Goal: Task Accomplishment & Management: Use online tool/utility

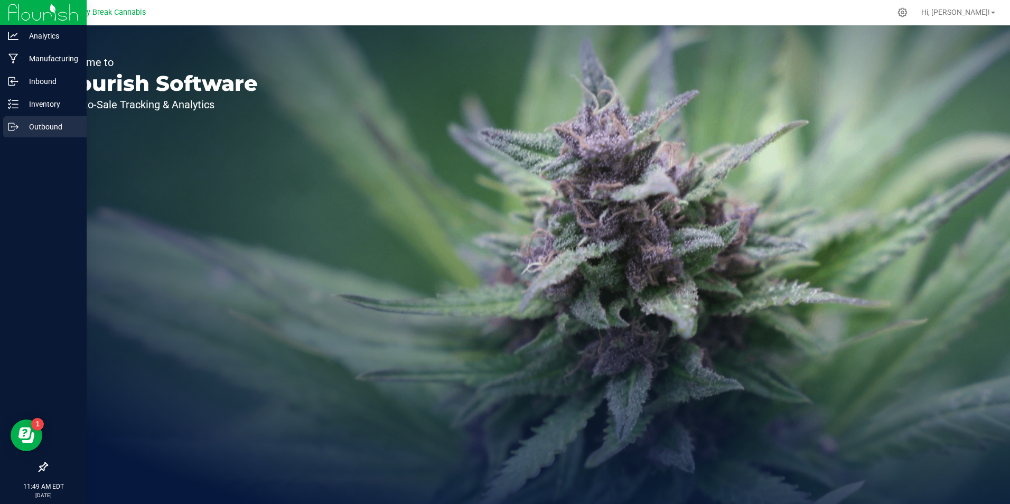
click at [46, 123] on p "Outbound" at bounding box center [49, 126] width 63 height 13
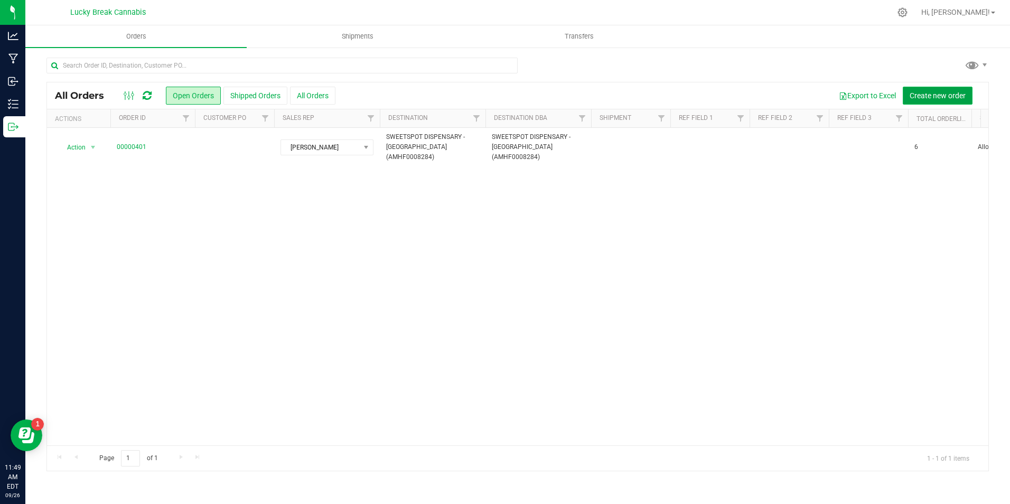
click at [915, 92] on span "Create new order" at bounding box center [938, 95] width 56 height 8
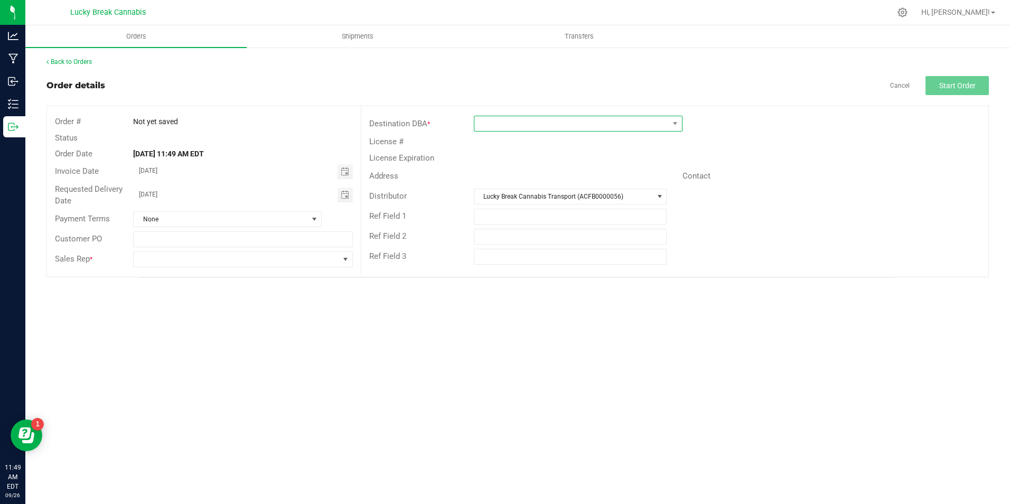
click at [509, 131] on span at bounding box center [571, 123] width 194 height 15
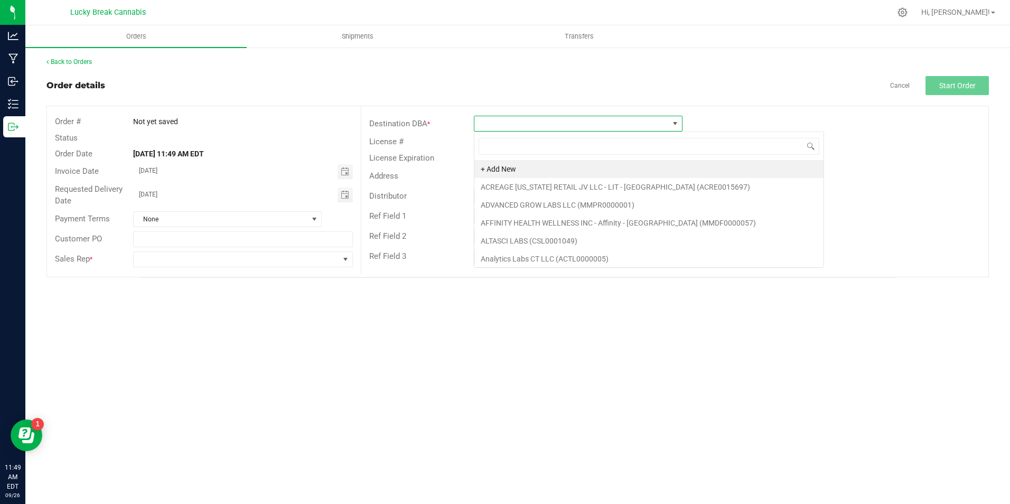
click at [519, 126] on span at bounding box center [571, 123] width 194 height 15
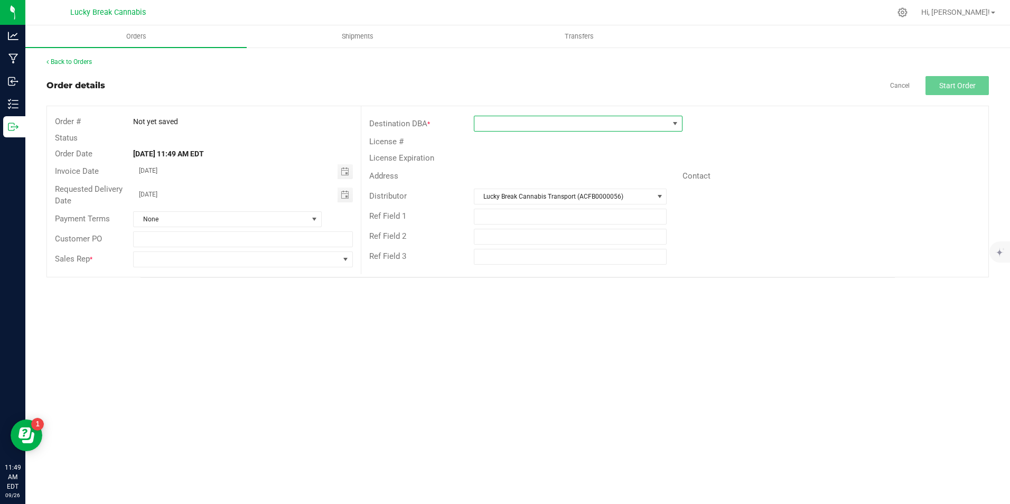
click at [520, 127] on span at bounding box center [571, 123] width 194 height 15
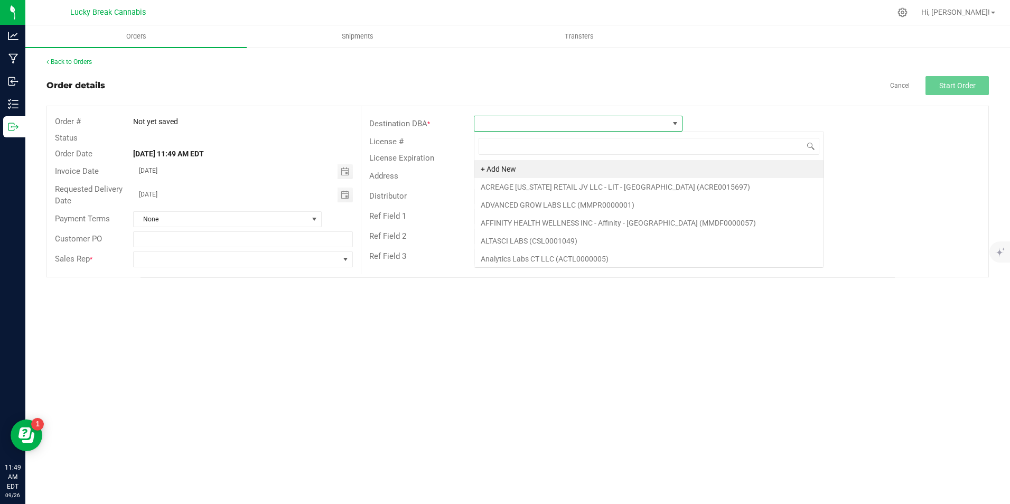
scroll to position [16, 209]
type input "f"
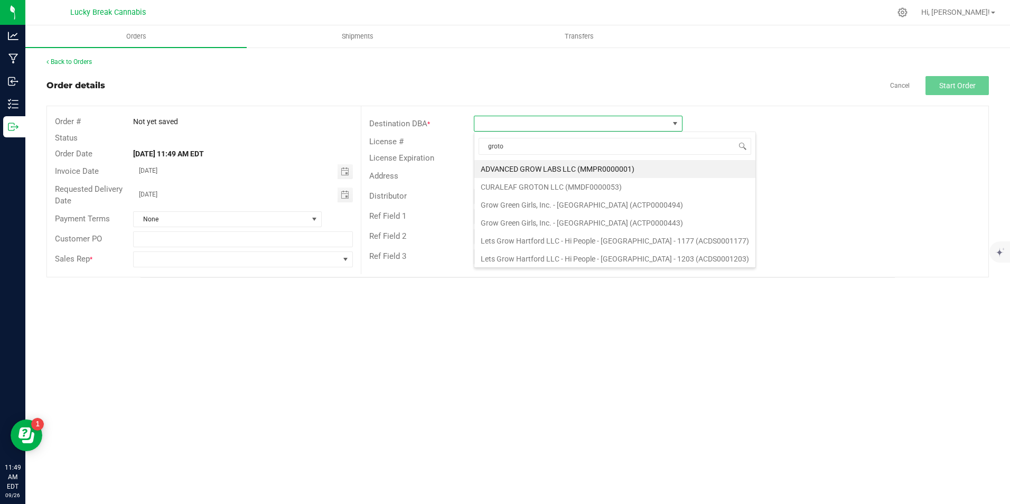
type input "groton"
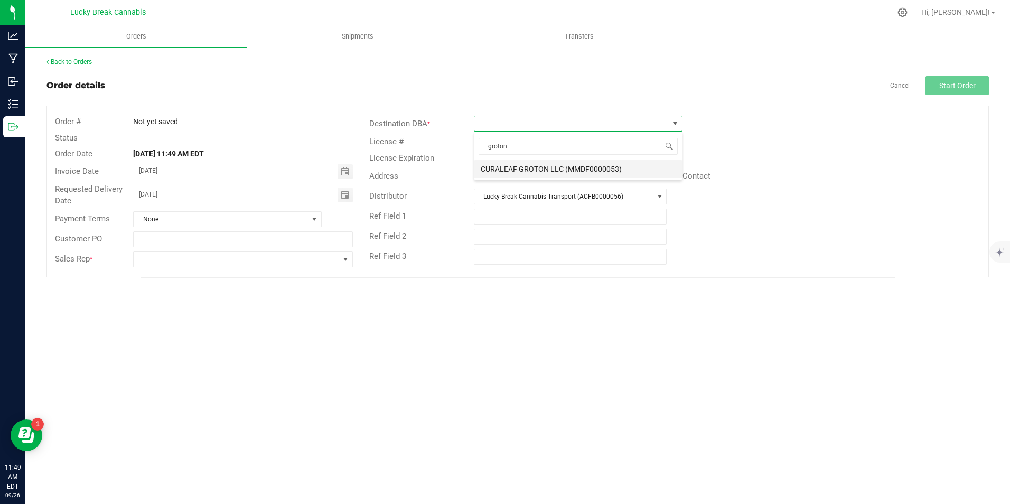
click at [561, 169] on li "CURALEAF GROTON LLC (MMDF0000053)" at bounding box center [578, 169] width 208 height 18
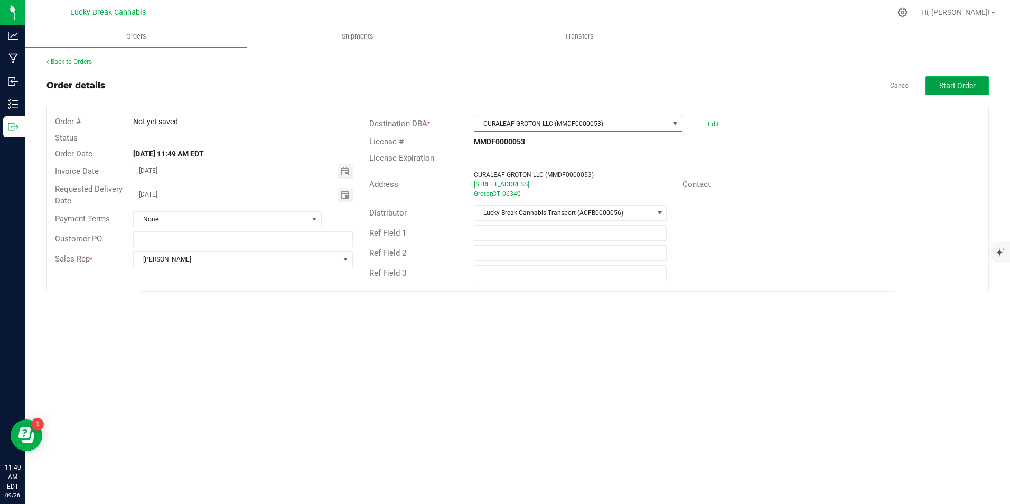
click at [963, 81] on span "Start Order" at bounding box center [957, 85] width 36 height 8
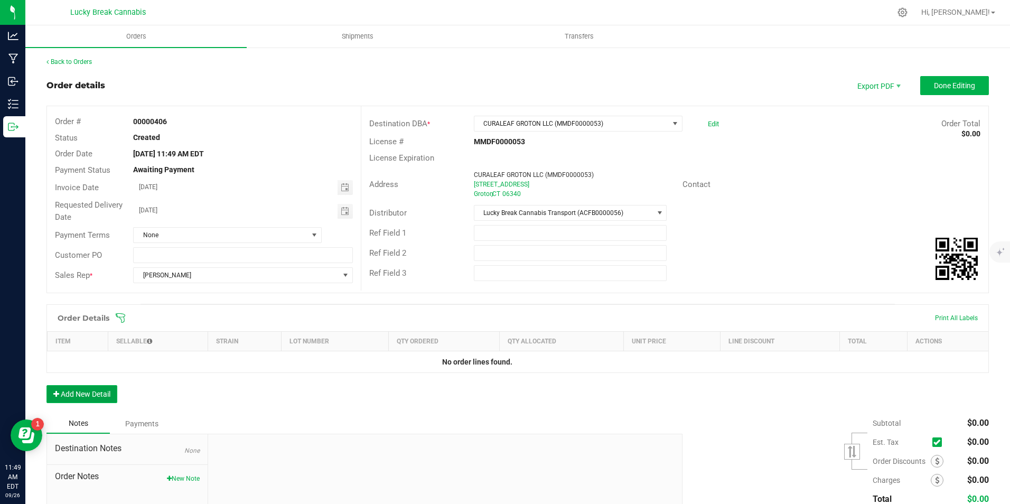
click at [97, 385] on button "Add New Detail" at bounding box center [81, 394] width 71 height 18
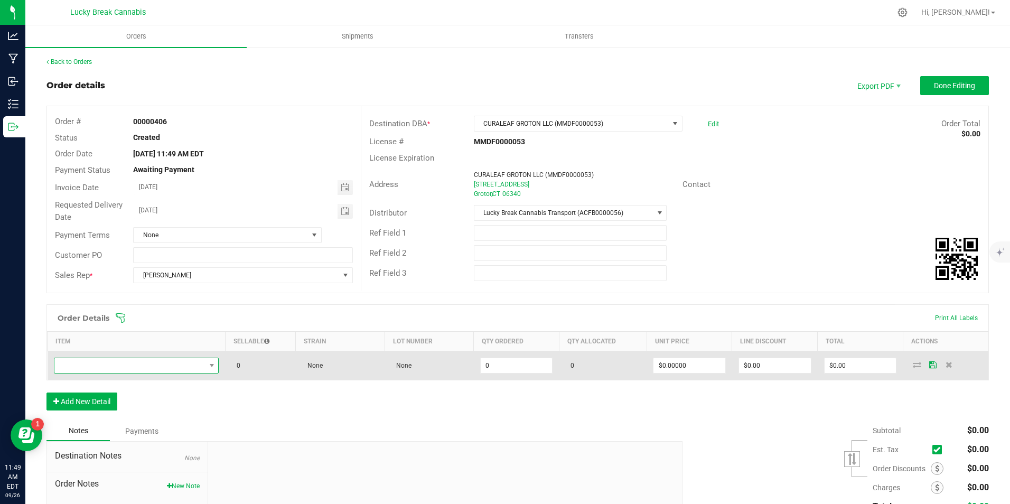
click at [103, 364] on span "NO DATA FOUND" at bounding box center [129, 365] width 151 height 15
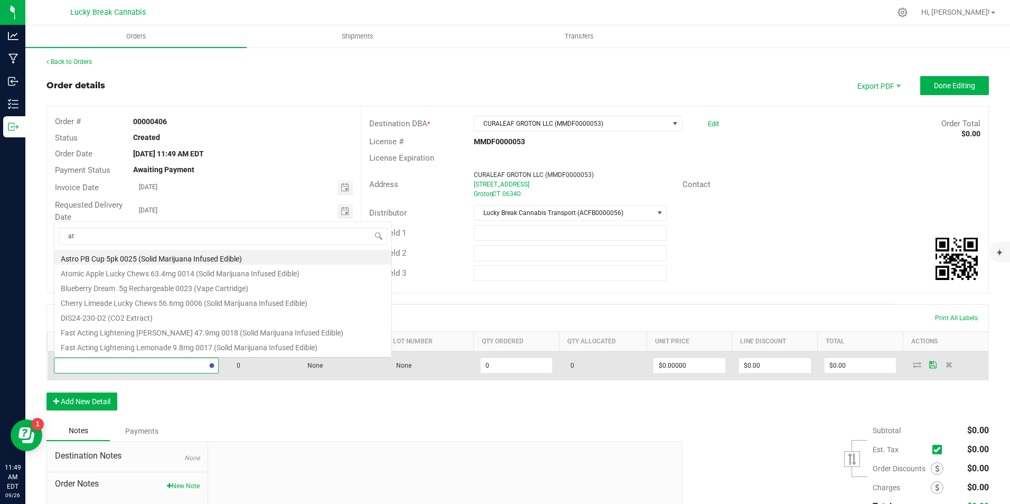
scroll to position [16, 162]
type input "atomic"
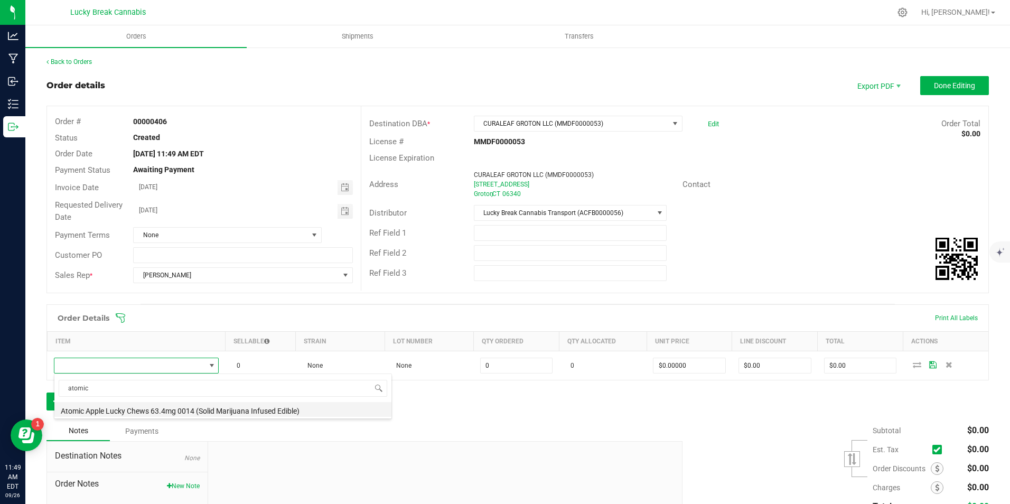
click at [110, 405] on li "Atomic Apple Lucky Chews 63.4mg 0014 (Solid Marijuana Infused Edible)" at bounding box center [222, 409] width 337 height 15
type input "0 ea"
type input "$34.50000"
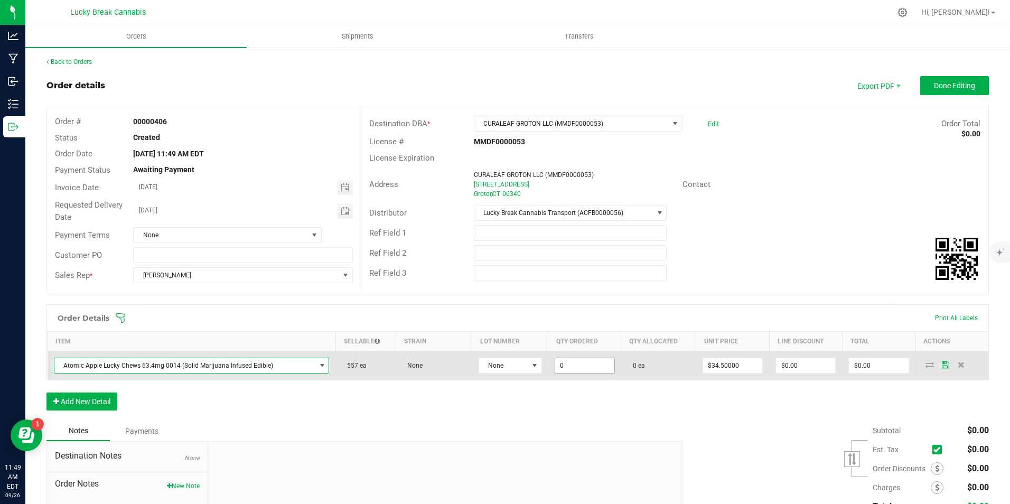
click at [591, 372] on input "0" at bounding box center [584, 365] width 59 height 15
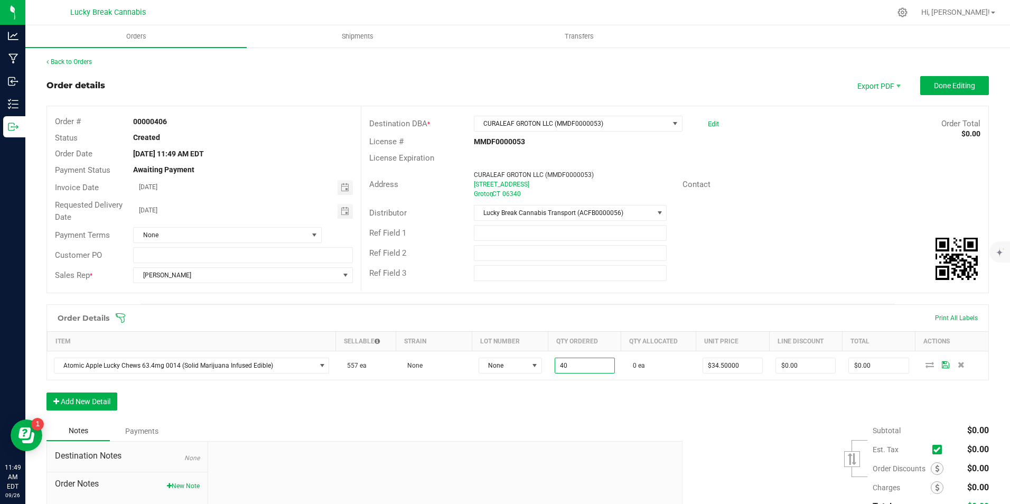
type input "40 ea"
type input "$1,380.00"
click at [580, 407] on div "Order Details Print All Labels Item Sellable Strain Lot Number Qty Ordered Qty …" at bounding box center [517, 362] width 943 height 117
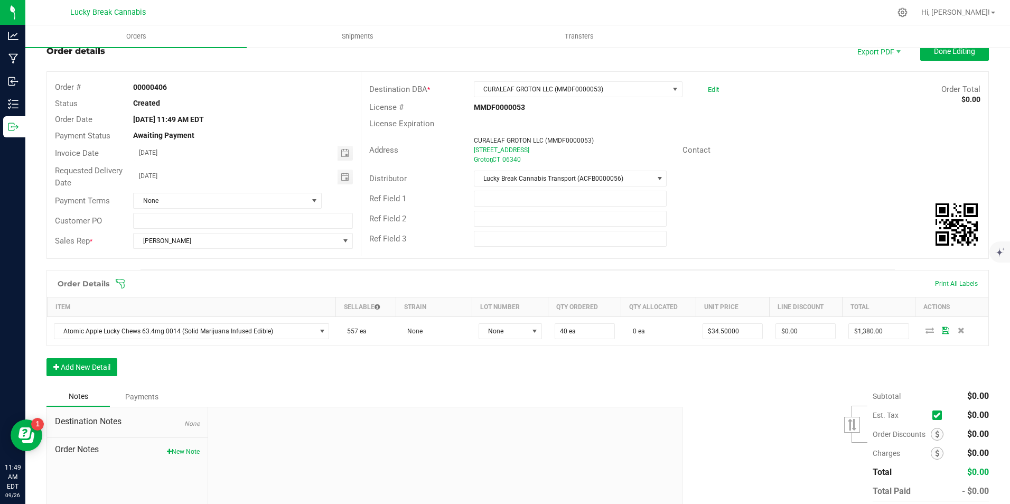
scroll to position [53, 0]
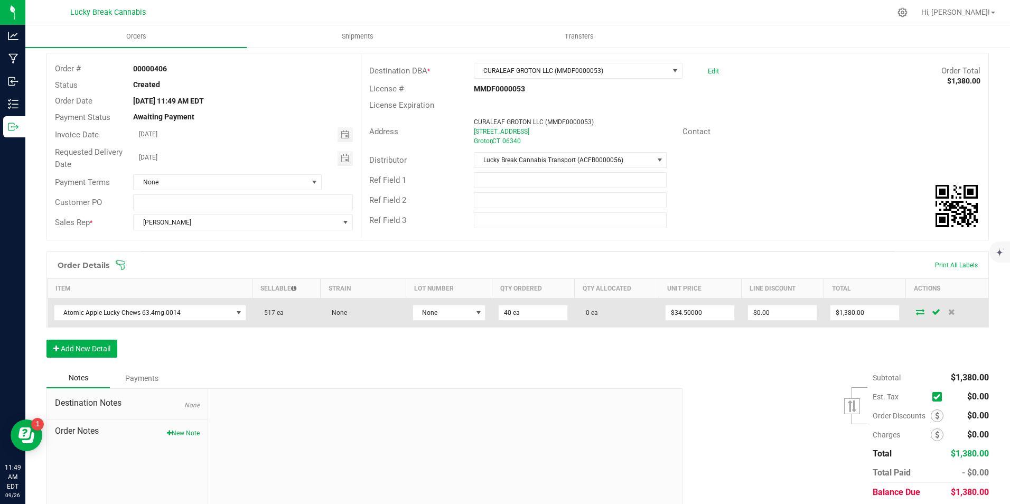
click at [916, 313] on icon at bounding box center [920, 312] width 8 height 6
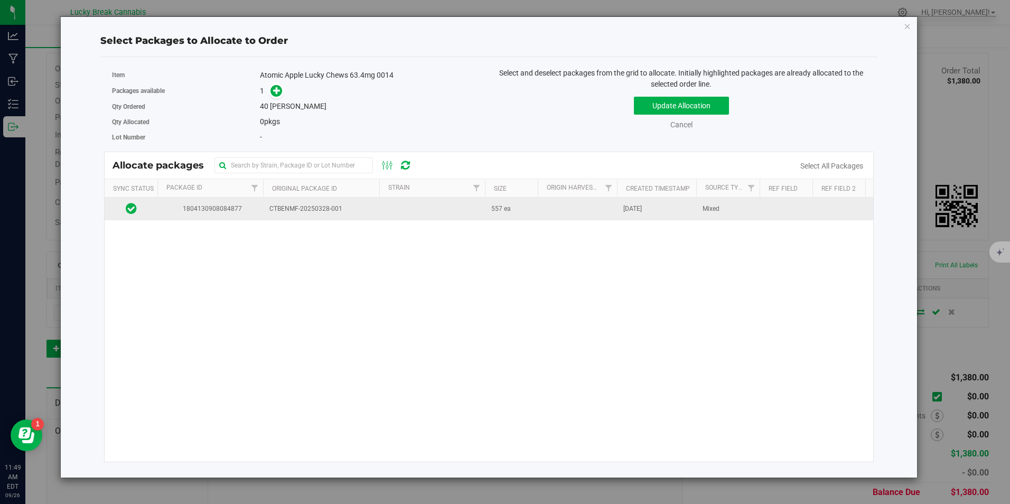
click at [324, 206] on span "CTBENMF-20250328-001" at bounding box center [321, 209] width 104 height 10
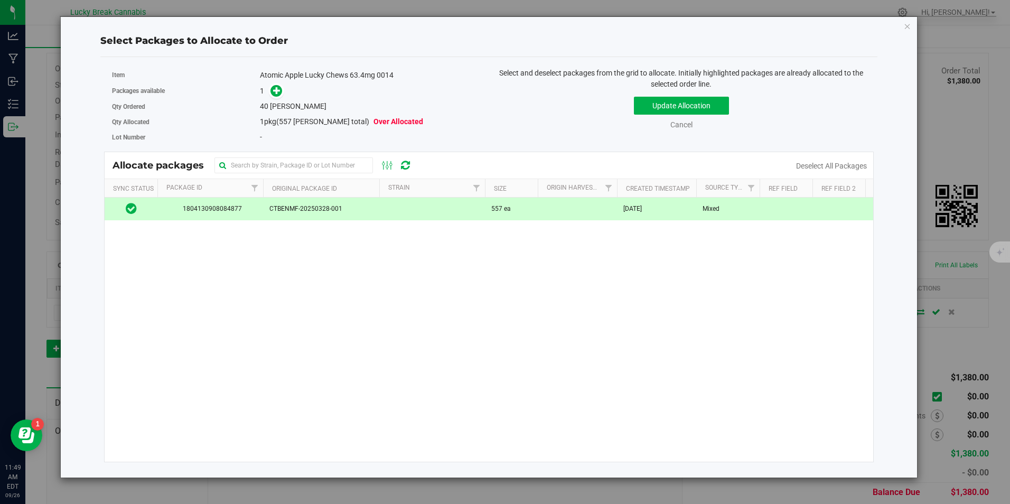
click at [283, 87] on link at bounding box center [277, 91] width 12 height 8
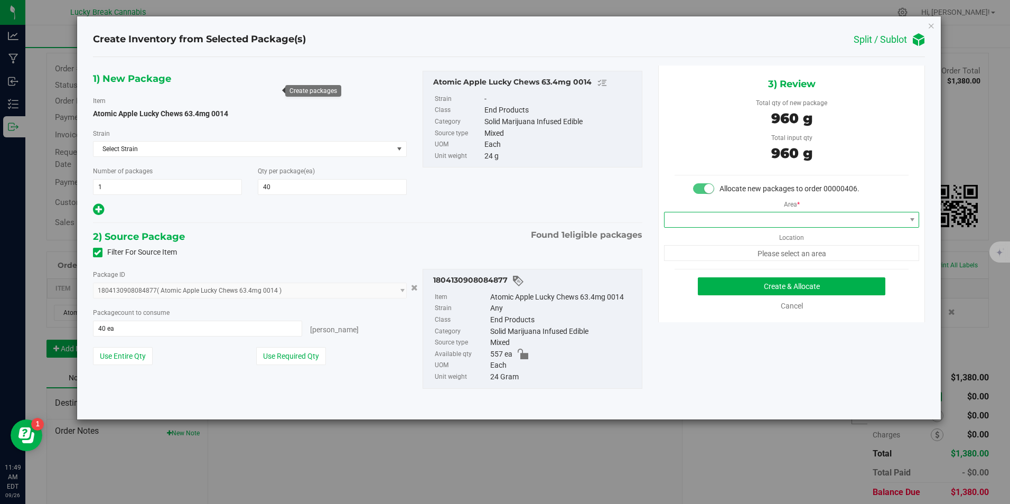
click at [763, 217] on span at bounding box center [785, 219] width 241 height 15
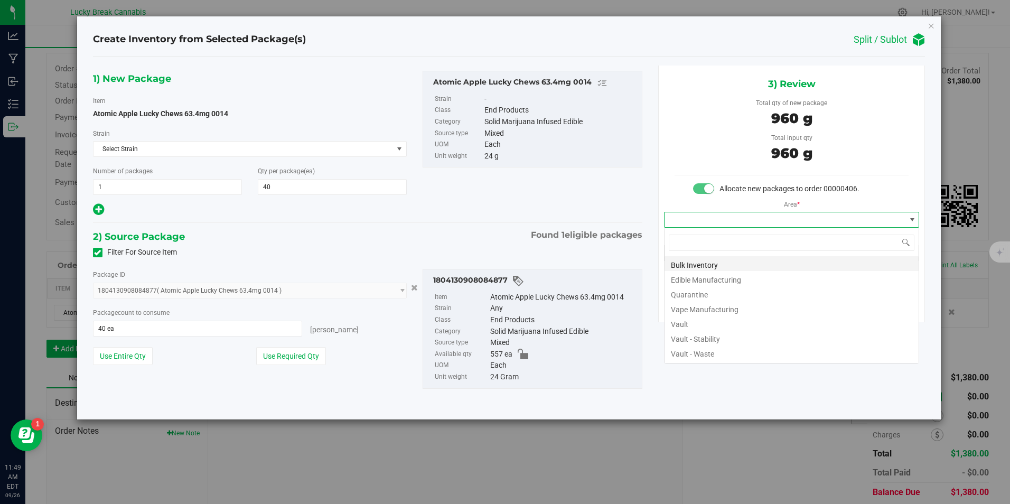
scroll to position [16, 256]
click at [682, 322] on li "Vault" at bounding box center [792, 322] width 254 height 15
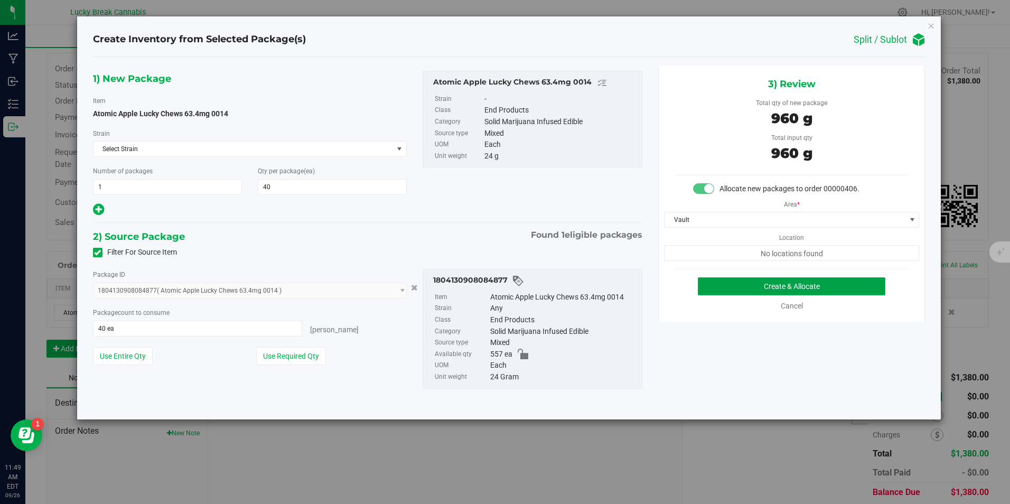
click at [733, 286] on button "Create & Allocate" at bounding box center [792, 286] width 188 height 18
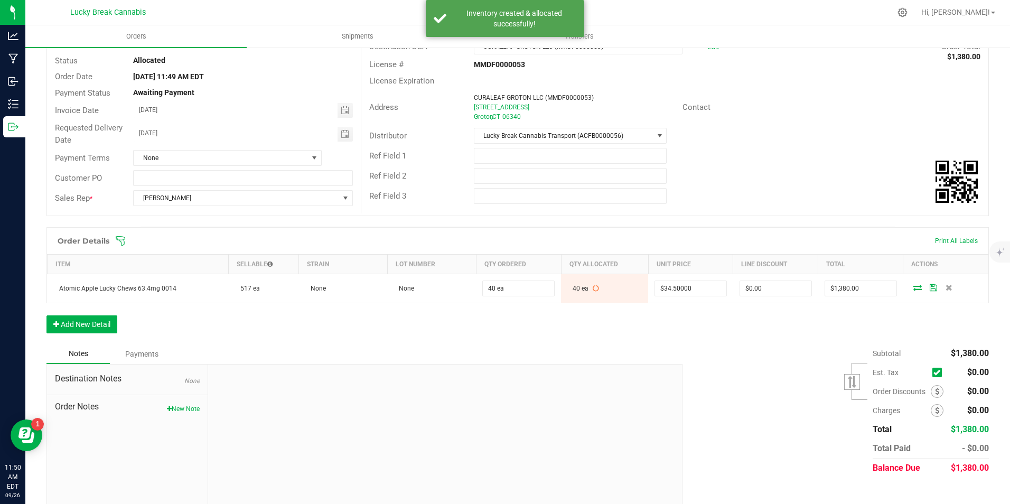
scroll to position [90, 0]
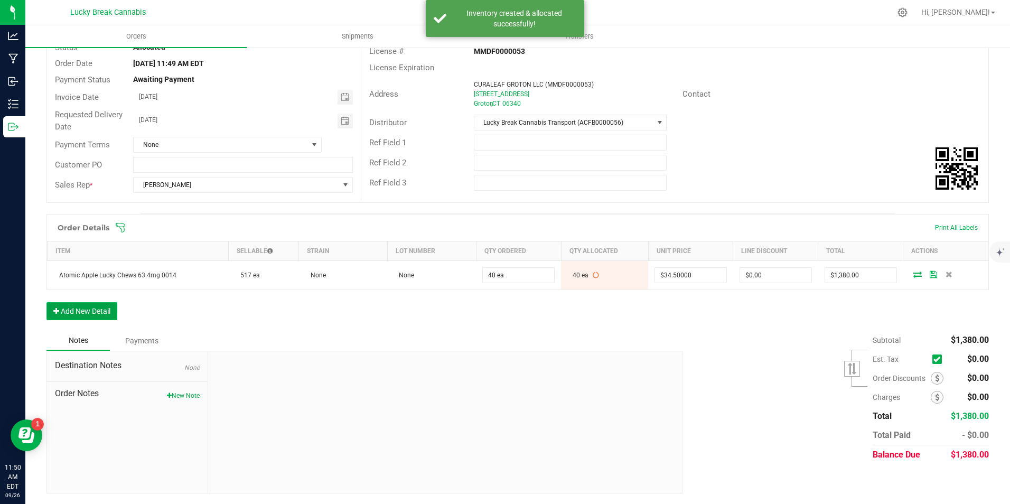
click at [90, 310] on button "Add New Detail" at bounding box center [81, 311] width 71 height 18
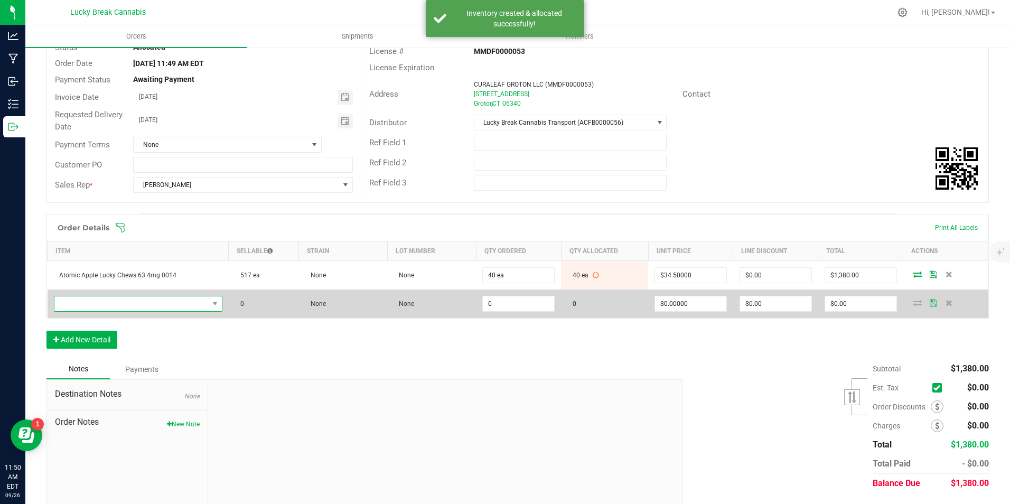
click at [160, 299] on span "NO DATA FOUND" at bounding box center [131, 303] width 154 height 15
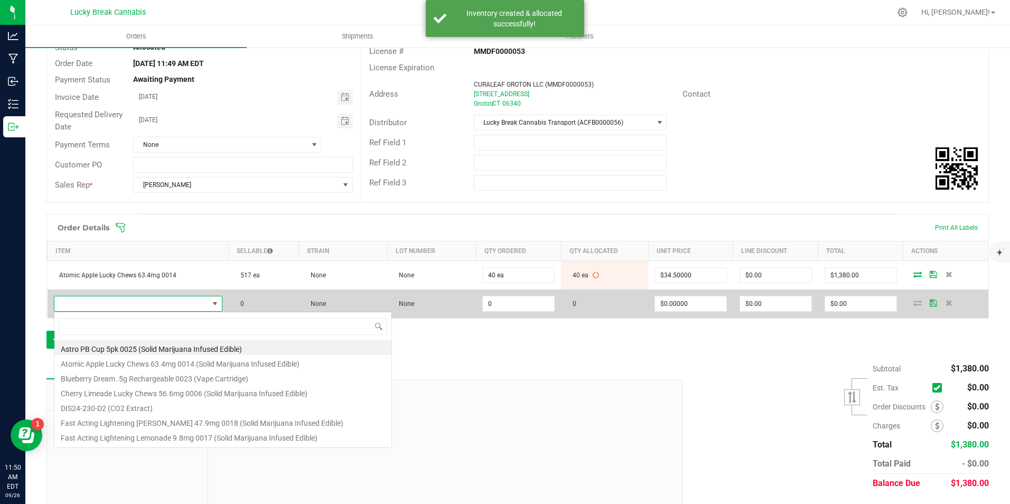
scroll to position [16, 163]
type input "blueberry"
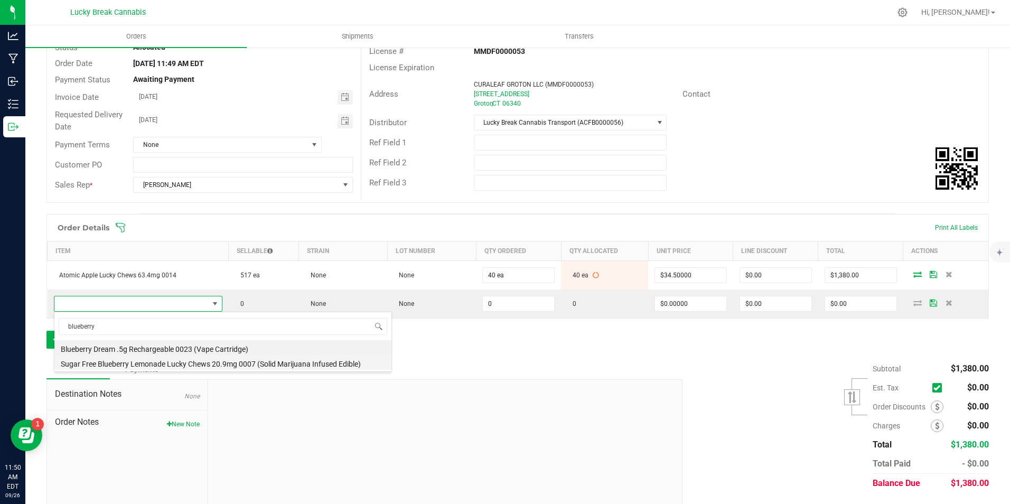
click at [172, 362] on li "Sugar Free Blueberry Lemonade Lucky Chews 20.9mg 0007 (Solid Marijuana Infused …" at bounding box center [222, 362] width 337 height 15
type input "0 ea"
type input "$15.50000"
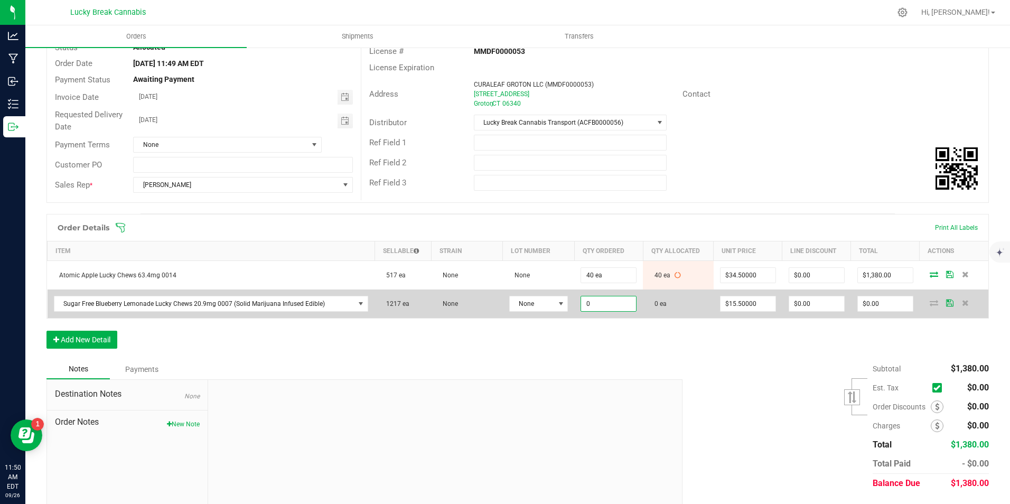
click at [597, 304] on input "0" at bounding box center [608, 303] width 55 height 15
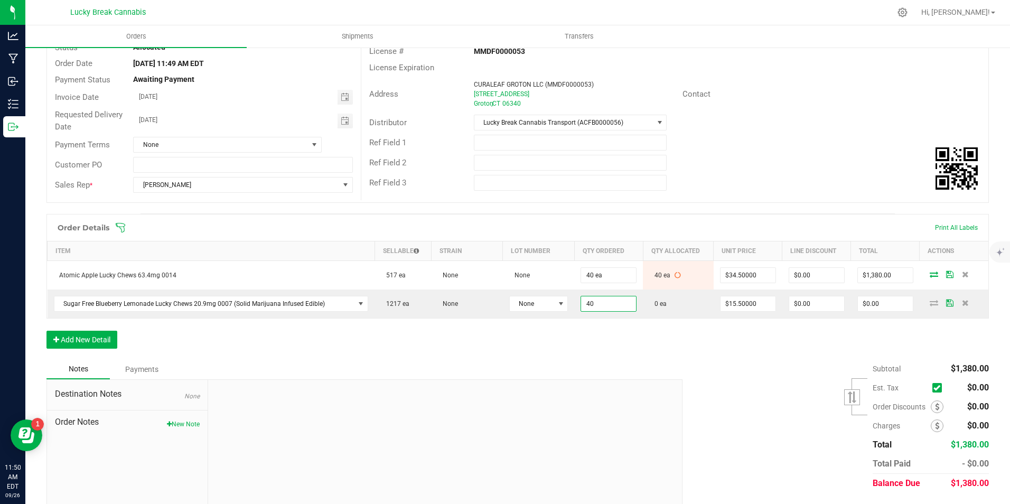
type input "40 ea"
type input "$620.00"
click at [606, 346] on div "Order Details Print All Labels Item Sellable Strain Lot Number Qty Ordered Qty …" at bounding box center [517, 286] width 943 height 145
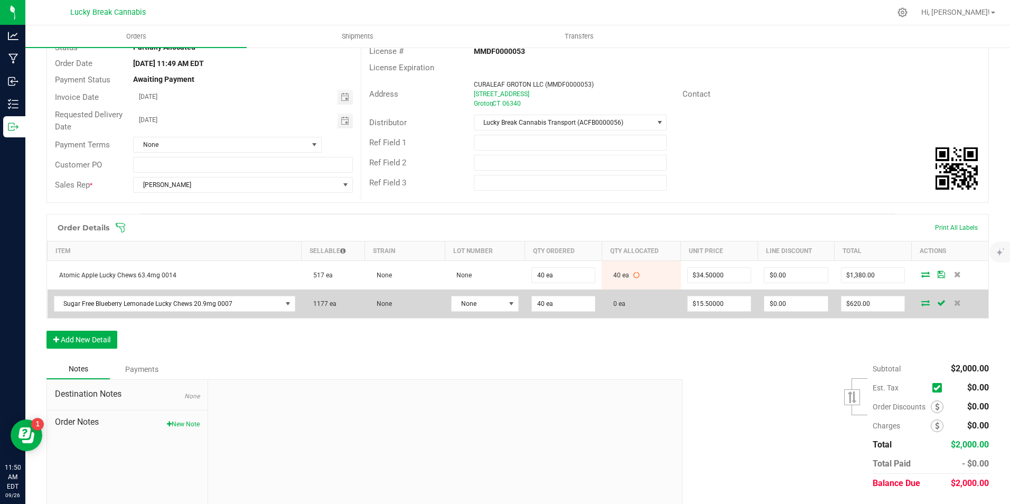
click at [921, 302] on icon at bounding box center [925, 303] width 8 height 6
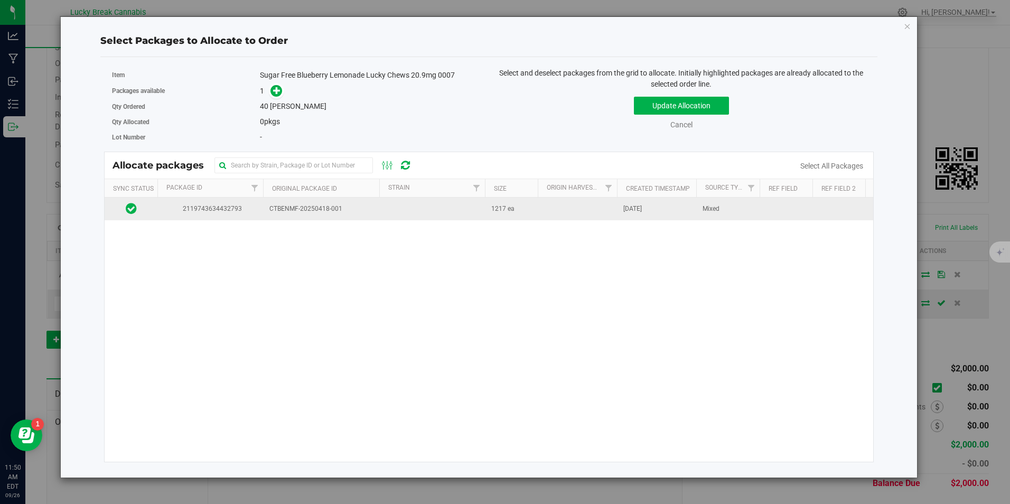
click at [351, 207] on span "CTBENMF-20250418-001" at bounding box center [321, 209] width 104 height 10
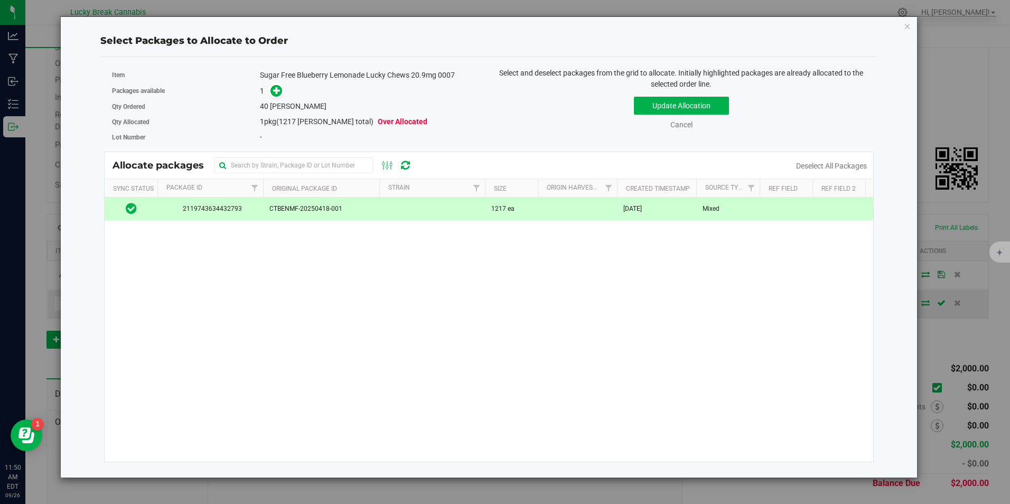
click at [269, 85] on span at bounding box center [274, 91] width 17 height 12
click at [273, 88] on span at bounding box center [276, 91] width 12 height 12
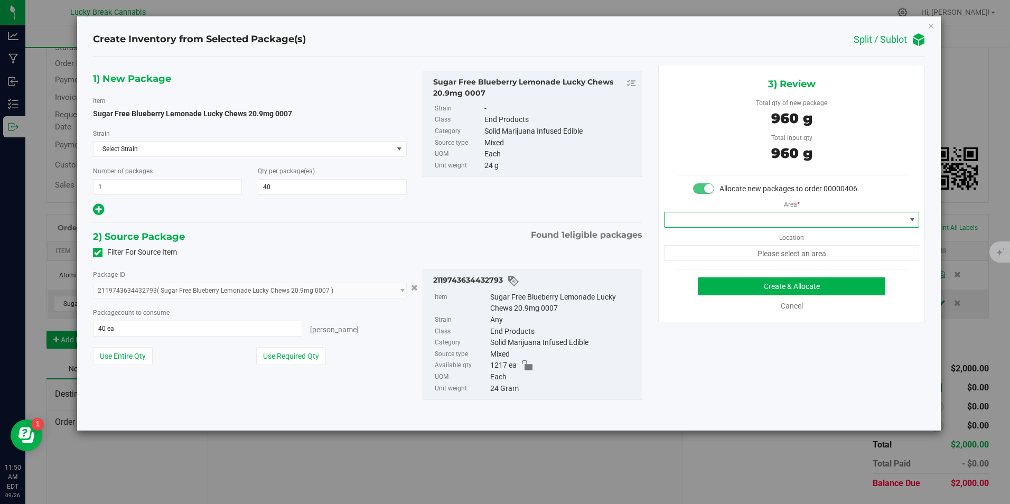
click at [758, 217] on span at bounding box center [785, 219] width 241 height 15
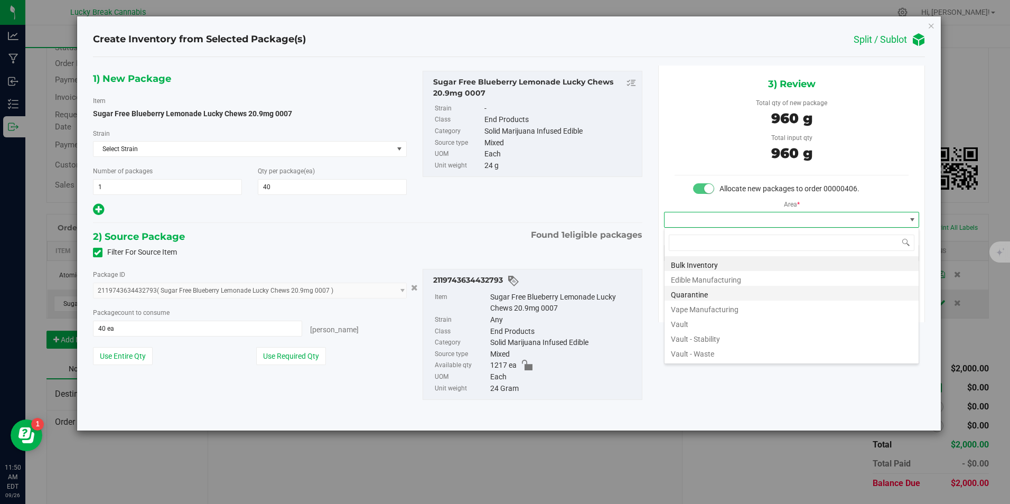
scroll to position [16, 256]
click at [703, 323] on li "Vault" at bounding box center [792, 322] width 254 height 15
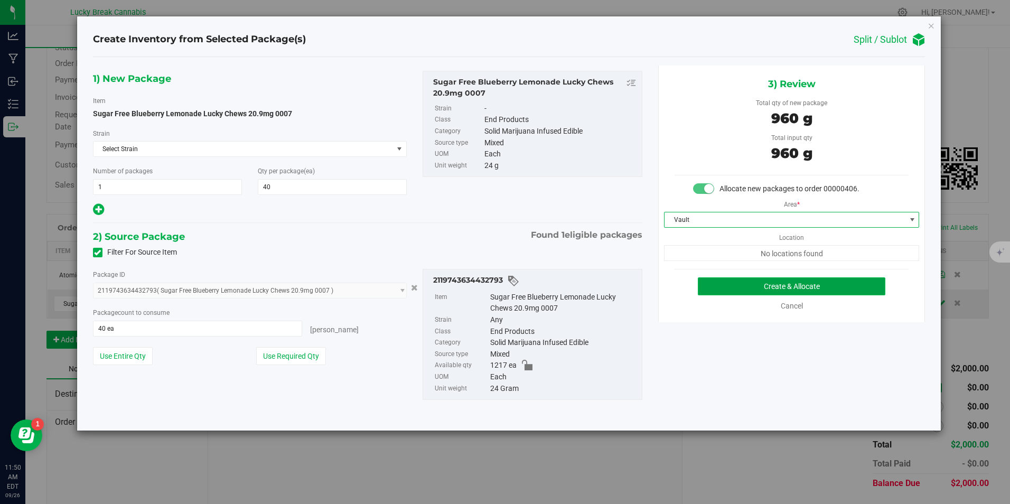
click at [744, 288] on button "Create & Allocate" at bounding box center [792, 286] width 188 height 18
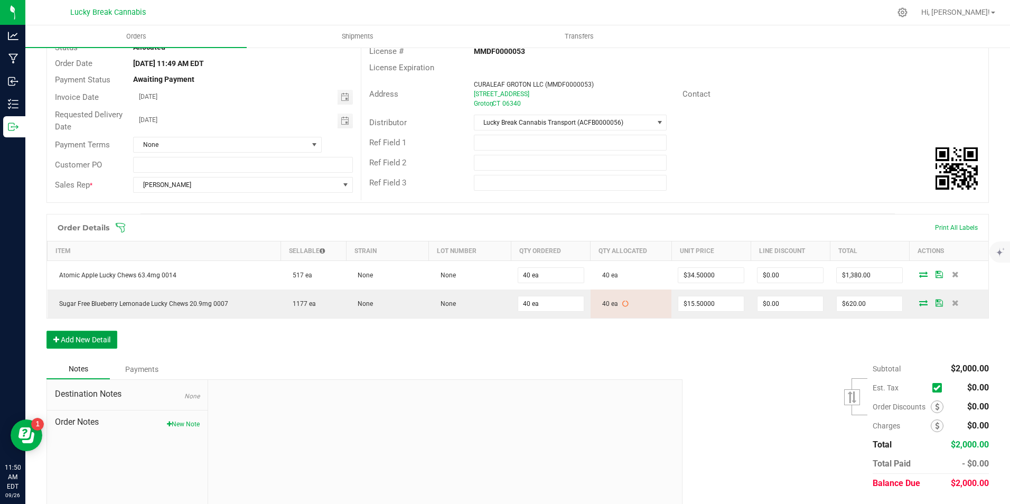
click at [111, 338] on button "Add New Detail" at bounding box center [81, 340] width 71 height 18
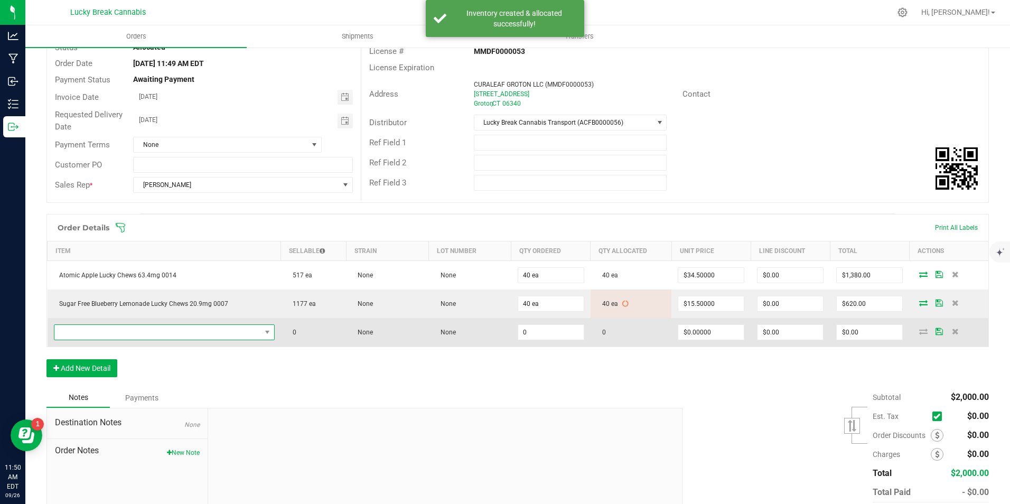
click at [125, 327] on span "NO DATA FOUND" at bounding box center [157, 332] width 207 height 15
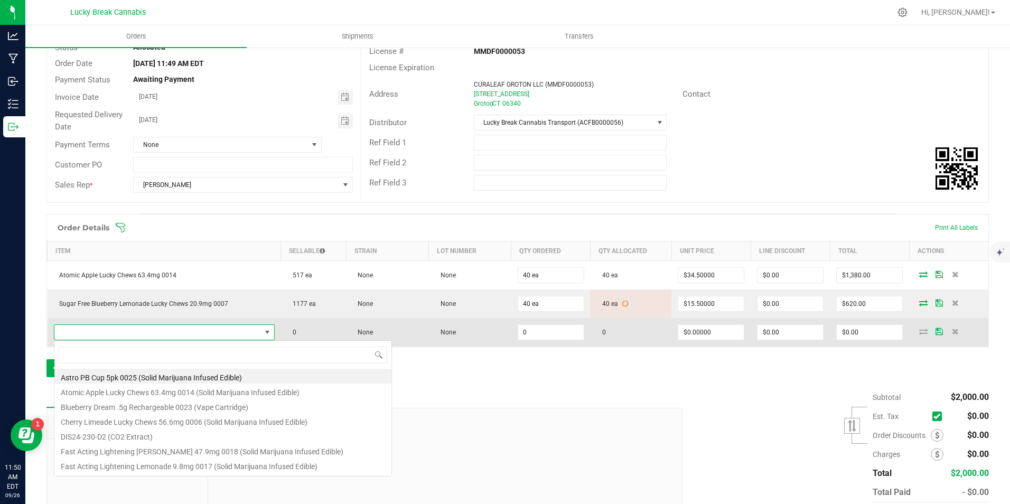
scroll to position [16, 215]
type input "pink pine"
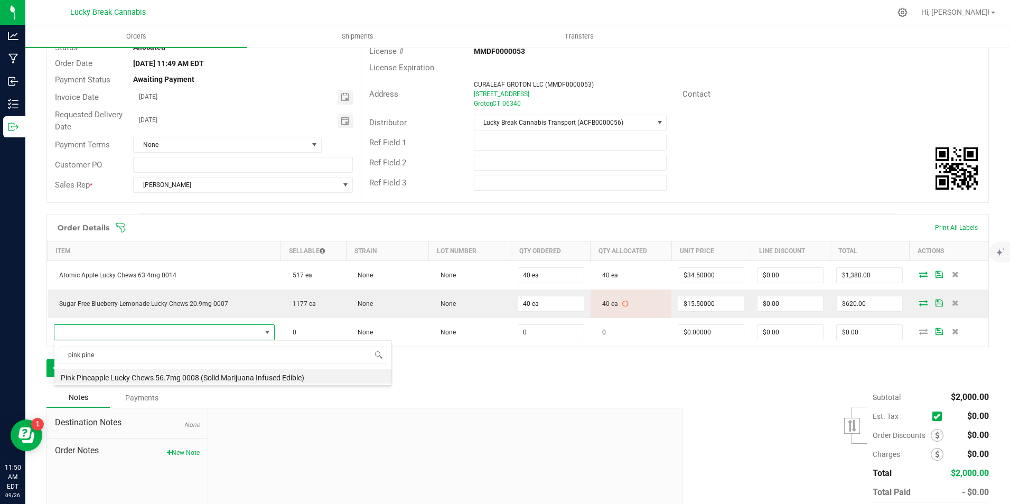
click at [163, 366] on span "pink pine" at bounding box center [222, 354] width 337 height 25
click at [166, 375] on li "Pink Pineapple Lucky Chews 56.7mg 0008 (Solid Marijuana Infused Edible)" at bounding box center [222, 376] width 337 height 15
type input "0 ea"
type input "$34.50000"
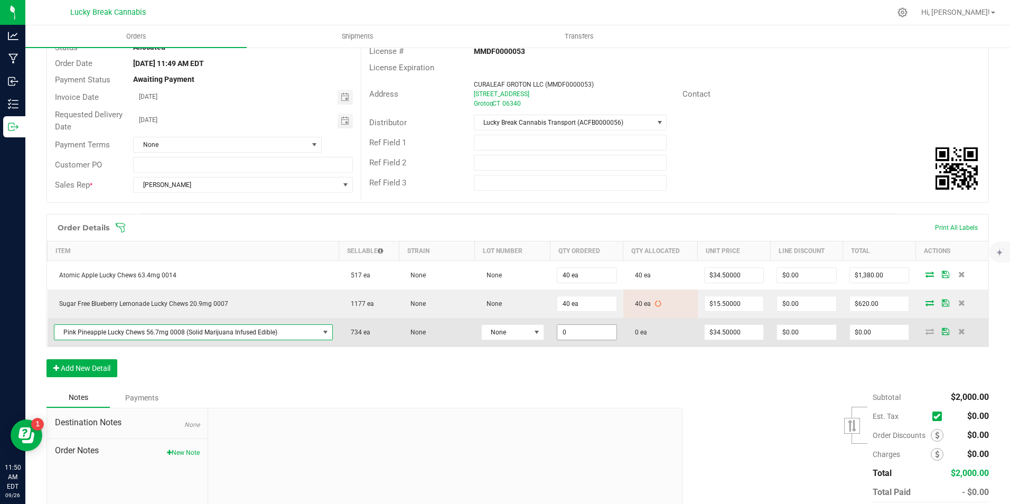
click at [584, 332] on input "0" at bounding box center [586, 332] width 59 height 15
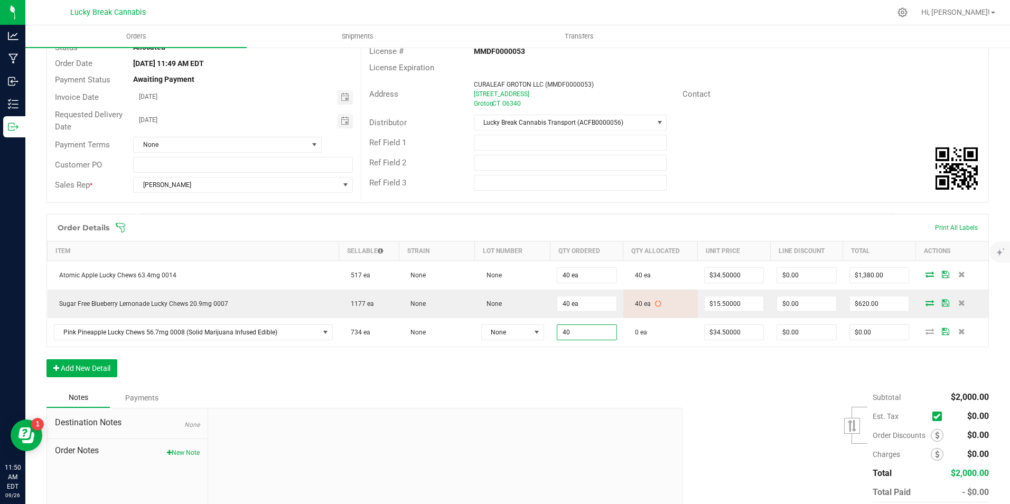
type input "40 ea"
type input "$1,380.00"
drag, startPoint x: 607, startPoint y: 380, endPoint x: 618, endPoint y: 381, distance: 11.1
click at [608, 380] on div "Order Details Print All Labels Item Sellable Strain Lot Number Qty Ordered Qty …" at bounding box center [517, 301] width 943 height 174
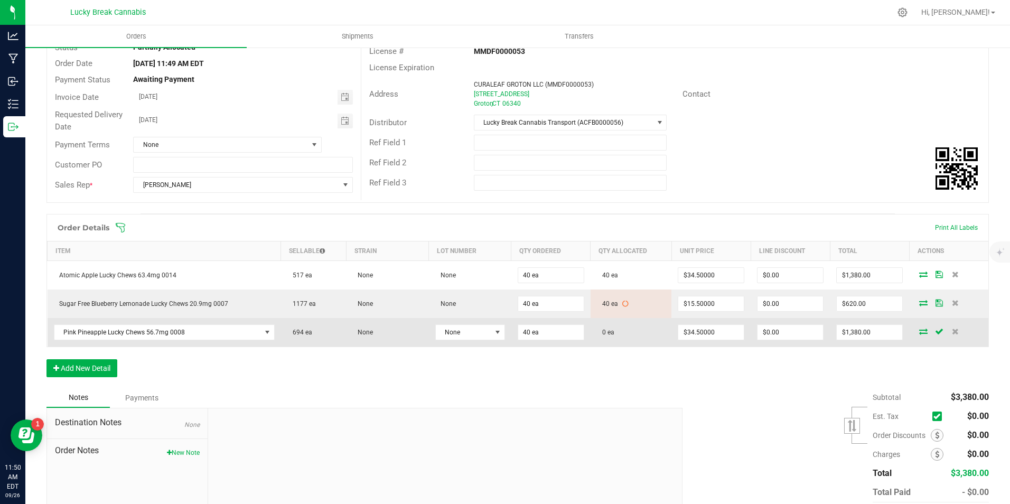
click at [919, 329] on icon at bounding box center [923, 331] width 8 height 6
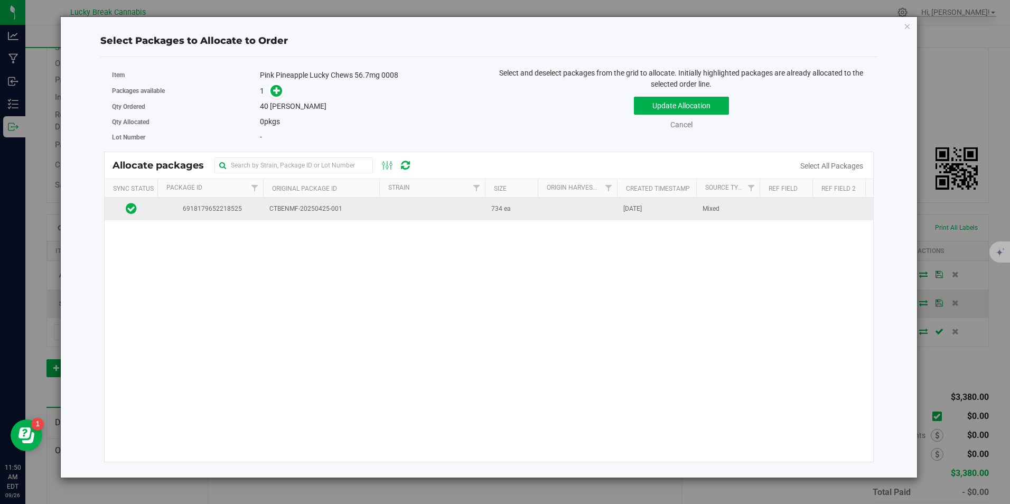
click at [320, 207] on span "CTBENMF-20250425-001" at bounding box center [321, 209] width 104 height 10
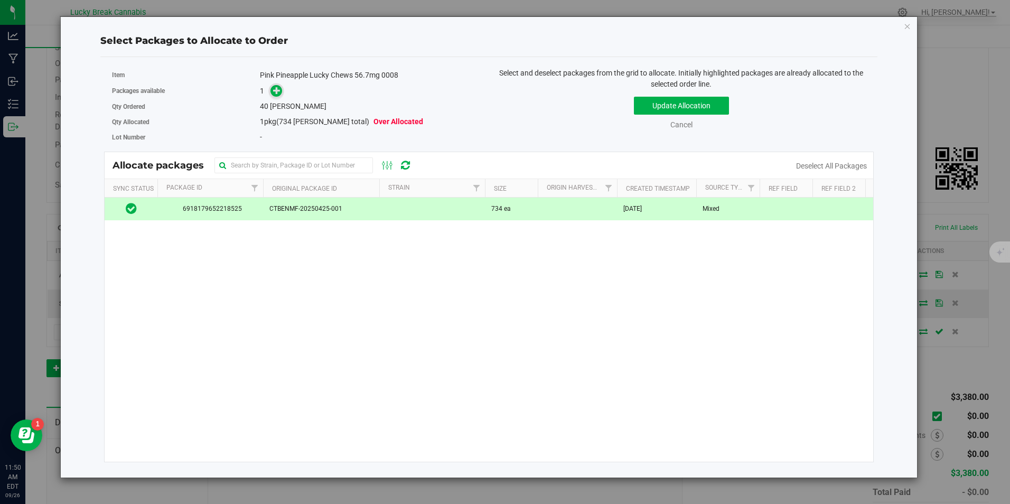
click at [274, 91] on icon at bounding box center [276, 90] width 7 height 7
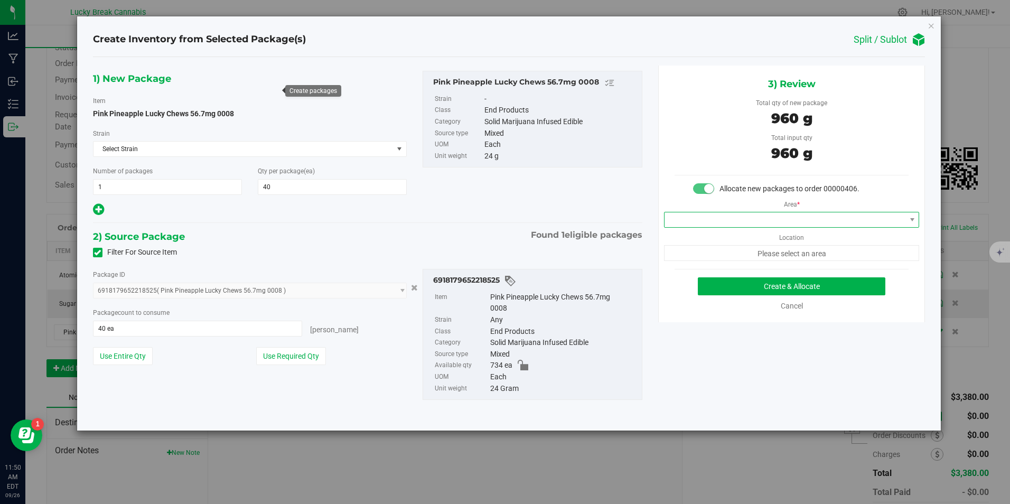
click at [730, 214] on span at bounding box center [785, 219] width 241 height 15
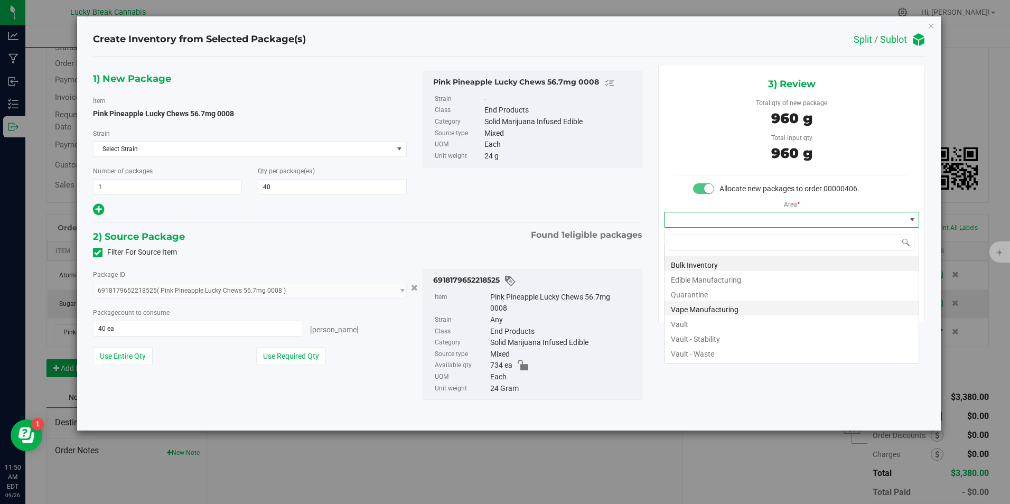
scroll to position [16, 256]
click at [705, 322] on li "Vault" at bounding box center [792, 322] width 254 height 15
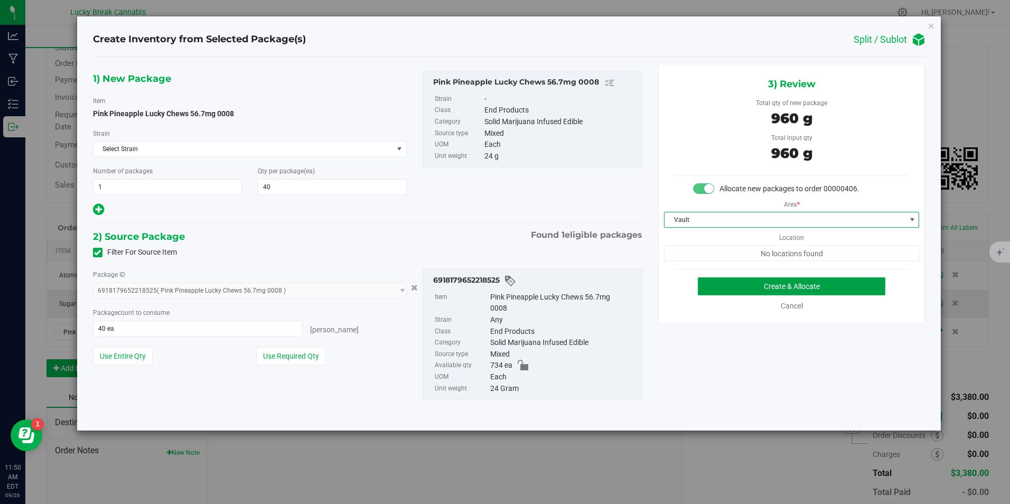
click at [737, 284] on button "Create & Allocate" at bounding box center [792, 286] width 188 height 18
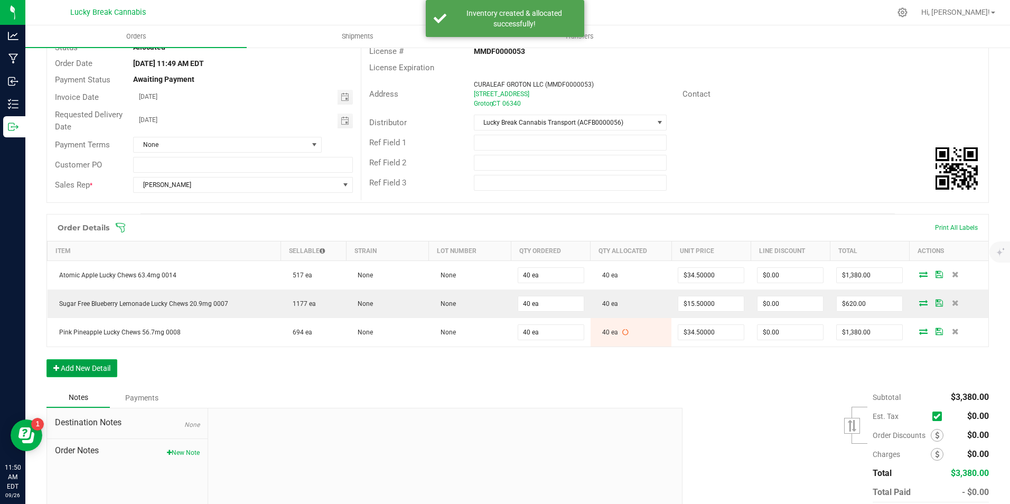
click at [105, 364] on button "Add New Detail" at bounding box center [81, 368] width 71 height 18
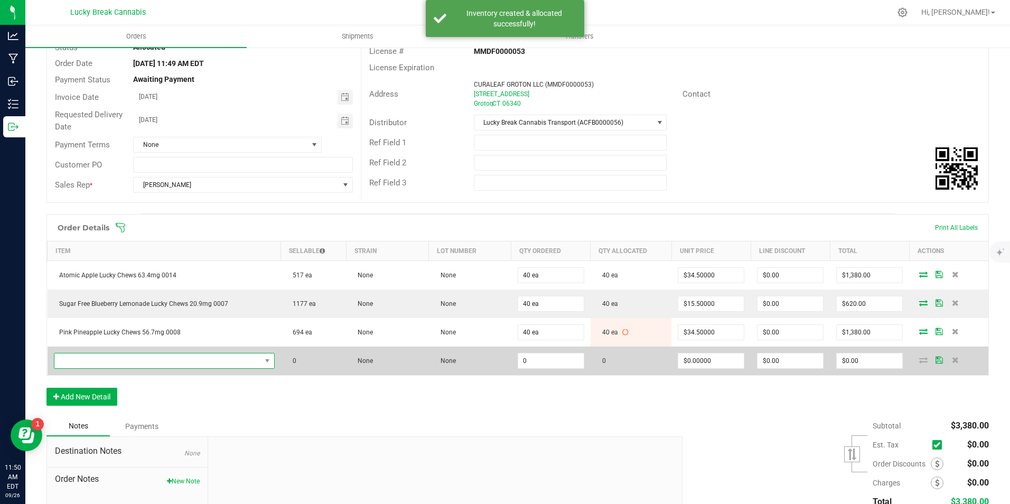
click at [107, 359] on span "NO DATA FOUND" at bounding box center [157, 360] width 207 height 15
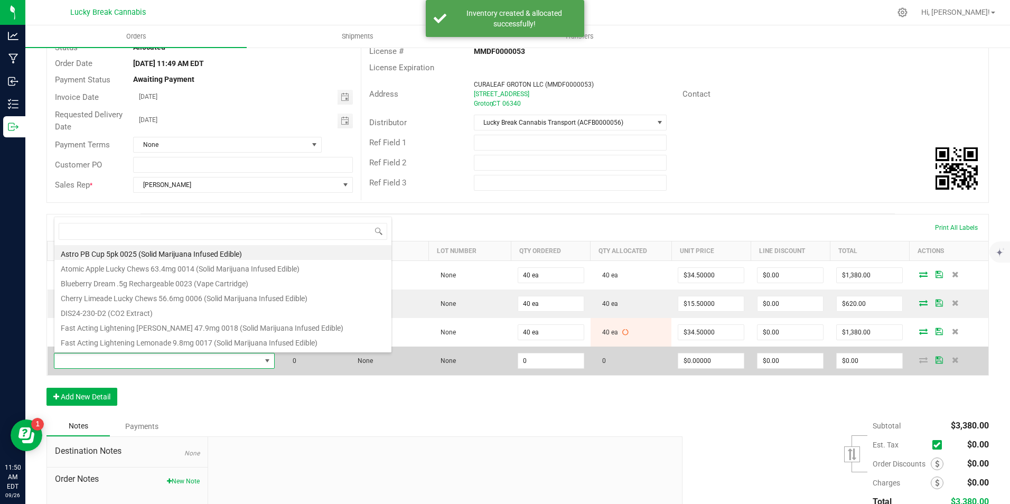
scroll to position [16, 215]
type input "105"
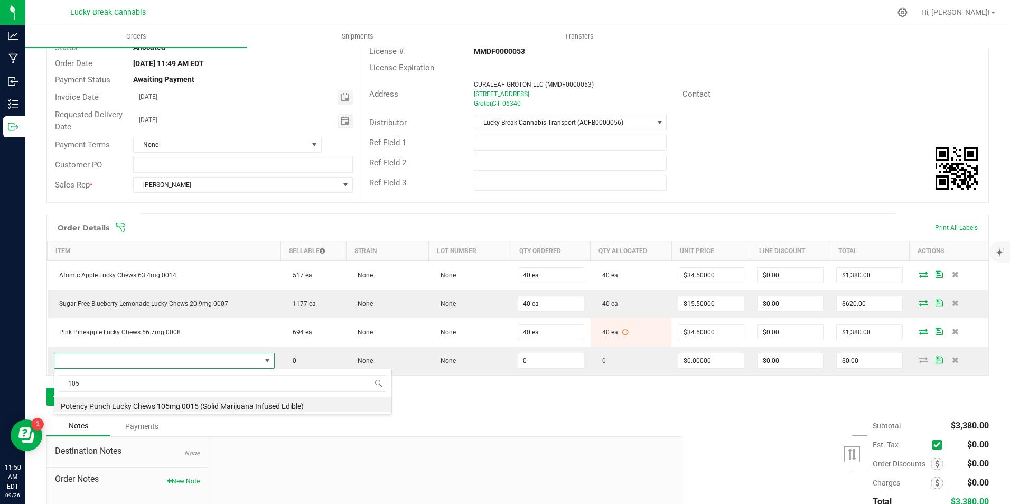
drag, startPoint x: 145, startPoint y: 402, endPoint x: 220, endPoint y: 402, distance: 75.6
click at [145, 403] on li "Potency Punch Lucky Chews 105mg 0015 (Solid Marijuana Infused Edible)" at bounding box center [222, 404] width 337 height 15
type input "0 ea"
type input "$60.00000"
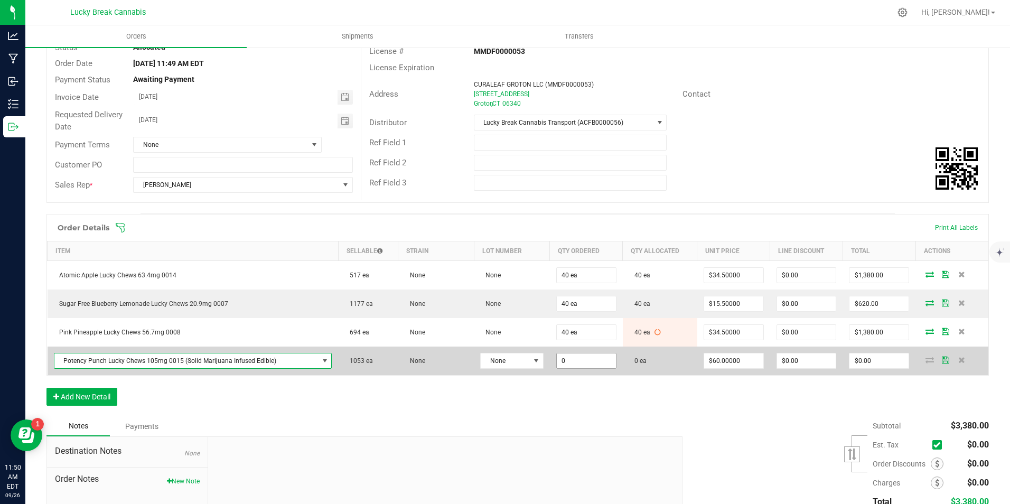
click at [602, 366] on input "0" at bounding box center [586, 360] width 59 height 15
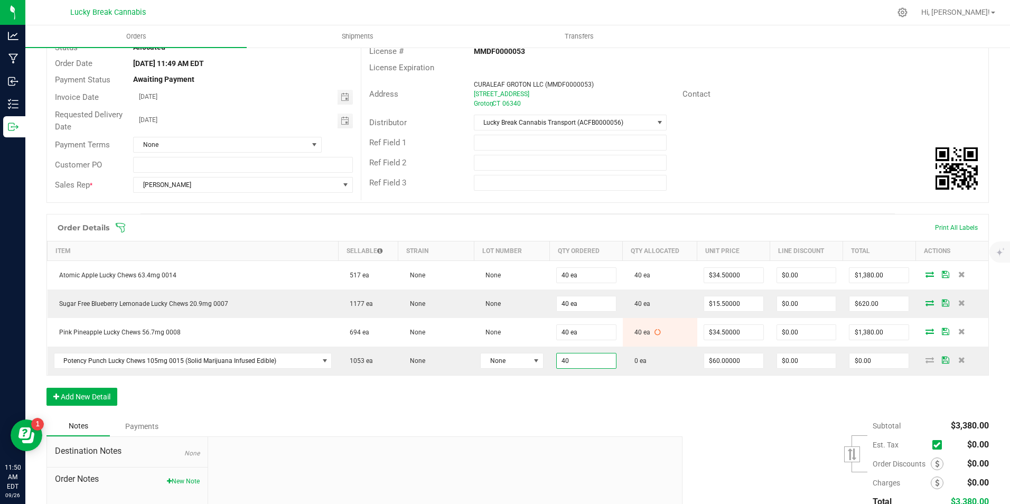
type input "40 ea"
type input "$2,400.00"
click at [612, 406] on div "Order Details Print All Labels Item Sellable Strain Lot Number Qty Ordered Qty …" at bounding box center [517, 315] width 943 height 202
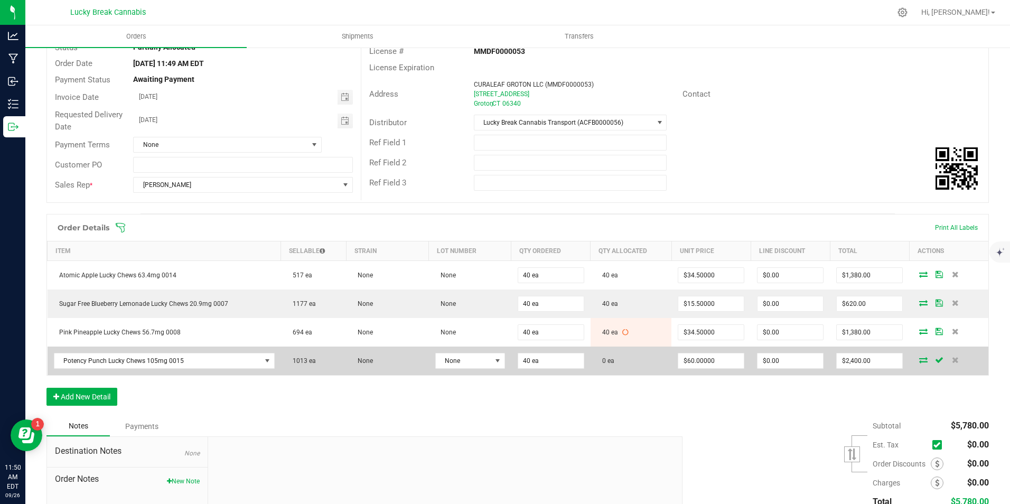
click at [919, 358] on icon at bounding box center [923, 360] width 8 height 6
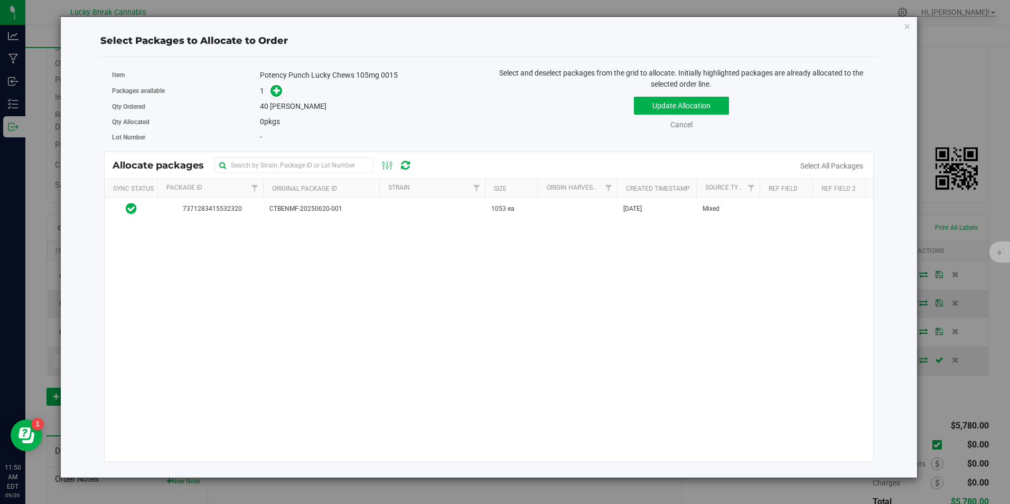
click at [305, 212] on span "CTBENMF-20250620-001" at bounding box center [321, 209] width 104 height 10
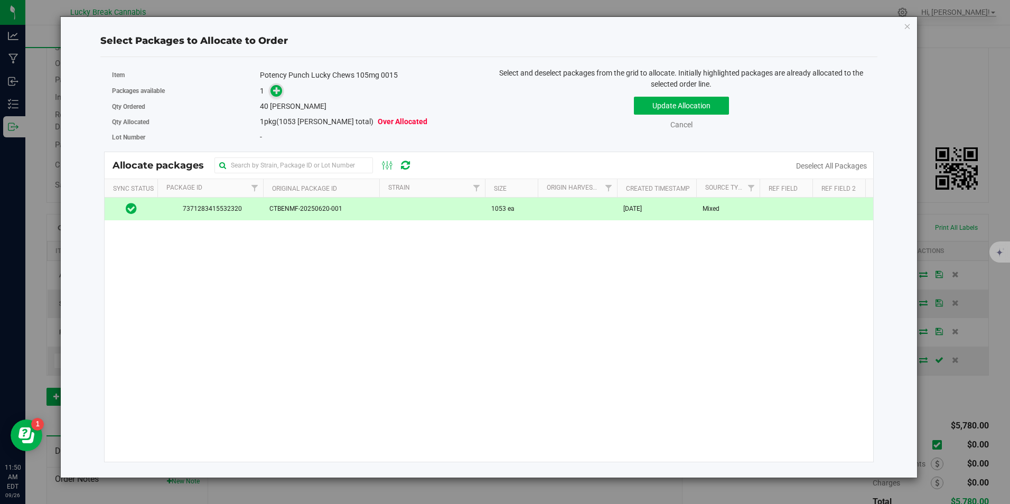
click at [274, 89] on icon at bounding box center [276, 90] width 7 height 7
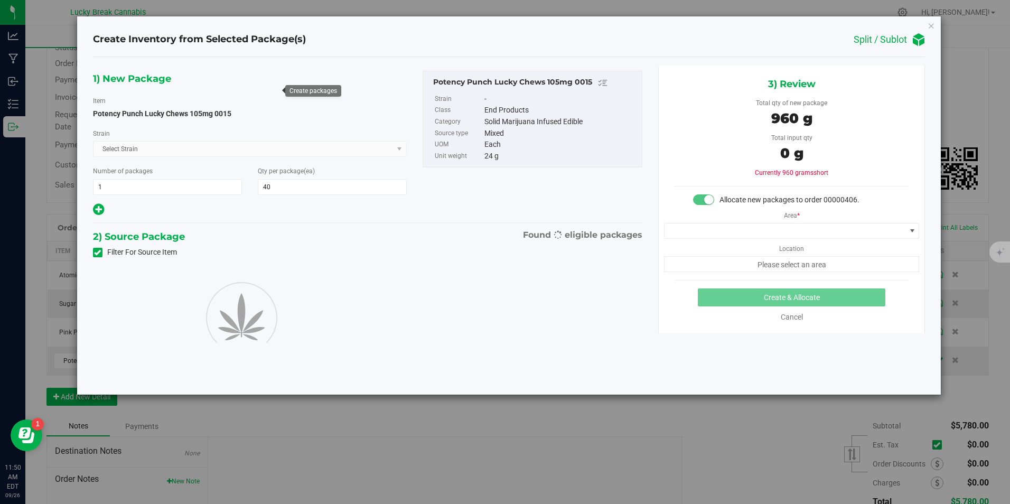
type input "40"
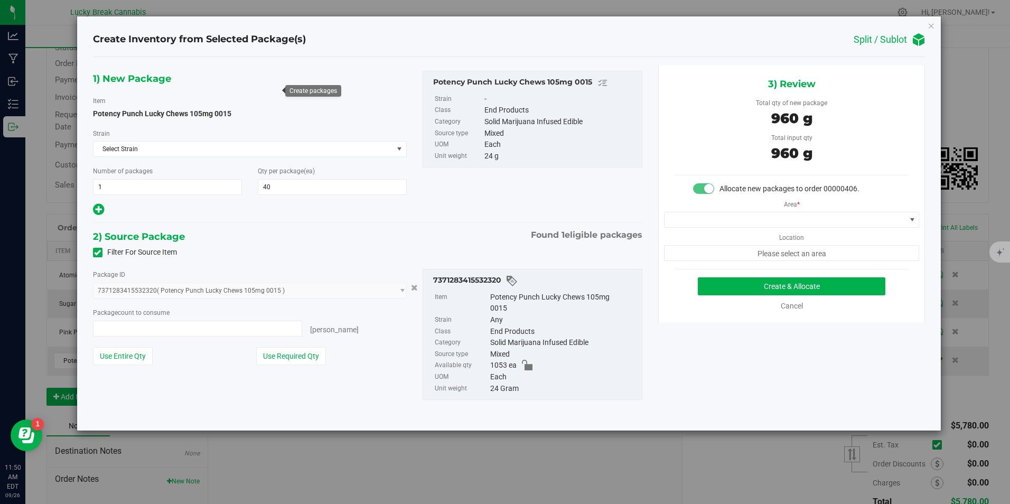
type input "40 ea"
click at [805, 213] on span at bounding box center [785, 219] width 241 height 15
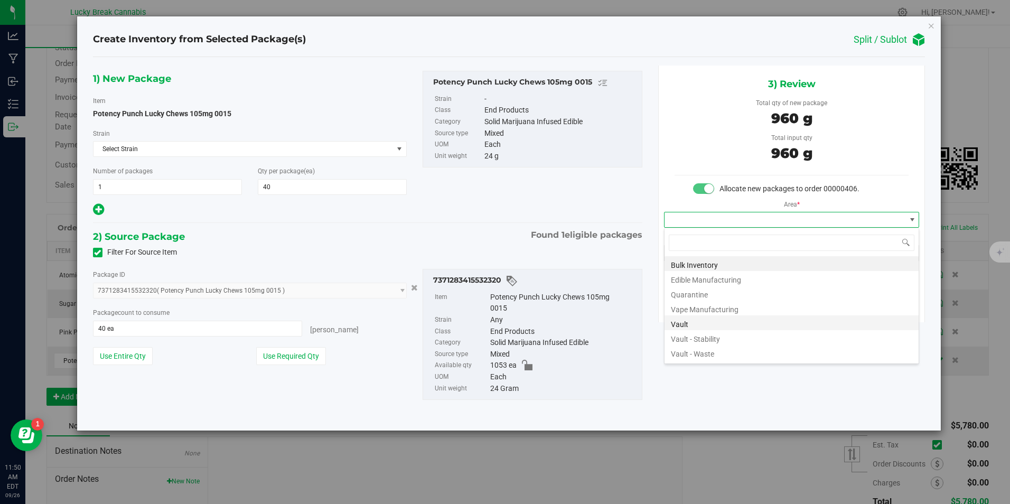
scroll to position [16, 256]
click at [693, 324] on li "Vault" at bounding box center [792, 322] width 254 height 15
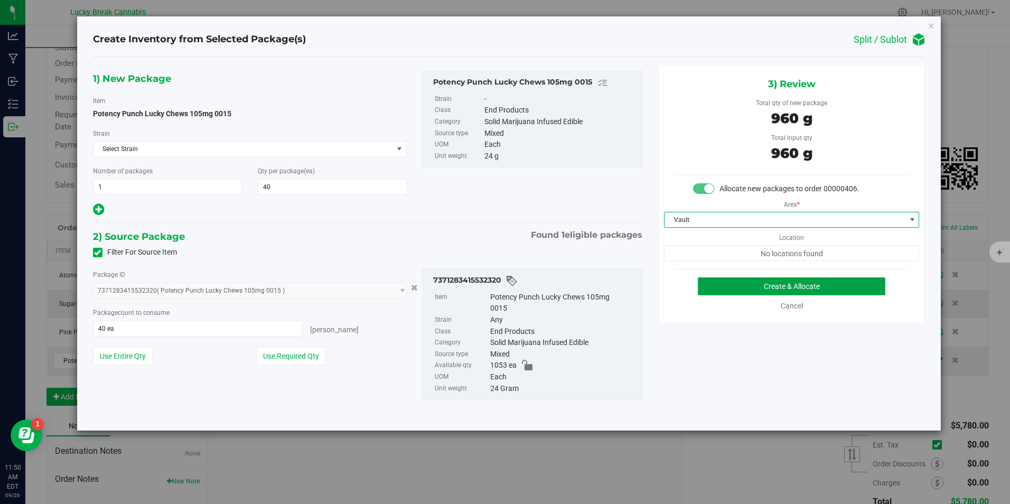
click at [737, 288] on button "Create & Allocate" at bounding box center [792, 286] width 188 height 18
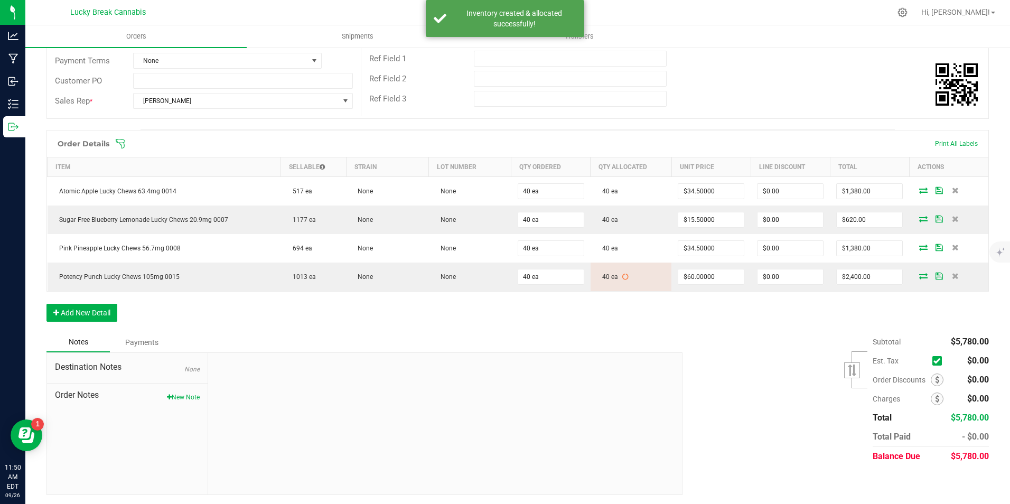
scroll to position [176, 0]
click at [96, 312] on button "Add New Detail" at bounding box center [81, 311] width 71 height 18
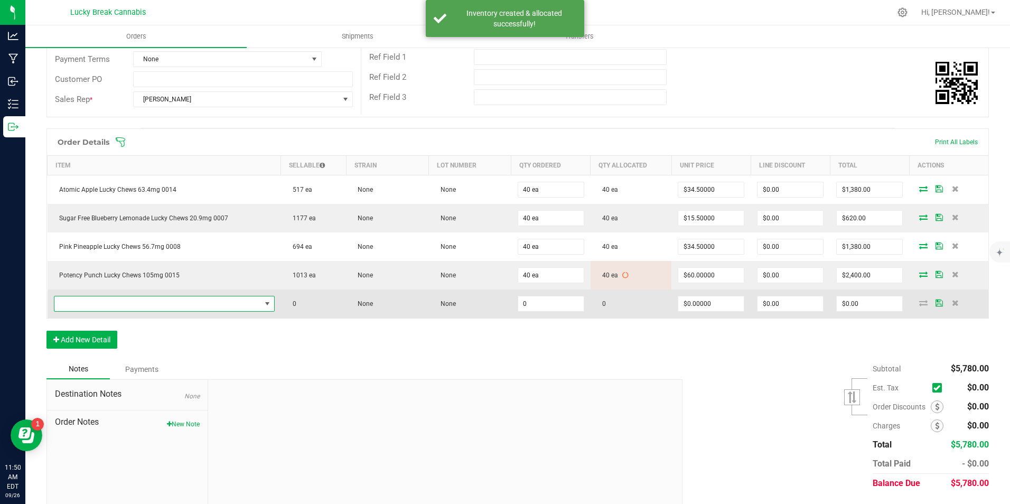
click at [116, 309] on span "NO DATA FOUND" at bounding box center [157, 303] width 207 height 15
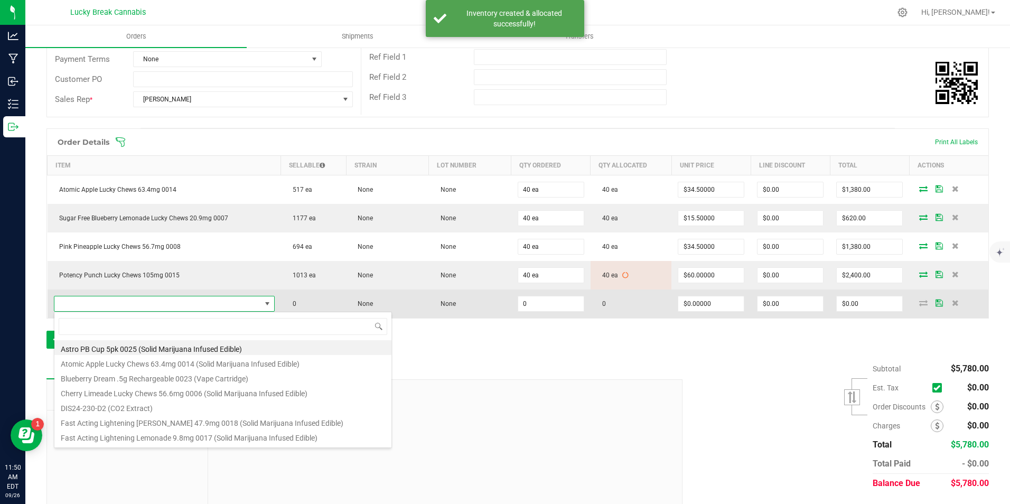
scroll to position [16, 215]
type input "marg"
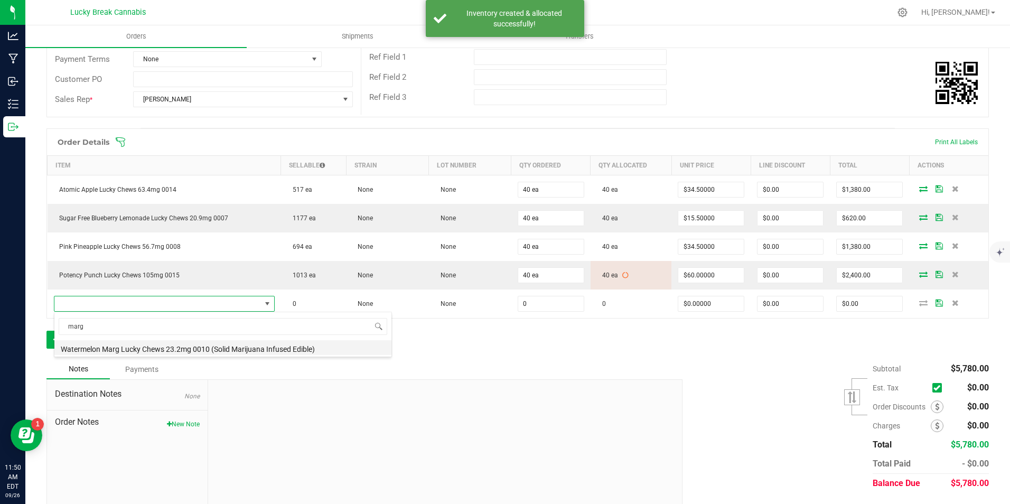
click at [126, 345] on li "Watermelon Marg Lucky Chews 23.2mg 0010 (Solid Marijuana Infused Edible)" at bounding box center [222, 347] width 337 height 15
type input "0 ea"
type input "$15.50000"
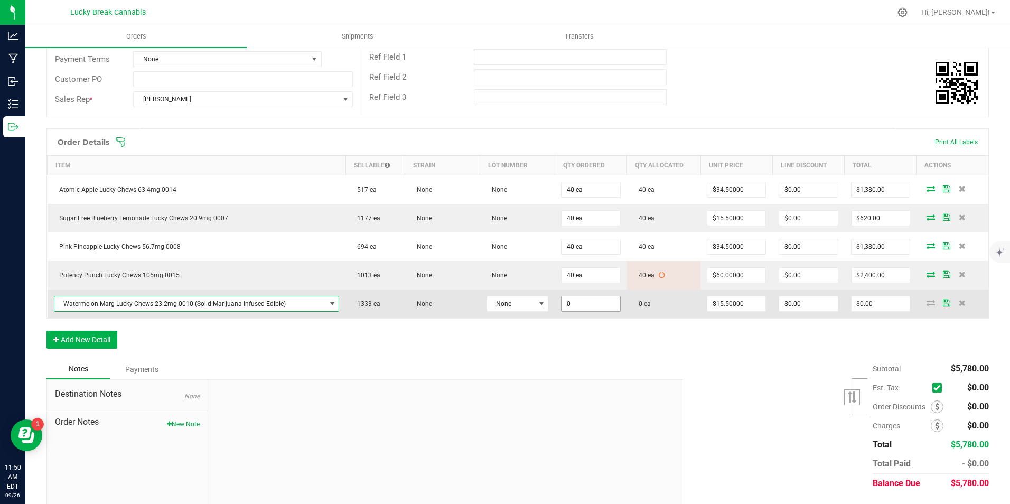
click at [580, 303] on input "0" at bounding box center [591, 303] width 58 height 15
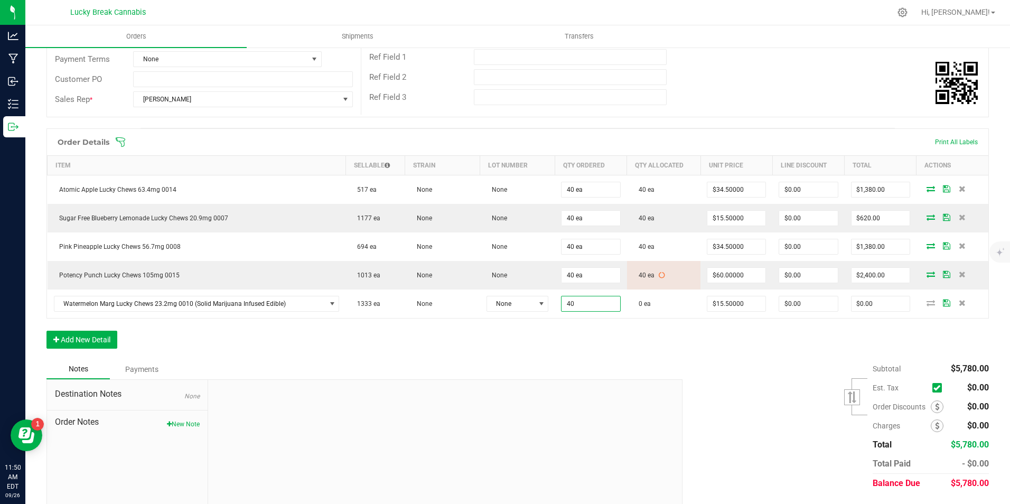
type input "40 ea"
type input "$620.00"
click at [584, 331] on div "Order Details Print All Labels Item Sellable Strain Lot Number Qty Ordered Qty …" at bounding box center [517, 243] width 943 height 231
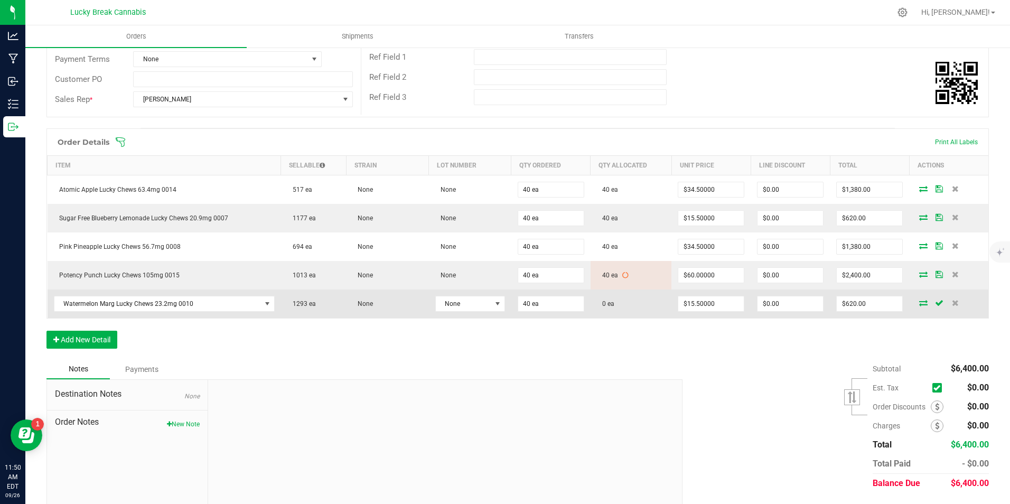
click at [919, 303] on icon at bounding box center [923, 303] width 8 height 6
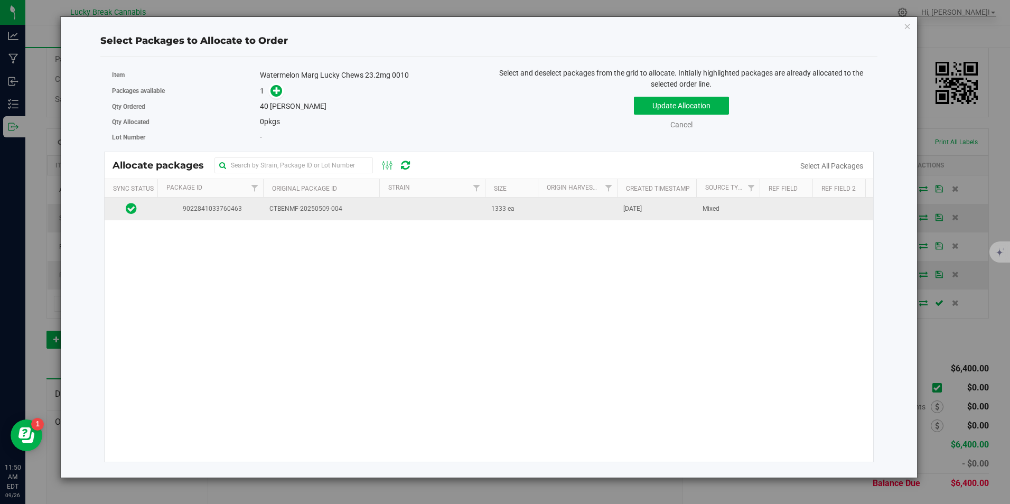
click at [400, 213] on td at bounding box center [432, 209] width 106 height 23
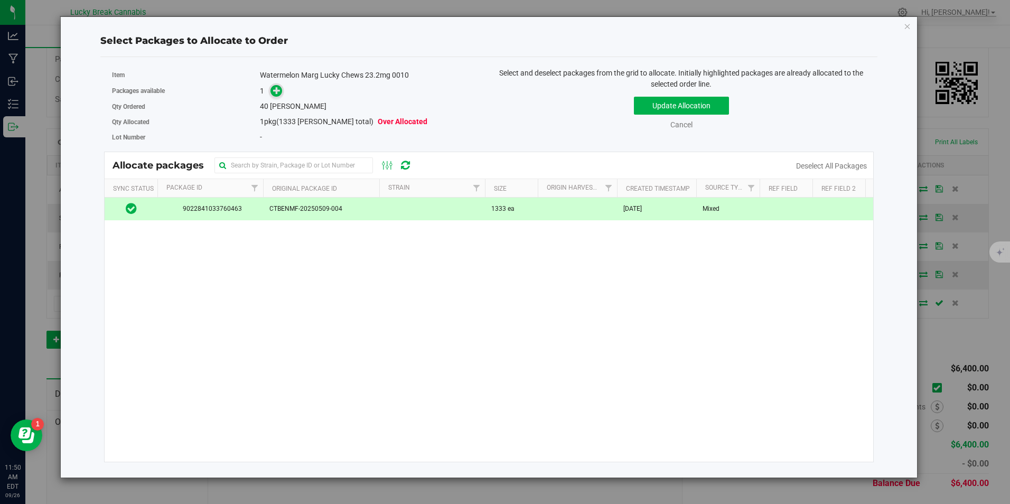
click at [281, 88] on icon at bounding box center [276, 90] width 7 height 7
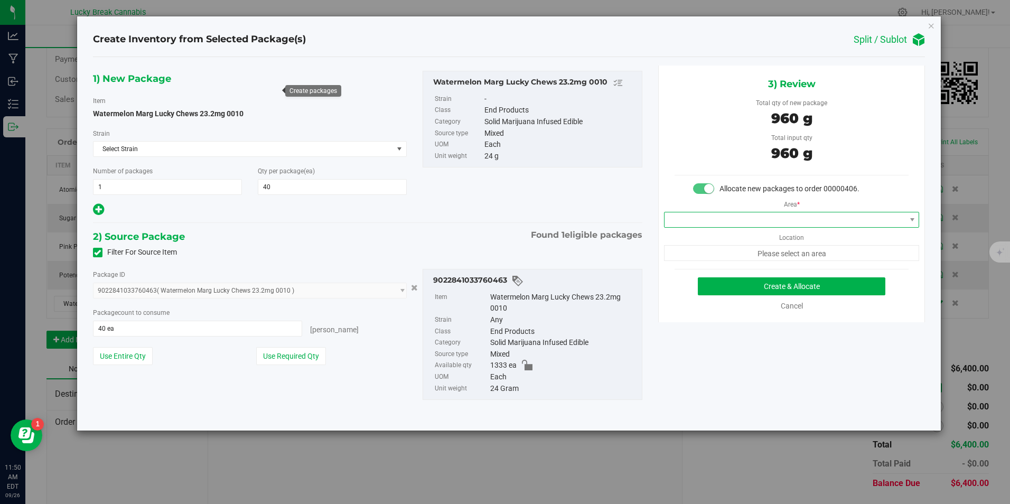
click at [716, 218] on span at bounding box center [785, 219] width 241 height 15
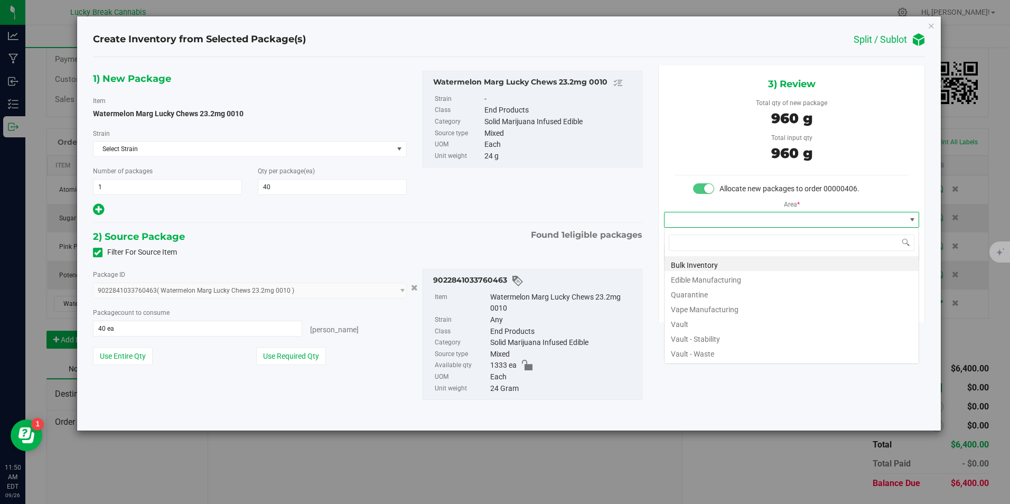
scroll to position [16, 256]
click at [686, 324] on li "Vault" at bounding box center [792, 322] width 254 height 15
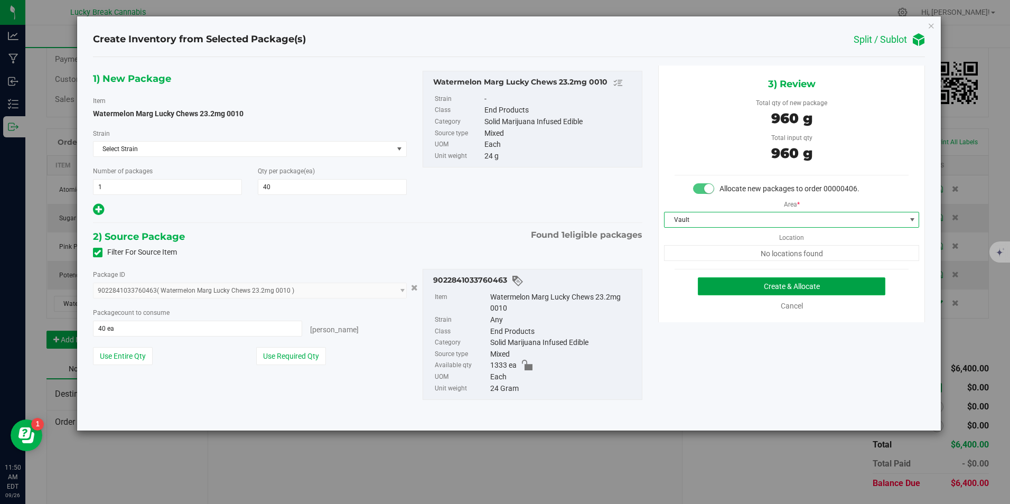
click at [734, 281] on button "Create & Allocate" at bounding box center [792, 286] width 188 height 18
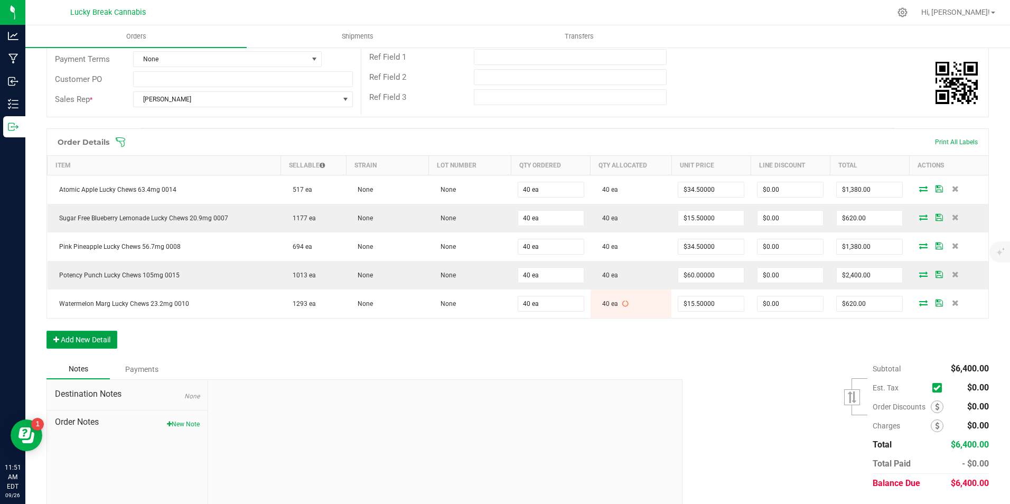
click at [97, 340] on button "Add New Detail" at bounding box center [81, 340] width 71 height 18
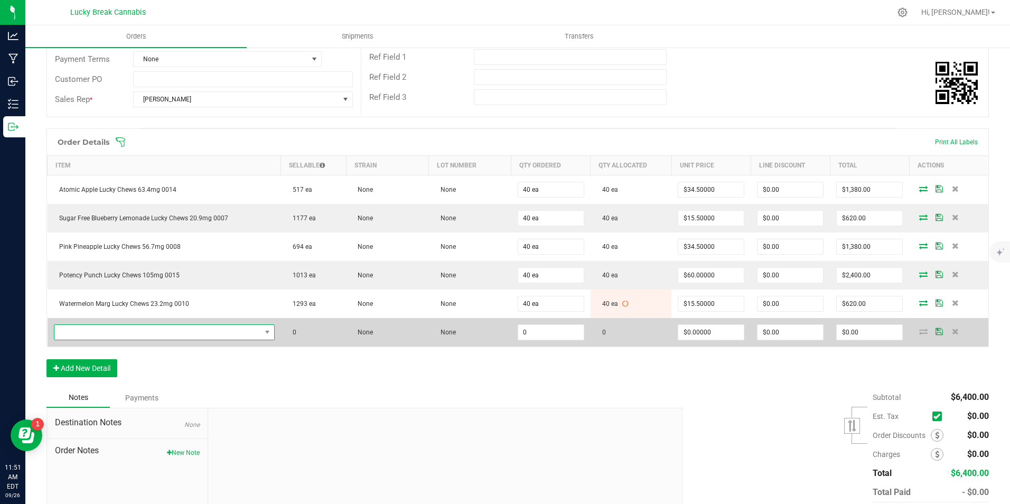
click at [103, 326] on span "NO DATA FOUND" at bounding box center [157, 332] width 207 height 15
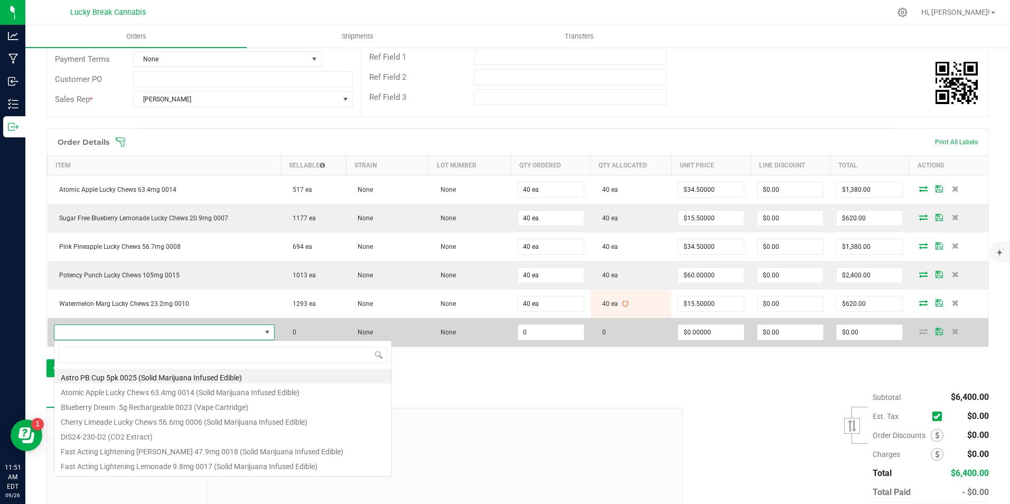
scroll to position [16, 215]
type input "0017"
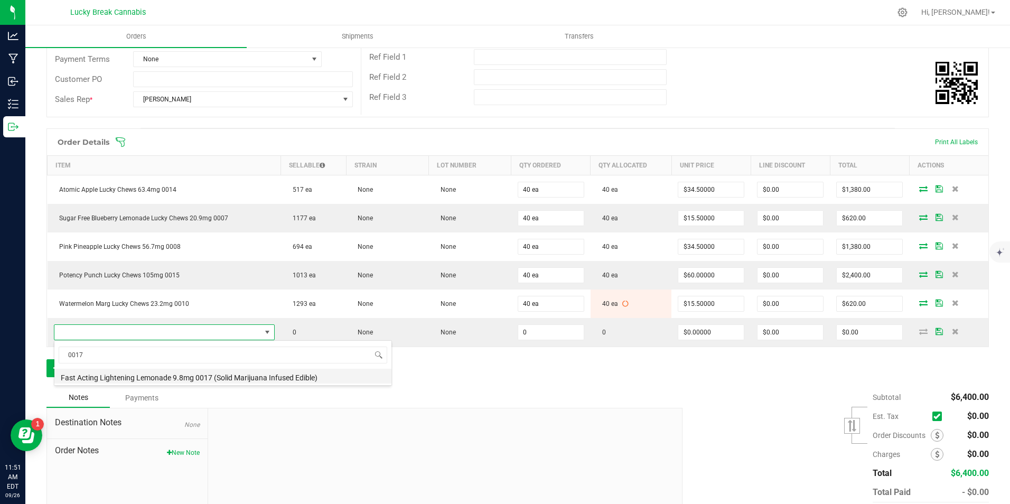
click at [115, 377] on li "Fast Acting Lightening Lemonade 9.8mg 0017 (Solid Marijuana Infused Edible)" at bounding box center [222, 376] width 337 height 15
type input "0 ea"
type input "$15.50000"
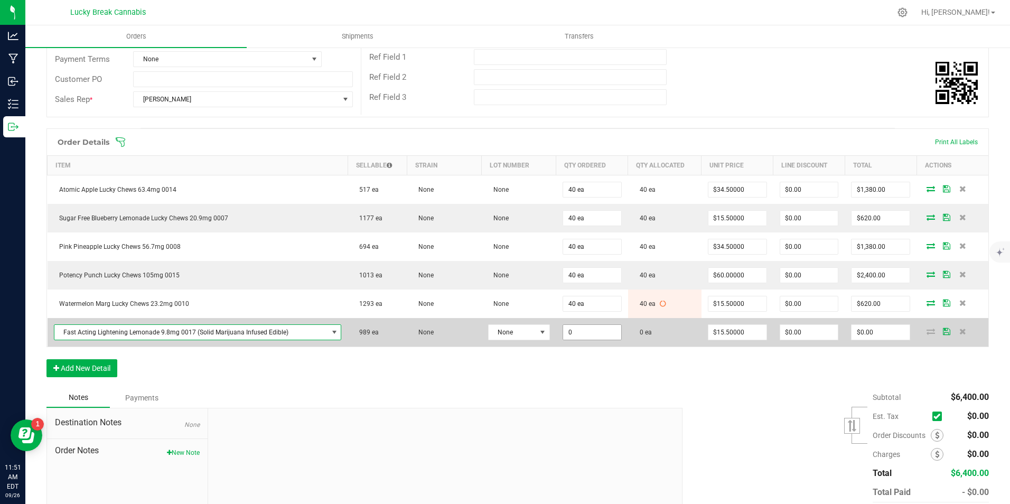
click at [598, 337] on input "0" at bounding box center [592, 332] width 58 height 15
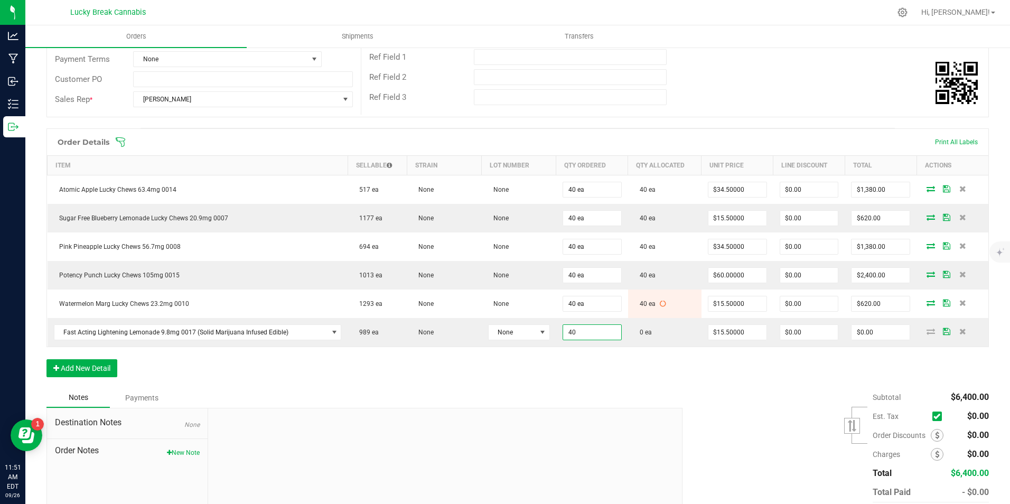
type input "40 ea"
type input "$620.00"
click at [603, 368] on div "Order Details Print All Labels Item Sellable Strain Lot Number Qty Ordered Qty …" at bounding box center [517, 257] width 943 height 259
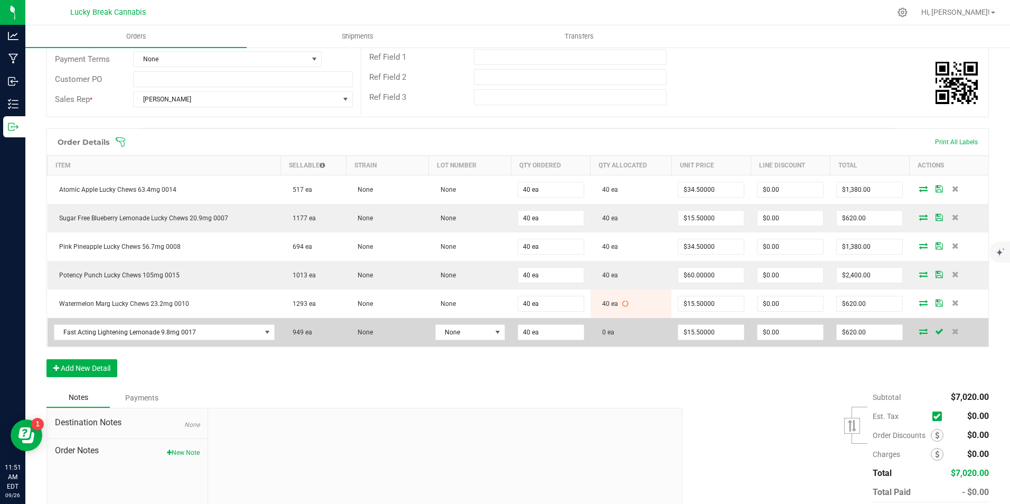
click at [919, 330] on icon at bounding box center [923, 331] width 8 height 6
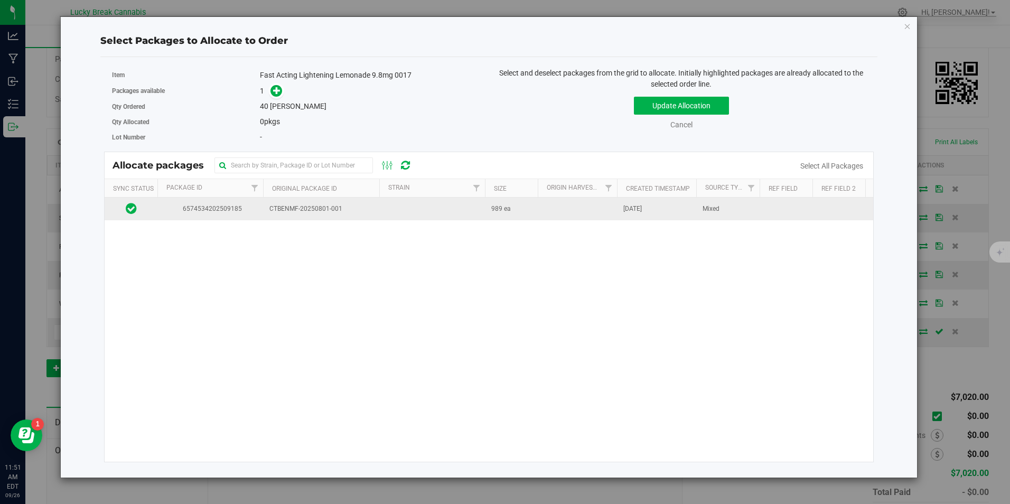
click at [364, 215] on td "CTBENMF-20250801-001" at bounding box center [321, 209] width 116 height 23
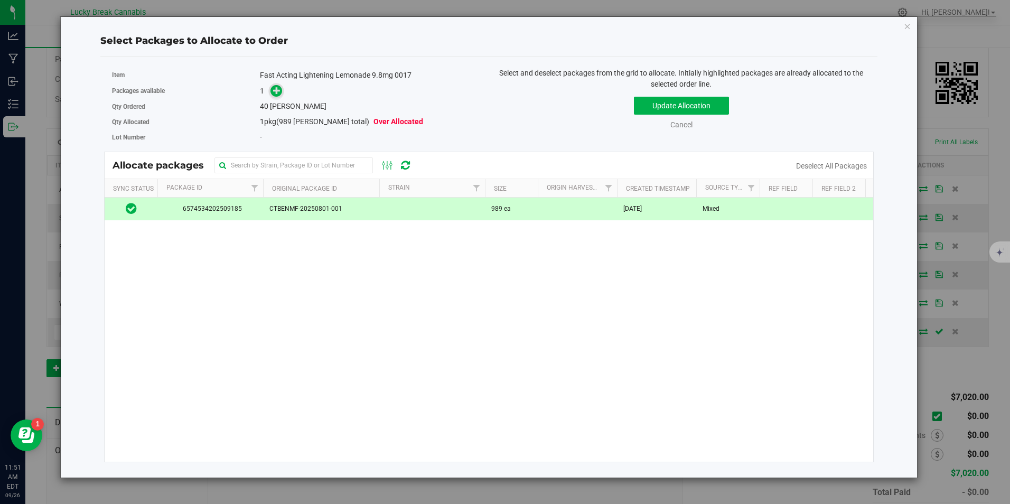
click at [275, 88] on icon at bounding box center [276, 90] width 7 height 7
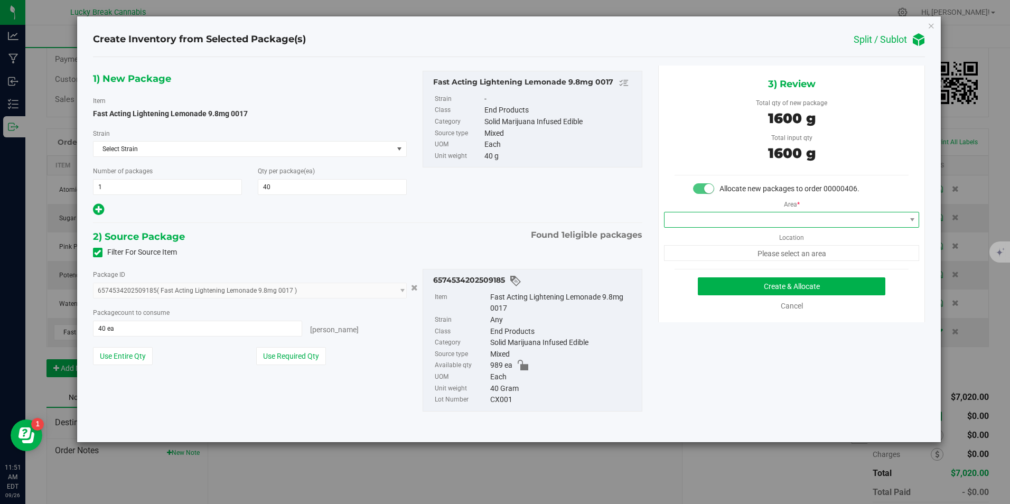
click at [762, 221] on span at bounding box center [785, 219] width 241 height 15
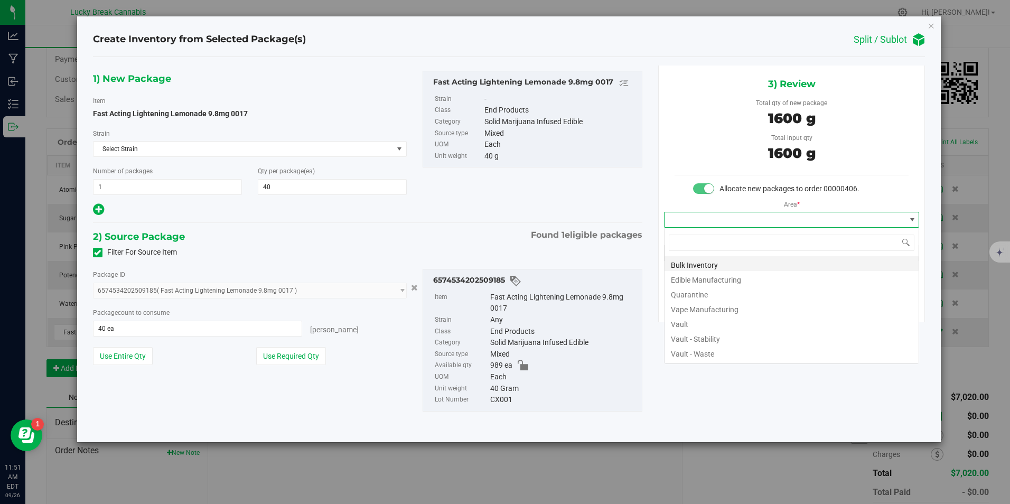
scroll to position [16, 256]
click at [689, 321] on li "Vault" at bounding box center [792, 322] width 254 height 15
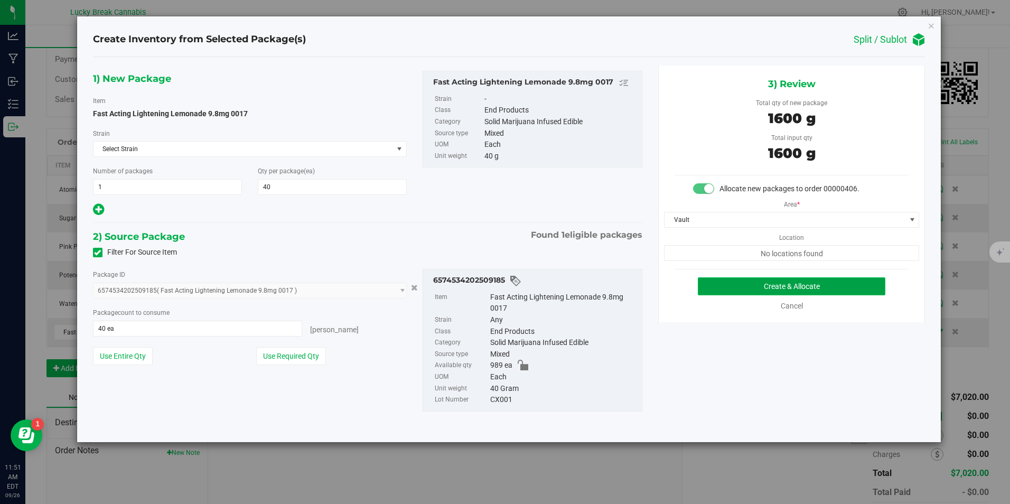
click at [716, 283] on button "Create & Allocate" at bounding box center [792, 286] width 188 height 18
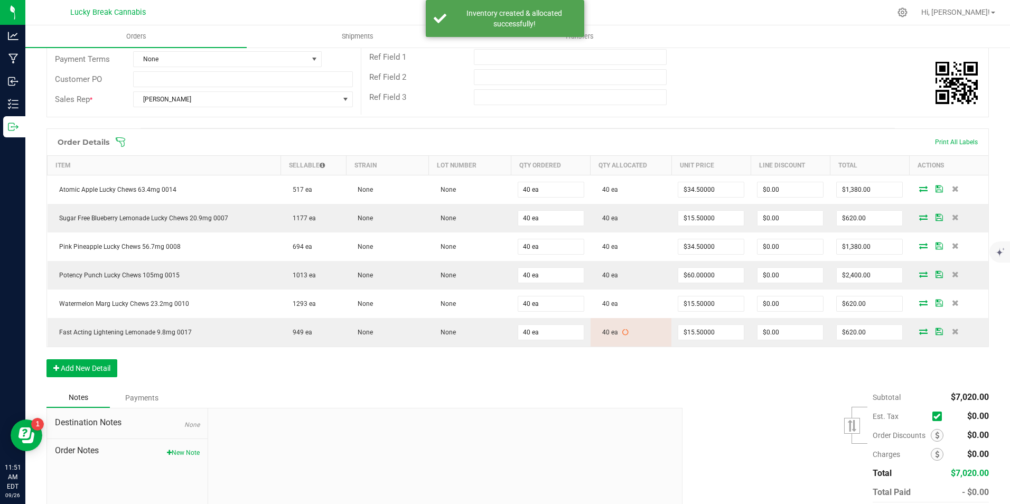
click at [108, 358] on div "Order Details Print All Labels Item Sellable Strain Lot Number Qty Ordered Qty …" at bounding box center [517, 257] width 943 height 259
click at [107, 364] on button "Add New Detail" at bounding box center [81, 368] width 71 height 18
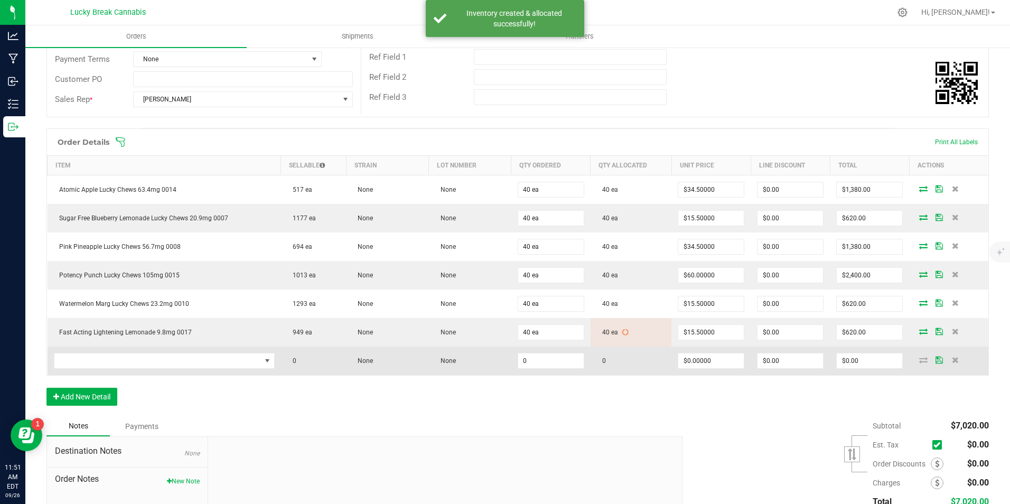
click at [115, 352] on td at bounding box center [165, 361] width 234 height 29
click at [119, 357] on span "NO DATA FOUND" at bounding box center [157, 360] width 207 height 15
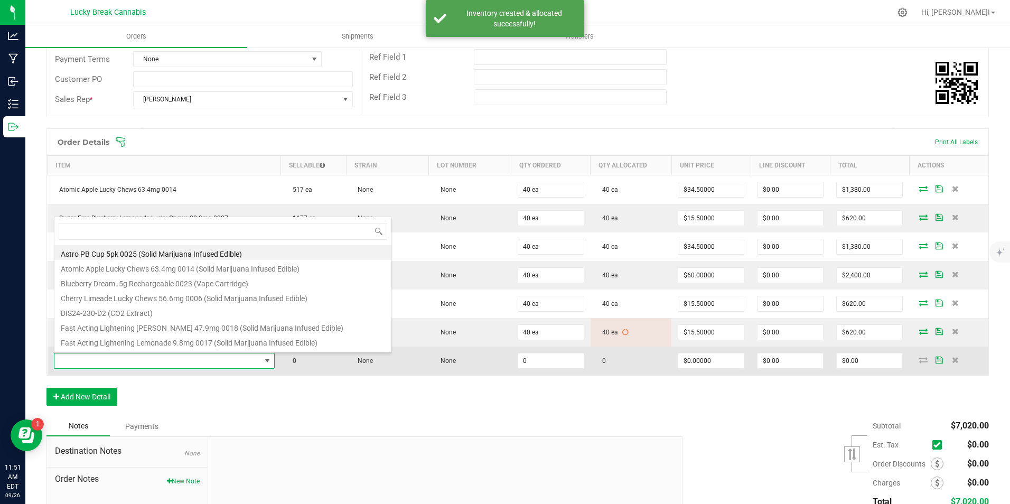
scroll to position [16, 215]
type input "0018"
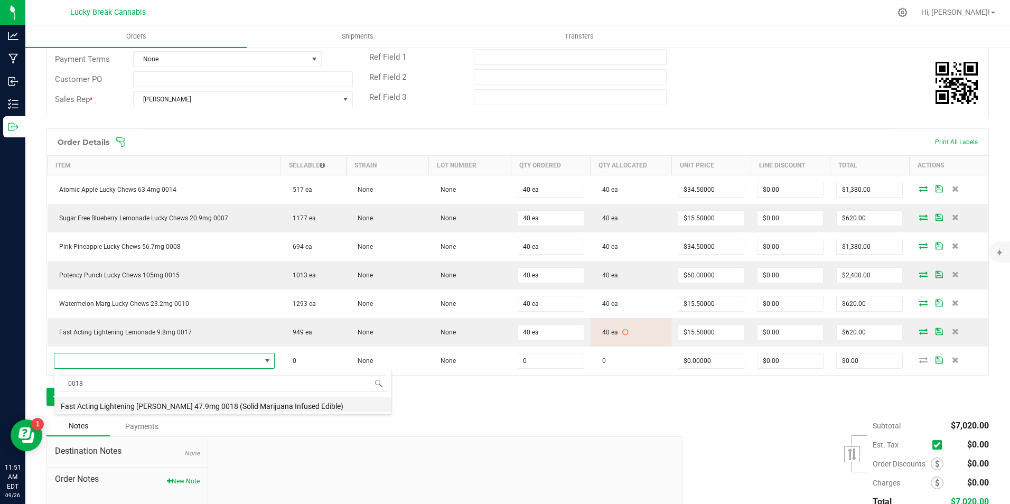
click at [137, 407] on li "Fast Acting Lightening Berry 47.9mg 0018 (Solid Marijuana Infused Edible)" at bounding box center [222, 404] width 337 height 15
type input "0 ea"
type input "$45.50000"
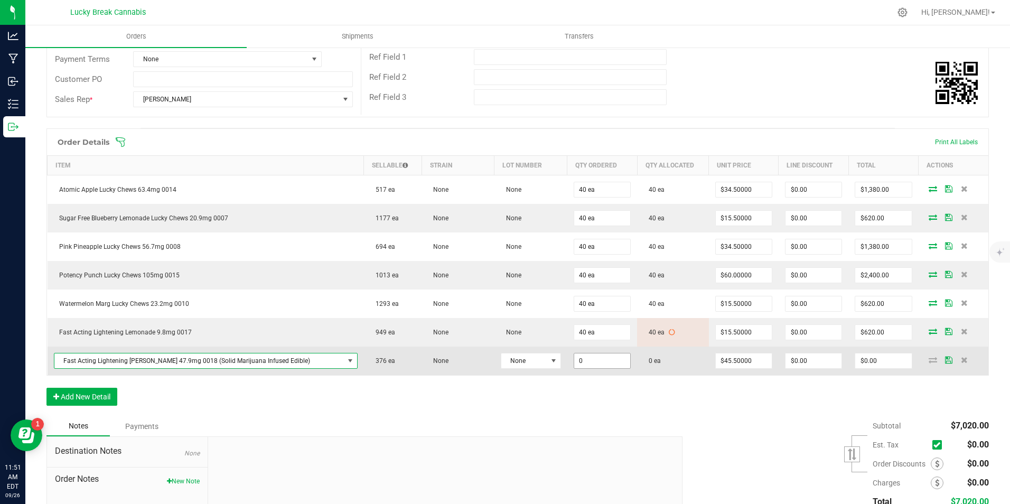
click at [586, 360] on input "0" at bounding box center [602, 360] width 56 height 15
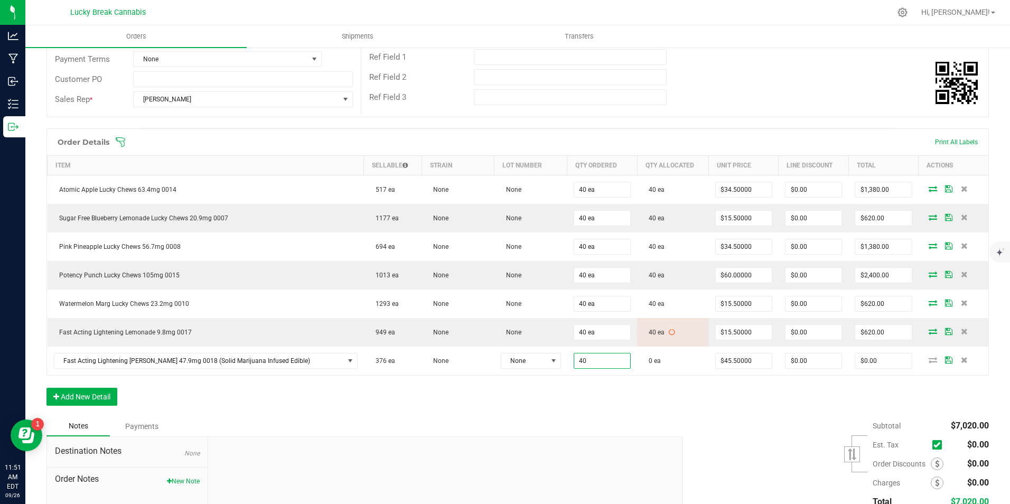
type input "40 ea"
type input "$1,820.00"
click at [585, 410] on div "Order Details Print All Labels Item Sellable Strain Lot Number Qty Ordered Qty …" at bounding box center [517, 272] width 943 height 288
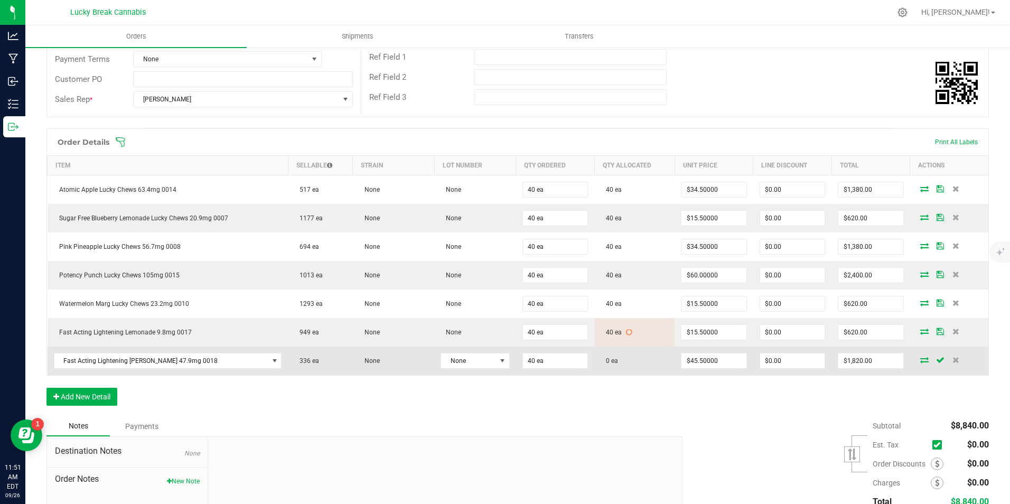
click at [920, 360] on icon at bounding box center [924, 360] width 8 height 6
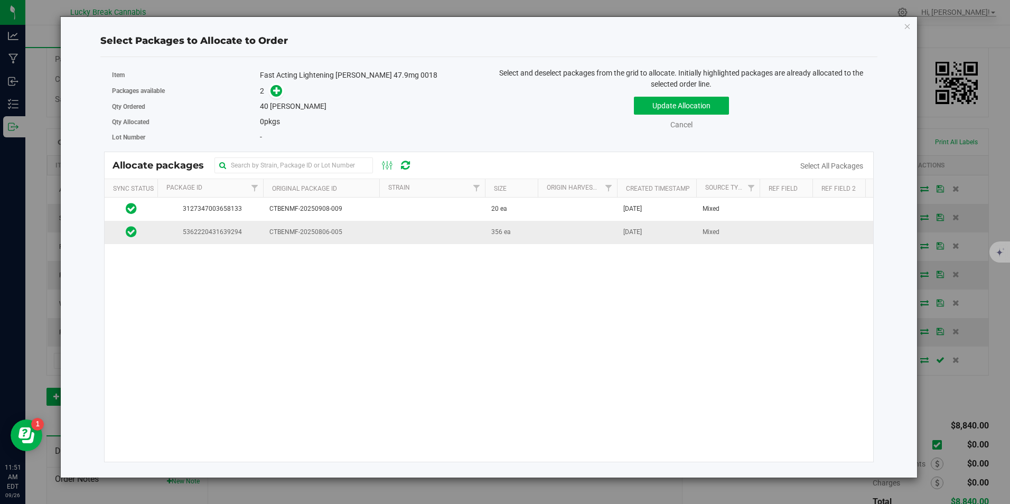
click at [340, 225] on td "CTBENMF-20250806-005" at bounding box center [321, 232] width 116 height 23
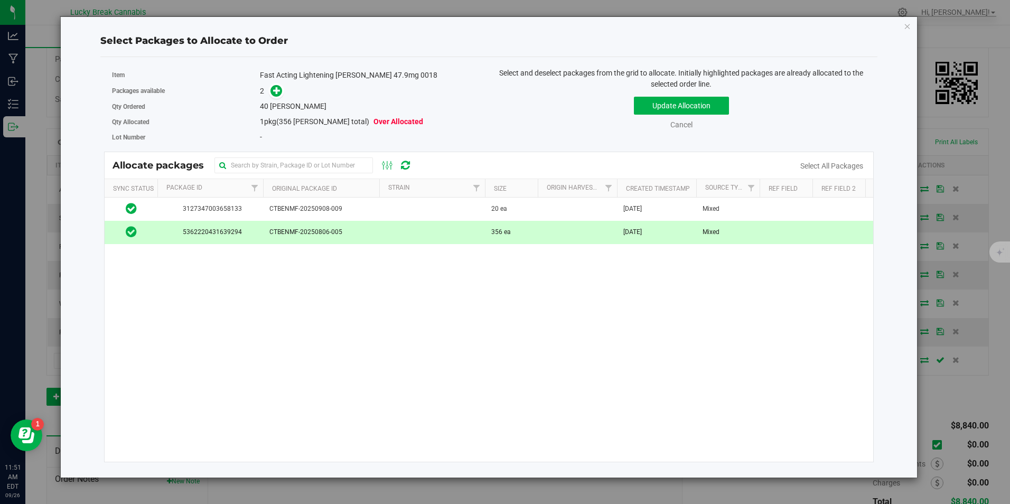
click at [346, 230] on span "CTBENMF-20250806-005" at bounding box center [321, 232] width 104 height 10
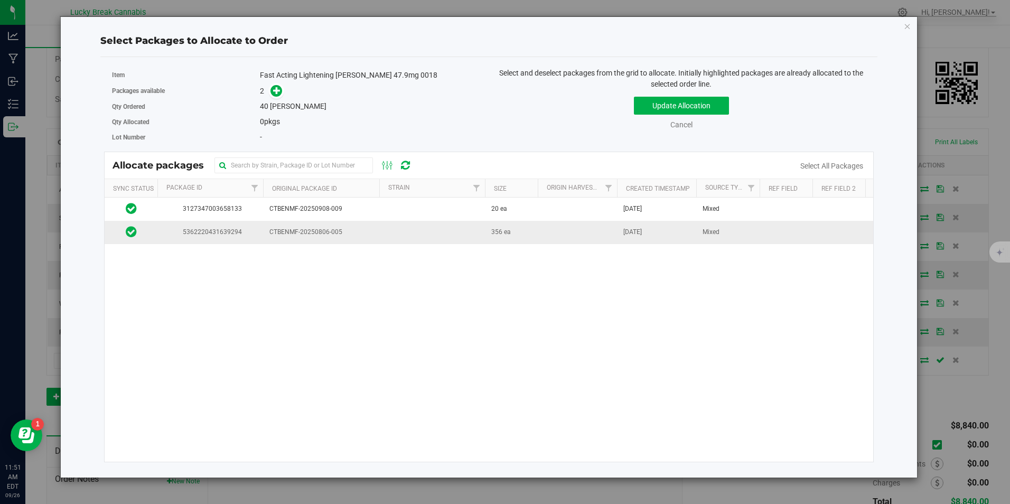
click at [314, 231] on span "CTBENMF-20250806-005" at bounding box center [321, 232] width 104 height 10
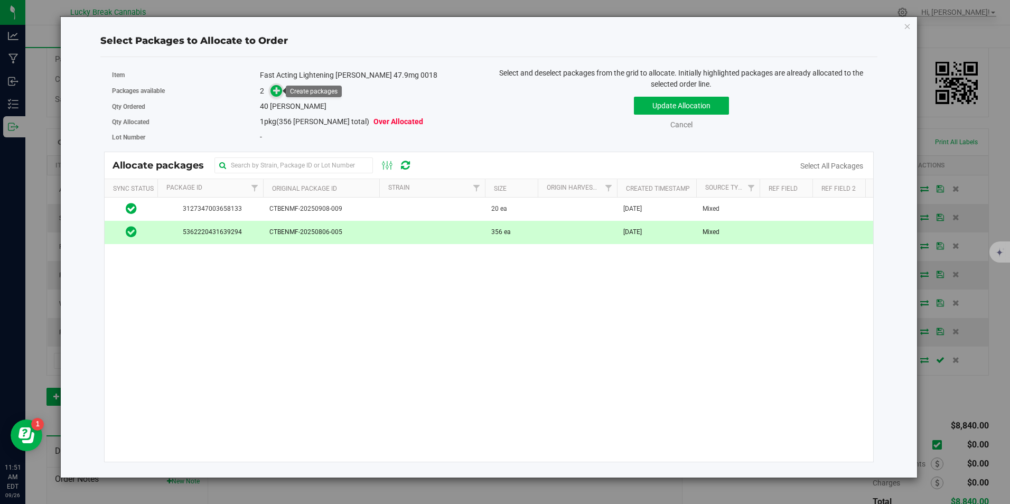
click at [278, 91] on icon at bounding box center [276, 90] width 7 height 7
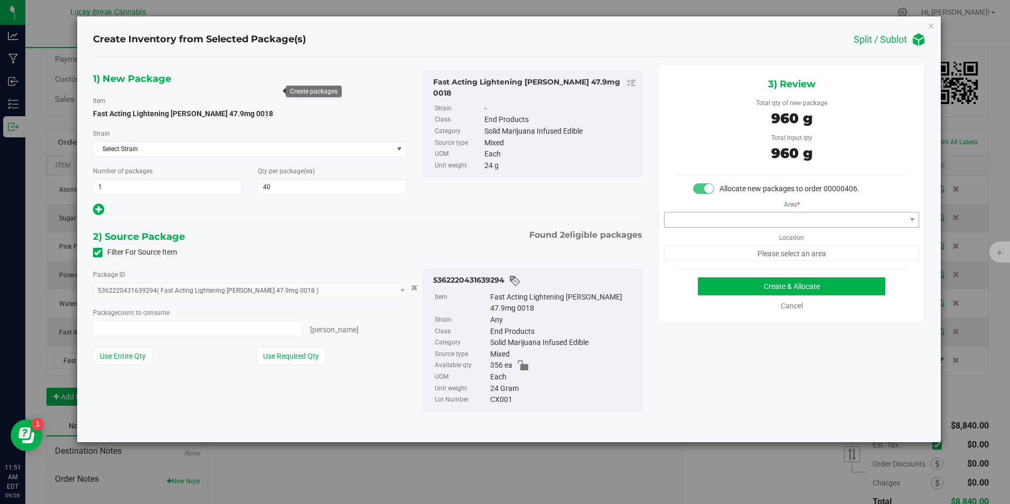
type input "40 ea"
click at [771, 219] on span at bounding box center [785, 219] width 241 height 15
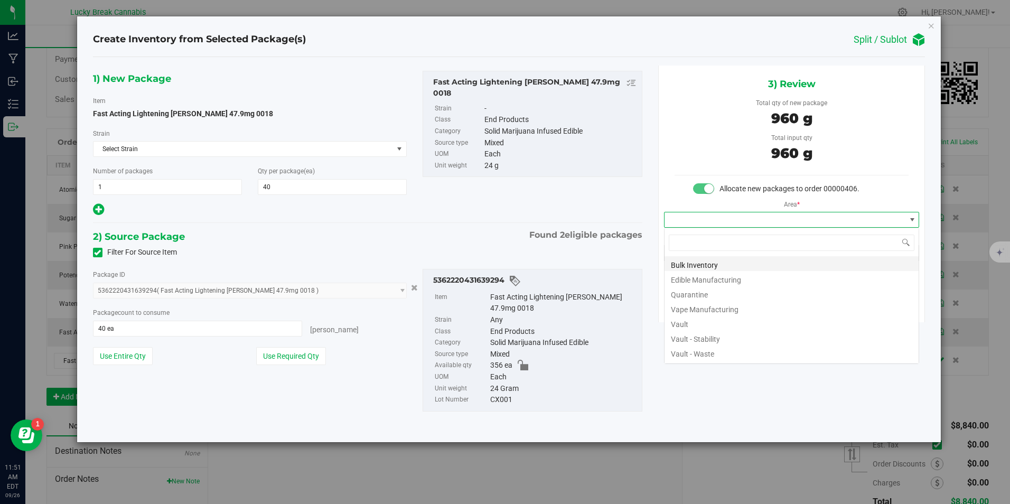
scroll to position [16, 256]
click at [699, 324] on li "Vault" at bounding box center [792, 322] width 254 height 15
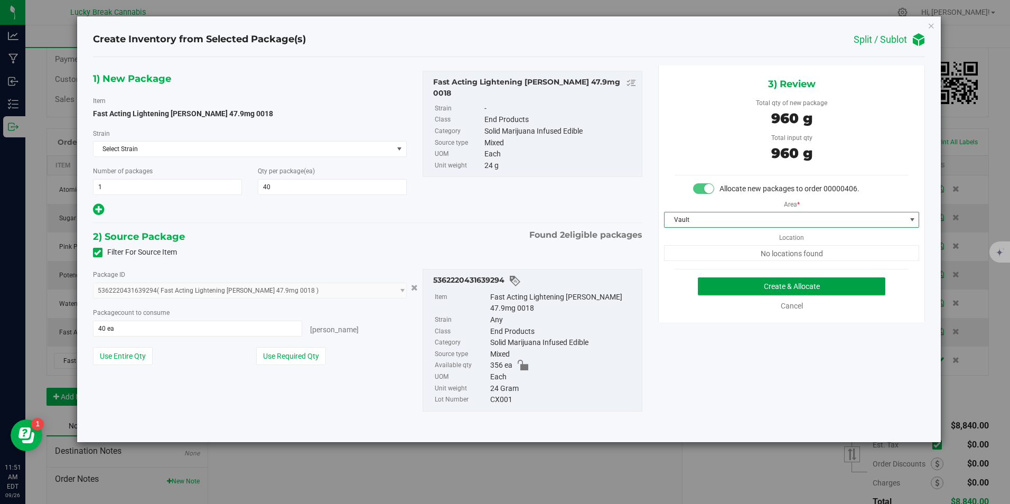
click at [737, 286] on button "Create & Allocate" at bounding box center [792, 286] width 188 height 18
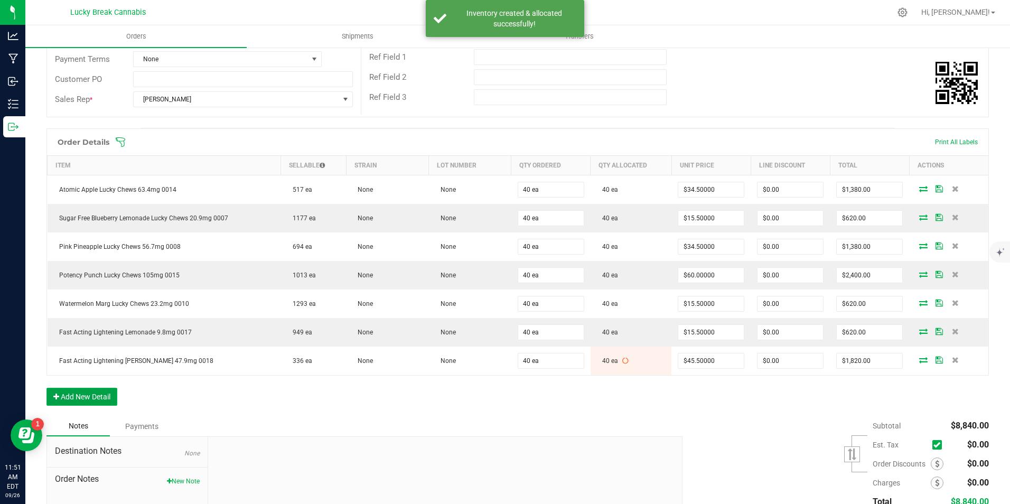
click at [110, 392] on button "Add New Detail" at bounding box center [81, 397] width 71 height 18
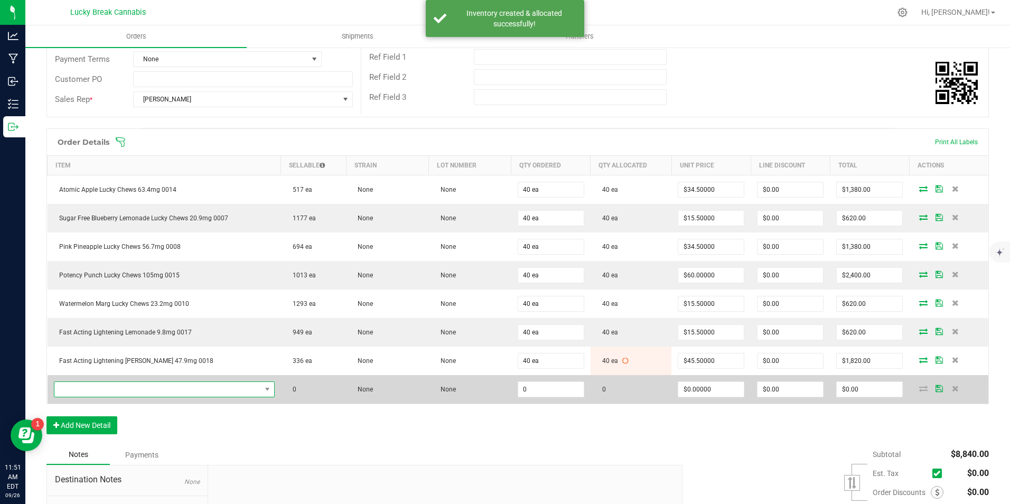
click at [113, 385] on span "NO DATA FOUND" at bounding box center [157, 389] width 207 height 15
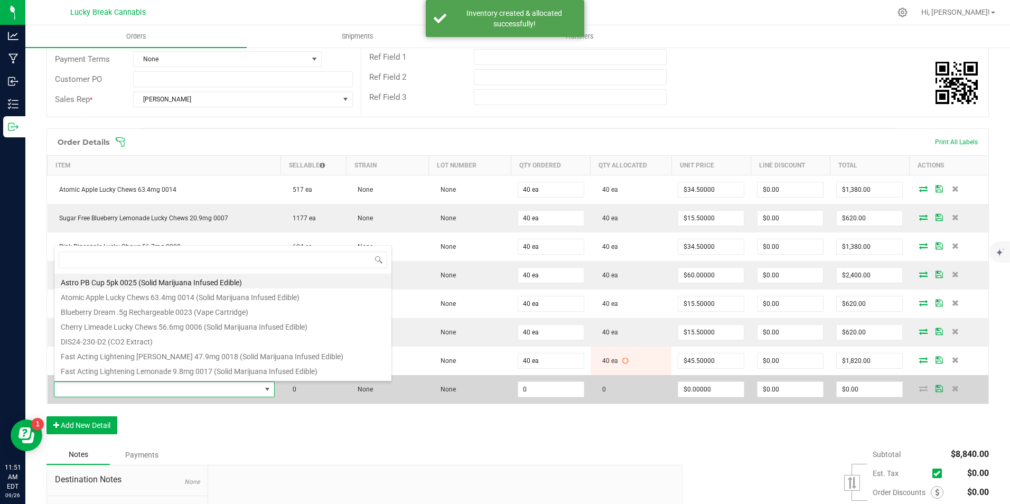
scroll to position [16, 215]
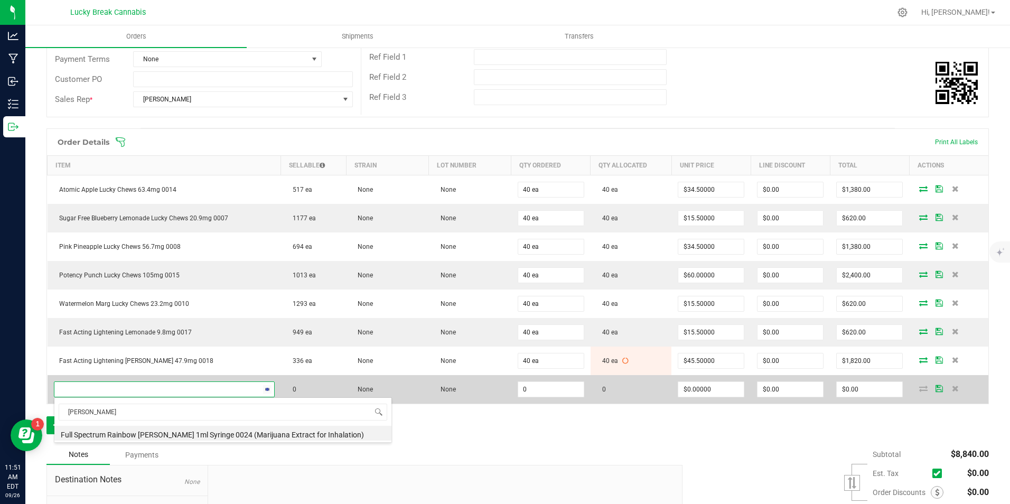
type input "syringe"
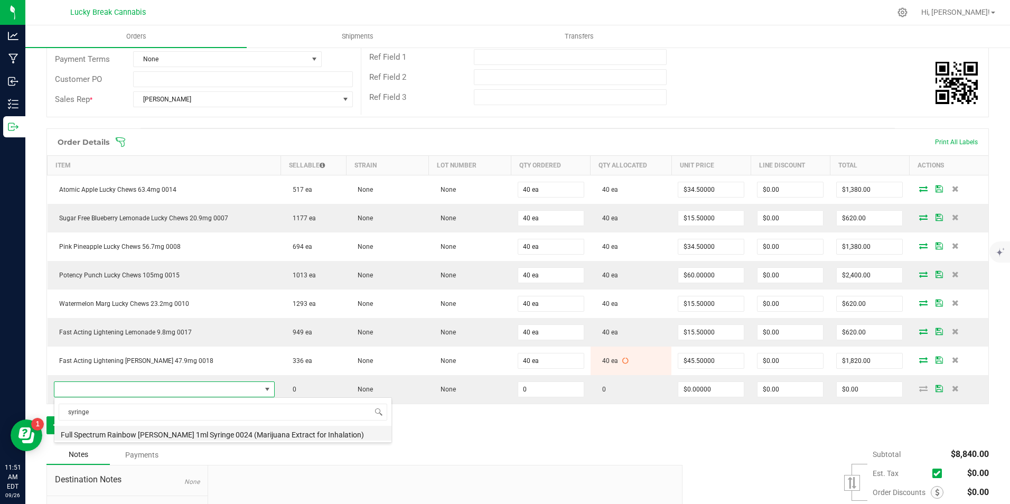
click at [144, 434] on li "Full Spectrum Rainbow Beltz 1ml Syringe 0024 (Marijuana Extract for Inhalation)" at bounding box center [222, 433] width 337 height 15
type input "0 ea"
type input "$33.50000"
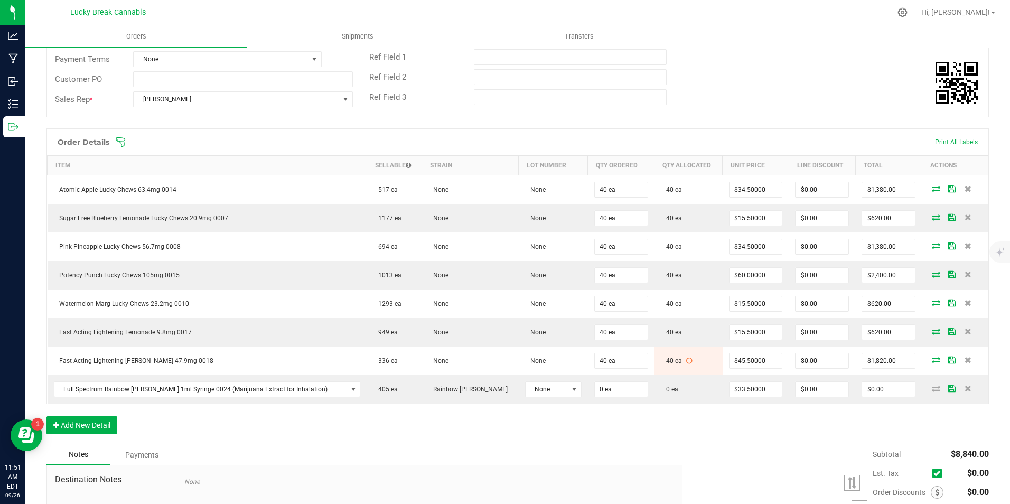
click at [250, 431] on div "Order Details Print All Labels Item Sellable Strain Lot Number Qty Ordered Qty …" at bounding box center [517, 286] width 943 height 316
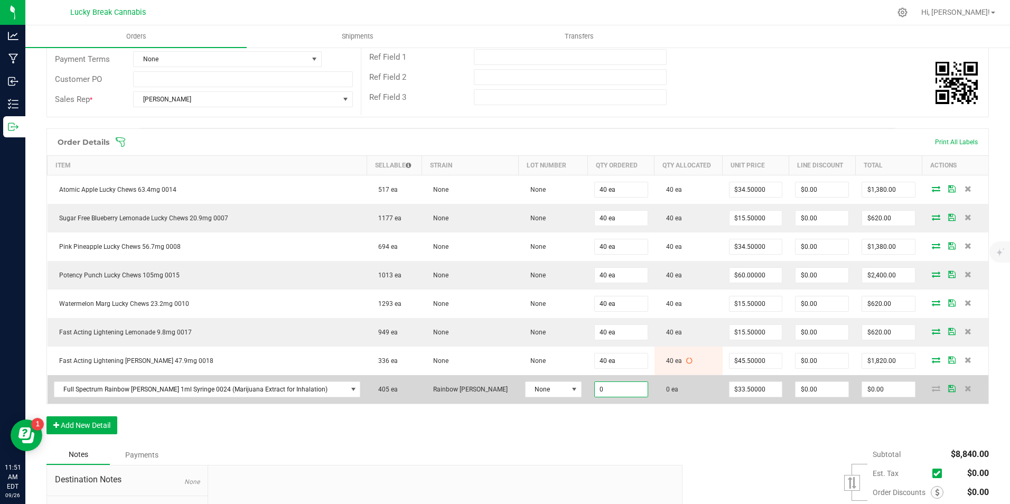
click at [595, 395] on input "0" at bounding box center [621, 389] width 53 height 15
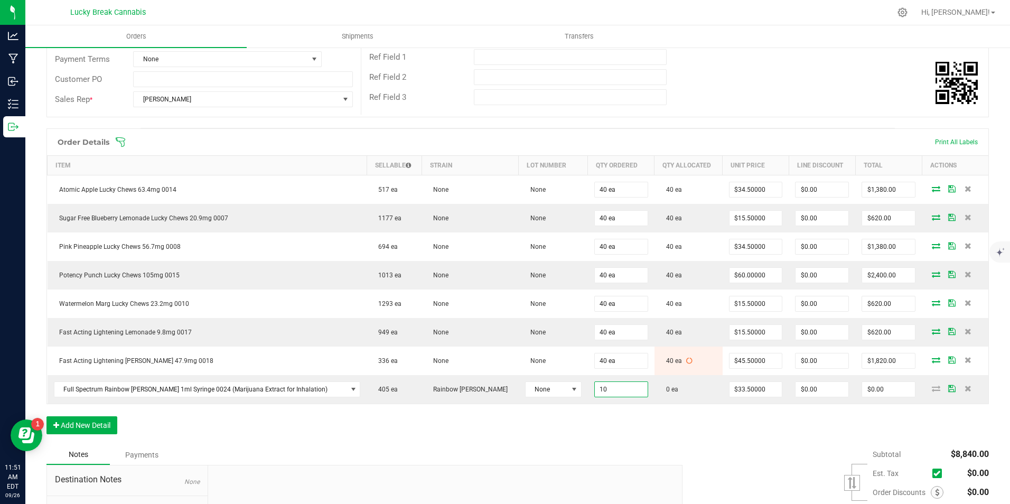
type input "10 ea"
type input "$335.00"
click at [627, 414] on div "Order Details Print All Labels Item Sellable Strain Lot Number Qty Ordered Qty …" at bounding box center [517, 286] width 943 height 316
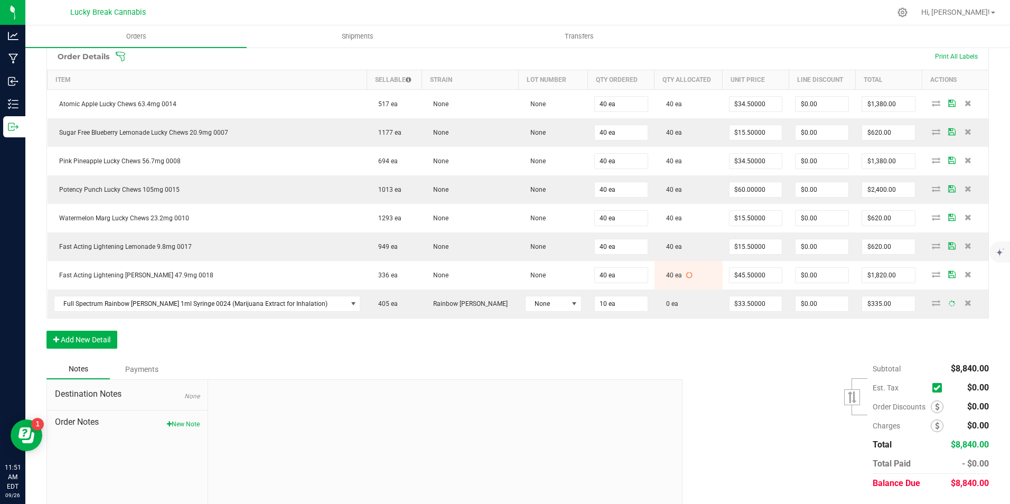
scroll to position [290, 0]
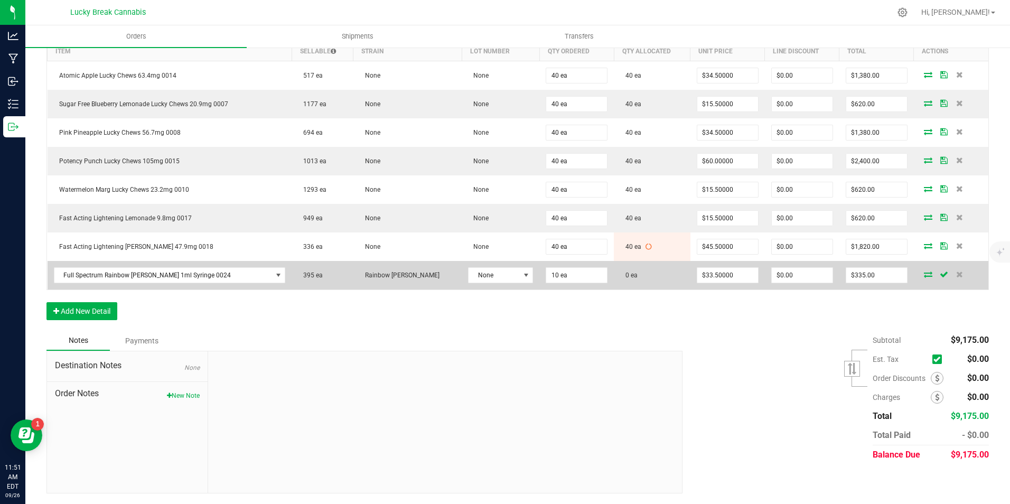
click at [924, 273] on icon at bounding box center [928, 274] width 8 height 6
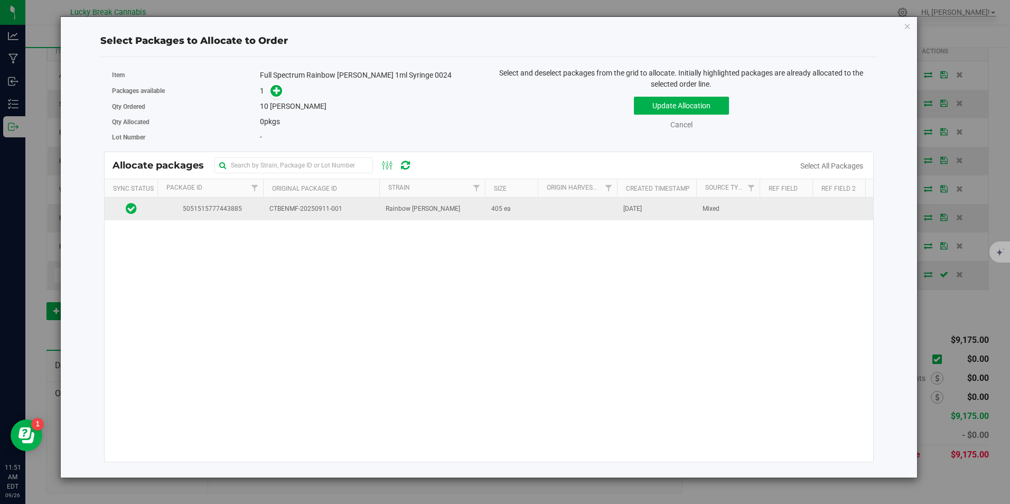
click at [424, 212] on span "Rainbow Boltz" at bounding box center [423, 209] width 75 height 10
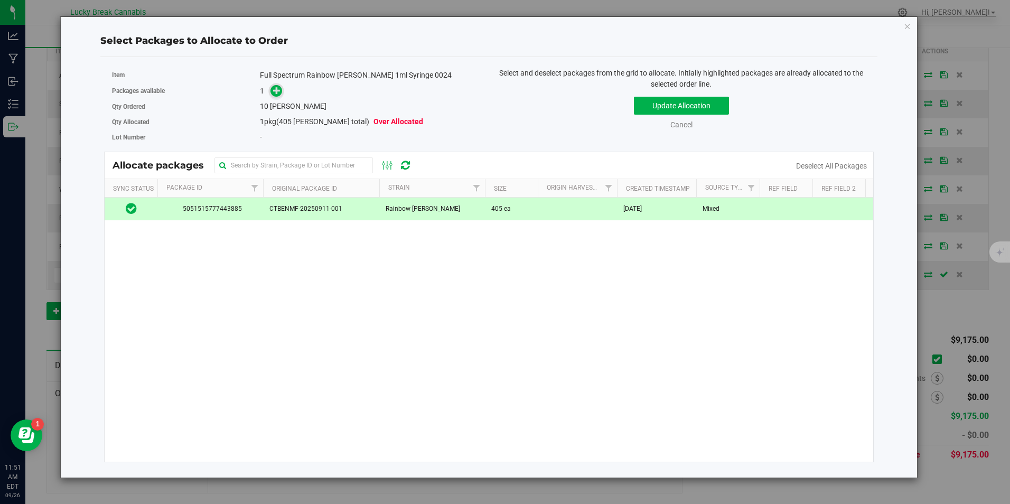
click at [276, 87] on icon at bounding box center [276, 90] width 7 height 7
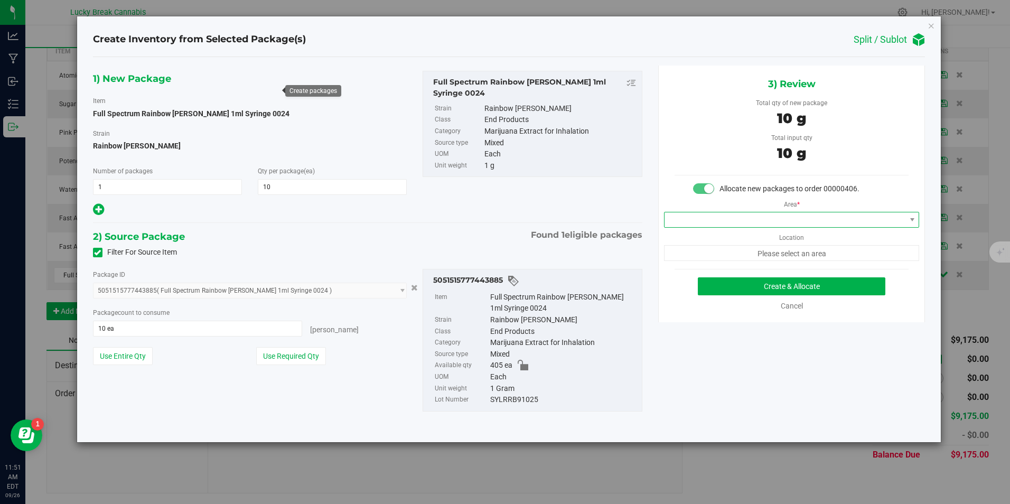
click at [753, 224] on span at bounding box center [785, 219] width 241 height 15
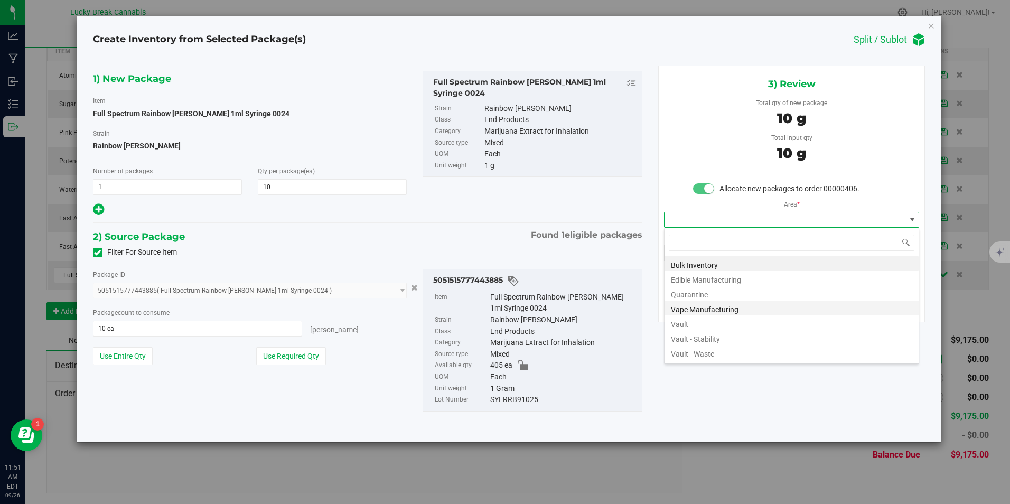
scroll to position [16, 256]
click at [700, 325] on li "Vault" at bounding box center [792, 322] width 254 height 15
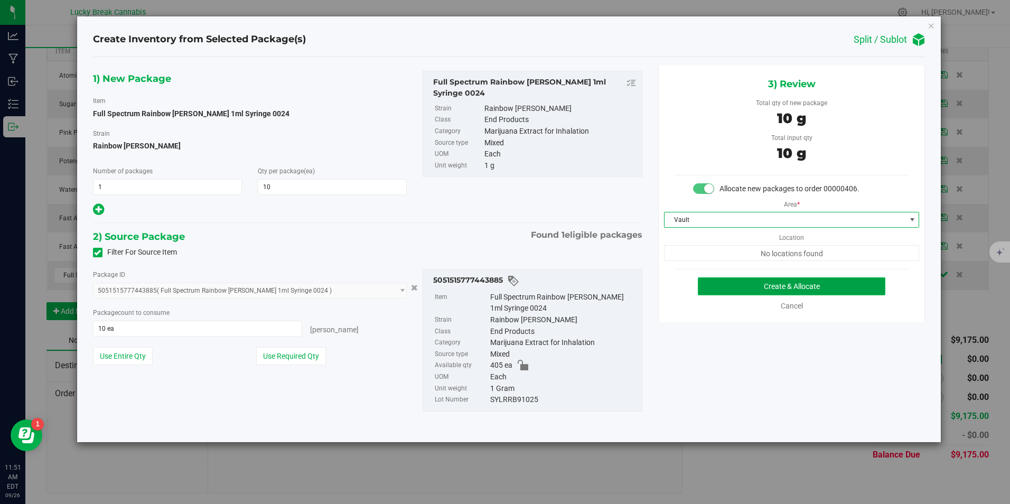
click at [743, 290] on button "Create & Allocate" at bounding box center [792, 286] width 188 height 18
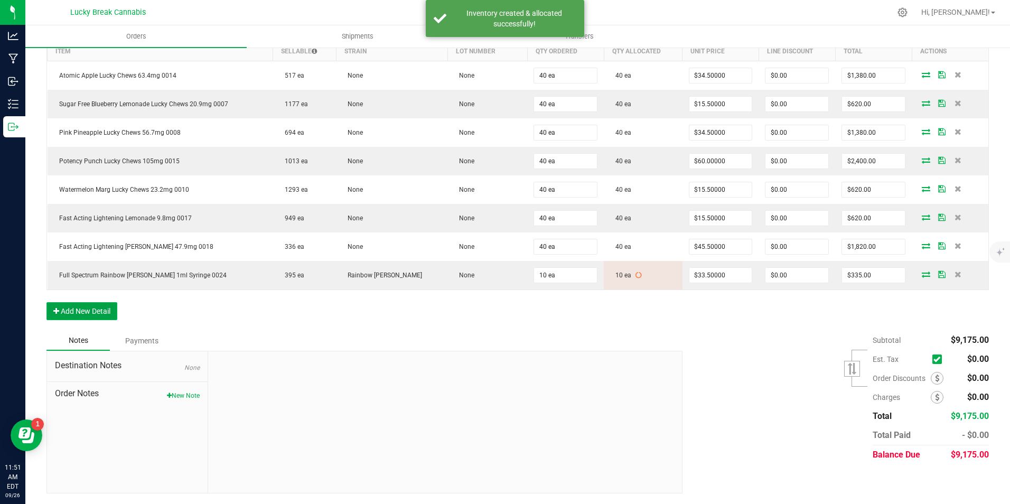
click at [109, 309] on button "Add New Detail" at bounding box center [81, 311] width 71 height 18
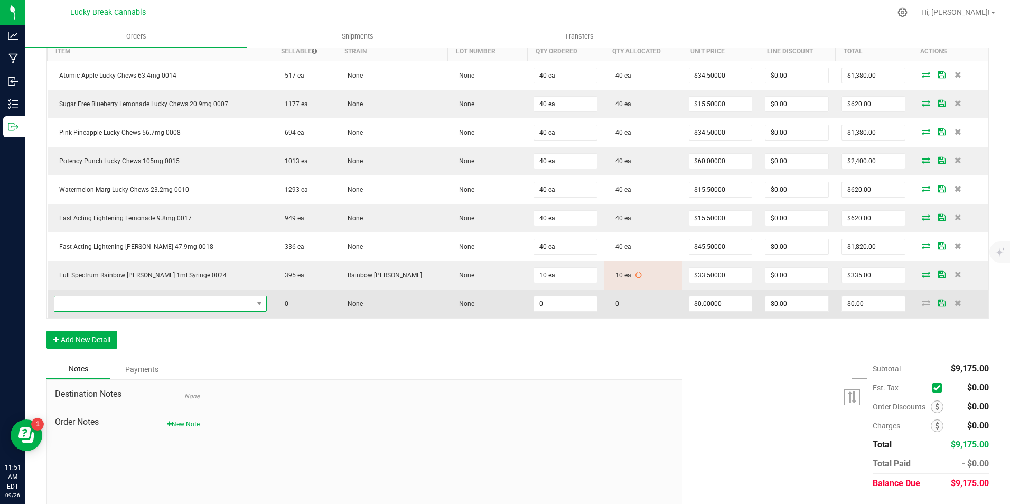
click at [115, 308] on span "NO DATA FOUND" at bounding box center [153, 303] width 199 height 15
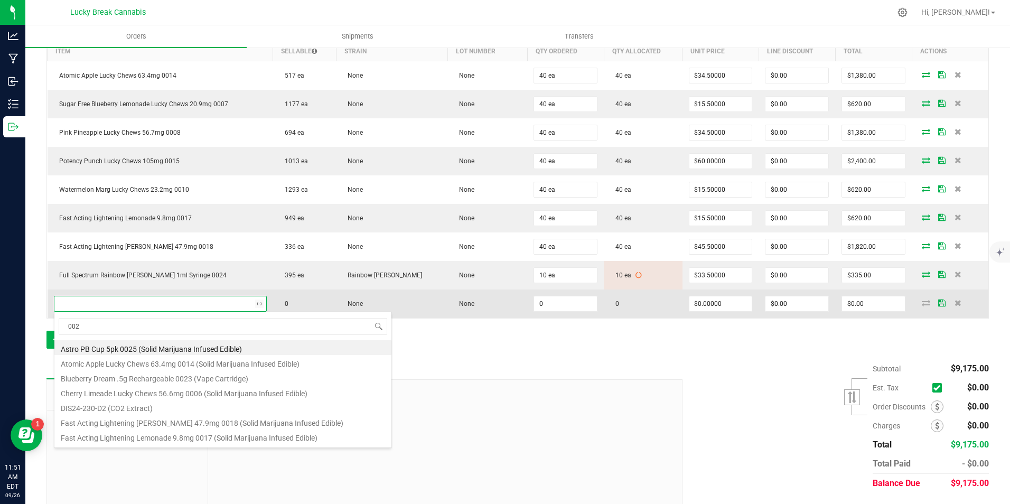
type input "0020"
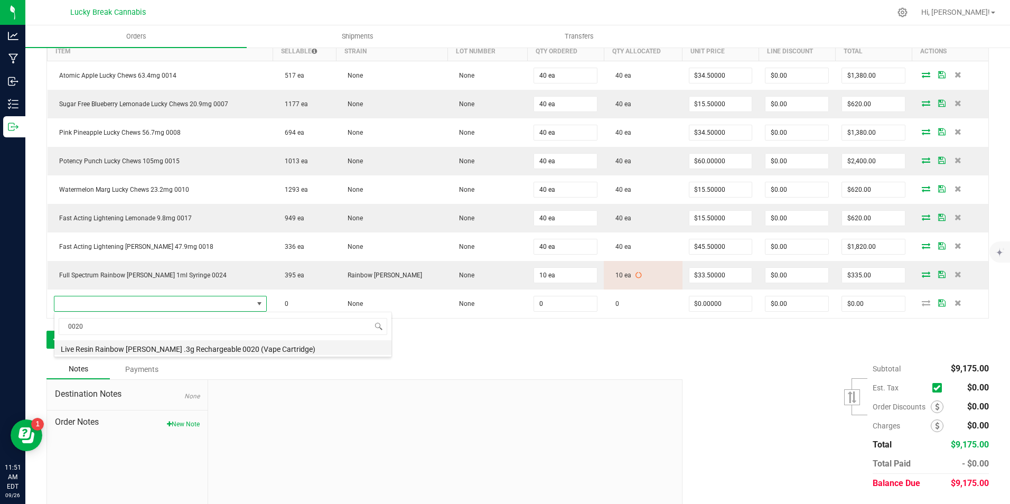
click at [111, 353] on li "Live Resin Rainbow Beltz .3g Rechargeable 0020 (Vape Cartridge)" at bounding box center [222, 347] width 337 height 15
type input "0 ea"
type input "$16.50000"
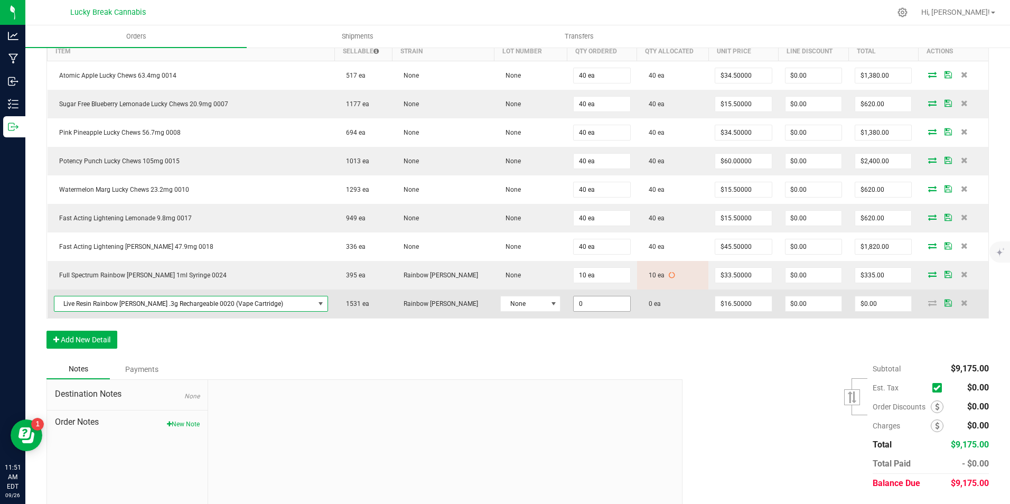
click at [574, 304] on input "0" at bounding box center [602, 303] width 56 height 15
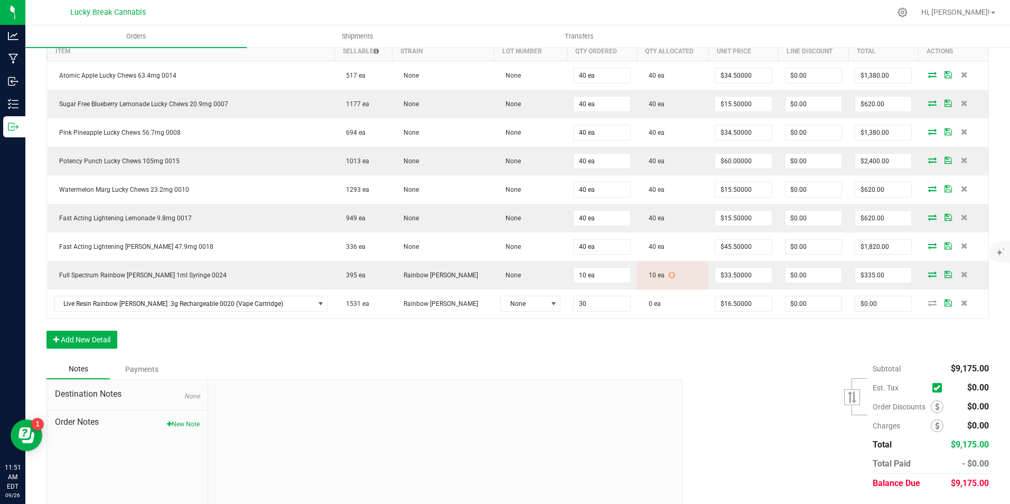
type input "30 ea"
type input "$495.00"
click at [597, 332] on div "Order Details Print All Labels Item Sellable Strain Lot Number Qty Ordered Qty …" at bounding box center [517, 186] width 943 height 345
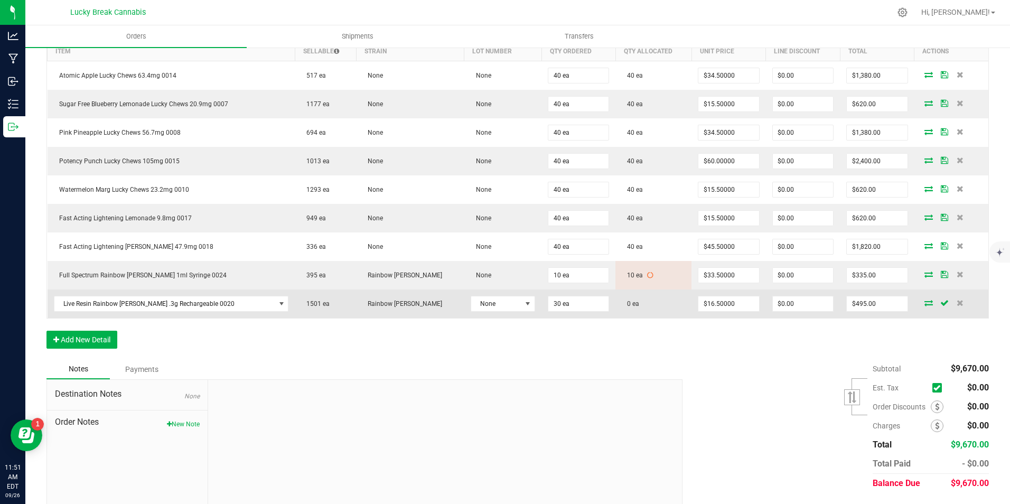
click at [921, 305] on span at bounding box center [929, 303] width 16 height 6
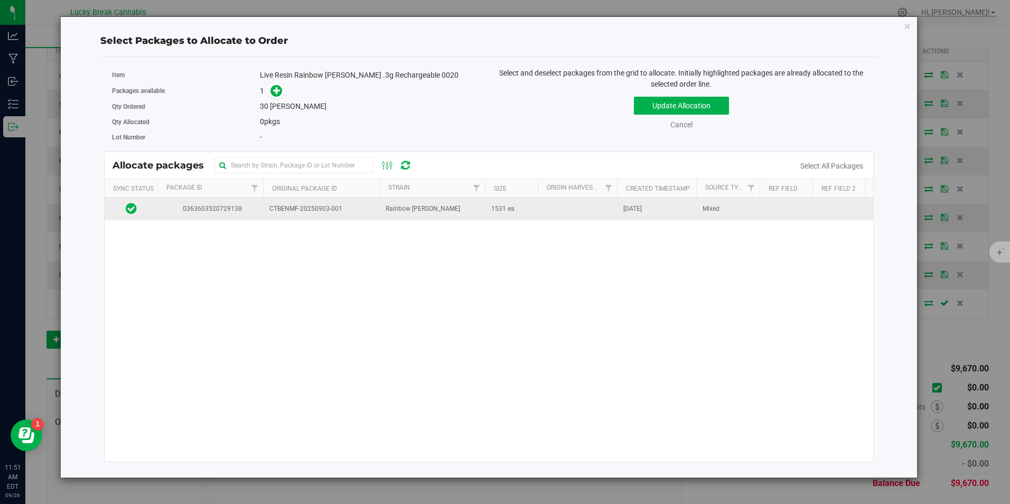
click at [265, 207] on td "CTBENMF-20250903-001" at bounding box center [321, 209] width 116 height 23
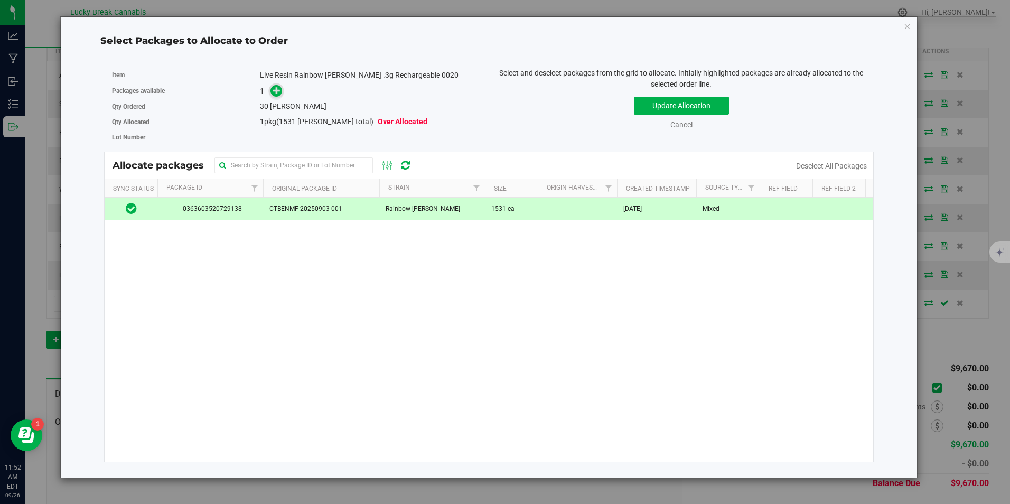
click at [274, 93] on icon at bounding box center [276, 90] width 7 height 7
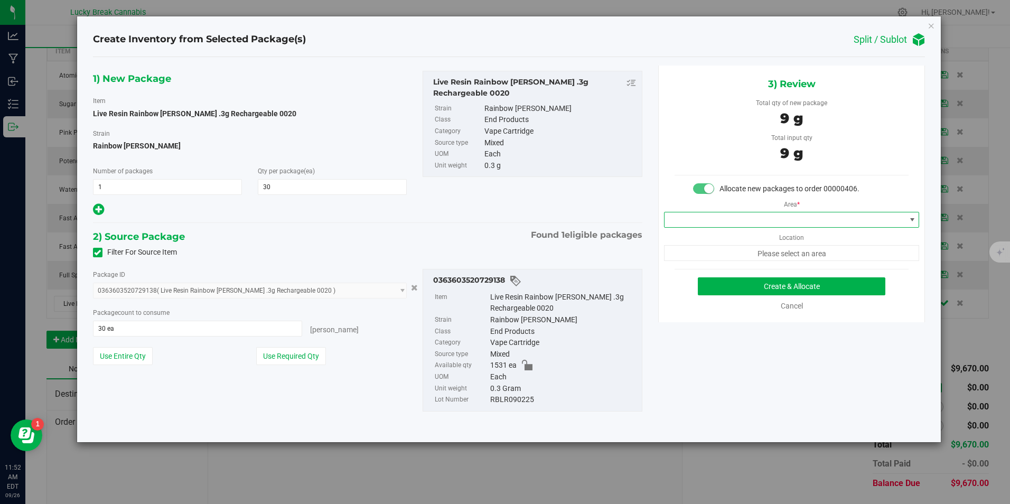
click at [697, 217] on span at bounding box center [785, 219] width 241 height 15
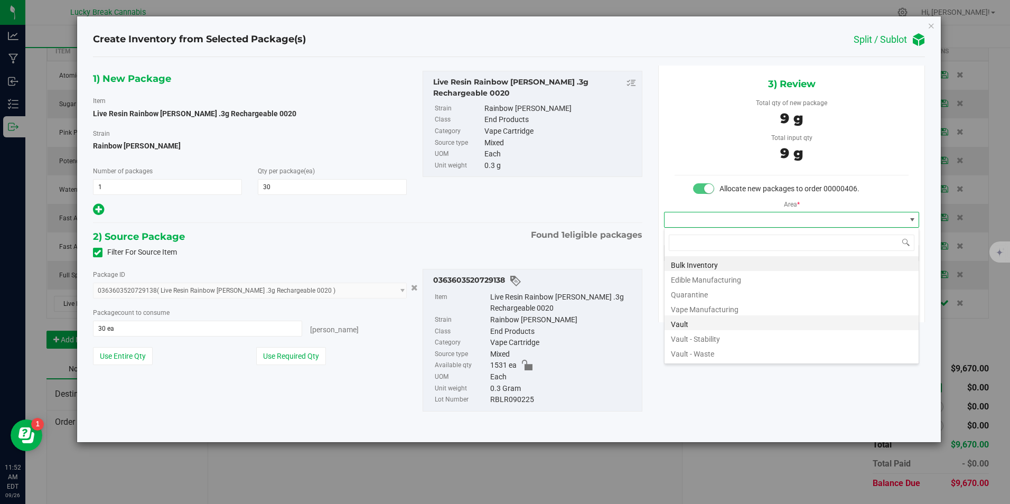
scroll to position [16, 256]
click at [717, 321] on li "Vault" at bounding box center [792, 322] width 254 height 15
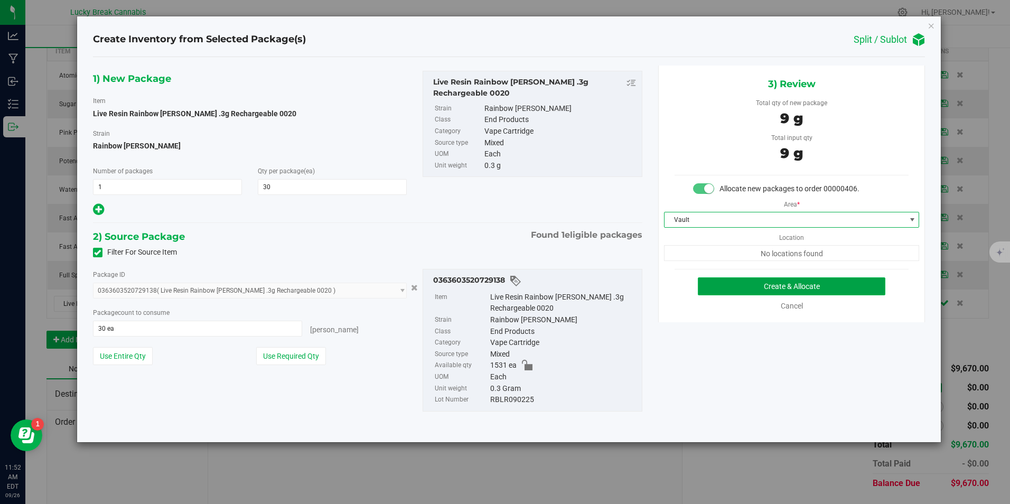
click at [762, 288] on button "Create & Allocate" at bounding box center [792, 286] width 188 height 18
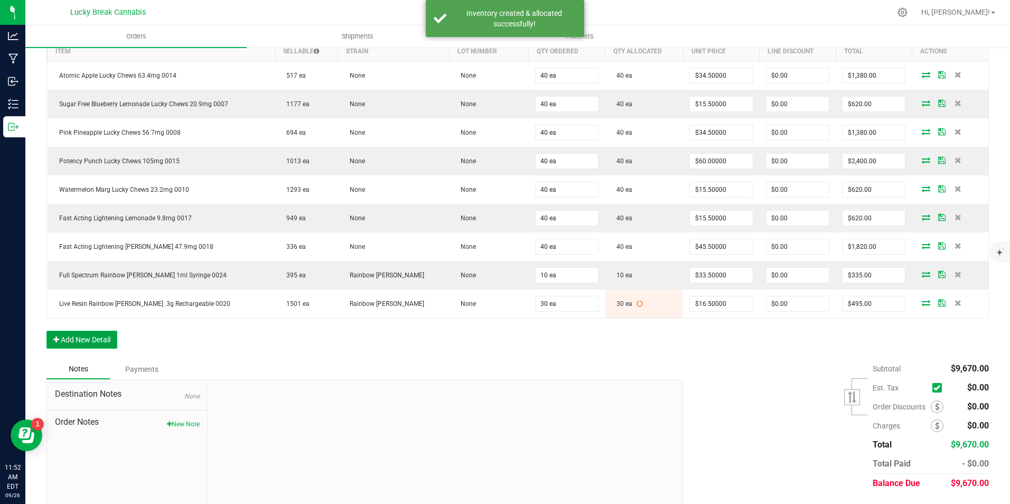
click at [92, 339] on button "Add New Detail" at bounding box center [81, 340] width 71 height 18
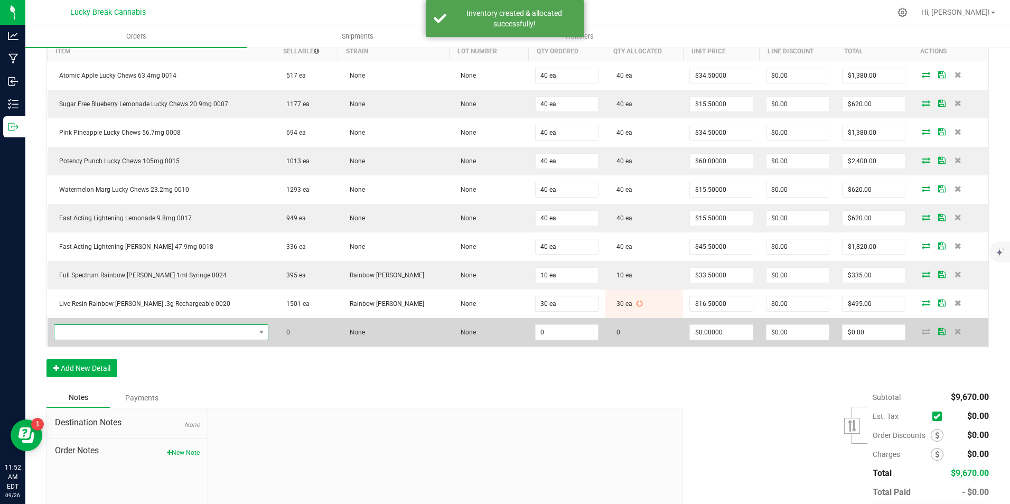
click at [121, 334] on span "NO DATA FOUND" at bounding box center [154, 332] width 201 height 15
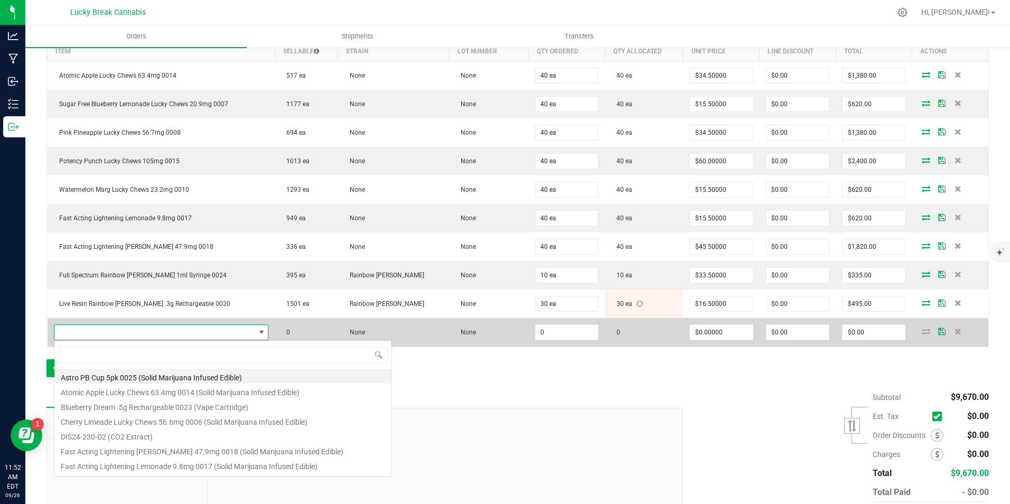
scroll to position [16, 215]
type input "0021"
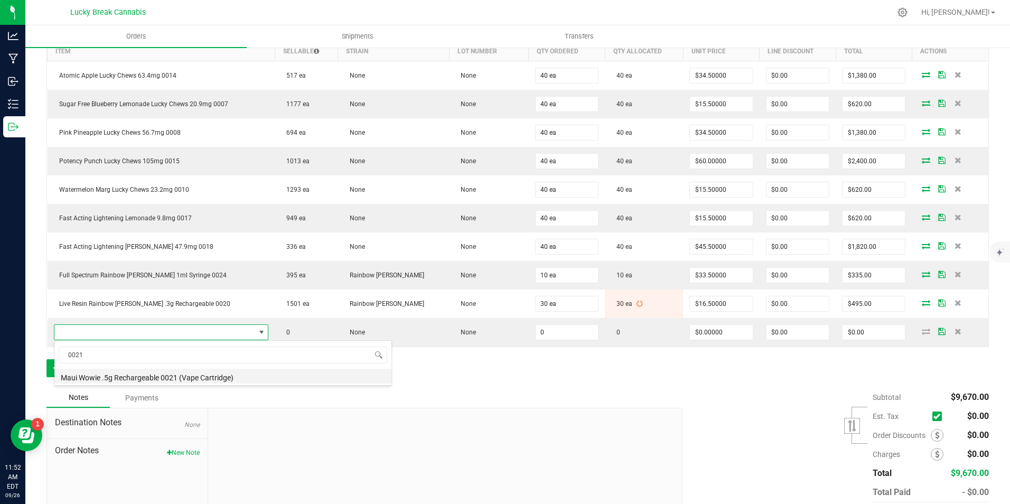
click at [146, 373] on li "Maui Wowie .5g Rechargeable 0021 (Vape Cartridge)" at bounding box center [222, 376] width 337 height 15
type input "0 ea"
type input "$22.00000"
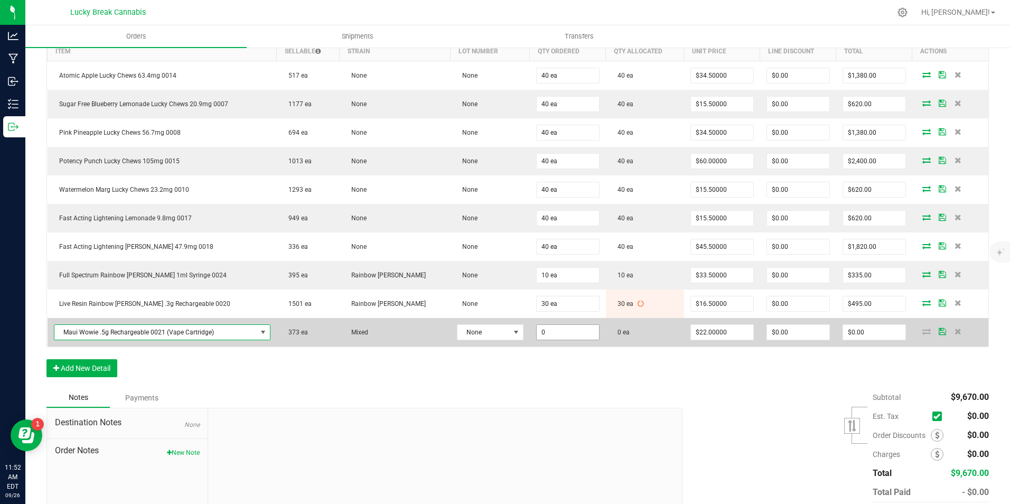
click at [552, 330] on input "0" at bounding box center [568, 332] width 62 height 15
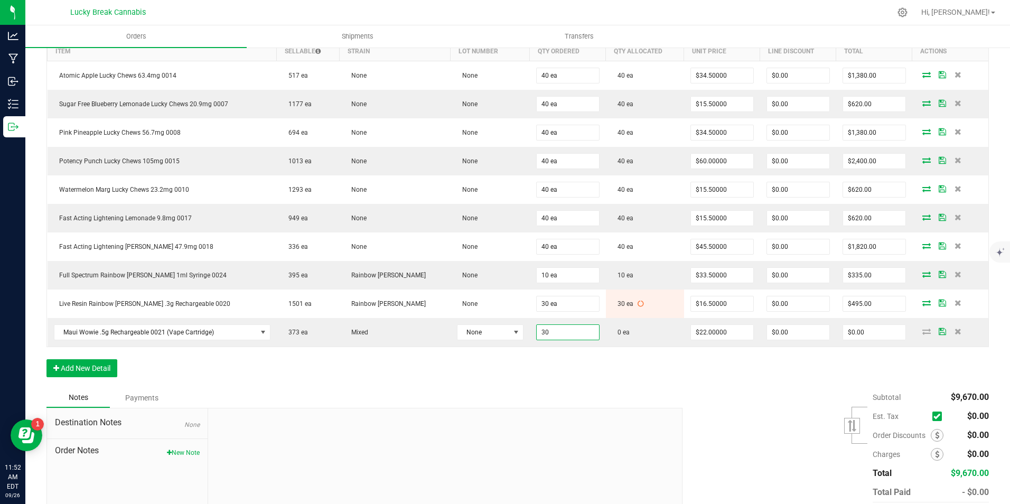
type input "30 ea"
type input "$660.00"
click at [555, 367] on div "Order Details Print All Labels Item Sellable Strain Lot Number Qty Ordered Qty …" at bounding box center [517, 201] width 943 height 374
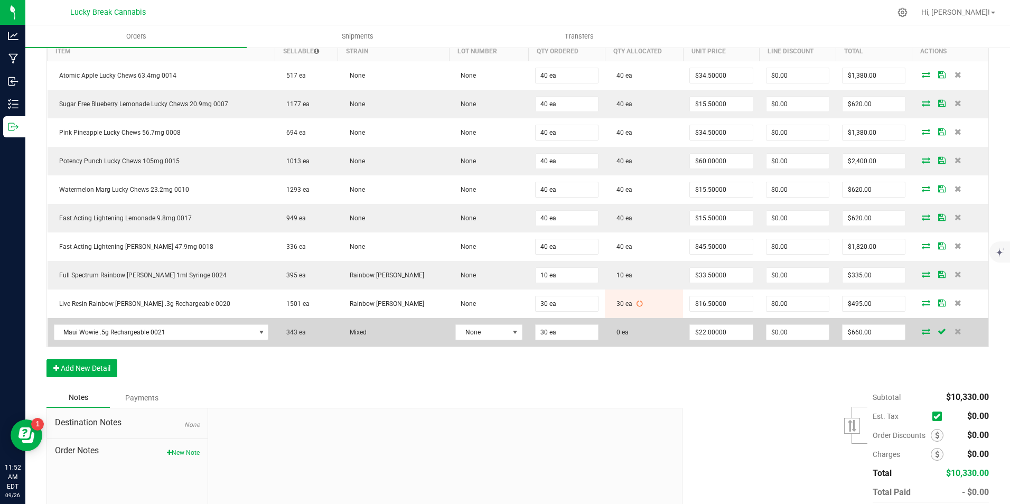
click at [922, 333] on icon at bounding box center [926, 331] width 8 height 6
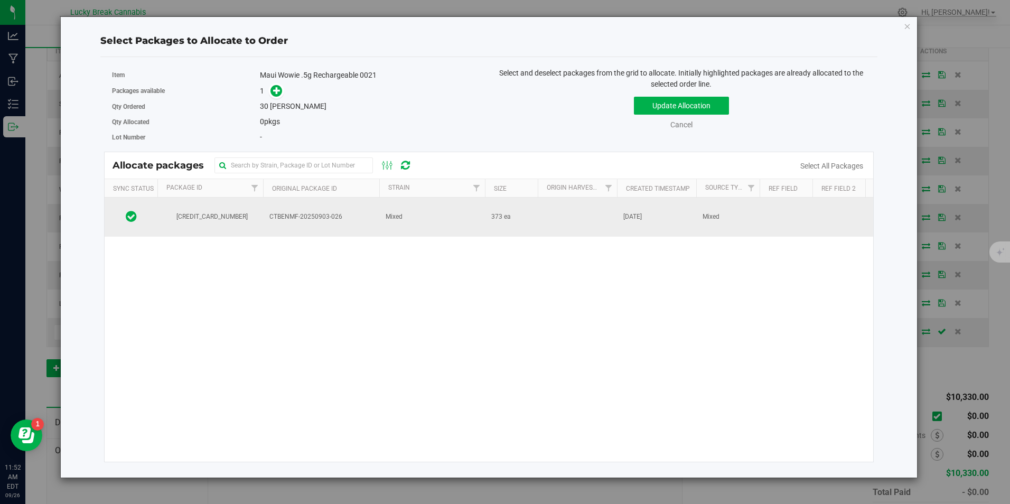
click at [453, 214] on td "Mixed" at bounding box center [432, 217] width 106 height 39
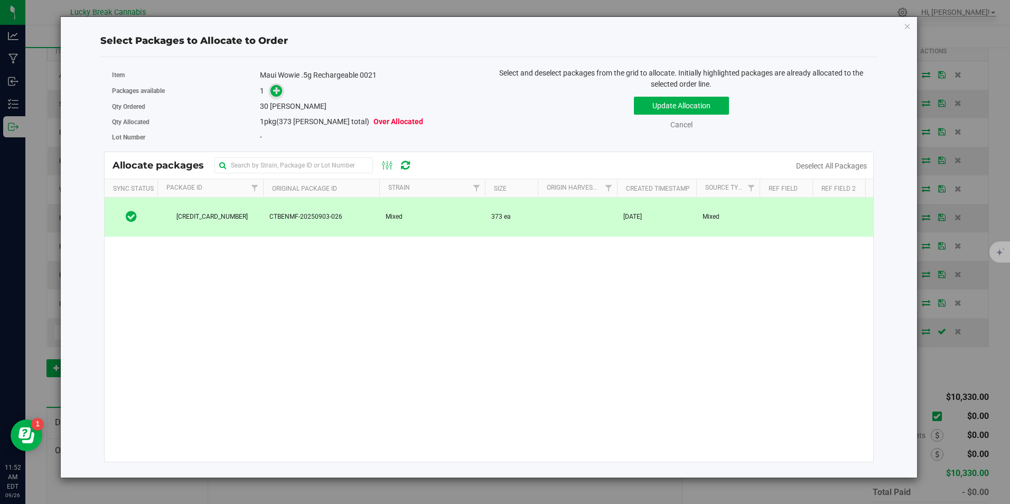
click at [274, 92] on icon at bounding box center [276, 90] width 7 height 7
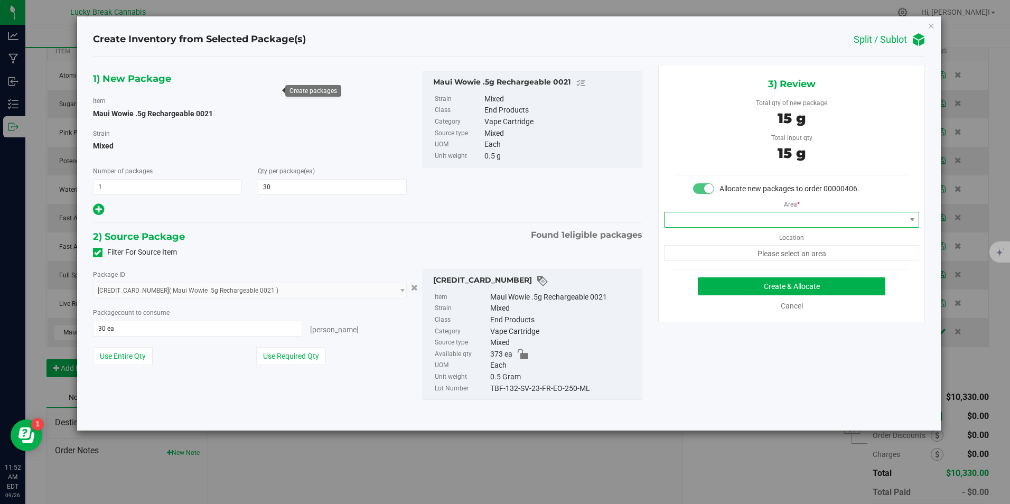
click at [739, 221] on span at bounding box center [785, 219] width 241 height 15
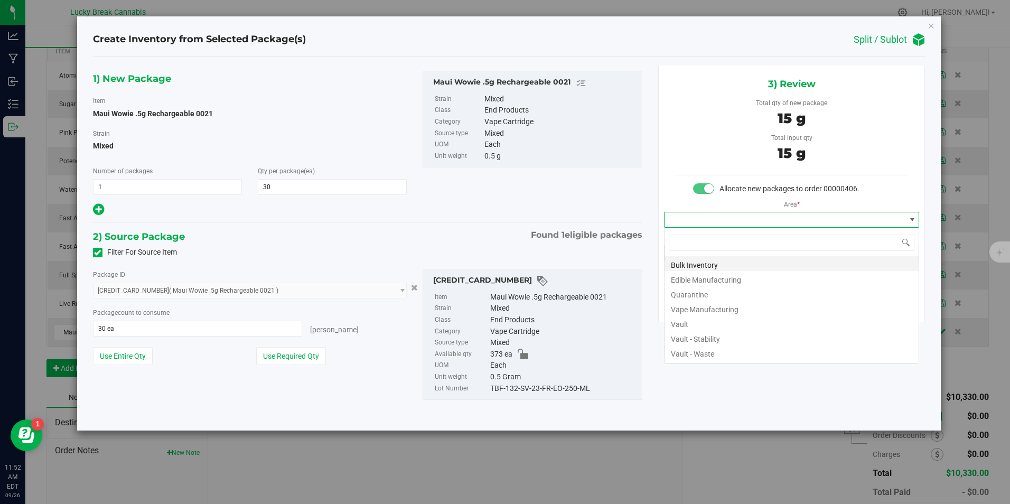
scroll to position [16, 256]
click at [715, 320] on li "Vault" at bounding box center [792, 322] width 254 height 15
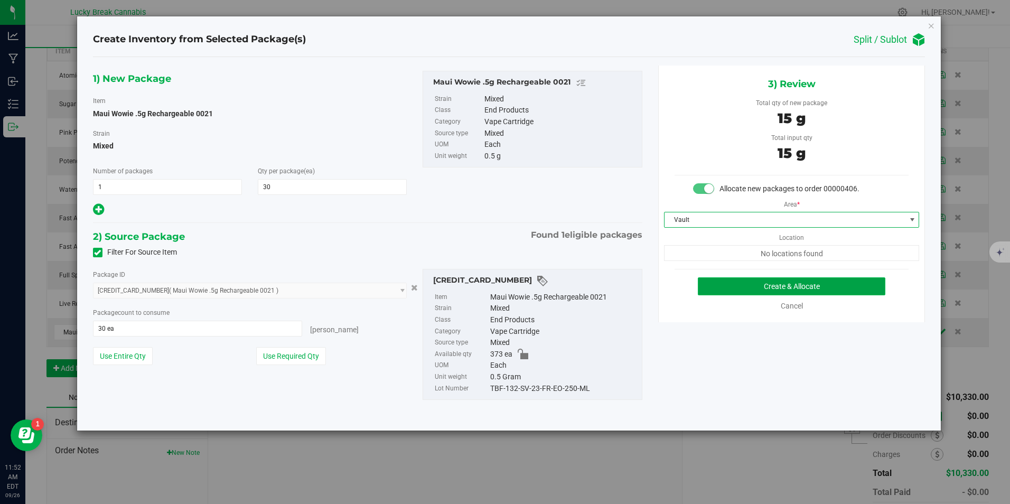
click at [743, 282] on button "Create & Allocate" at bounding box center [792, 286] width 188 height 18
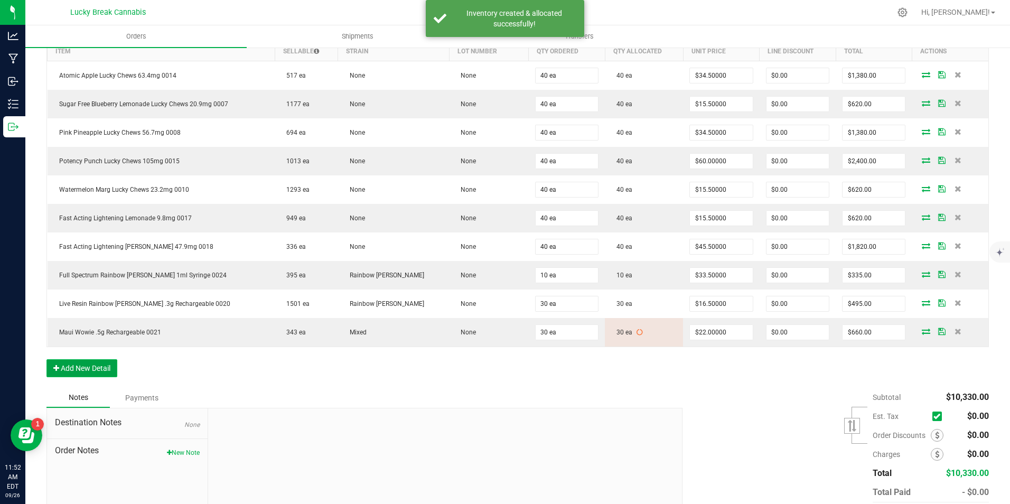
click at [110, 367] on button "Add New Detail" at bounding box center [81, 368] width 71 height 18
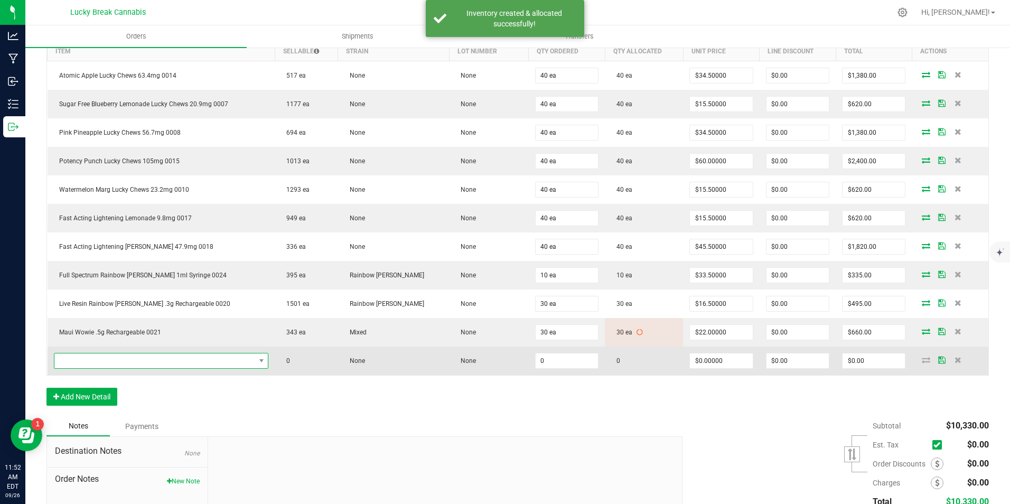
click at [119, 360] on span "NO DATA FOUND" at bounding box center [154, 360] width 201 height 15
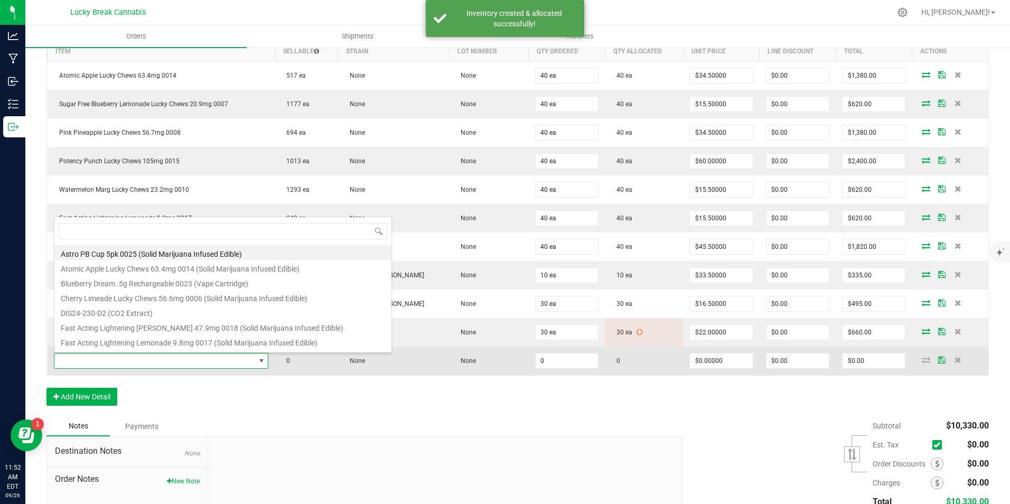
scroll to position [16, 215]
type input "0022"
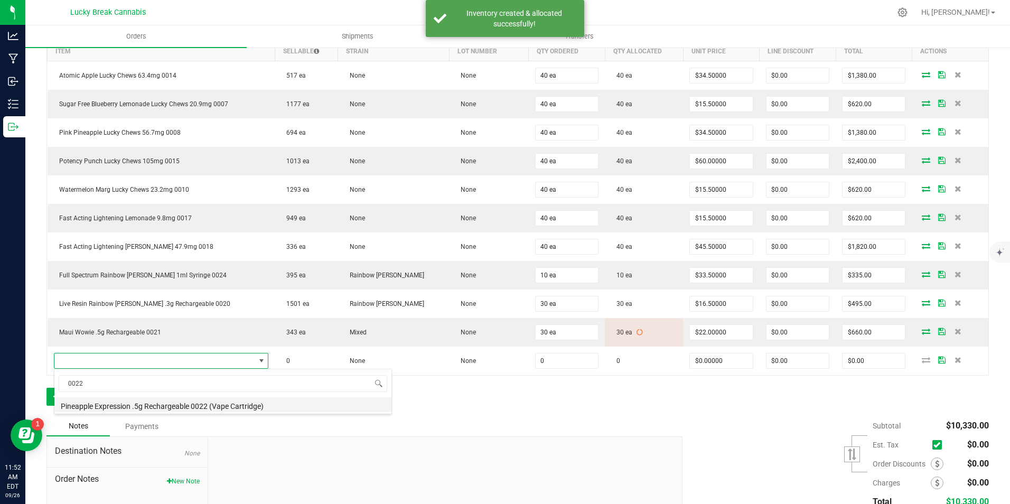
click at [134, 407] on li "Pineapple Expression .5g Rechargeable 0022 (Vape Cartridge)" at bounding box center [222, 404] width 337 height 15
type input "0 ea"
type input "$22.00000"
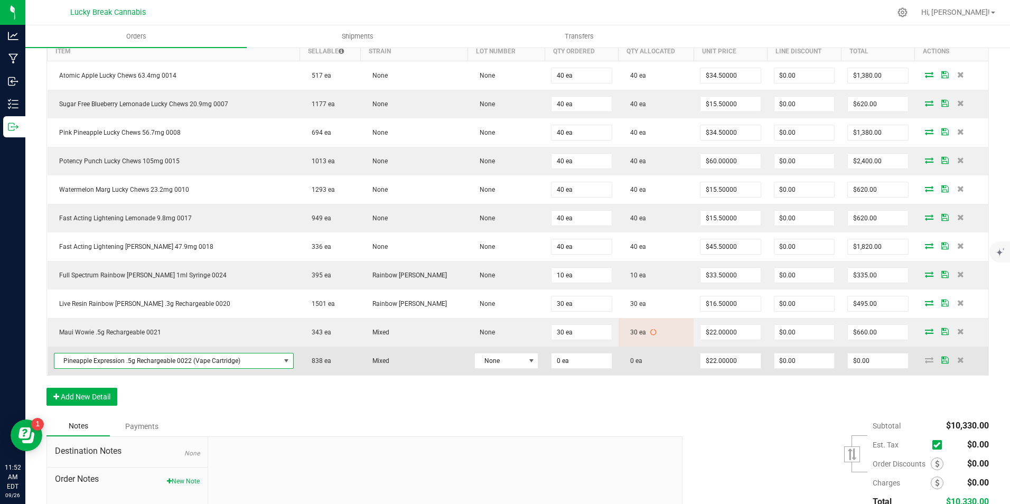
click at [563, 369] on td "0 ea" at bounding box center [581, 361] width 73 height 29
click at [560, 359] on input "0" at bounding box center [582, 360] width 60 height 15
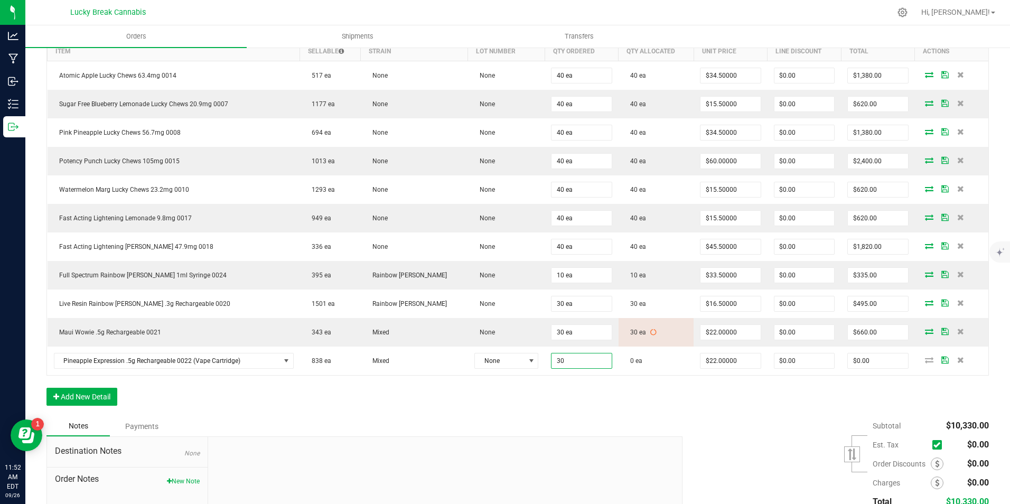
type input "30 ea"
type input "$660.00"
click at [600, 395] on div "Order Details Print All Labels Item Sellable Strain Lot Number Qty Ordered Qty …" at bounding box center [517, 215] width 943 height 402
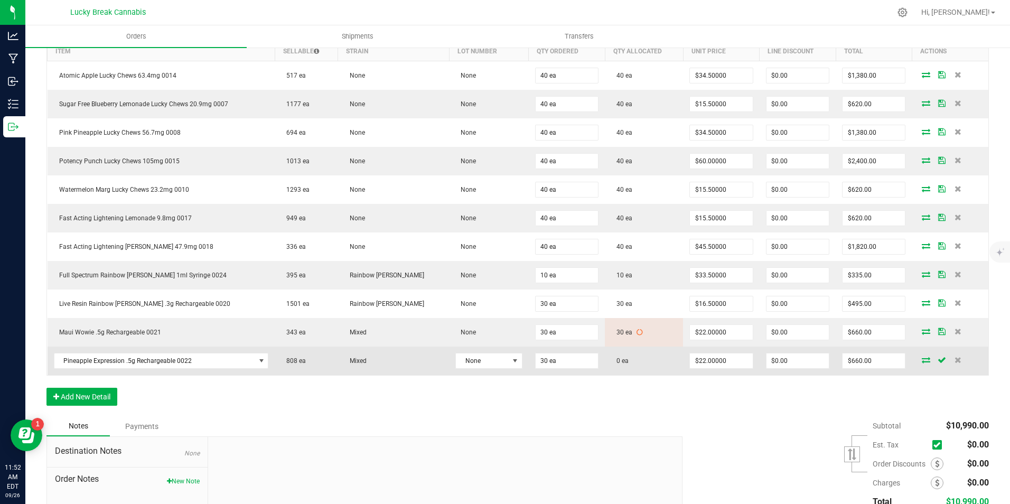
click at [922, 362] on icon at bounding box center [926, 360] width 8 height 6
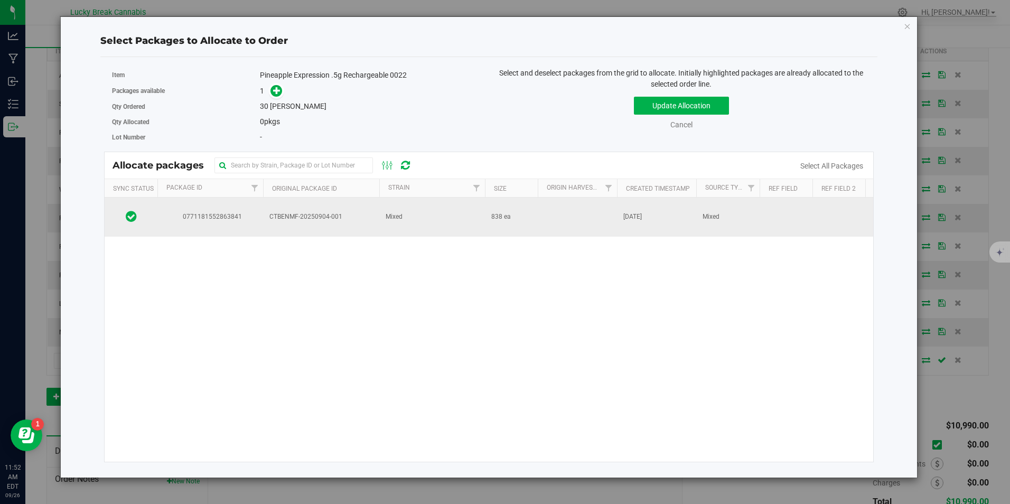
click at [359, 216] on span "CTBENMF-20250904-001" at bounding box center [321, 217] width 104 height 10
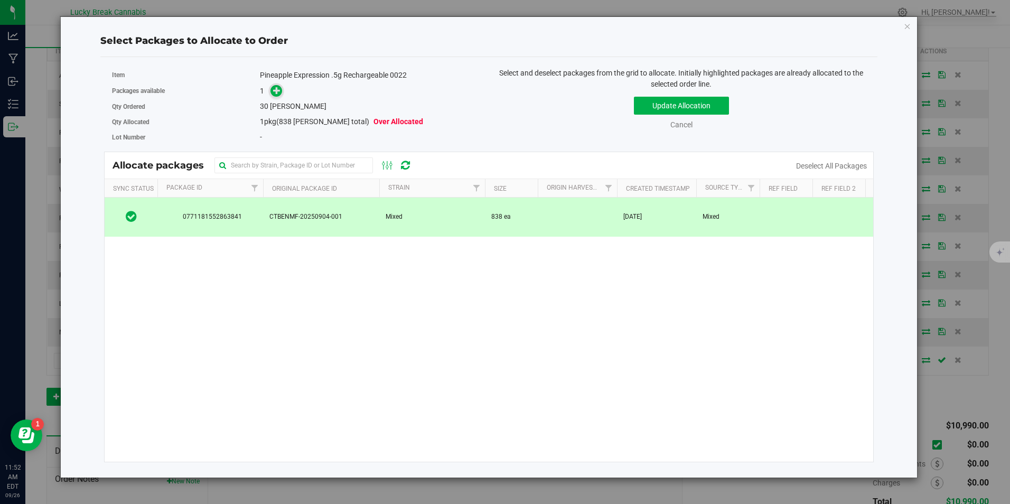
click at [280, 94] on icon at bounding box center [276, 90] width 7 height 7
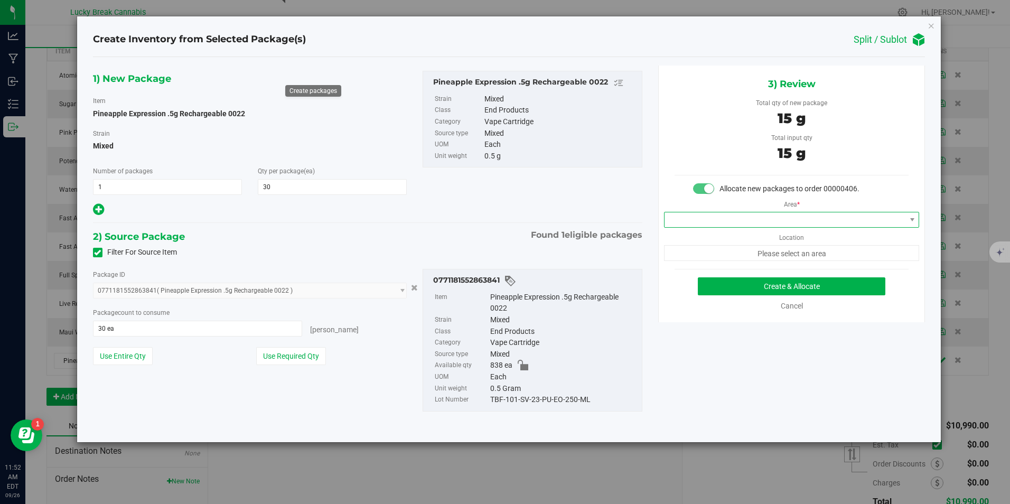
click at [721, 218] on span at bounding box center [785, 219] width 241 height 15
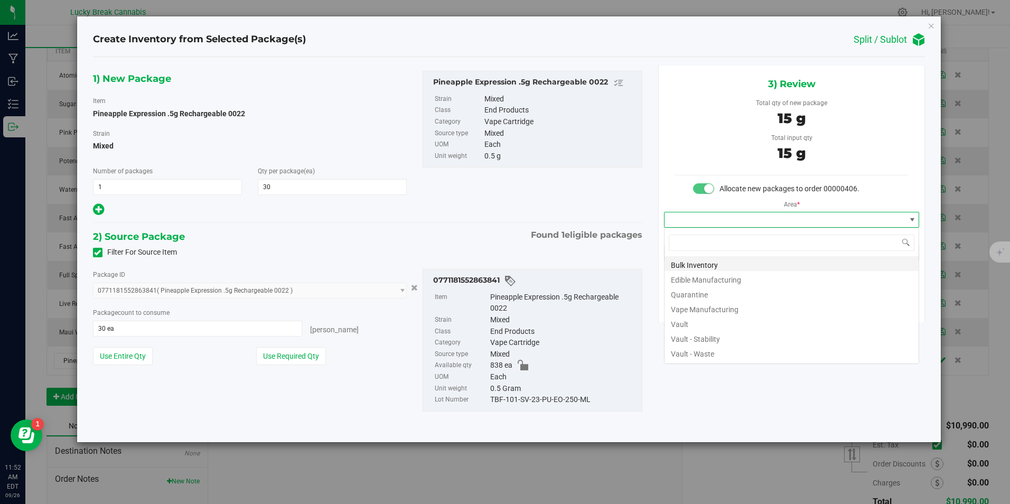
scroll to position [16, 256]
click at [702, 327] on li "Vault" at bounding box center [792, 322] width 254 height 15
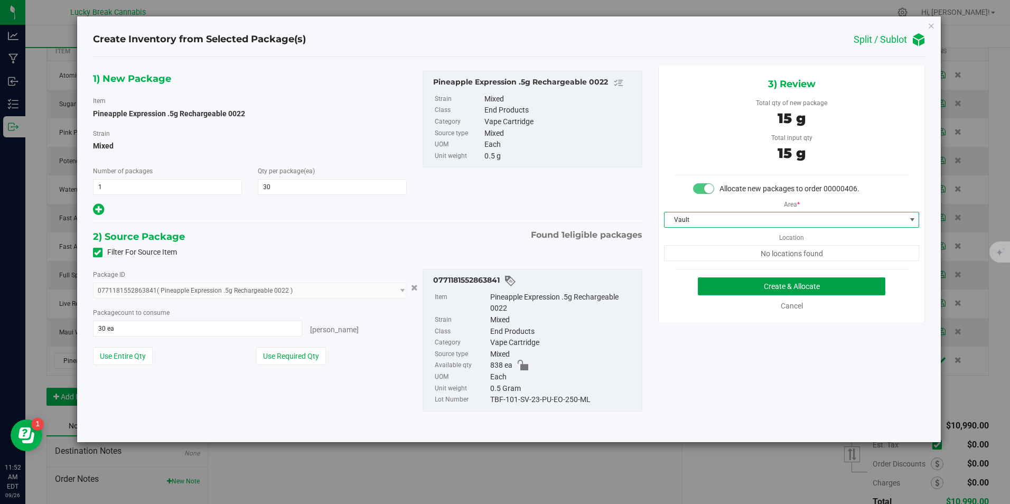
click at [750, 284] on button "Create & Allocate" at bounding box center [792, 286] width 188 height 18
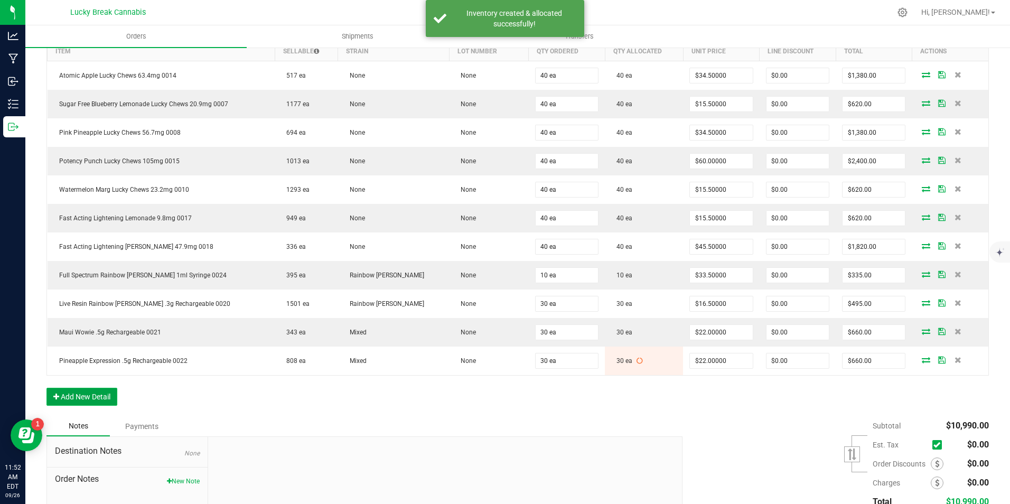
click at [100, 396] on button "Add New Detail" at bounding box center [81, 397] width 71 height 18
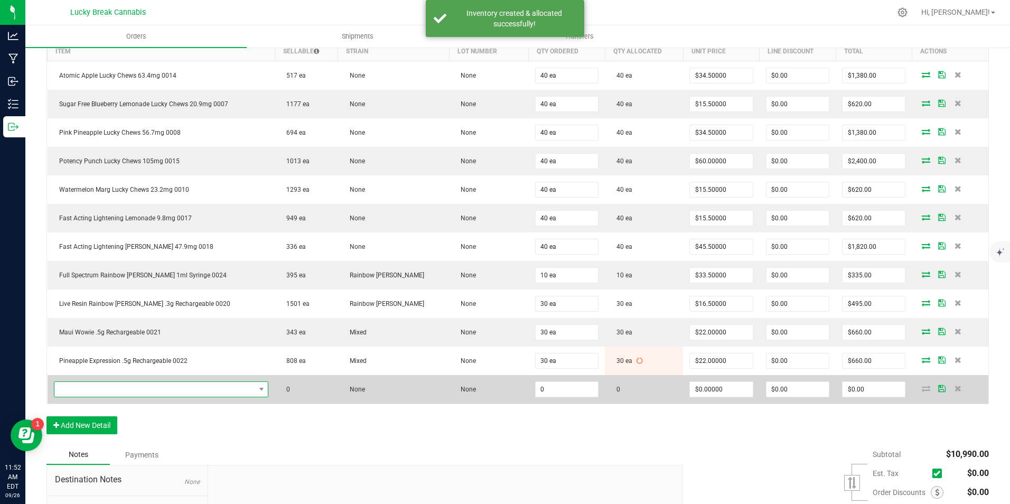
click at [123, 389] on span "NO DATA FOUND" at bounding box center [154, 389] width 201 height 15
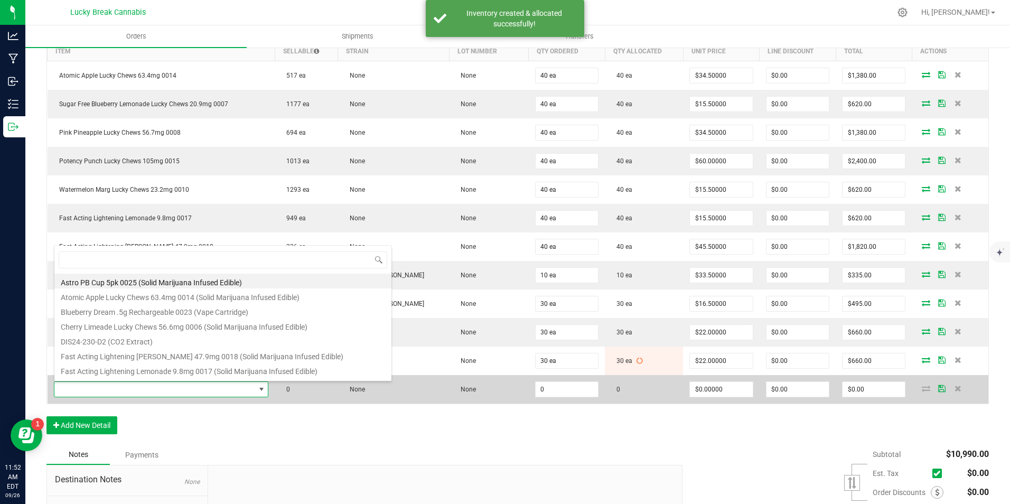
scroll to position [16, 215]
type input "0023"
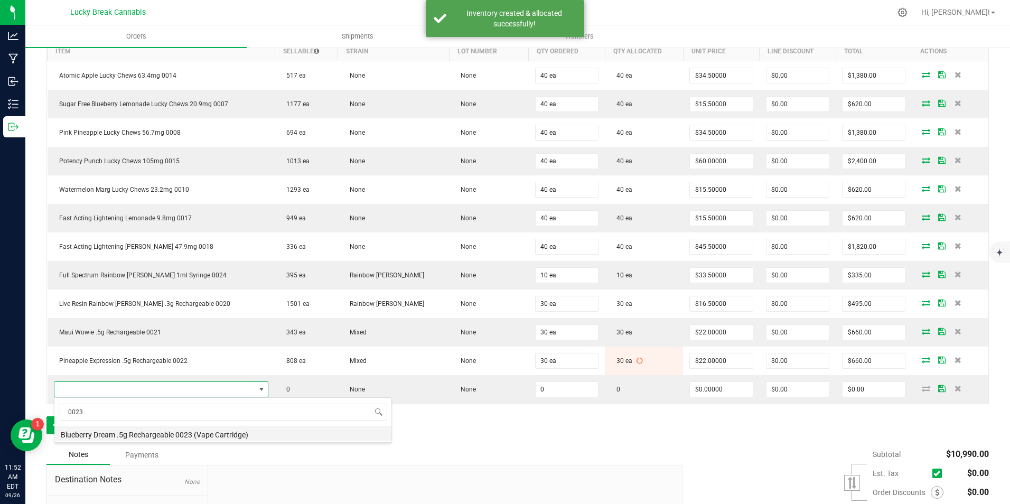
click at [134, 430] on li "Blueberry Dream .5g Rechargeable 0023 (Vape Cartridge)" at bounding box center [222, 433] width 337 height 15
type input "0 ea"
type input "$22.00000"
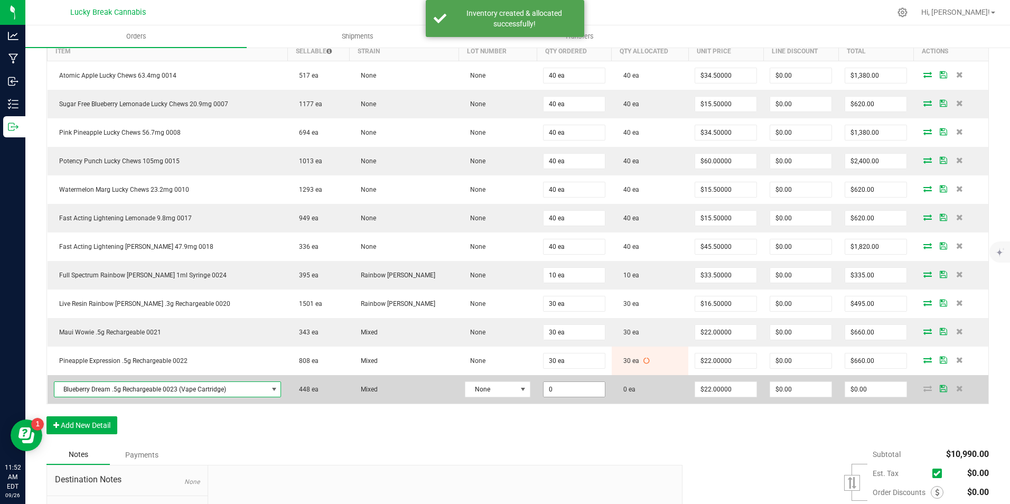
click at [564, 390] on input "0" at bounding box center [574, 389] width 61 height 15
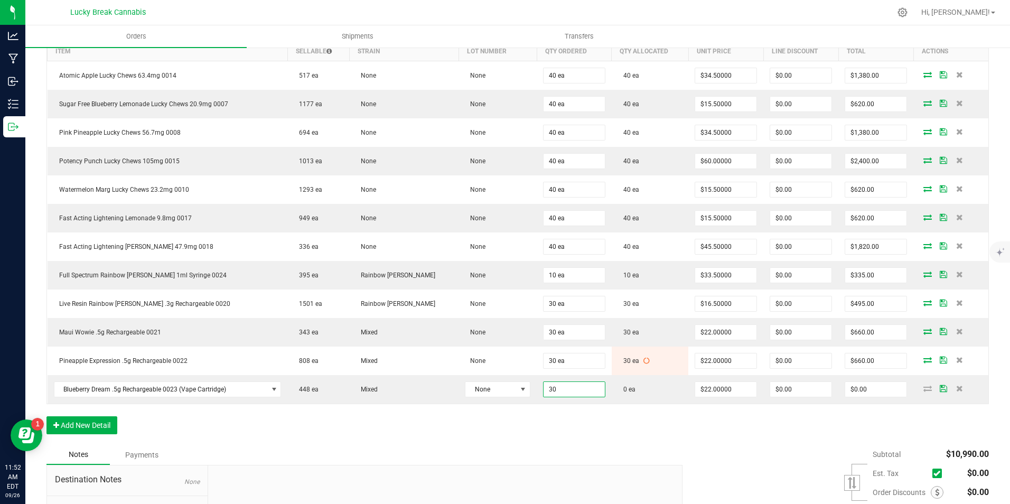
type input "30 ea"
type input "$660.00"
click at [576, 421] on div "Order Details Print All Labels Item Sellable Strain Lot Number Qty Ordered Qty …" at bounding box center [517, 229] width 943 height 431
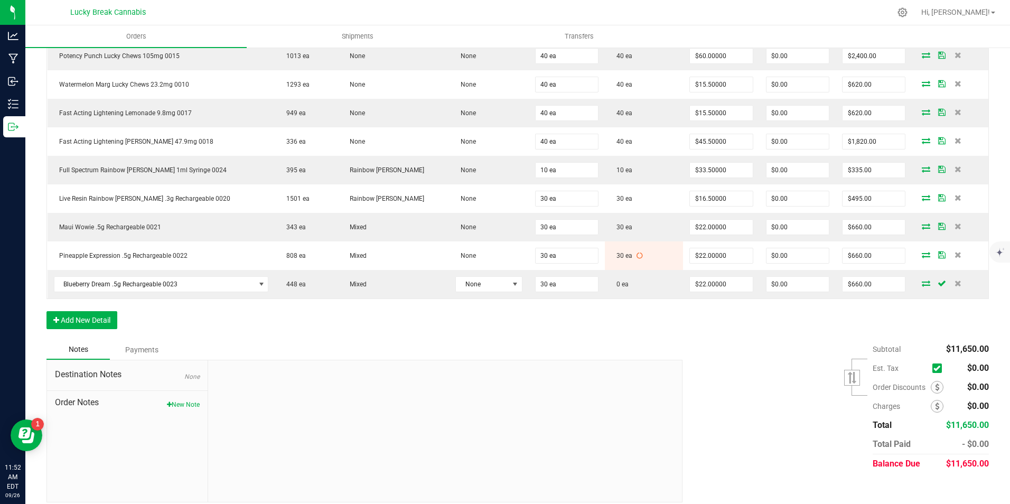
scroll to position [396, 0]
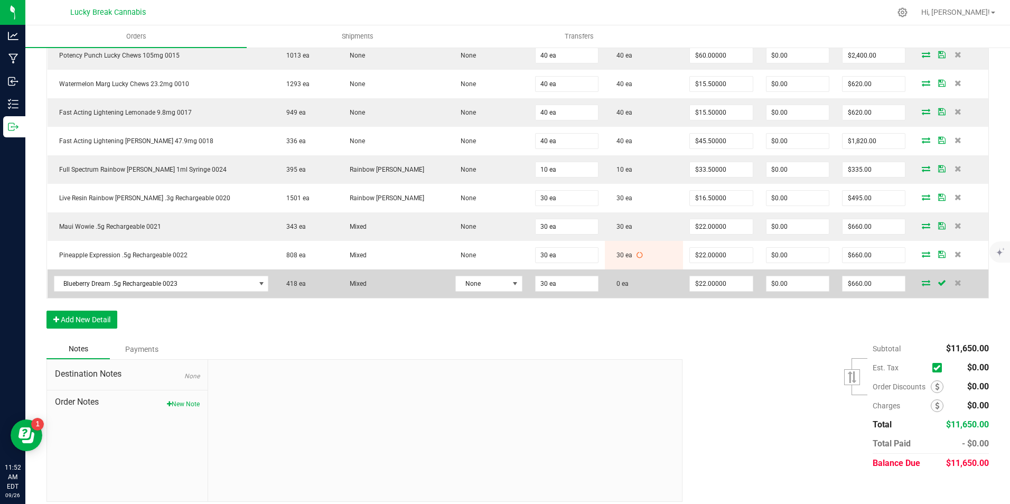
click at [922, 284] on icon at bounding box center [926, 283] width 8 height 6
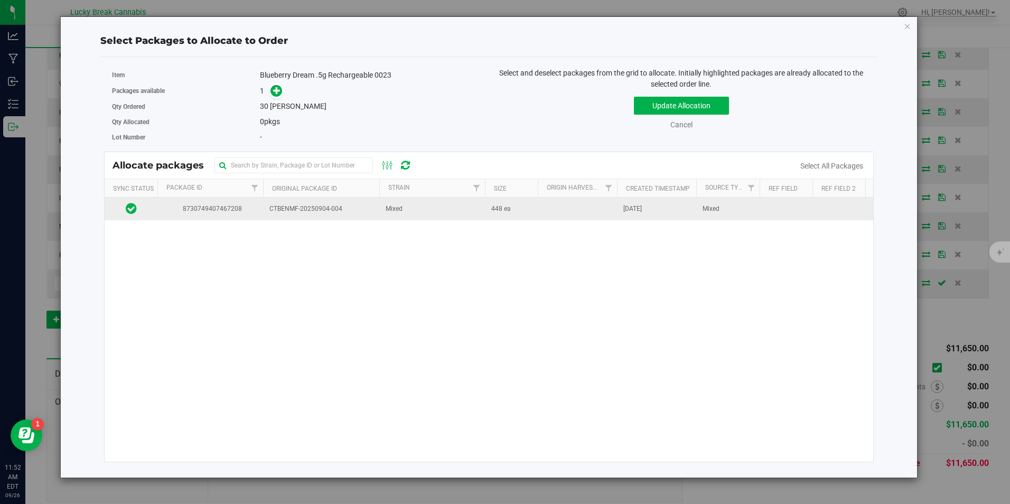
click at [220, 212] on span "8730749407467208" at bounding box center [210, 209] width 93 height 10
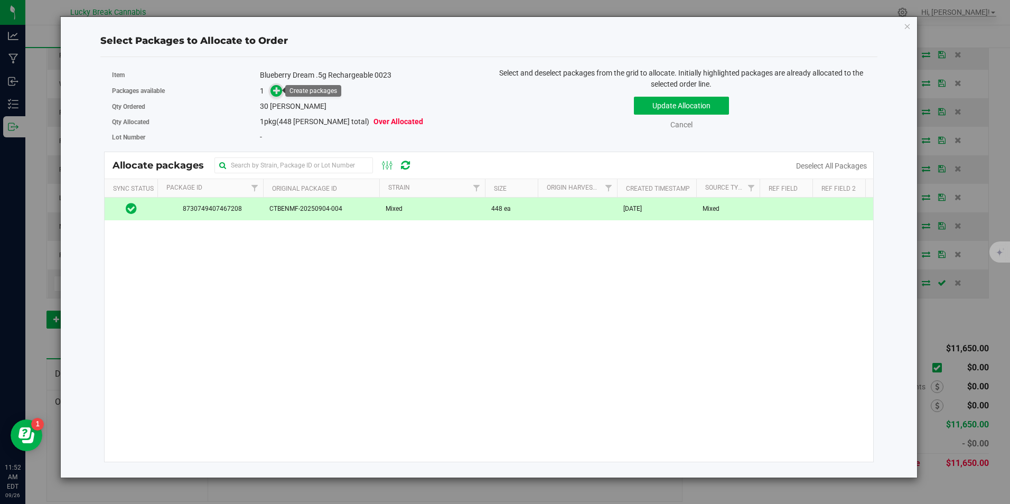
click at [280, 96] on span at bounding box center [277, 91] width 12 height 12
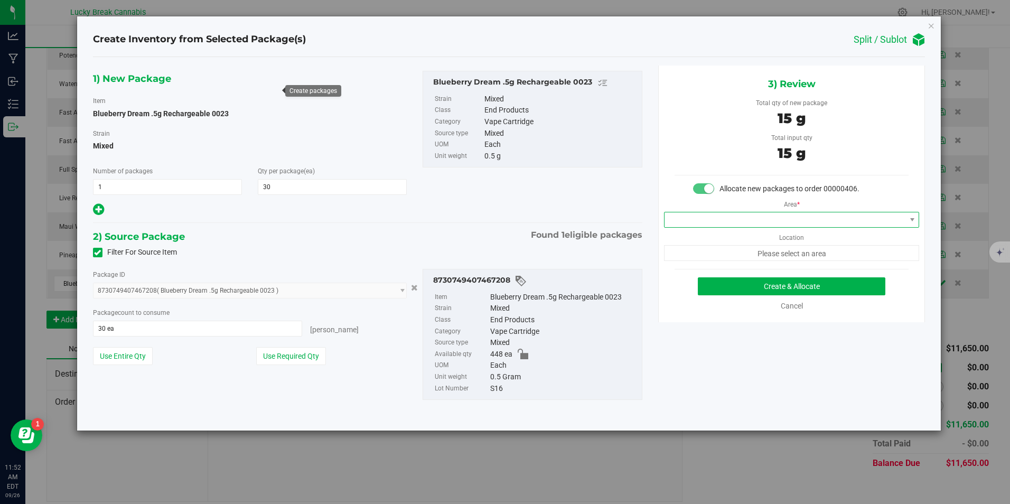
click at [791, 220] on span at bounding box center [785, 219] width 241 height 15
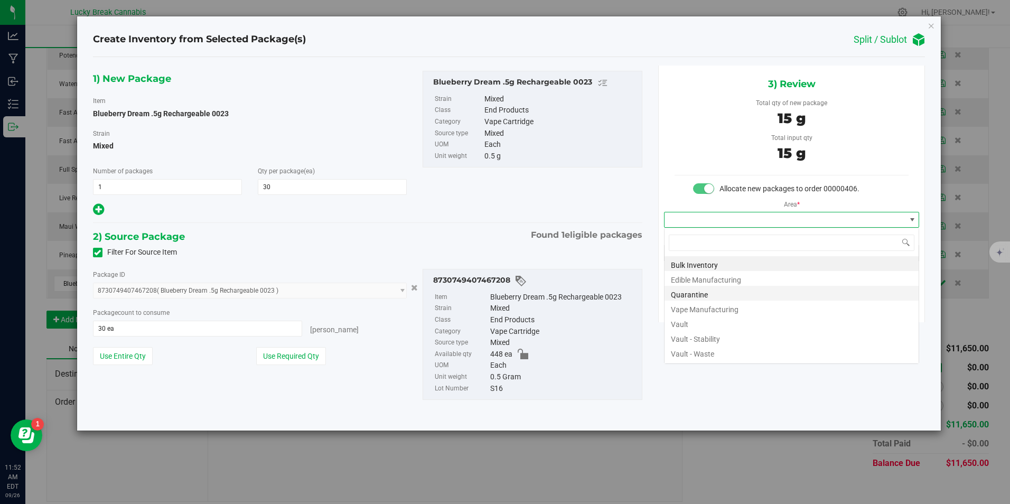
scroll to position [16, 256]
click at [683, 322] on li "Vault" at bounding box center [792, 322] width 254 height 15
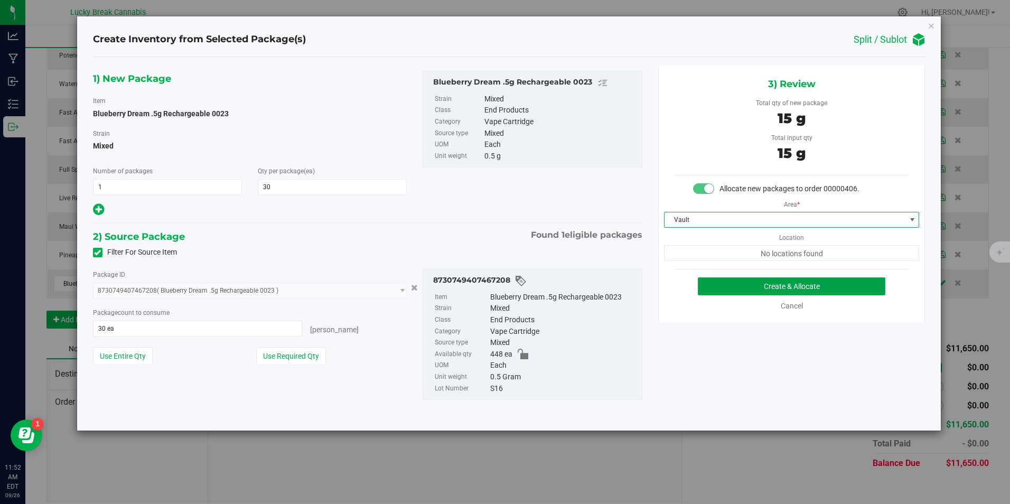
click at [748, 280] on button "Create & Allocate" at bounding box center [792, 286] width 188 height 18
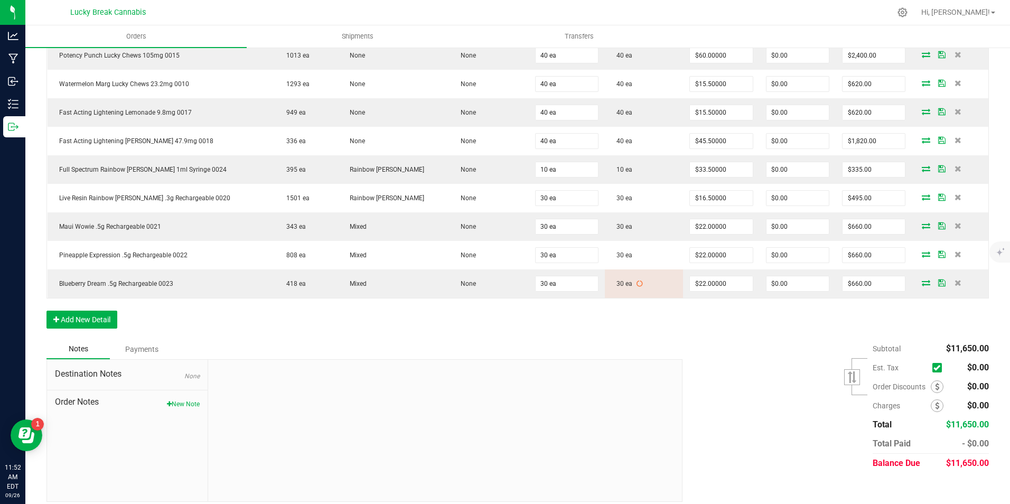
click at [809, 396] on div "Subtotal $11,650.00 Est. Tax" at bounding box center [832, 406] width 314 height 134
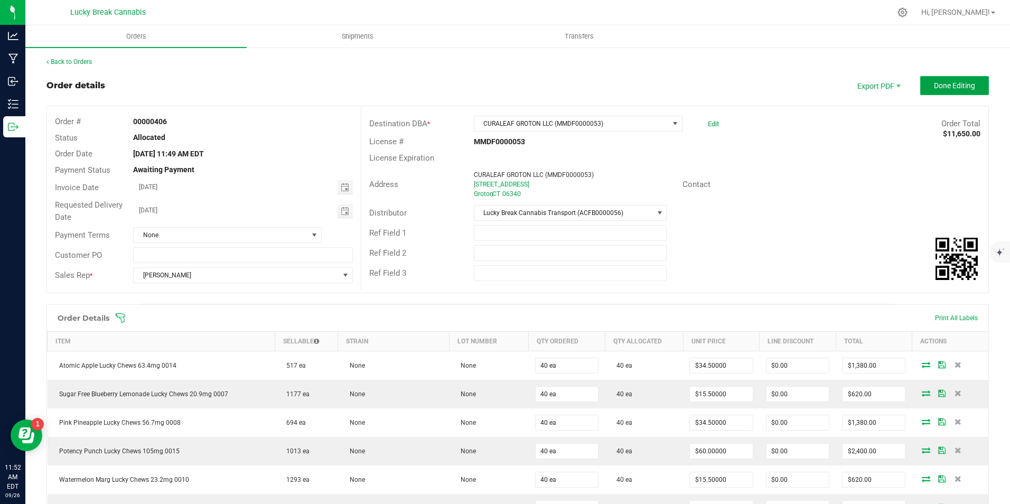
click at [934, 90] on button "Done Editing" at bounding box center [954, 85] width 69 height 19
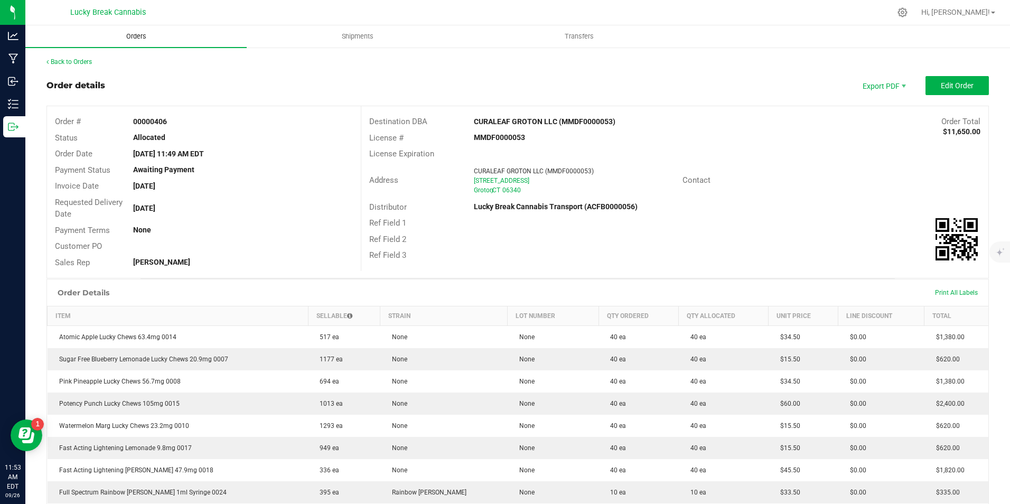
click at [142, 34] on span "Orders" at bounding box center [136, 37] width 49 height 10
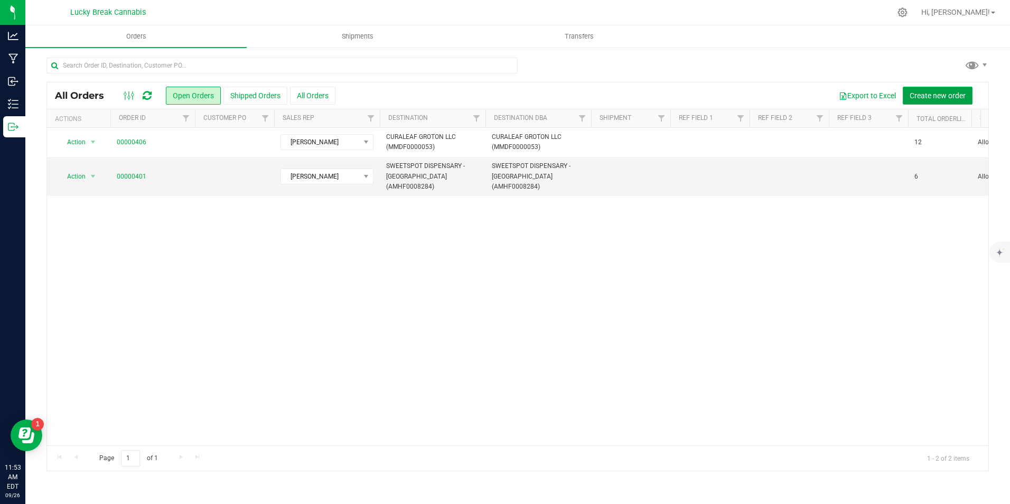
click at [917, 89] on button "Create new order" at bounding box center [938, 96] width 70 height 18
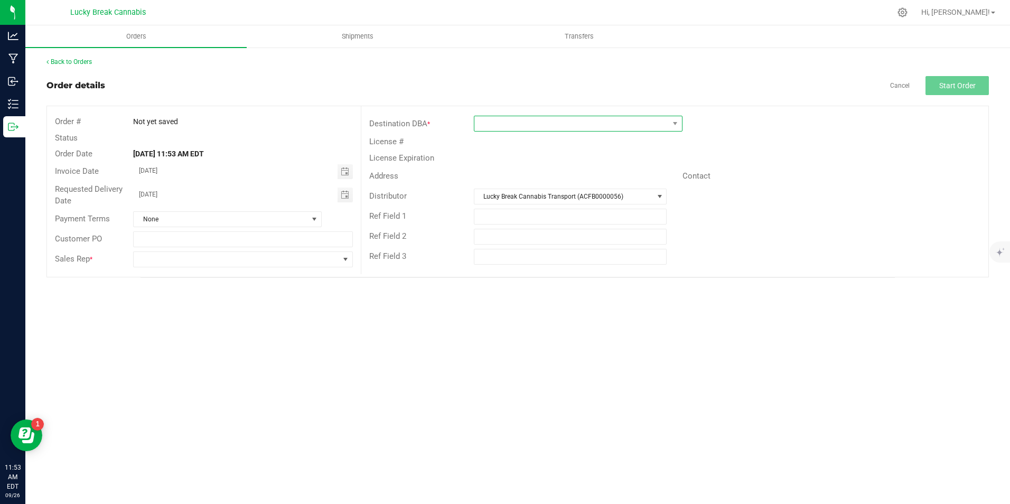
click at [630, 129] on span at bounding box center [571, 123] width 194 height 15
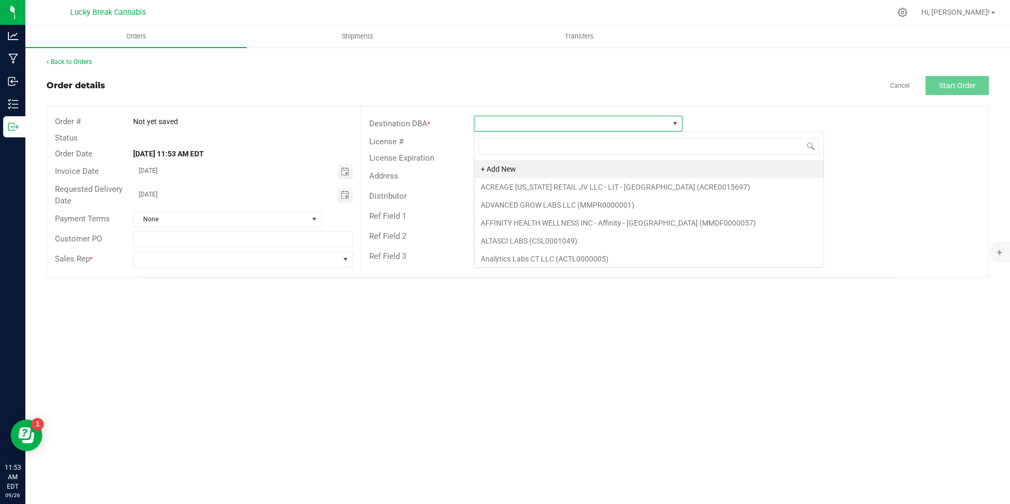
scroll to position [16, 209]
type input "HARTFORD"
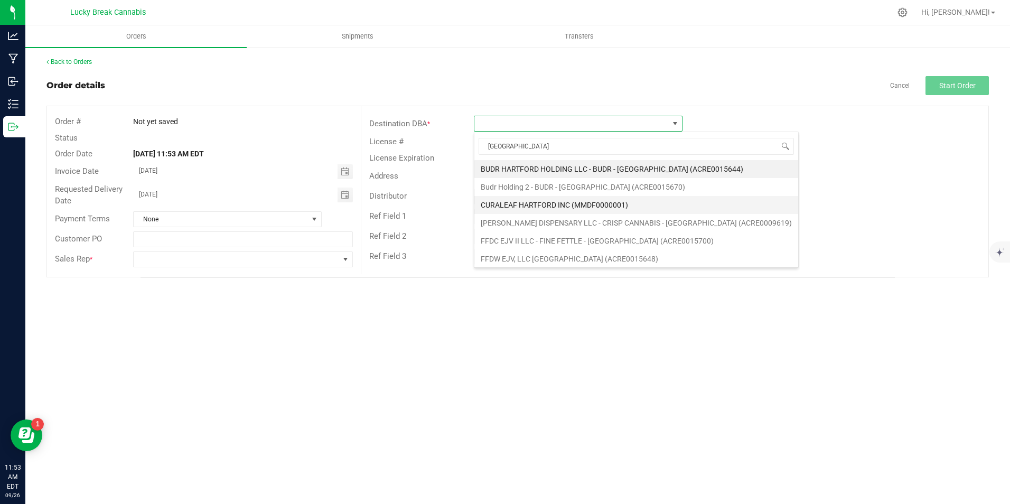
click at [579, 200] on li "CURALEAF HARTFORD INC (MMDF0000001)" at bounding box center [636, 205] width 324 height 18
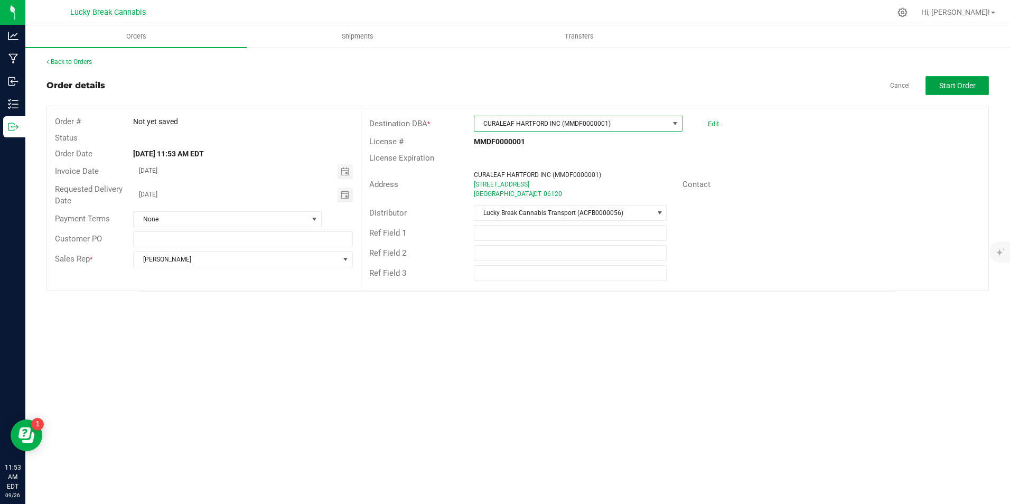
click at [952, 90] on button "Start Order" at bounding box center [957, 85] width 63 height 19
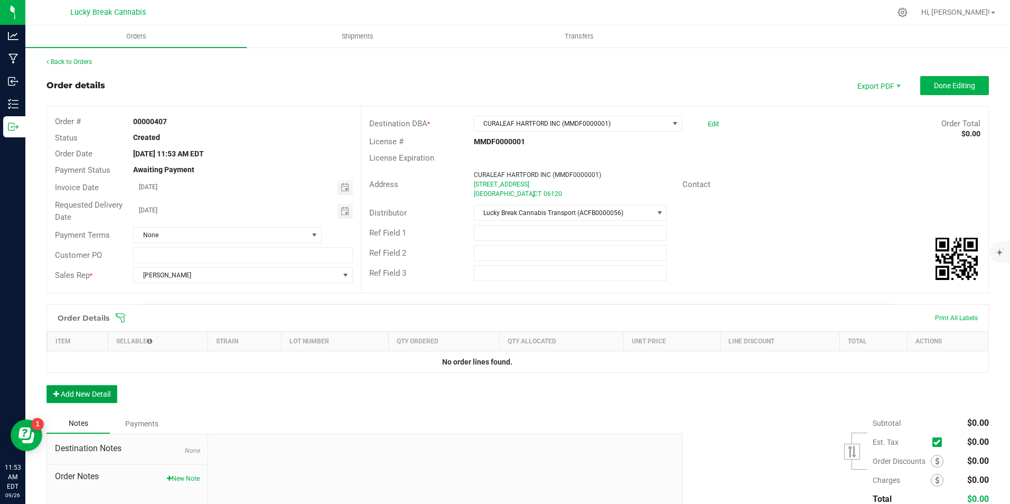
click at [110, 390] on button "Add New Detail" at bounding box center [81, 394] width 71 height 18
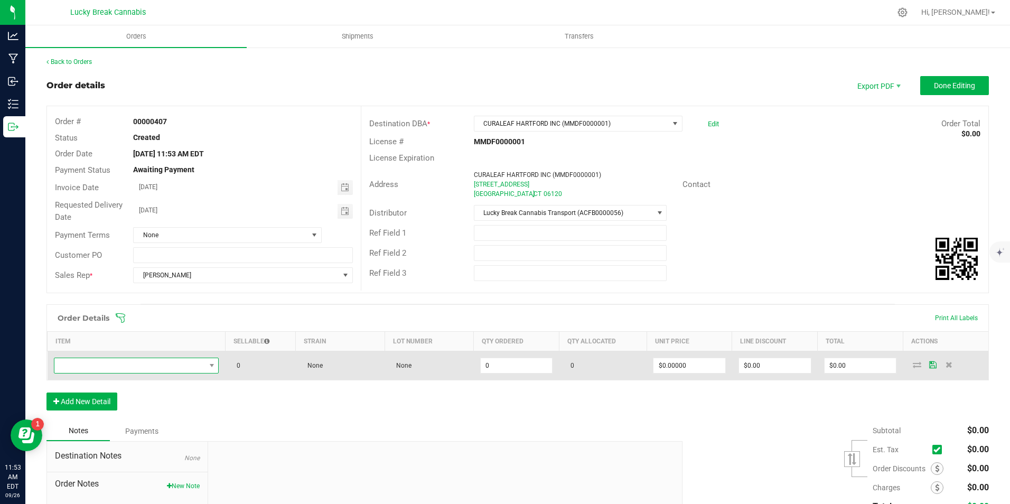
click at [124, 370] on span "NO DATA FOUND" at bounding box center [129, 365] width 151 height 15
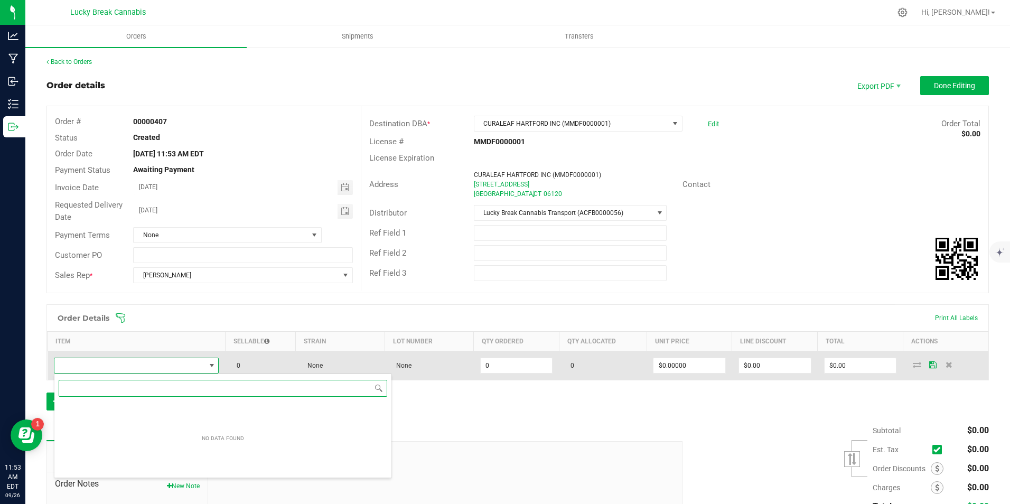
scroll to position [16, 162]
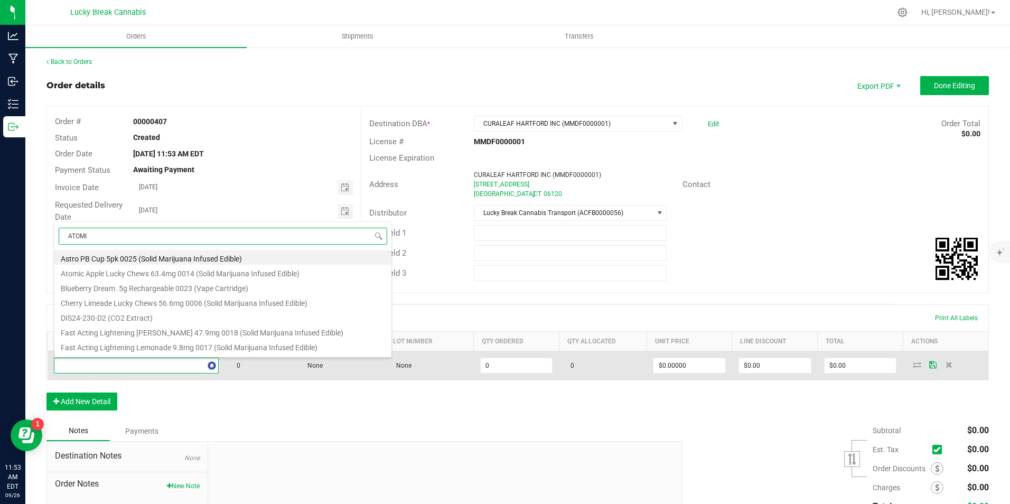
type input "ATOMIC"
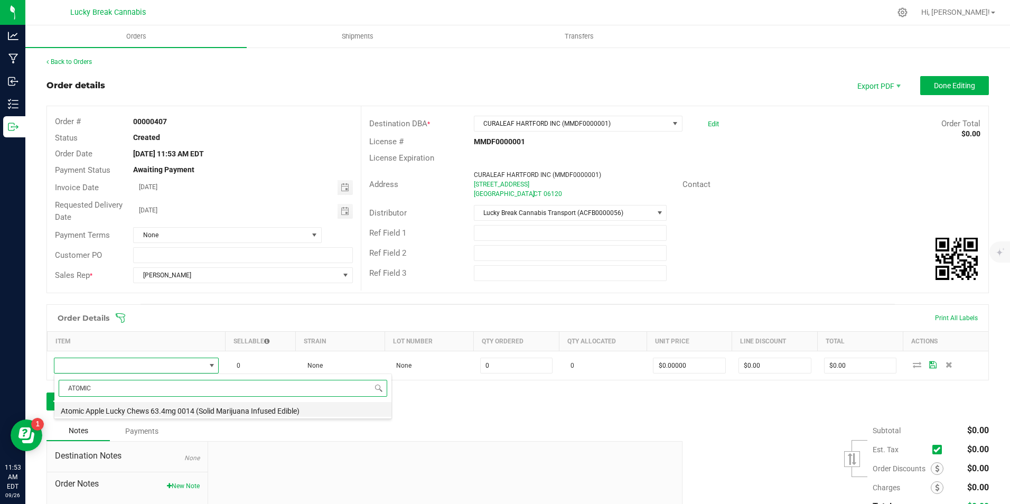
click at [150, 404] on li "Atomic Apple Lucky Chews 63.4mg 0014 (Solid Marijuana Infused Edible)" at bounding box center [222, 409] width 337 height 15
type input "0 ea"
type input "$34.50000"
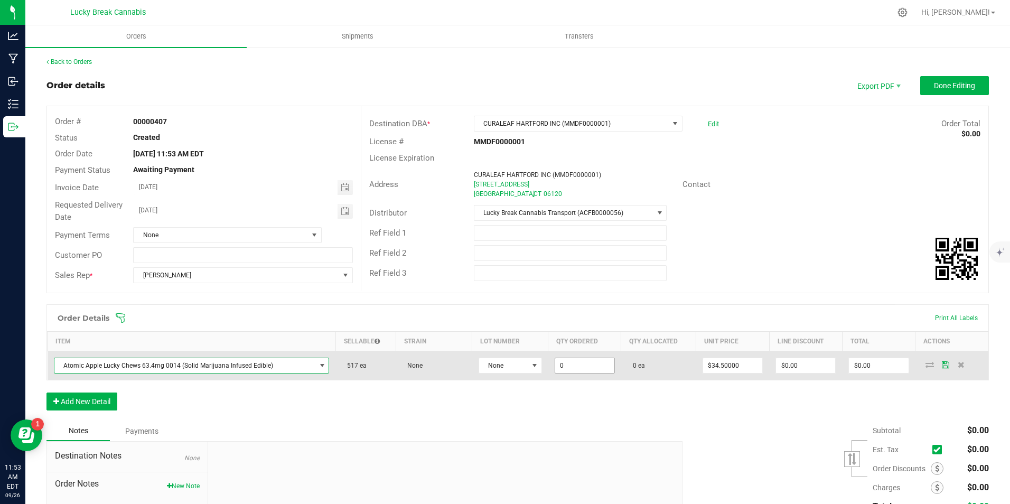
click at [584, 365] on input "0" at bounding box center [584, 365] width 59 height 15
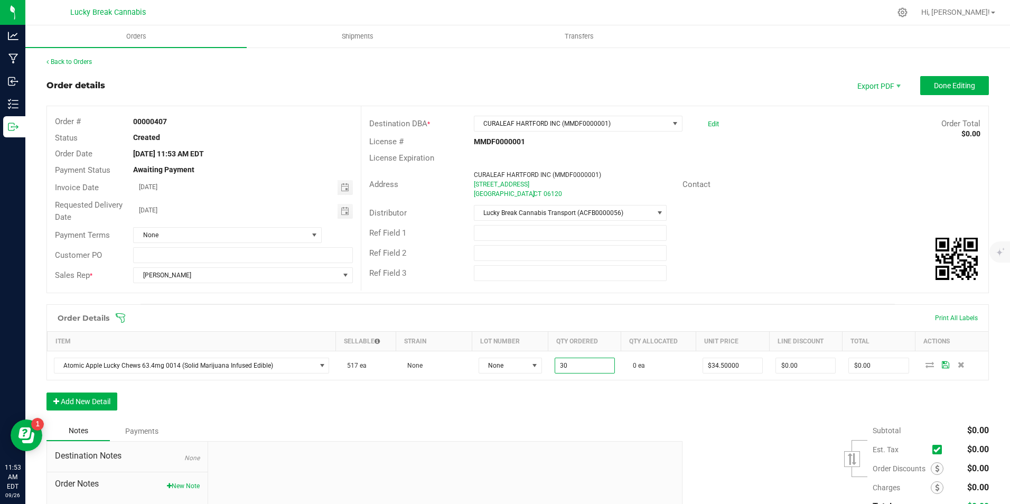
type input "30 ea"
type input "$1,035.00"
click at [654, 416] on div "Order Details Print All Labels Item Sellable Strain Lot Number Qty Ordered Qty …" at bounding box center [517, 362] width 943 height 117
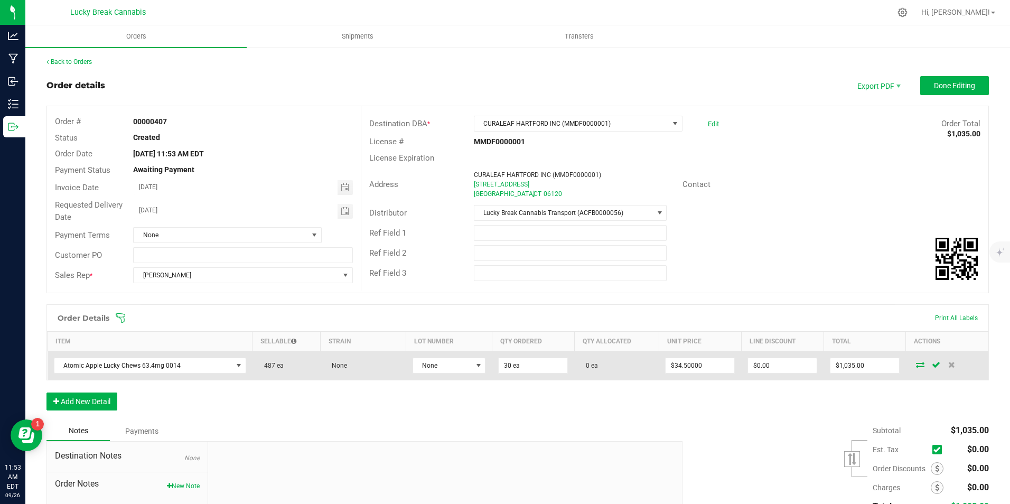
click at [916, 364] on icon at bounding box center [920, 364] width 8 height 6
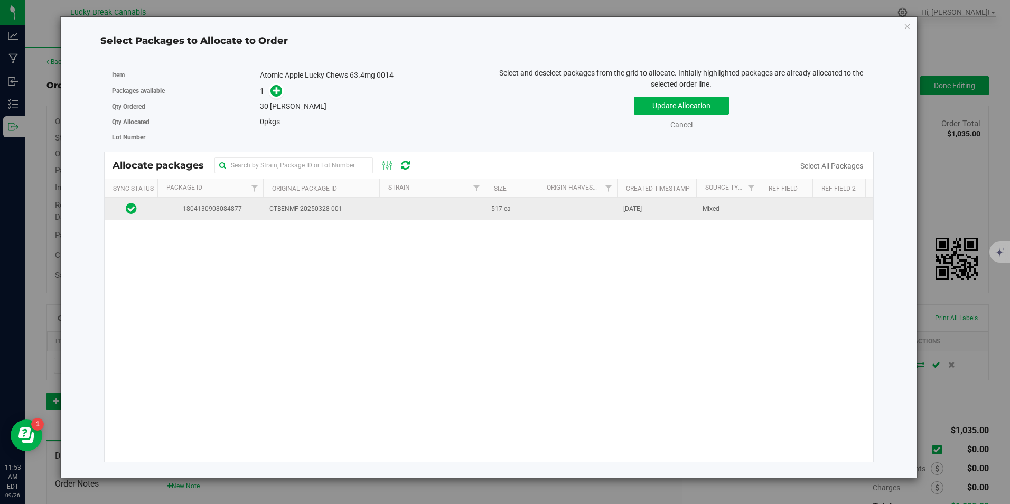
click at [302, 212] on span "CTBENMF-20250328-001" at bounding box center [321, 209] width 104 height 10
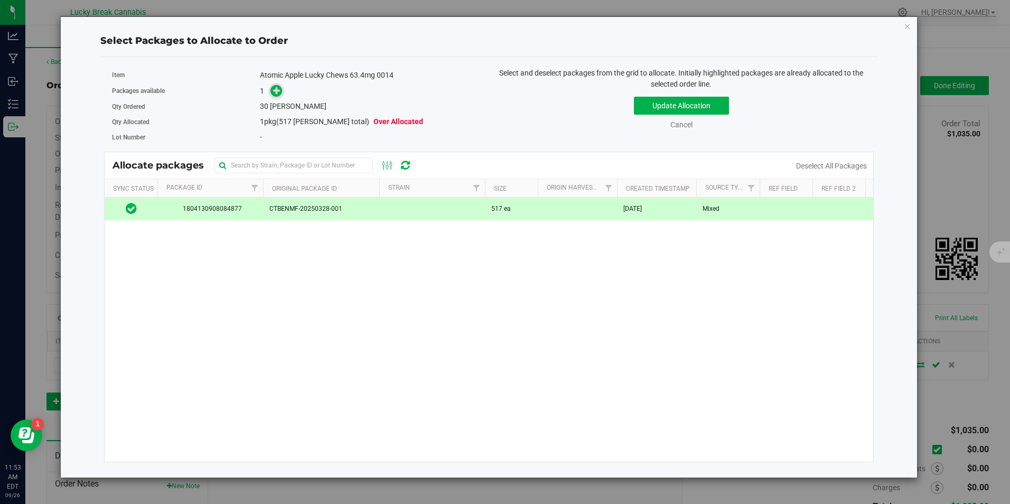
click at [274, 95] on span at bounding box center [277, 91] width 12 height 12
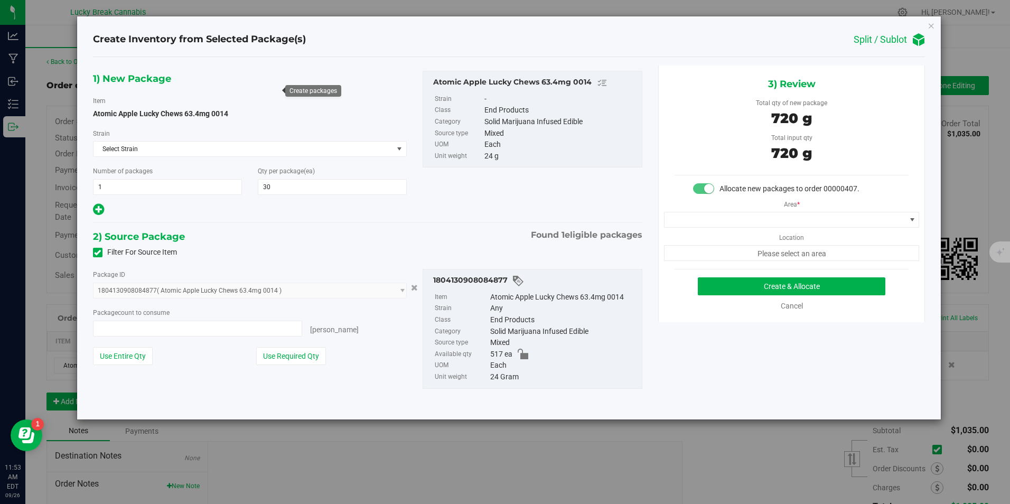
type input "30 ea"
click at [779, 218] on span at bounding box center [785, 219] width 241 height 15
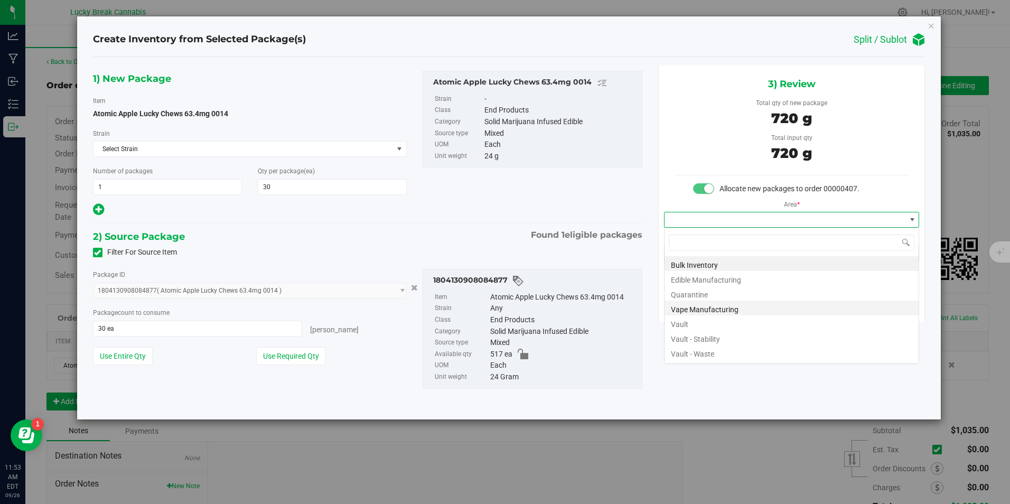
scroll to position [16, 256]
click at [694, 318] on li "Vault" at bounding box center [792, 322] width 254 height 15
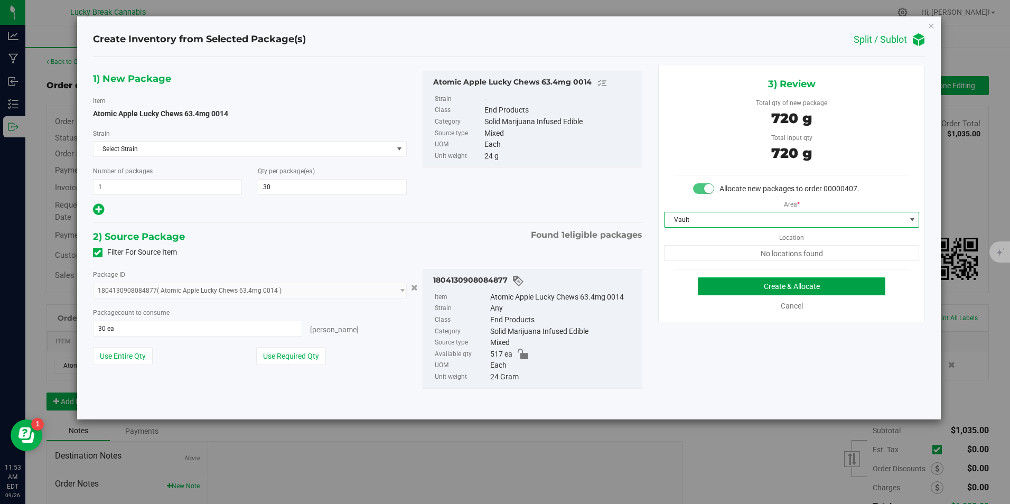
click at [731, 295] on button "Create & Allocate" at bounding box center [792, 286] width 188 height 18
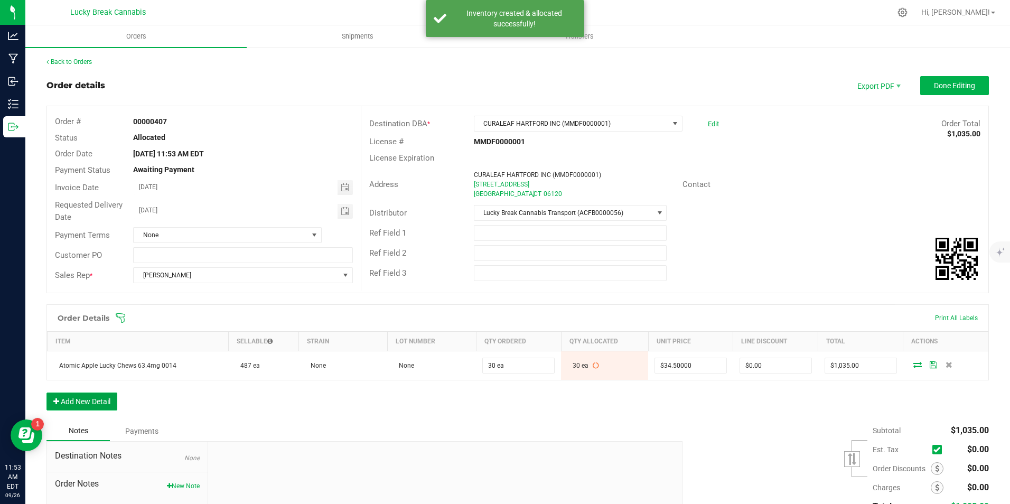
click at [101, 400] on button "Add New Detail" at bounding box center [81, 402] width 71 height 18
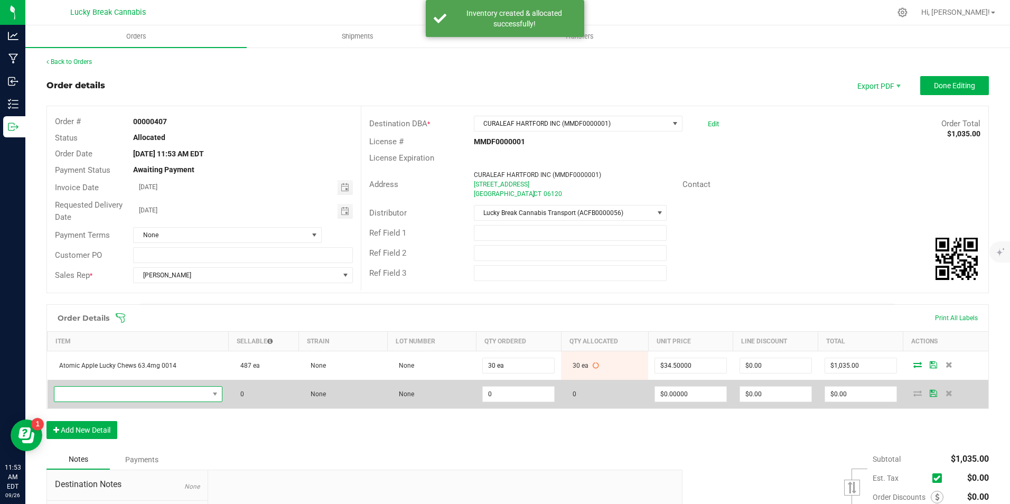
click at [107, 387] on span "NO DATA FOUND" at bounding box center [131, 394] width 154 height 15
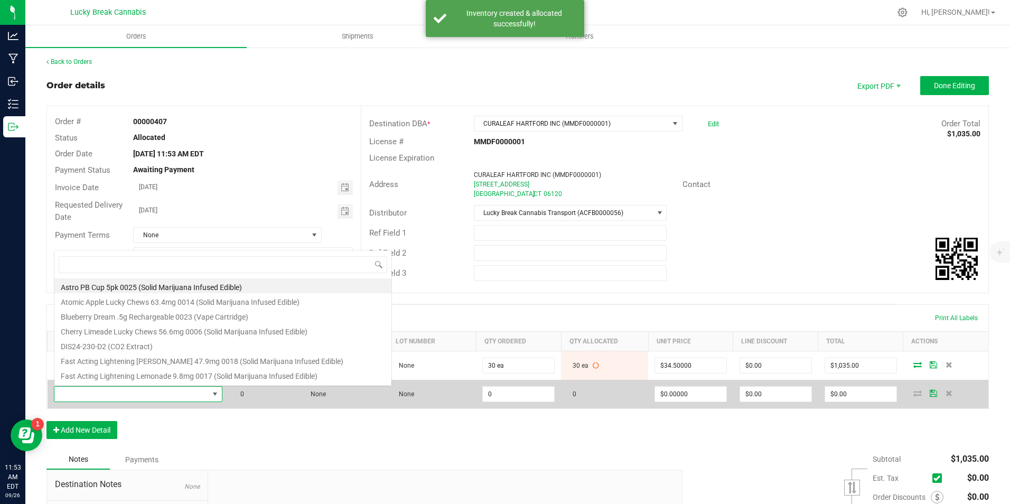
scroll to position [16, 163]
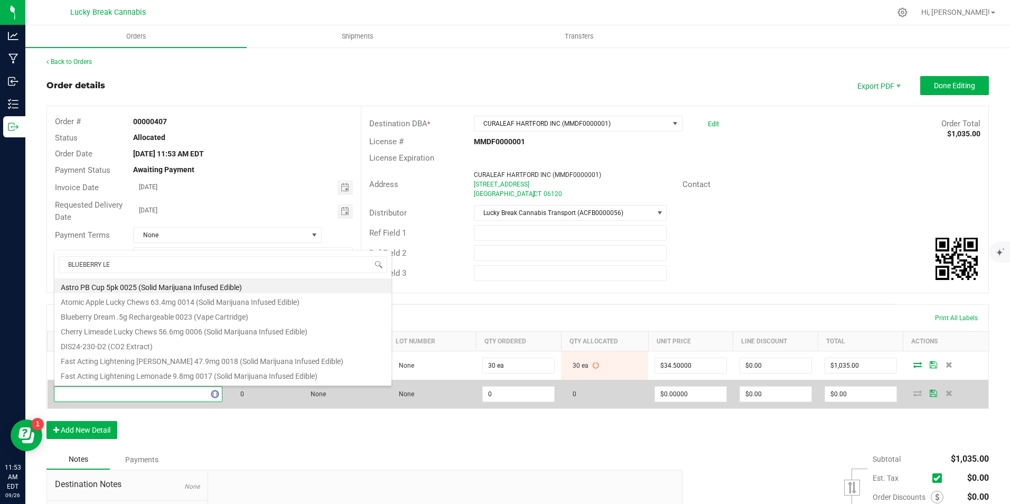
type input "BLUEBERRY LEM"
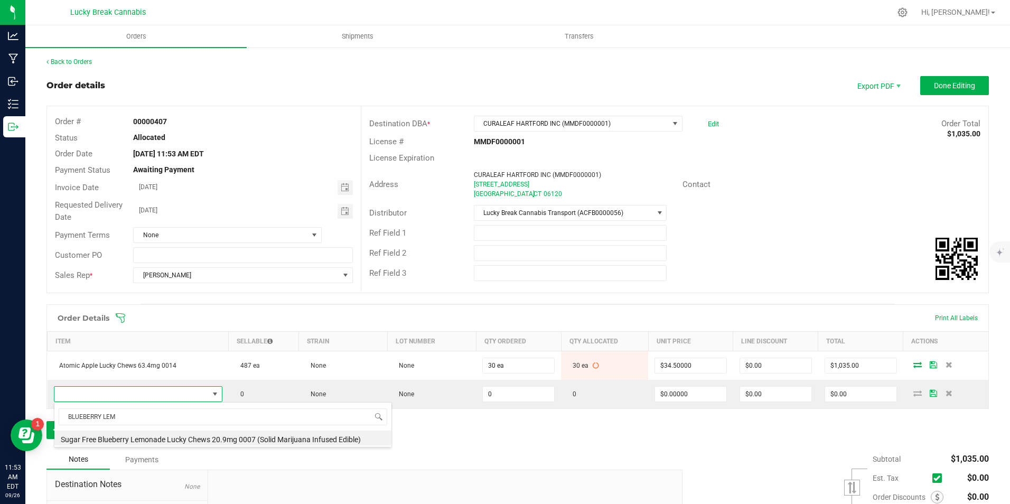
click at [126, 432] on li "Sugar Free Blueberry Lemonade Lucky Chews 20.9mg 0007 (Solid Marijuana Infused …" at bounding box center [222, 438] width 337 height 15
type input "0 ea"
type input "$15.50000"
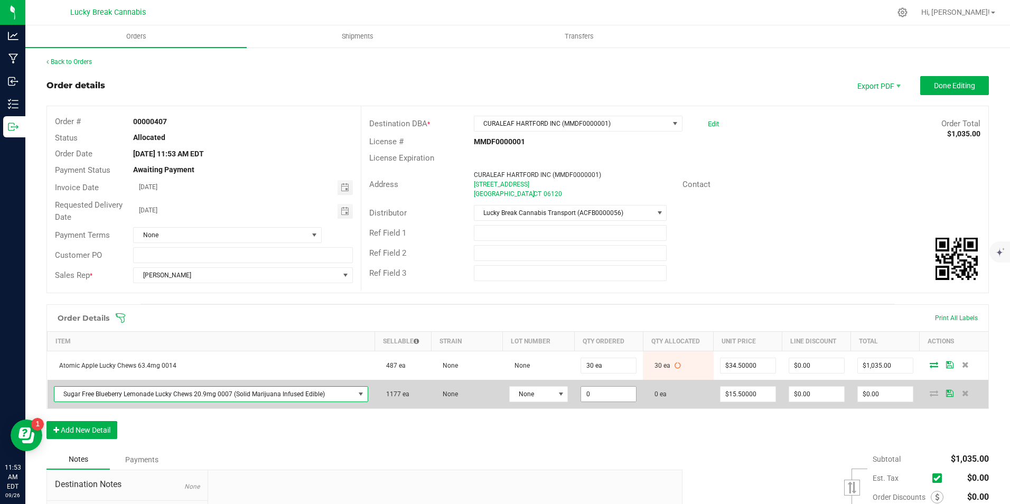
click at [600, 392] on input "0" at bounding box center [608, 394] width 55 height 15
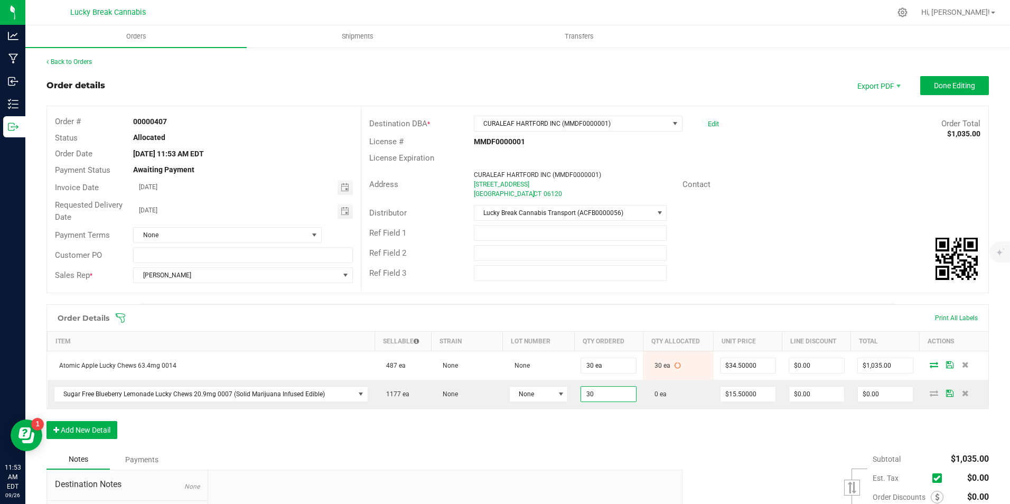
type input "30 ea"
type input "$465.00"
click at [608, 420] on div "Order Details Print All Labels Item Sellable Strain Lot Number Qty Ordered Qty …" at bounding box center [517, 376] width 943 height 145
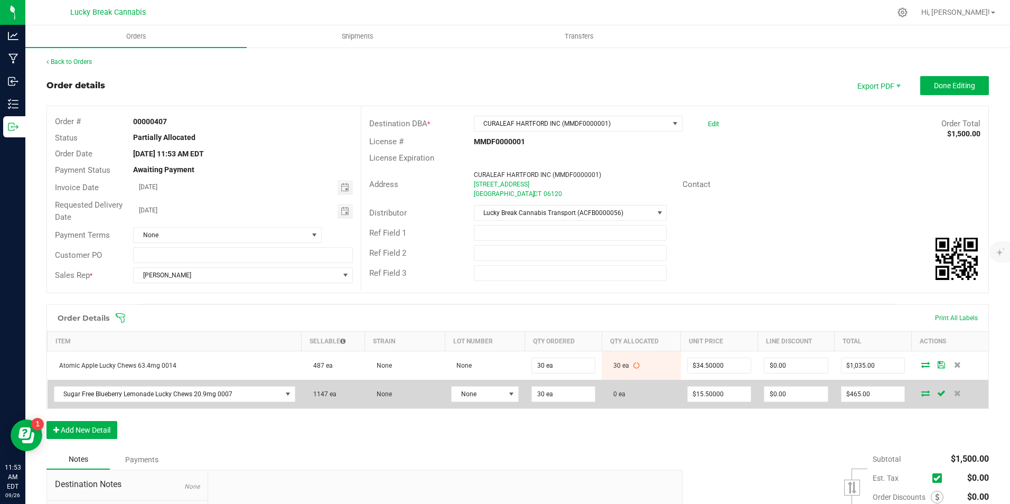
click at [921, 394] on icon at bounding box center [925, 393] width 8 height 6
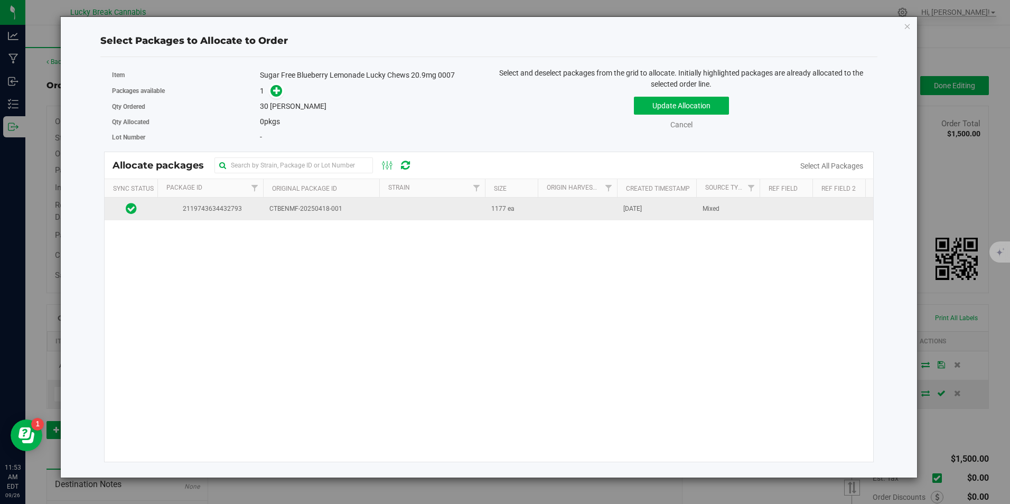
click at [378, 213] on td "CTBENMF-20250418-001" at bounding box center [321, 209] width 116 height 23
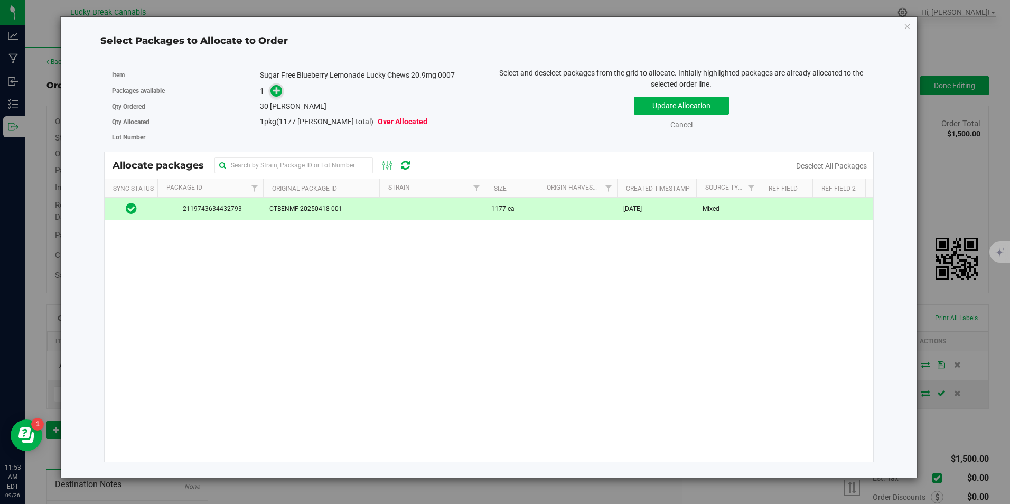
click at [279, 94] on icon at bounding box center [276, 90] width 7 height 7
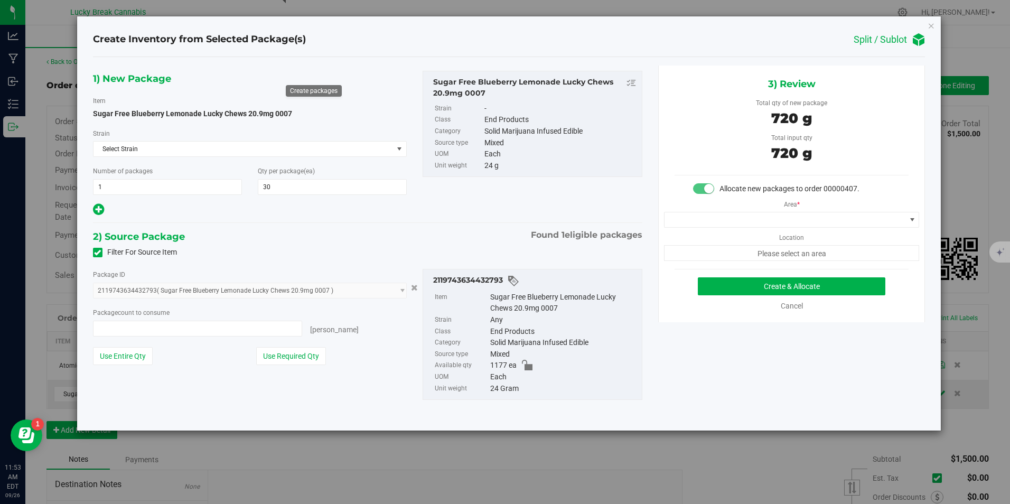
type input "30 ea"
click at [733, 221] on span at bounding box center [785, 219] width 241 height 15
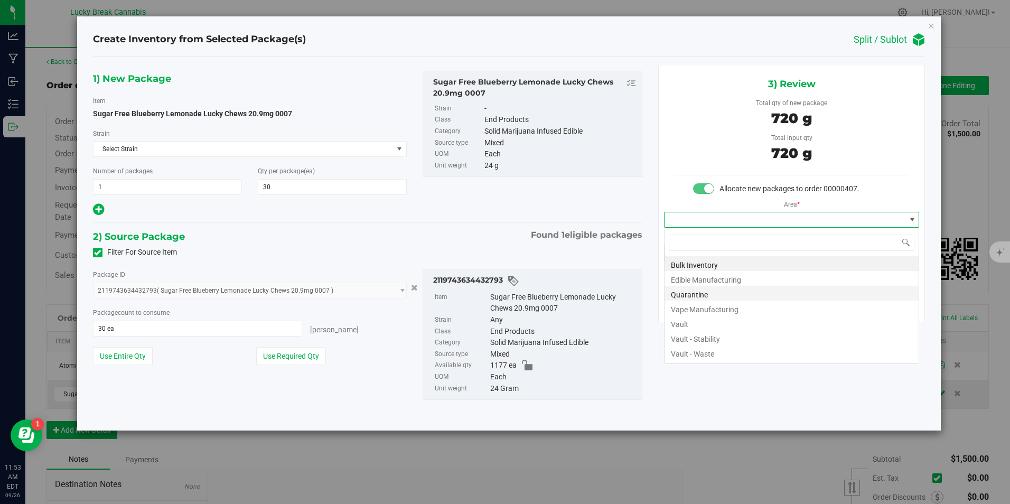
scroll to position [16, 256]
click at [703, 321] on li "Vault" at bounding box center [792, 322] width 254 height 15
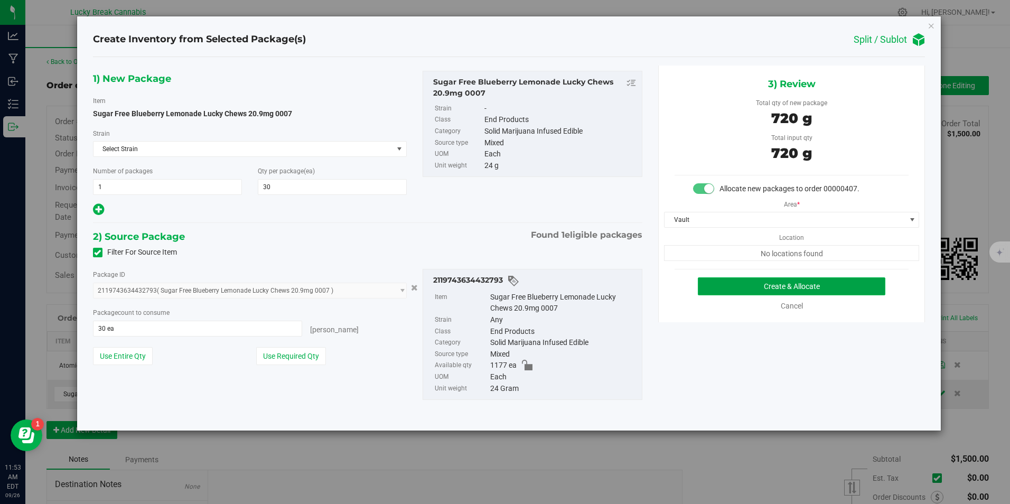
click at [741, 288] on button "Create & Allocate" at bounding box center [792, 286] width 188 height 18
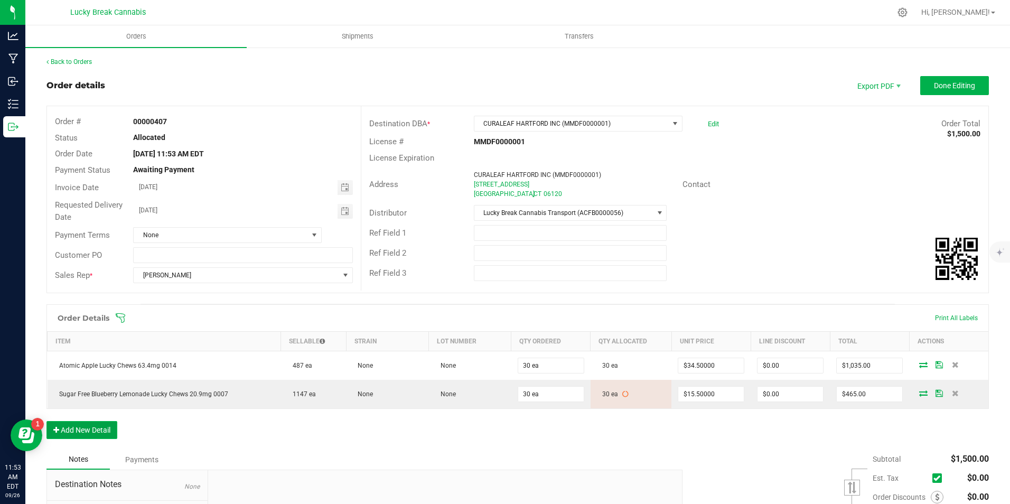
click at [96, 424] on button "Add New Detail" at bounding box center [81, 430] width 71 height 18
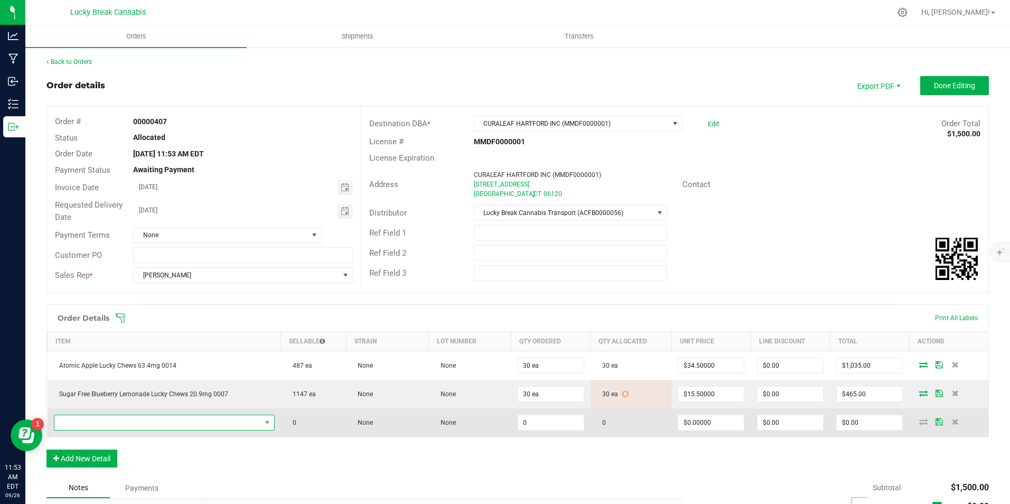
click at [105, 419] on span "NO DATA FOUND" at bounding box center [157, 422] width 207 height 15
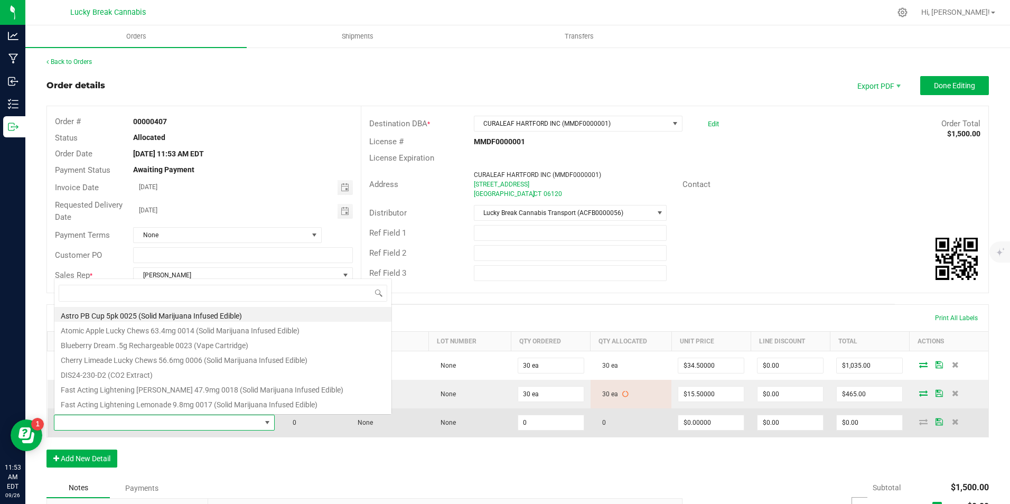
scroll to position [16, 215]
type input "PINK"
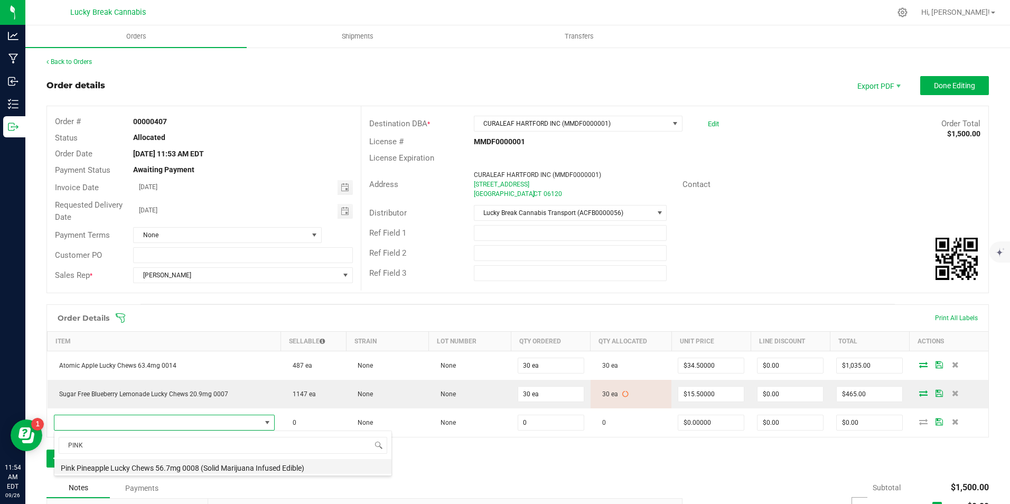
click at [120, 464] on li "Pink Pineapple Lucky Chews 56.7mg 0008 (Solid Marijuana Infused Edible)" at bounding box center [222, 466] width 337 height 15
type input "0 ea"
type input "$34.50000"
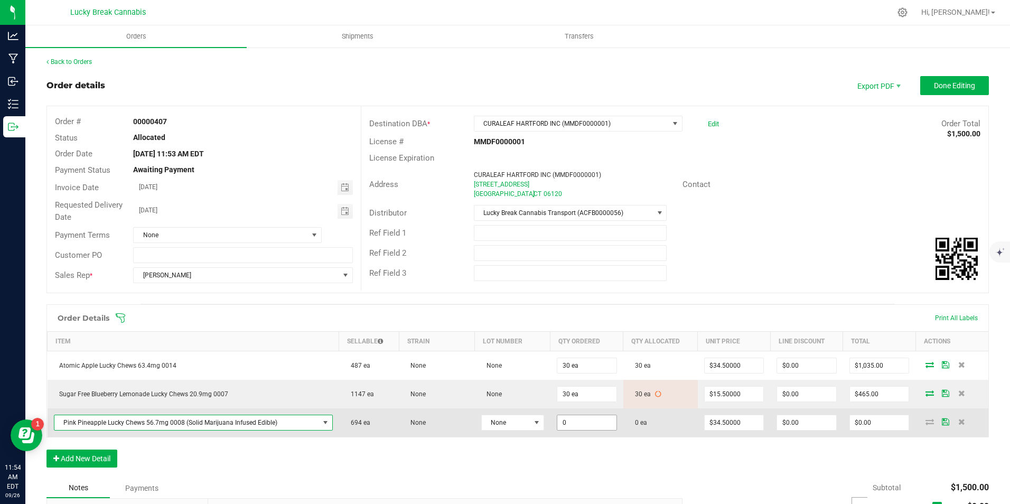
click at [567, 420] on input "0" at bounding box center [586, 422] width 59 height 15
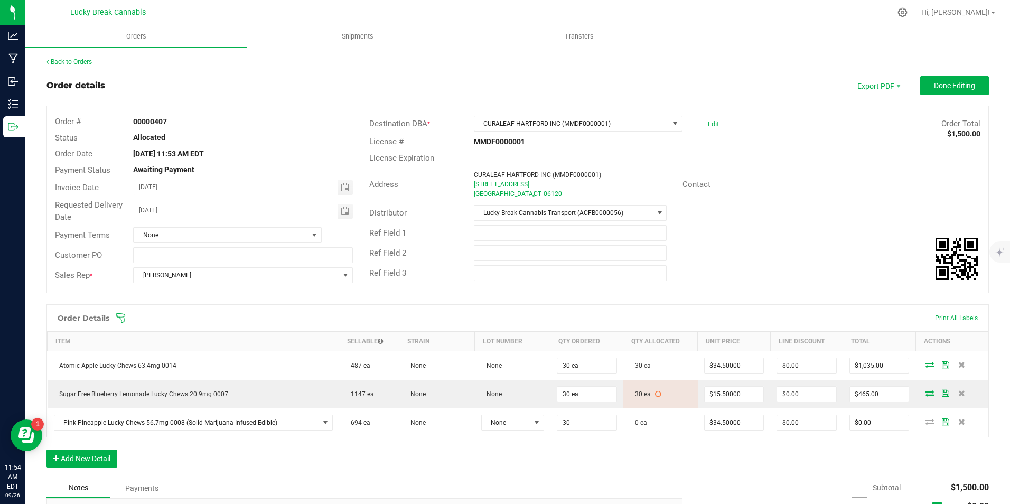
type input "30 ea"
type input "$1,035.00"
click at [623, 457] on div "Order Details Print All Labels Item Sellable Strain Lot Number Qty Ordered Qty …" at bounding box center [517, 391] width 943 height 174
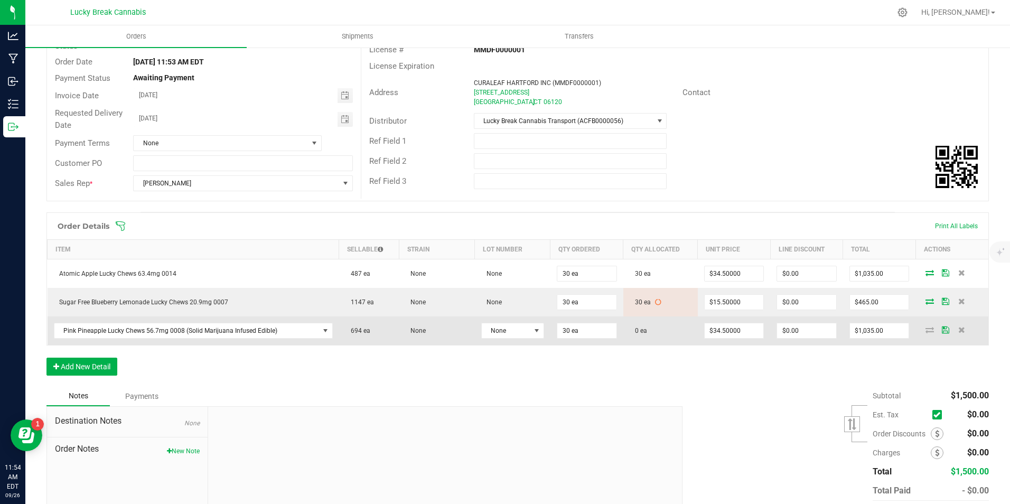
scroll to position [106, 0]
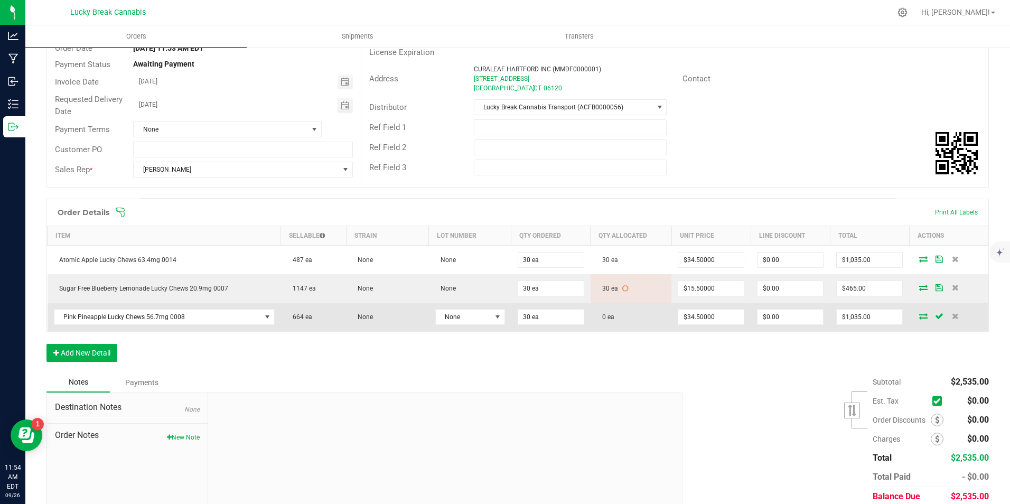
click at [921, 317] on span at bounding box center [924, 316] width 16 height 6
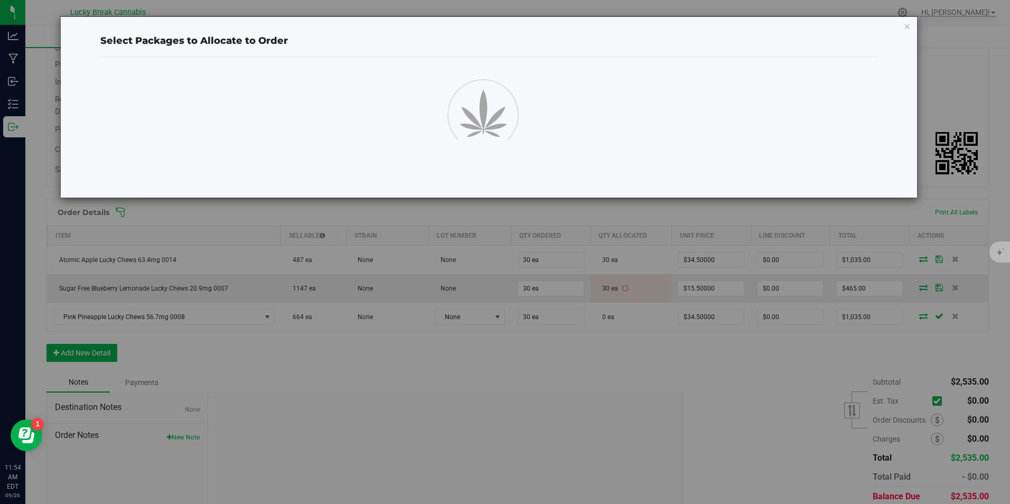
click at [918, 317] on div "Select Packages to Allocate to Order" at bounding box center [509, 252] width 1018 height 504
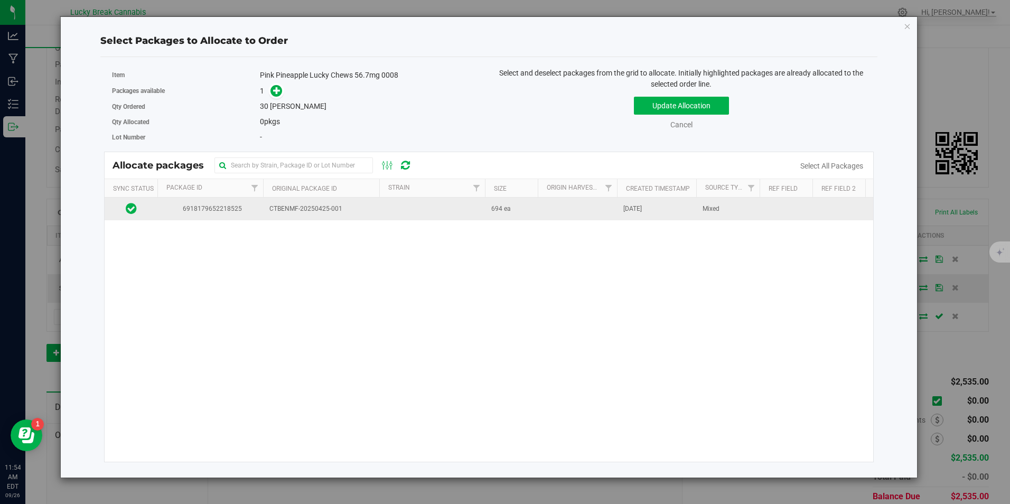
click at [481, 215] on td at bounding box center [432, 209] width 106 height 23
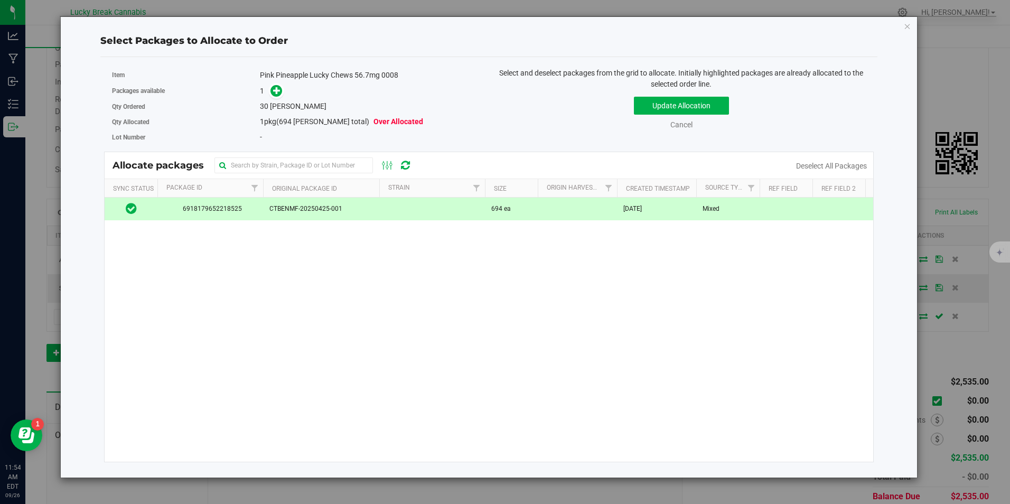
click at [276, 99] on div "Qty Ordered 30 eaches" at bounding box center [296, 106] width 369 height 15
click at [276, 92] on icon at bounding box center [276, 90] width 7 height 7
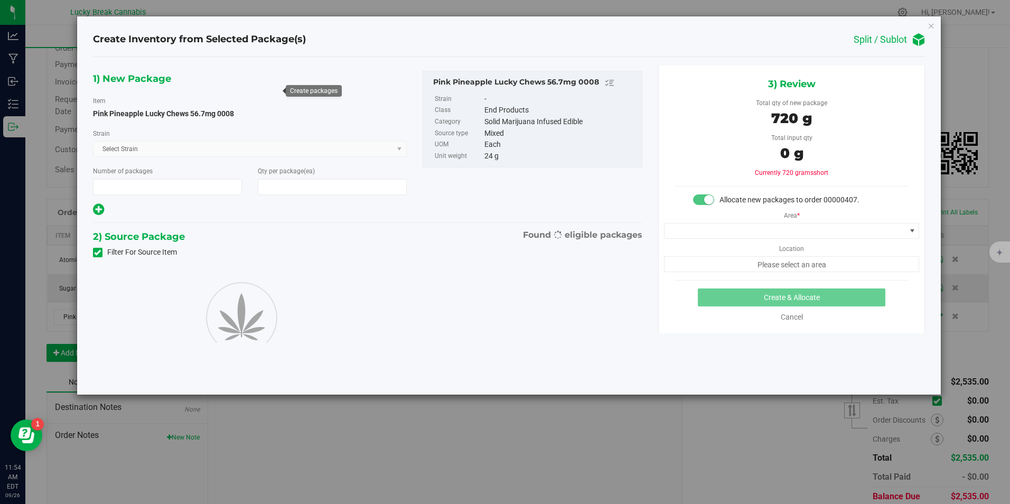
type input "1"
type input "30"
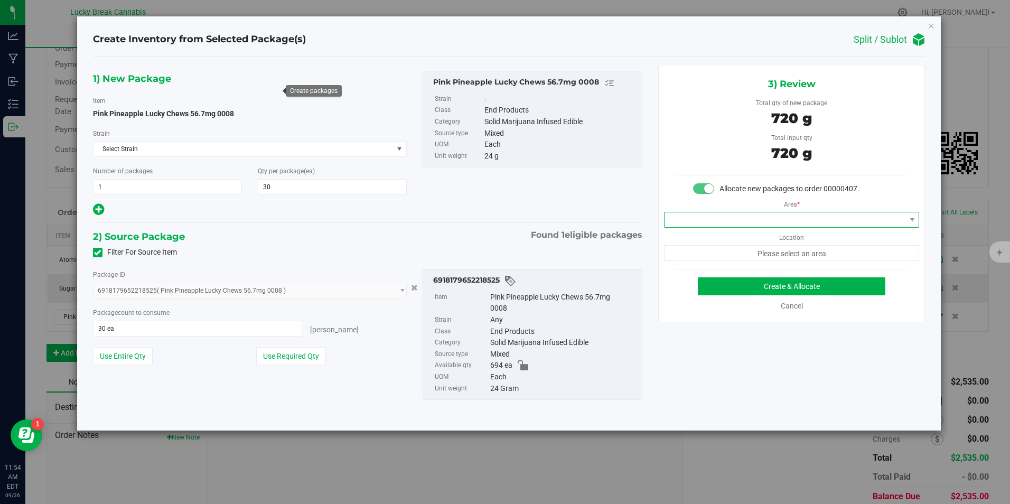
click at [769, 217] on span at bounding box center [785, 219] width 241 height 15
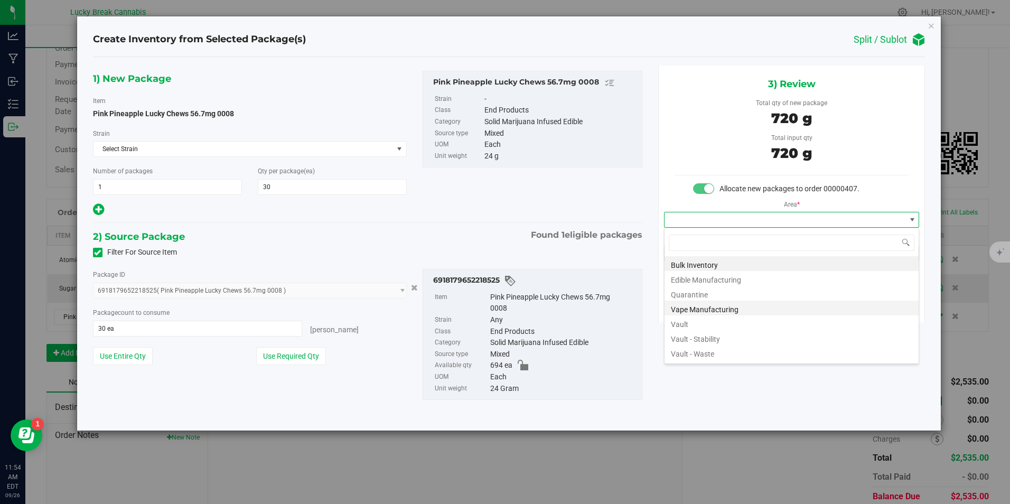
scroll to position [16, 256]
click at [708, 323] on li "Vault" at bounding box center [792, 322] width 254 height 15
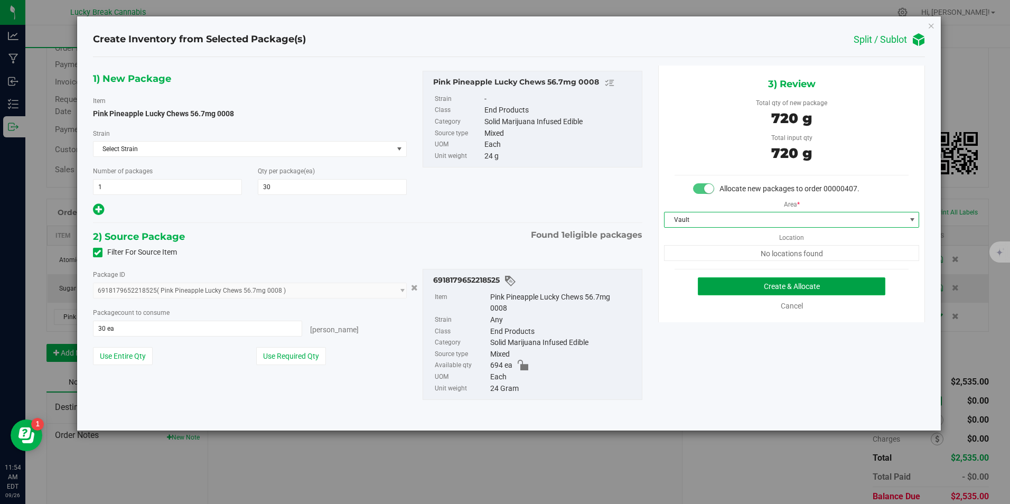
click at [764, 285] on button "Create & Allocate" at bounding box center [792, 286] width 188 height 18
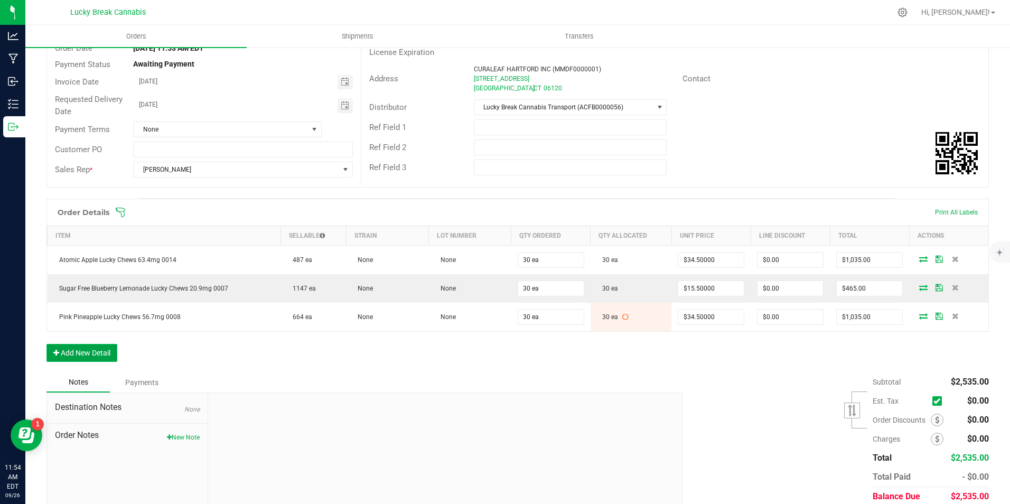
click at [103, 353] on button "Add New Detail" at bounding box center [81, 353] width 71 height 18
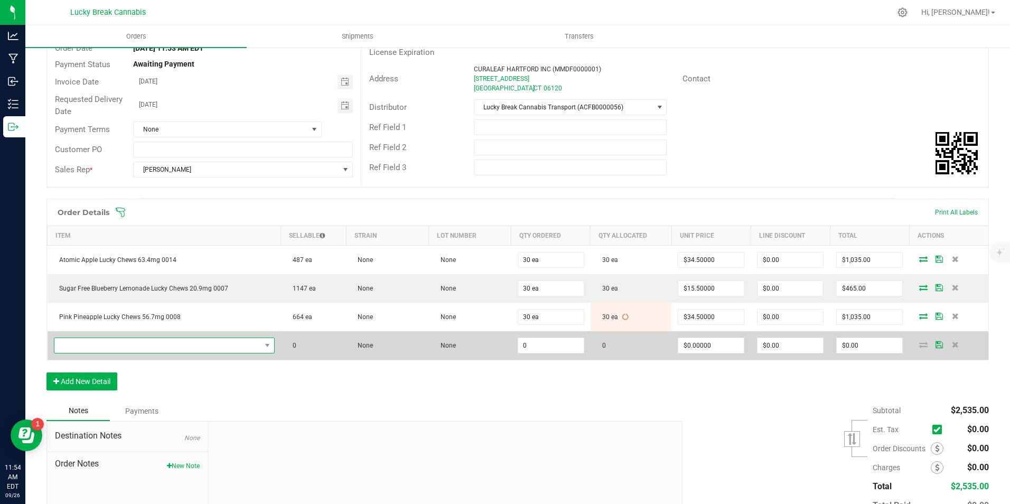
click at [116, 338] on span "NO DATA FOUND" at bounding box center [157, 345] width 207 height 15
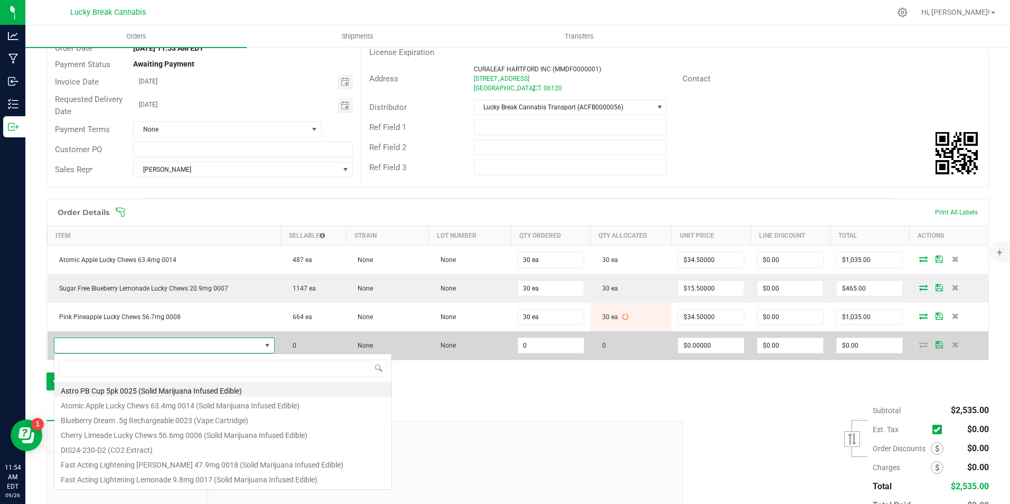
scroll to position [16, 215]
type input "105"
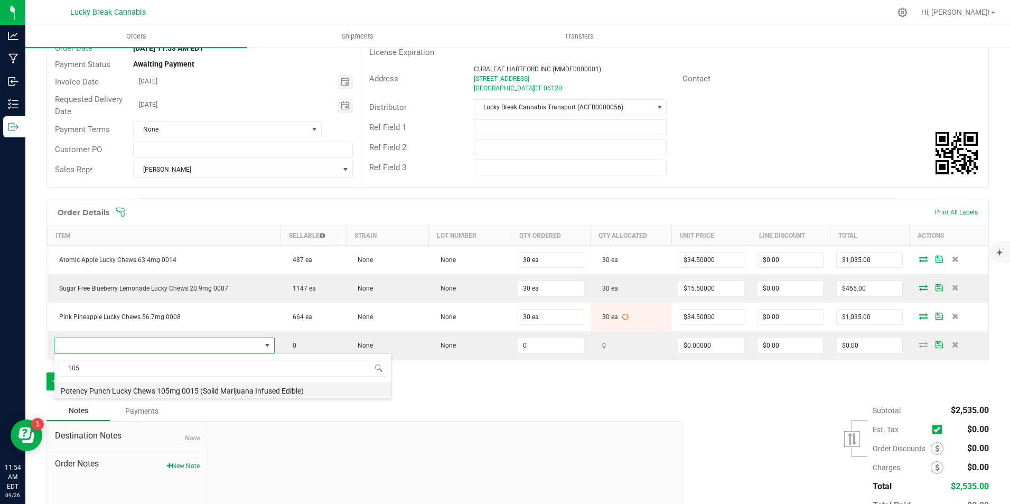
click at [145, 392] on li "Potency Punch Lucky Chews 105mg 0015 (Solid Marijuana Infused Edible)" at bounding box center [222, 389] width 337 height 15
type input "0 ea"
type input "$60.00000"
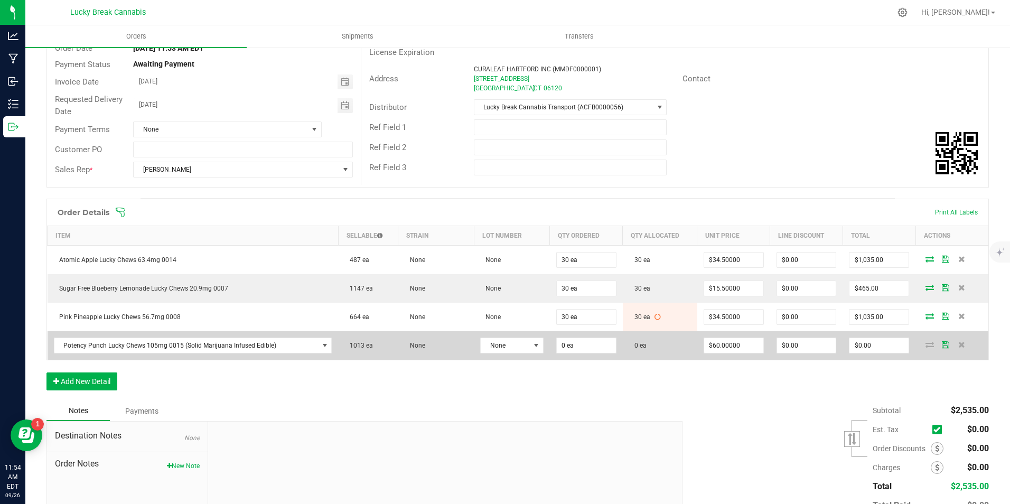
click at [581, 337] on td "0 ea" at bounding box center [586, 345] width 73 height 29
click at [583, 340] on input "0" at bounding box center [586, 345] width 59 height 15
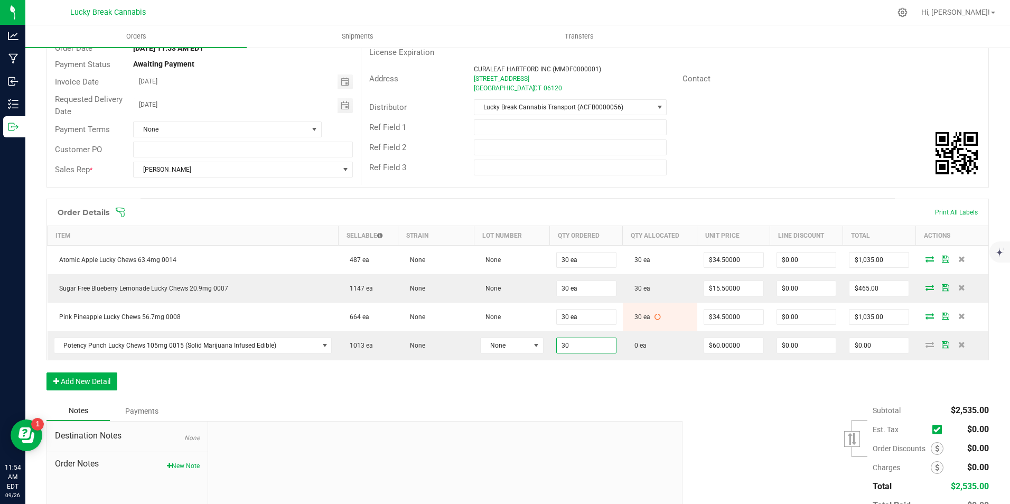
type input "30 ea"
type input "$1,800.00"
click at [591, 387] on div "Order Details Print All Labels Item Sellable Strain Lot Number Qty Ordered Qty …" at bounding box center [517, 300] width 943 height 202
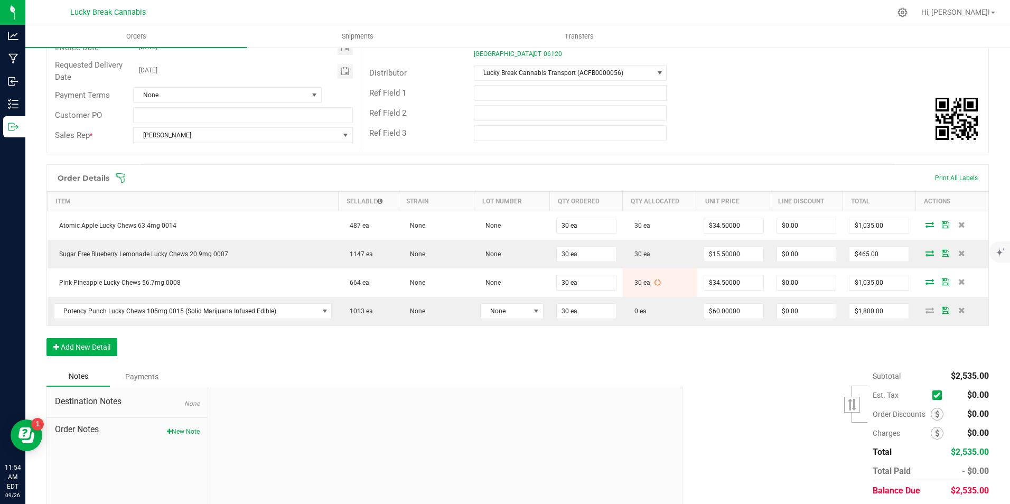
scroll to position [159, 0]
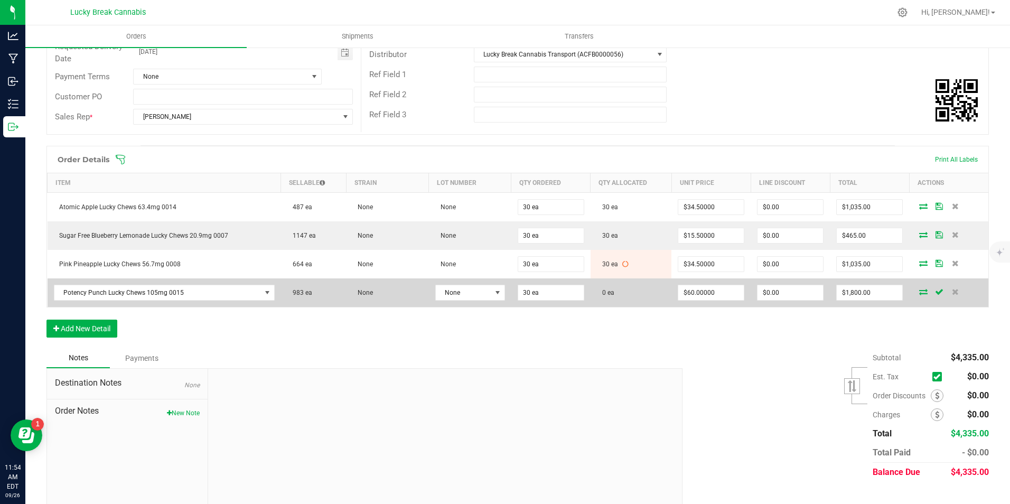
click at [919, 291] on icon at bounding box center [923, 291] width 8 height 6
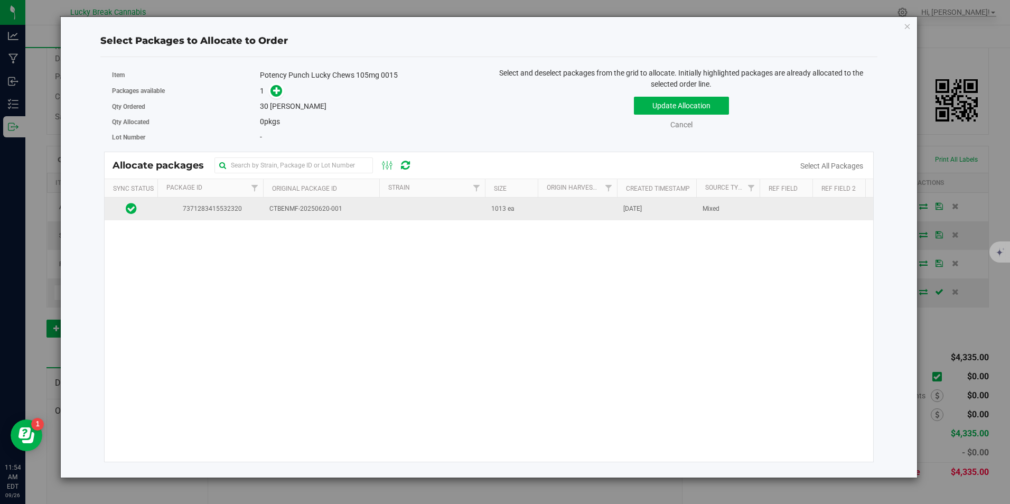
click at [401, 209] on td at bounding box center [432, 209] width 106 height 23
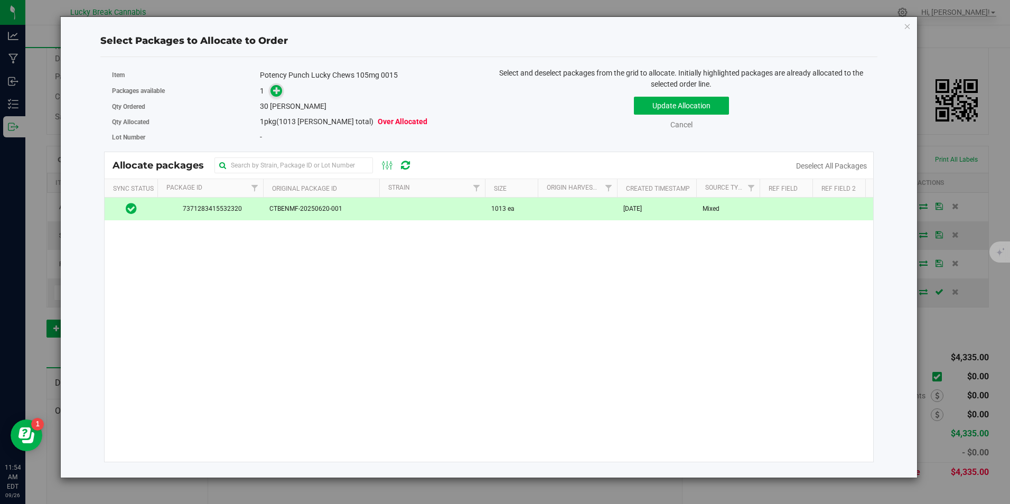
click at [279, 88] on icon at bounding box center [276, 90] width 7 height 7
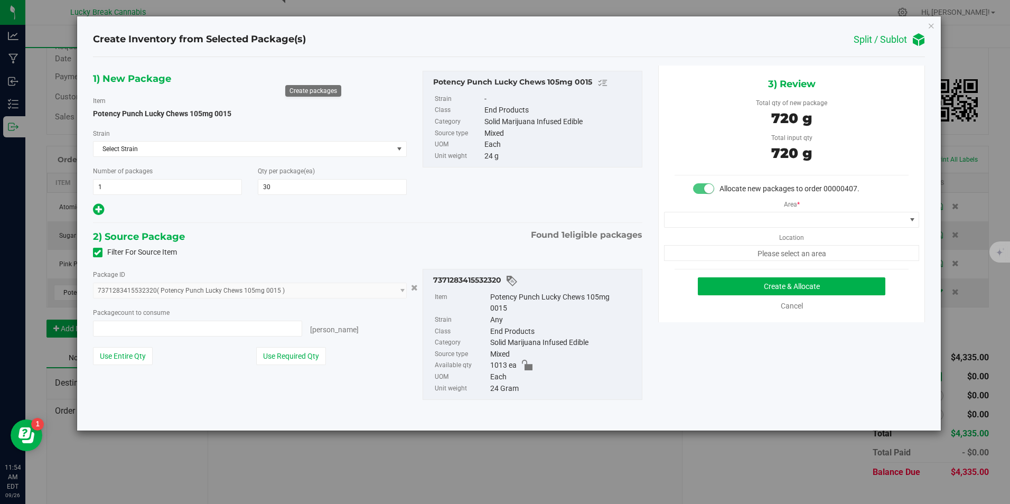
type input "30 ea"
click at [722, 219] on span at bounding box center [785, 219] width 241 height 15
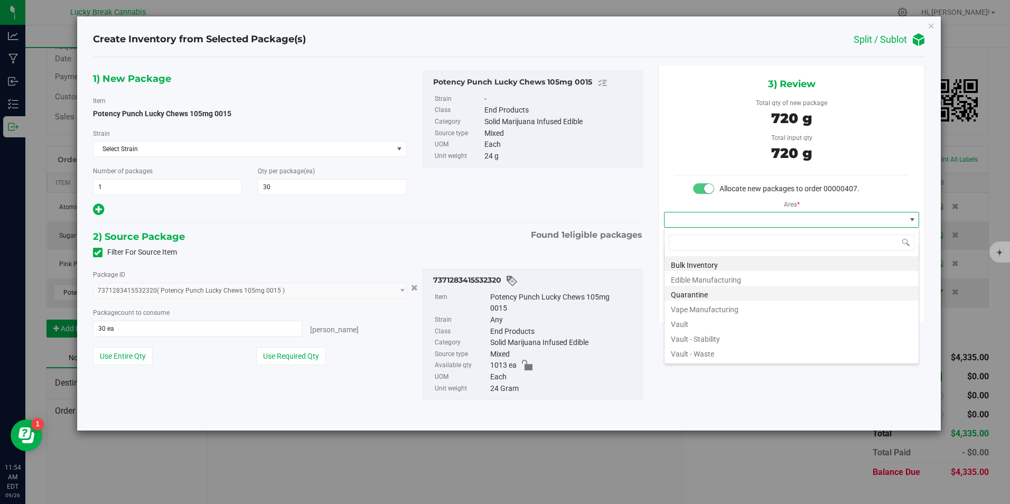
scroll to position [16, 256]
click at [701, 322] on li "Vault" at bounding box center [792, 322] width 254 height 15
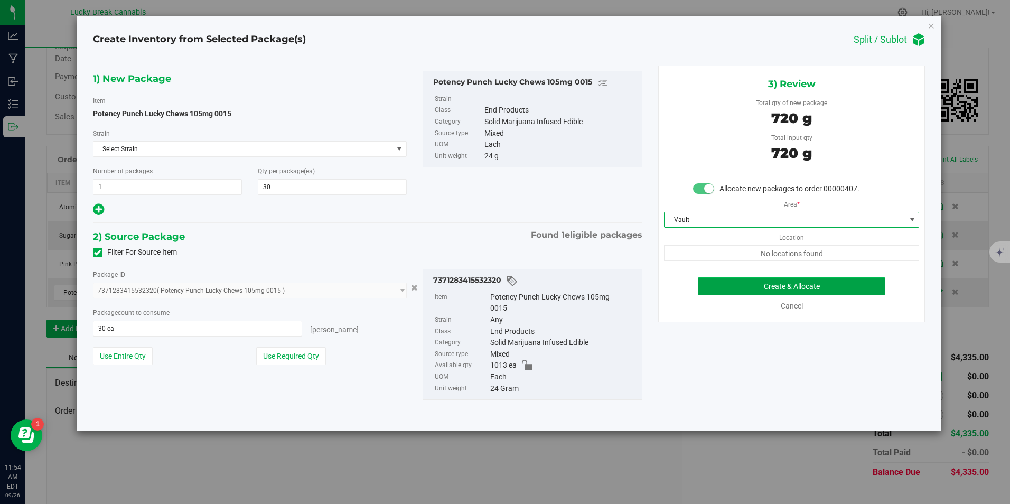
click at [737, 284] on button "Create & Allocate" at bounding box center [792, 286] width 188 height 18
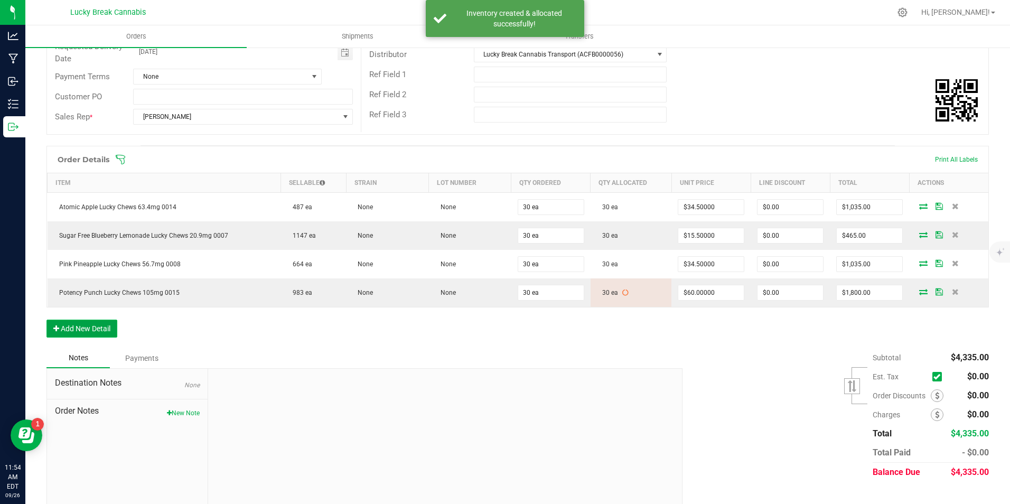
click at [96, 334] on button "Add New Detail" at bounding box center [81, 329] width 71 height 18
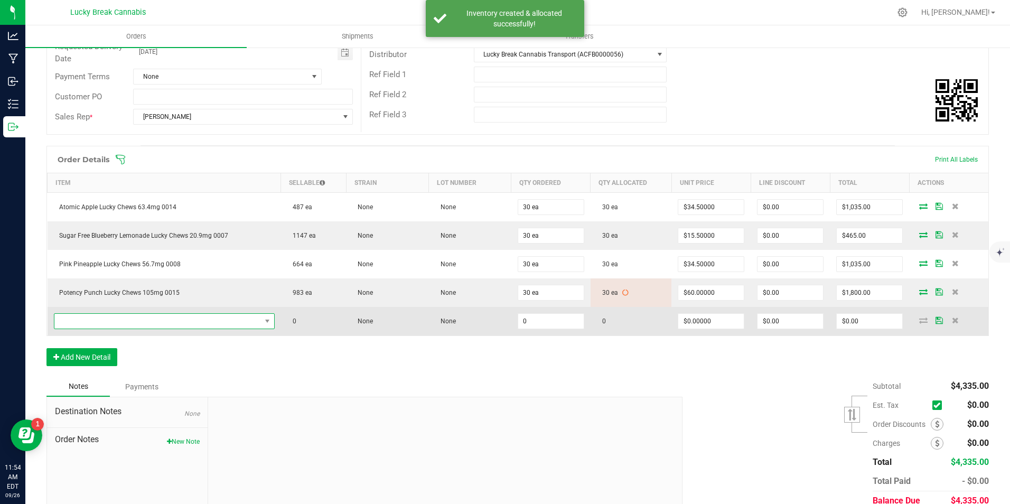
click at [116, 325] on span "NO DATA FOUND" at bounding box center [157, 321] width 207 height 15
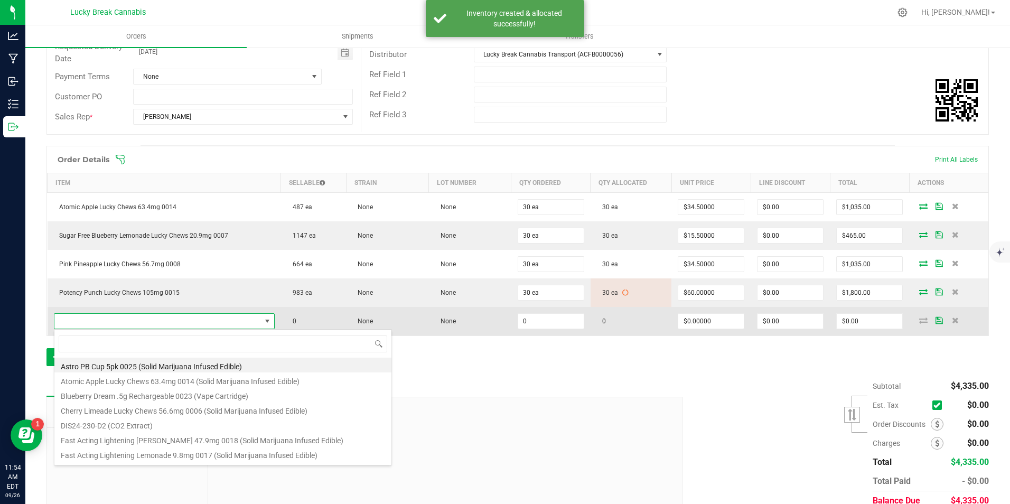
scroll to position [16, 215]
type input "MARG"
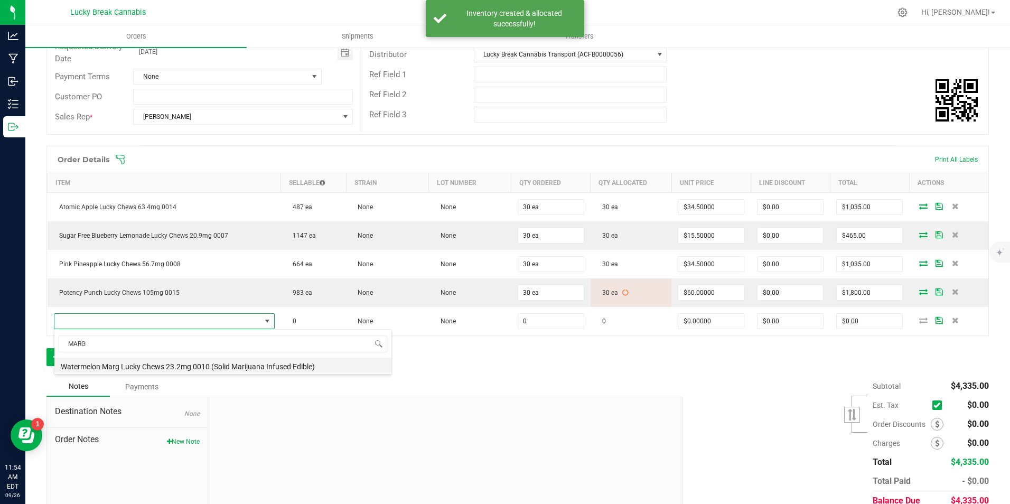
click at [147, 365] on li "Watermelon Marg Lucky Chews 23.2mg 0010 (Solid Marijuana Infused Edible)" at bounding box center [222, 365] width 337 height 15
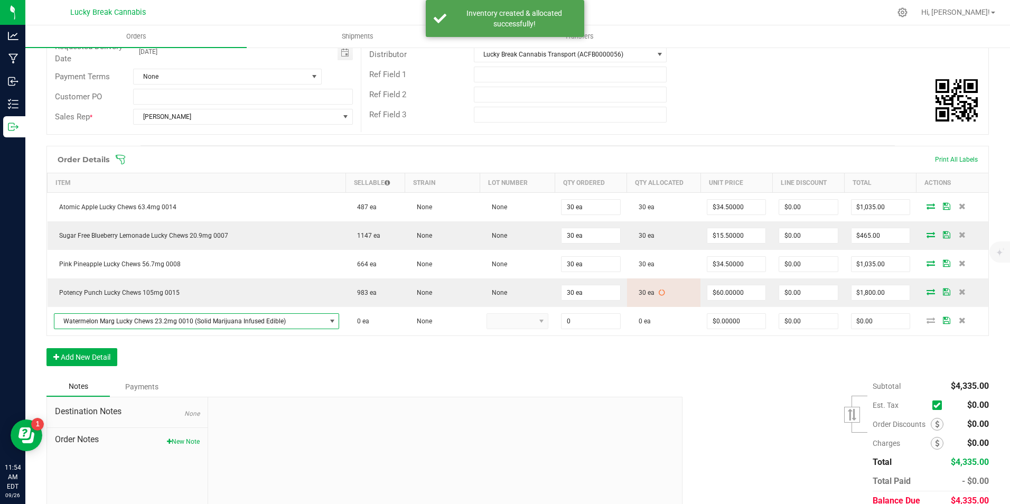
type input "0 ea"
type input "$15.50000"
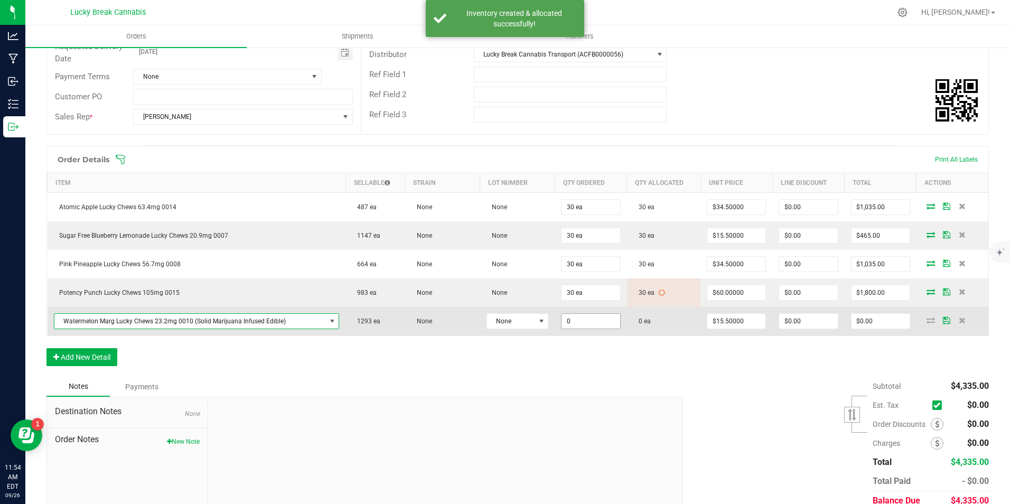
click at [580, 319] on input "0" at bounding box center [591, 321] width 58 height 15
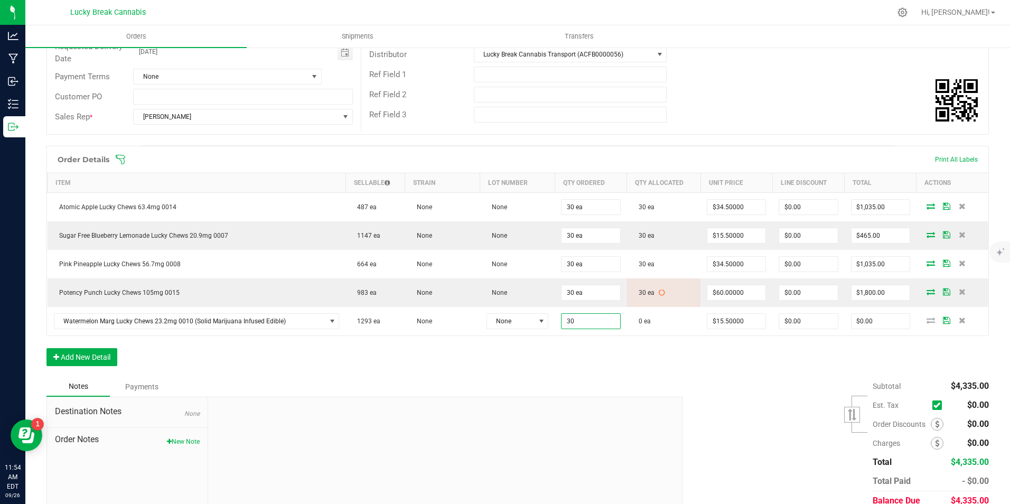
type input "30 ea"
type input "$465.00"
click at [594, 349] on div "Order Details Print All Labels Item Sellable Strain Lot Number Qty Ordered Qty …" at bounding box center [517, 261] width 943 height 231
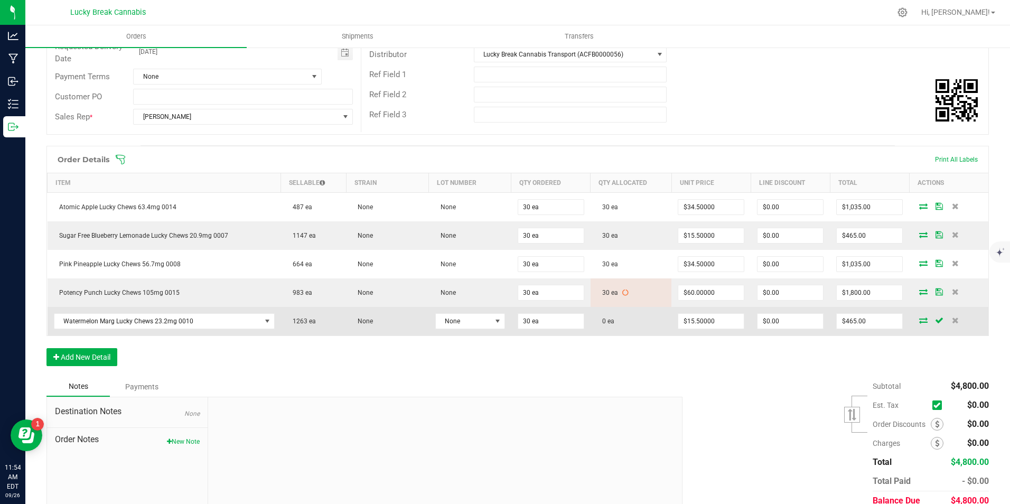
click at [920, 322] on icon at bounding box center [923, 320] width 8 height 6
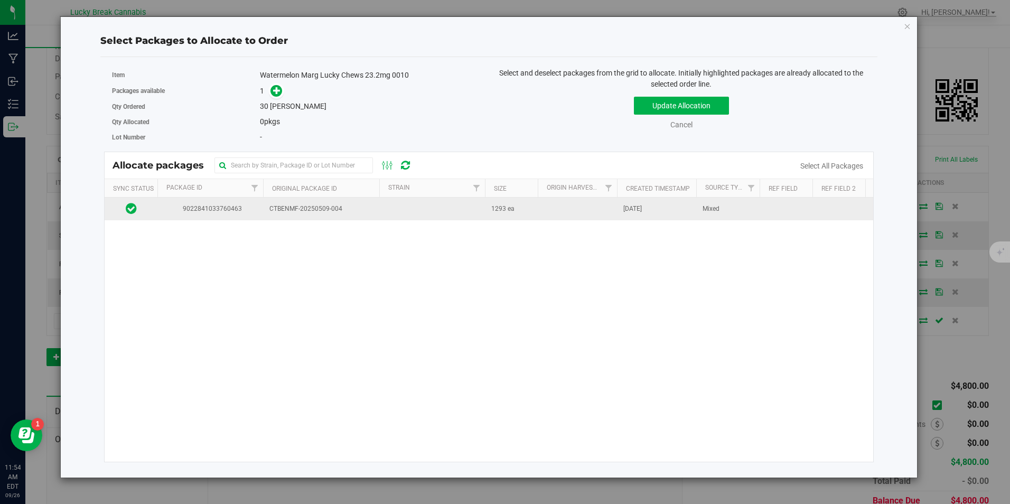
click at [313, 213] on span "CTBENMF-20250509-004" at bounding box center [321, 209] width 104 height 10
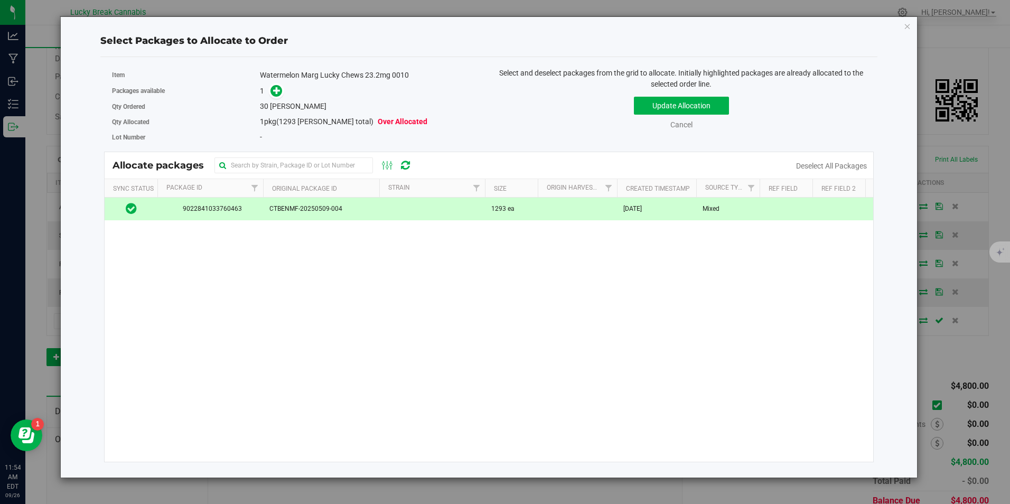
click at [279, 99] on div "Qty Ordered 30 eaches" at bounding box center [296, 106] width 369 height 15
click at [277, 94] on icon at bounding box center [276, 90] width 7 height 7
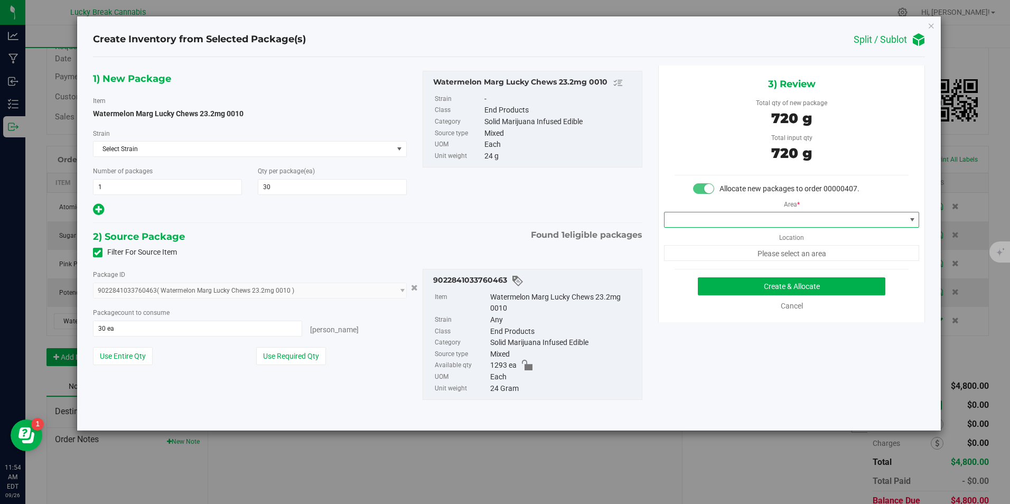
click at [749, 214] on span at bounding box center [785, 219] width 241 height 15
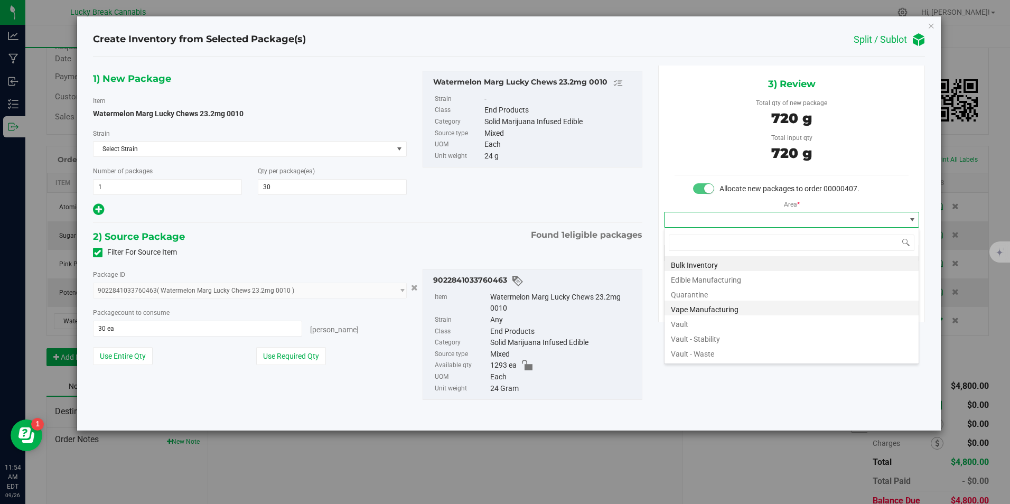
scroll to position [16, 256]
click at [714, 320] on li "Vault" at bounding box center [792, 322] width 254 height 15
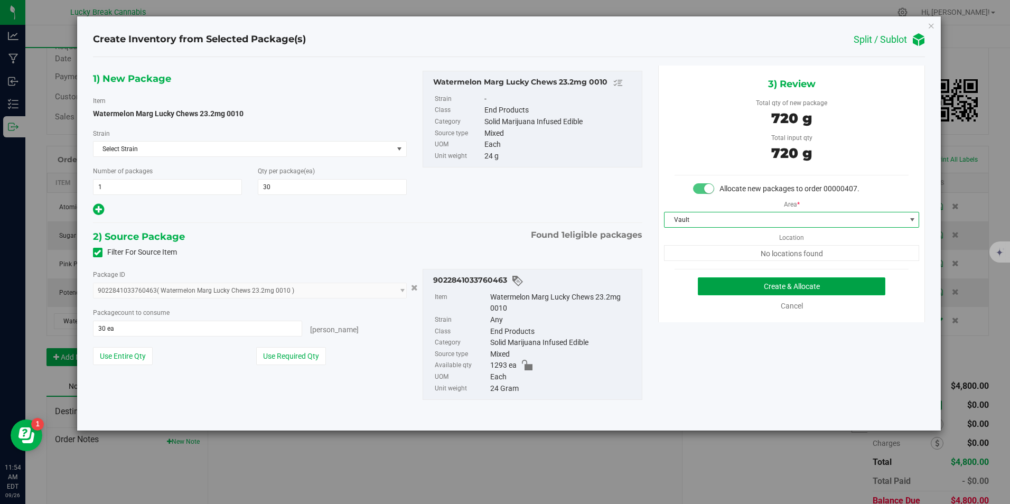
click at [758, 285] on button "Create & Allocate" at bounding box center [792, 286] width 188 height 18
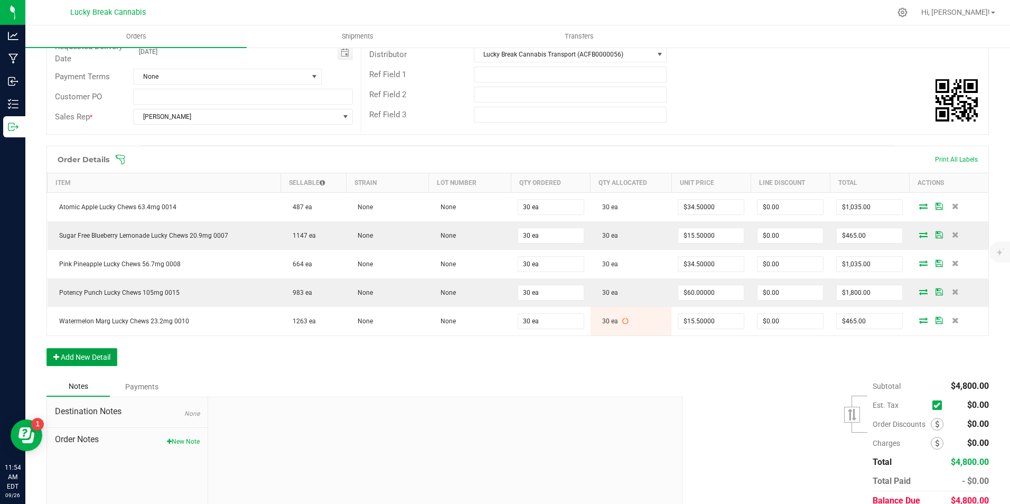
click at [83, 355] on button "Add New Detail" at bounding box center [81, 357] width 71 height 18
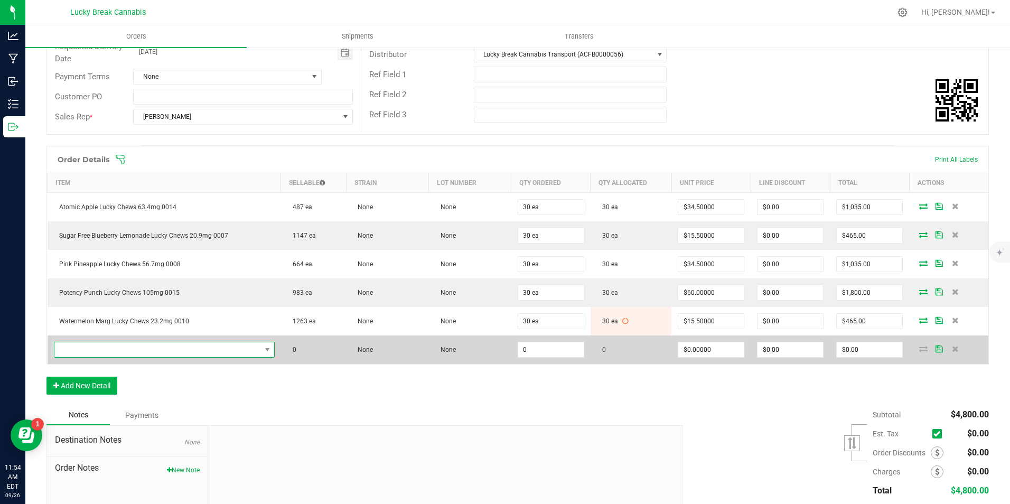
click at [105, 351] on span "NO DATA FOUND" at bounding box center [157, 349] width 207 height 15
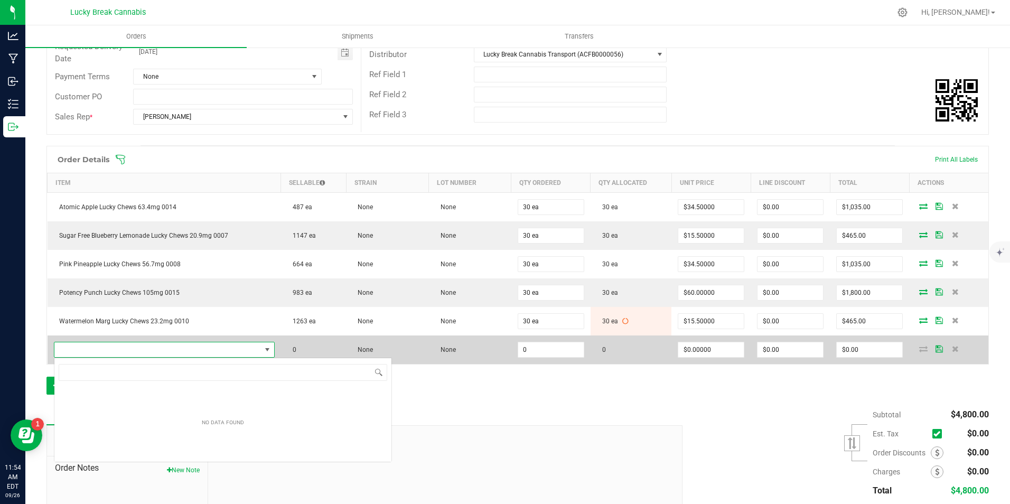
scroll to position [16, 215]
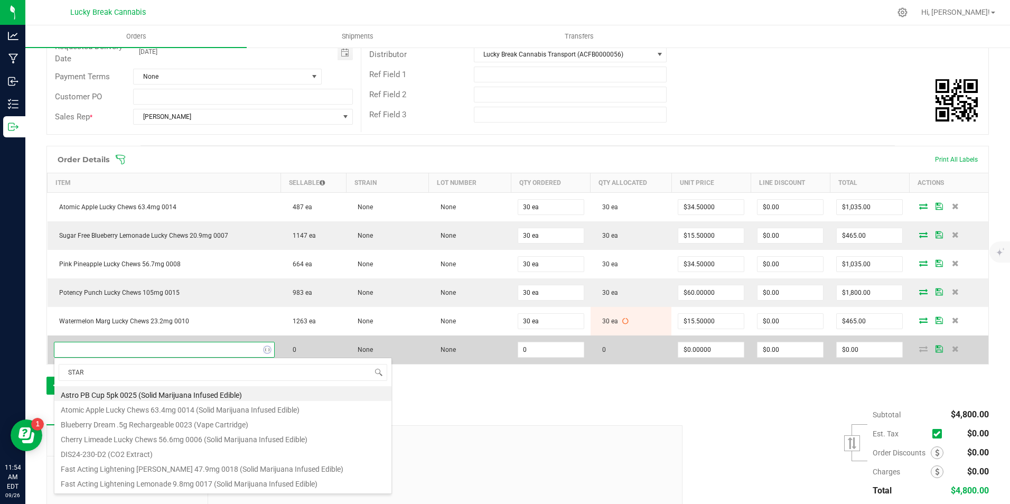
type input "STARS"
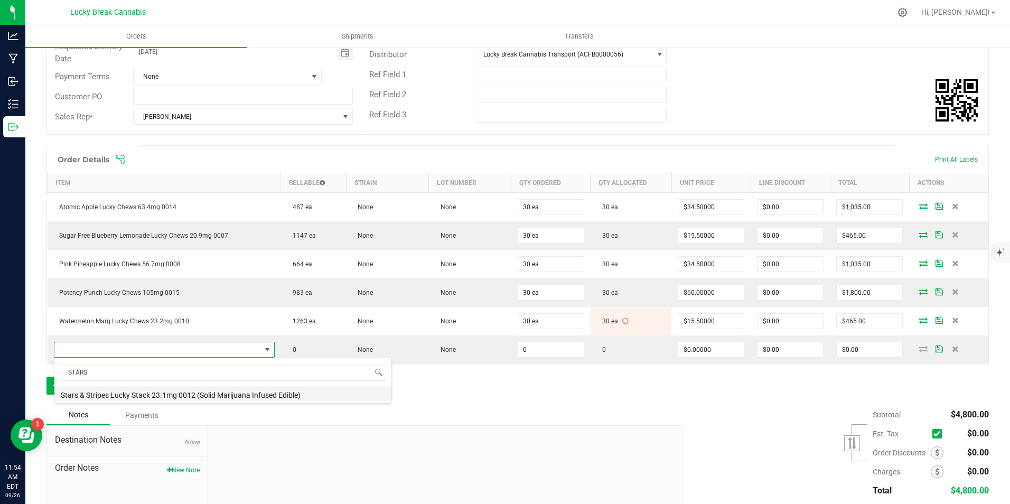
click at [153, 395] on li "Stars & Stripes Lucky Stack 23.1mg 0012 (Solid Marijuana Infused Edible)" at bounding box center [222, 393] width 337 height 15
type input "0 ea"
type input "$29.00000"
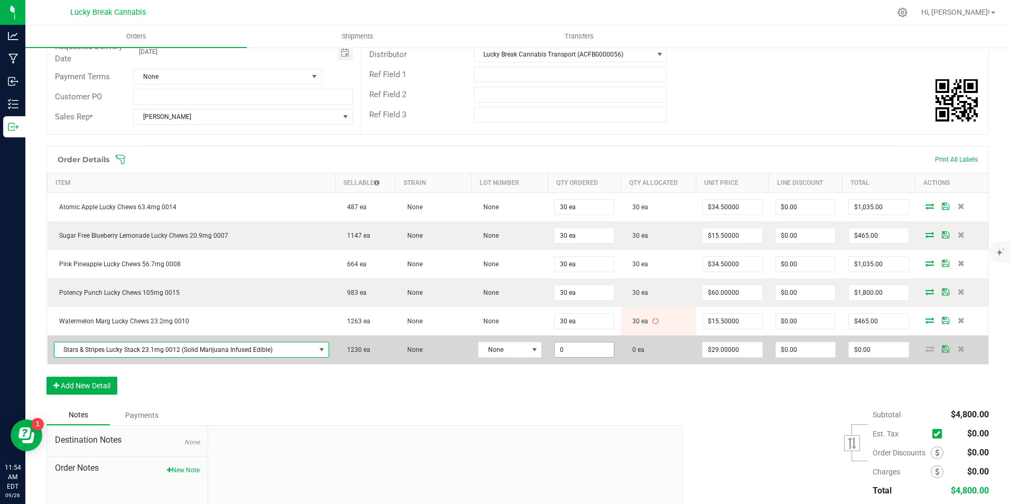
click at [571, 352] on input "0" at bounding box center [584, 349] width 59 height 15
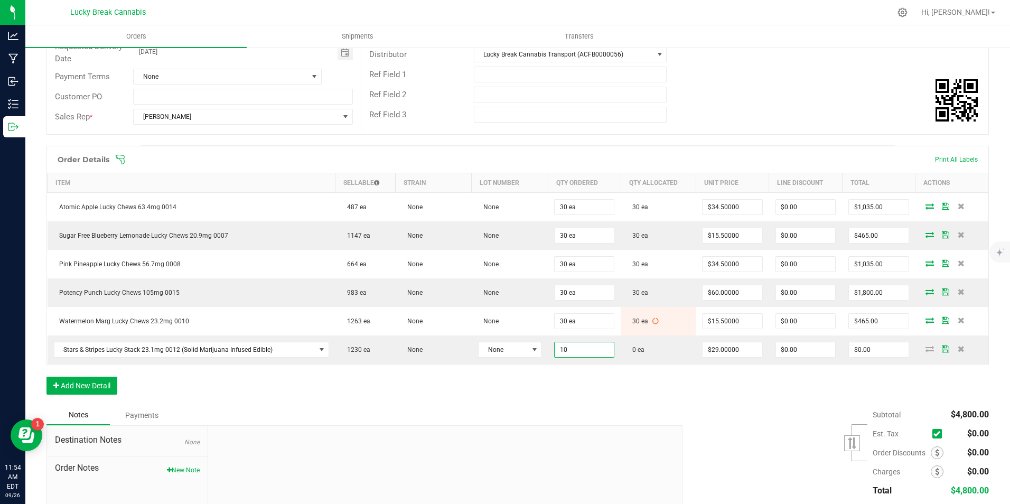
type input "10 ea"
type input "$290.00"
click at [590, 373] on div "Order Details Print All Labels Item Sellable Strain Lot Number Qty Ordered Qty …" at bounding box center [517, 275] width 943 height 259
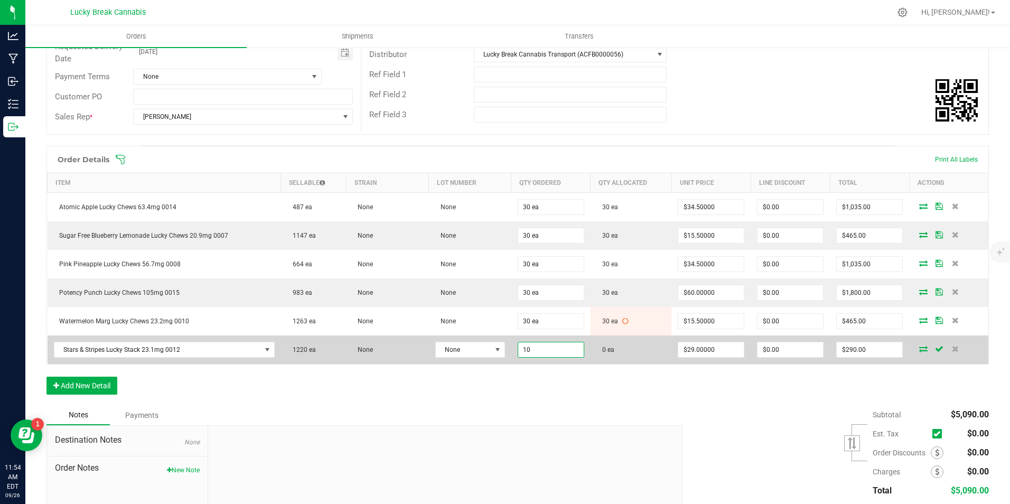
click at [560, 353] on input "10" at bounding box center [551, 349] width 66 height 15
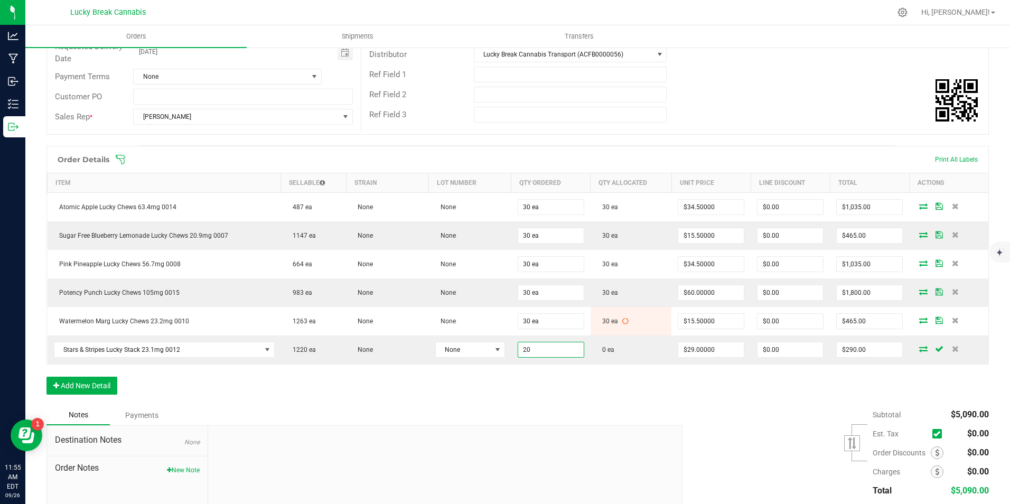
type input "20 ea"
type input "$580.00"
click at [561, 389] on div "Order Details Print All Labels Item Sellable Strain Lot Number Qty Ordered Qty …" at bounding box center [517, 275] width 943 height 259
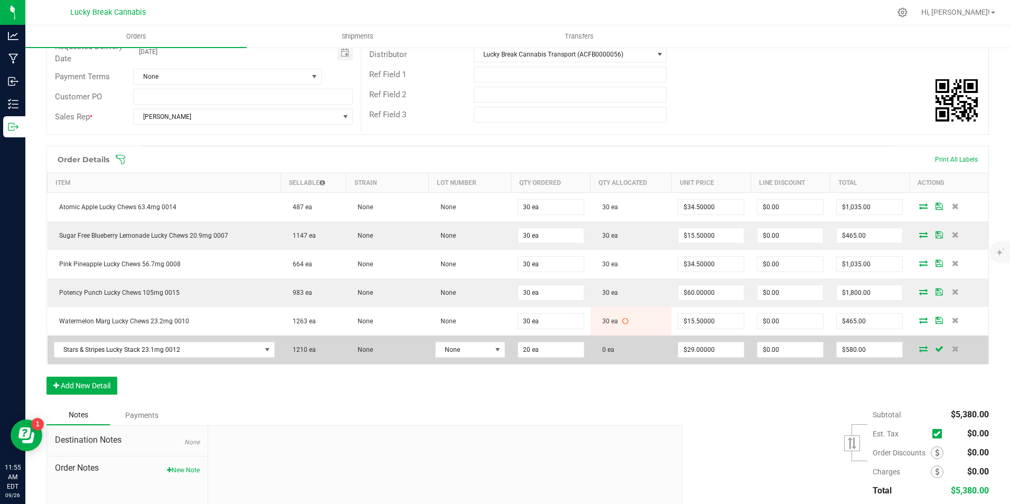
click at [919, 349] on icon at bounding box center [923, 349] width 8 height 6
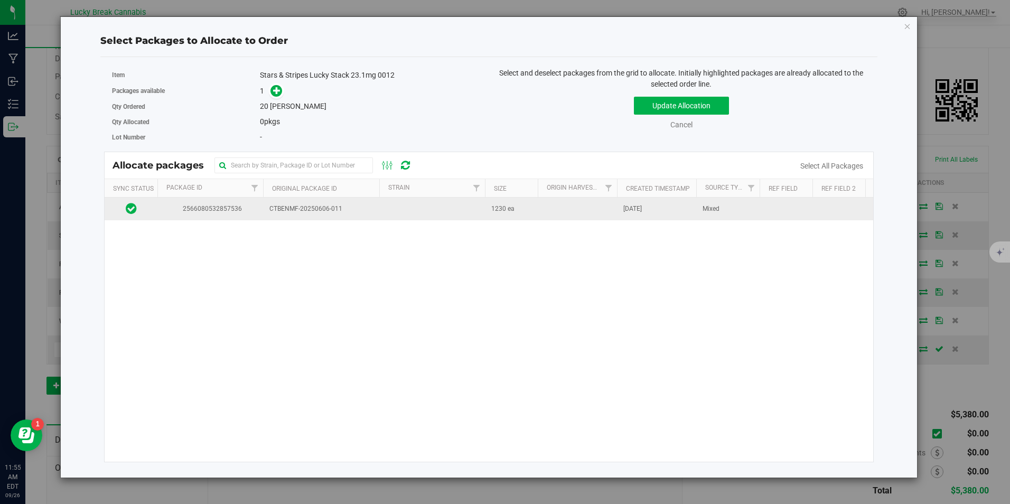
click at [299, 215] on td "CTBENMF-20250606-011" at bounding box center [321, 209] width 116 height 23
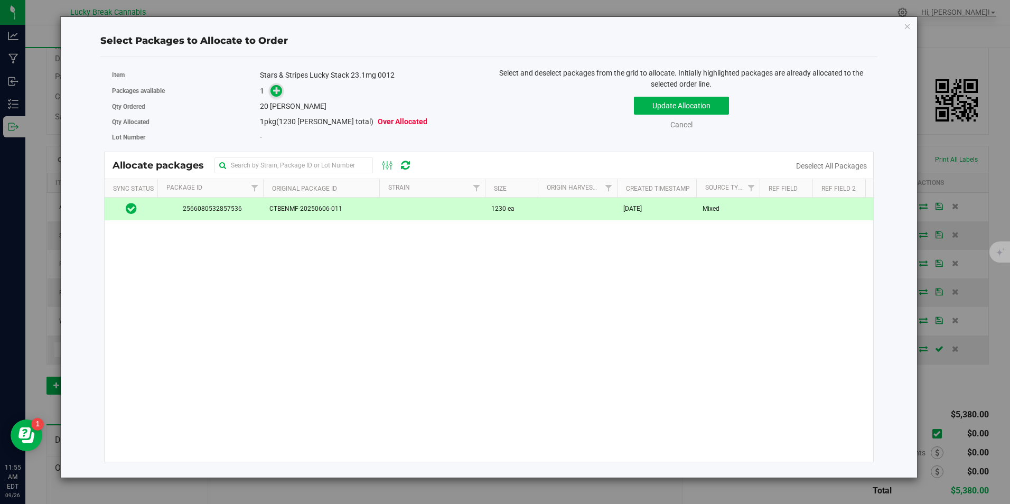
click at [278, 87] on icon at bounding box center [276, 90] width 7 height 7
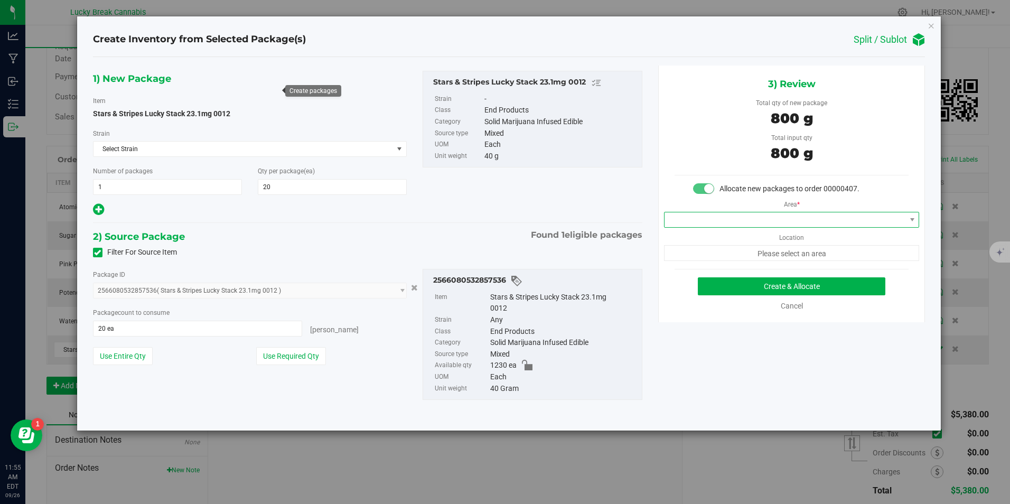
click at [728, 214] on span at bounding box center [785, 219] width 241 height 15
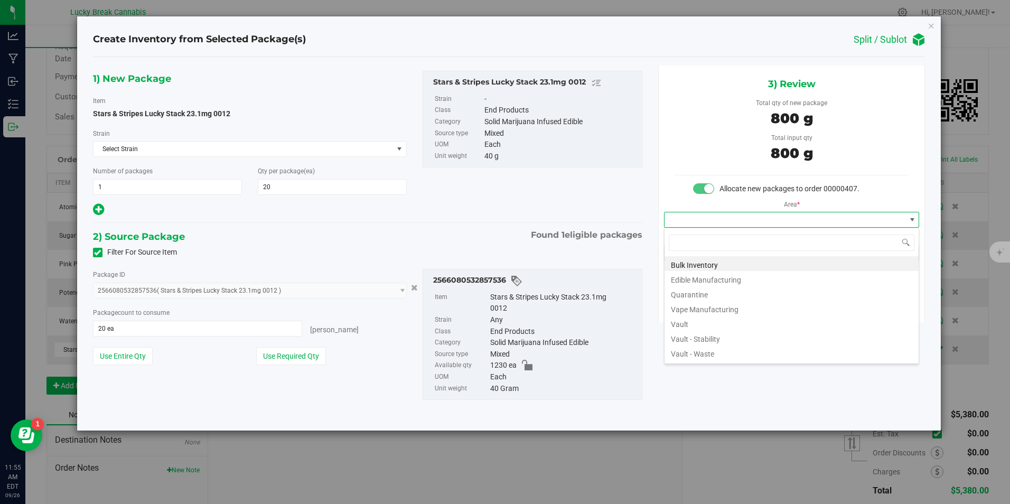
scroll to position [16, 256]
click at [698, 323] on li "Vault" at bounding box center [792, 322] width 254 height 15
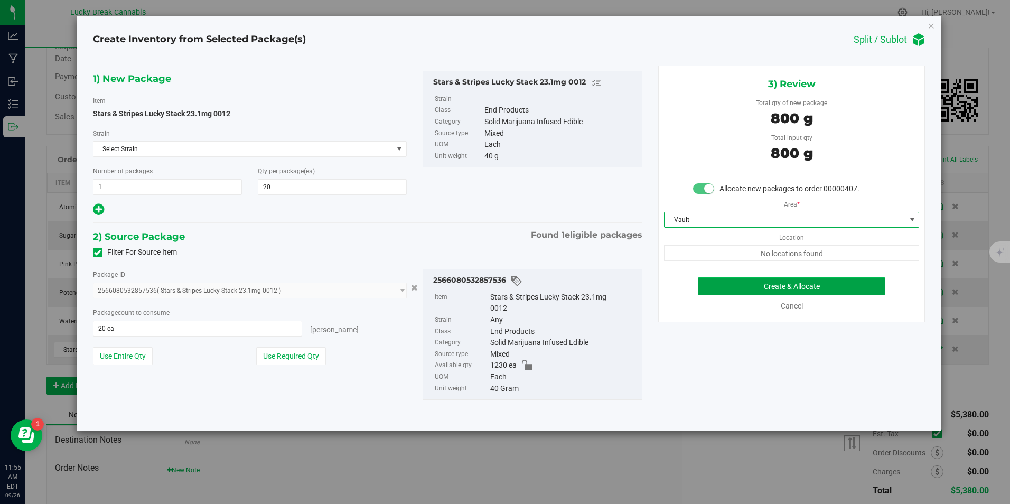
click at [752, 293] on button "Create & Allocate" at bounding box center [792, 286] width 188 height 18
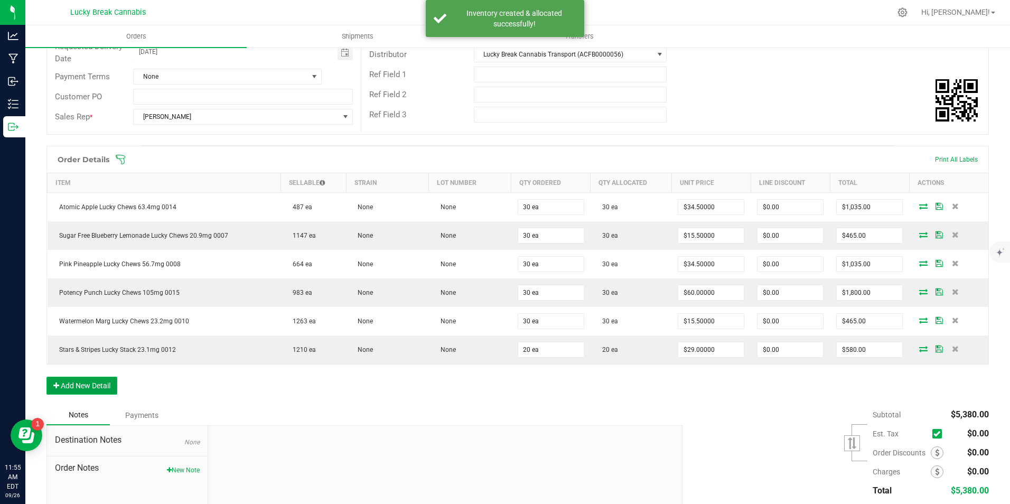
click at [93, 382] on button "Add New Detail" at bounding box center [81, 386] width 71 height 18
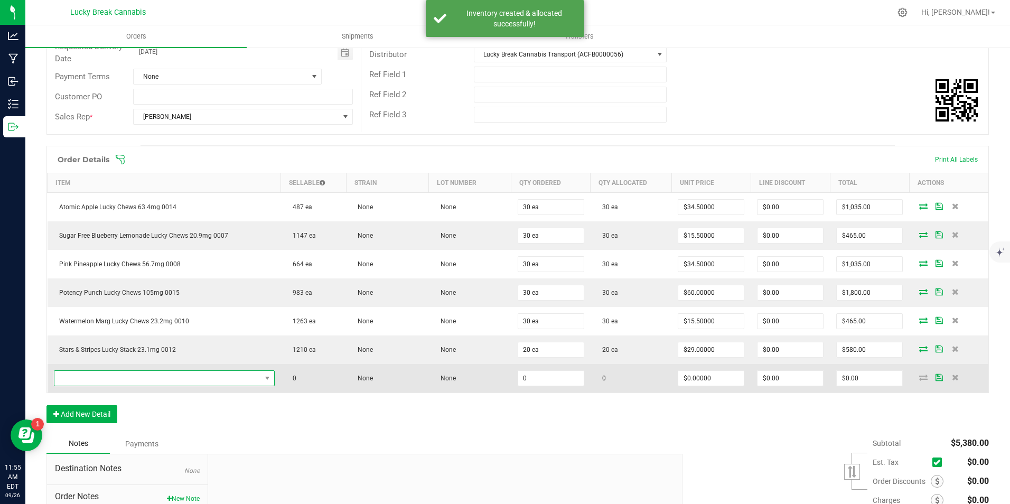
click at [112, 380] on span "NO DATA FOUND" at bounding box center [157, 378] width 207 height 15
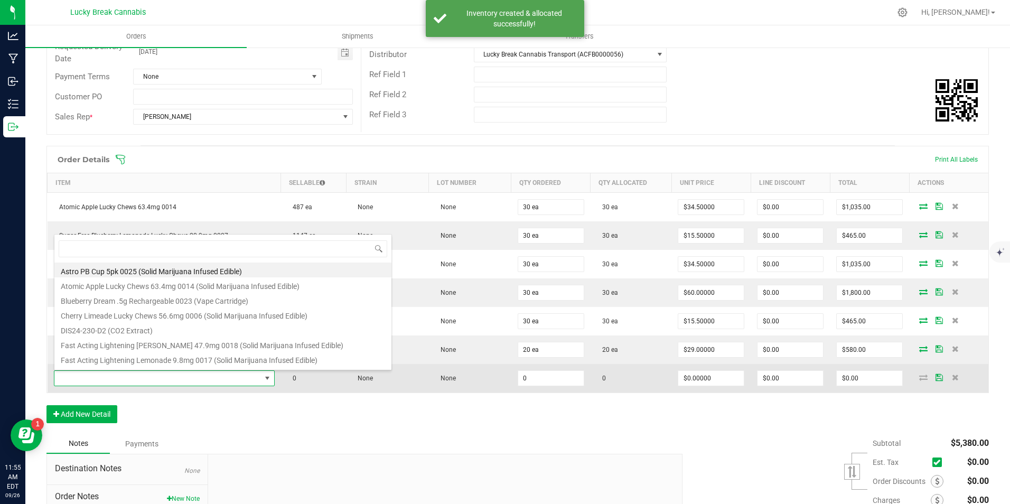
scroll to position [16, 215]
type input "0017"
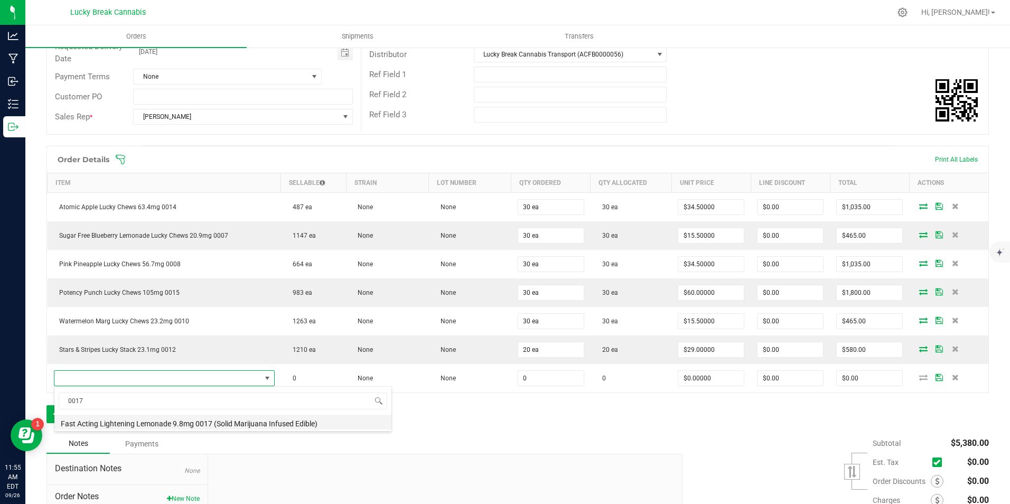
click at [140, 427] on li "Fast Acting Lightening Lemonade 9.8mg 0017 (Solid Marijuana Infused Edible)" at bounding box center [222, 422] width 337 height 15
type input "0 ea"
type input "$15.50000"
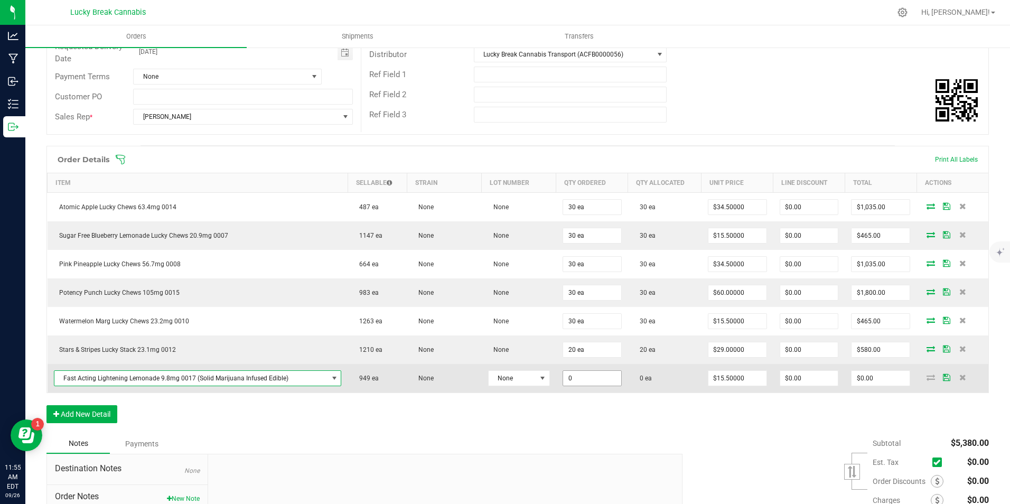
click at [604, 379] on input "0" at bounding box center [592, 378] width 58 height 15
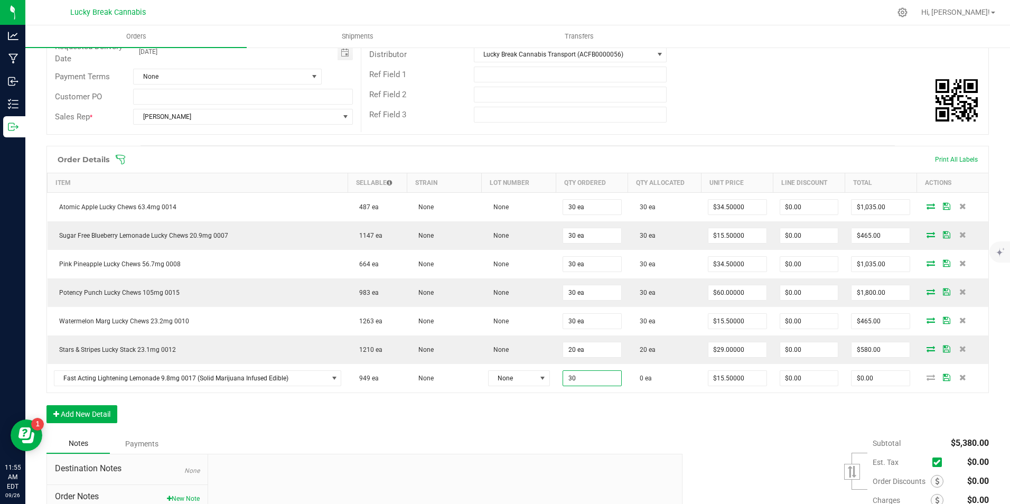
type input "30 ea"
type input "$465.00"
click at [606, 415] on div "Order Details Print All Labels Item Sellable Strain Lot Number Qty Ordered Qty …" at bounding box center [517, 290] width 943 height 288
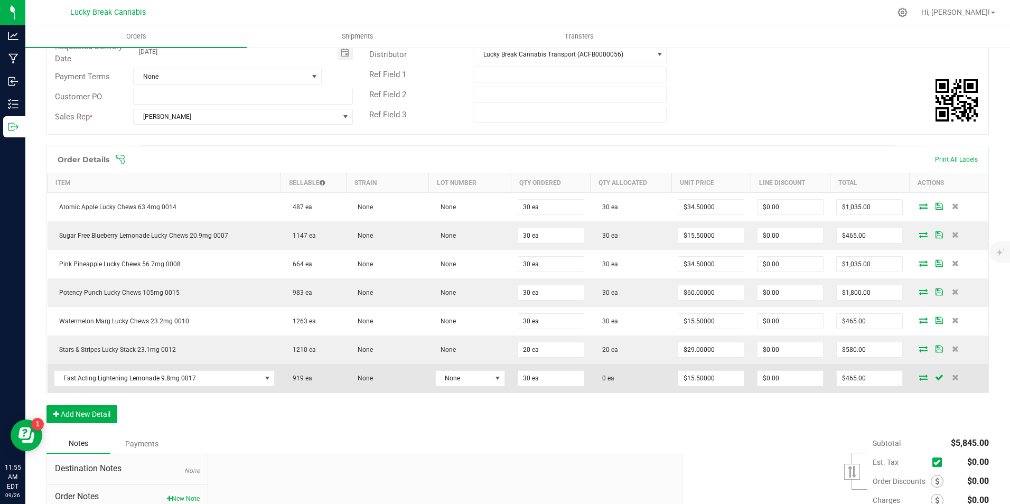
click at [919, 380] on icon at bounding box center [923, 377] width 8 height 6
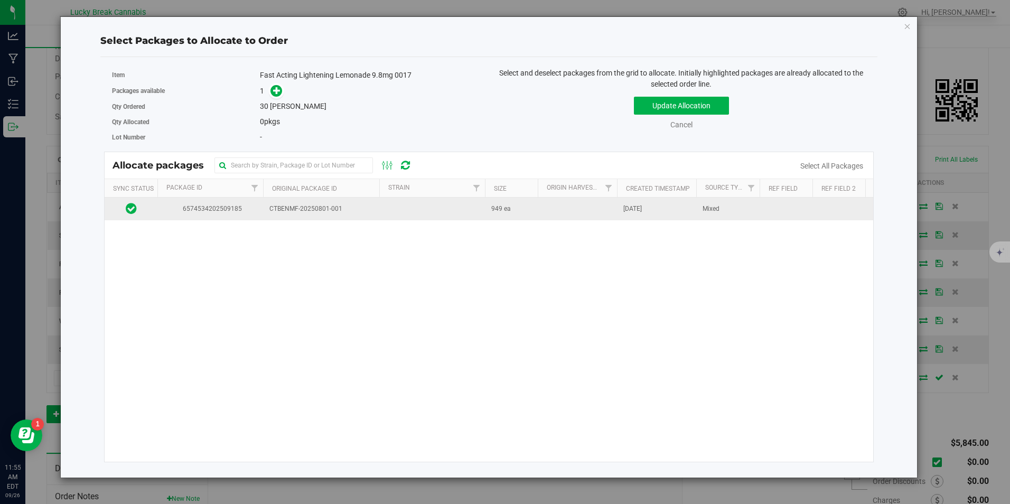
click at [350, 201] on td "CTBENMF-20250801-001" at bounding box center [321, 209] width 116 height 23
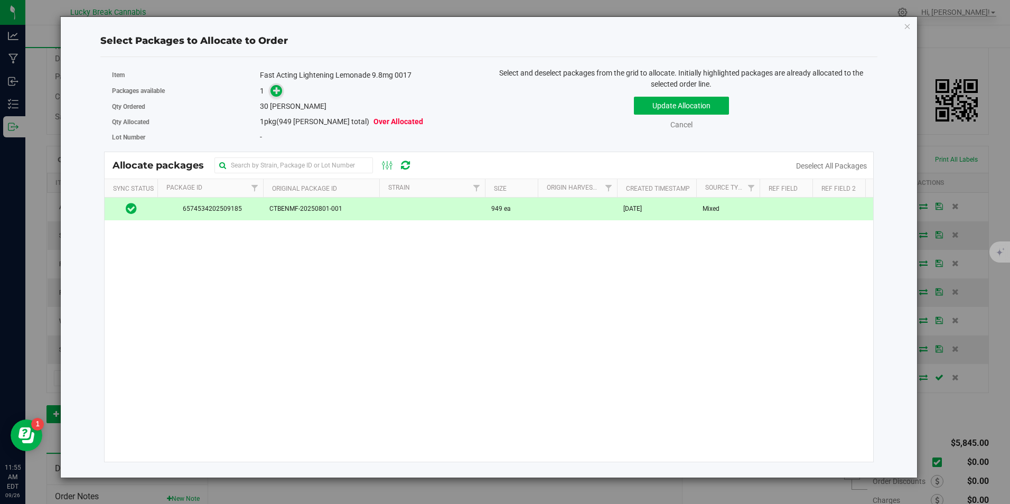
click at [280, 94] on icon at bounding box center [276, 90] width 7 height 7
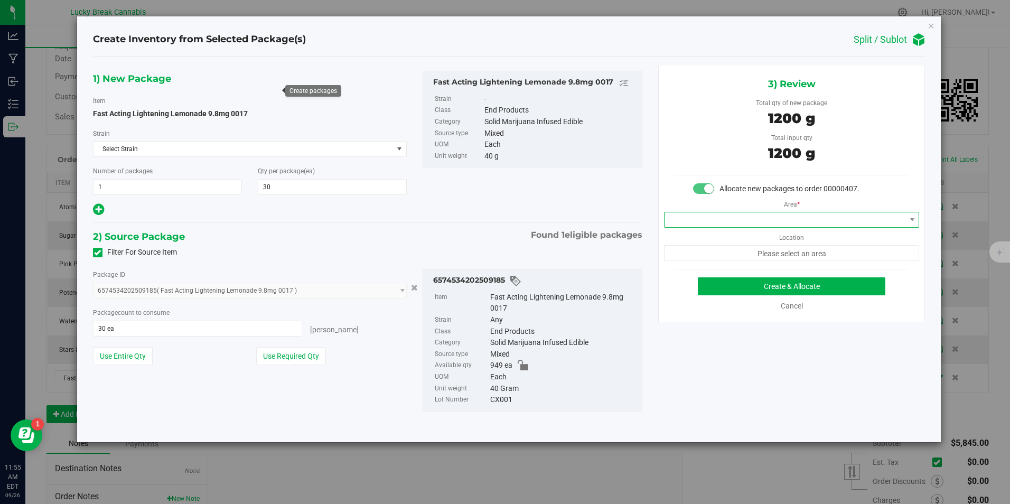
click at [772, 217] on span at bounding box center [785, 219] width 241 height 15
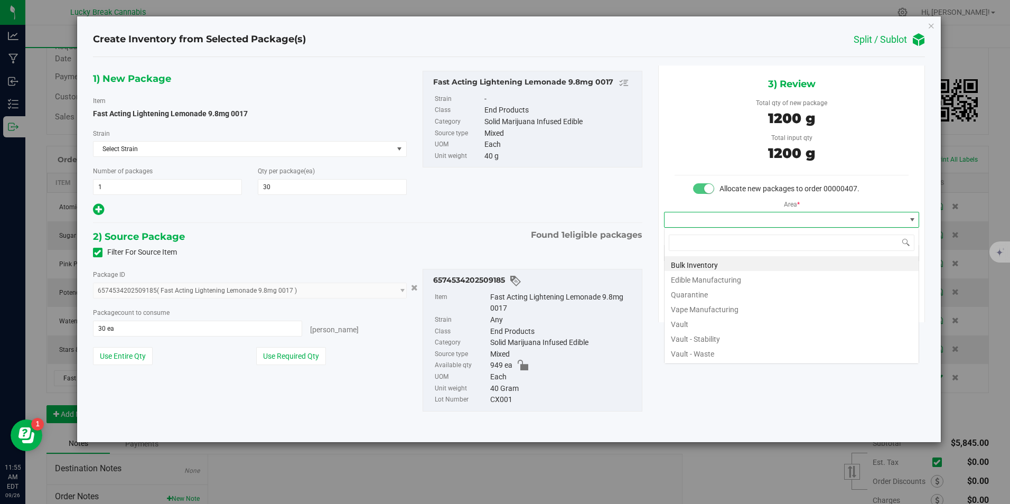
scroll to position [16, 256]
click at [691, 321] on li "Vault" at bounding box center [792, 322] width 254 height 15
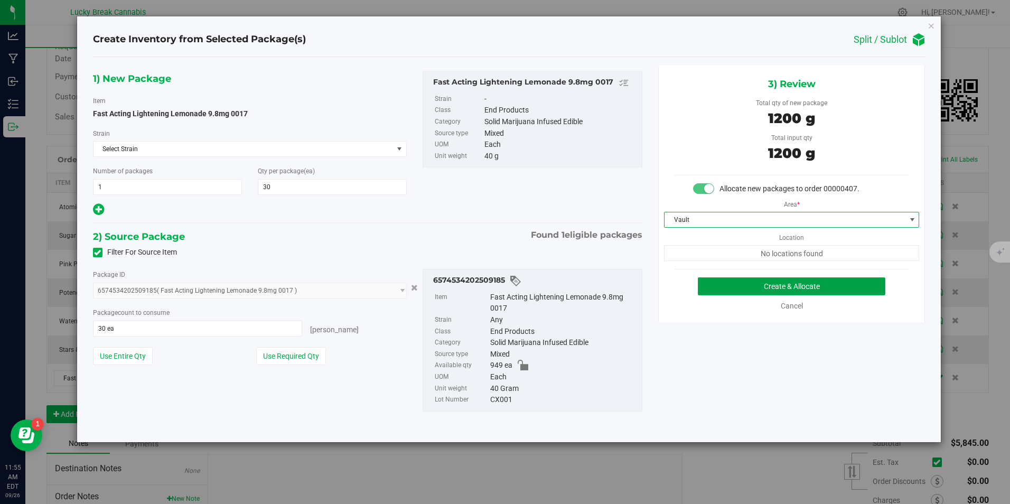
click at [744, 288] on button "Create & Allocate" at bounding box center [792, 286] width 188 height 18
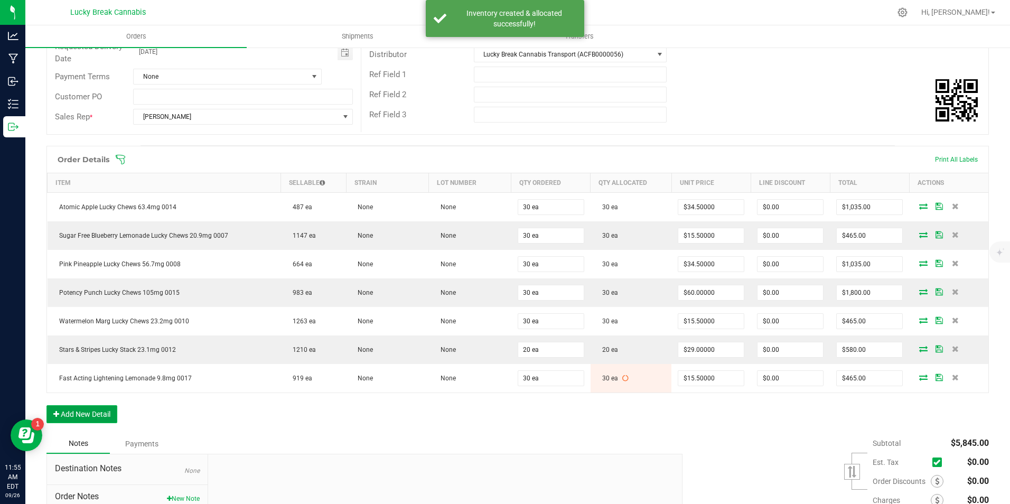
click at [100, 413] on button "Add New Detail" at bounding box center [81, 414] width 71 height 18
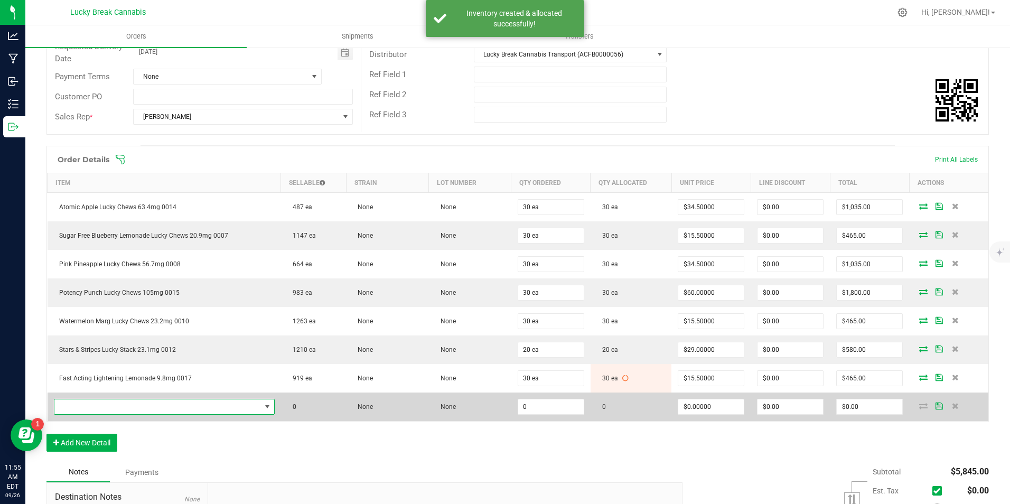
click at [121, 403] on span "NO DATA FOUND" at bounding box center [157, 406] width 207 height 15
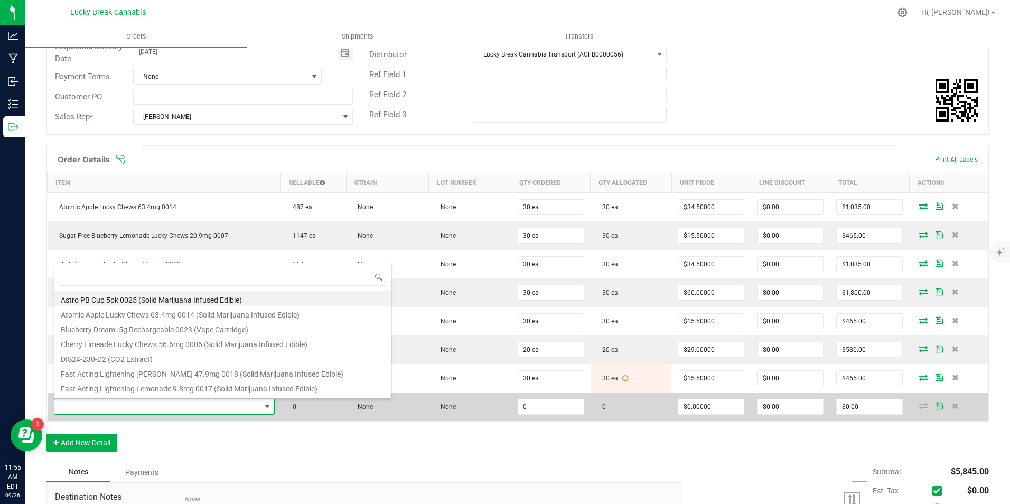
scroll to position [16, 215]
type input "0018"
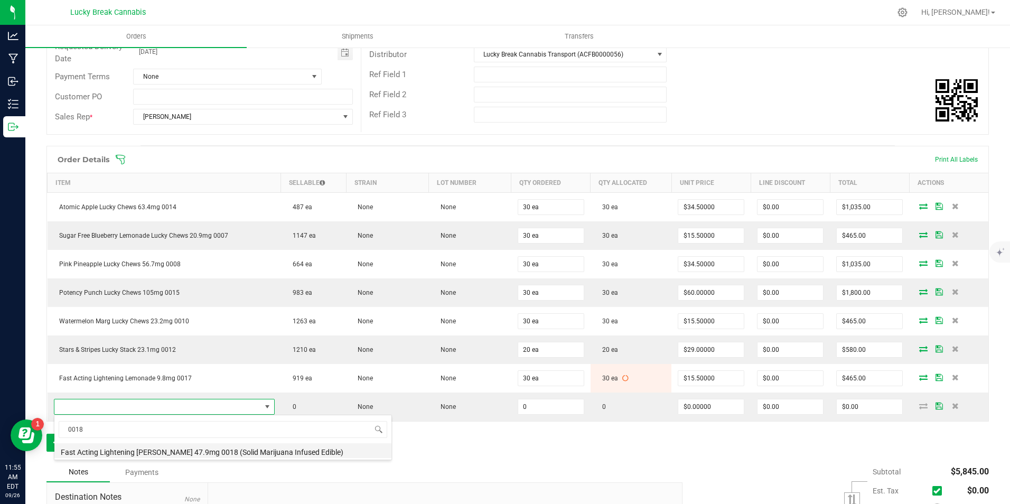
click at [144, 453] on li "Fast Acting Lightening Berry 47.9mg 0018 (Solid Marijuana Infused Edible)" at bounding box center [222, 450] width 337 height 15
type input "0 ea"
type input "$45.50000"
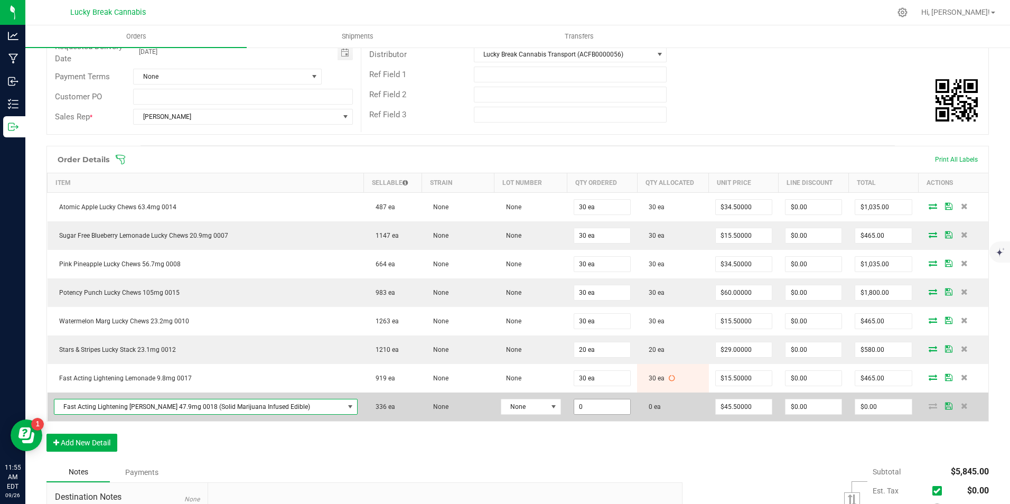
click at [595, 409] on input "0" at bounding box center [602, 406] width 56 height 15
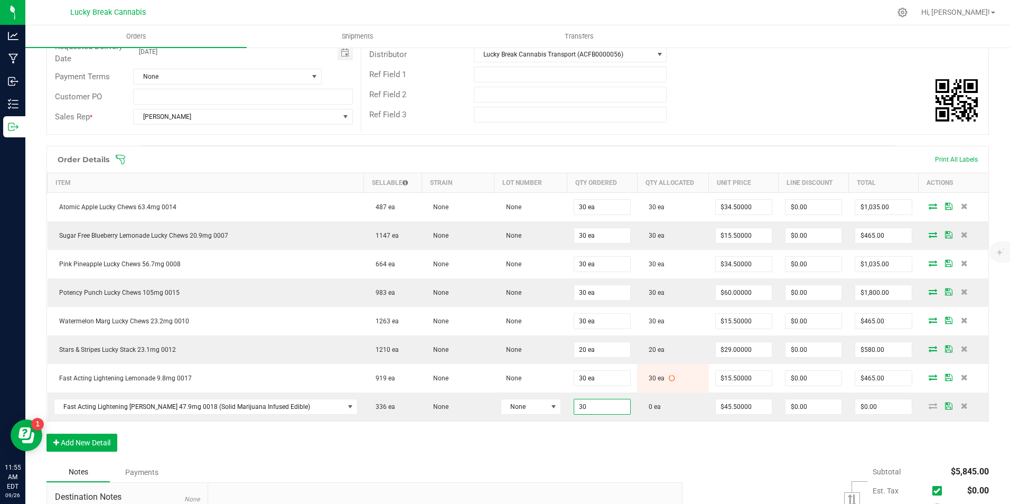
type input "30 ea"
type input "$1,365.00"
click at [614, 452] on div "Order Details Print All Labels Item Sellable Strain Lot Number Qty Ordered Qty …" at bounding box center [517, 304] width 943 height 316
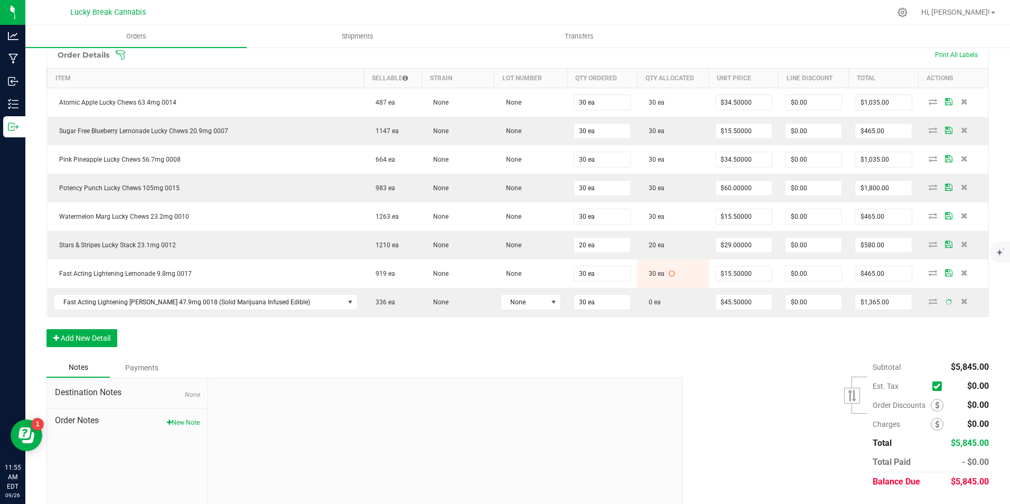
scroll to position [264, 0]
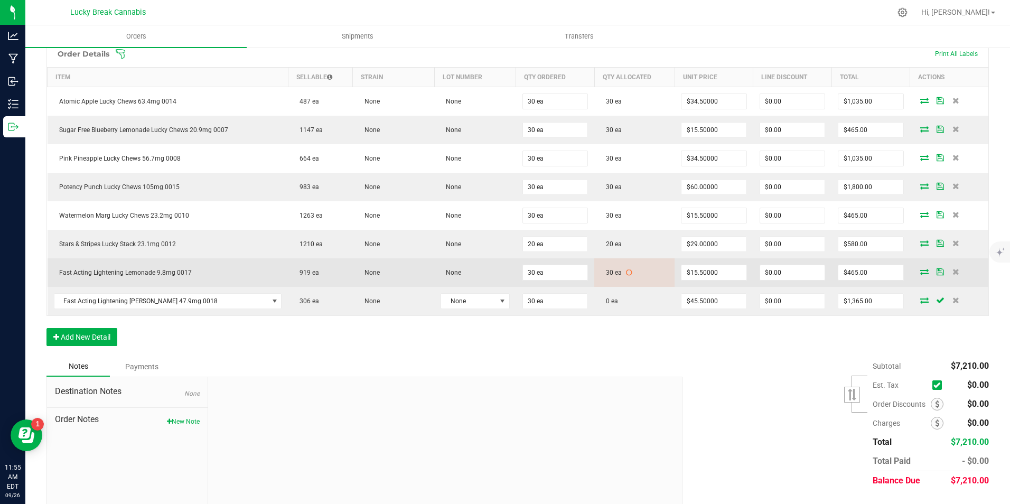
click at [920, 274] on icon at bounding box center [924, 271] width 8 height 6
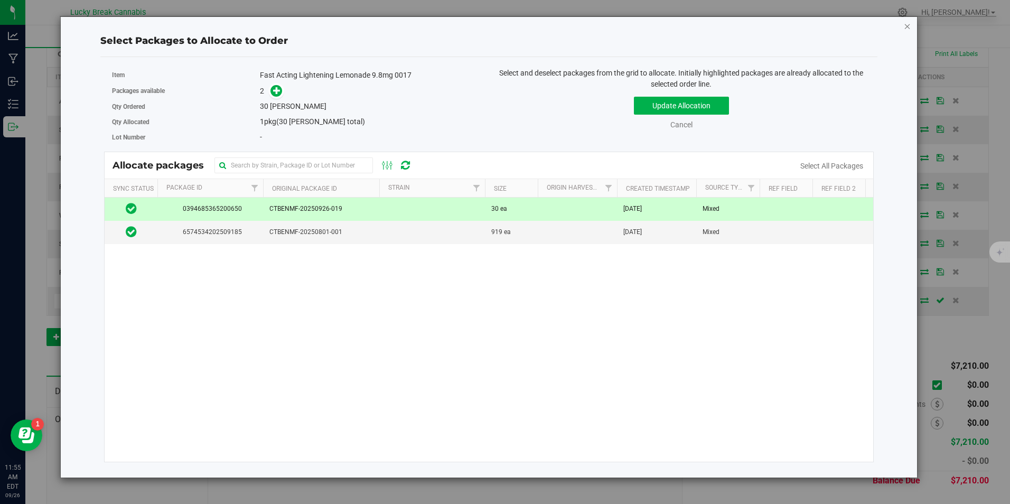
click at [908, 26] on icon "button" at bounding box center [907, 26] width 7 height 13
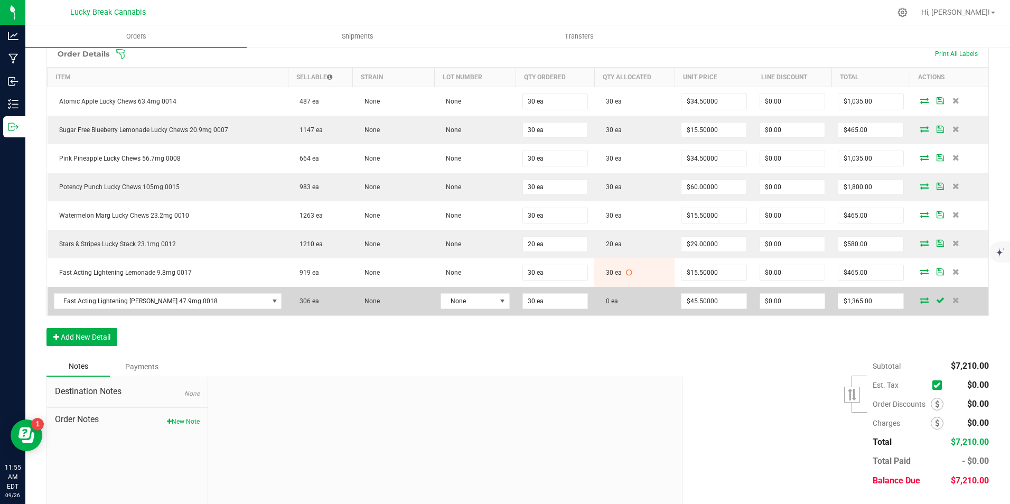
click at [920, 303] on icon at bounding box center [924, 300] width 8 height 6
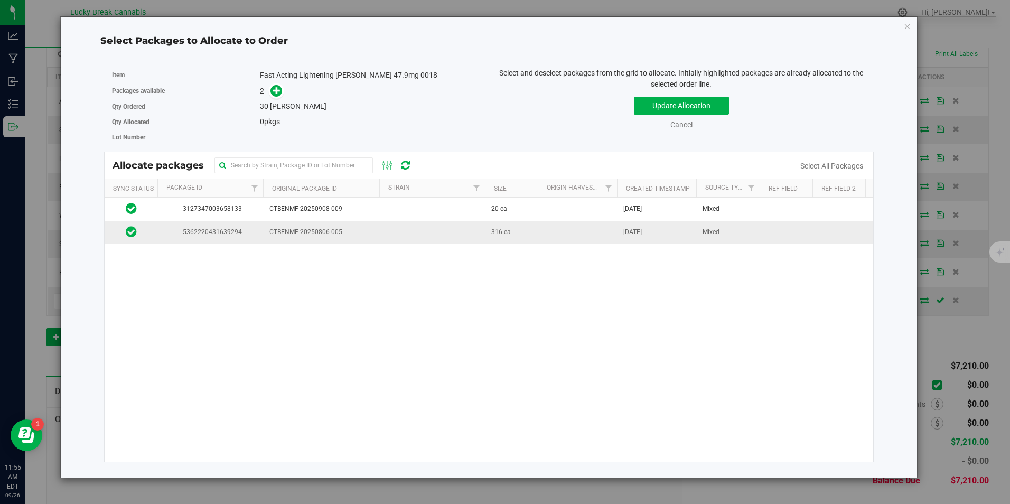
click at [485, 225] on td at bounding box center [432, 232] width 106 height 23
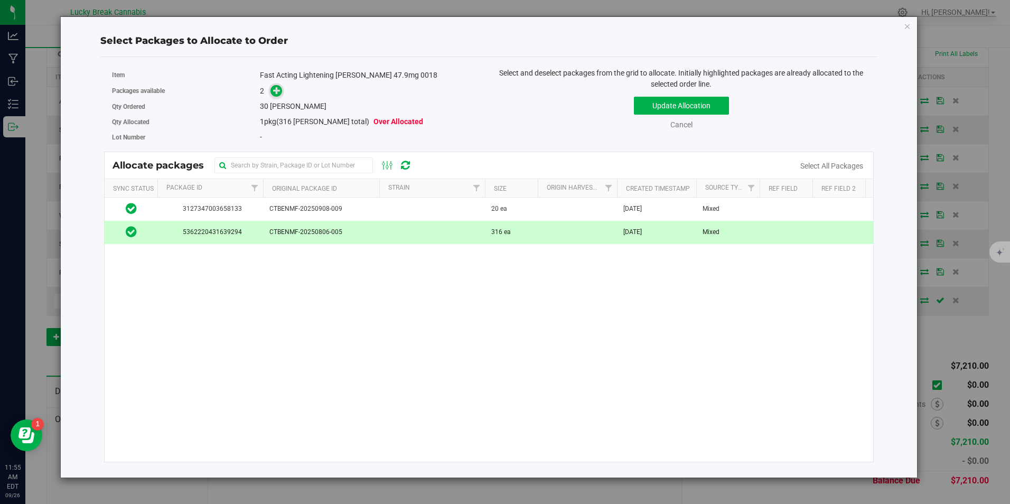
click at [276, 88] on icon at bounding box center [276, 90] width 7 height 7
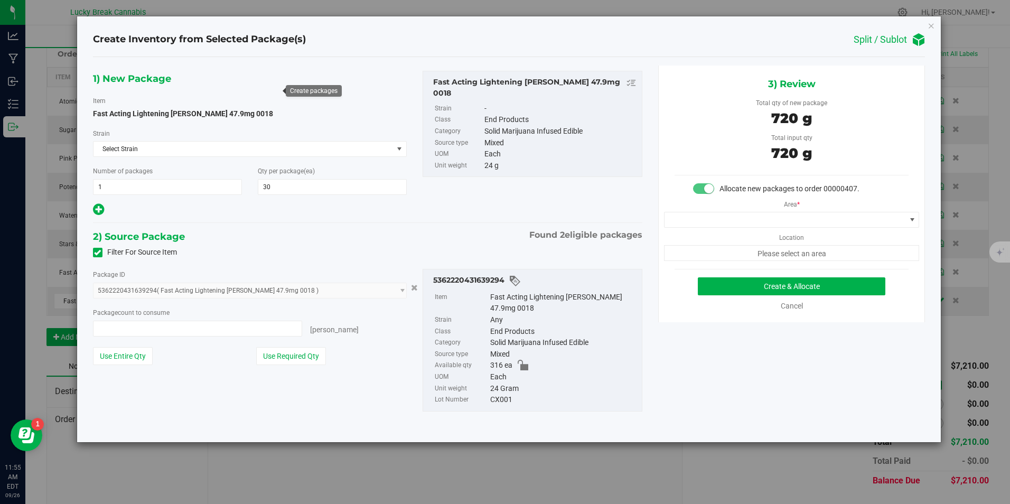
type input "30 ea"
click at [783, 219] on span at bounding box center [785, 219] width 241 height 15
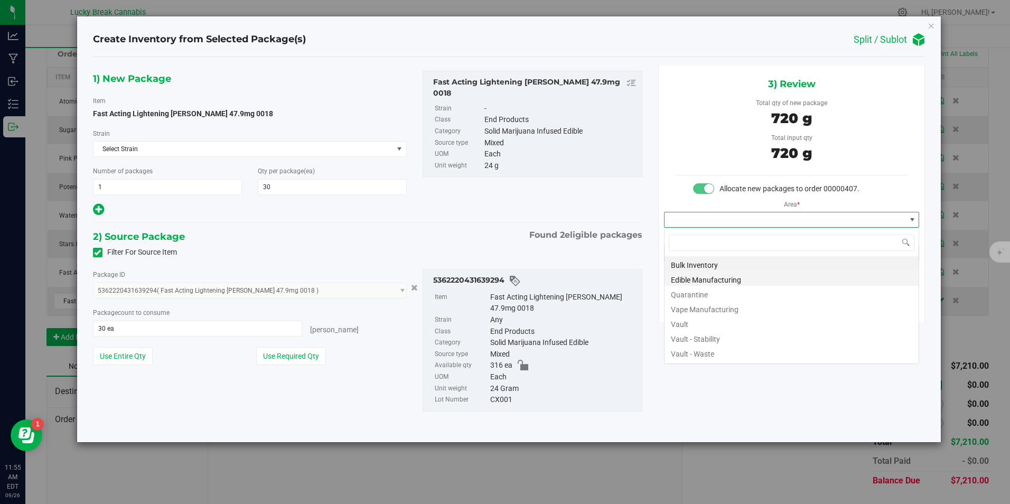
scroll to position [16, 256]
click at [689, 320] on li "Vault" at bounding box center [792, 322] width 254 height 15
click at [689, 320] on div "3) Review Total qty of new package 720 g Total input qty 720 g Allocate new pac…" at bounding box center [791, 194] width 267 height 257
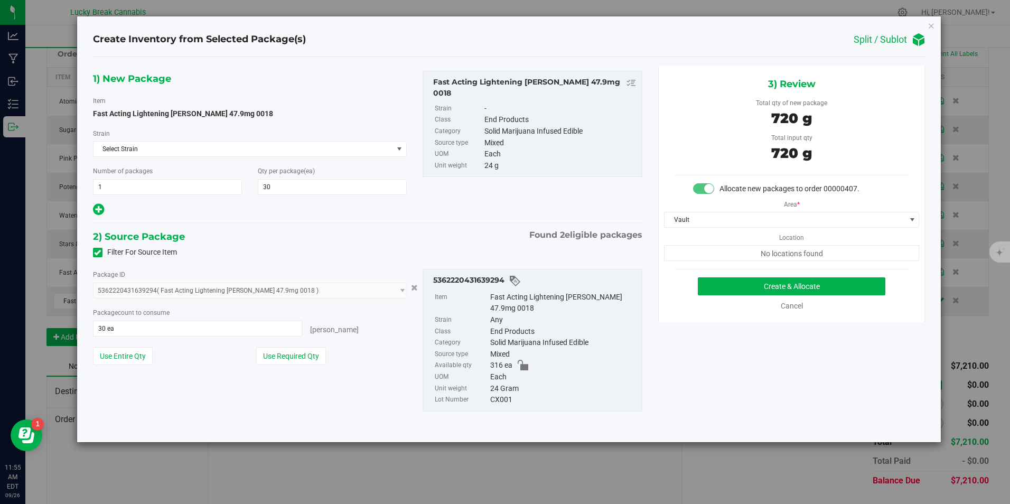
copy link "Cancel"
click at [751, 286] on button "Create & Allocate" at bounding box center [792, 286] width 188 height 18
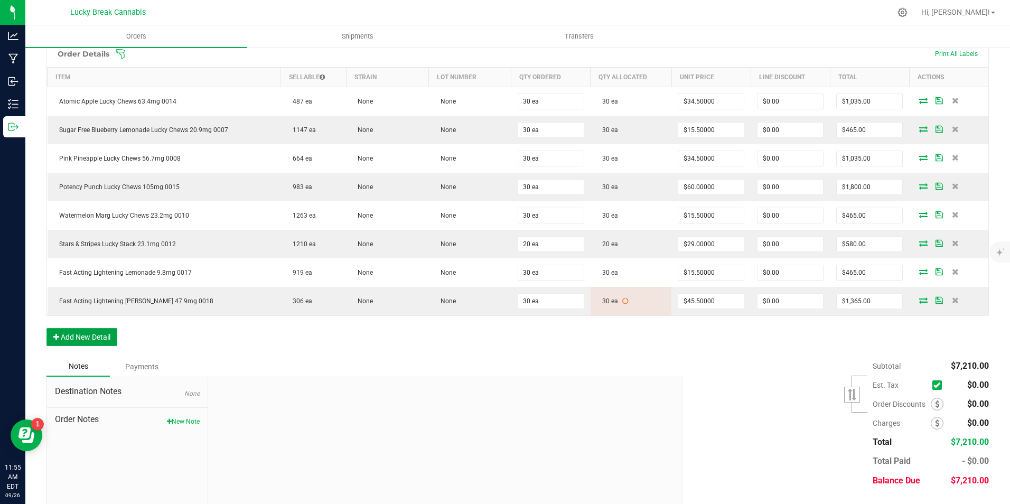
click at [92, 336] on button "Add New Detail" at bounding box center [81, 337] width 71 height 18
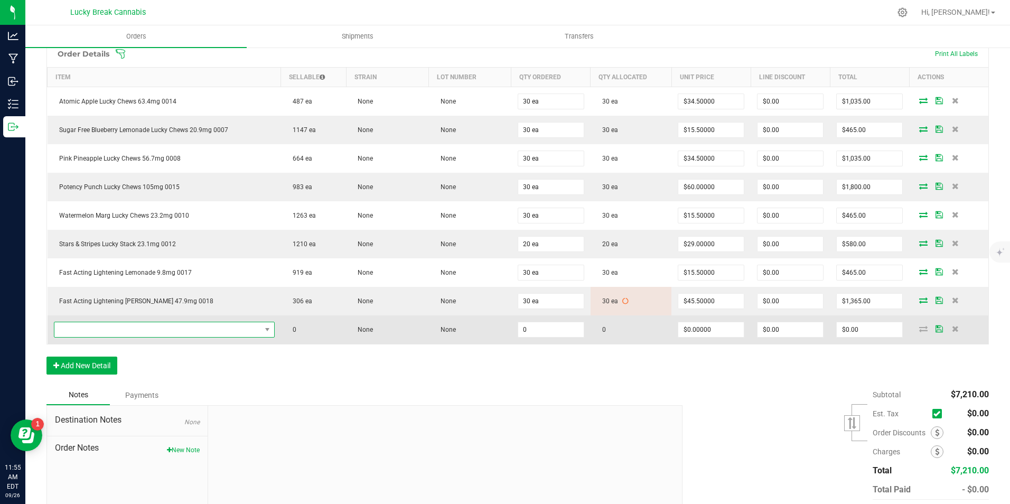
click at [114, 331] on span "NO DATA FOUND" at bounding box center [157, 329] width 207 height 15
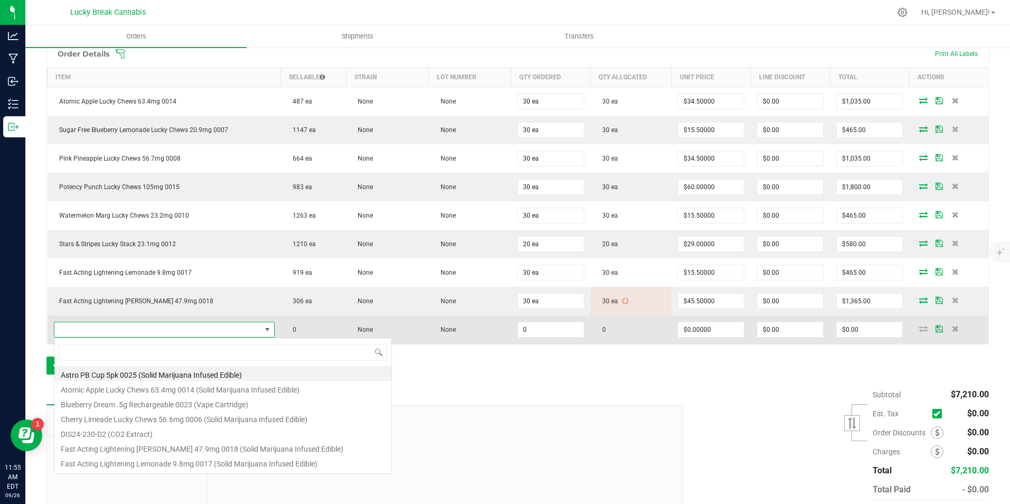
scroll to position [16, 215]
type input "SYR"
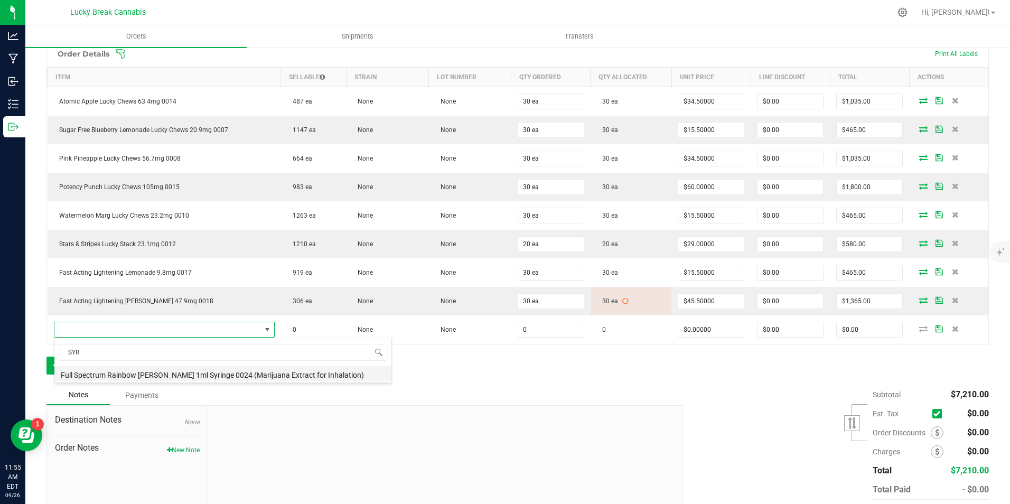
click at [159, 378] on li "Full Spectrum Rainbow Beltz 1ml Syringe 0024 (Marijuana Extract for Inhalation)" at bounding box center [222, 373] width 337 height 15
type input "0 ea"
type input "$33.50000"
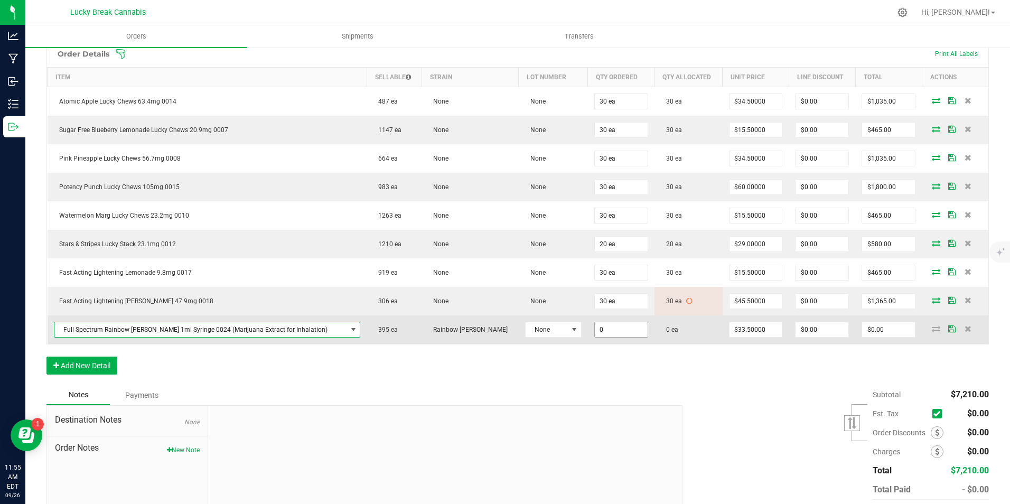
click at [595, 334] on input "0" at bounding box center [621, 329] width 53 height 15
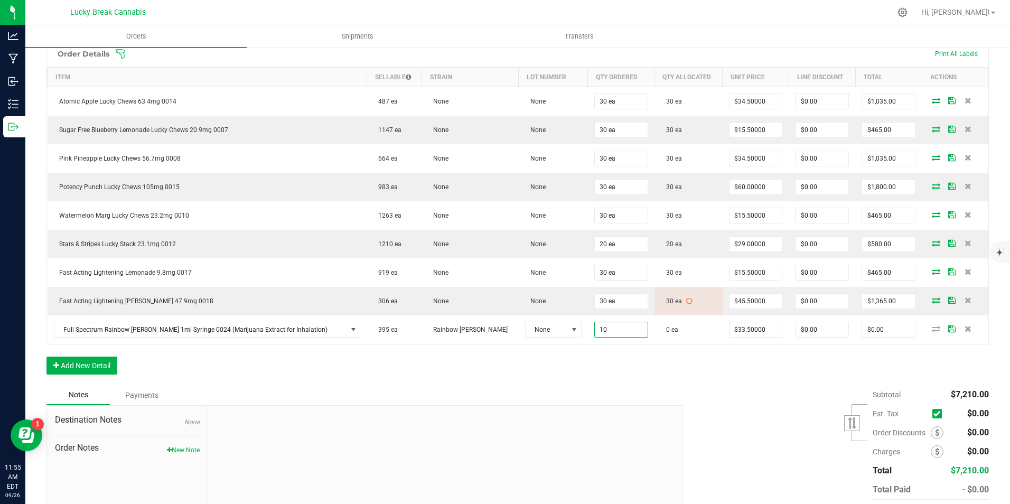
type input "10 ea"
type input "$335.00"
click at [659, 371] on div "Order Details Print All Labels Item Sellable Strain Lot Number Qty Ordered Qty …" at bounding box center [517, 212] width 943 height 345
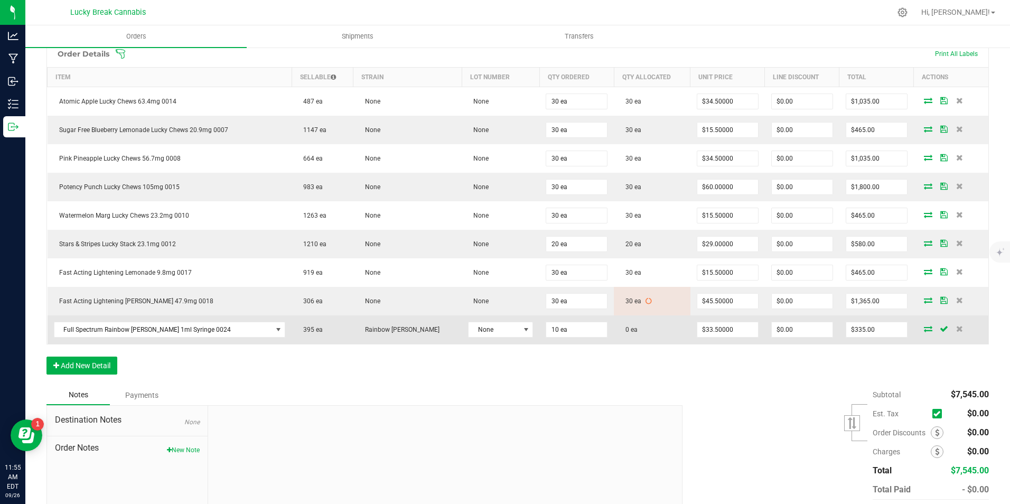
click at [924, 330] on icon at bounding box center [928, 328] width 8 height 6
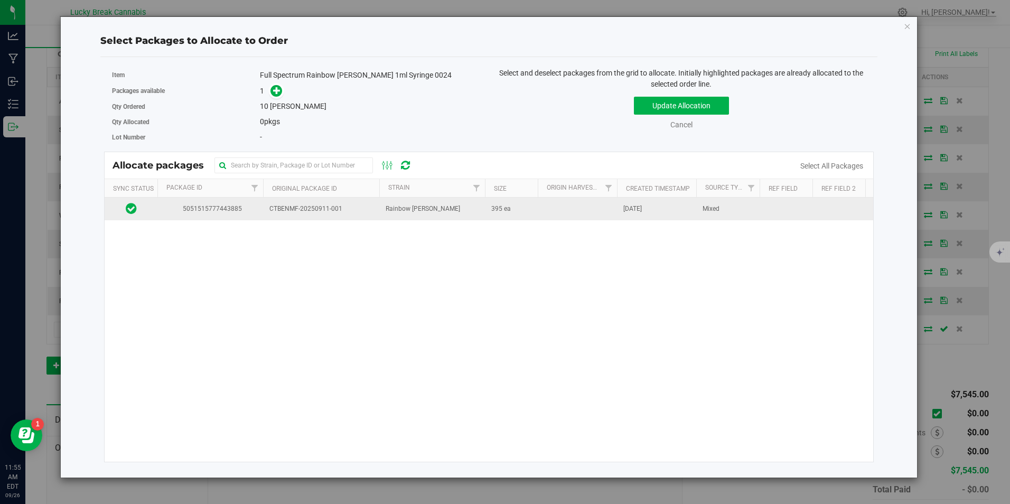
click at [327, 216] on td "CTBENMF-20250911-001" at bounding box center [321, 209] width 116 height 23
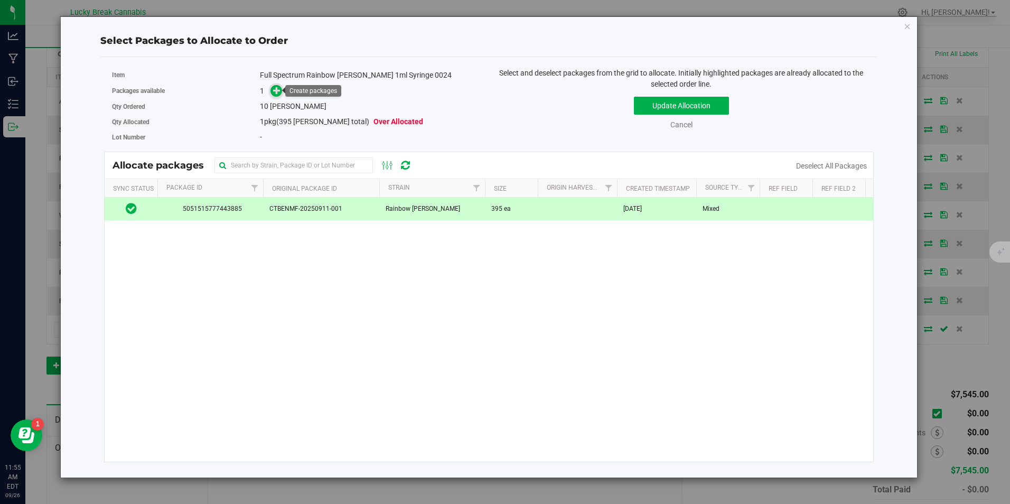
click at [274, 87] on icon at bounding box center [276, 90] width 7 height 7
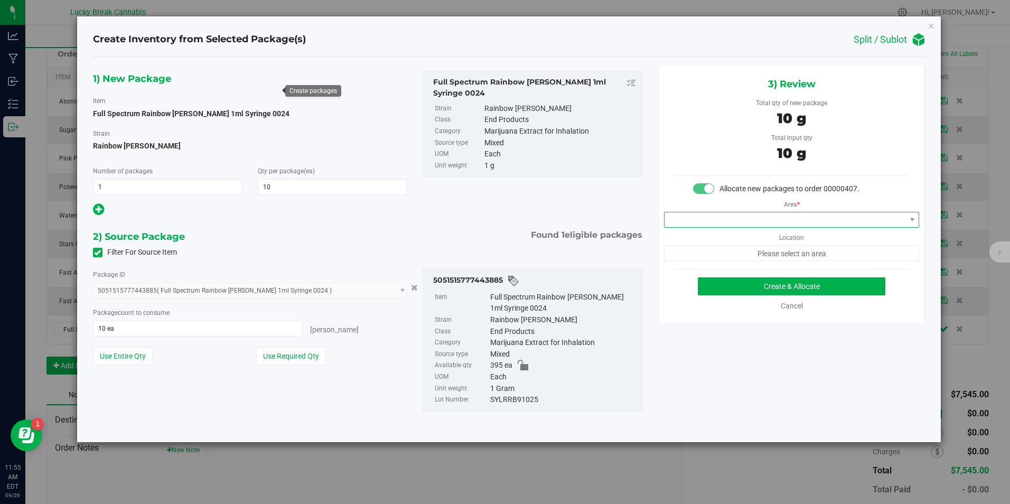
click at [790, 222] on span at bounding box center [785, 219] width 241 height 15
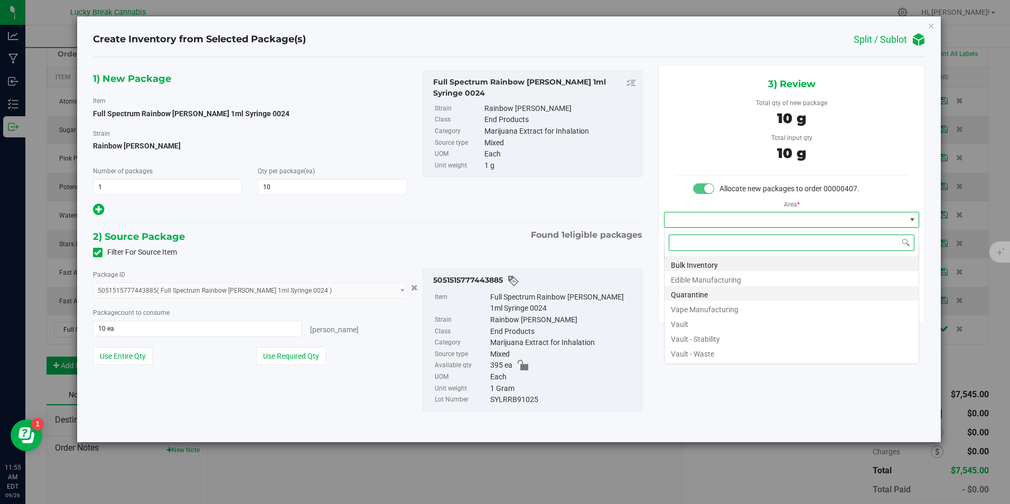
scroll to position [16, 256]
click at [696, 319] on li "Vault" at bounding box center [792, 322] width 254 height 15
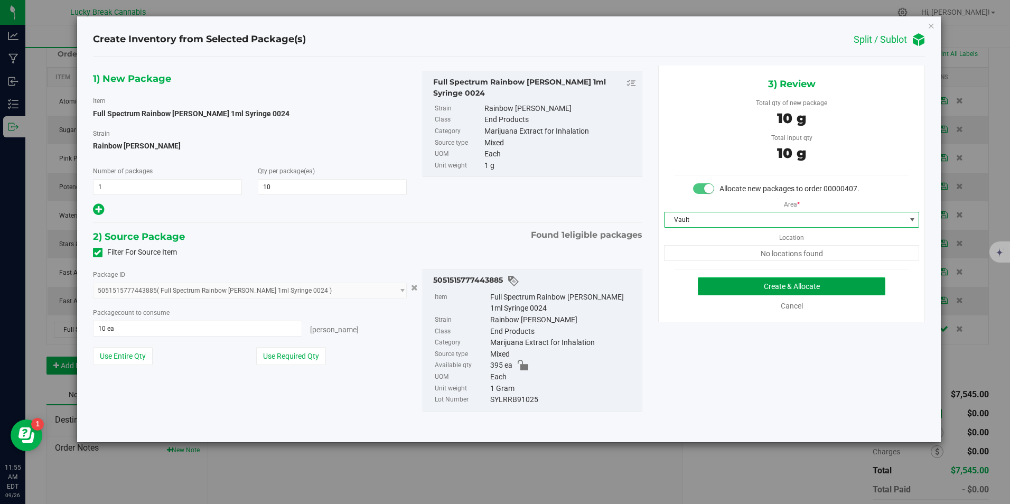
click at [732, 287] on button "Create & Allocate" at bounding box center [792, 286] width 188 height 18
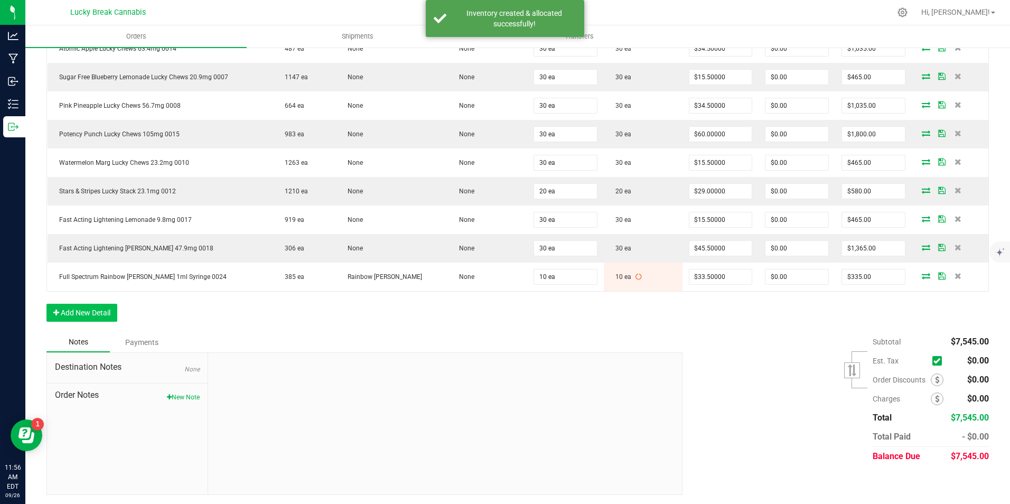
scroll to position [319, 0]
click at [96, 309] on button "Add New Detail" at bounding box center [81, 311] width 71 height 18
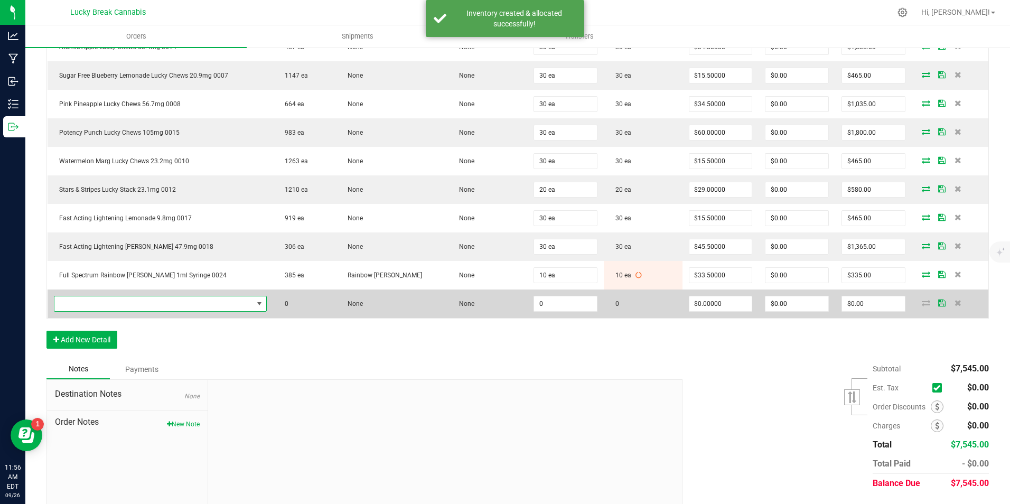
click at [130, 301] on span "NO DATA FOUND" at bounding box center [153, 303] width 199 height 15
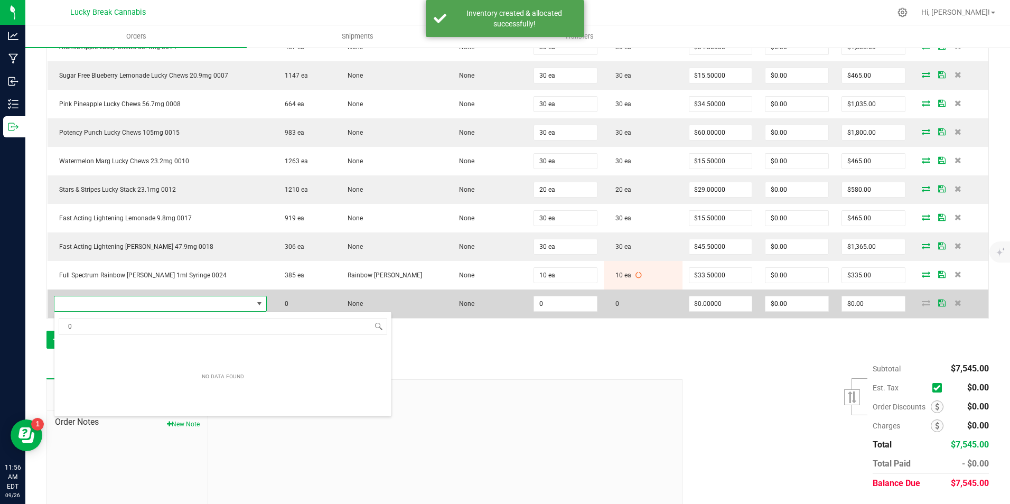
scroll to position [16, 215]
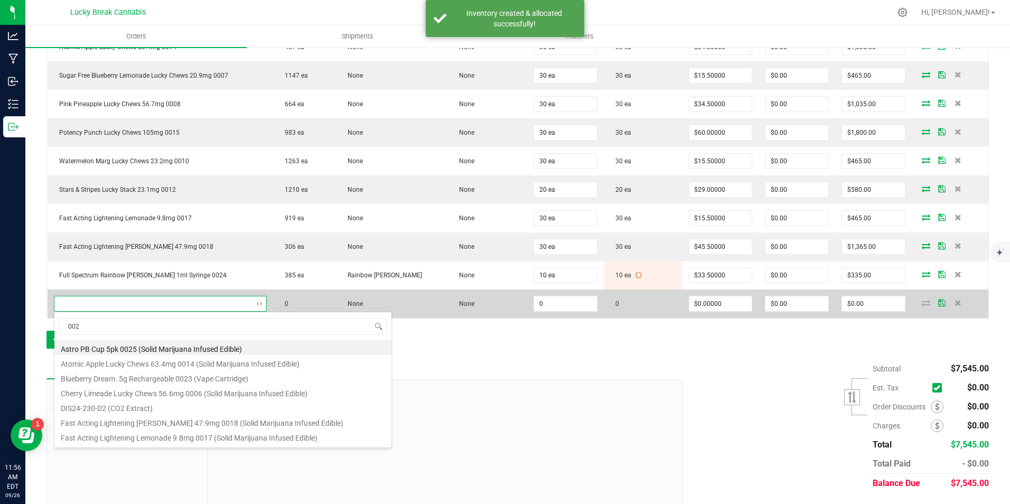
type input "0020"
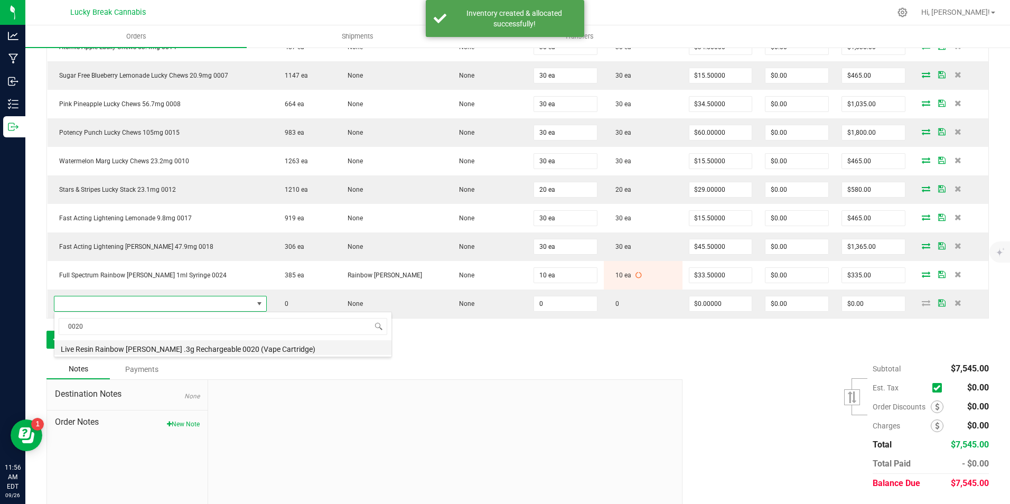
click at [197, 346] on li "Live Resin Rainbow Beltz .3g Rechargeable 0020 (Vape Cartridge)" at bounding box center [222, 347] width 337 height 15
type input "0 ea"
type input "$16.50000"
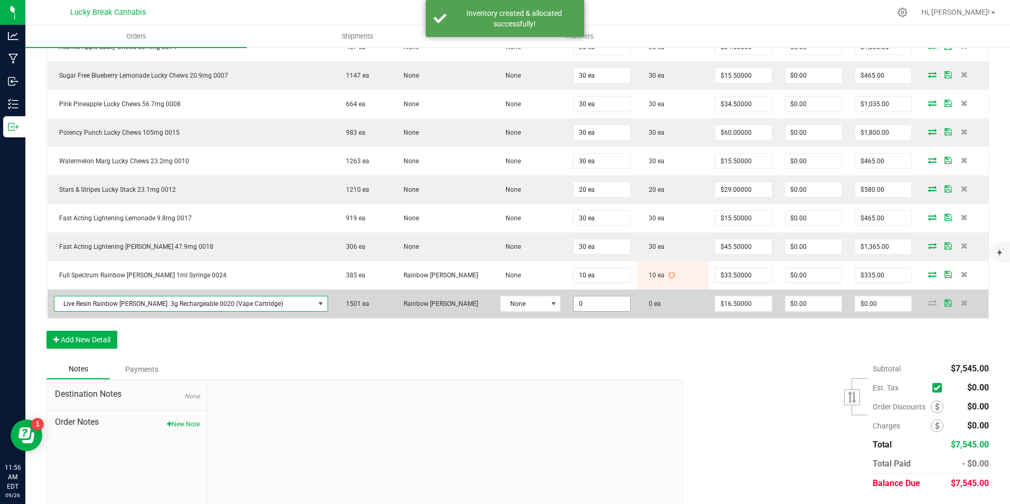
click at [580, 308] on input "0" at bounding box center [602, 303] width 56 height 15
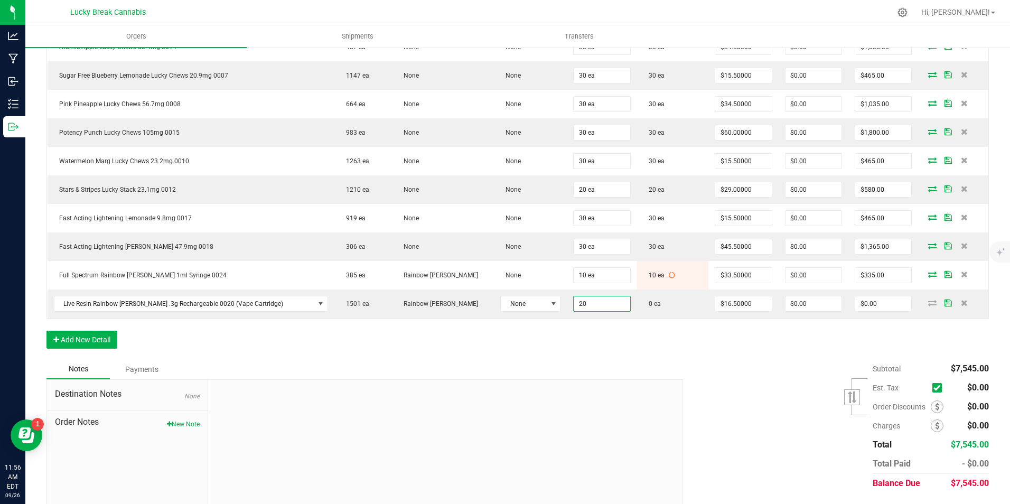
type input "20 ea"
type input "$330.00"
click at [607, 342] on div "Order Details Print All Labels Item Sellable Strain Lot Number Qty Ordered Qty …" at bounding box center [517, 173] width 943 height 374
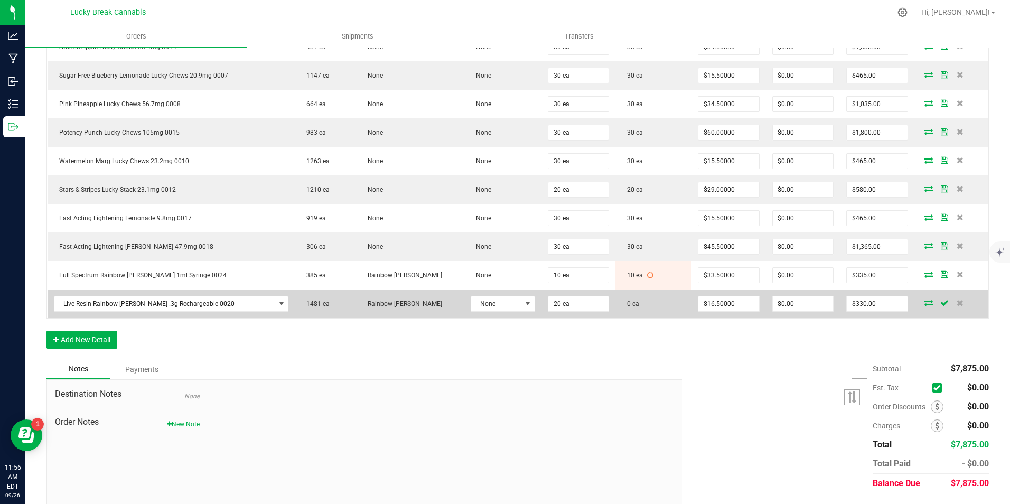
click at [925, 302] on icon at bounding box center [929, 303] width 8 height 6
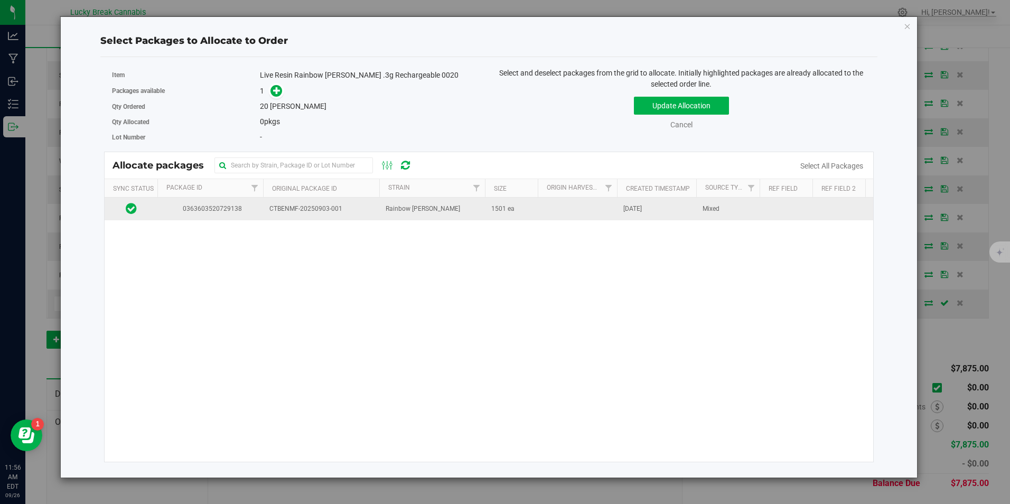
click at [364, 219] on td "CTBENMF-20250903-001" at bounding box center [321, 209] width 116 height 23
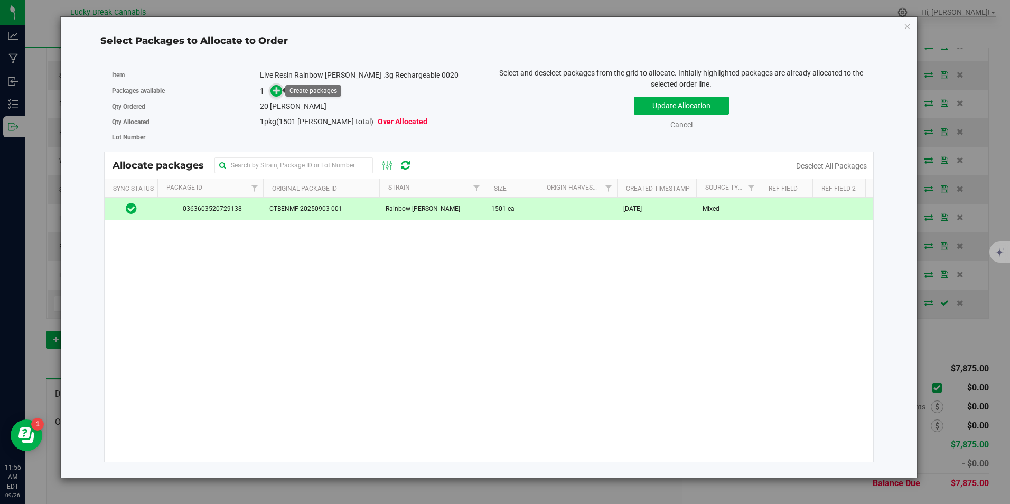
click at [278, 93] on icon at bounding box center [276, 90] width 7 height 7
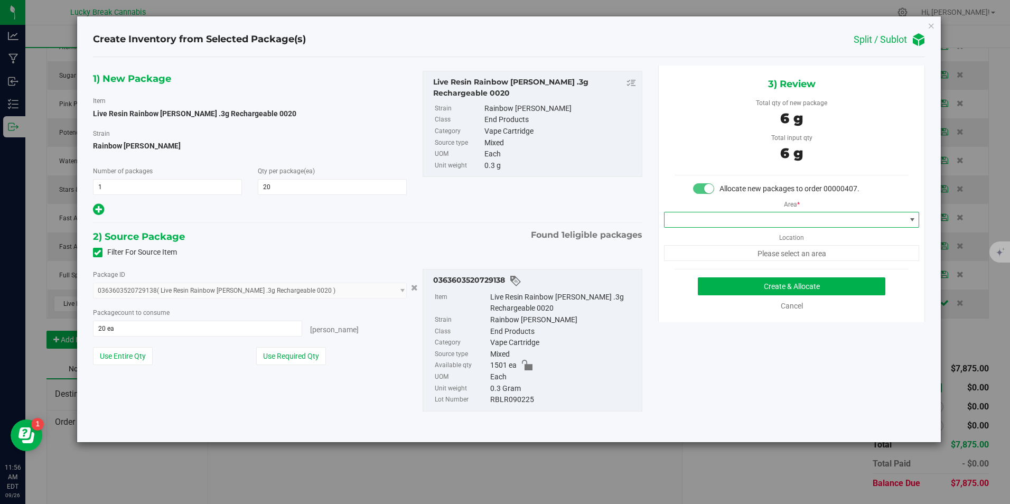
click at [769, 227] on span at bounding box center [785, 219] width 241 height 15
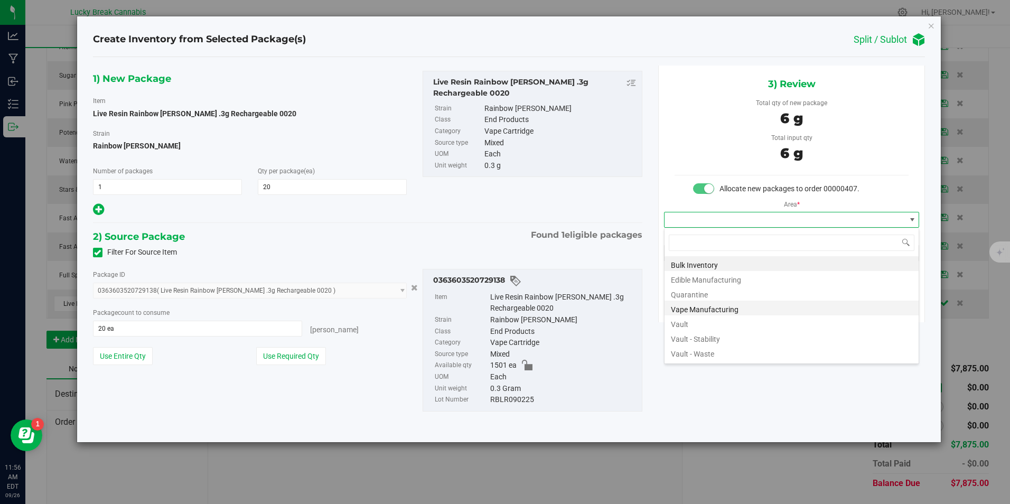
scroll to position [16, 256]
click at [710, 320] on li "Vault" at bounding box center [792, 322] width 254 height 15
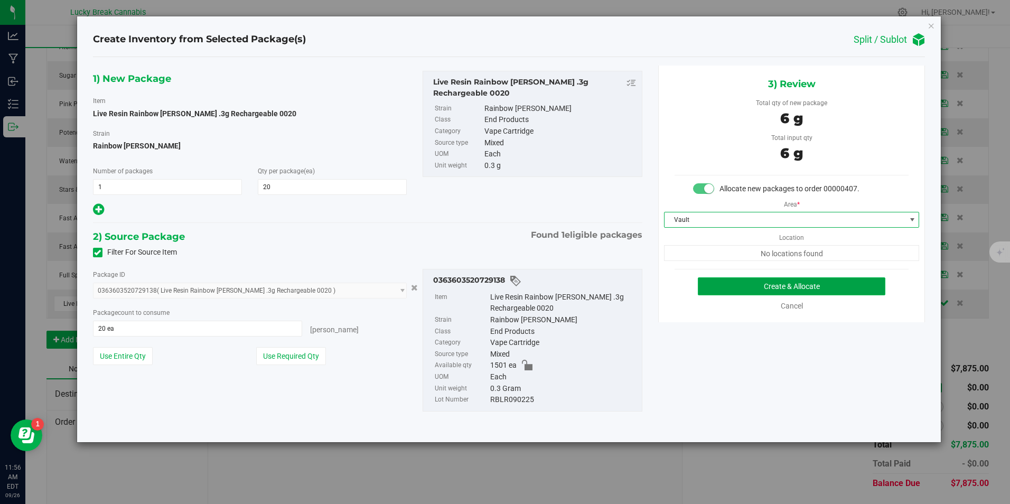
click at [752, 285] on button "Create & Allocate" at bounding box center [792, 286] width 188 height 18
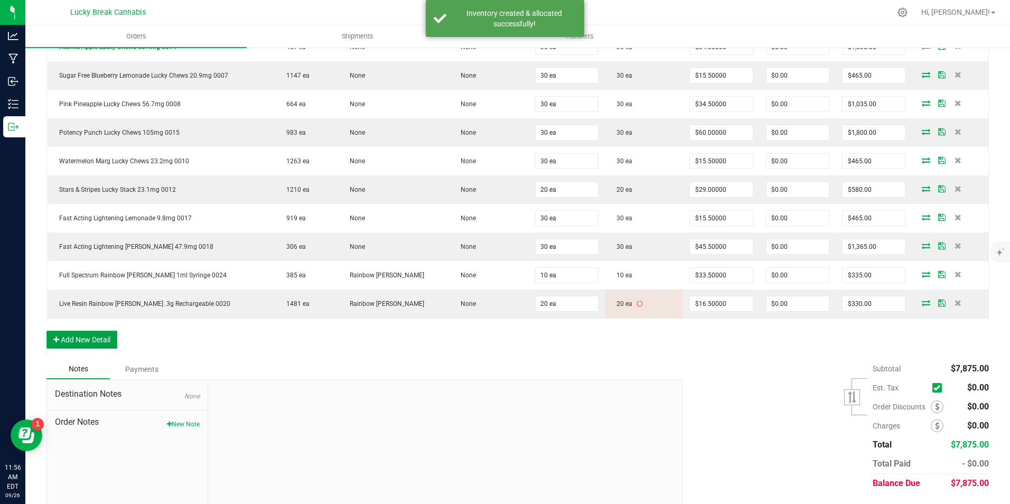
click at [85, 340] on button "Add New Detail" at bounding box center [81, 340] width 71 height 18
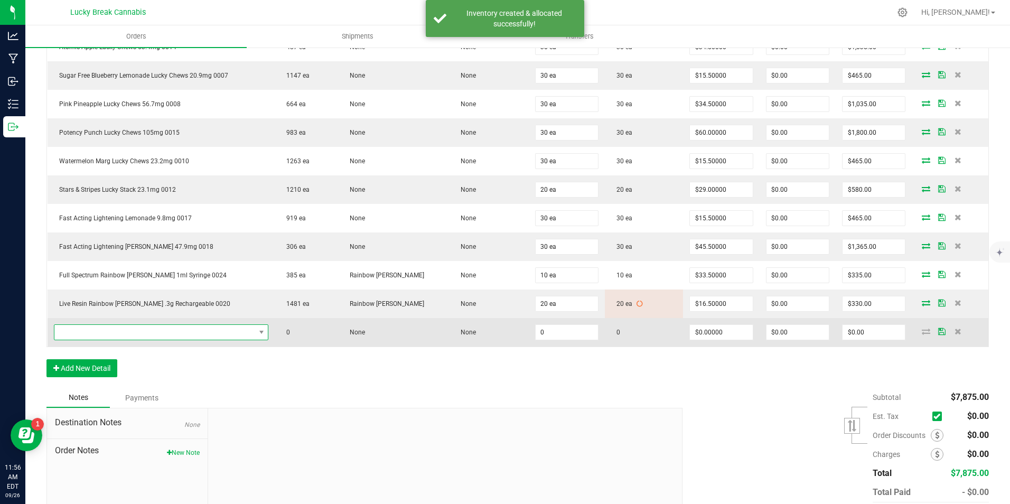
click at [99, 329] on span "NO DATA FOUND" at bounding box center [154, 332] width 201 height 15
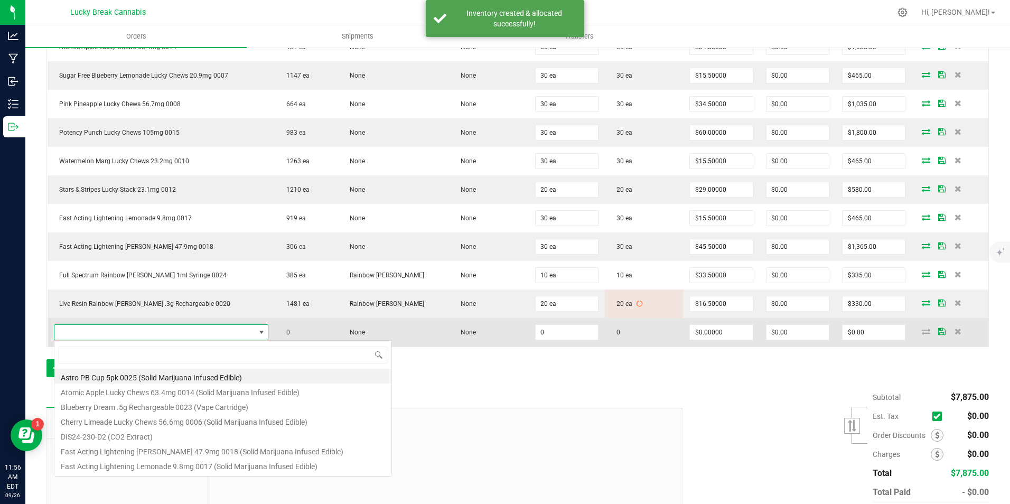
scroll to position [16, 215]
type input "0021"
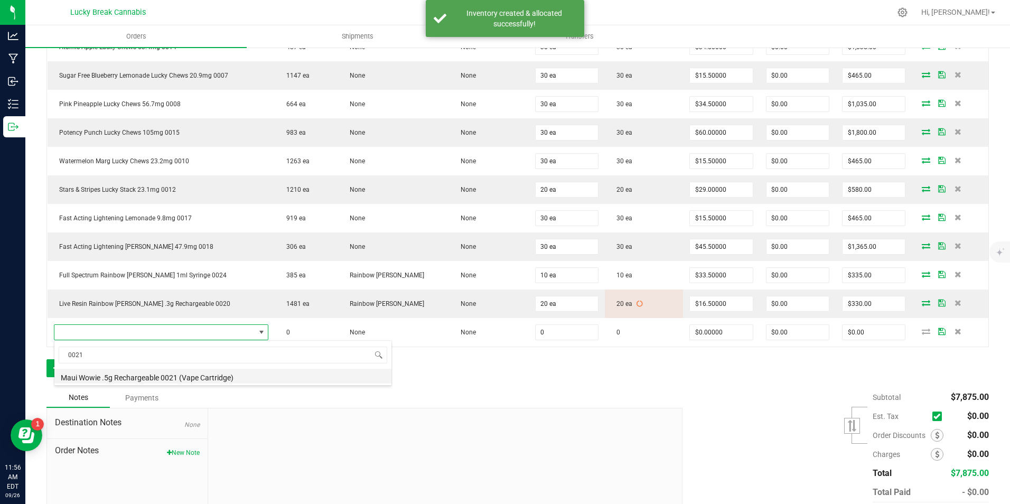
click at [117, 375] on li "Maui Wowie .5g Rechargeable 0021 (Vape Cartridge)" at bounding box center [222, 376] width 337 height 15
type input "0 ea"
type input "$22.00000"
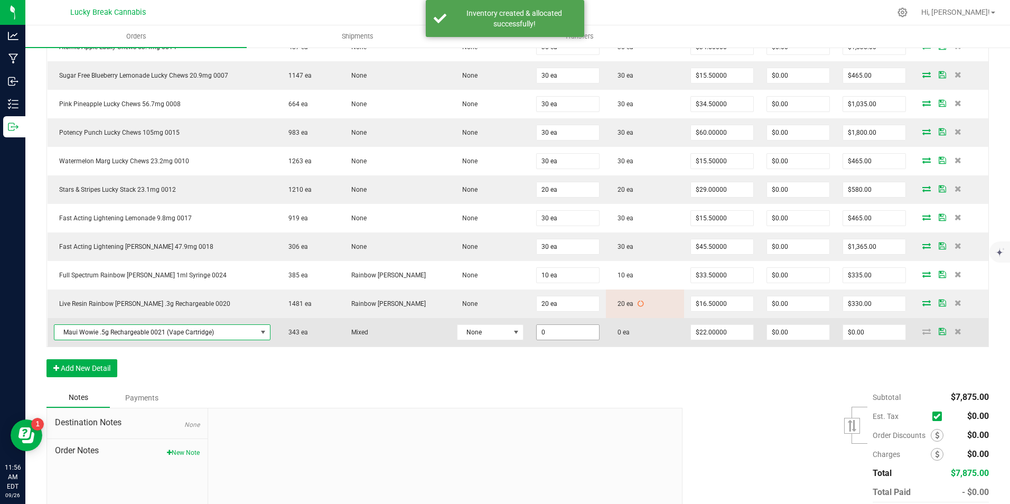
click at [546, 329] on input "0" at bounding box center [568, 332] width 62 height 15
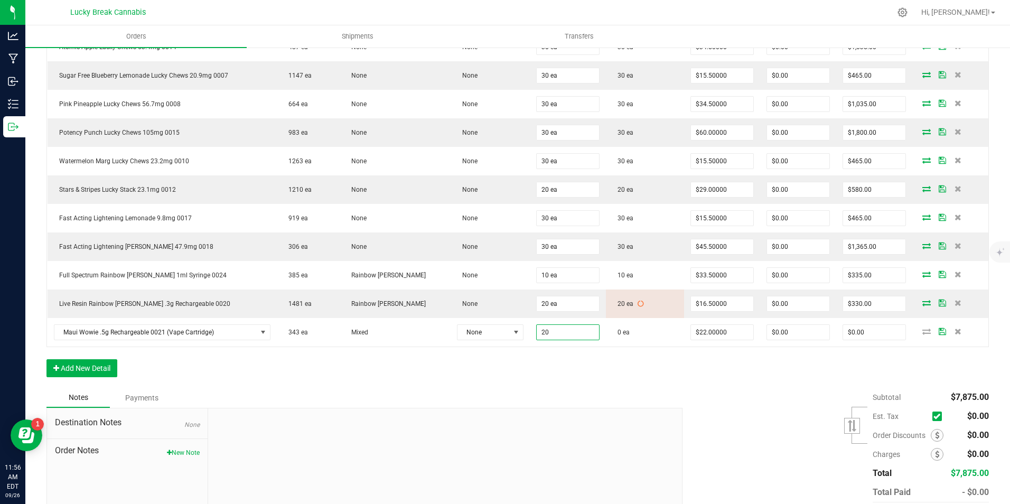
type input "20 ea"
type input "$440.00"
click at [591, 381] on div "Order Details Print All Labels Item Sellable Strain Lot Number Qty Ordered Qty …" at bounding box center [517, 187] width 943 height 402
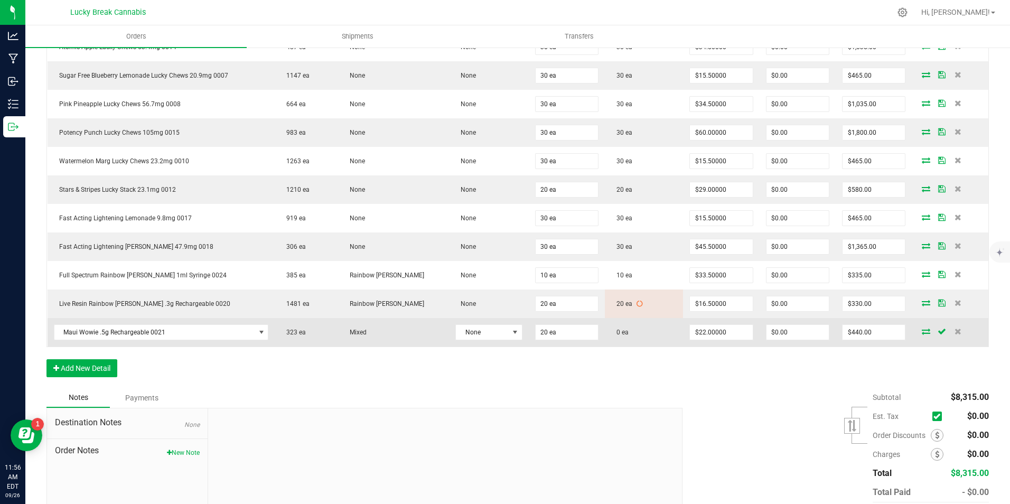
click at [922, 331] on icon at bounding box center [926, 331] width 8 height 6
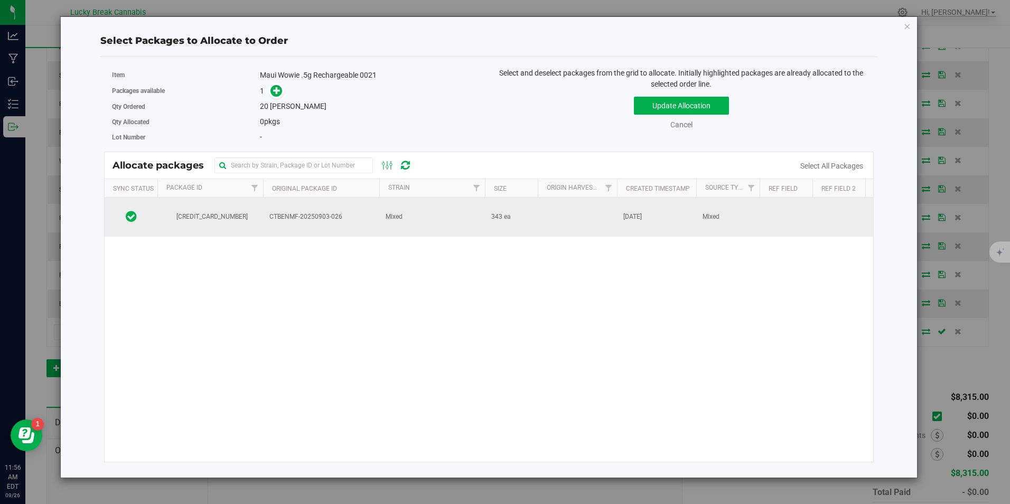
click at [359, 212] on span "CTBENMF-20250903-026" at bounding box center [321, 217] width 104 height 10
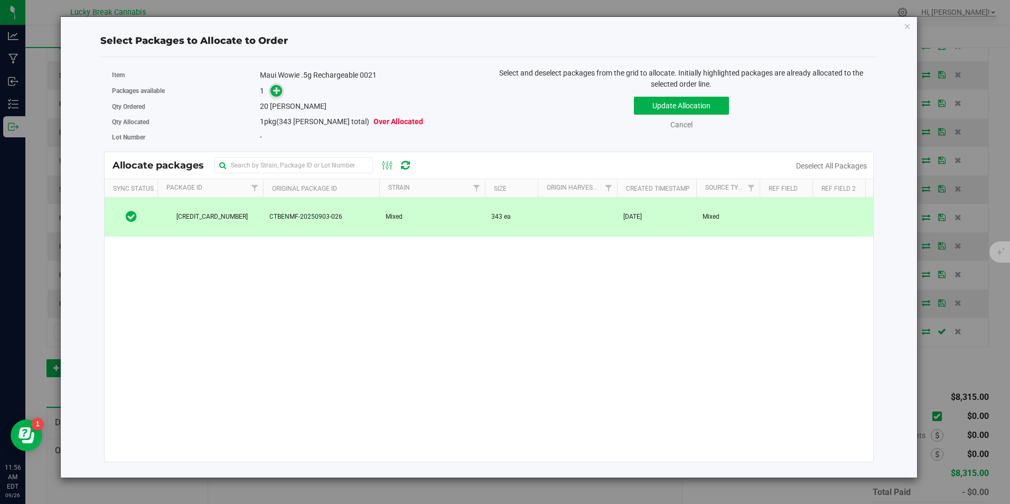
click at [276, 91] on icon at bounding box center [276, 90] width 7 height 7
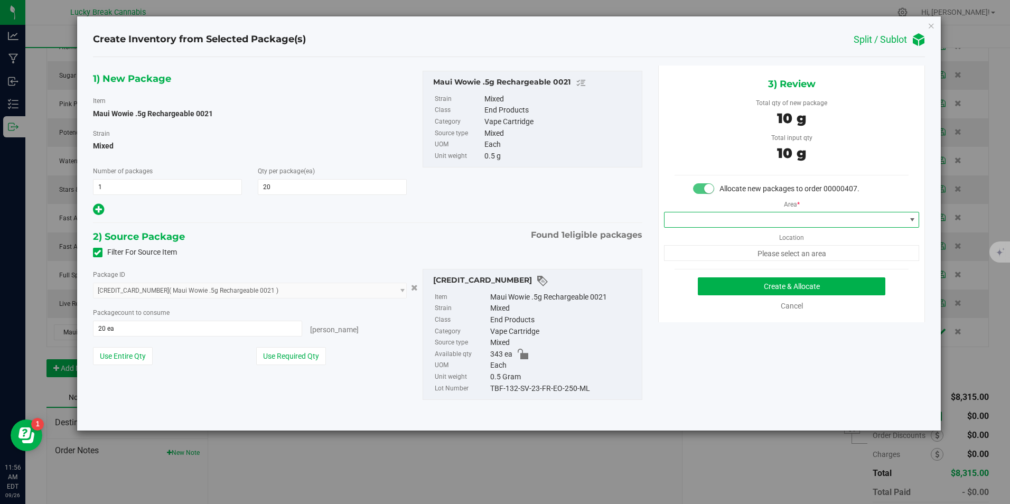
click at [781, 213] on span at bounding box center [785, 219] width 241 height 15
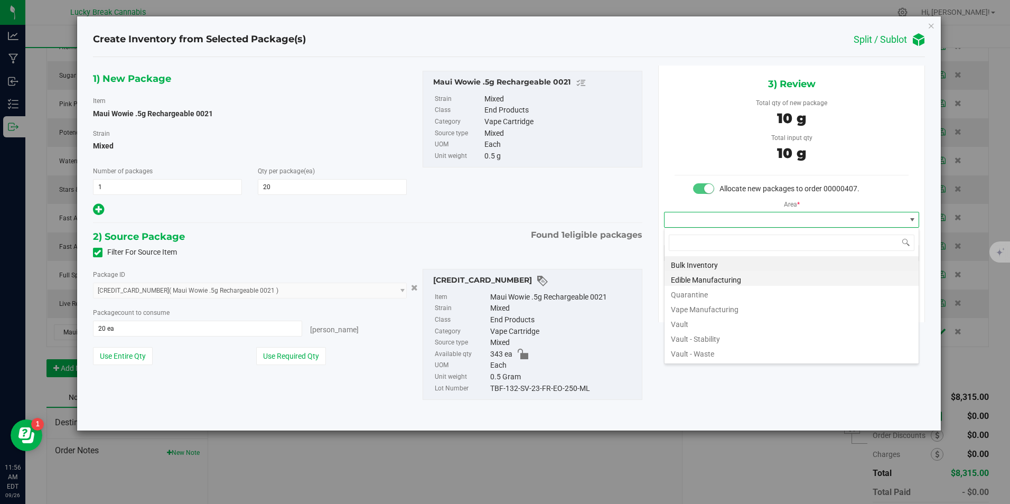
scroll to position [16, 256]
click at [687, 327] on li "Vault" at bounding box center [792, 322] width 254 height 15
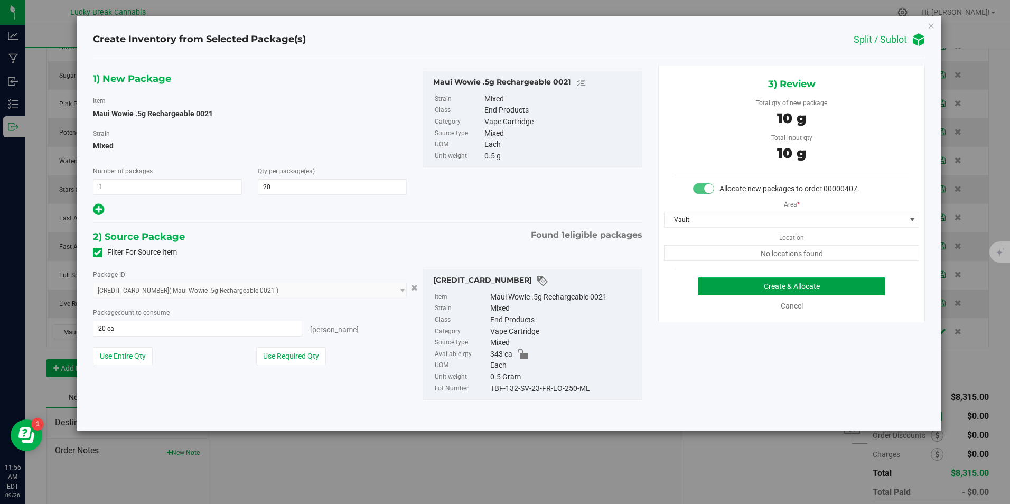
click at [742, 280] on button "Create & Allocate" at bounding box center [792, 286] width 188 height 18
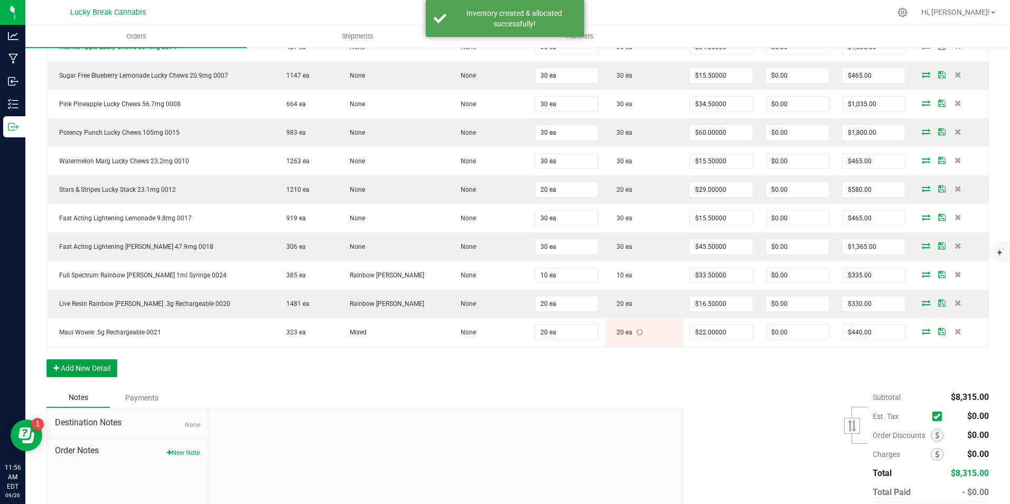
click at [97, 366] on button "Add New Detail" at bounding box center [81, 368] width 71 height 18
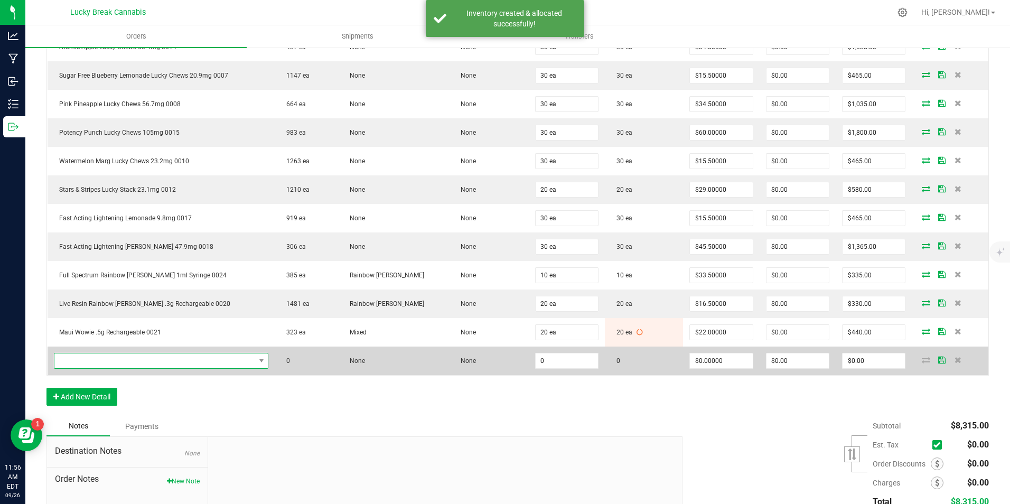
click at [113, 356] on span "NO DATA FOUND" at bounding box center [154, 360] width 201 height 15
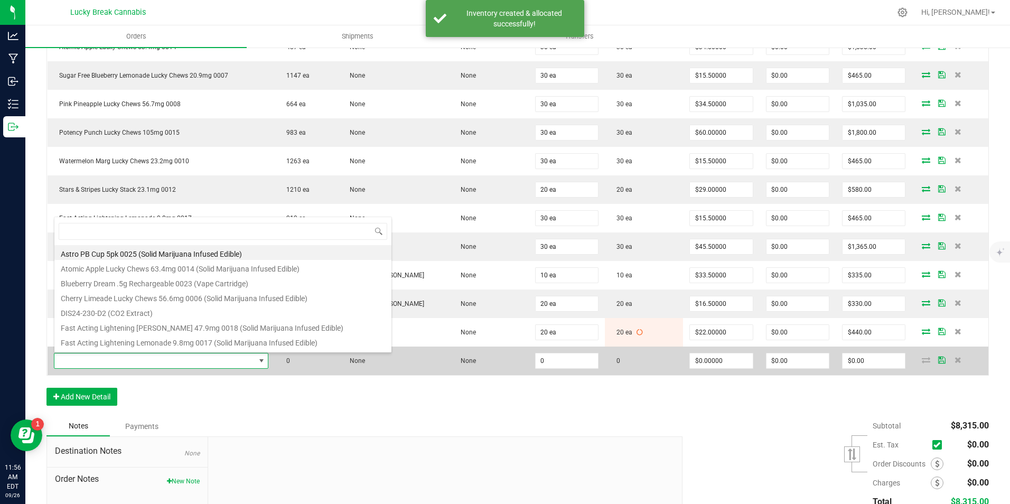
scroll to position [16, 215]
type input "0022"
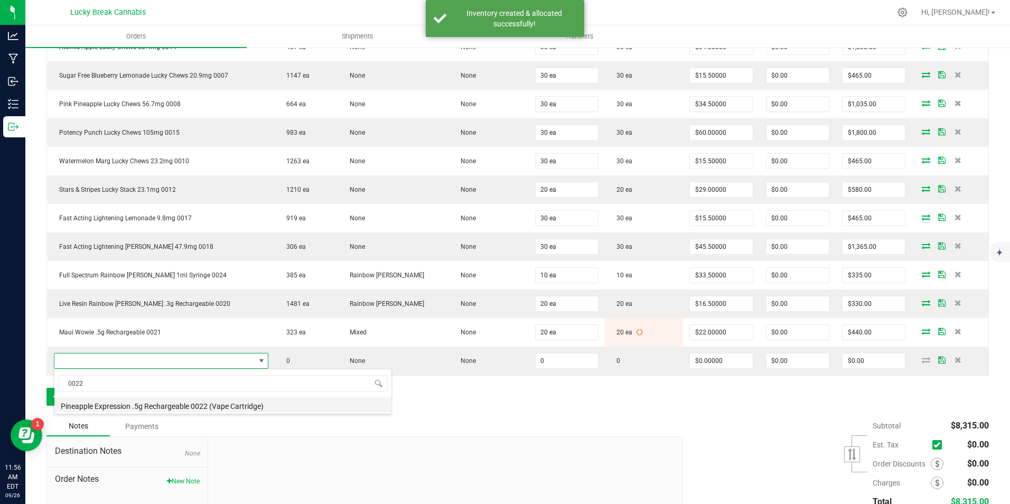
click at [131, 406] on li "Pineapple Expression .5g Rechargeable 0022 (Vape Cartridge)" at bounding box center [222, 404] width 337 height 15
type input "0 ea"
type input "$22.00000"
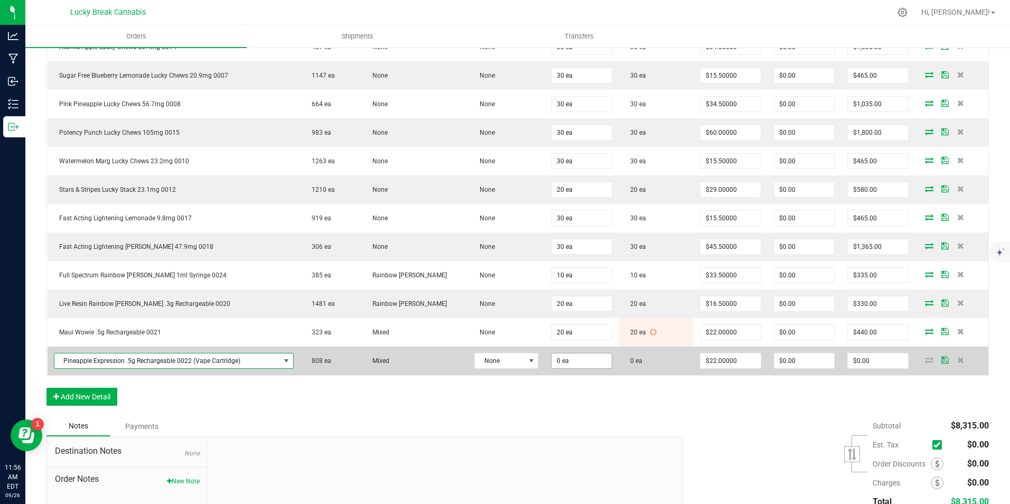
click at [579, 353] on span "0 ea" at bounding box center [581, 361] width 61 height 16
click at [552, 355] on input "0" at bounding box center [582, 360] width 60 height 15
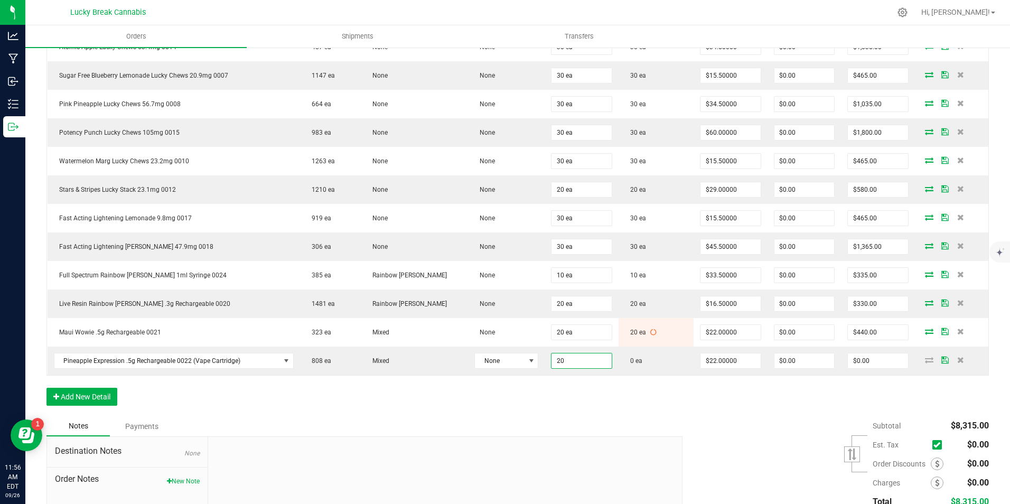
type input "20 ea"
type input "$440.00"
click at [556, 398] on div "Order Details Print All Labels Item Sellable Strain Lot Number Qty Ordered Qty …" at bounding box center [517, 201] width 943 height 431
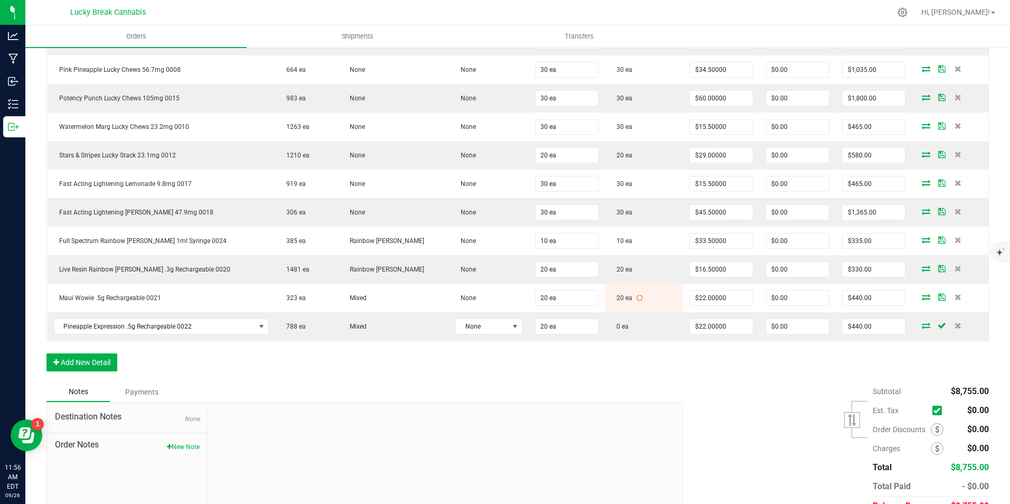
scroll to position [371, 0]
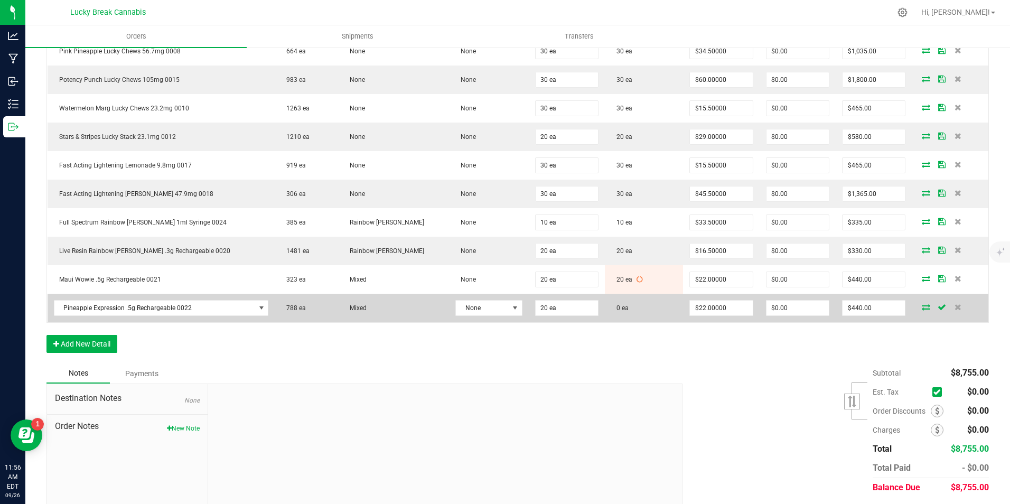
click at [922, 308] on icon at bounding box center [926, 307] width 8 height 6
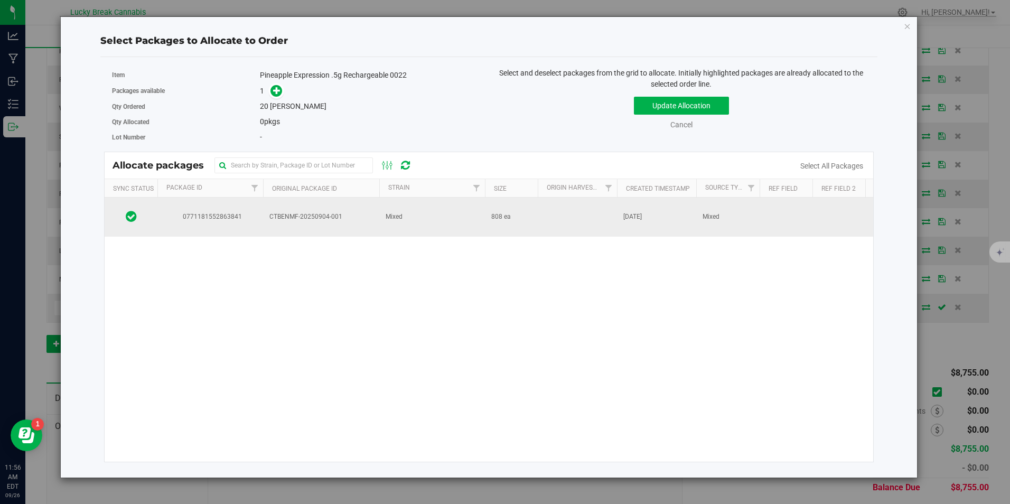
click at [311, 212] on span "CTBENMF-20250904-001" at bounding box center [321, 217] width 104 height 10
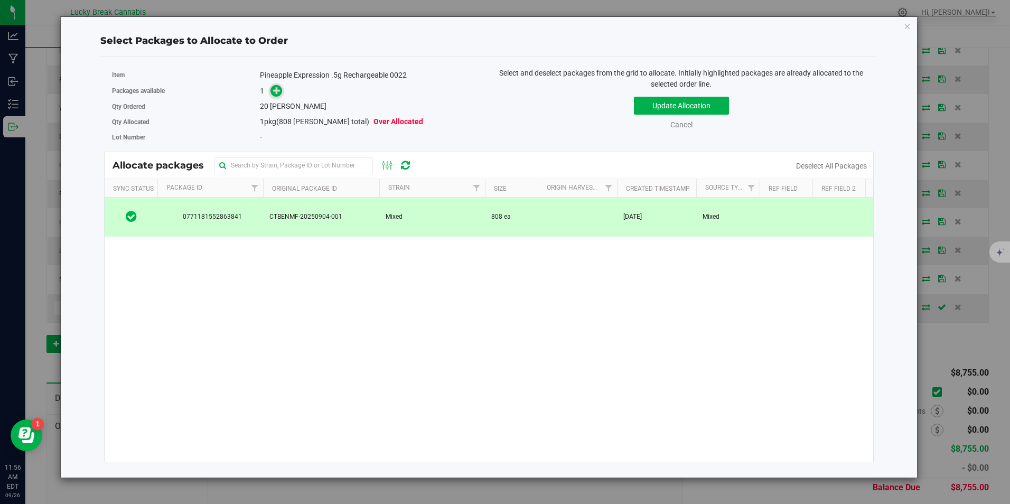
drag, startPoint x: 311, startPoint y: 212, endPoint x: 280, endPoint y: 91, distance: 125.5
click at [280, 91] on icon at bounding box center [276, 90] width 7 height 7
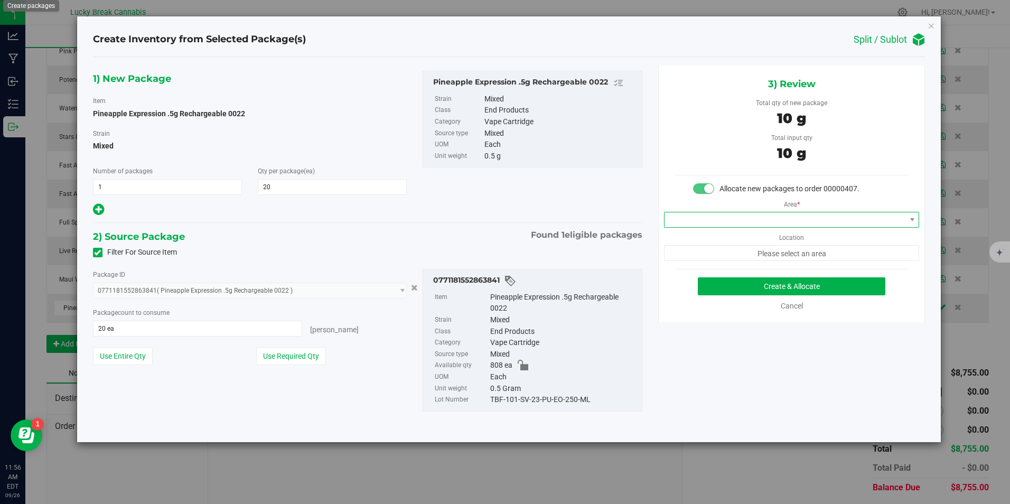
click at [757, 221] on span at bounding box center [785, 219] width 241 height 15
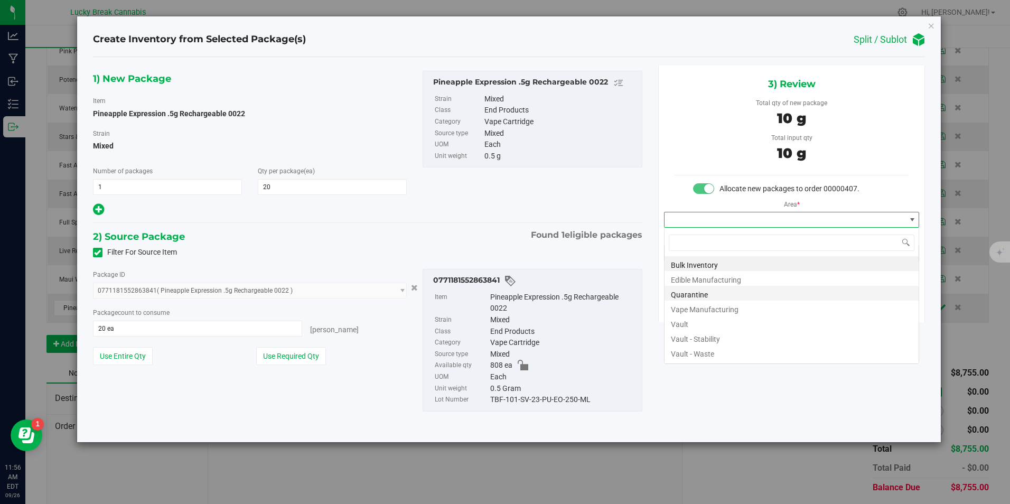
scroll to position [16, 256]
click at [728, 320] on li "Vault" at bounding box center [792, 322] width 254 height 15
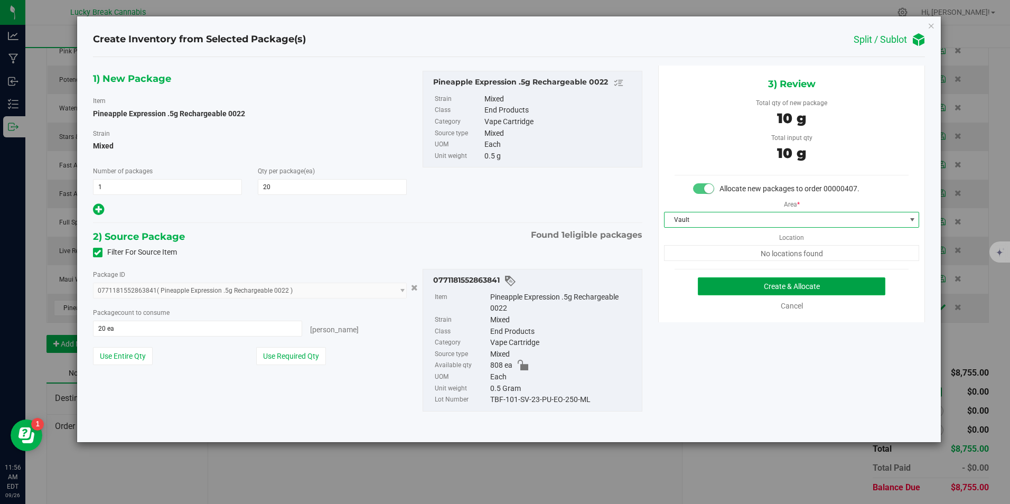
click at [755, 285] on button "Create & Allocate" at bounding box center [792, 286] width 188 height 18
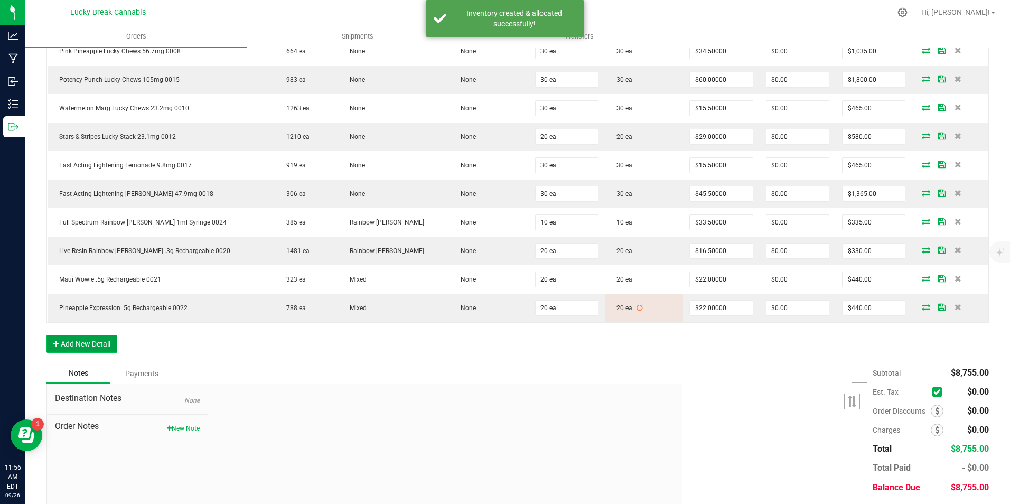
click at [93, 347] on button "Add New Detail" at bounding box center [81, 344] width 71 height 18
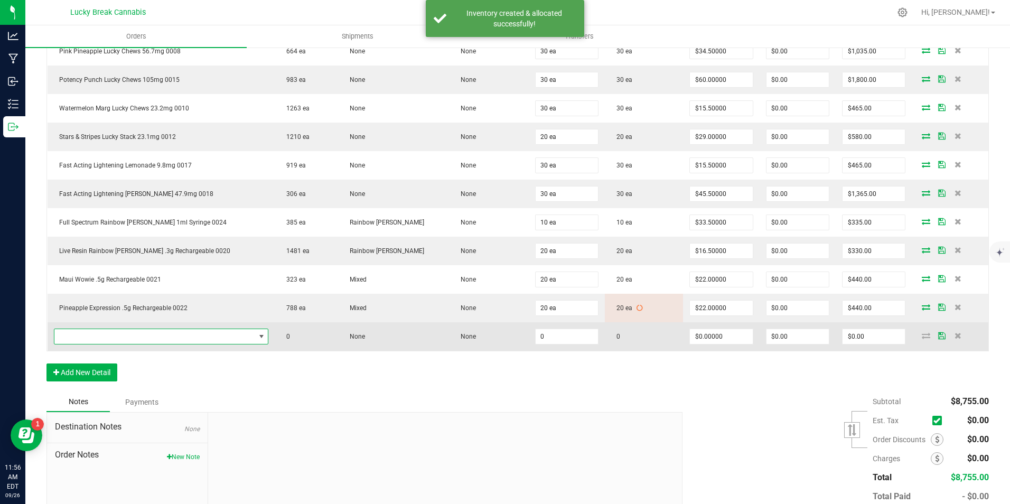
click at [129, 334] on span "NO DATA FOUND" at bounding box center [154, 336] width 201 height 15
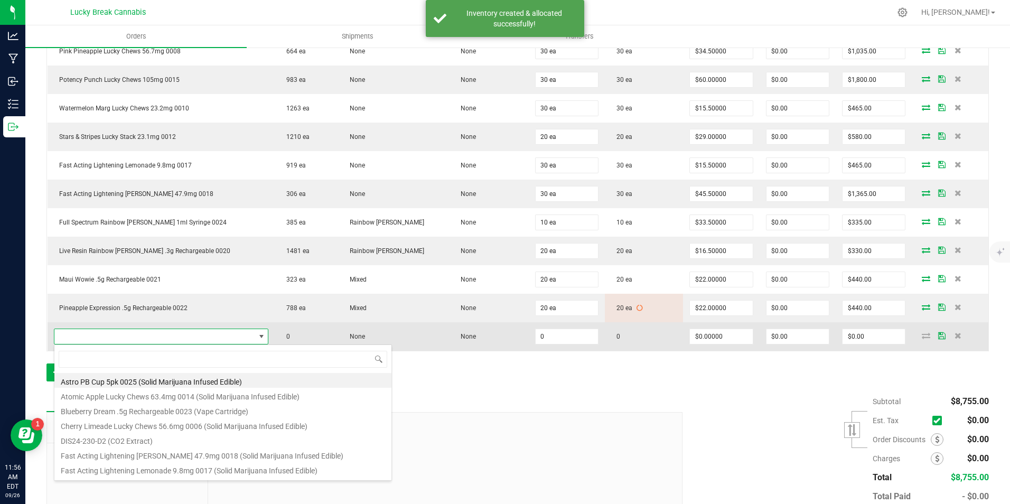
scroll to position [16, 215]
type input "0023"
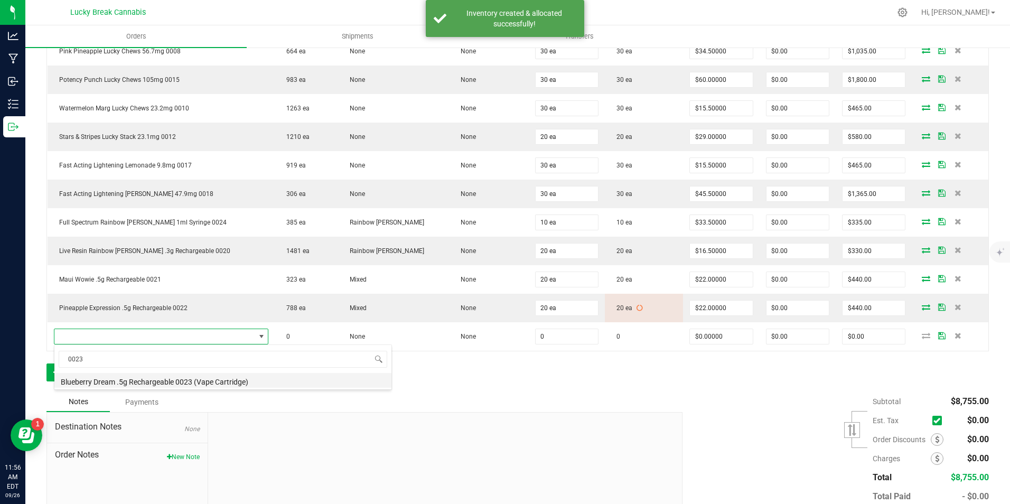
click at [123, 377] on li "Blueberry Dream .5g Rechargeable 0023 (Vape Cartridge)" at bounding box center [222, 380] width 337 height 15
type input "0 ea"
type input "$22.00000"
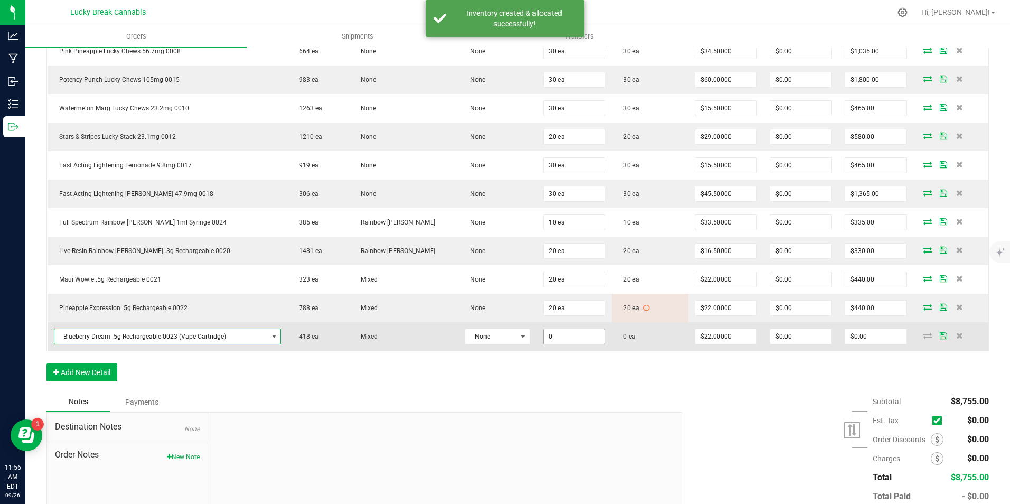
click at [582, 336] on input "0" at bounding box center [574, 336] width 61 height 15
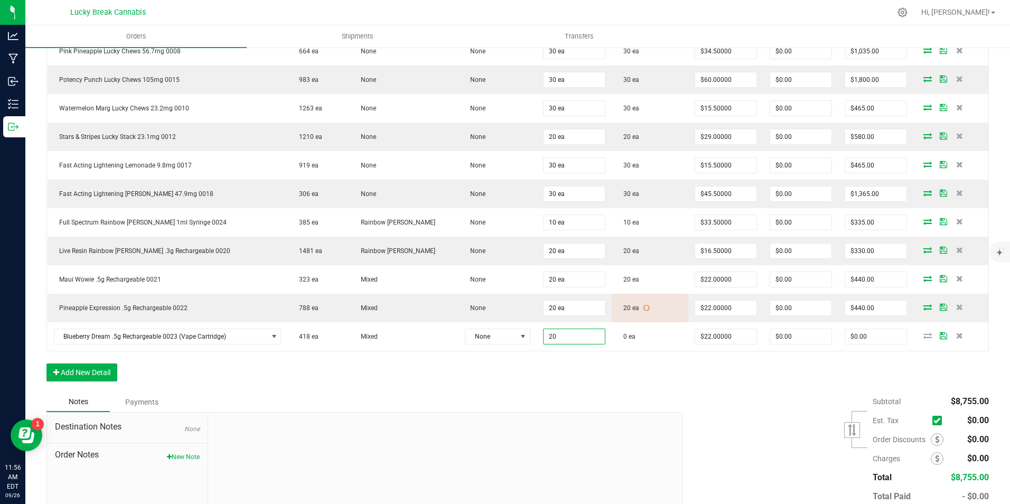
type input "20 ea"
type input "$440.00"
click at [601, 360] on div "Order Details Print All Labels Item Sellable Strain Lot Number Qty Ordered Qty …" at bounding box center [517, 162] width 943 height 459
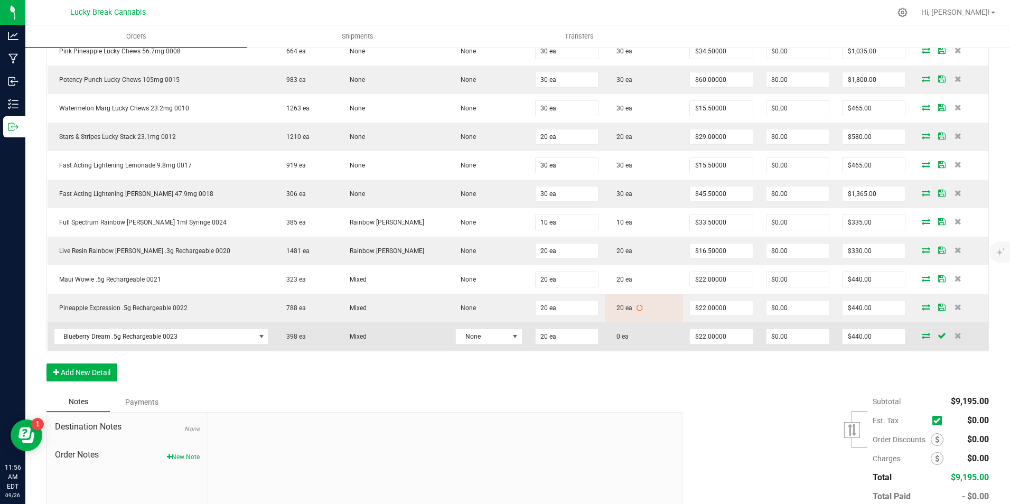
click at [922, 337] on icon at bounding box center [926, 335] width 8 height 6
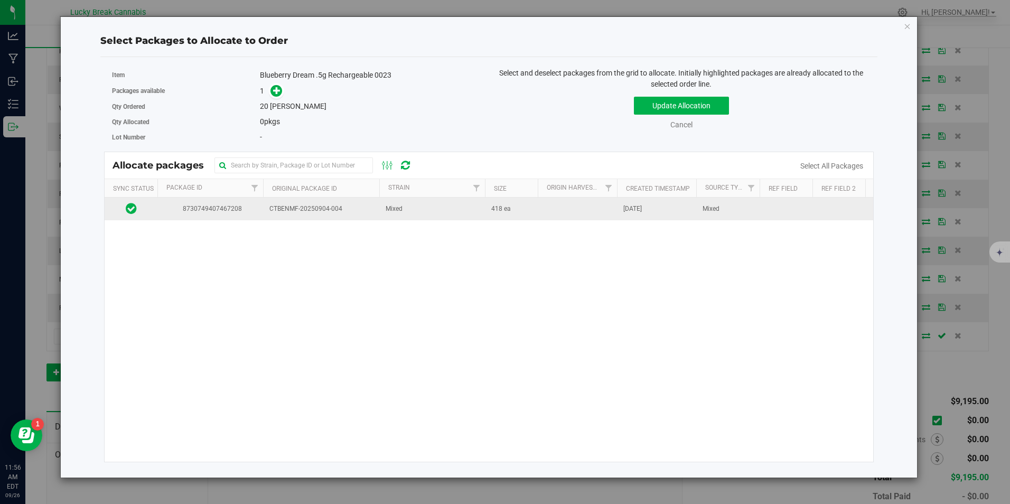
click at [401, 208] on span "Mixed" at bounding box center [394, 209] width 17 height 10
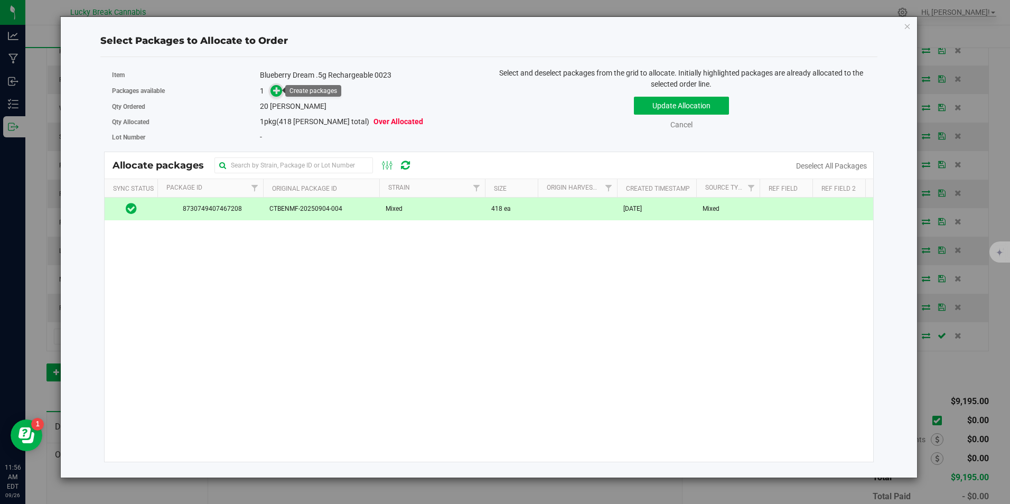
click at [274, 94] on icon at bounding box center [276, 90] width 7 height 7
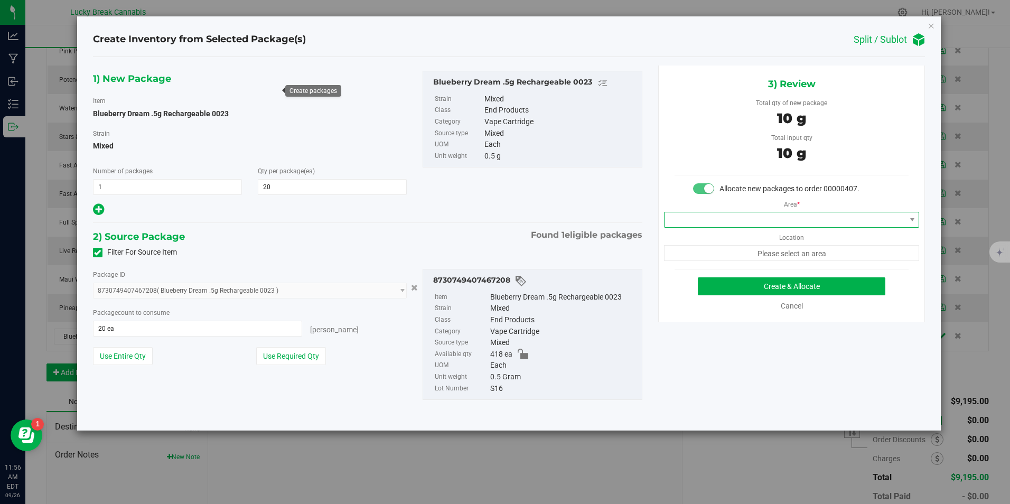
click at [789, 222] on span at bounding box center [785, 219] width 241 height 15
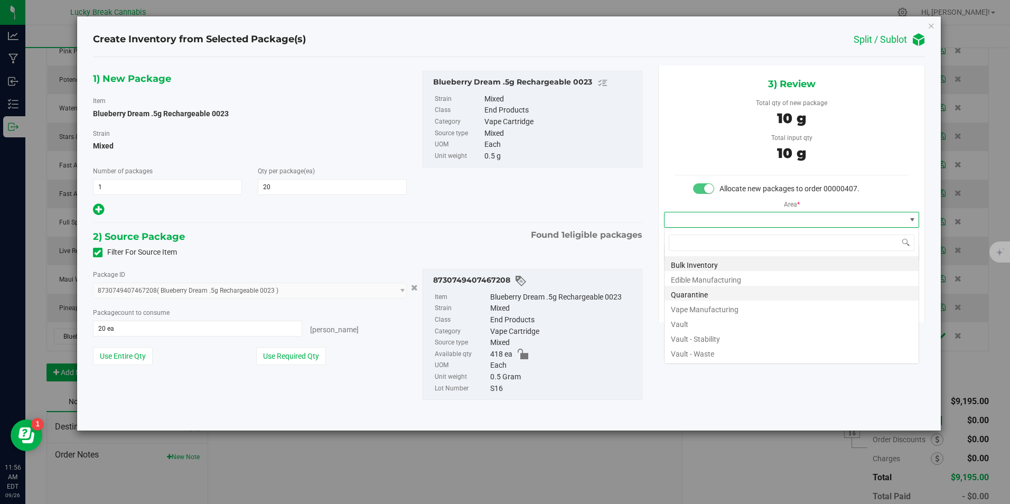
scroll to position [16, 256]
click at [703, 316] on li "Vault" at bounding box center [792, 322] width 254 height 15
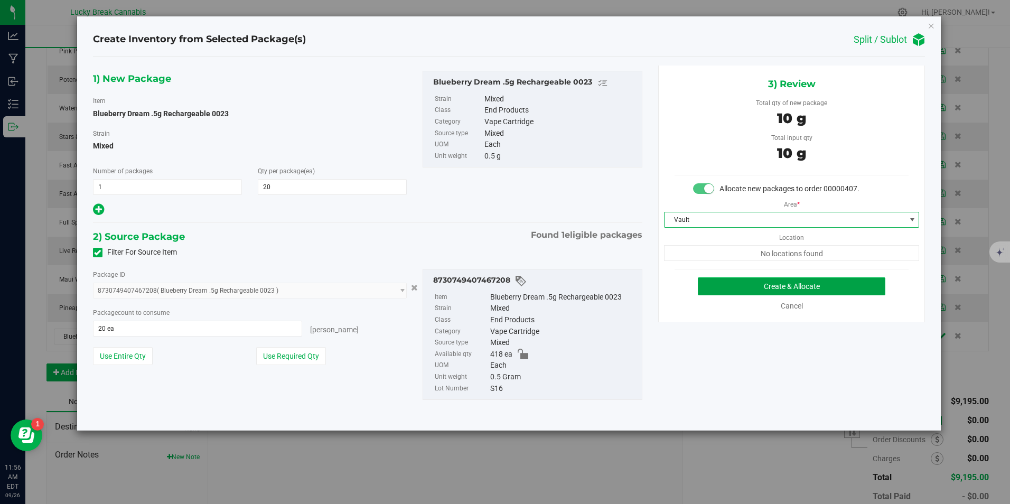
click at [742, 285] on button "Create & Allocate" at bounding box center [792, 286] width 188 height 18
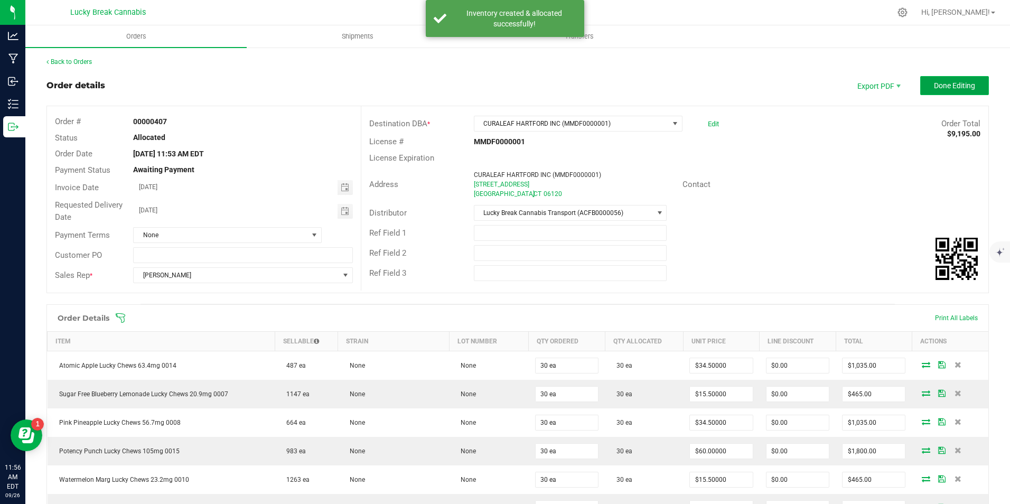
click at [947, 89] on span "Done Editing" at bounding box center [954, 85] width 41 height 8
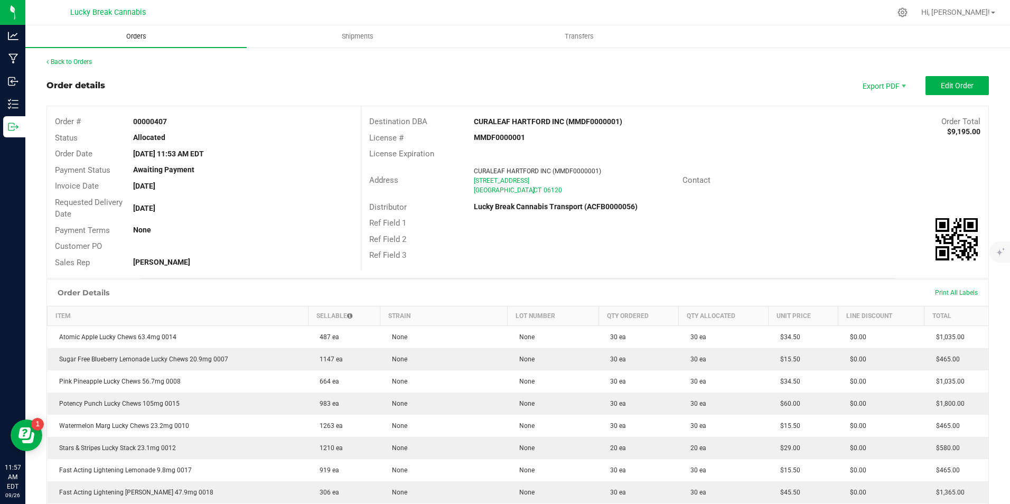
click at [124, 33] on span "Orders" at bounding box center [136, 37] width 49 height 10
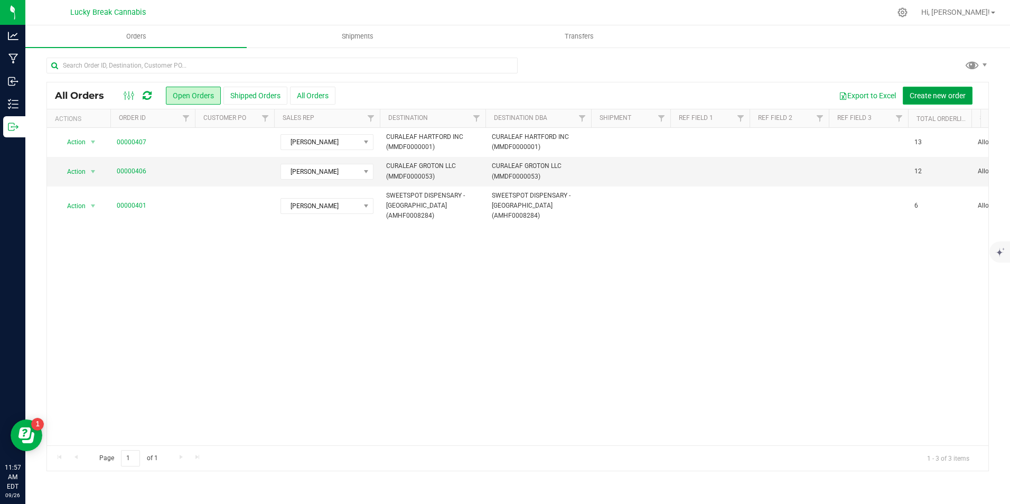
click at [930, 97] on span "Create new order" at bounding box center [938, 95] width 56 height 8
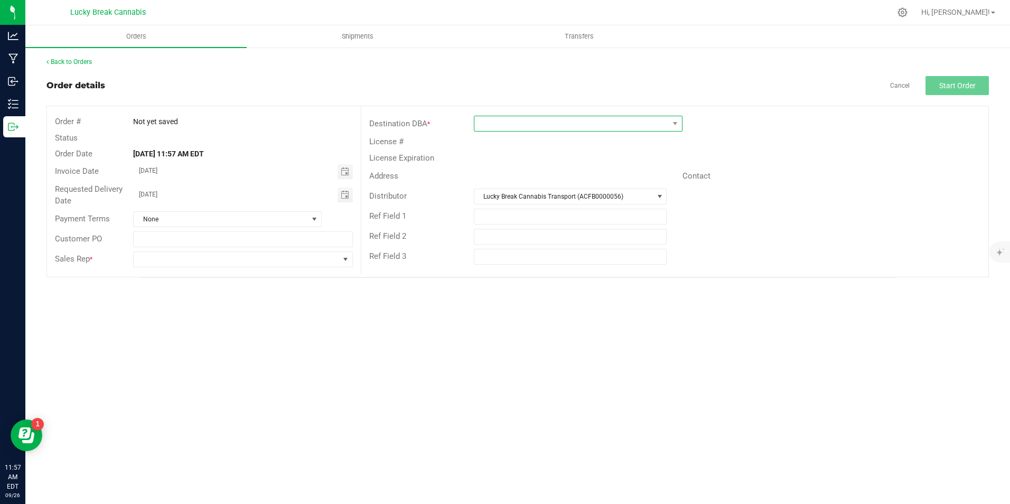
click at [600, 125] on span at bounding box center [571, 123] width 194 height 15
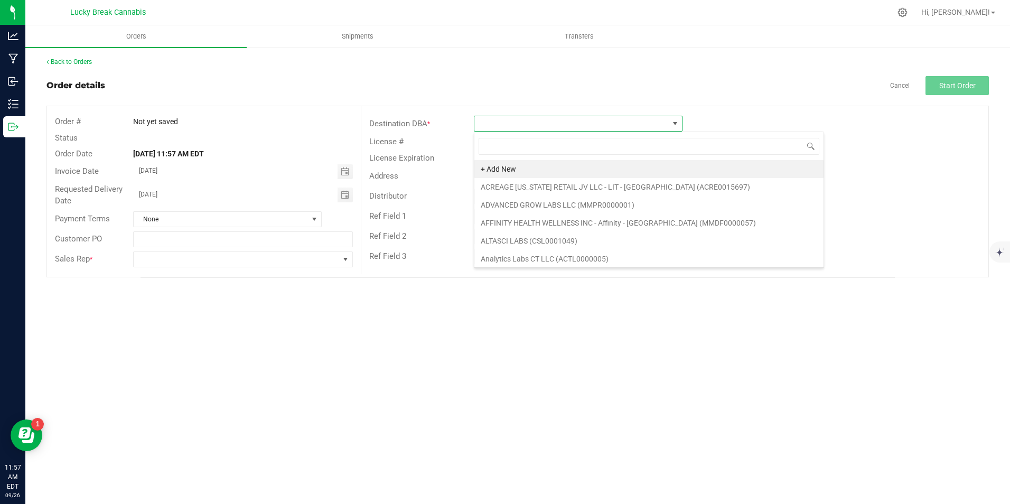
scroll to position [16, 209]
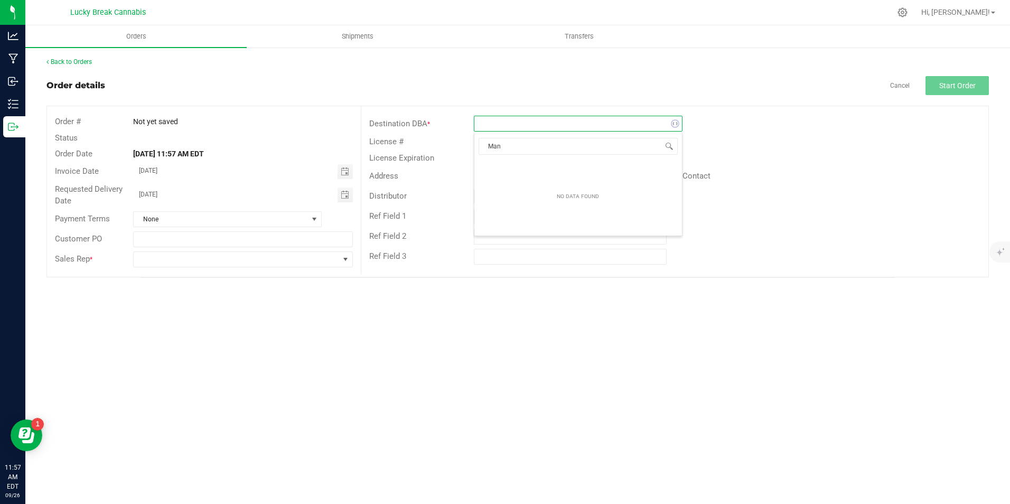
type input "Manc"
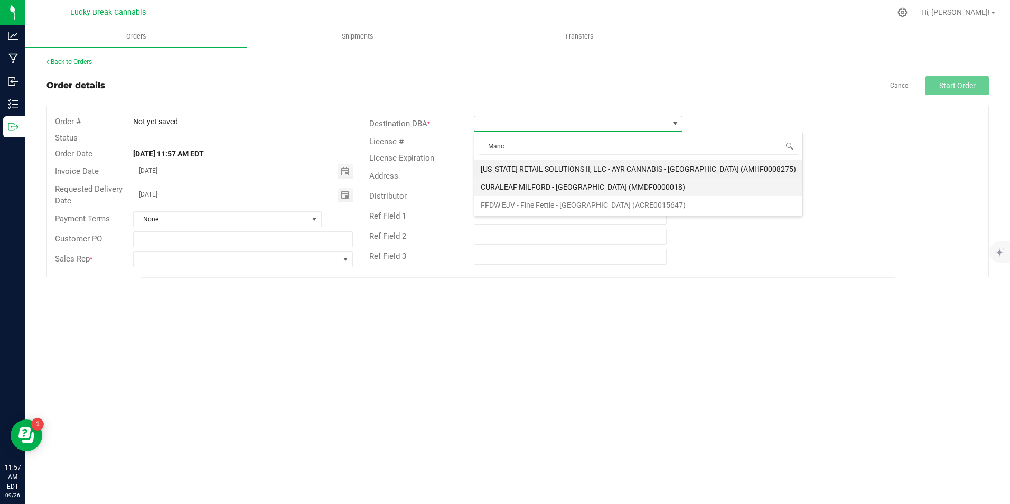
click at [600, 187] on li "CURALEAF MILFORD - Manchester (MMDF0000018)" at bounding box center [638, 187] width 328 height 18
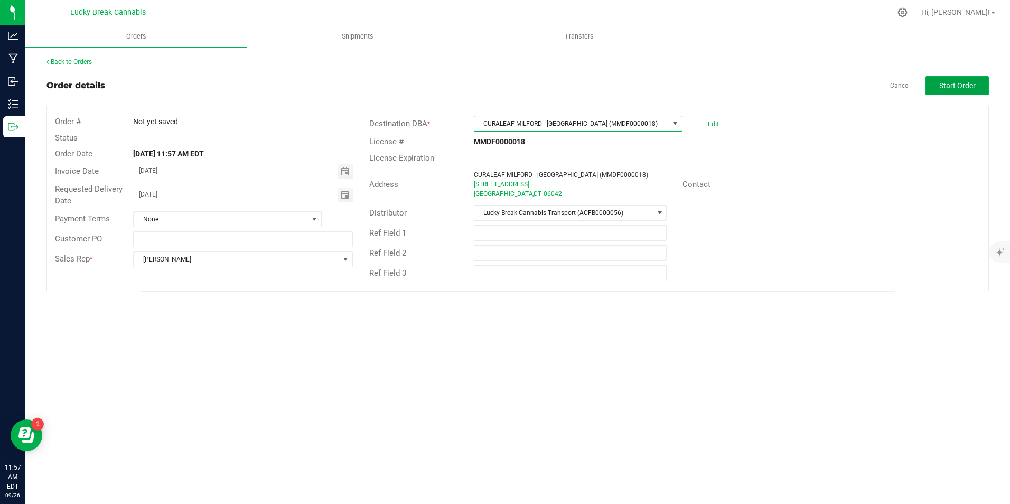
click at [961, 86] on span "Start Order" at bounding box center [957, 85] width 36 height 8
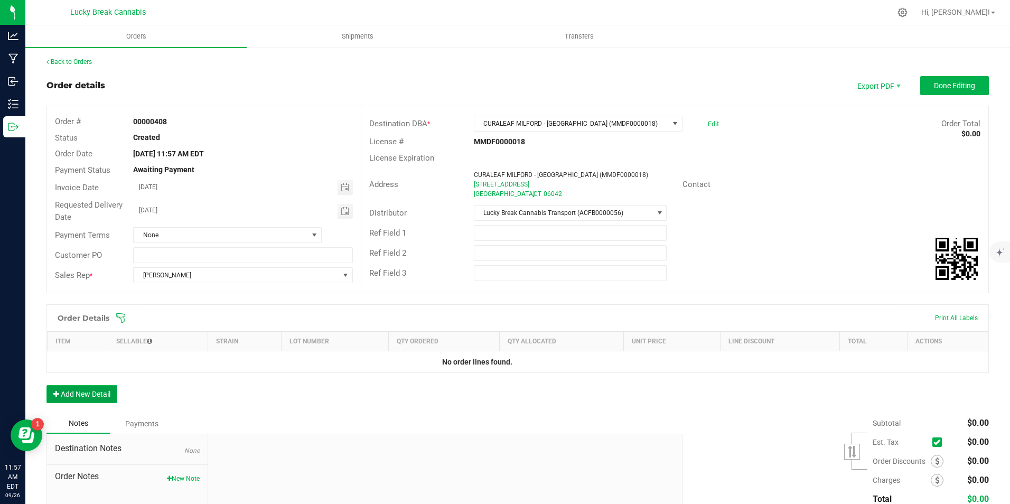
click at [114, 401] on button "Add New Detail" at bounding box center [81, 394] width 71 height 18
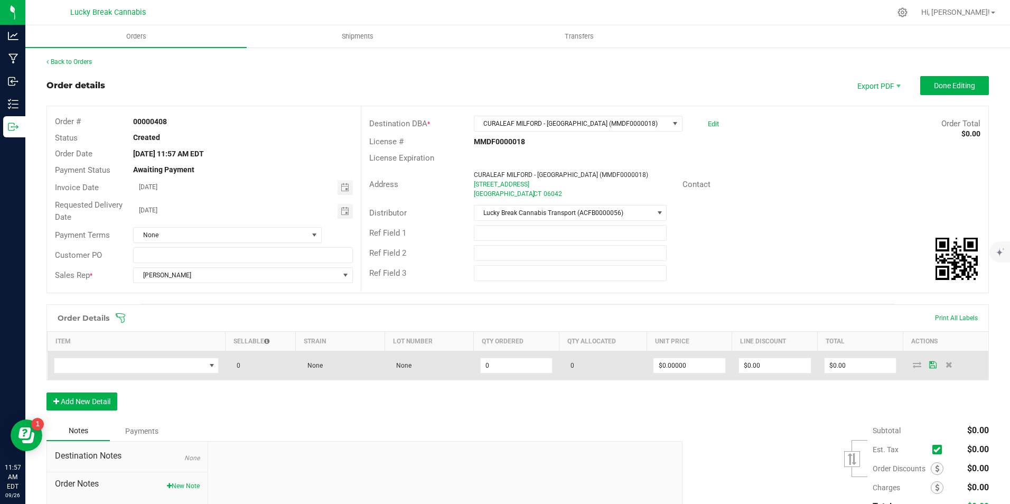
click at [123, 376] on td at bounding box center [137, 365] width 178 height 29
click at [125, 369] on span "NO DATA FOUND" at bounding box center [129, 365] width 151 height 15
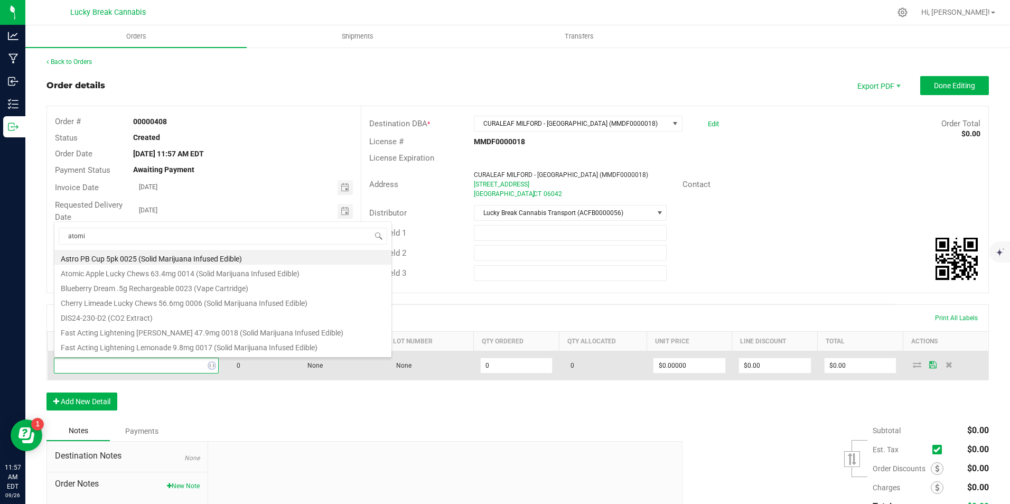
type input "atomic"
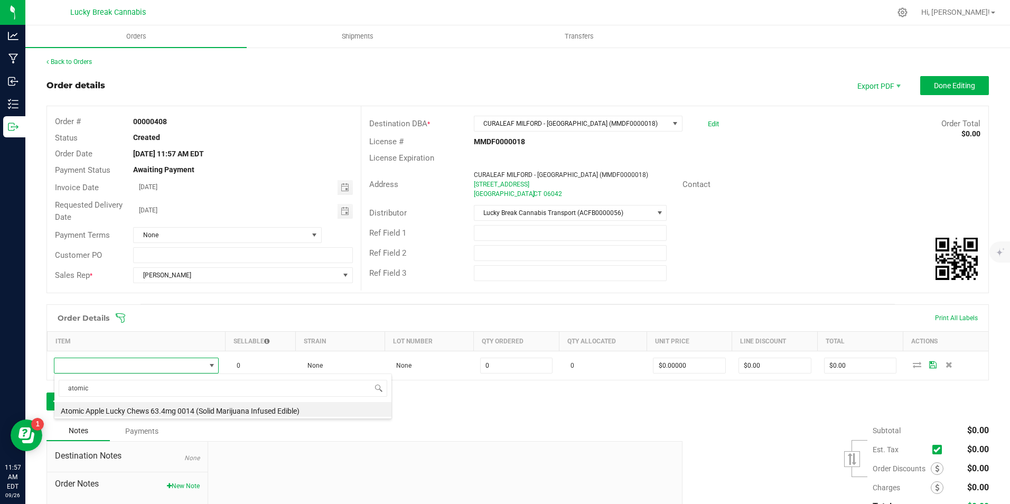
click at [135, 410] on li "Atomic Apple Lucky Chews 63.4mg 0014 (Solid Marijuana Infused Edible)" at bounding box center [222, 409] width 337 height 15
type input "0 ea"
type input "$34.50000"
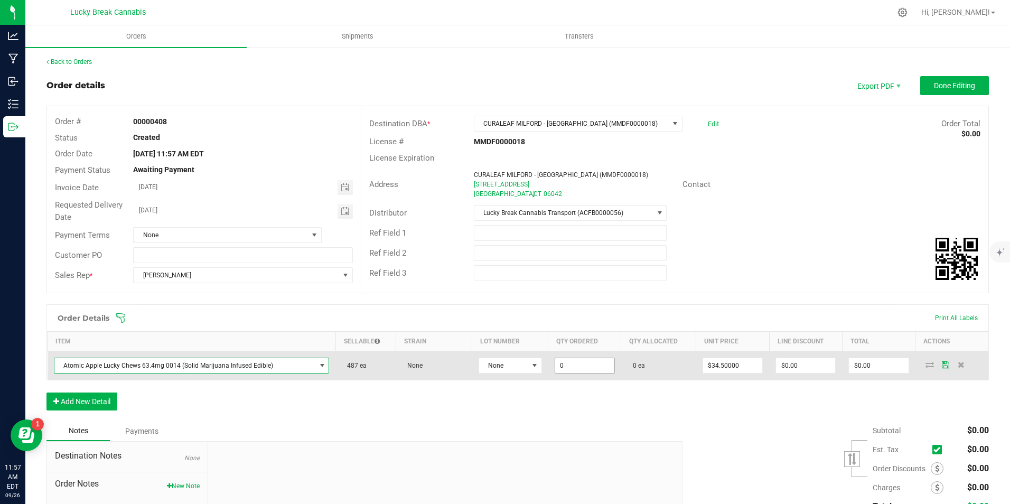
click at [571, 362] on input "0" at bounding box center [584, 365] width 59 height 15
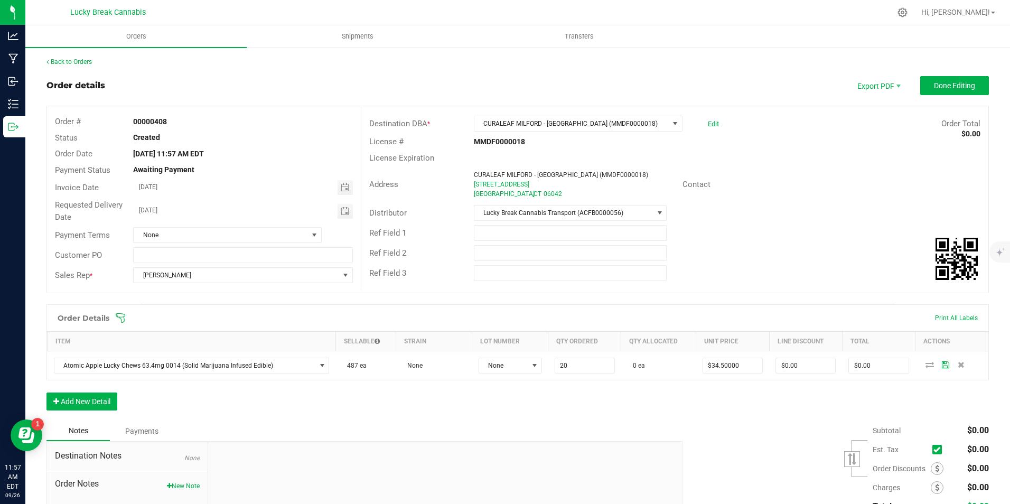
type input "20 ea"
type input "$690.00"
click at [603, 403] on div "Order Details Print All Labels Item Sellable Strain Lot Number Qty Ordered Qty …" at bounding box center [517, 362] width 943 height 117
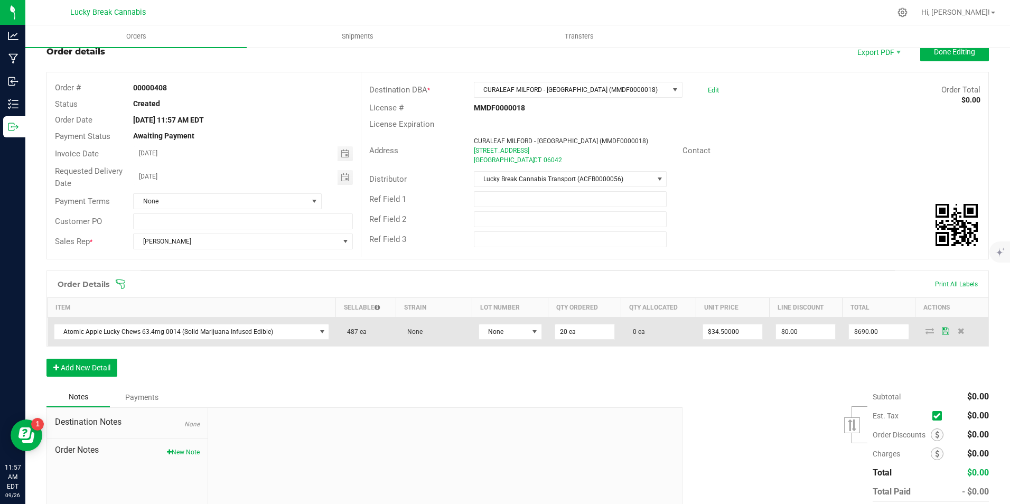
scroll to position [53, 0]
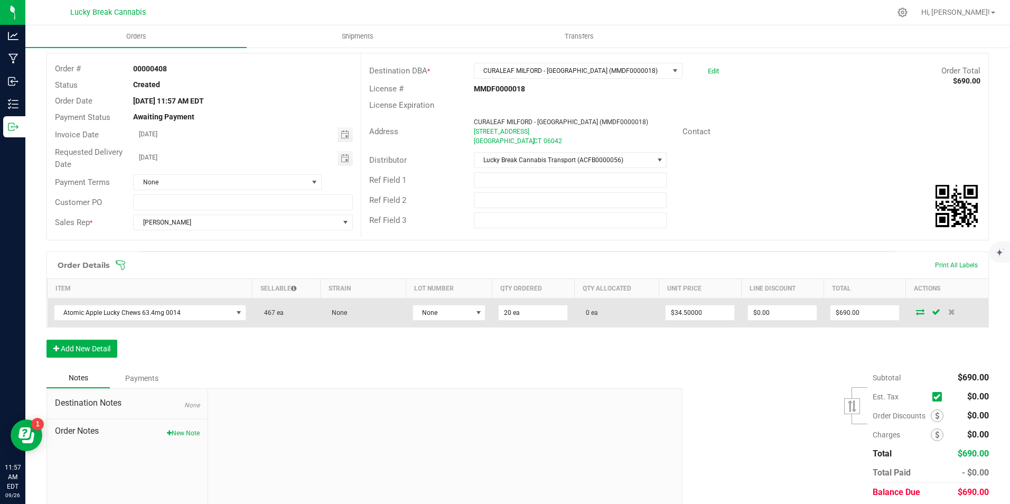
click at [916, 312] on icon at bounding box center [920, 312] width 8 height 6
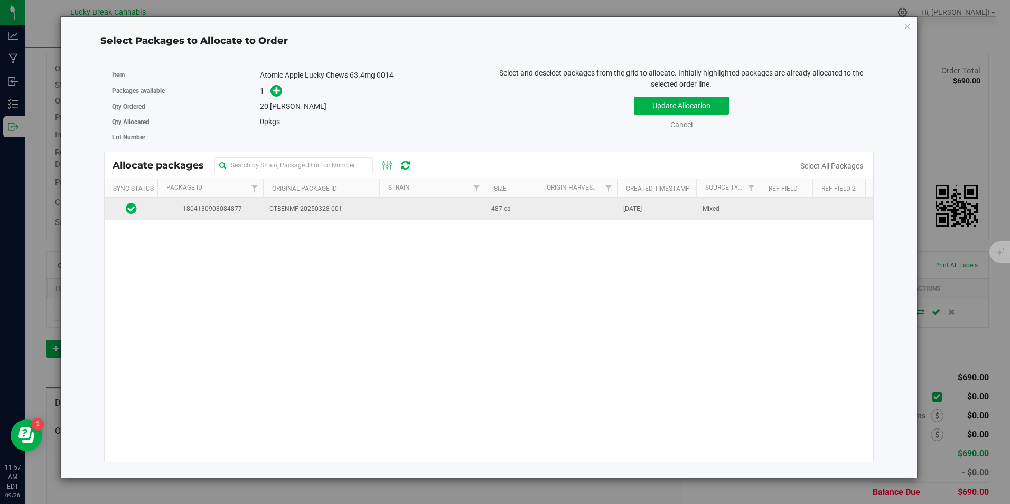
click at [407, 209] on td at bounding box center [432, 209] width 106 height 23
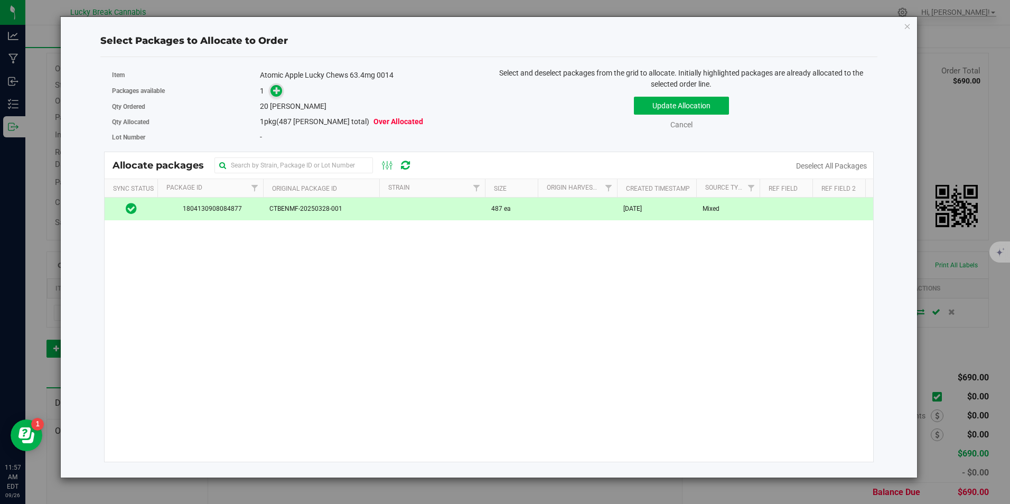
click at [274, 94] on icon at bounding box center [276, 90] width 7 height 7
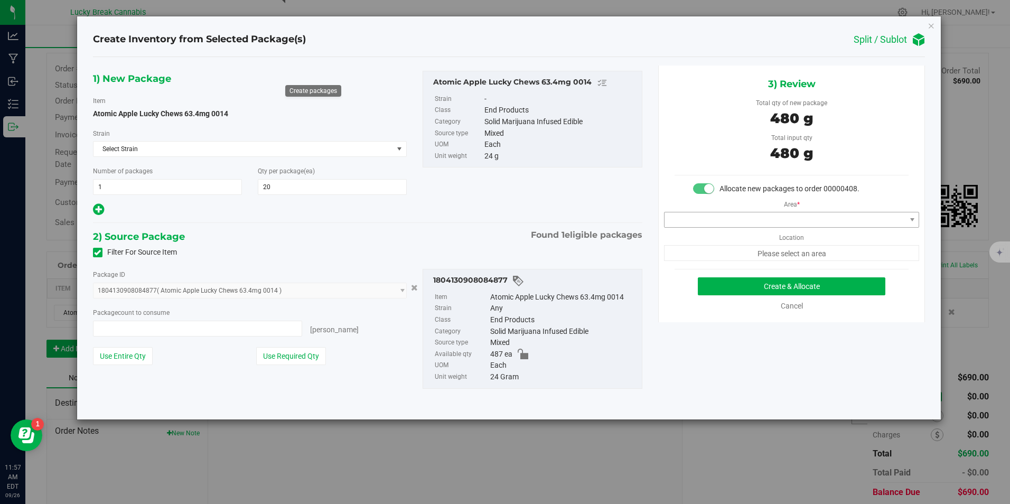
type input "20 ea"
click at [729, 206] on div "Area * Location Please select an area" at bounding box center [792, 227] width 266 height 67
click at [731, 216] on span at bounding box center [785, 219] width 241 height 15
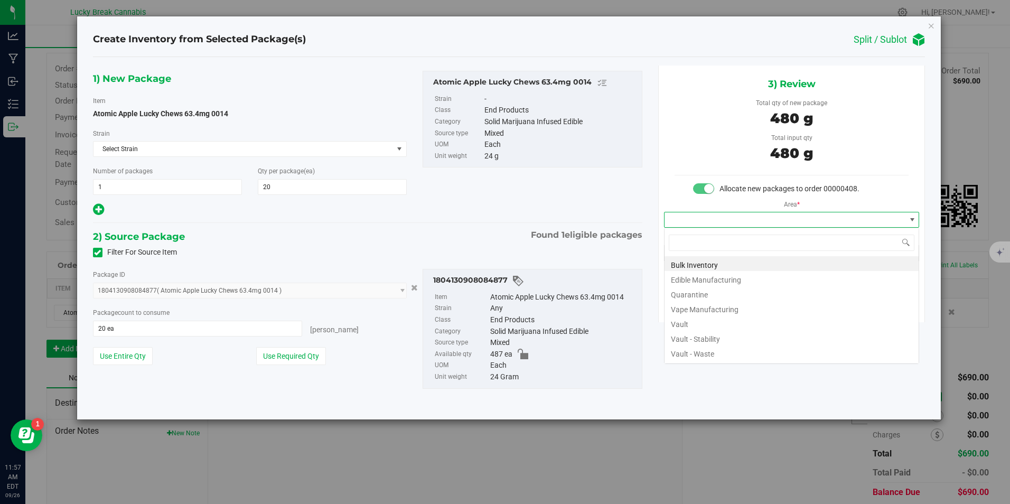
scroll to position [16, 256]
click at [681, 327] on li "Vault" at bounding box center [792, 322] width 254 height 15
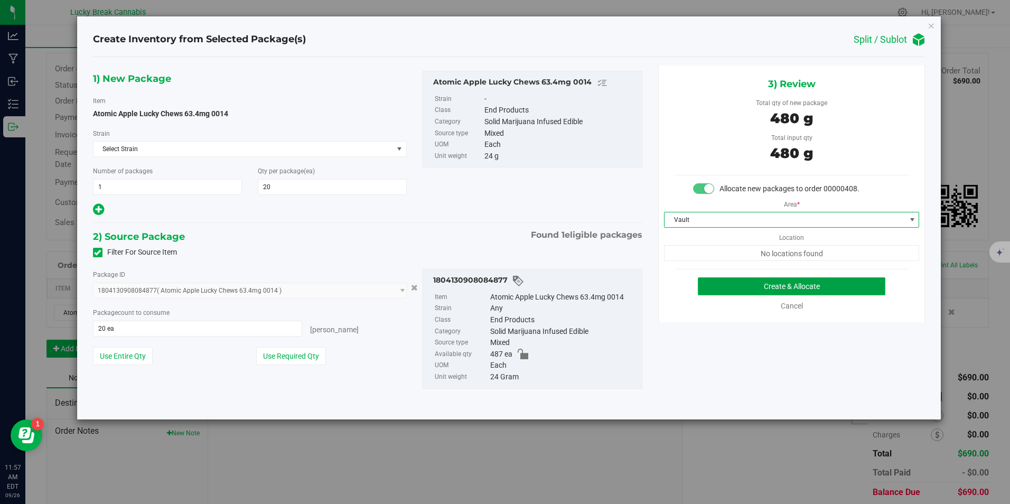
click at [740, 284] on button "Create & Allocate" at bounding box center [792, 286] width 188 height 18
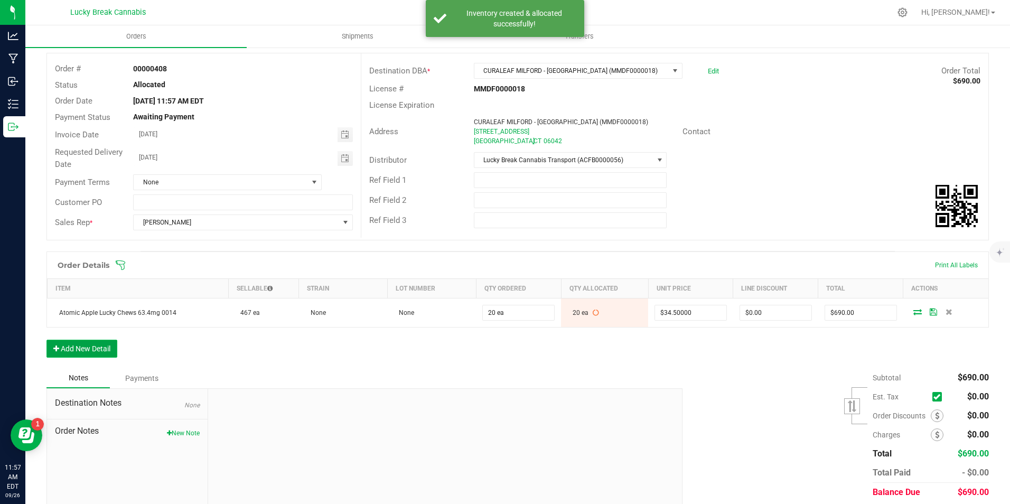
click at [104, 349] on button "Add New Detail" at bounding box center [81, 349] width 71 height 18
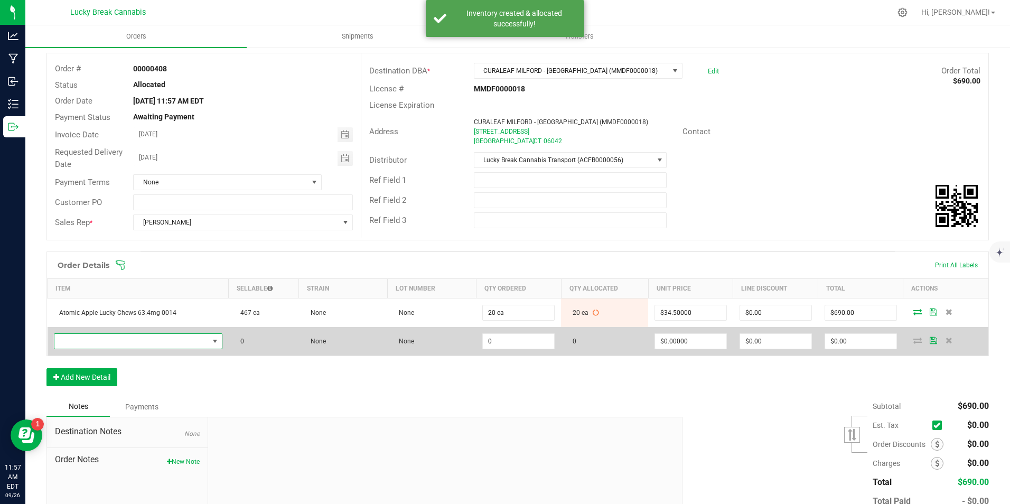
click at [108, 342] on span "NO DATA FOUND" at bounding box center [131, 341] width 154 height 15
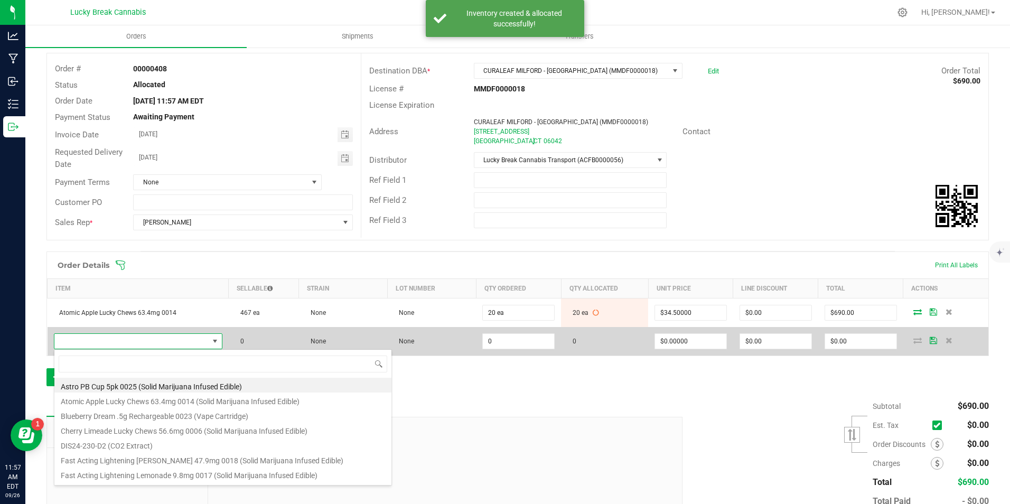
scroll to position [16, 163]
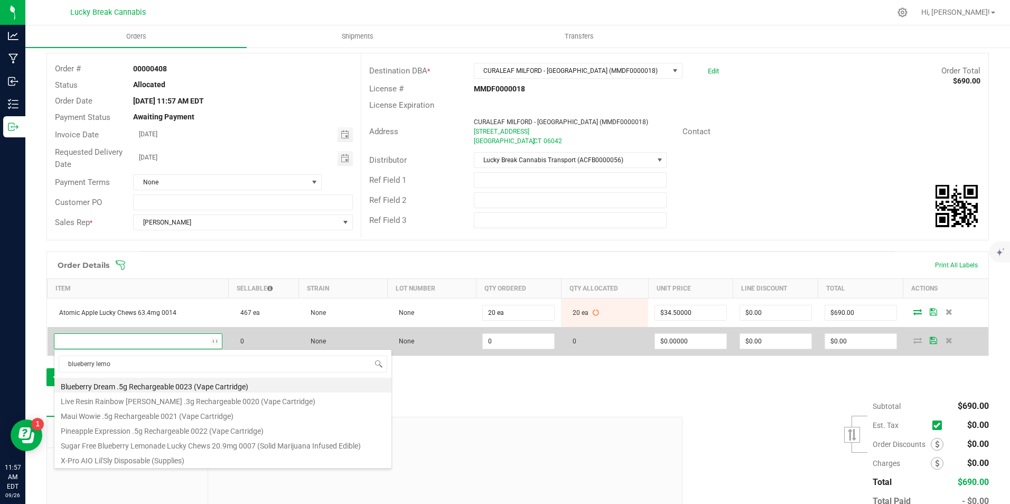
type input "blueberry lemon"
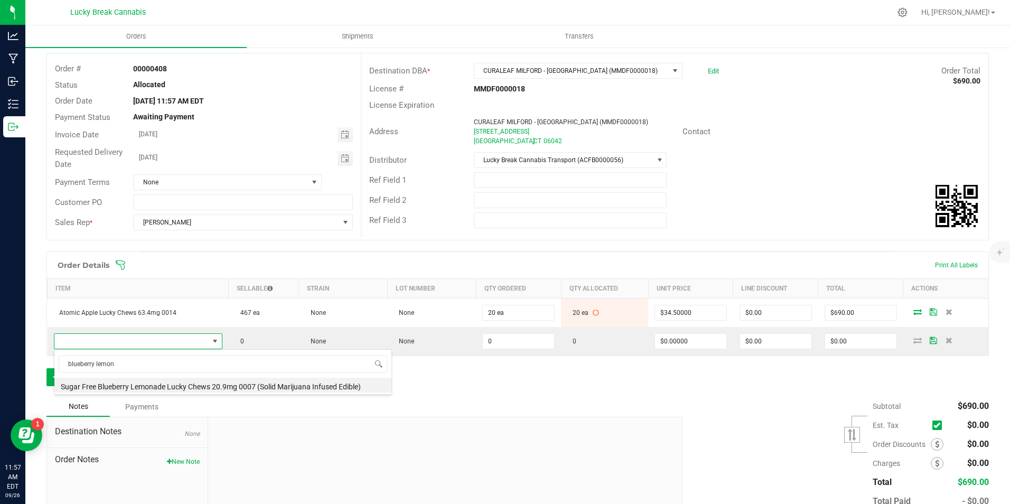
click at [128, 375] on span "blueberry lemon" at bounding box center [222, 363] width 337 height 25
click at [131, 383] on li "Sugar Free Blueberry Lemonade Lucky Chews 20.9mg 0007 (Solid Marijuana Infused …" at bounding box center [222, 385] width 337 height 15
type input "0 ea"
type input "$15.50000"
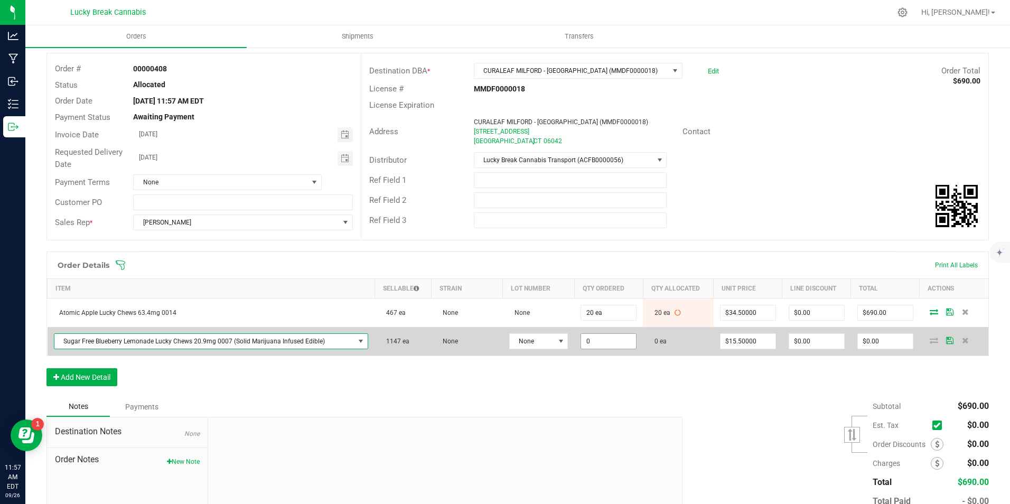
click at [609, 340] on input "0" at bounding box center [608, 341] width 55 height 15
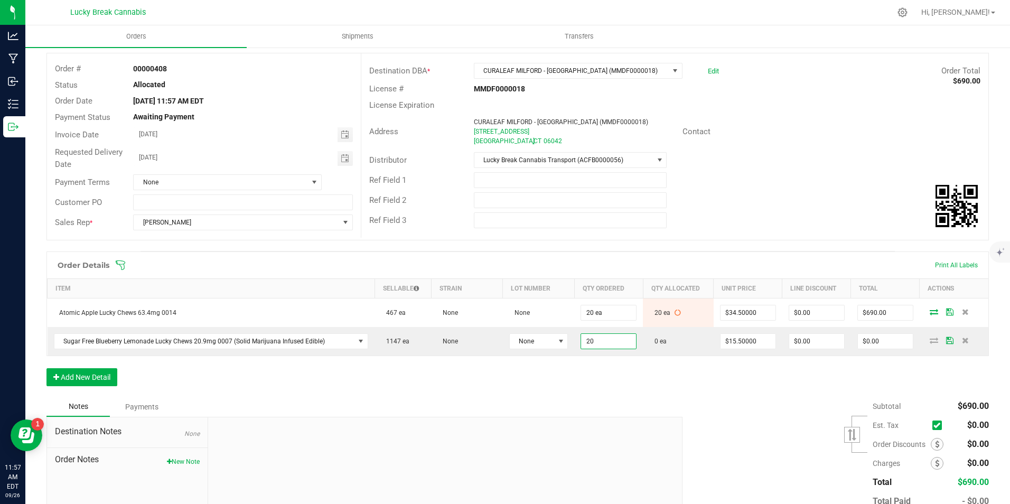
type input "20 ea"
type input "$310.00"
click at [612, 371] on div "Order Details Print All Labels Item Sellable Strain Lot Number Qty Ordered Qty …" at bounding box center [517, 324] width 943 height 145
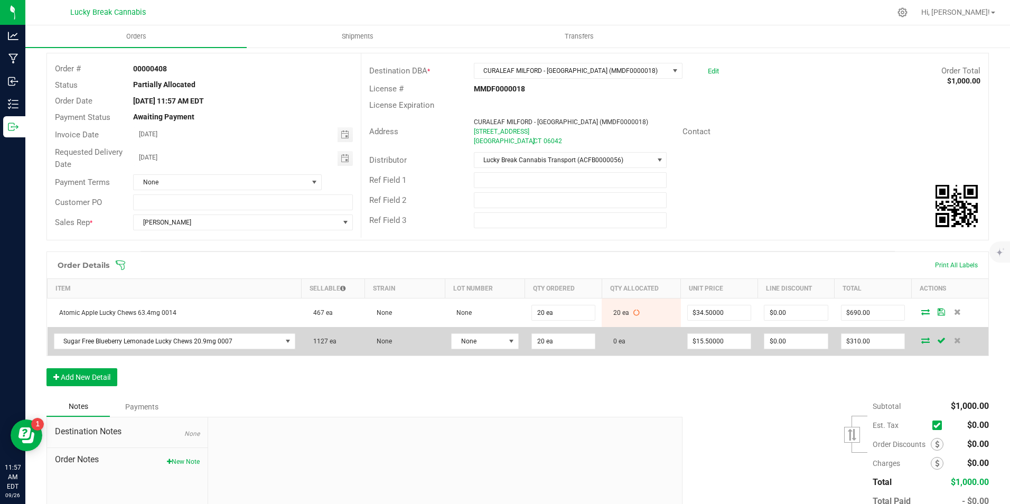
click at [921, 338] on icon at bounding box center [925, 340] width 8 height 6
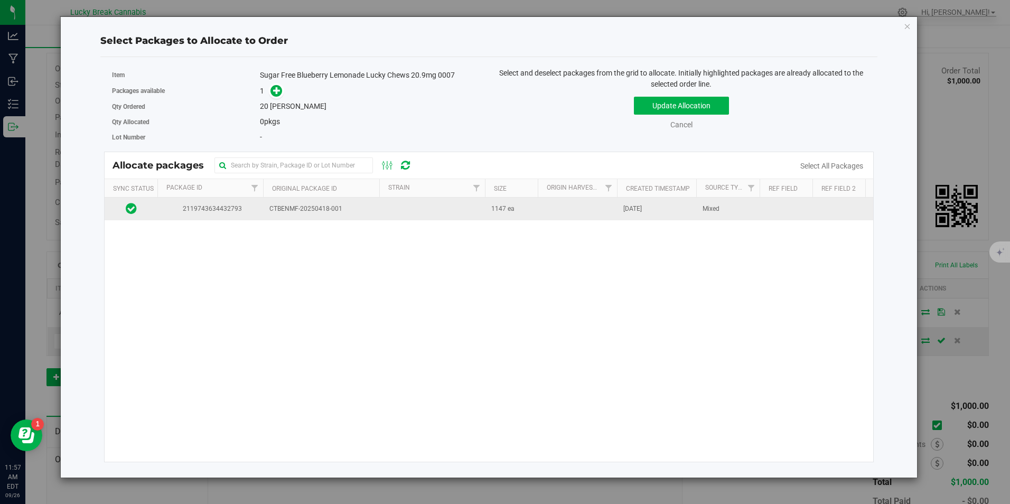
click at [257, 204] on span "2119743634432793" at bounding box center [210, 209] width 93 height 10
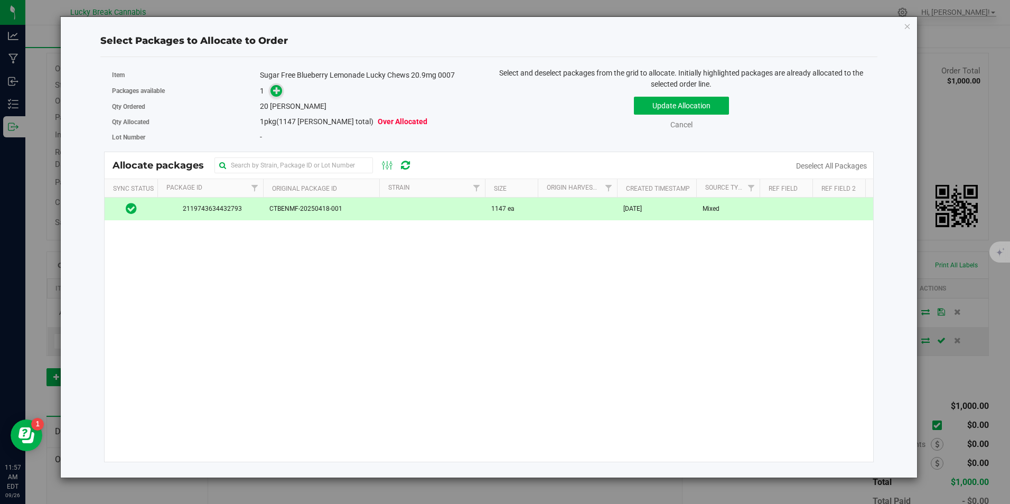
click at [274, 90] on icon at bounding box center [276, 90] width 7 height 7
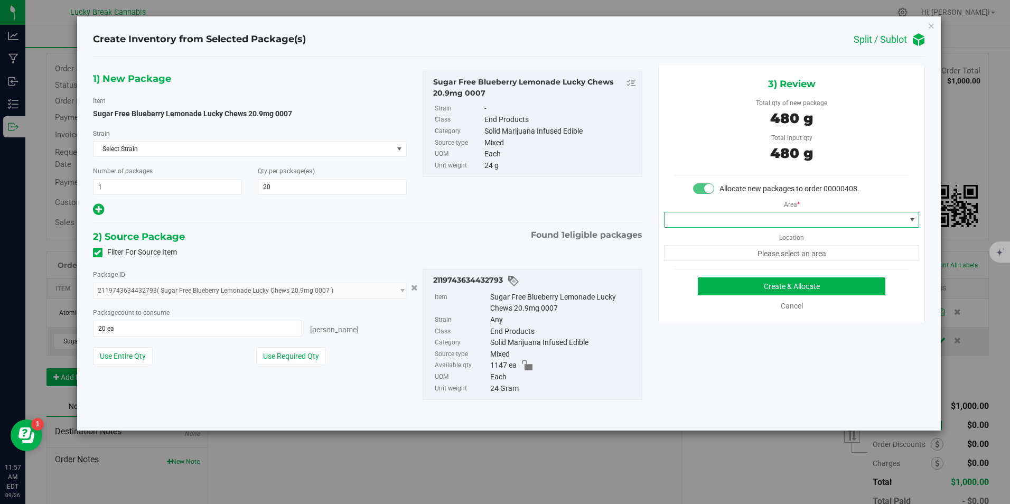
click at [800, 216] on span at bounding box center [785, 219] width 241 height 15
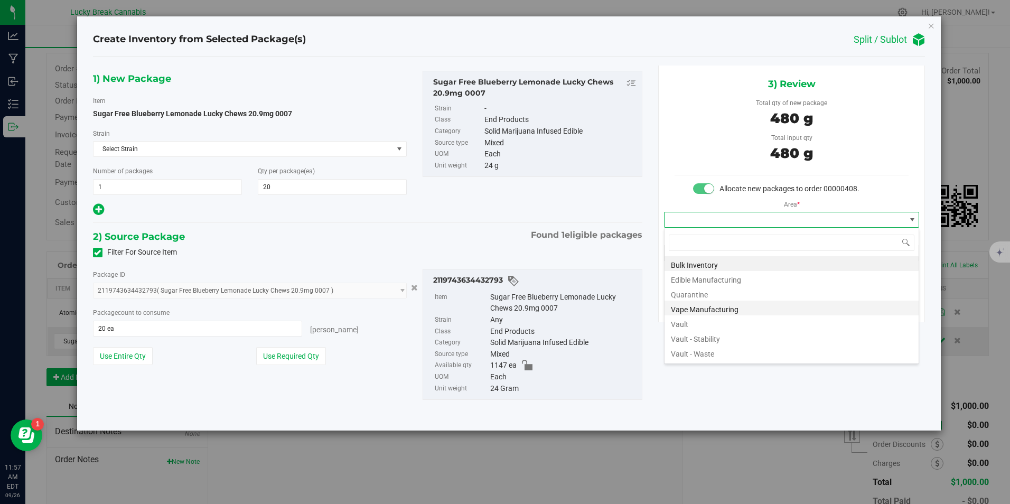
scroll to position [16, 256]
click at [690, 322] on li "Vault" at bounding box center [792, 322] width 254 height 15
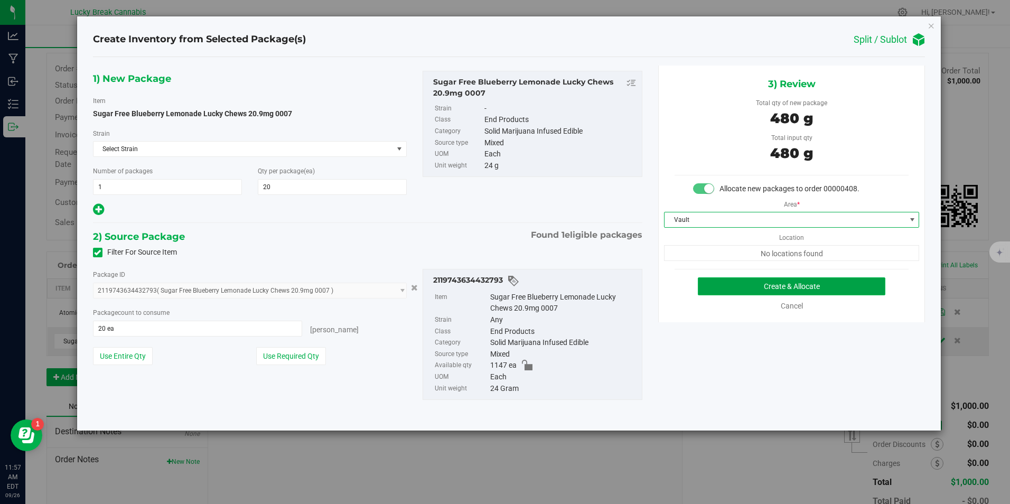
click at [746, 286] on button "Create & Allocate" at bounding box center [792, 286] width 188 height 18
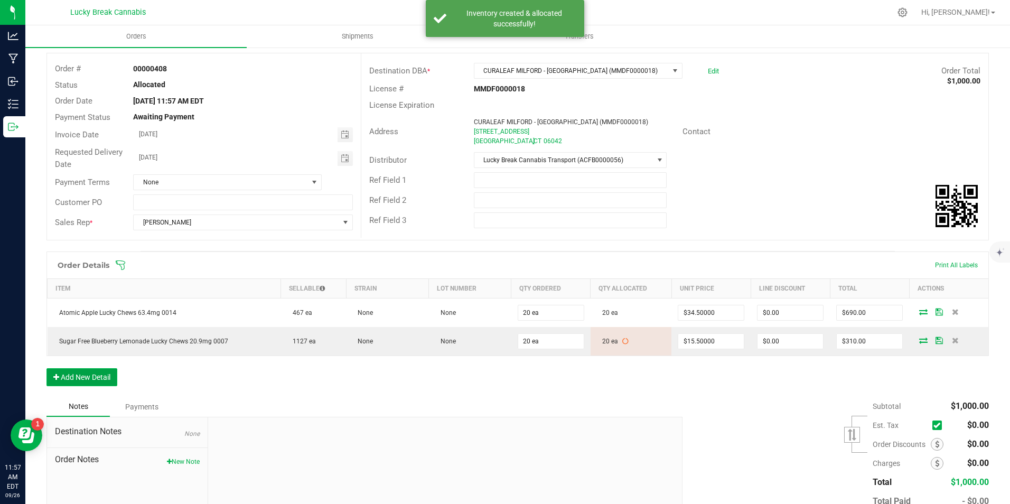
click at [81, 378] on button "Add New Detail" at bounding box center [81, 377] width 71 height 18
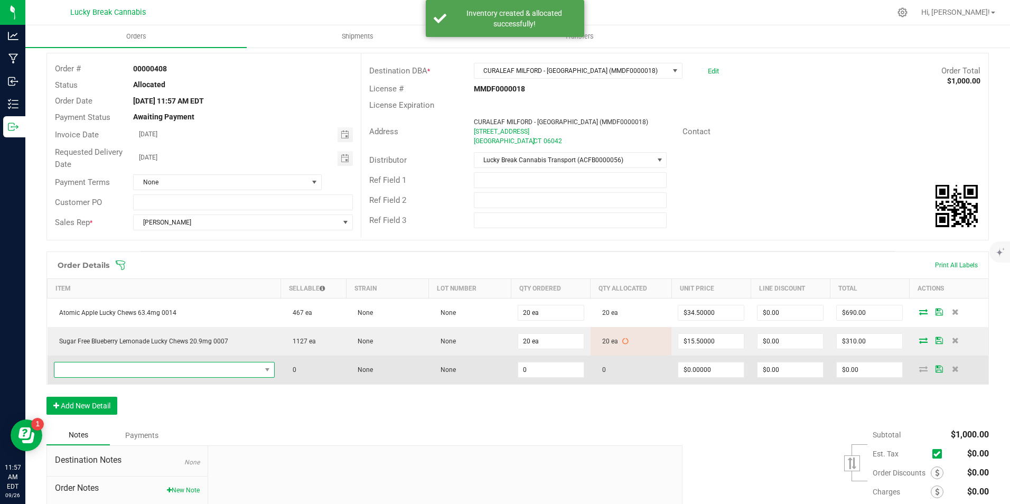
click at [108, 367] on span "NO DATA FOUND" at bounding box center [157, 369] width 207 height 15
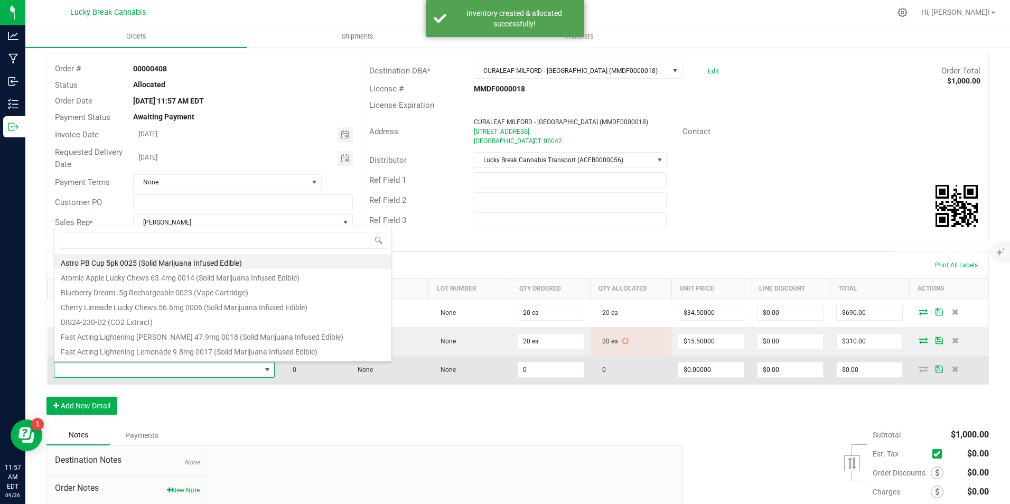
scroll to position [16, 215]
type input "pink"
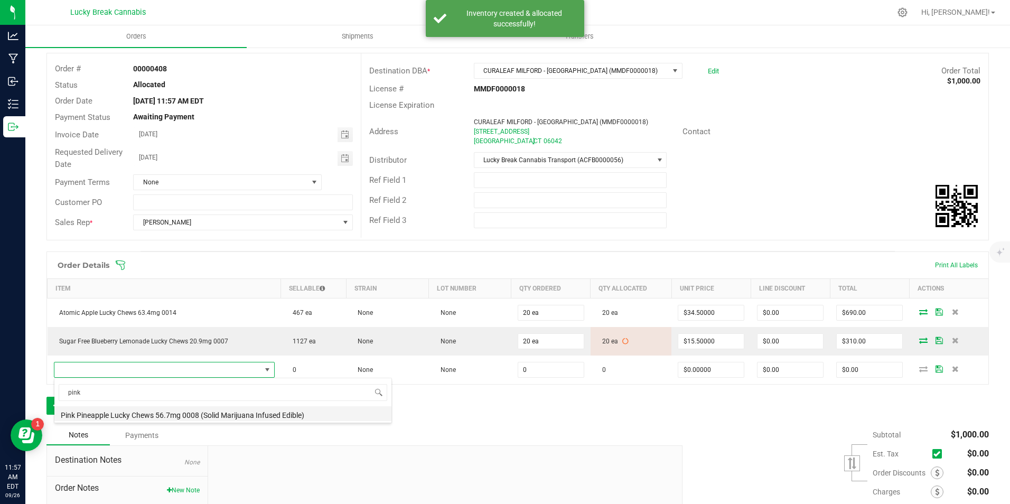
click at [126, 421] on li "Pink Pineapple Lucky Chews 56.7mg 0008 (Solid Marijuana Infused Edible)" at bounding box center [222, 413] width 337 height 15
type input "0 ea"
type input "$34.50000"
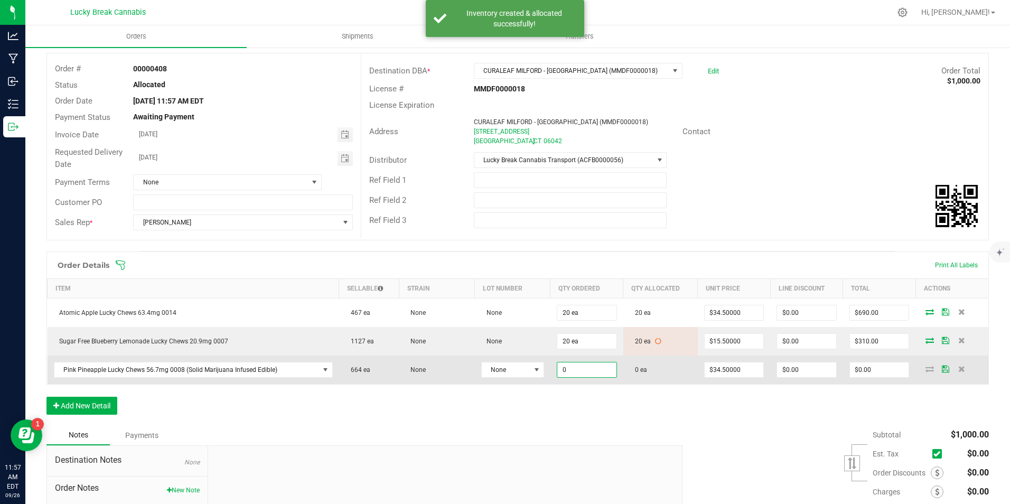
click at [567, 371] on input "0" at bounding box center [586, 369] width 59 height 15
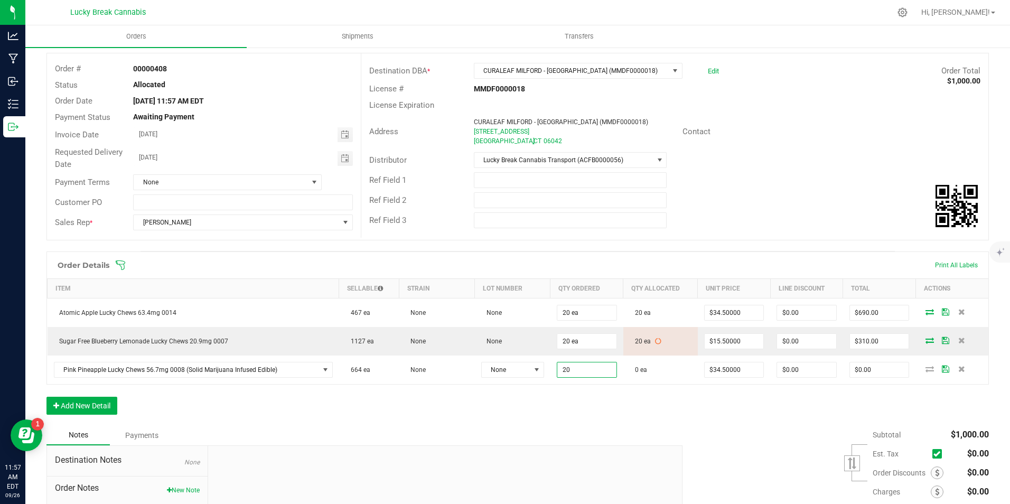
type input "20 ea"
type input "$690.00"
click at [636, 397] on div "Order Details Print All Labels Item Sellable Strain Lot Number Qty Ordered Qty …" at bounding box center [517, 339] width 943 height 174
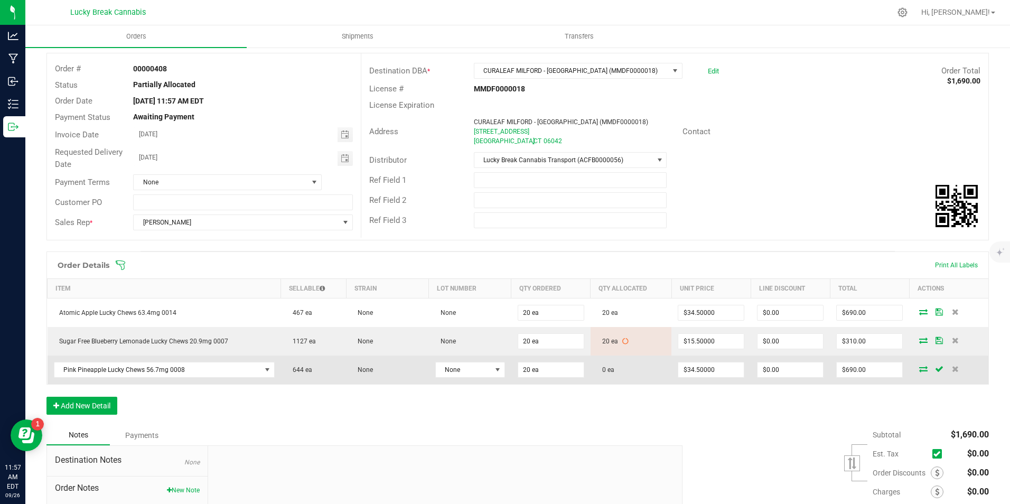
click at [919, 367] on icon at bounding box center [923, 369] width 8 height 6
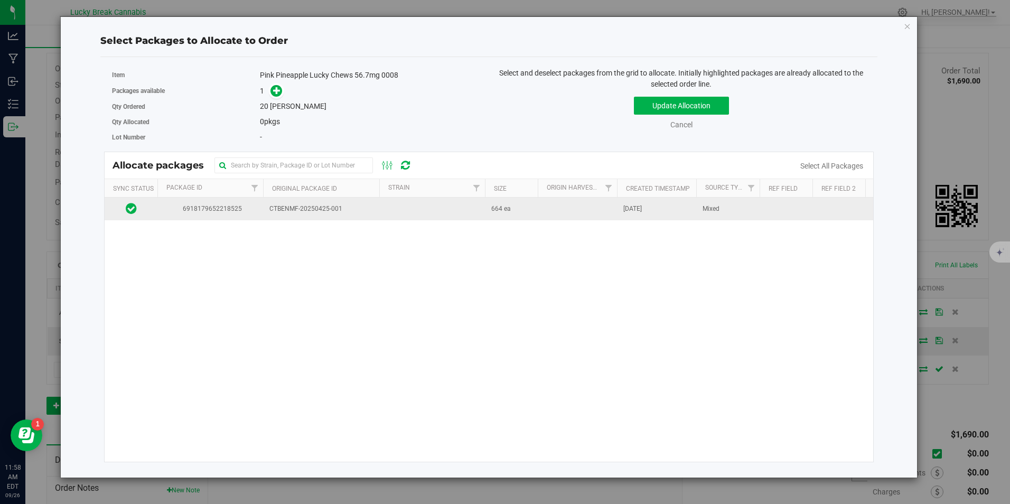
click at [340, 211] on span "CTBENMF-20250425-001" at bounding box center [321, 209] width 104 height 10
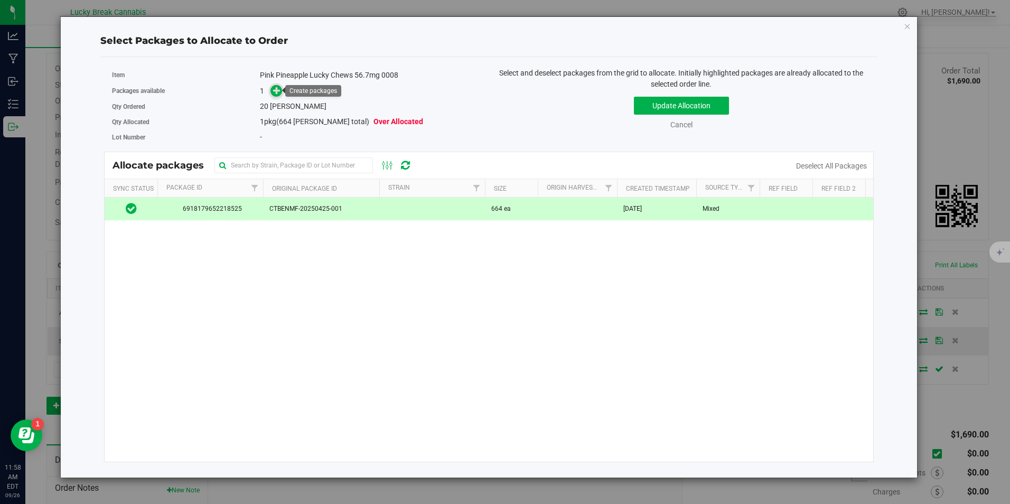
click at [276, 89] on icon at bounding box center [276, 90] width 7 height 7
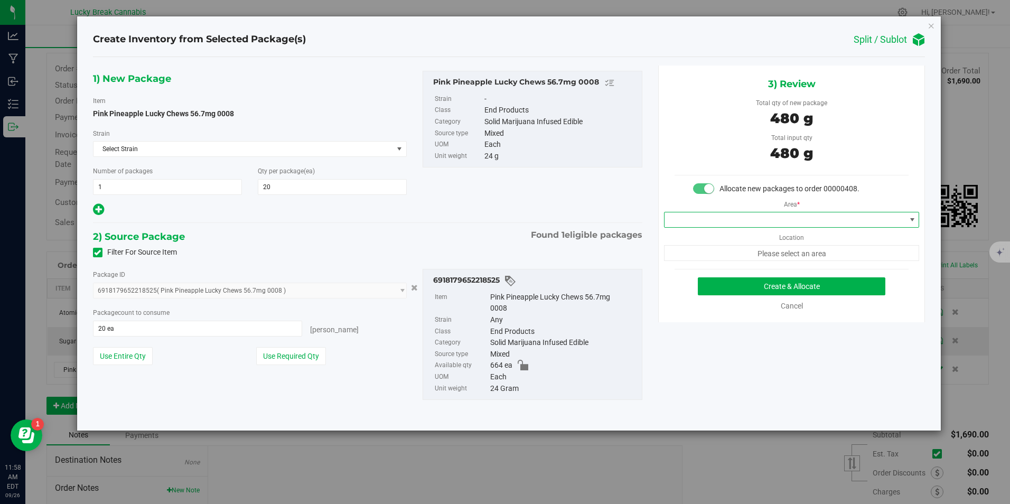
click at [799, 217] on span at bounding box center [785, 219] width 241 height 15
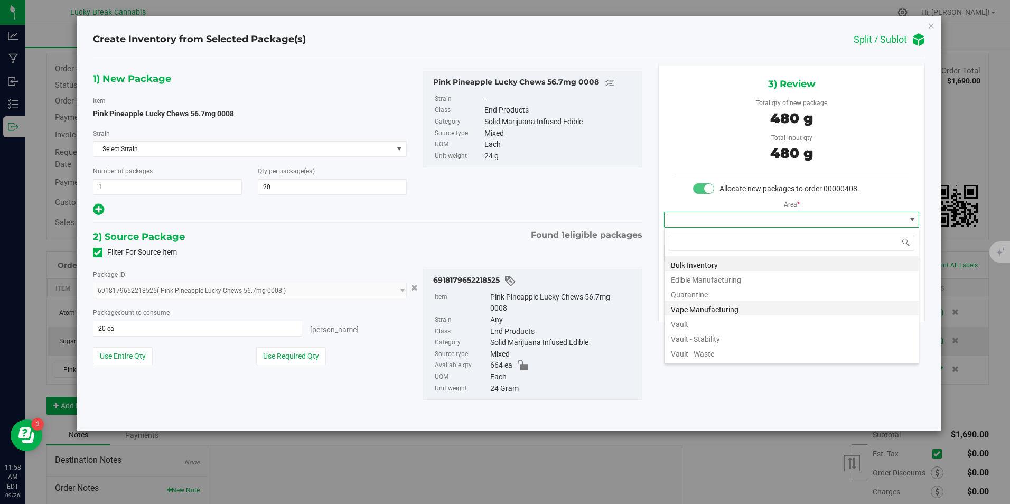
scroll to position [16, 256]
click at [703, 321] on li "Vault" at bounding box center [792, 322] width 254 height 15
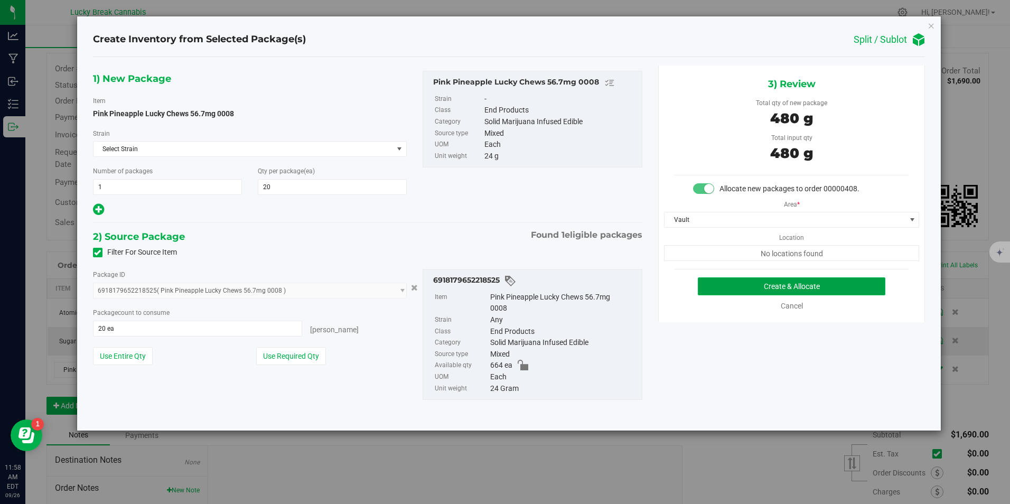
click at [744, 284] on button "Create & Allocate" at bounding box center [792, 286] width 188 height 18
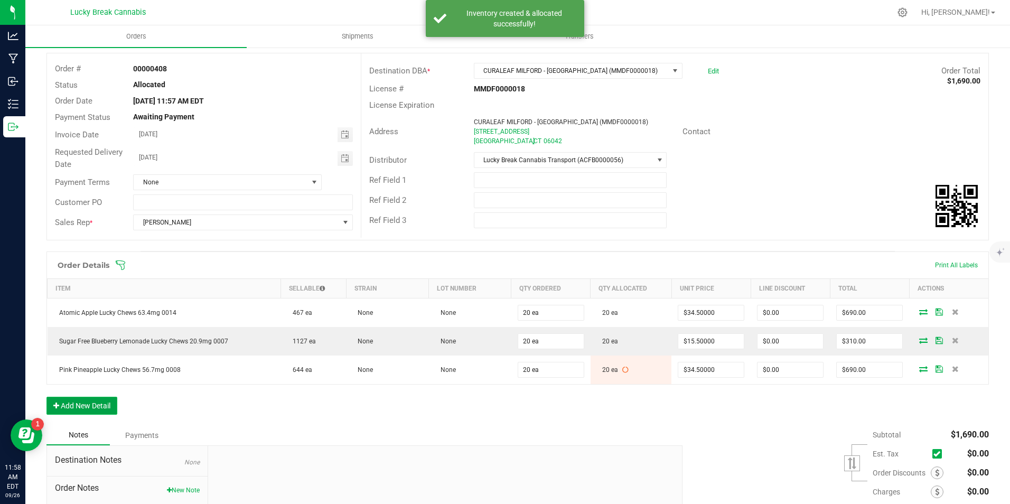
click at [97, 403] on button "Add New Detail" at bounding box center [81, 406] width 71 height 18
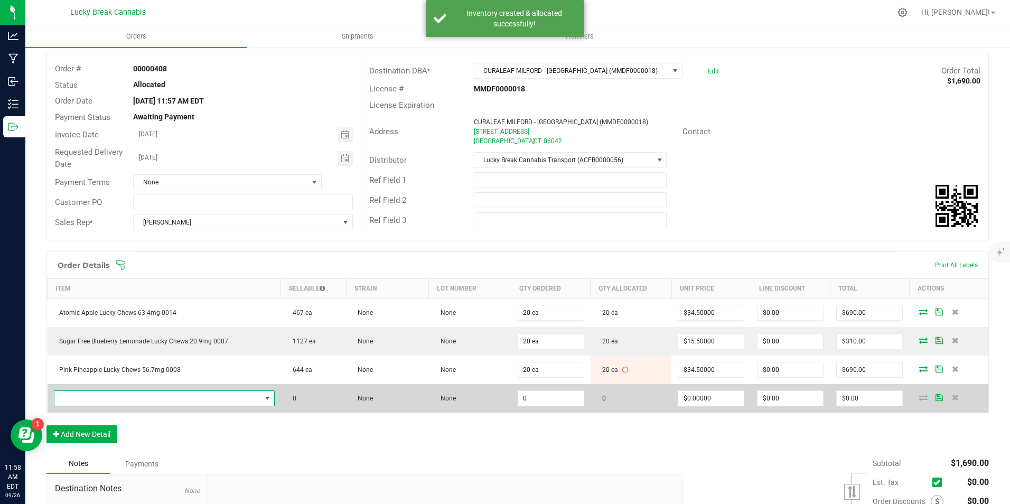
click at [98, 396] on span "NO DATA FOUND" at bounding box center [157, 398] width 207 height 15
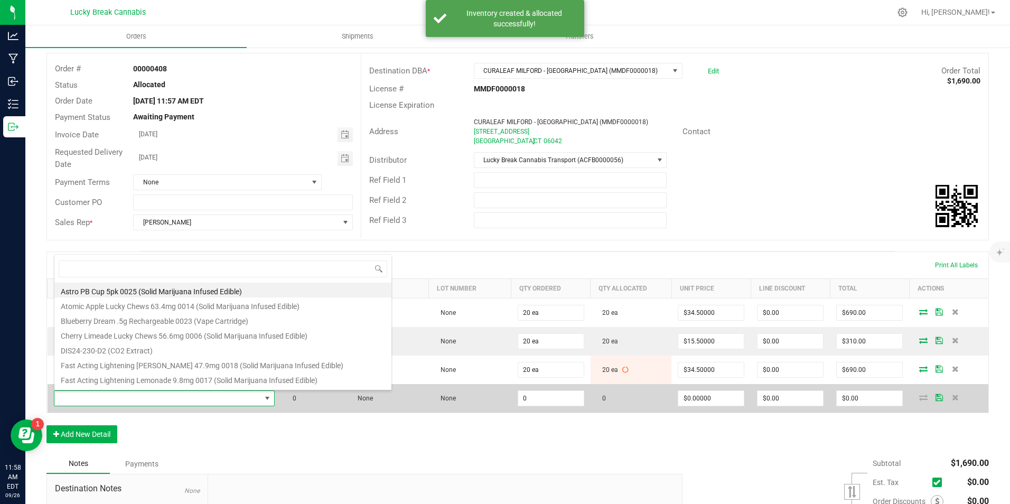
scroll to position [16, 215]
type input "05"
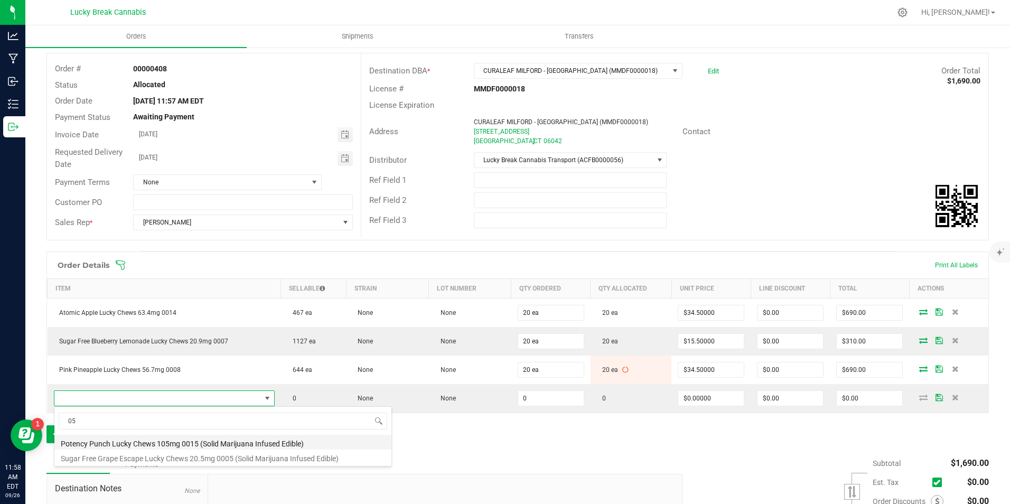
click at [138, 439] on li "Potency Punch Lucky Chews 105mg 0015 (Solid Marijuana Infused Edible)" at bounding box center [222, 442] width 337 height 15
type input "0 ea"
type input "$60.00000"
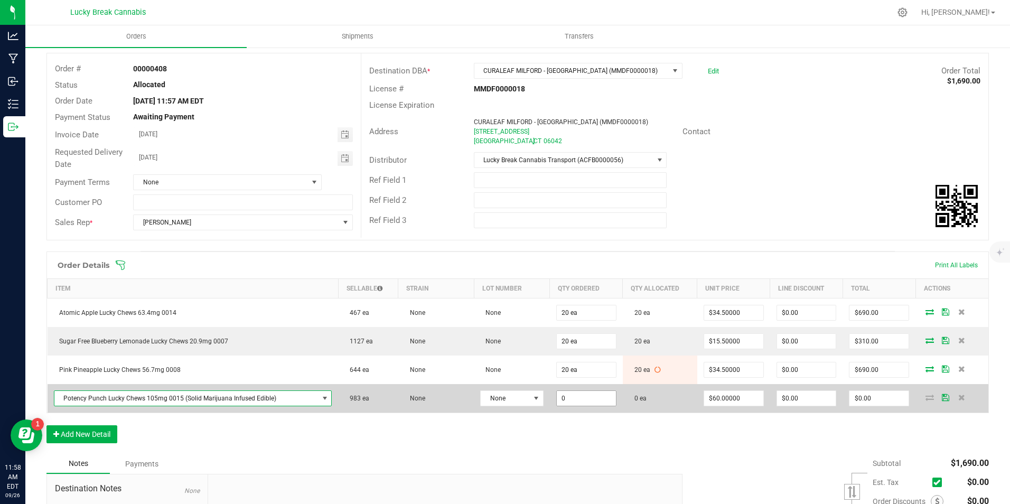
click at [568, 403] on input "0" at bounding box center [586, 398] width 59 height 15
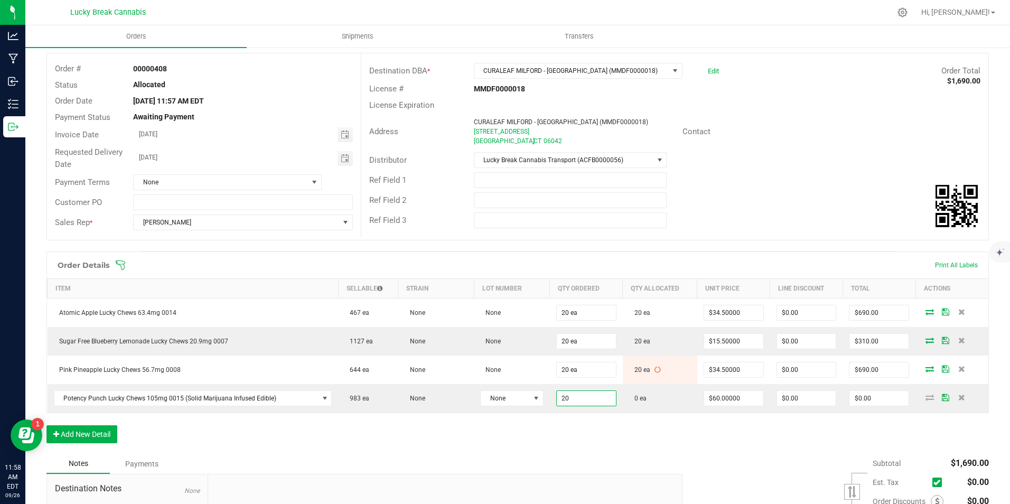
type input "20 ea"
type input "$1,200.00"
click at [585, 437] on div "Order Details Print All Labels Item Sellable Strain Lot Number Qty Ordered Qty …" at bounding box center [517, 353] width 943 height 202
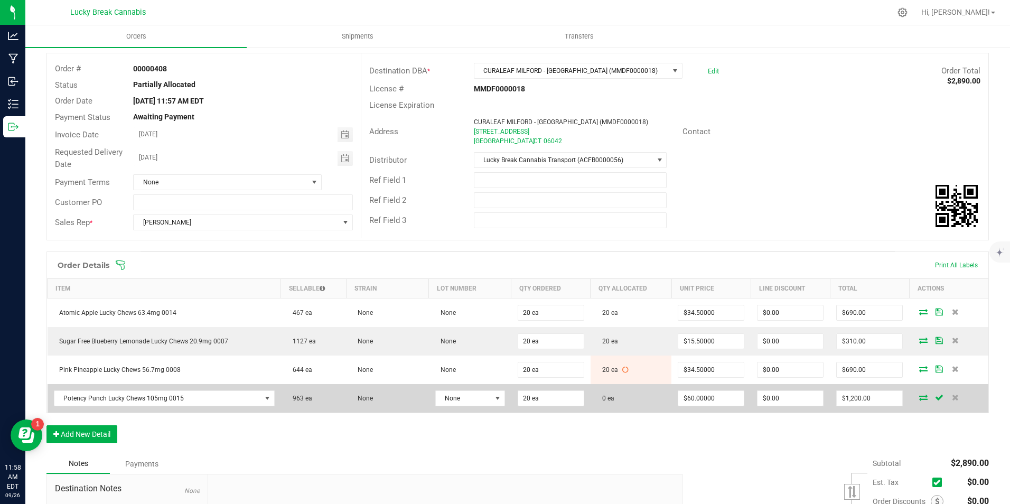
click at [919, 398] on icon at bounding box center [923, 397] width 8 height 6
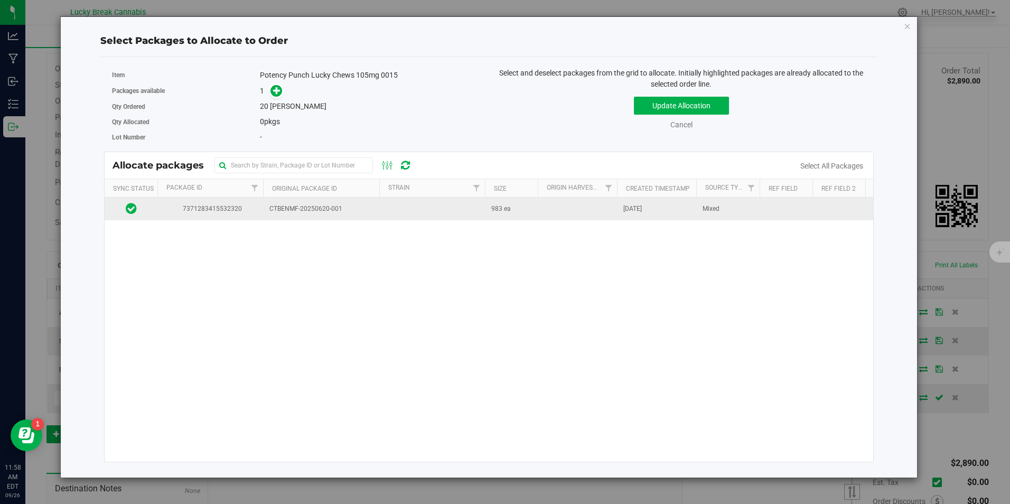
click at [284, 209] on span "CTBENMF-20250620-001" at bounding box center [321, 209] width 104 height 10
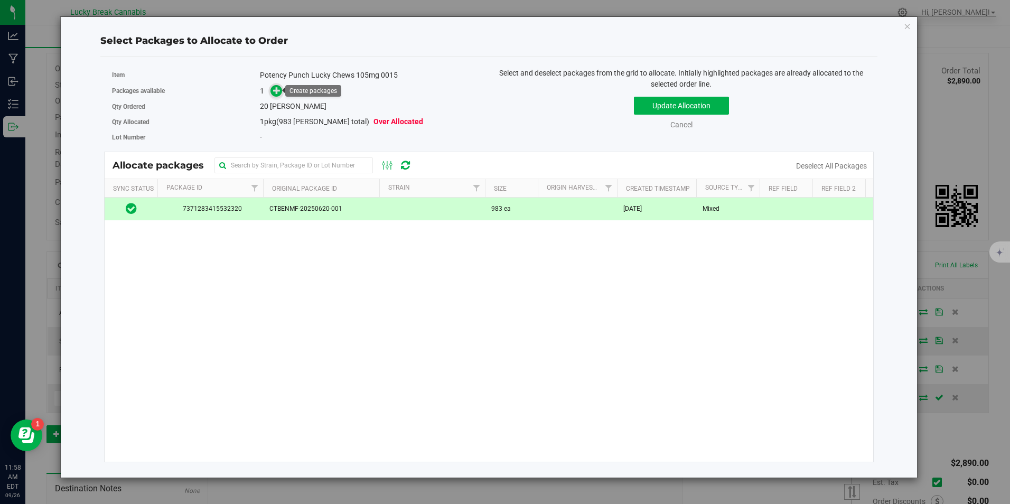
click at [274, 89] on icon at bounding box center [276, 90] width 7 height 7
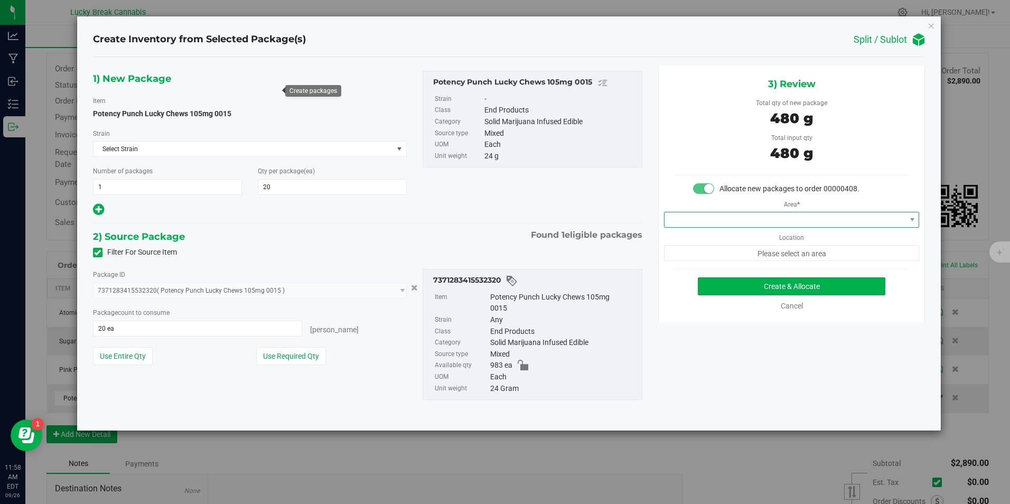
click at [719, 221] on span at bounding box center [785, 219] width 241 height 15
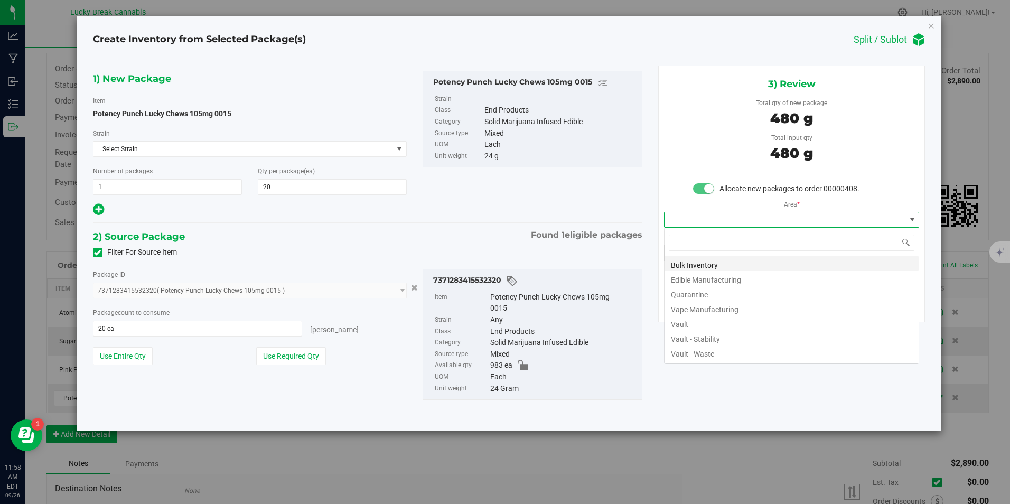
scroll to position [16, 256]
click at [697, 321] on li "Vault" at bounding box center [792, 322] width 254 height 15
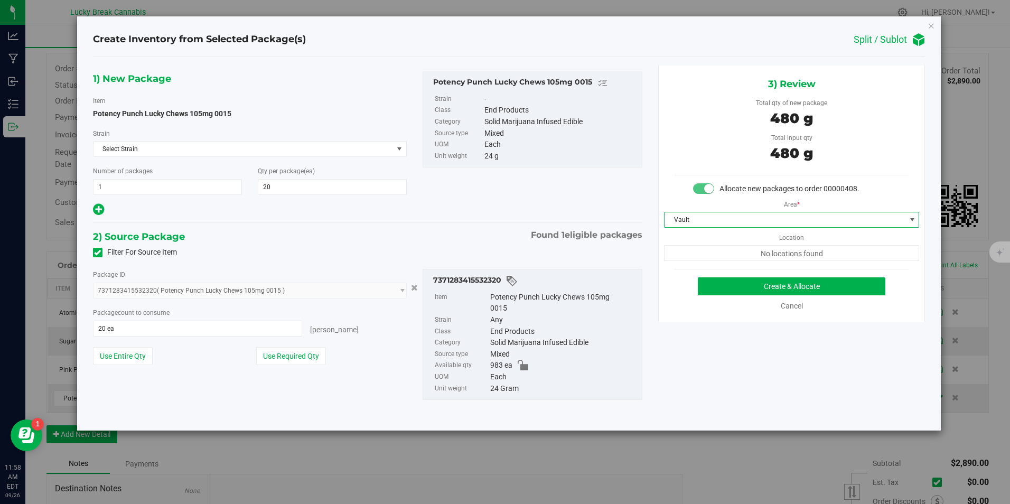
click at [750, 273] on div "3) Review Total qty of new package 480 g Total input qty 480 g Allocate new pac…" at bounding box center [791, 194] width 267 height 257
click at [752, 280] on button "Create & Allocate" at bounding box center [792, 286] width 188 height 18
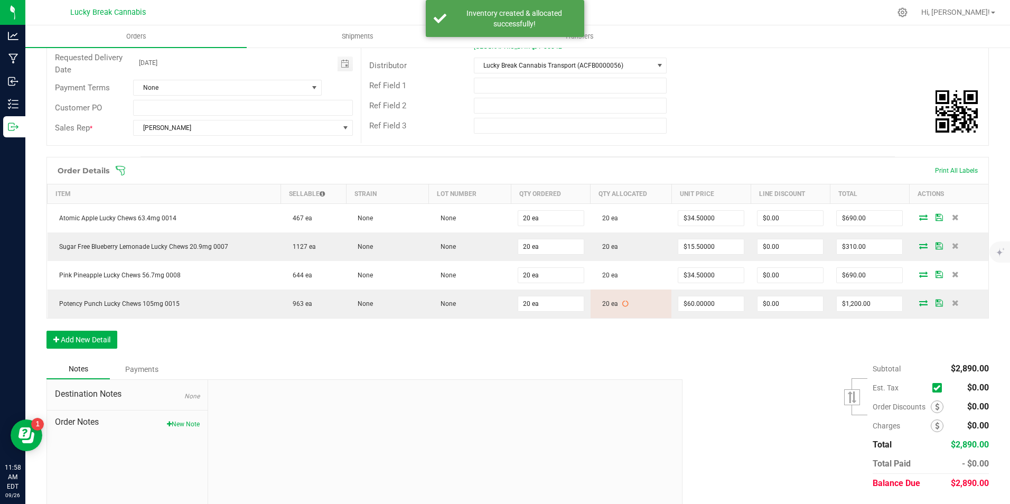
scroll to position [159, 0]
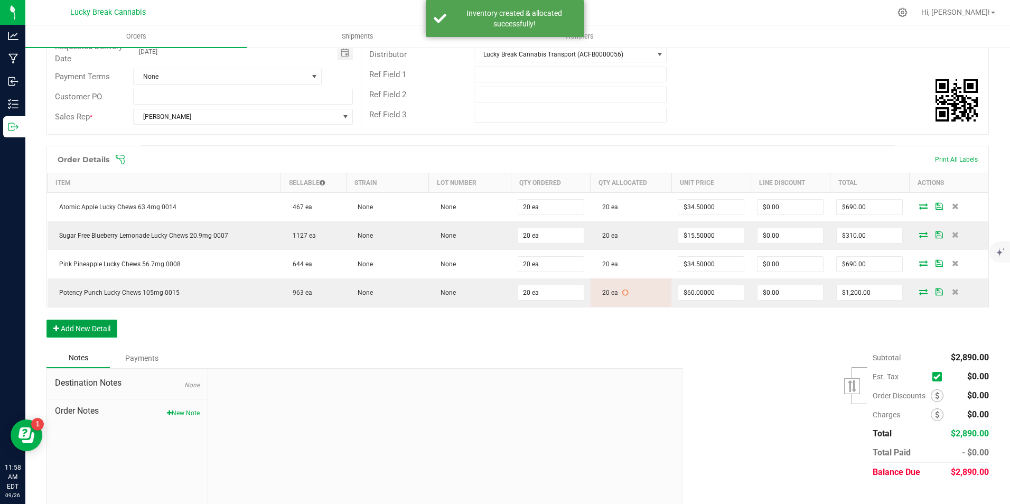
click at [100, 331] on button "Add New Detail" at bounding box center [81, 329] width 71 height 18
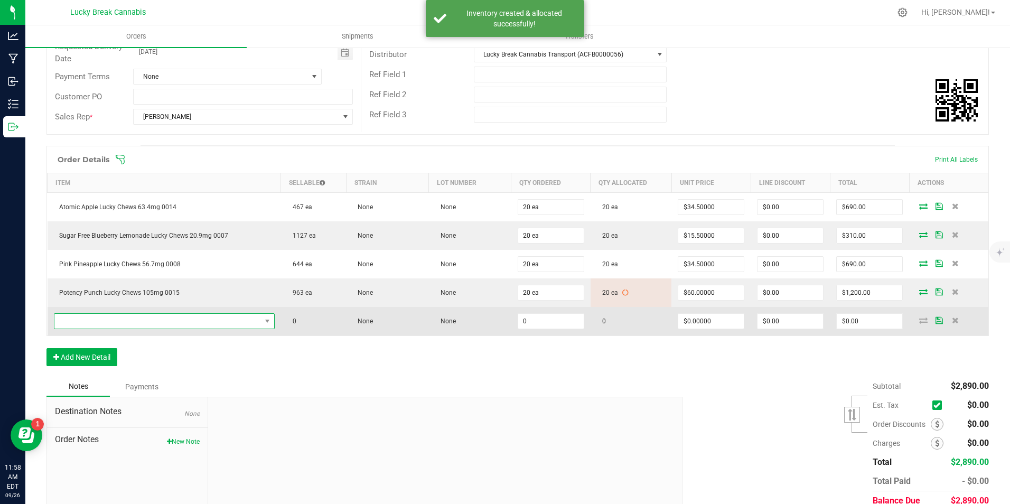
click at [105, 323] on span "NO DATA FOUND" at bounding box center [157, 321] width 207 height 15
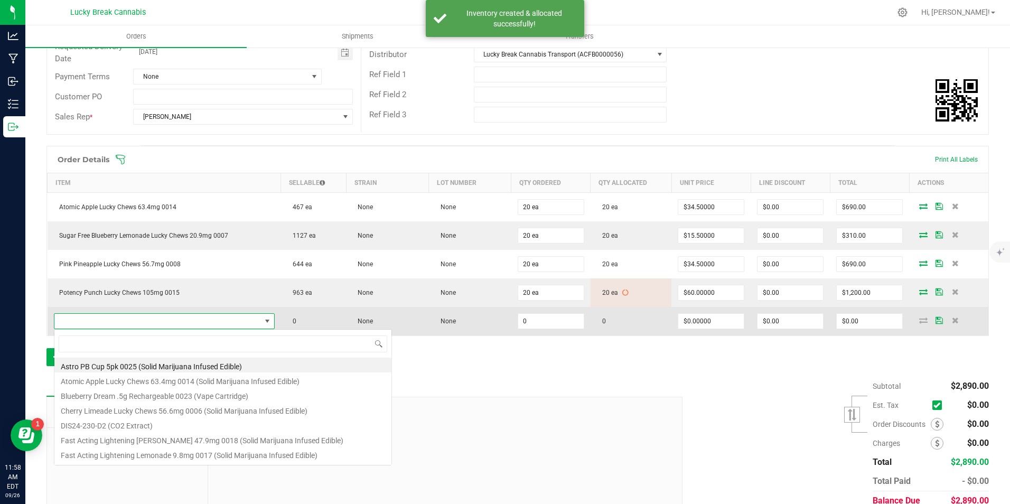
scroll to position [16, 215]
type input "marg"
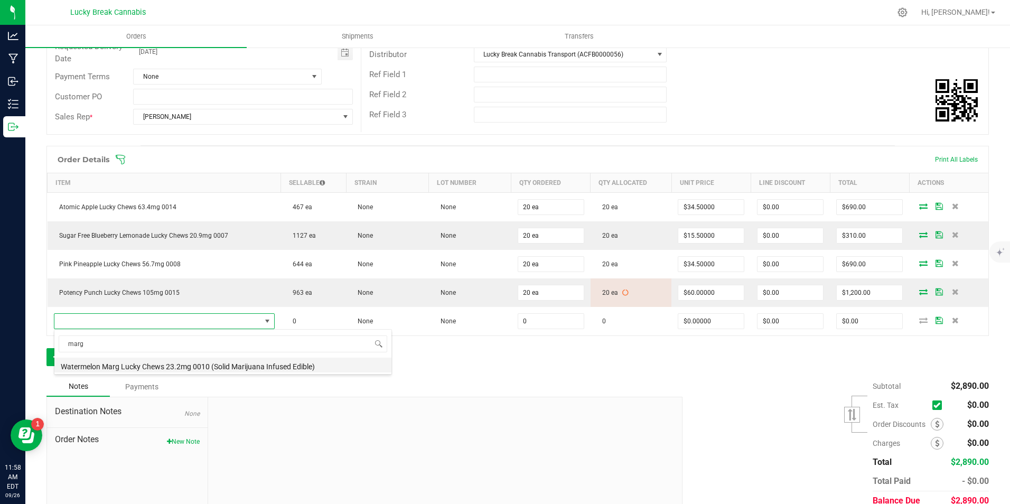
click at [128, 362] on li "Watermelon Marg Lucky Chews 23.2mg 0010 (Solid Marijuana Infused Edible)" at bounding box center [222, 365] width 337 height 15
type input "0 ea"
type input "$15.50000"
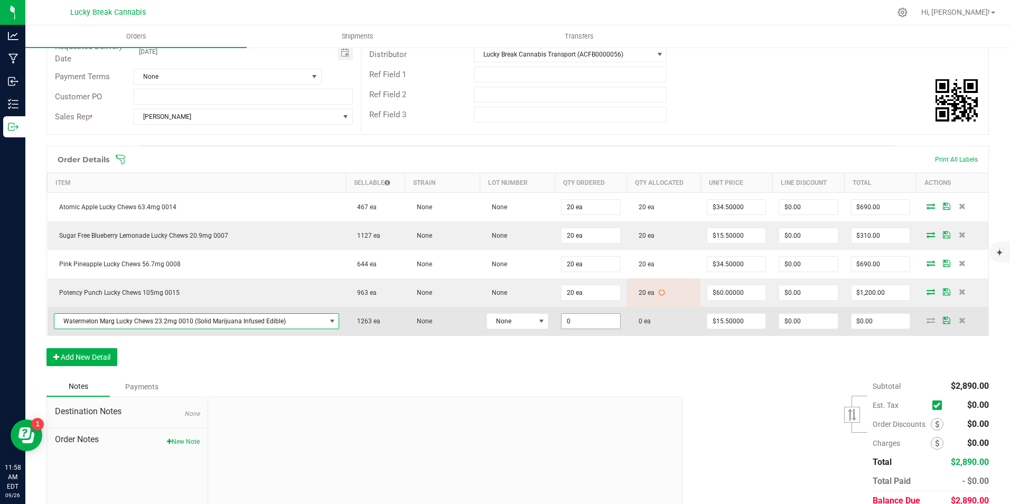
click at [591, 320] on input "0" at bounding box center [591, 321] width 58 height 15
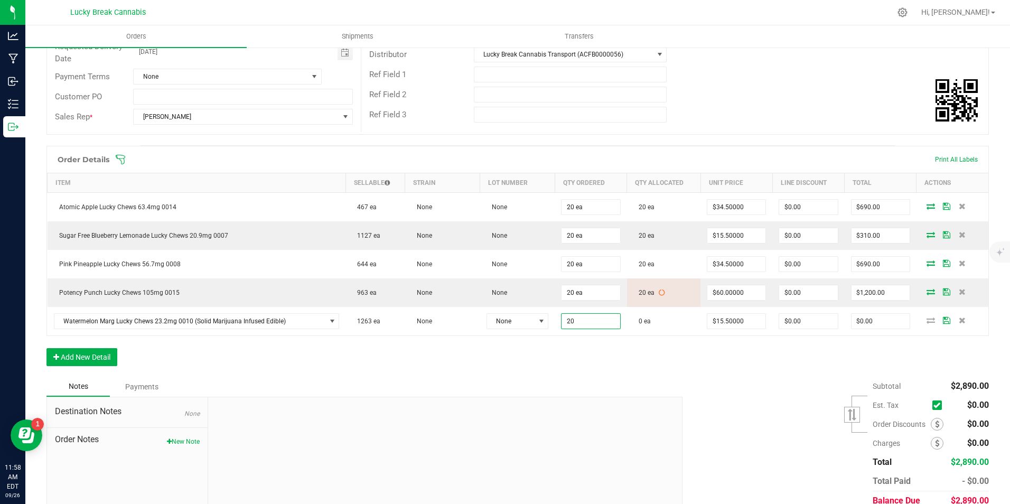
type input "20 ea"
type input "$310.00"
click at [604, 360] on div "Order Details Print All Labels Item Sellable Strain Lot Number Qty Ordered Qty …" at bounding box center [517, 261] width 943 height 231
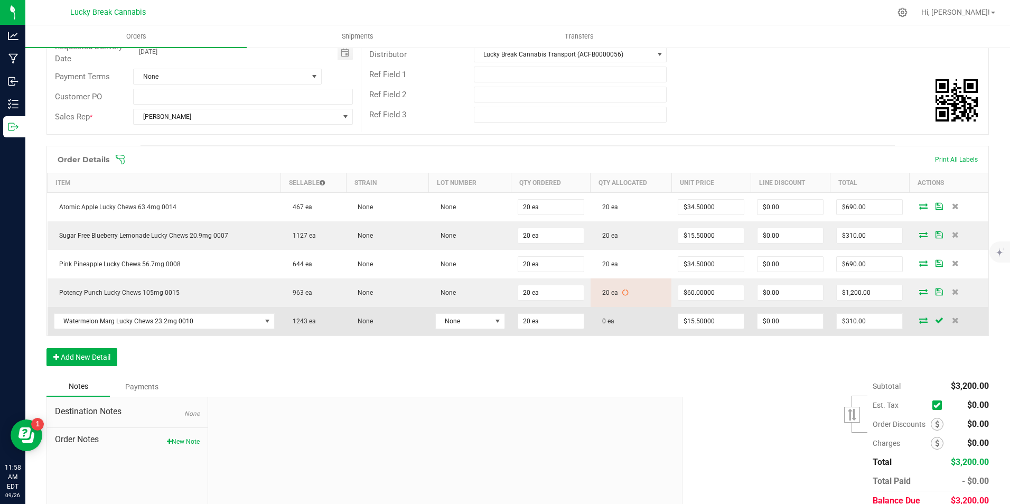
click at [919, 320] on icon at bounding box center [923, 320] width 8 height 6
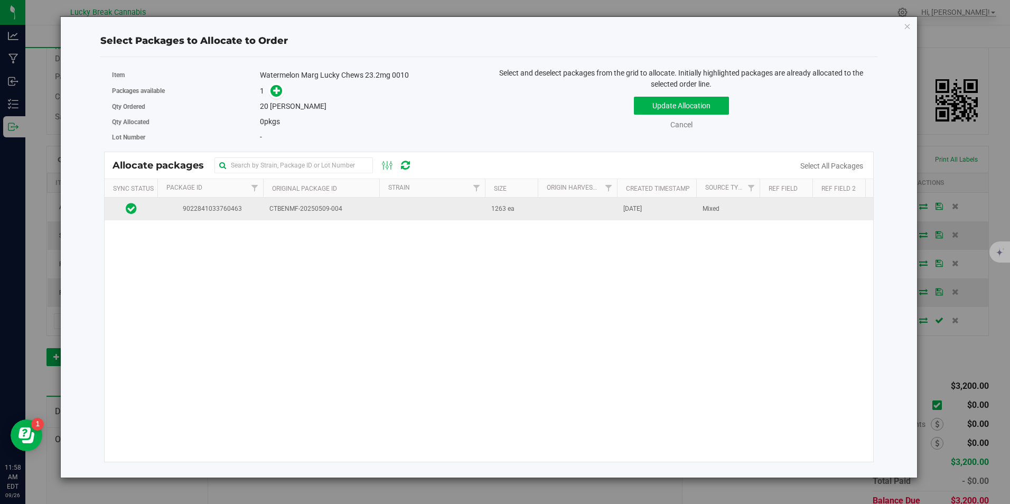
click at [293, 209] on span "CTBENMF-20250509-004" at bounding box center [321, 209] width 104 height 10
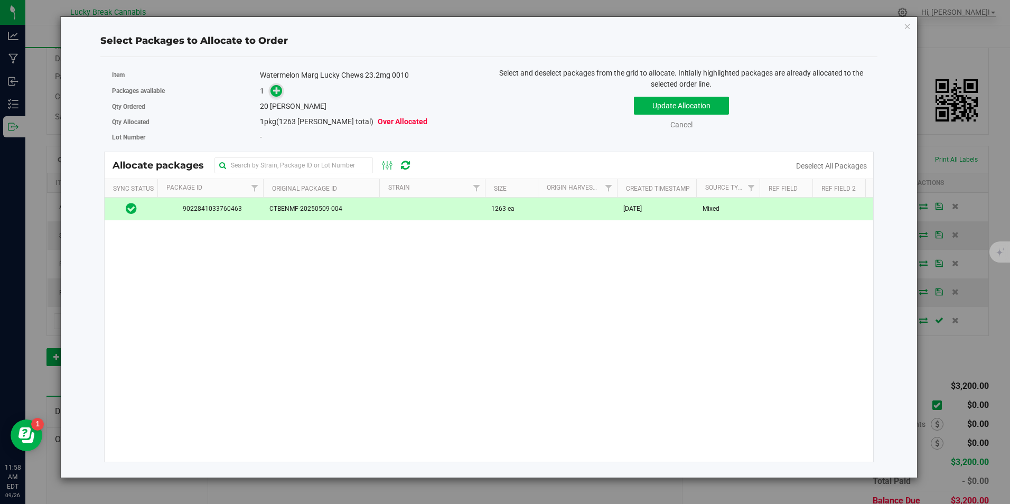
click at [276, 94] on icon at bounding box center [276, 90] width 7 height 7
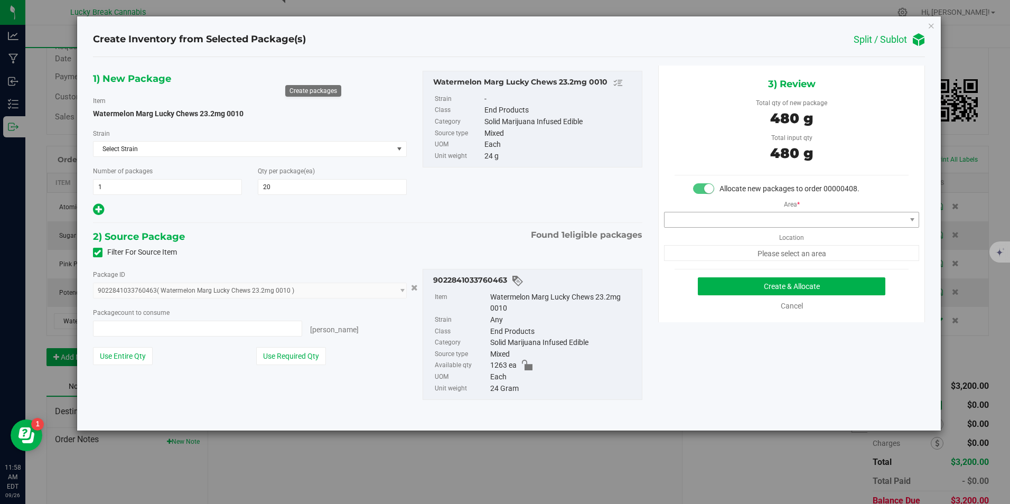
type input "20 ea"
click at [799, 218] on span at bounding box center [785, 219] width 241 height 15
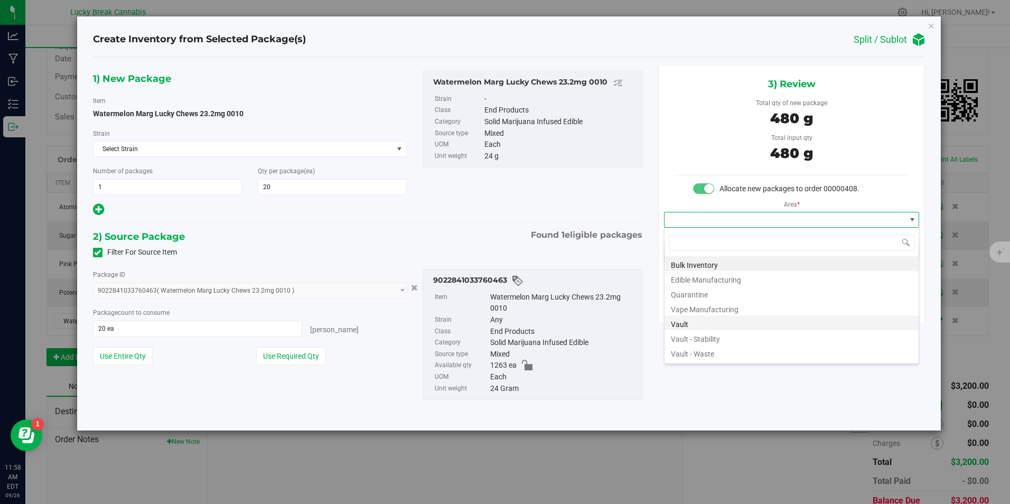
scroll to position [16, 256]
click at [710, 322] on li "Vault" at bounding box center [792, 322] width 254 height 15
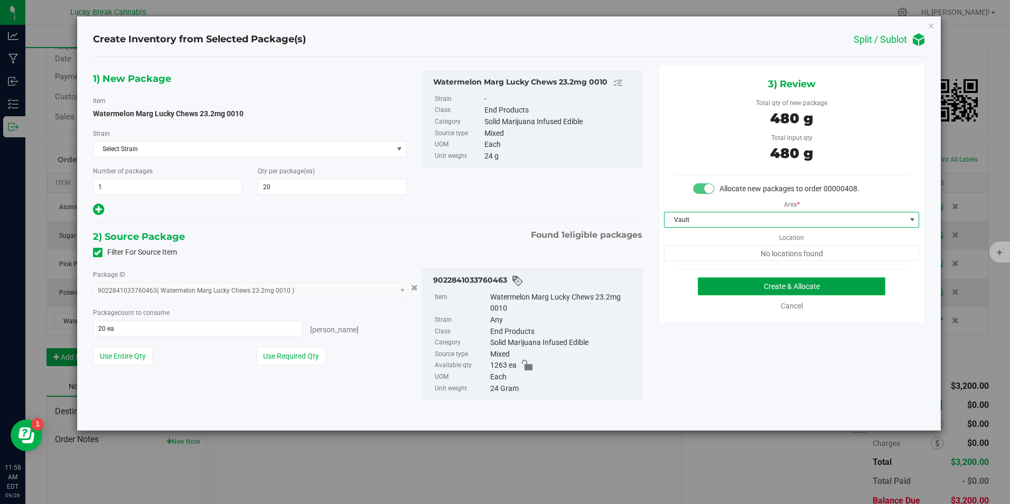
click at [747, 287] on button "Create & Allocate" at bounding box center [792, 286] width 188 height 18
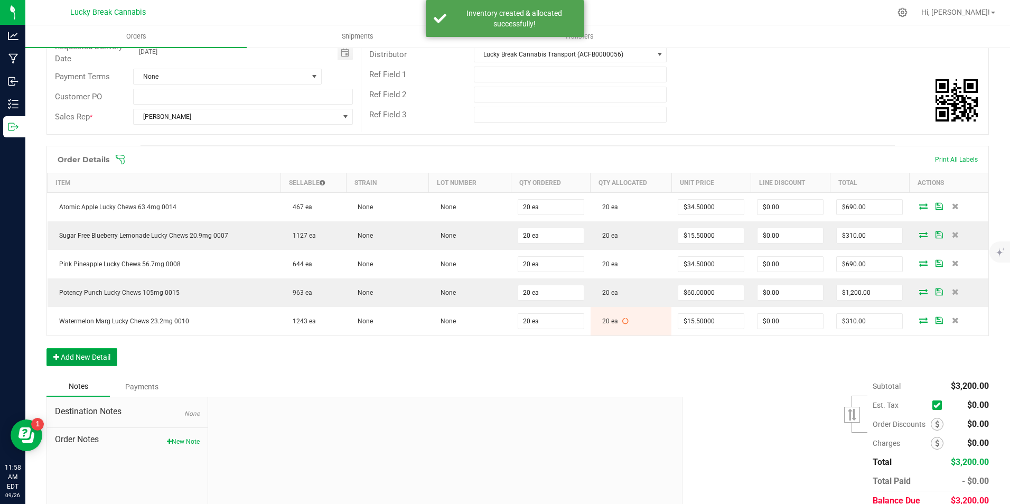
click at [91, 355] on button "Add New Detail" at bounding box center [81, 357] width 71 height 18
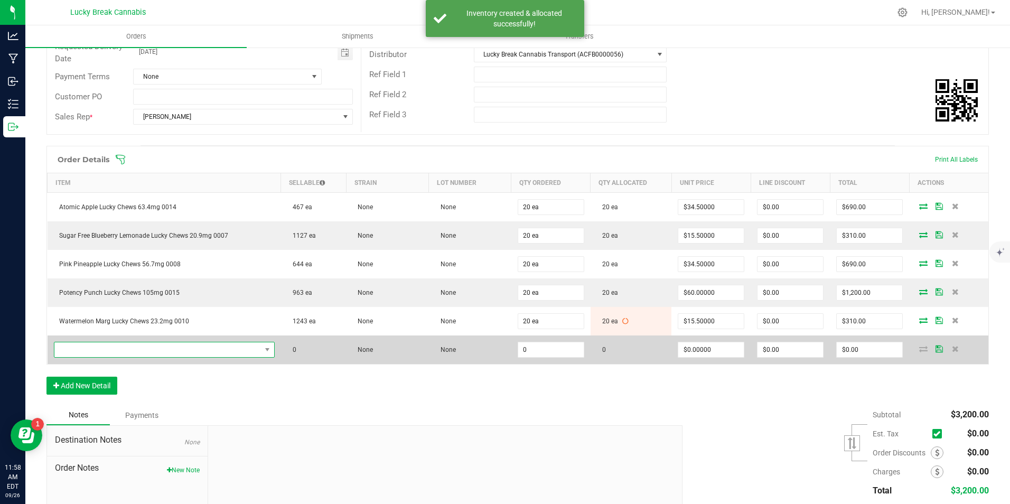
click at [110, 351] on span "NO DATA FOUND" at bounding box center [157, 349] width 207 height 15
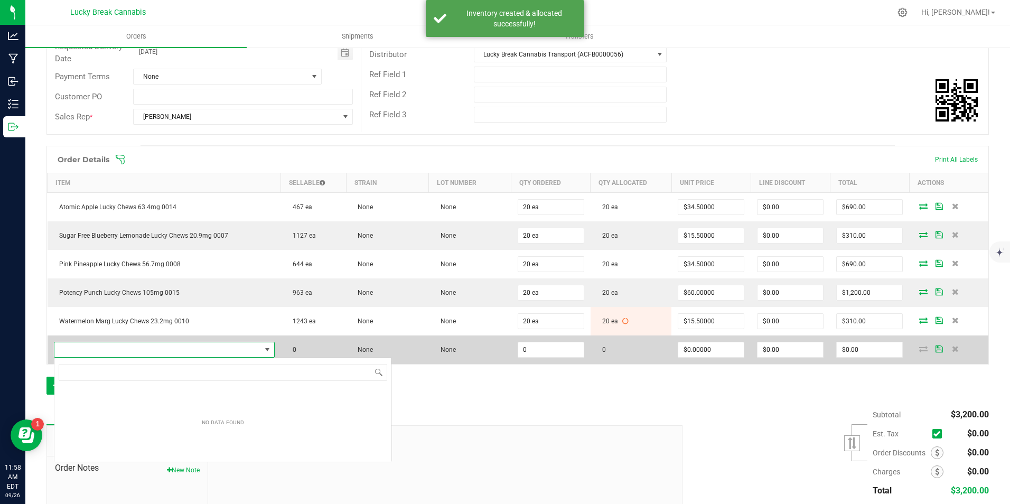
scroll to position [52822, 52620]
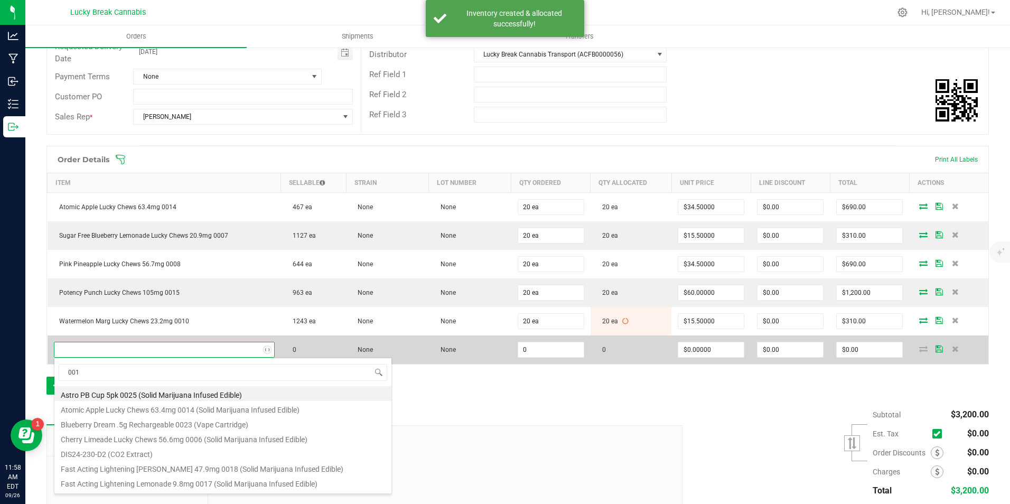
type input "0017"
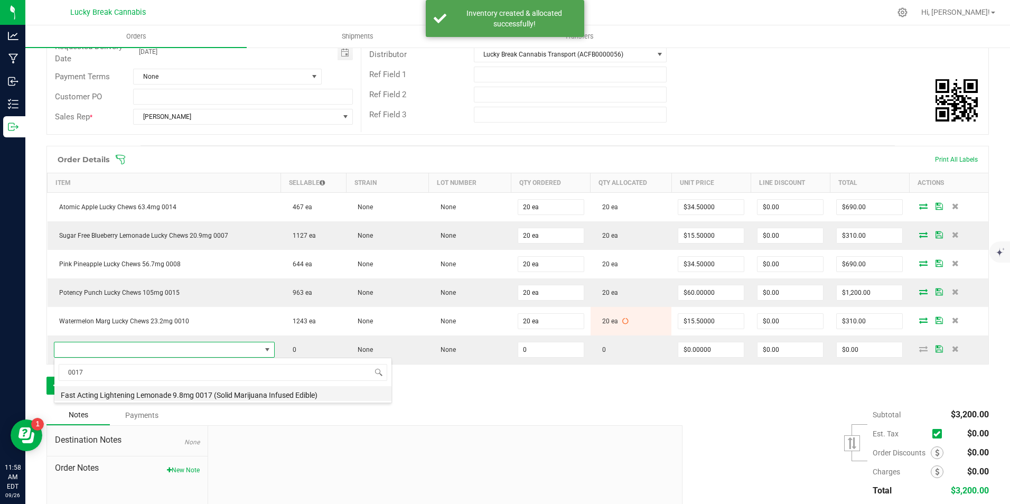
click at [135, 389] on li "Fast Acting Lightening Lemonade 9.8mg 0017 (Solid Marijuana Infused Edible)" at bounding box center [222, 393] width 337 height 15
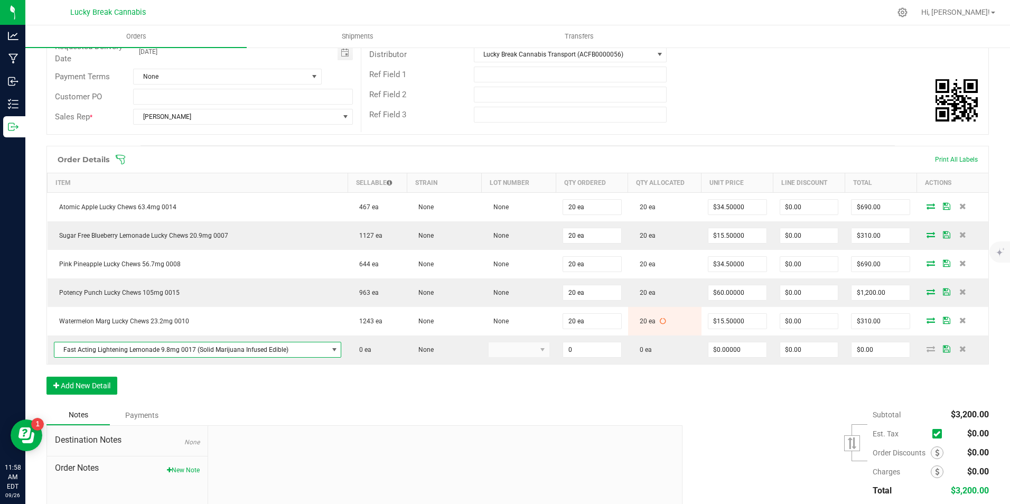
type input "0 ea"
type input "$15.50000"
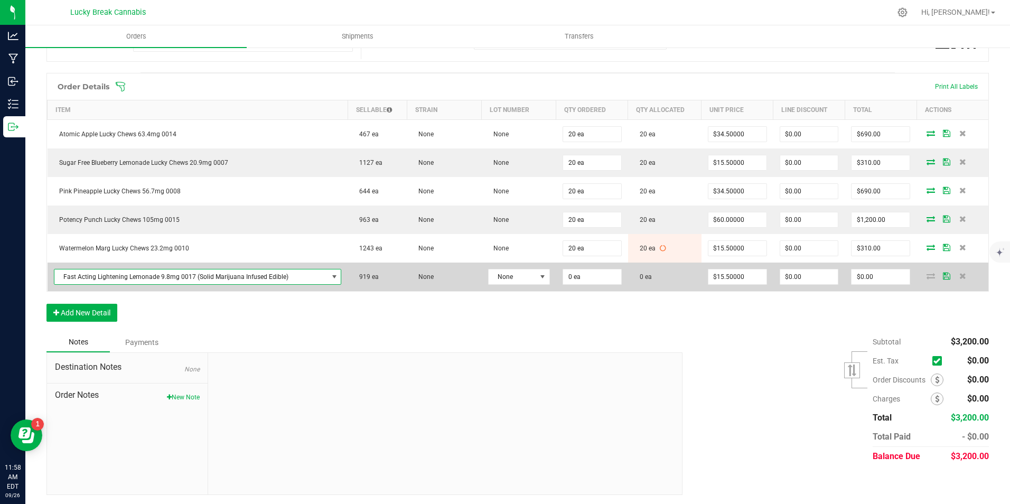
scroll to position [233, 0]
click at [586, 276] on input "0" at bounding box center [592, 275] width 58 height 15
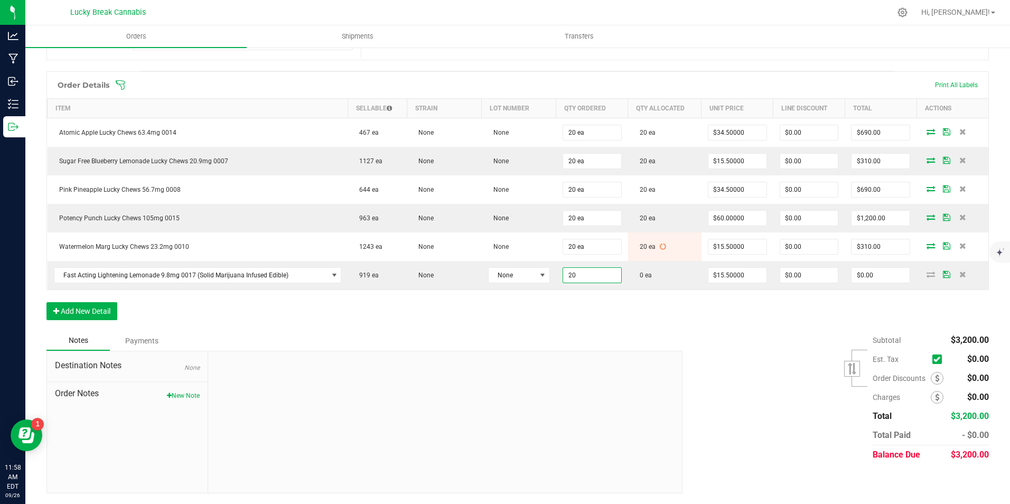
type input "20 ea"
type input "$310.00"
click at [637, 319] on div "Order Details Print All Labels Item Sellable Strain Lot Number Qty Ordered Qty …" at bounding box center [517, 200] width 943 height 259
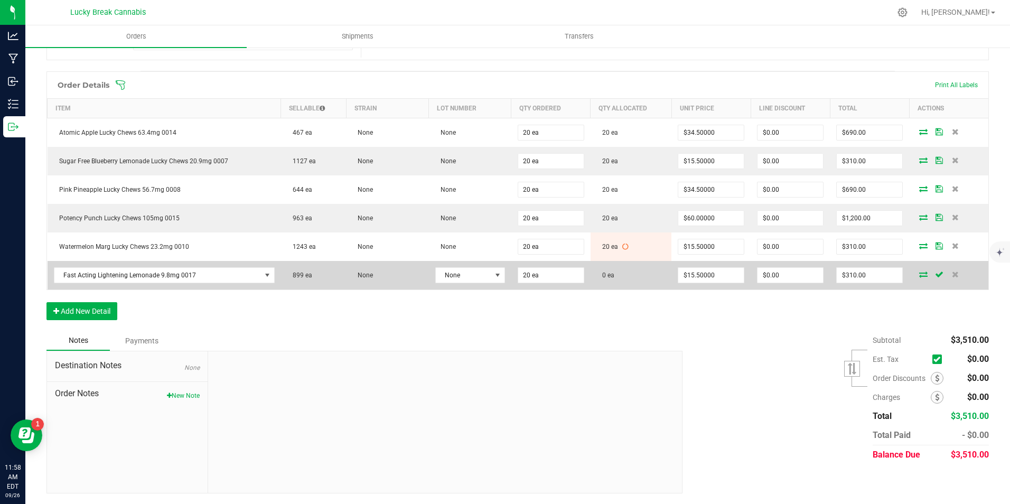
click at [919, 276] on icon at bounding box center [923, 274] width 8 height 6
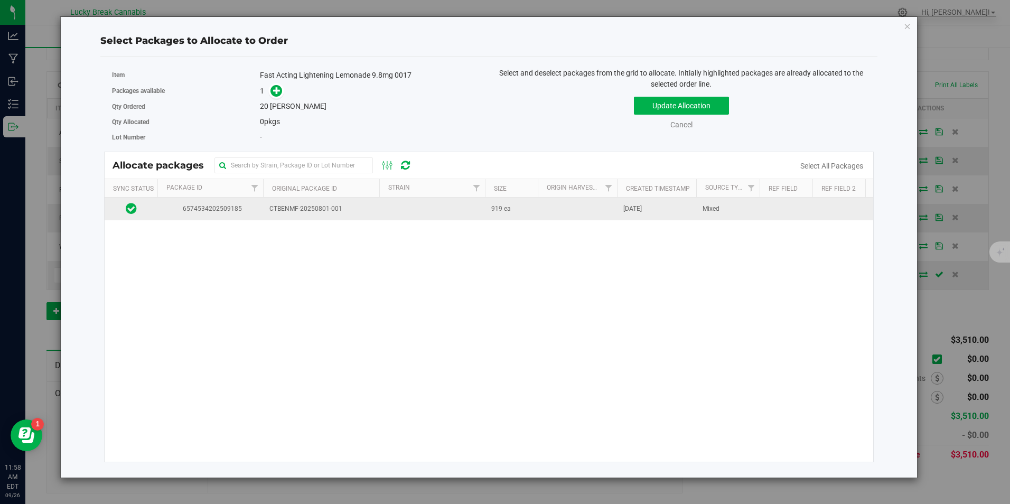
click at [274, 204] on span "CTBENMF-20250801-001" at bounding box center [321, 209] width 104 height 10
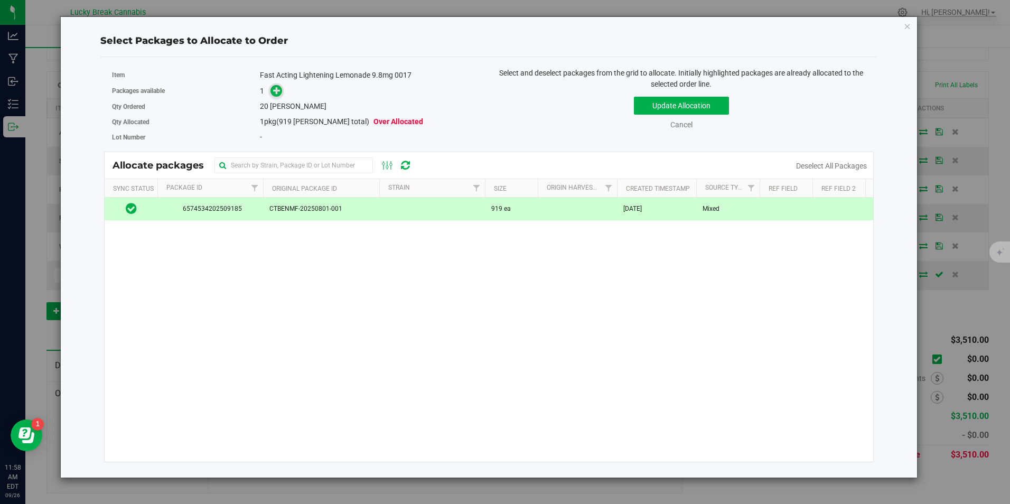
click at [277, 89] on icon at bounding box center [276, 90] width 7 height 7
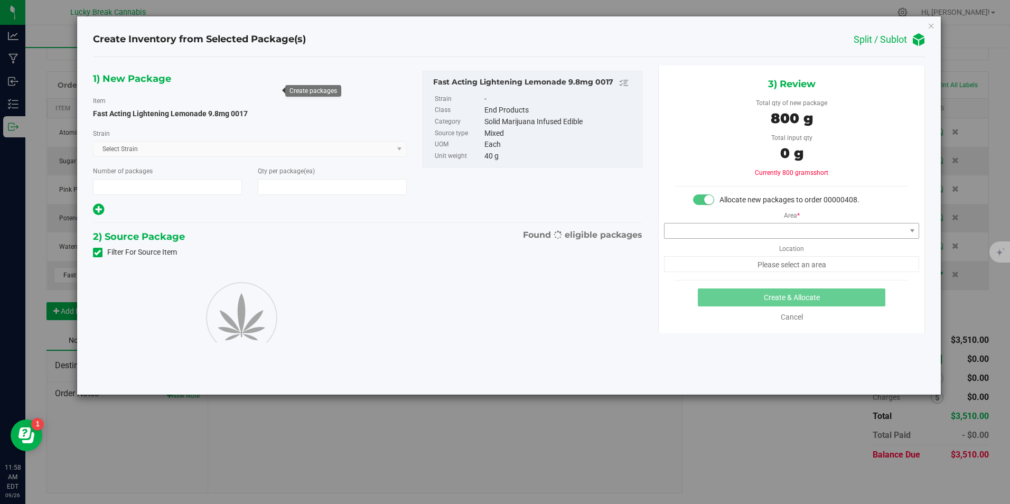
type input "1"
type input "20"
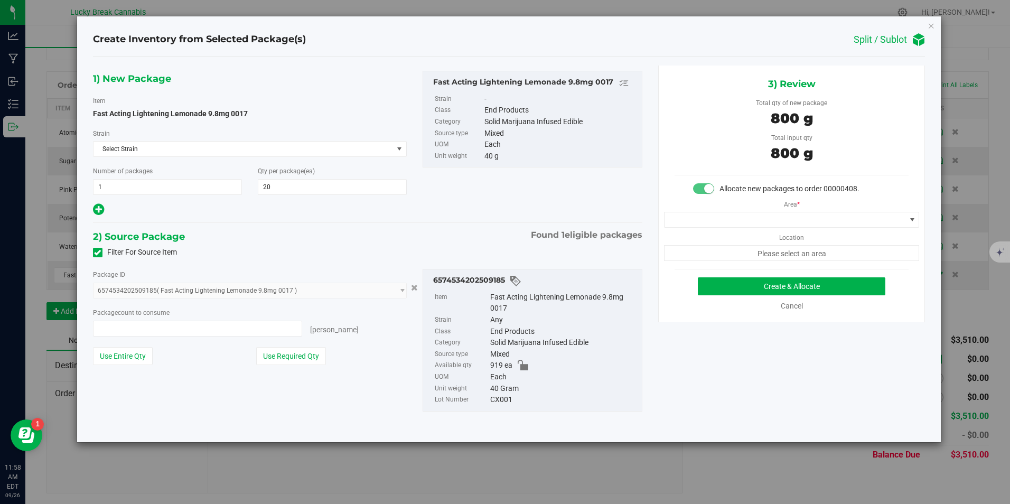
type input "20 ea"
click at [730, 219] on span at bounding box center [785, 219] width 241 height 15
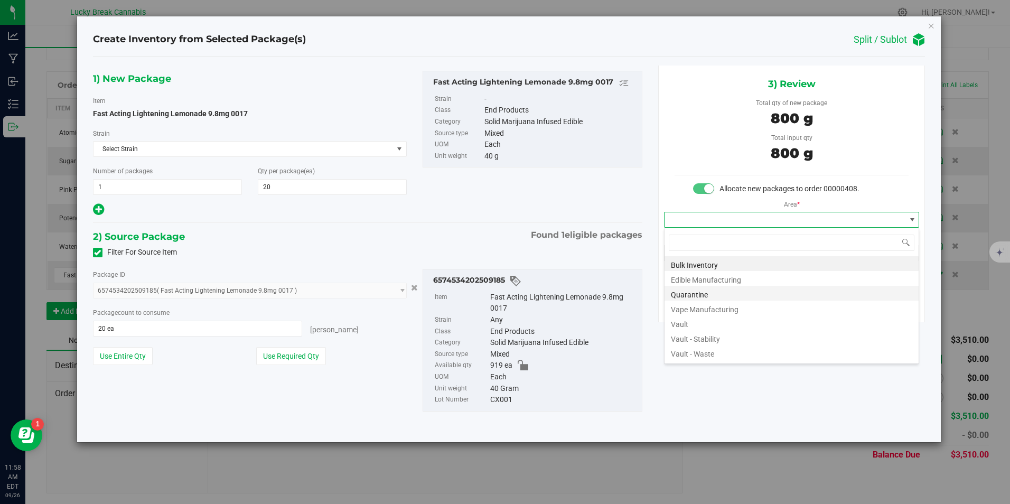
scroll to position [16, 256]
click at [692, 321] on li "Vault" at bounding box center [792, 322] width 254 height 15
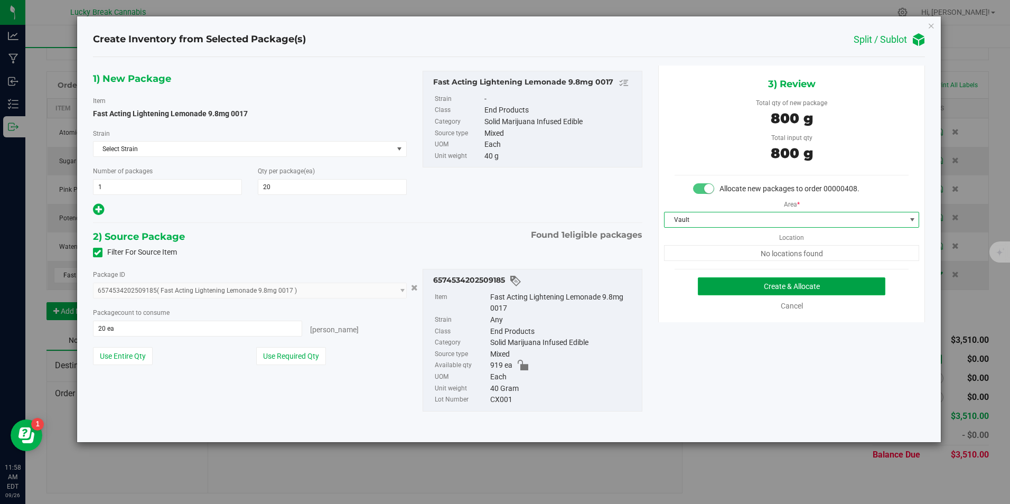
click at [740, 288] on button "Create & Allocate" at bounding box center [792, 286] width 188 height 18
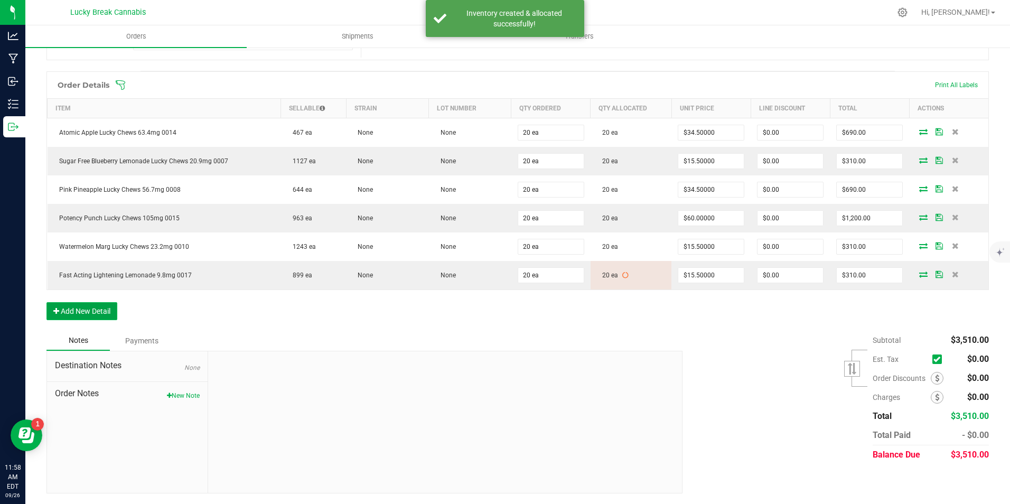
click at [87, 312] on button "Add New Detail" at bounding box center [81, 311] width 71 height 18
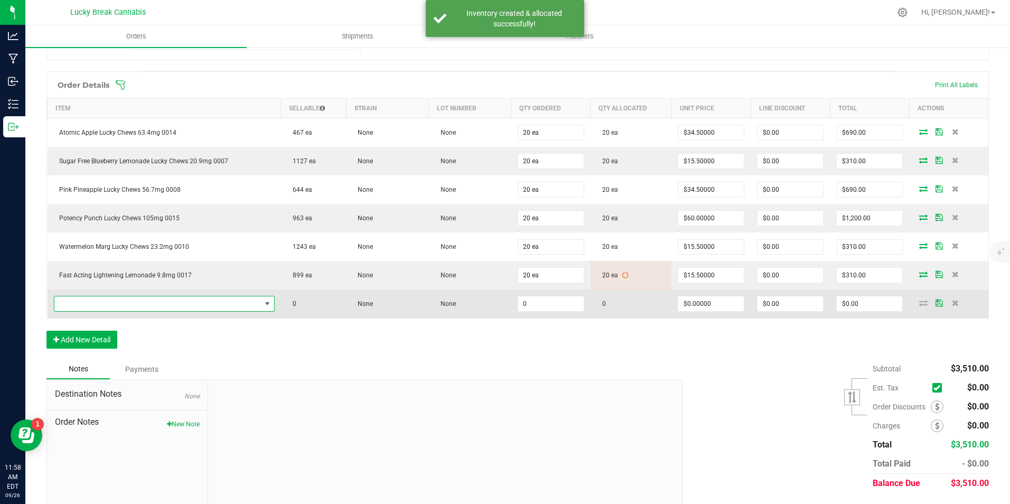
click at [106, 310] on span "NO DATA FOUND" at bounding box center [157, 303] width 207 height 15
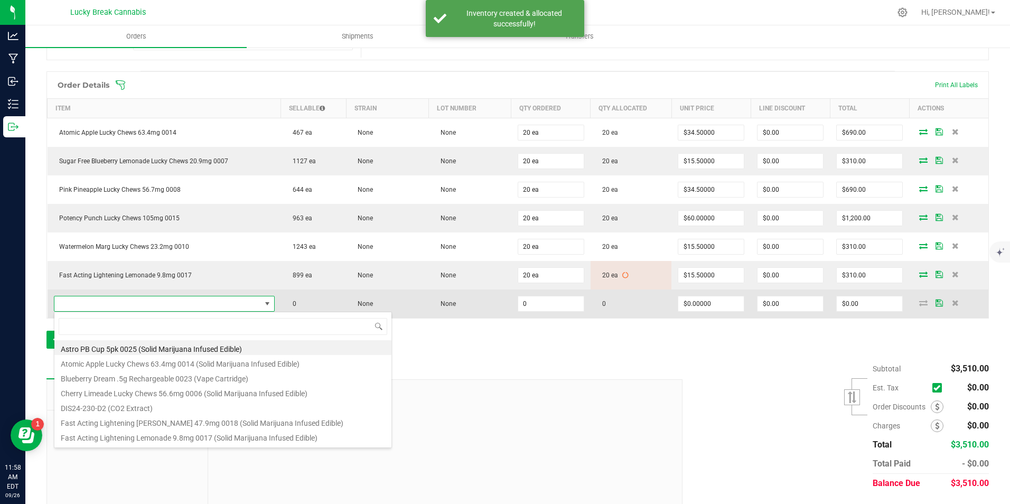
scroll to position [16, 215]
type input "0018"
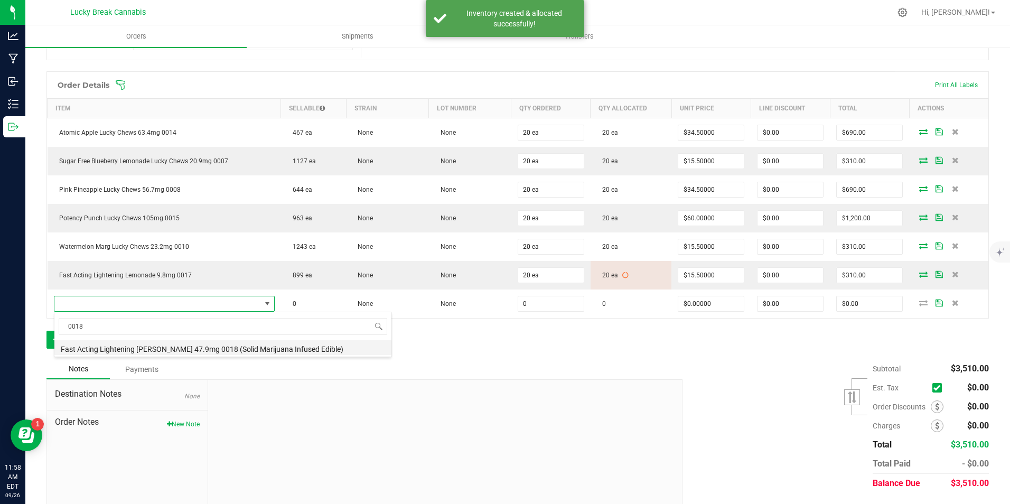
click at [136, 351] on li "Fast Acting Lightening Berry 47.9mg 0018 (Solid Marijuana Infused Edible)" at bounding box center [222, 347] width 337 height 15
type input "0 ea"
type input "$45.50000"
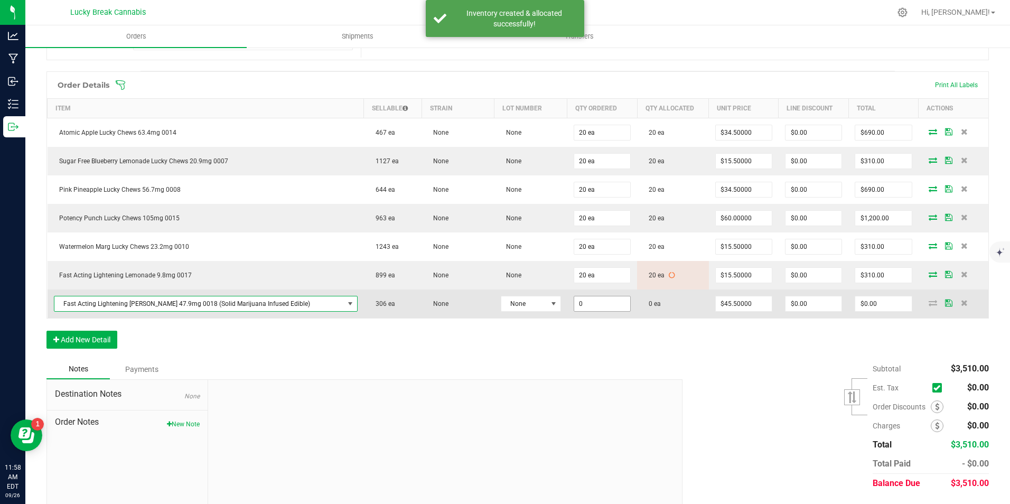
click at [588, 301] on input "0" at bounding box center [602, 303] width 56 height 15
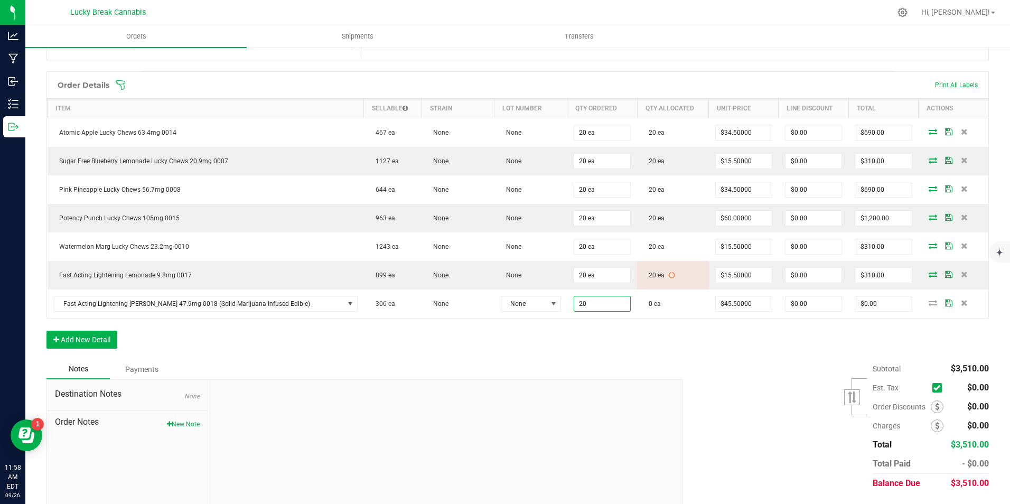
type input "20 ea"
type input "$910.00"
click at [606, 345] on div "Order Details Print All Labels Item Sellable Strain Lot Number Qty Ordered Qty …" at bounding box center [517, 215] width 943 height 288
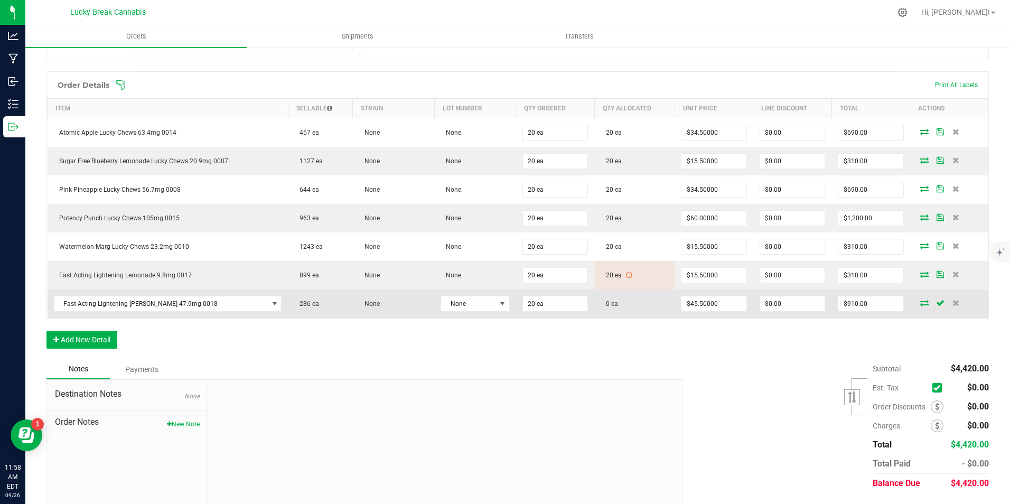
click at [920, 304] on icon at bounding box center [924, 303] width 8 height 6
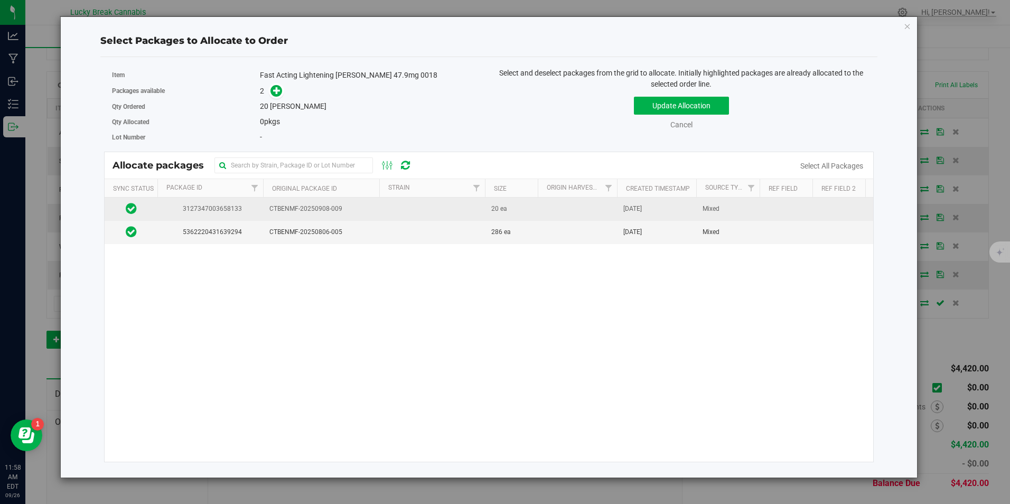
click at [342, 211] on span "CTBENMF-20250908-009" at bounding box center [321, 209] width 104 height 10
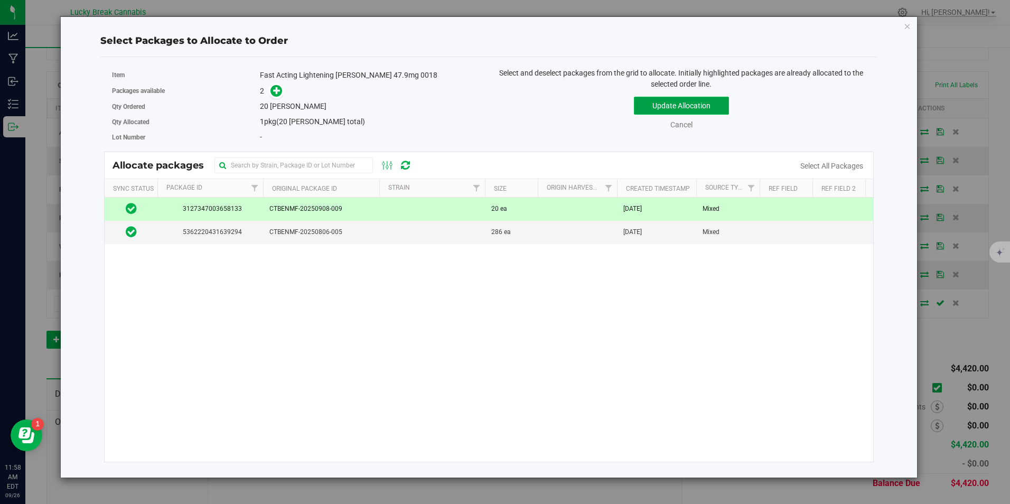
click at [664, 110] on button "Update Allocation" at bounding box center [681, 106] width 95 height 18
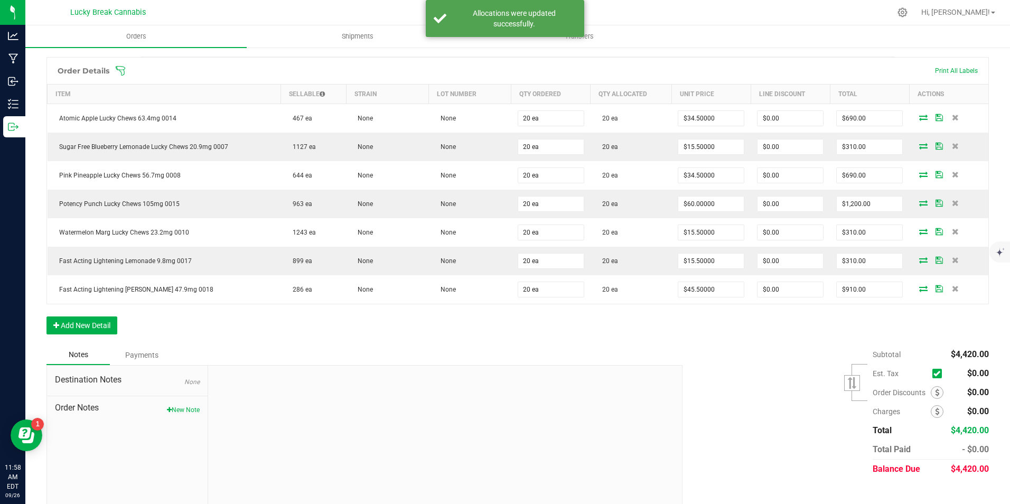
scroll to position [262, 0]
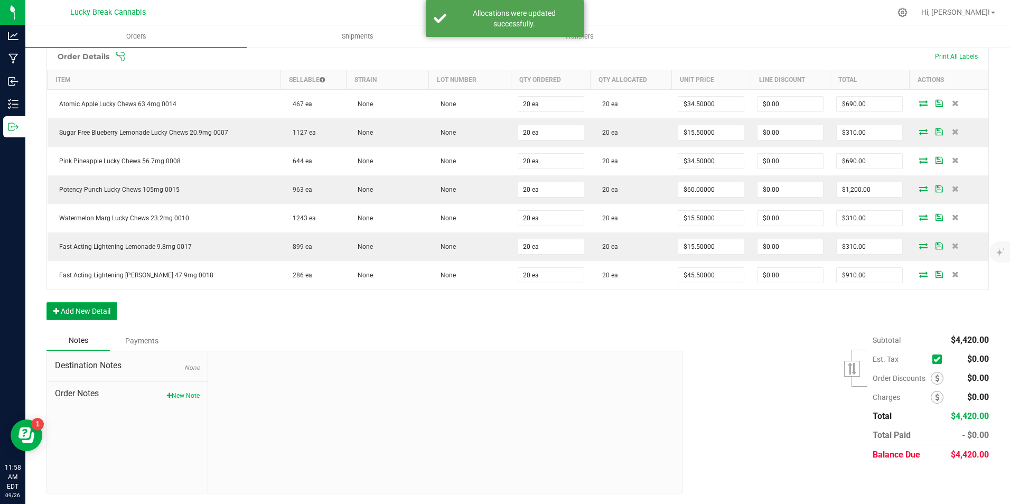
click at [84, 306] on button "Add New Detail" at bounding box center [81, 311] width 71 height 18
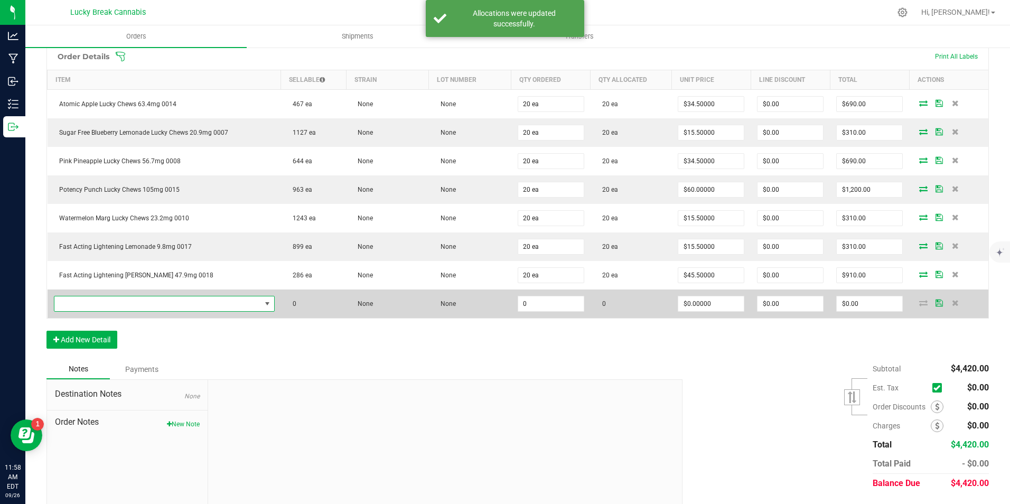
click at [95, 306] on span "NO DATA FOUND" at bounding box center [157, 303] width 207 height 15
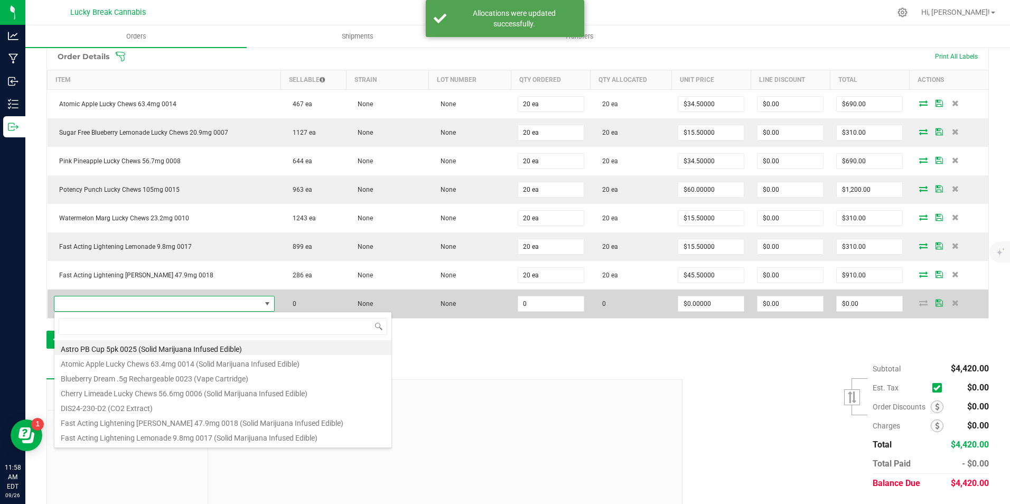
scroll to position [16, 215]
type input "syrin"
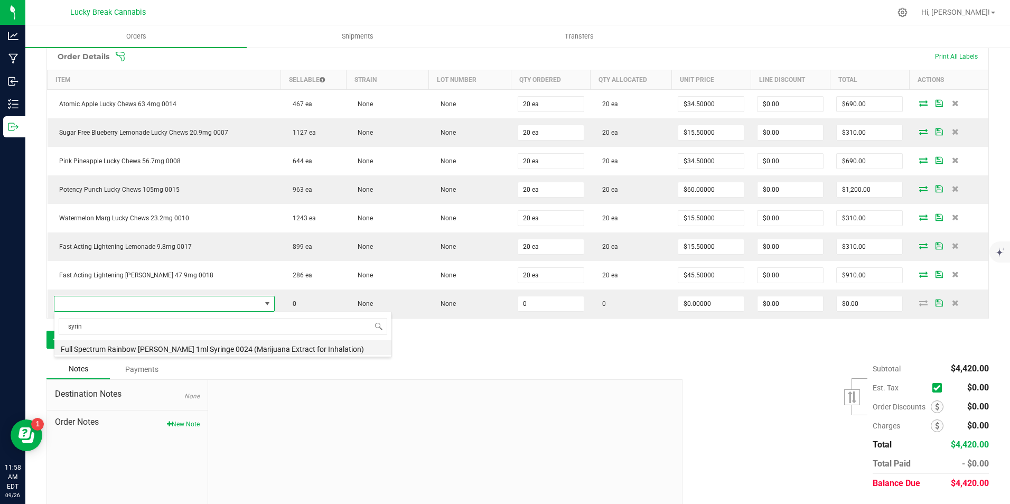
click at [101, 353] on li "Full Spectrum Rainbow Beltz 1ml Syringe 0024 (Marijuana Extract for Inhalation)" at bounding box center [222, 347] width 337 height 15
type input "0 ea"
type input "$33.50000"
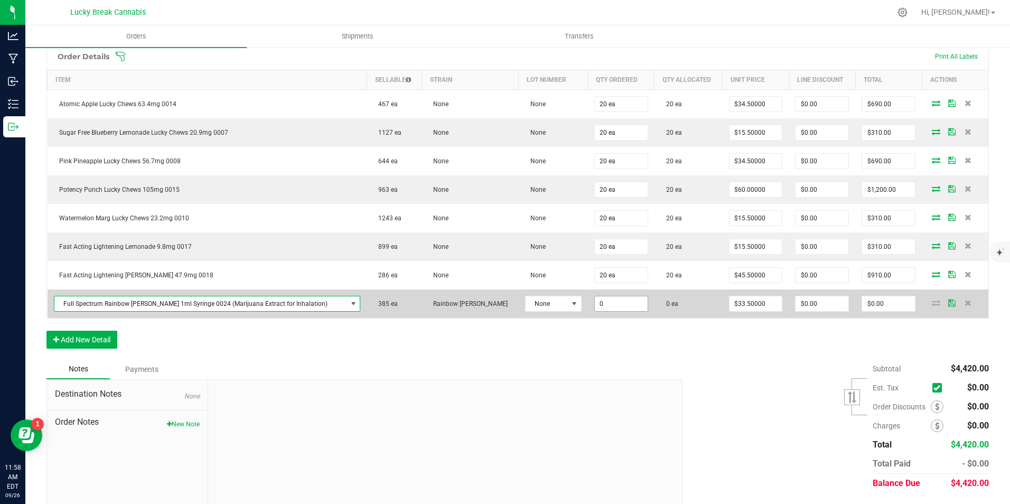
click at [595, 302] on input "0" at bounding box center [621, 303] width 53 height 15
type input "10 ea"
type input "$335.00"
click at [594, 313] on td "10 ea" at bounding box center [621, 304] width 67 height 29
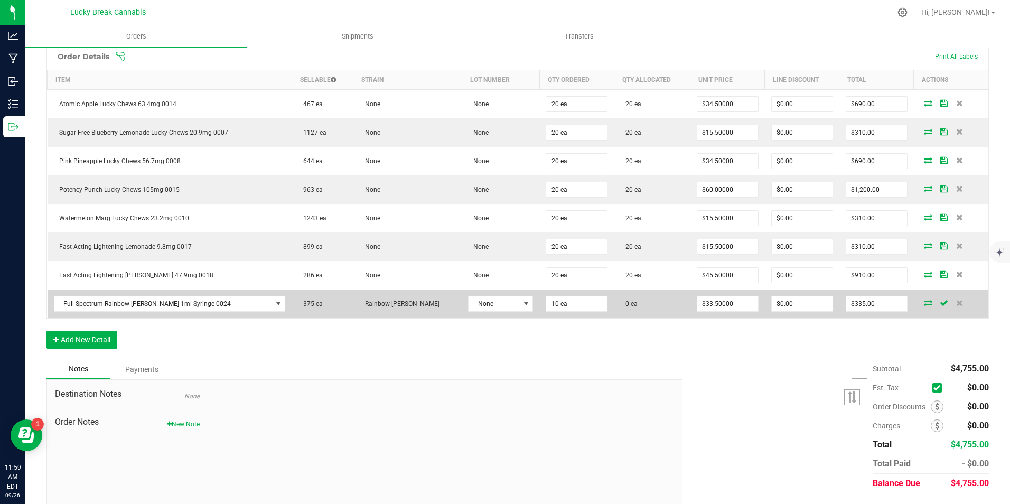
click at [924, 303] on icon at bounding box center [928, 303] width 8 height 6
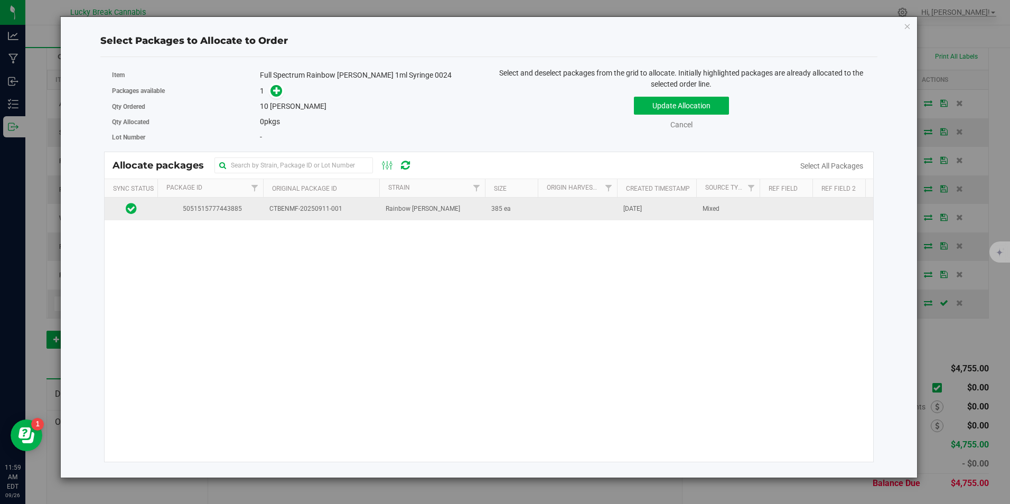
click at [313, 213] on span "CTBENMF-20250911-001" at bounding box center [321, 209] width 104 height 10
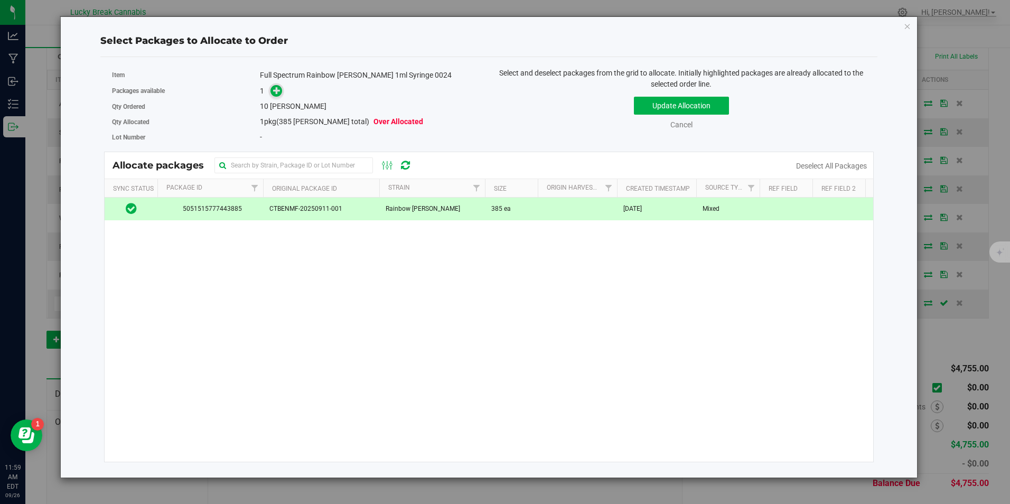
click at [279, 93] on icon at bounding box center [276, 90] width 7 height 7
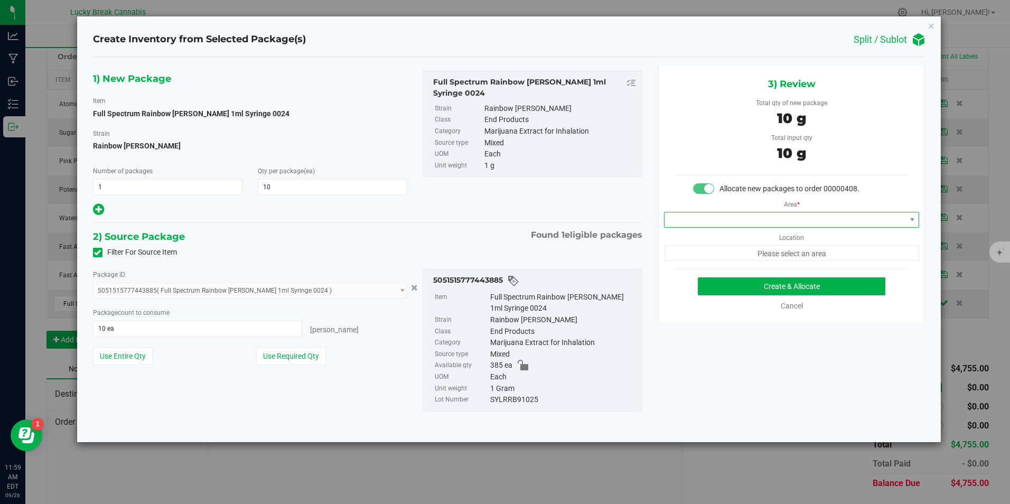
click at [739, 224] on span at bounding box center [785, 219] width 241 height 15
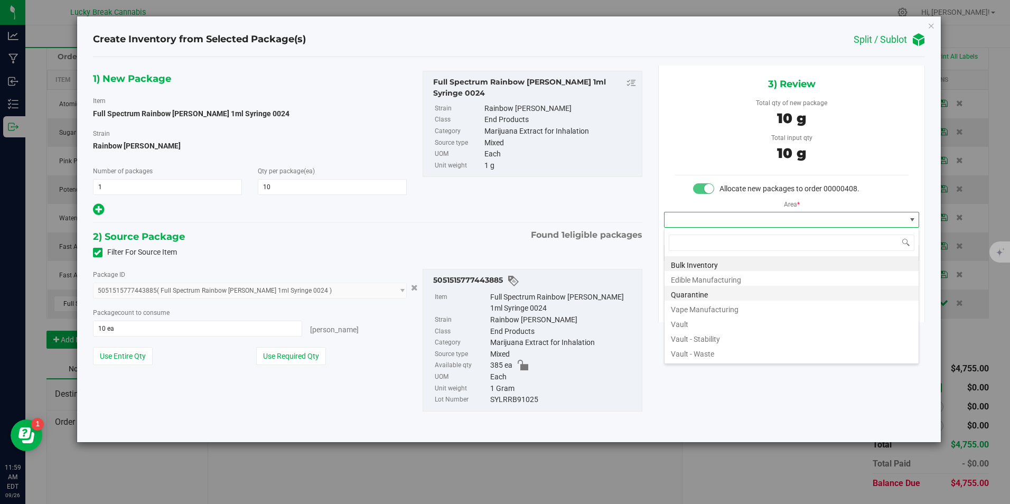
scroll to position [16, 256]
click at [695, 322] on li "Vault" at bounding box center [792, 322] width 254 height 15
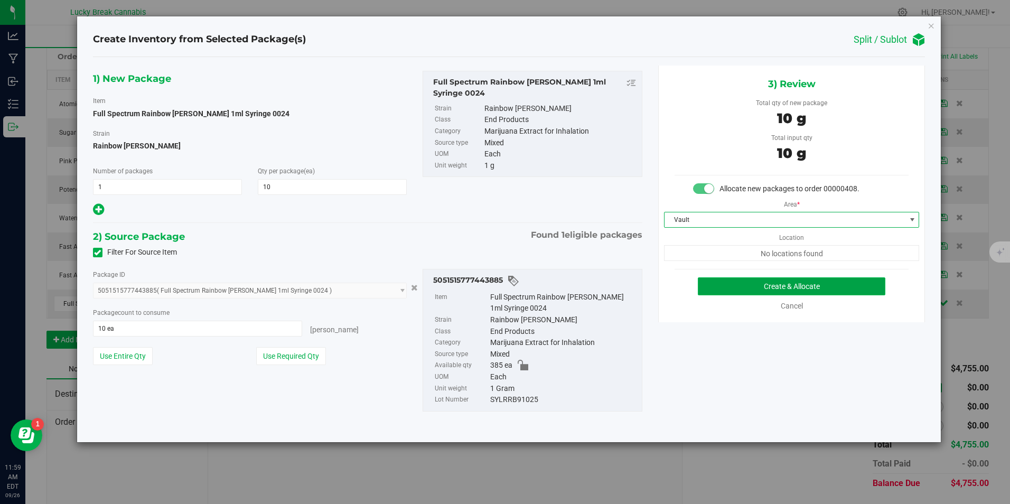
click at [733, 287] on button "Create & Allocate" at bounding box center [792, 286] width 188 height 18
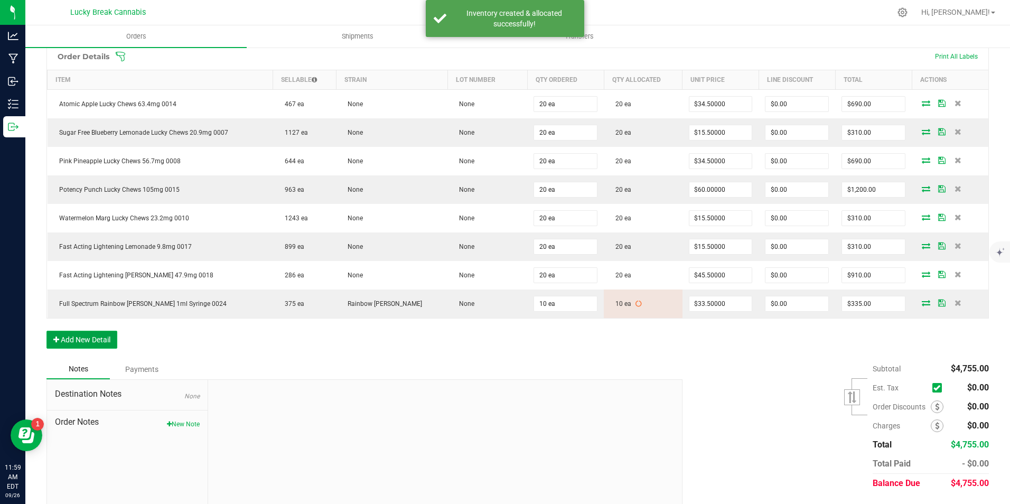
click at [95, 339] on button "Add New Detail" at bounding box center [81, 340] width 71 height 18
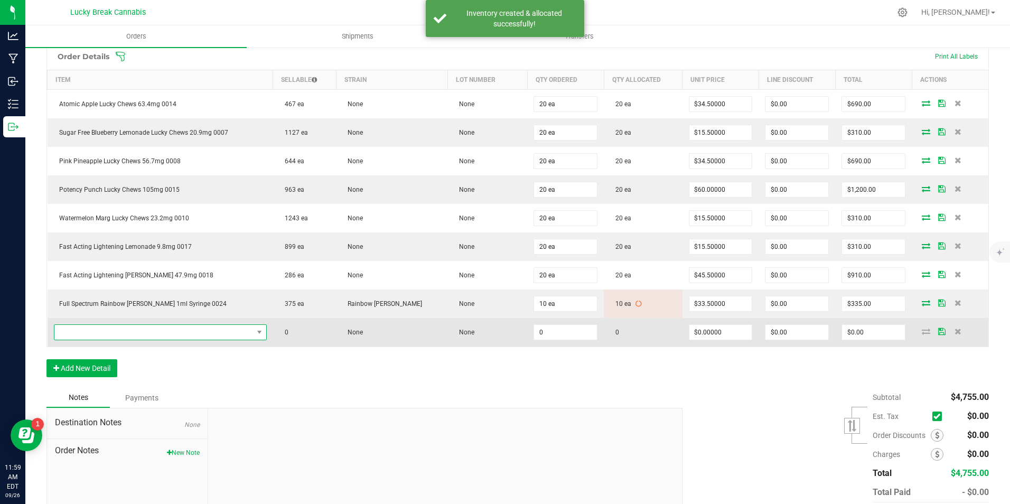
click at [111, 333] on span "NO DATA FOUND" at bounding box center [153, 332] width 199 height 15
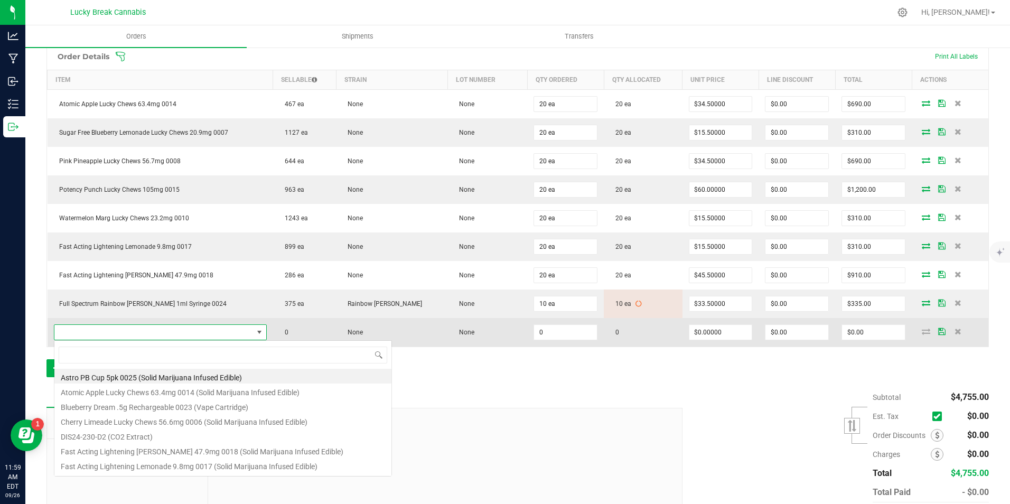
scroll to position [16, 215]
type input "0020"
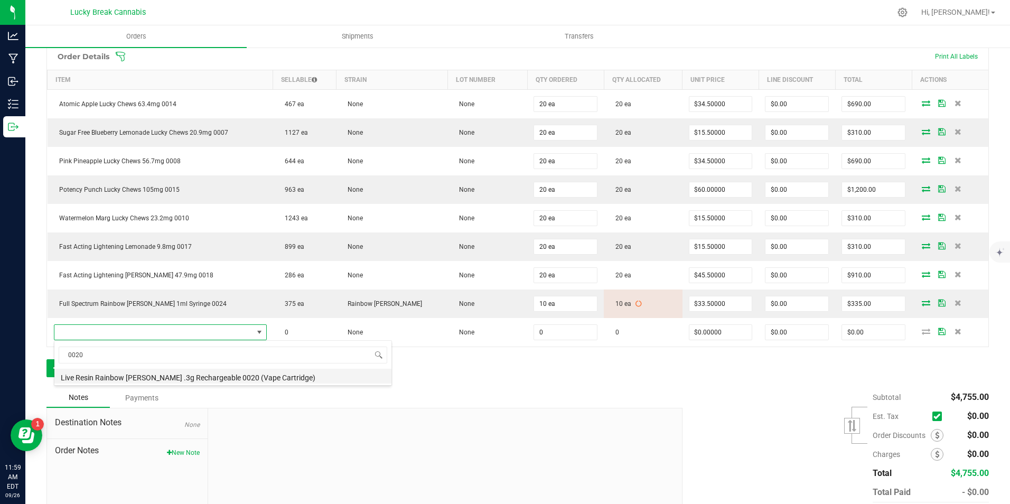
click at [115, 378] on li "Live Resin Rainbow Beltz .3g Rechargeable 0020 (Vape Cartridge)" at bounding box center [222, 376] width 337 height 15
type input "0 ea"
type input "$16.50000"
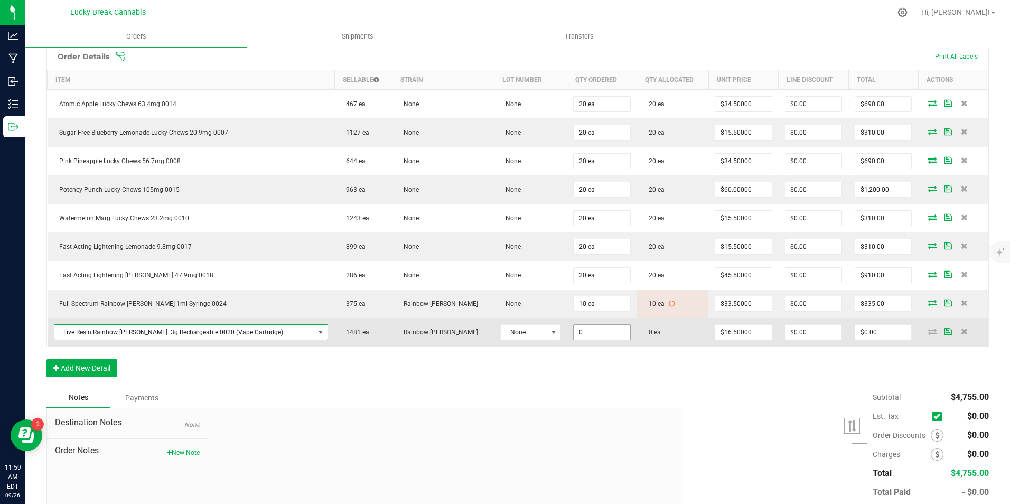
click at [574, 333] on input "0" at bounding box center [602, 332] width 56 height 15
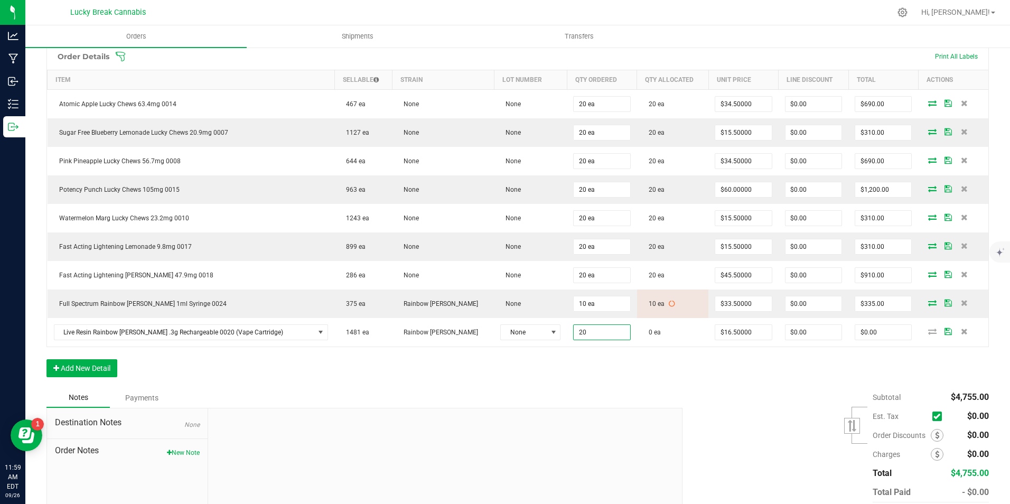
type input "20 ea"
type input "$330.00"
click at [578, 360] on div "Order Details Print All Labels Item Sellable Strain Lot Number Qty Ordered Qty …" at bounding box center [517, 215] width 943 height 345
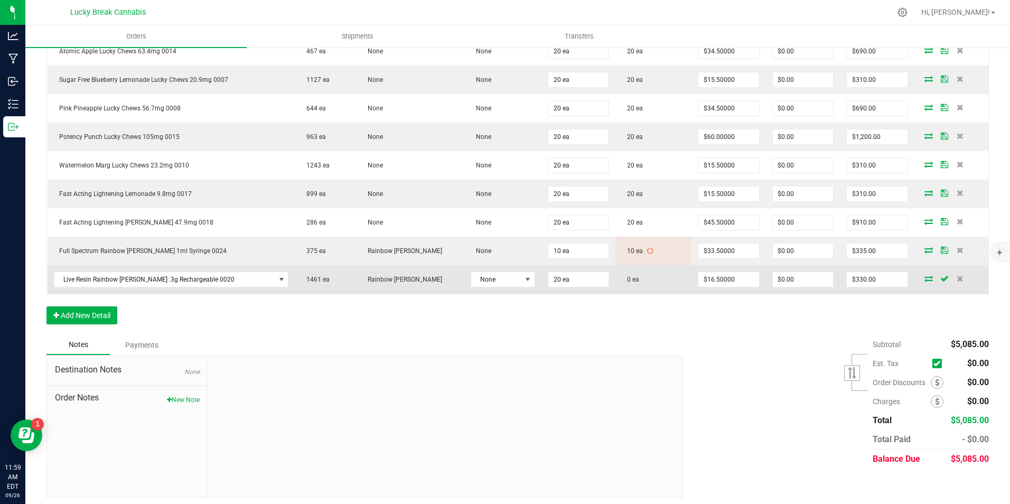
click at [925, 276] on icon at bounding box center [929, 278] width 8 height 6
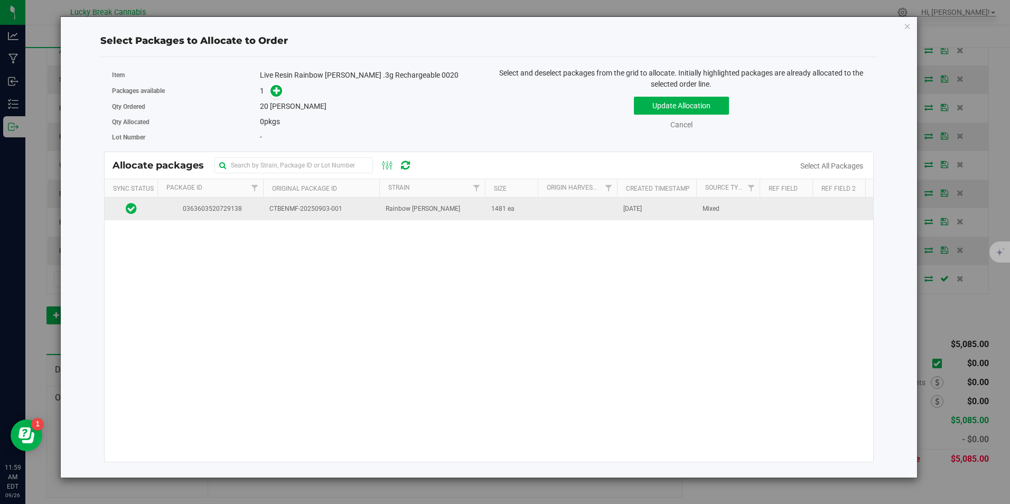
click at [414, 210] on span "Rainbow Boltz" at bounding box center [423, 209] width 75 height 10
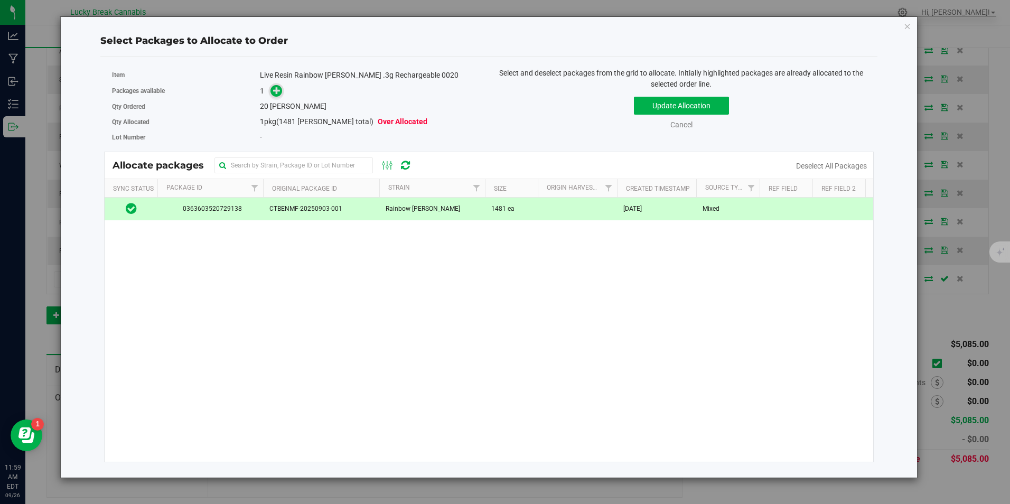
click at [277, 88] on icon at bounding box center [276, 90] width 7 height 7
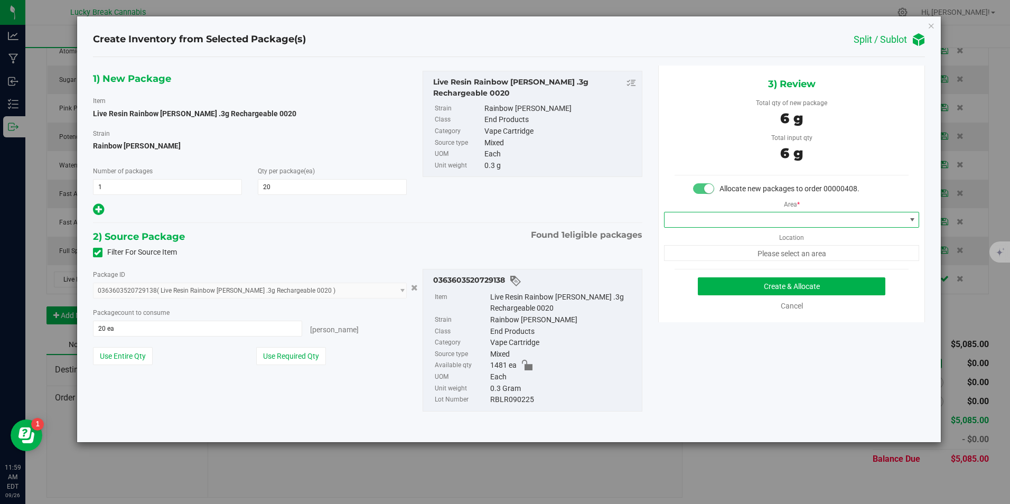
click at [760, 217] on span at bounding box center [785, 219] width 241 height 15
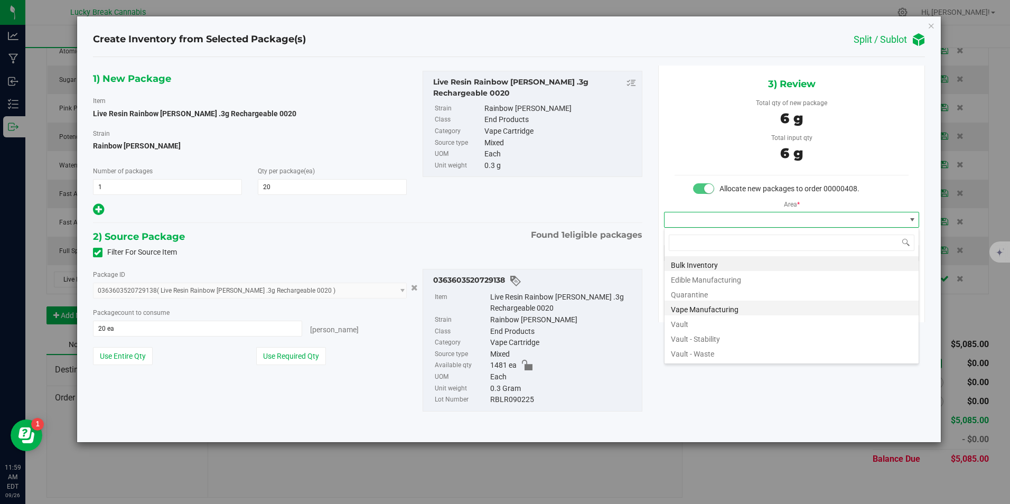
scroll to position [16, 256]
click at [693, 324] on li "Vault" at bounding box center [792, 322] width 254 height 15
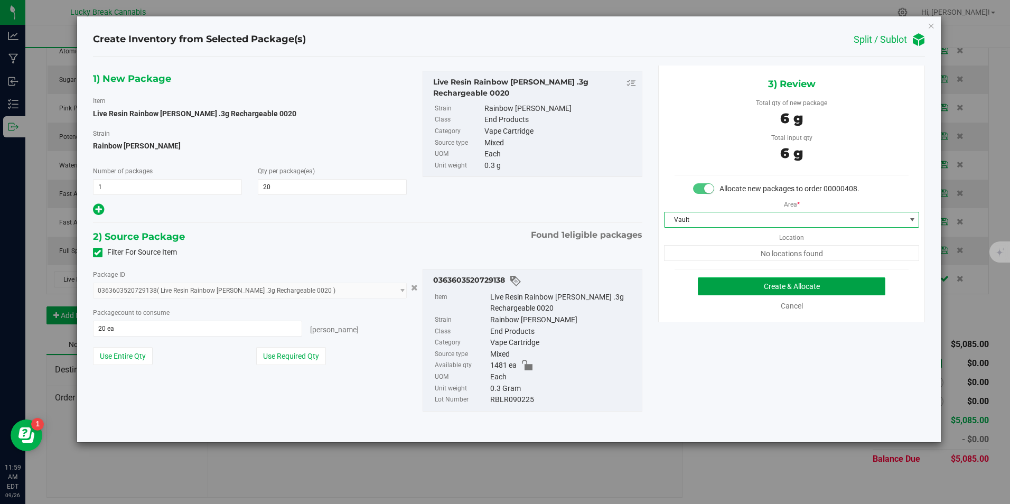
click at [730, 285] on button "Create & Allocate" at bounding box center [792, 286] width 188 height 18
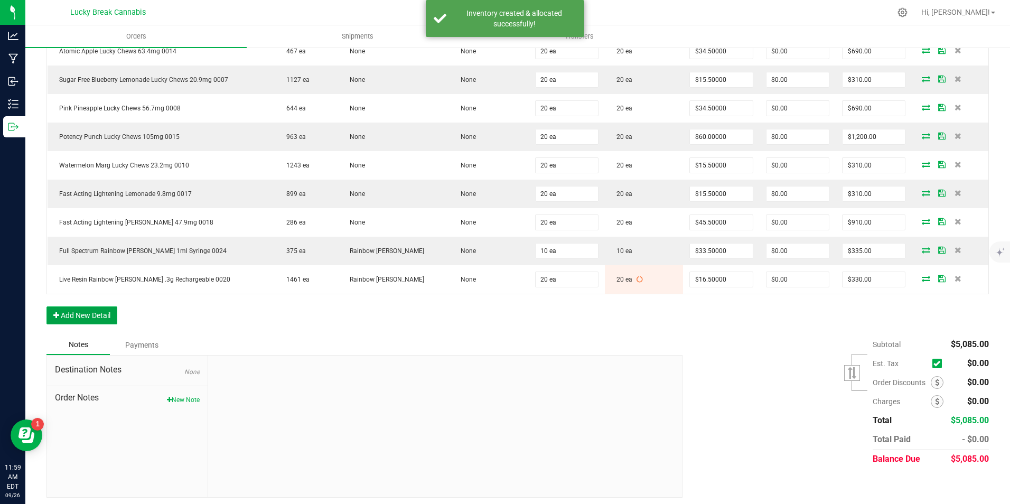
click at [100, 315] on button "Add New Detail" at bounding box center [81, 315] width 71 height 18
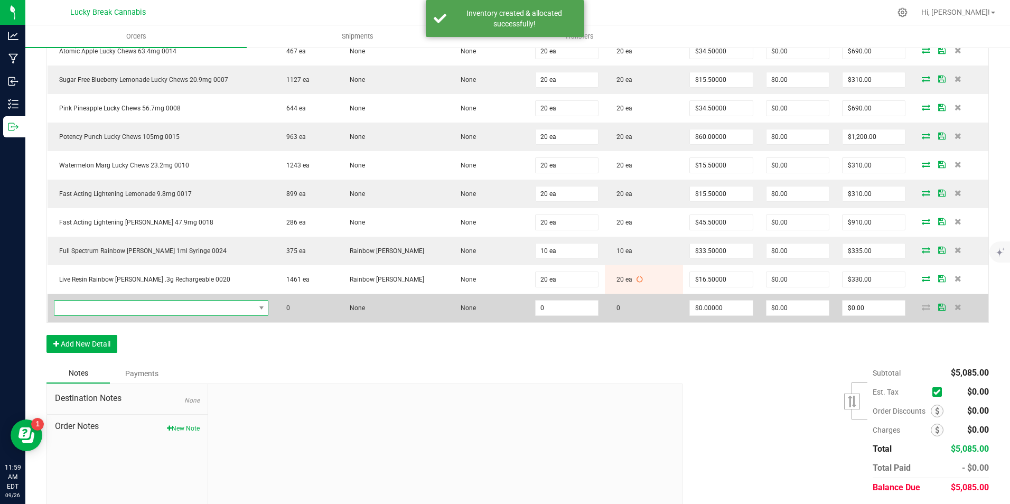
click at [123, 305] on span "NO DATA FOUND" at bounding box center [154, 308] width 201 height 15
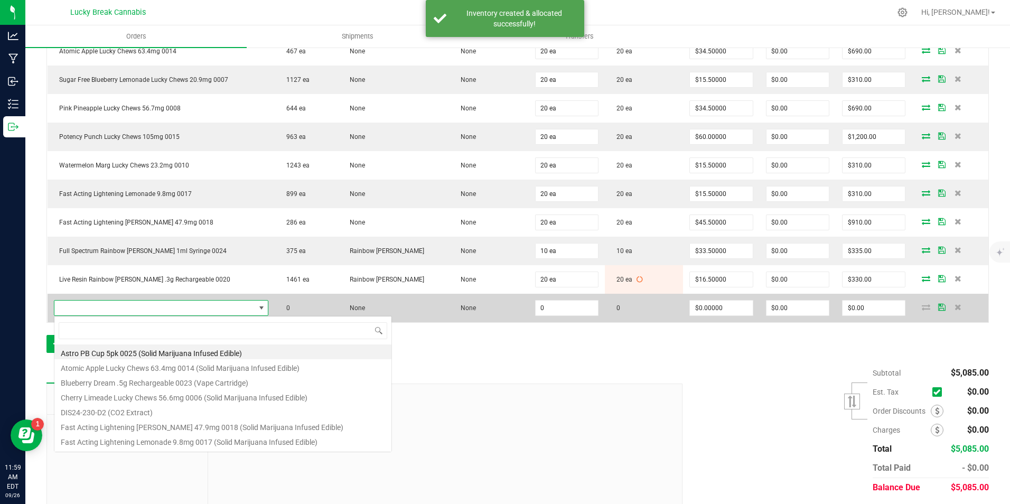
scroll to position [16, 215]
type input "0021"
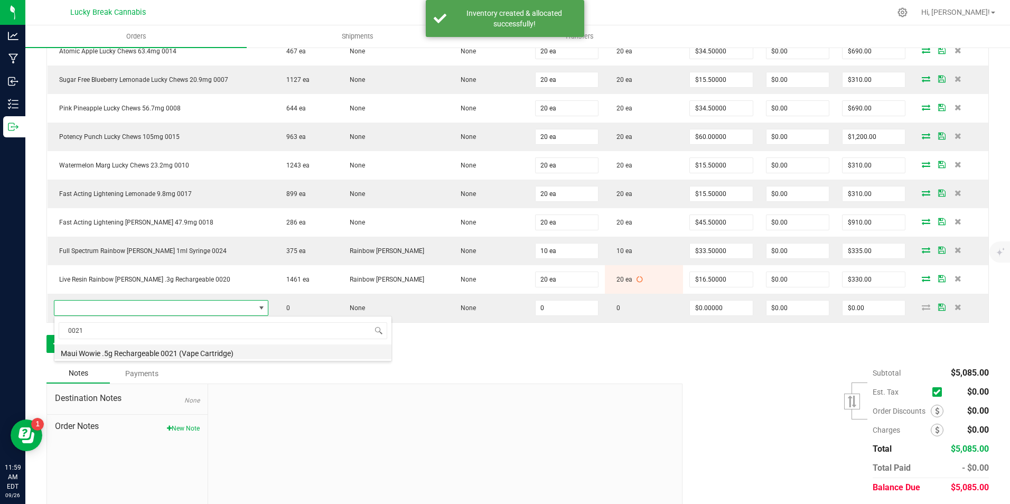
click at [116, 351] on li "Maui Wowie .5g Rechargeable 0021 (Vape Cartridge)" at bounding box center [222, 352] width 337 height 15
type input "0 ea"
type input "$22.00000"
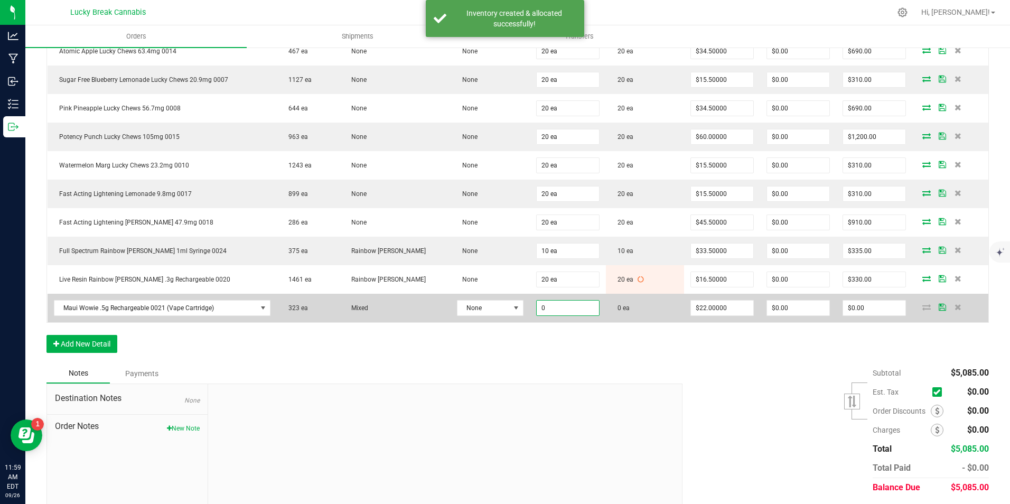
click at [550, 304] on input "0" at bounding box center [568, 308] width 62 height 15
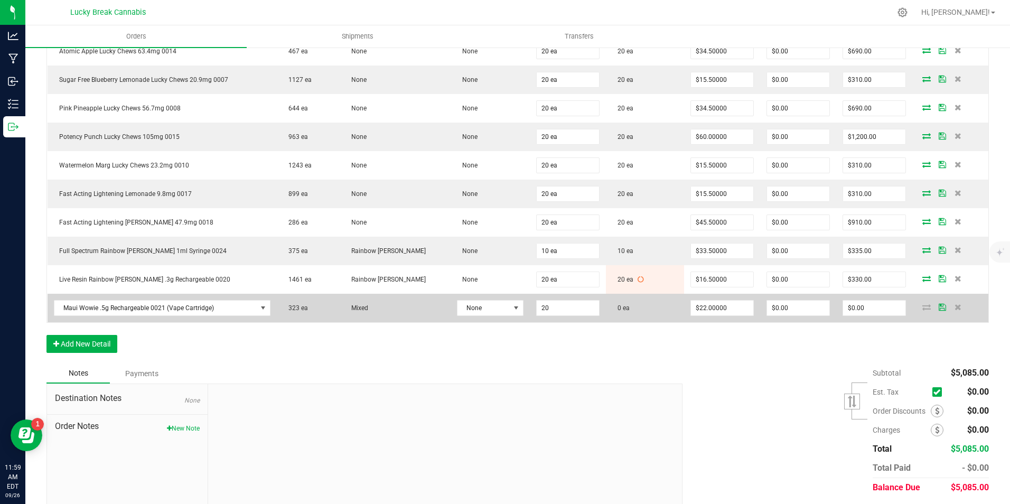
type input "20 ea"
type input "$440.00"
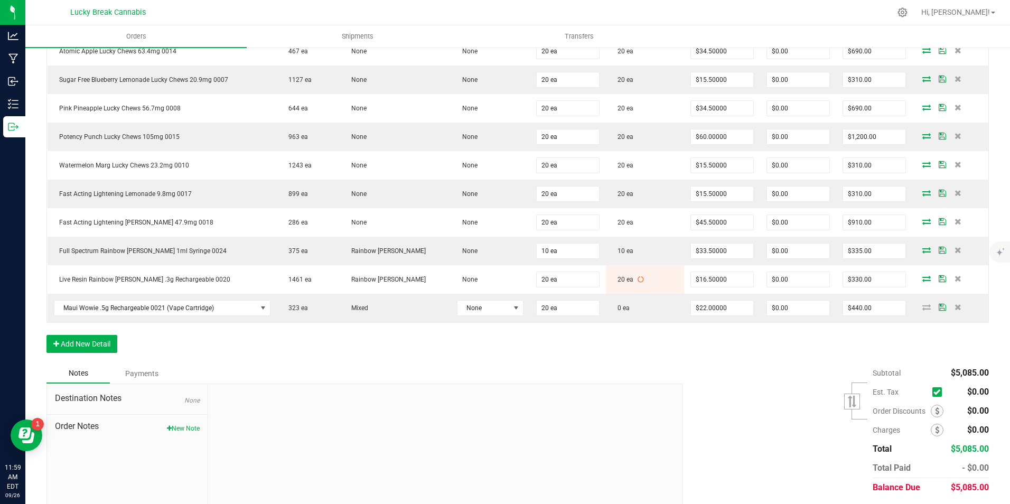
drag, startPoint x: 558, startPoint y: 317, endPoint x: 559, endPoint y: 322, distance: 5.4
click at [558, 320] on td "20 ea" at bounding box center [568, 308] width 76 height 29
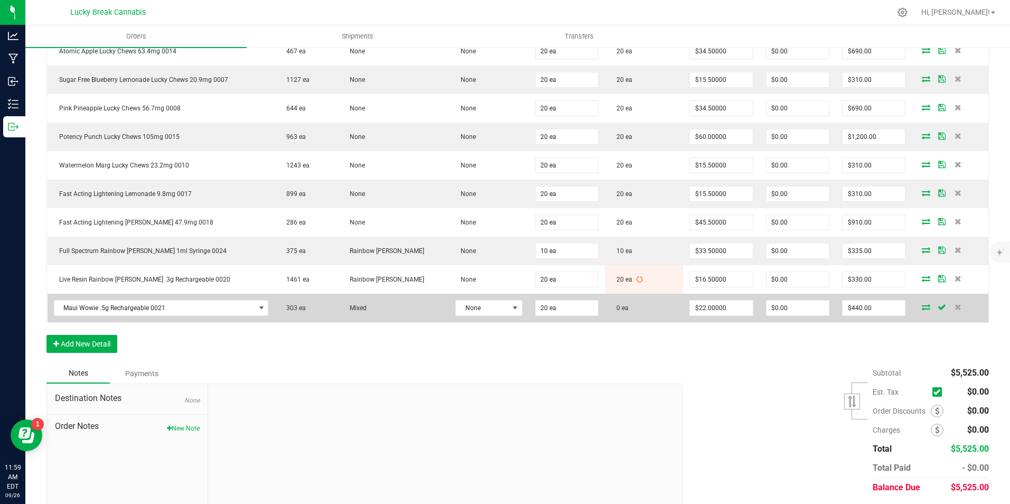
click at [922, 308] on icon at bounding box center [926, 307] width 8 height 6
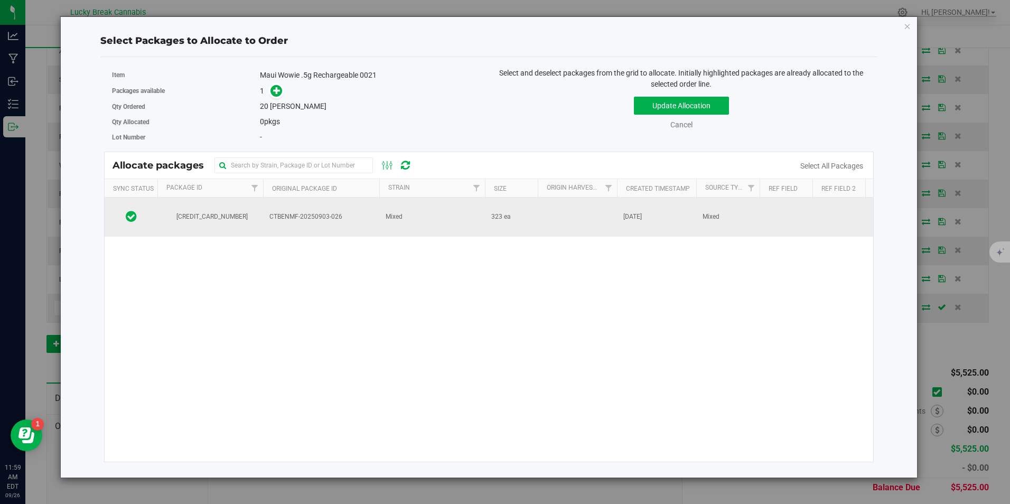
click at [451, 220] on td "Mixed" at bounding box center [432, 217] width 106 height 39
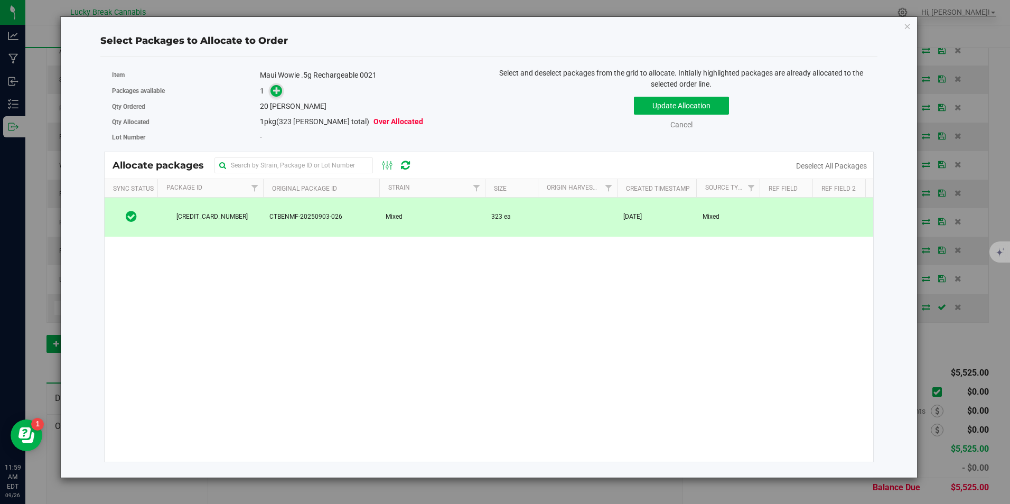
click at [277, 90] on icon at bounding box center [276, 90] width 7 height 7
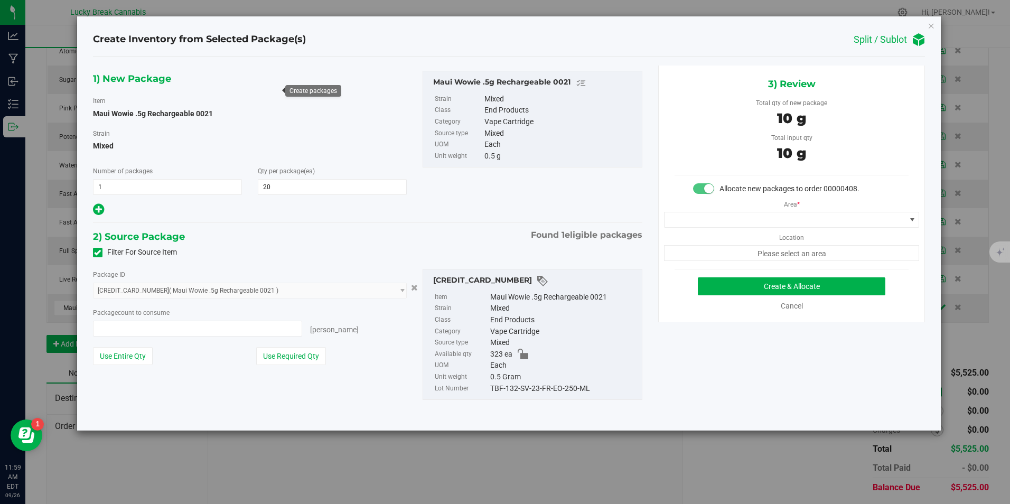
type input "20 ea"
click at [779, 222] on span at bounding box center [785, 219] width 241 height 15
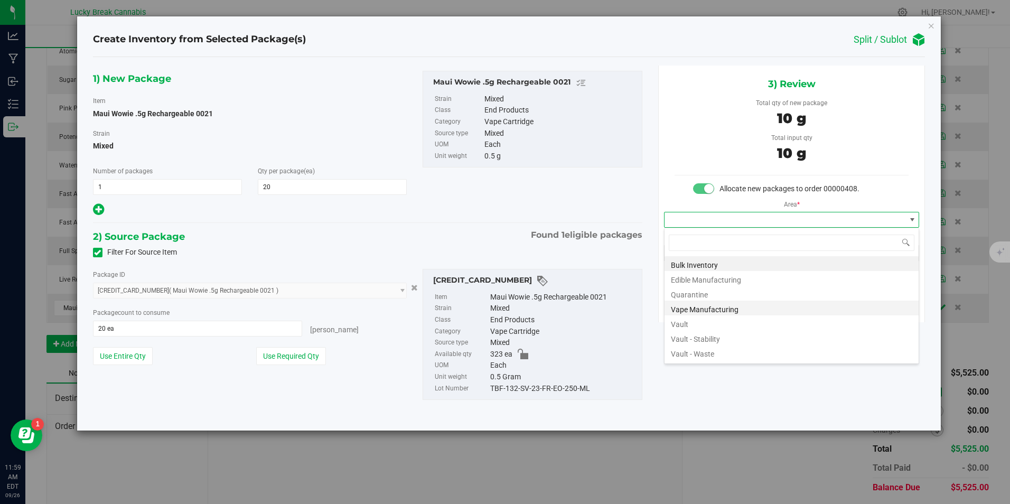
scroll to position [16, 256]
click at [700, 320] on li "Vault" at bounding box center [792, 322] width 254 height 15
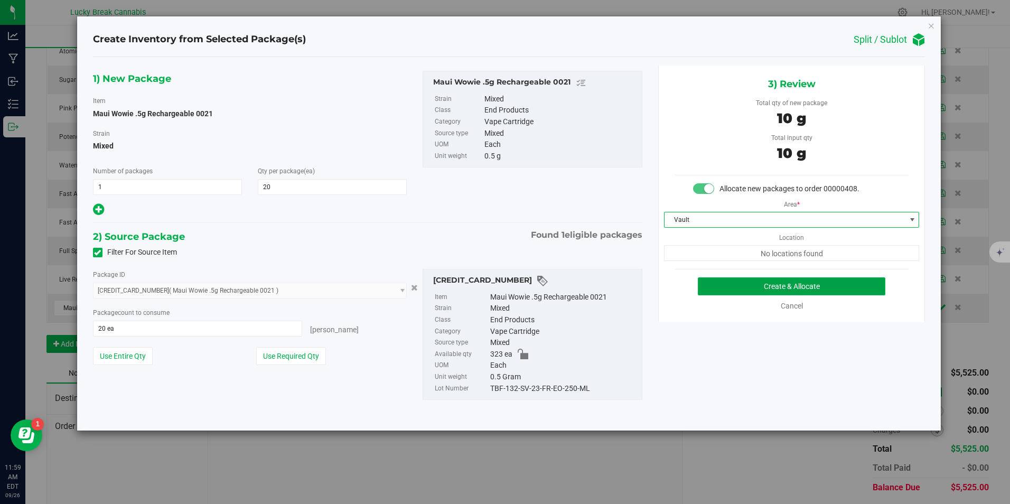
click at [752, 285] on button "Create & Allocate" at bounding box center [792, 286] width 188 height 18
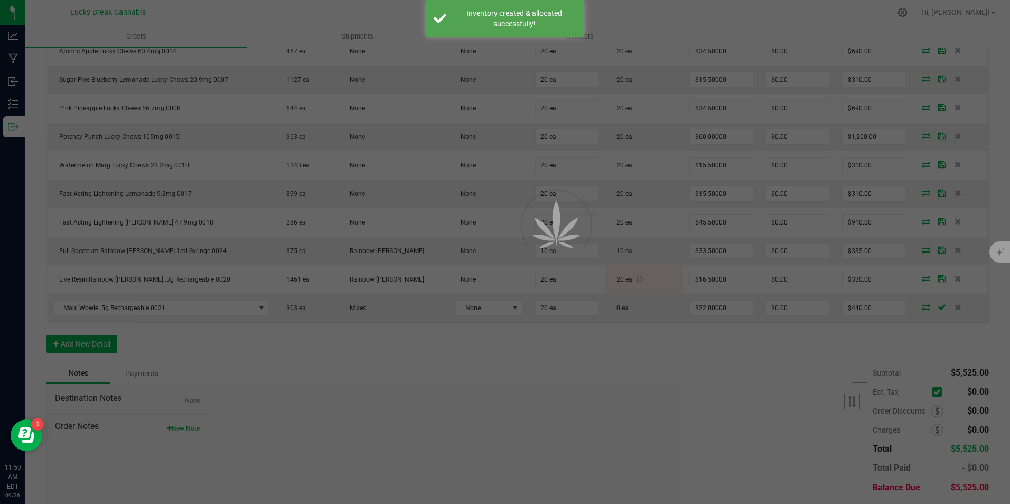
click at [586, 319] on div at bounding box center [505, 252] width 1010 height 504
click at [566, 247] on div at bounding box center [542, 250] width 48 height 48
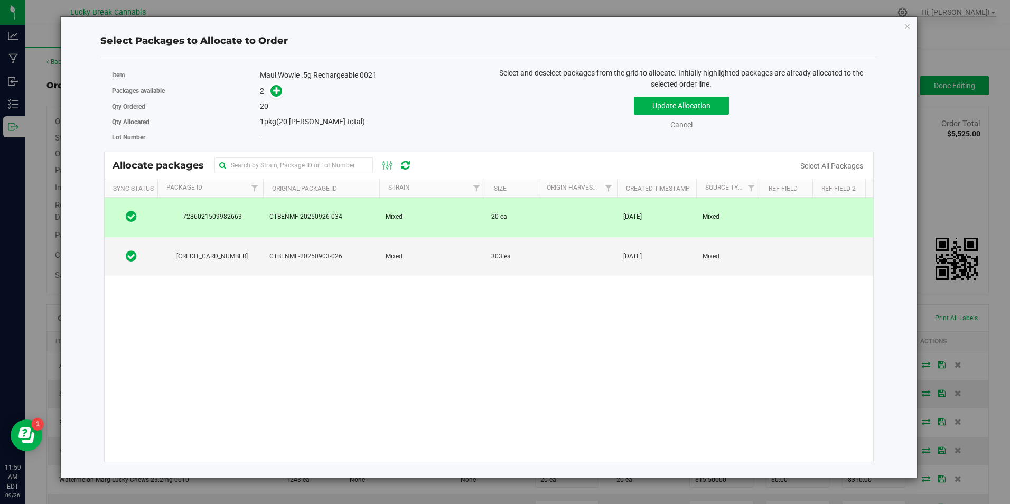
click at [529, 213] on td "20 ea" at bounding box center [511, 218] width 53 height 40
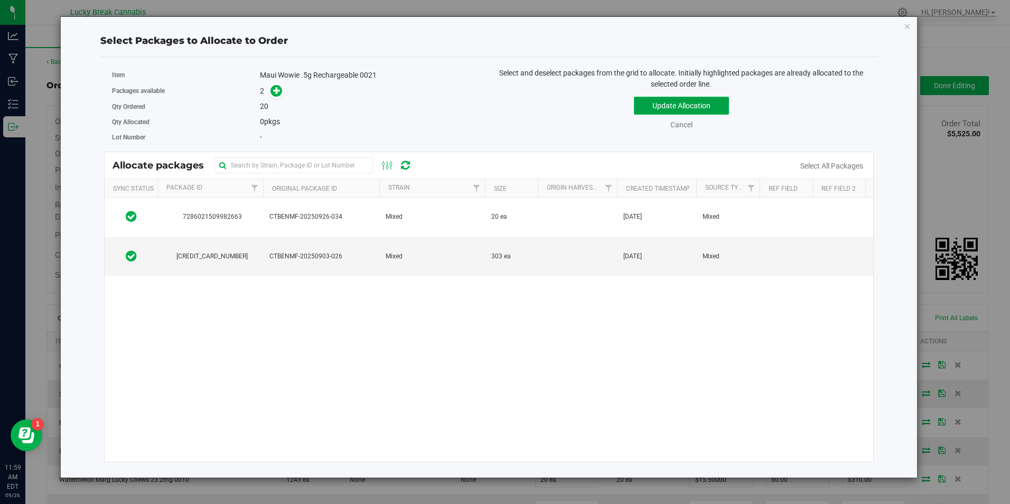
click at [672, 97] on button "Update Allocation" at bounding box center [681, 106] width 95 height 18
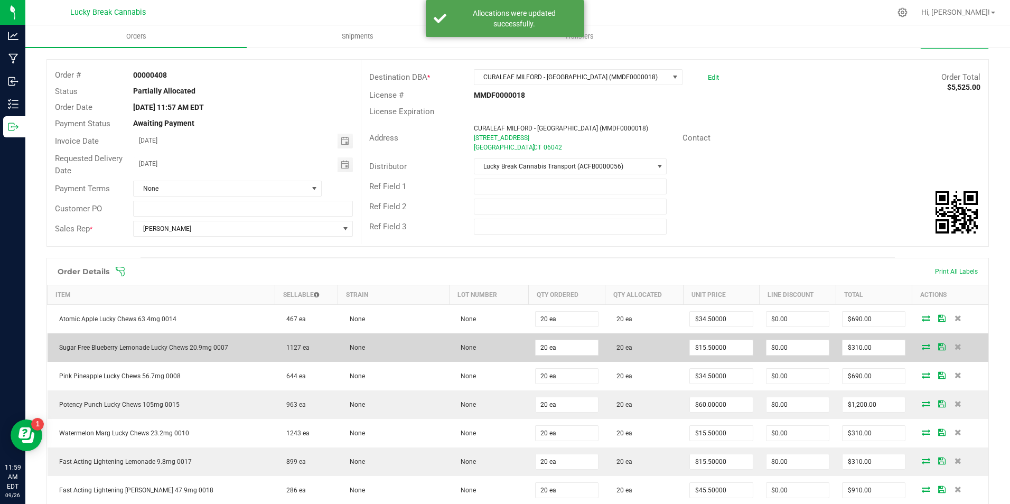
scroll to position [211, 0]
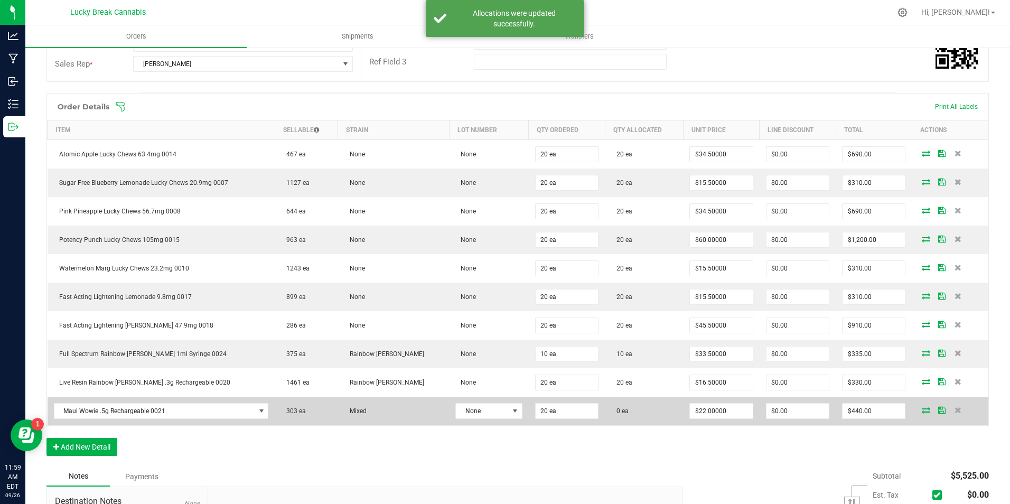
click at [918, 405] on td at bounding box center [950, 411] width 77 height 29
click at [922, 408] on icon at bounding box center [926, 410] width 8 height 6
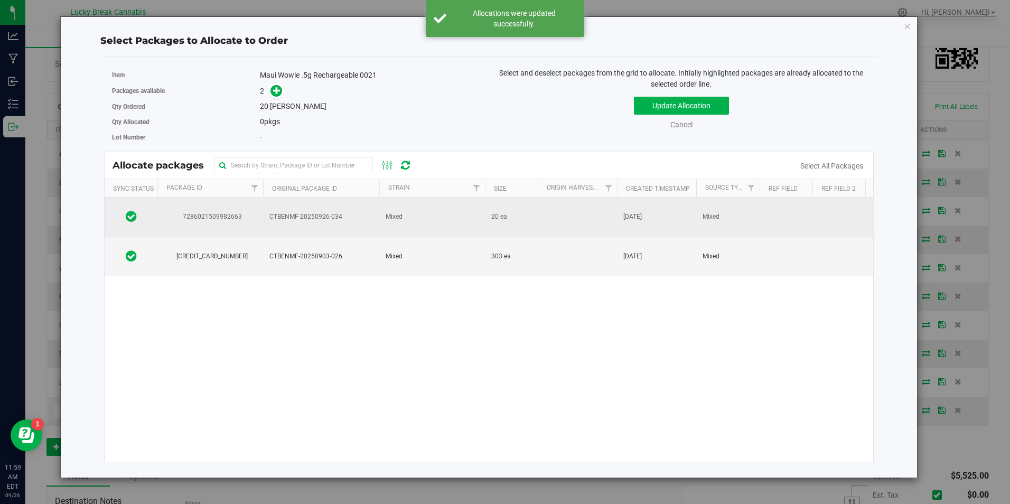
click at [445, 227] on td "Mixed" at bounding box center [432, 218] width 106 height 40
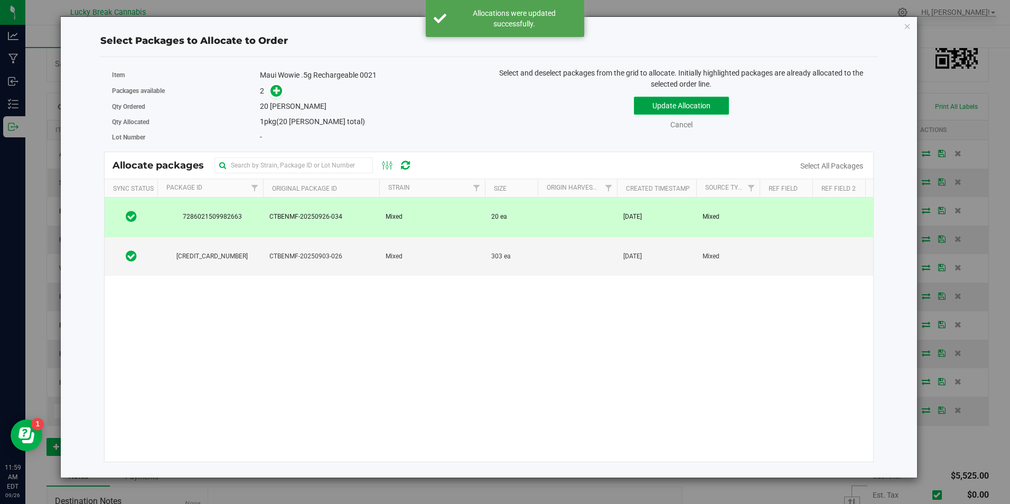
click at [671, 104] on button "Update Allocation" at bounding box center [681, 106] width 95 height 18
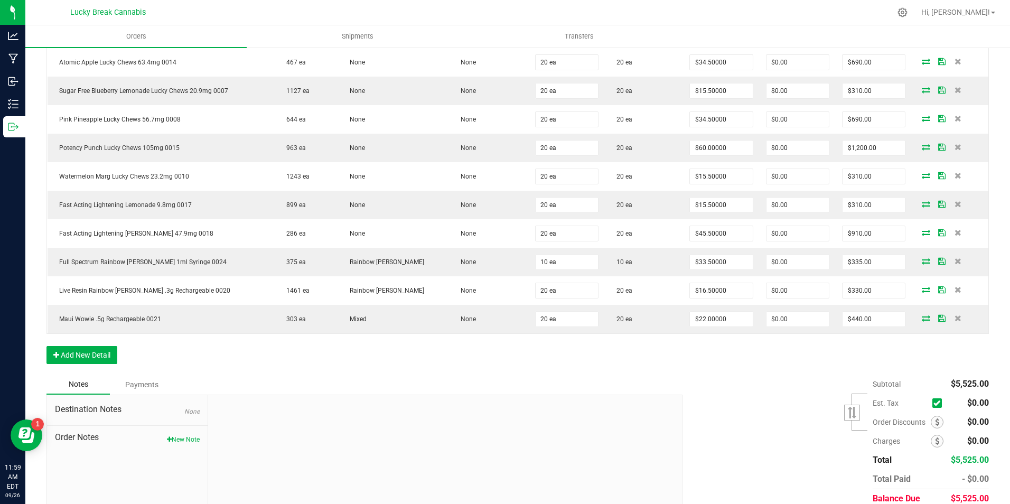
scroll to position [317, 0]
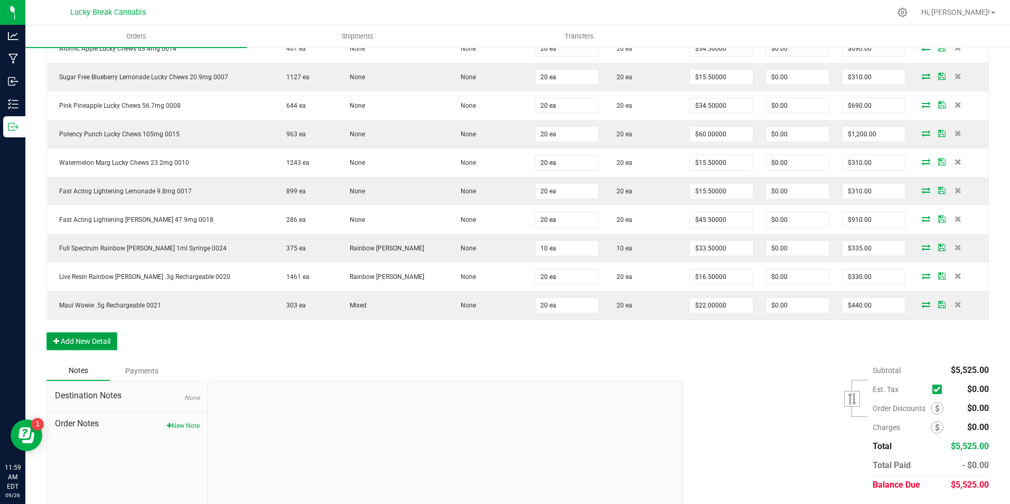
click at [94, 338] on button "Add New Detail" at bounding box center [81, 341] width 71 height 18
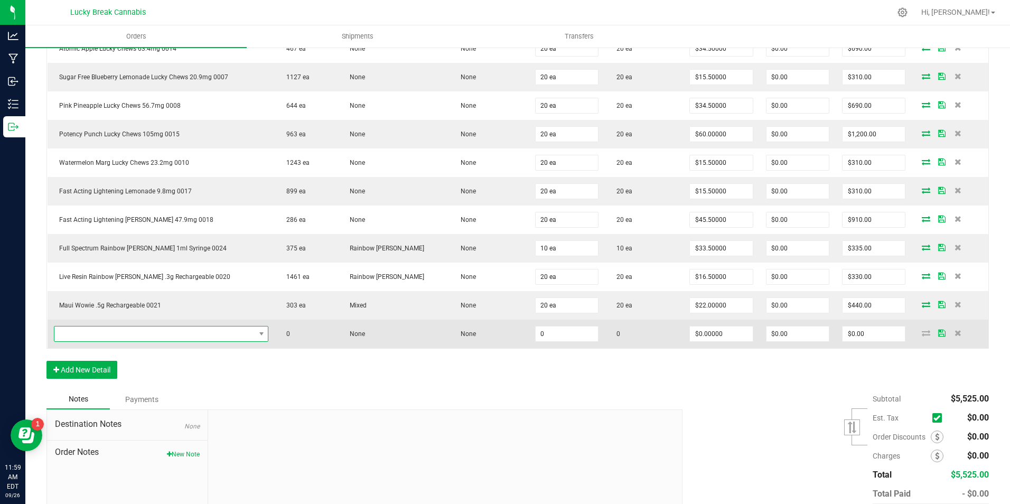
click at [134, 337] on span "NO DATA FOUND" at bounding box center [154, 334] width 201 height 15
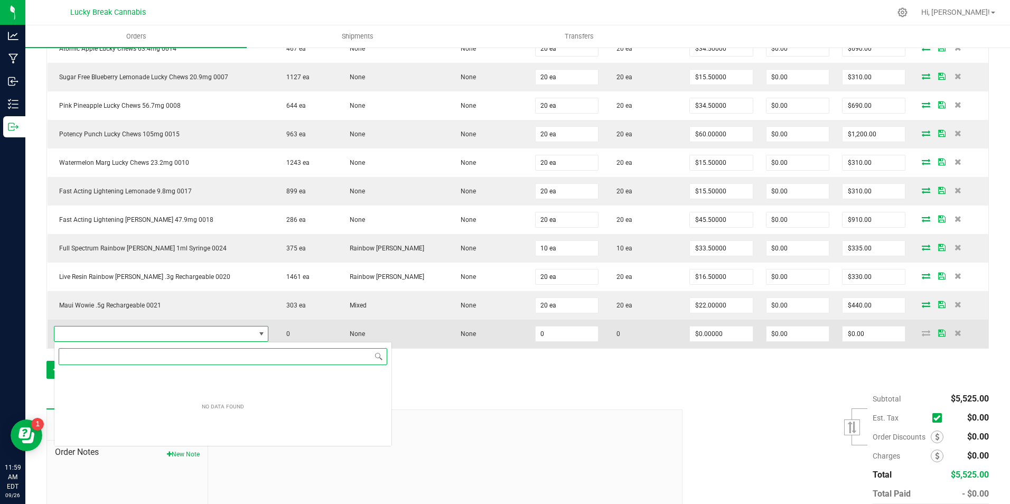
scroll to position [16, 215]
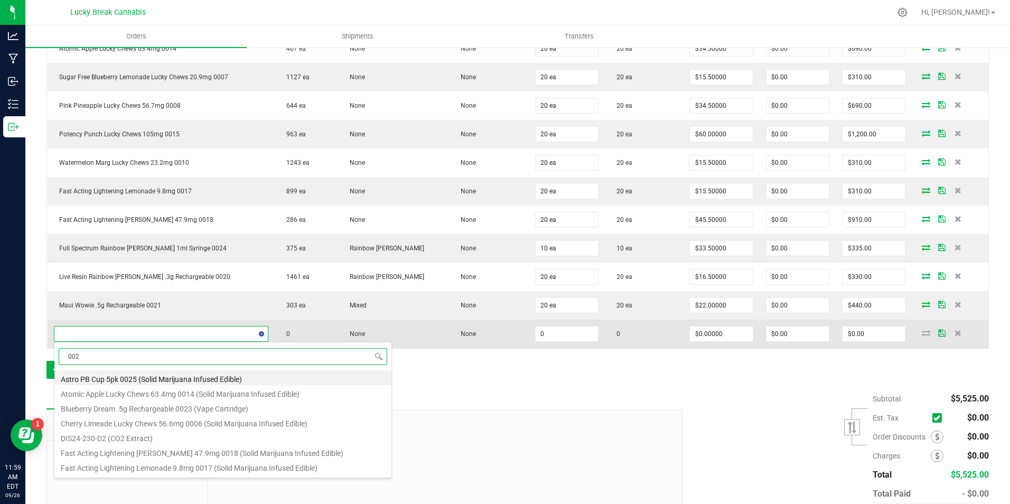
type input "0022"
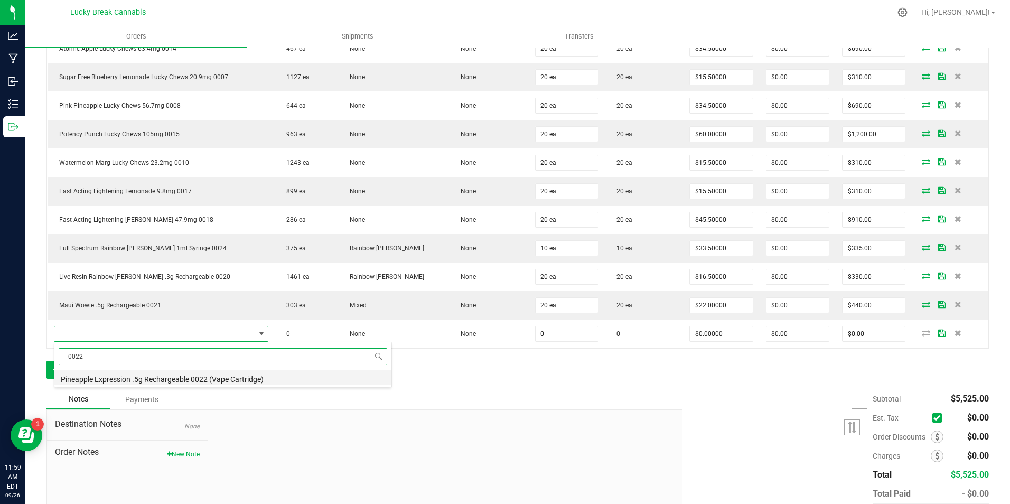
click at [148, 385] on li "Pineapple Expression .5g Rechargeable 0022 (Vape Cartridge)" at bounding box center [222, 377] width 337 height 15
type input "0 ea"
type input "$22.00000"
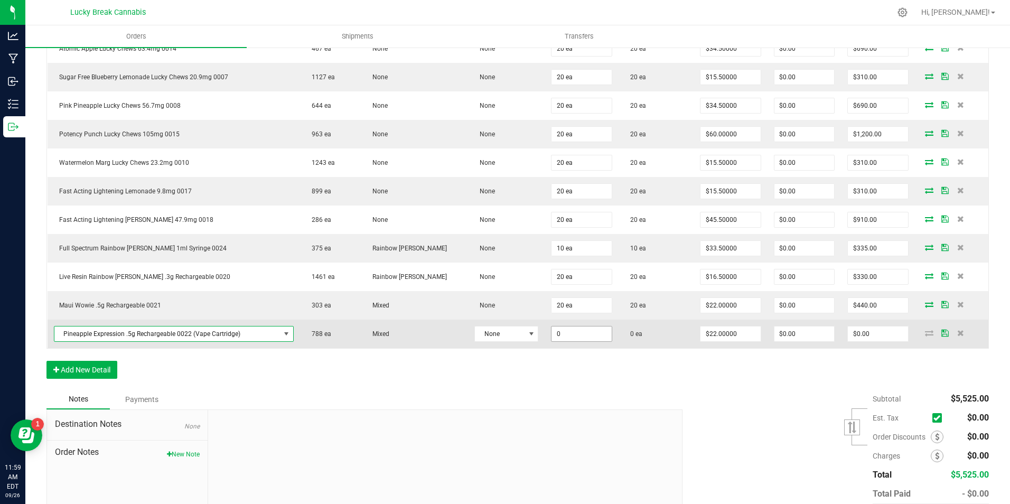
click at [554, 330] on input "0" at bounding box center [582, 334] width 60 height 15
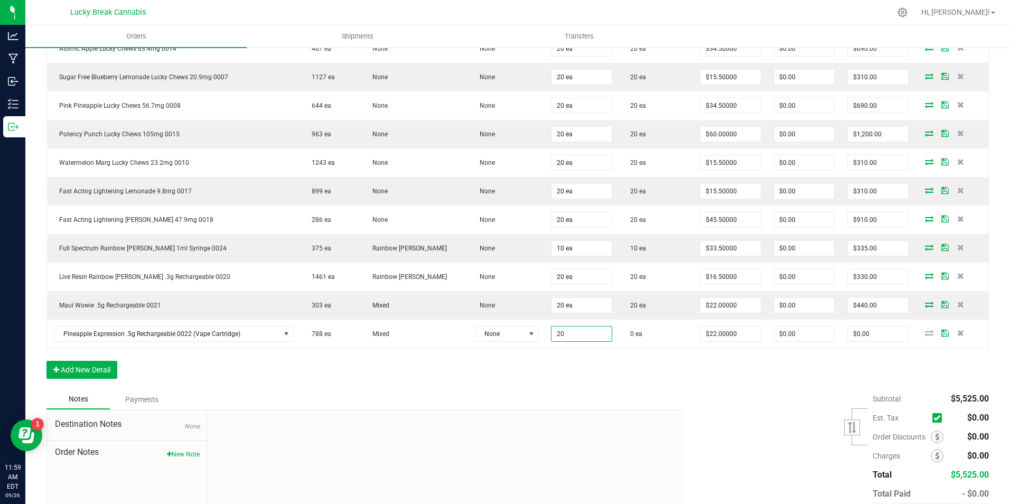
type input "20 ea"
type input "$440.00"
click at [593, 371] on div "Order Details Print All Labels Item Sellable Strain Lot Number Qty Ordered Qty …" at bounding box center [517, 188] width 943 height 402
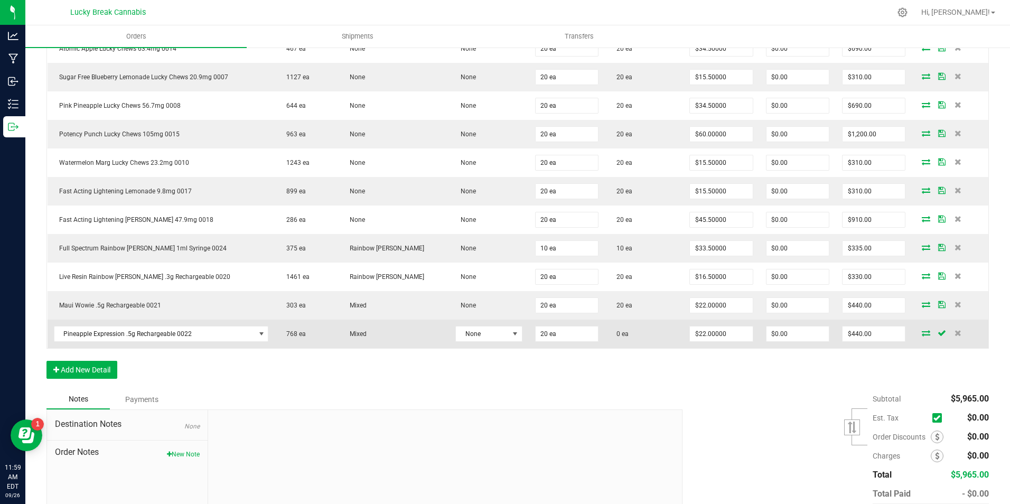
click at [922, 333] on icon at bounding box center [926, 333] width 8 height 6
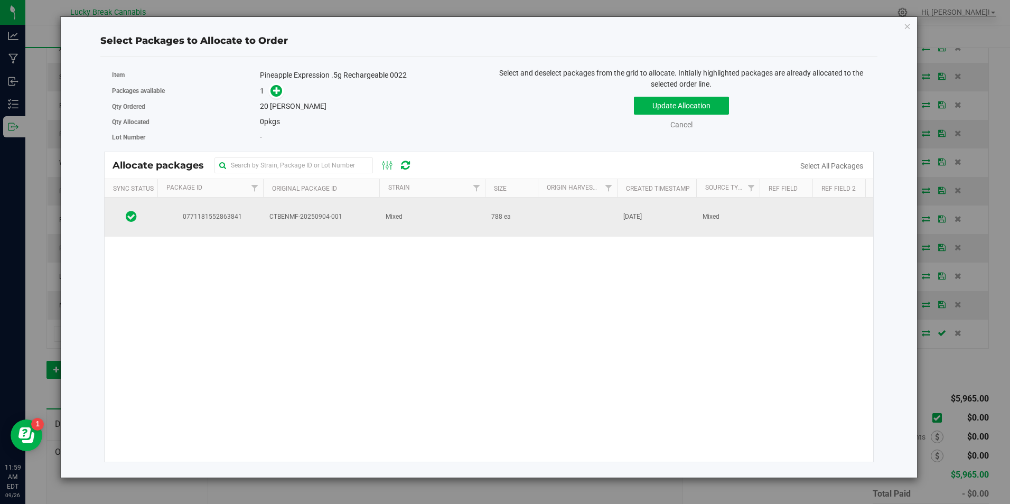
click at [418, 218] on td "Mixed" at bounding box center [432, 217] width 106 height 39
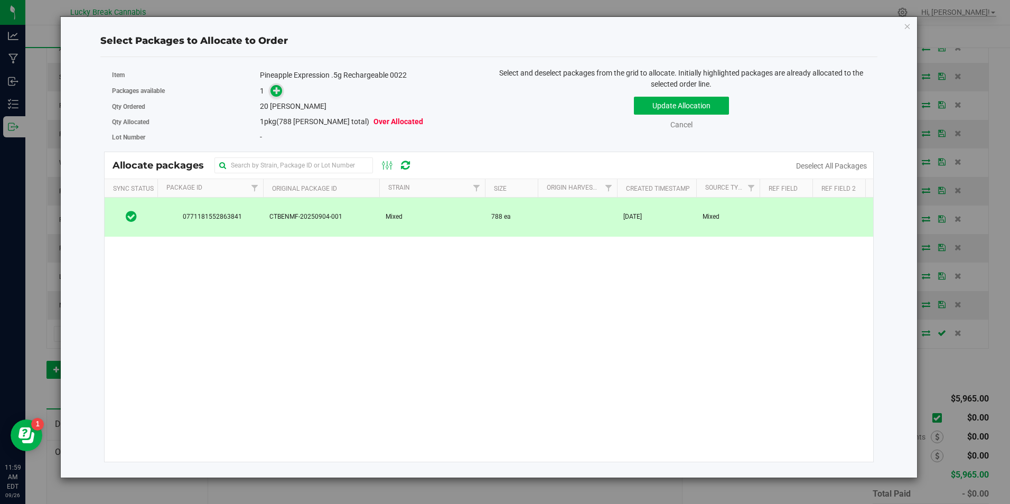
click at [272, 90] on span at bounding box center [277, 91] width 12 height 12
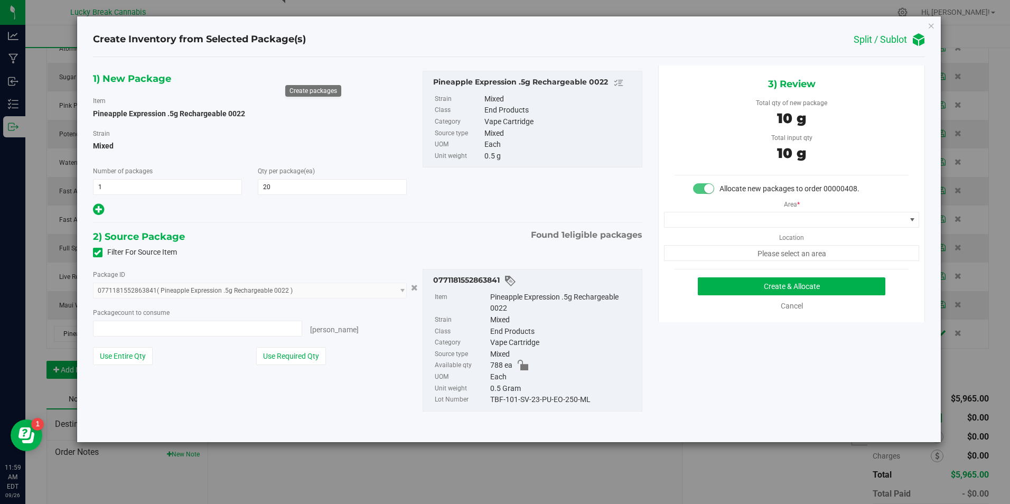
type input "20 ea"
click at [744, 218] on span at bounding box center [785, 219] width 241 height 15
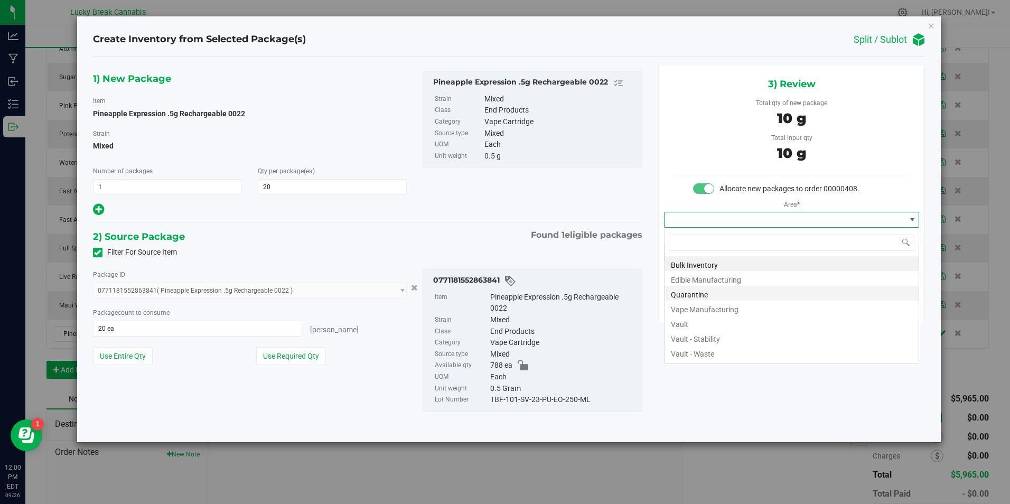
scroll to position [16, 256]
click at [718, 321] on li "Vault" at bounding box center [792, 322] width 254 height 15
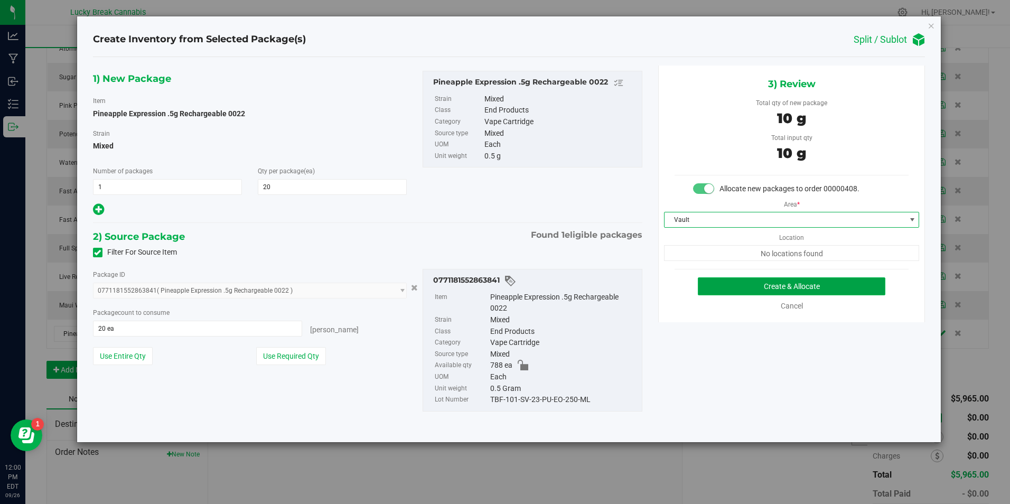
click at [742, 288] on button "Create & Allocate" at bounding box center [792, 286] width 188 height 18
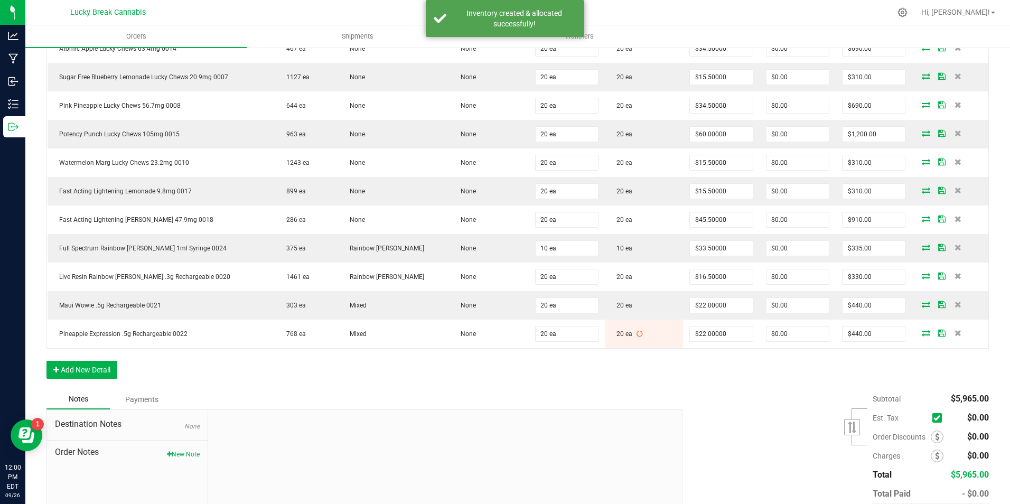
click at [99, 359] on div "Order Details Print All Labels Item Sellable Strain Lot Number Qty Ordered Qty …" at bounding box center [517, 188] width 943 height 402
click at [100, 367] on button "Add New Detail" at bounding box center [81, 370] width 71 height 18
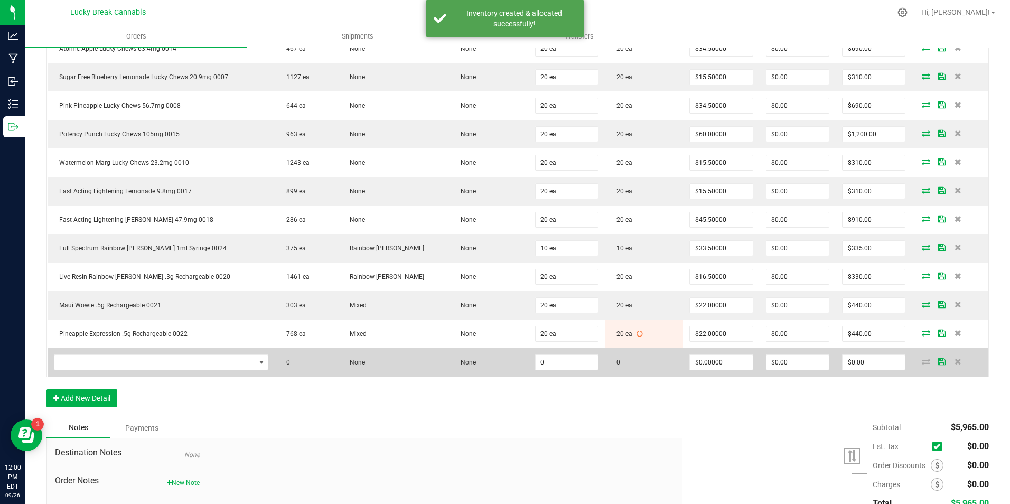
click at [122, 352] on td at bounding box center [162, 362] width 228 height 29
click at [125, 360] on span "NO DATA FOUND" at bounding box center [154, 362] width 201 height 15
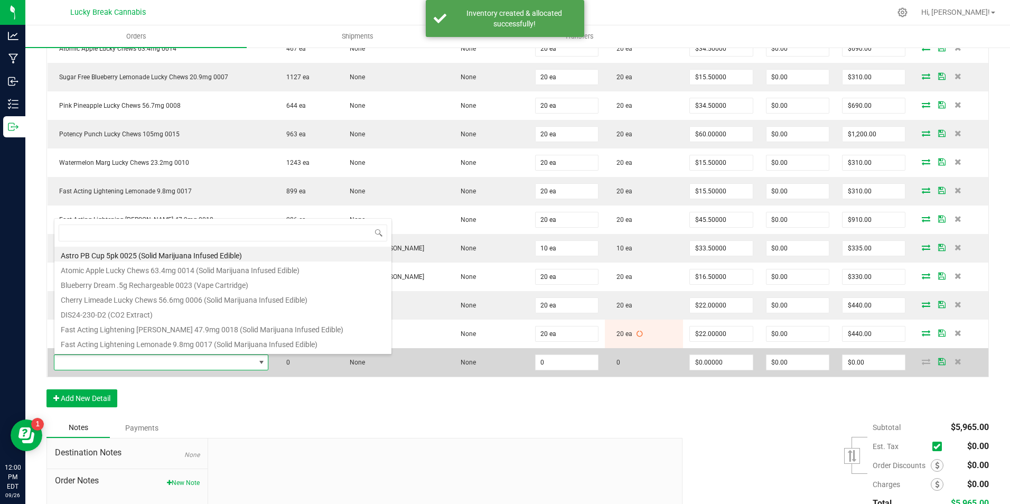
scroll to position [16, 215]
type input "0023"
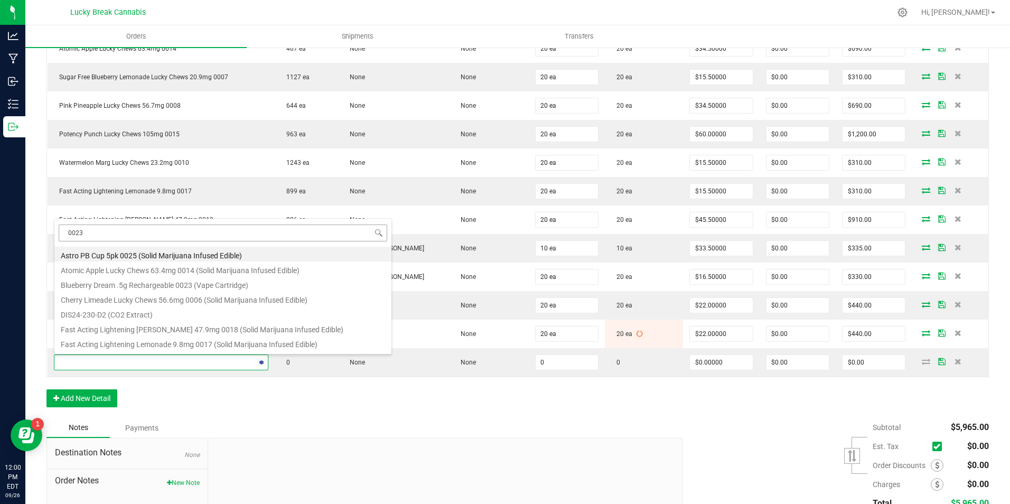
click at [117, 233] on body "Analytics Manufacturing Inbound Inventory Outbound 12:00 PM EDT 09/26/2025 09/2…" at bounding box center [505, 252] width 1010 height 504
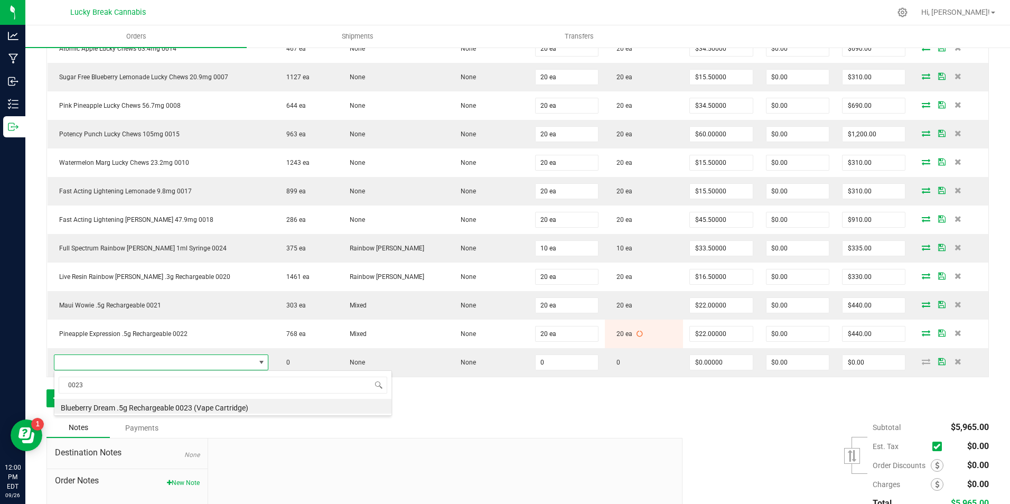
click at [181, 404] on li "Blueberry Dream .5g Rechargeable 0023 (Vape Cartridge)" at bounding box center [222, 406] width 337 height 15
type input "0 ea"
type input "$22.00000"
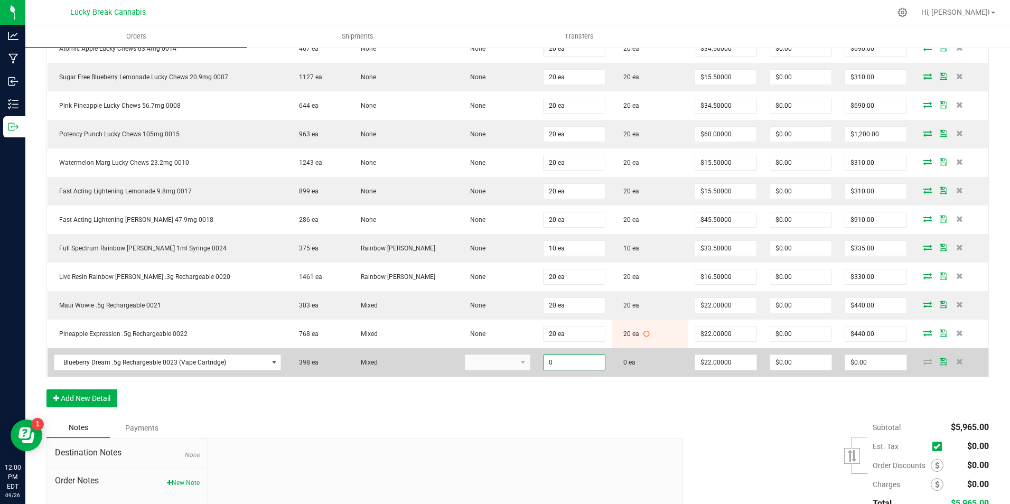
click at [548, 365] on input "0" at bounding box center [574, 362] width 61 height 15
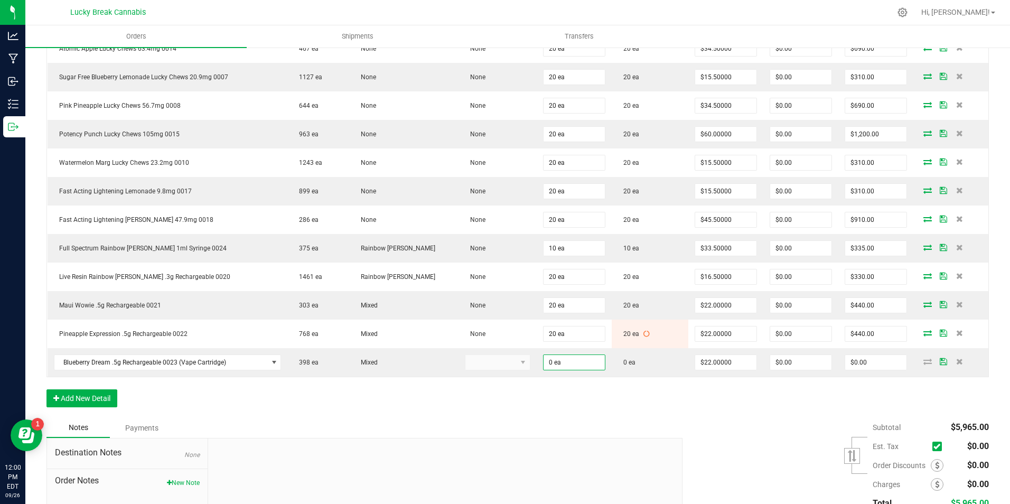
click at [565, 396] on div "Order Details Print All Labels Item Sellable Strain Lot Number Qty Ordered Qty …" at bounding box center [517, 202] width 943 height 431
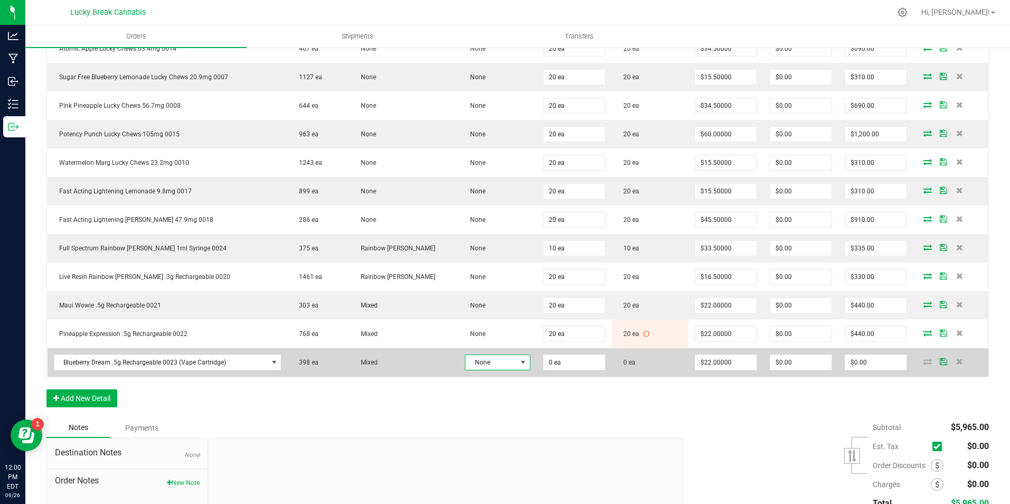
click at [519, 365] on span at bounding box center [523, 362] width 8 height 8
click at [570, 362] on input "0" at bounding box center [574, 362] width 61 height 15
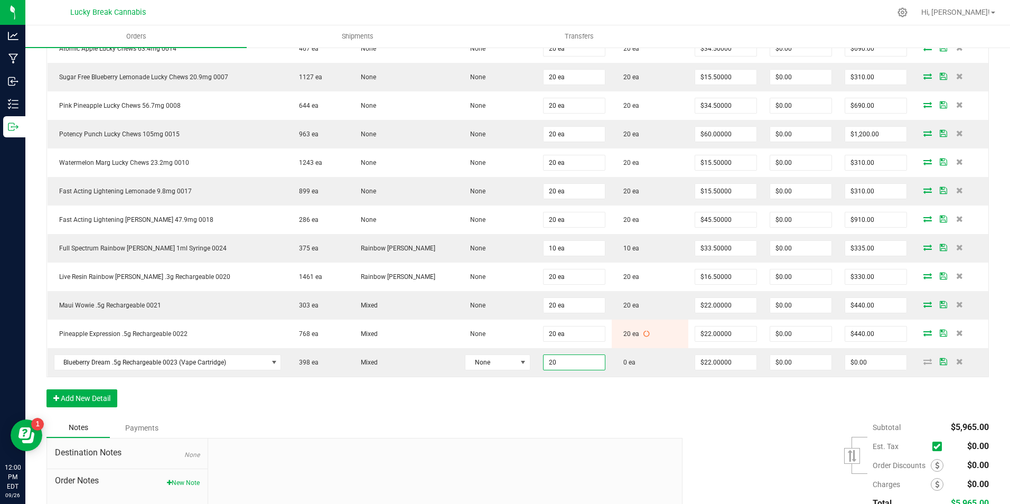
type input "20 ea"
type input "$440.00"
click at [570, 390] on div "Order Details Print All Labels Item Sellable Strain Lot Number Qty Ordered Qty …" at bounding box center [517, 202] width 943 height 431
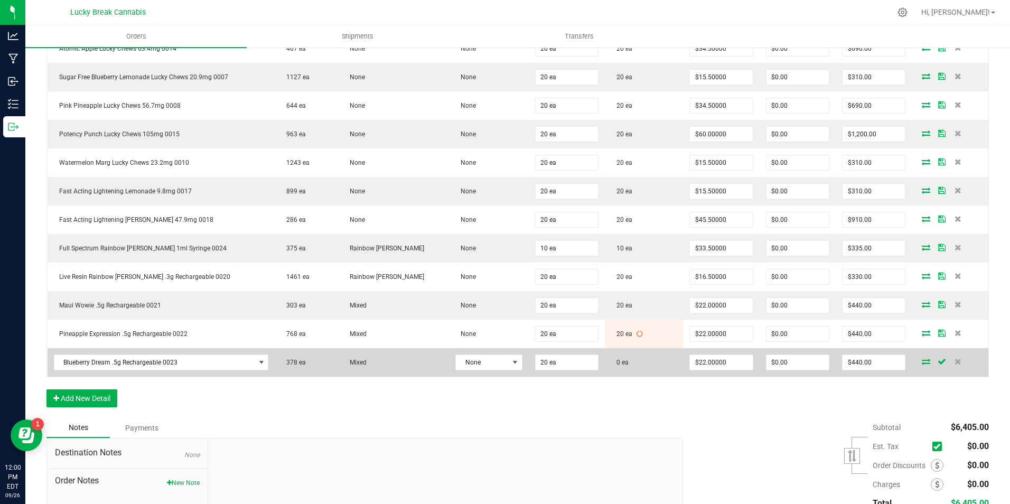
click at [922, 362] on icon at bounding box center [926, 361] width 8 height 6
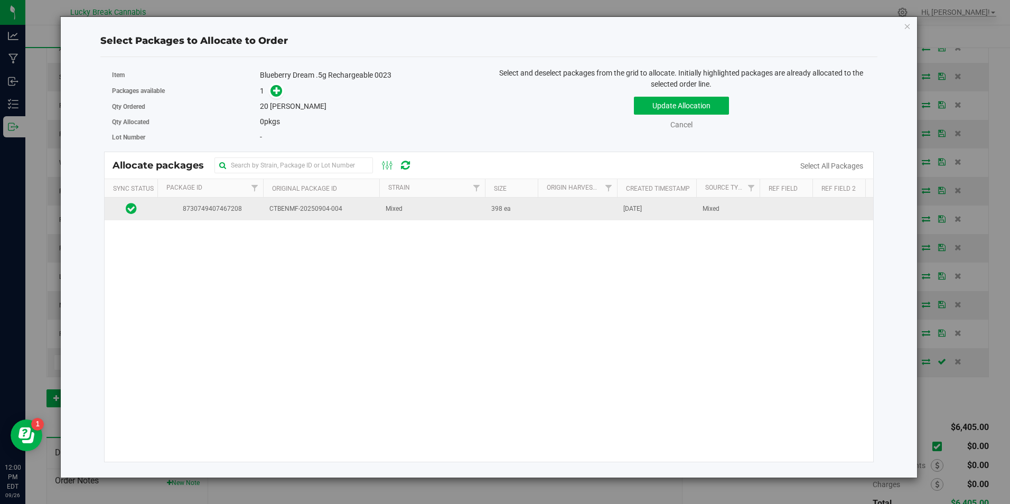
click at [379, 213] on td "Mixed" at bounding box center [432, 209] width 106 height 23
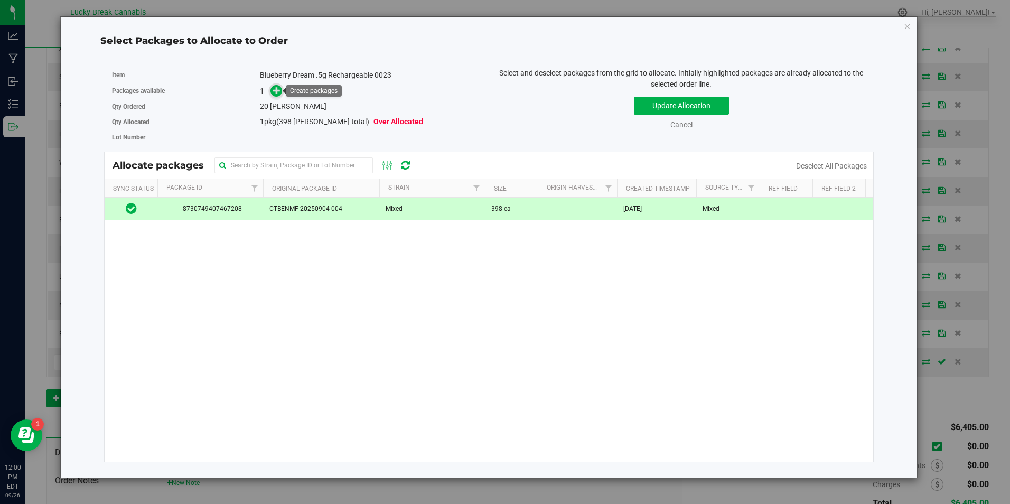
click at [276, 91] on icon at bounding box center [276, 90] width 7 height 7
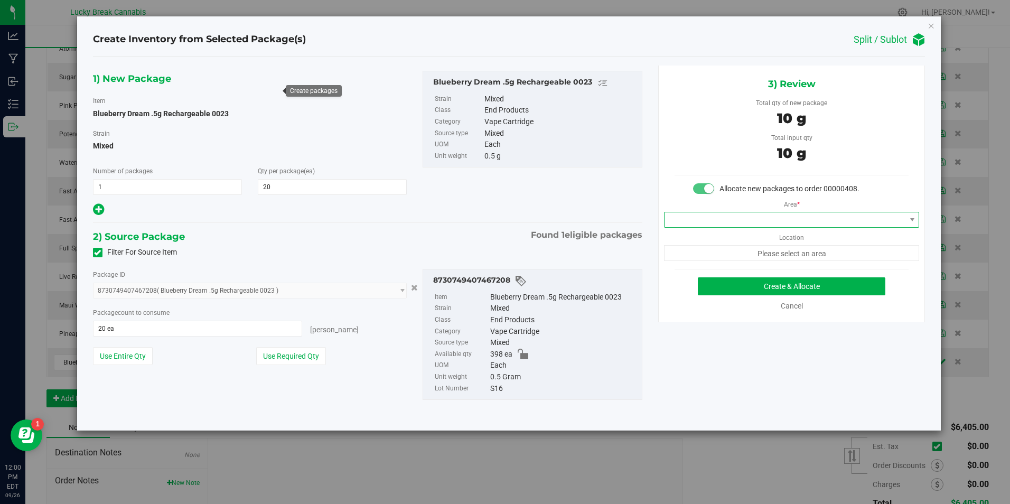
click at [750, 222] on span at bounding box center [785, 219] width 241 height 15
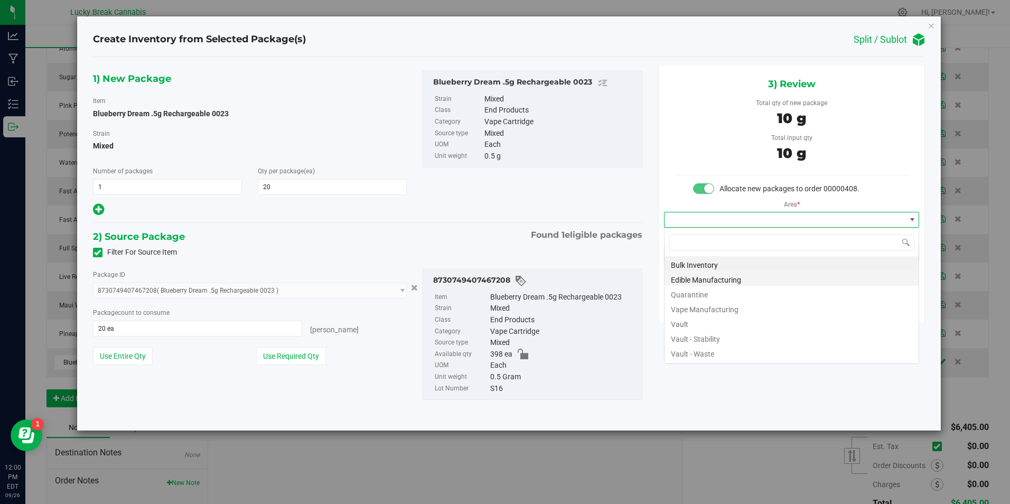
scroll to position [16, 256]
click at [701, 321] on li "Vault" at bounding box center [792, 322] width 254 height 15
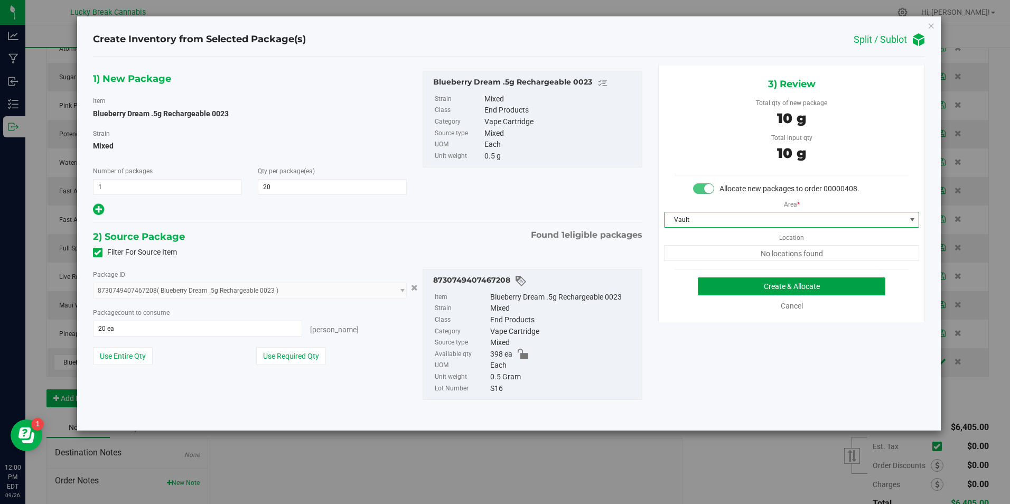
click at [767, 286] on button "Create & Allocate" at bounding box center [792, 286] width 188 height 18
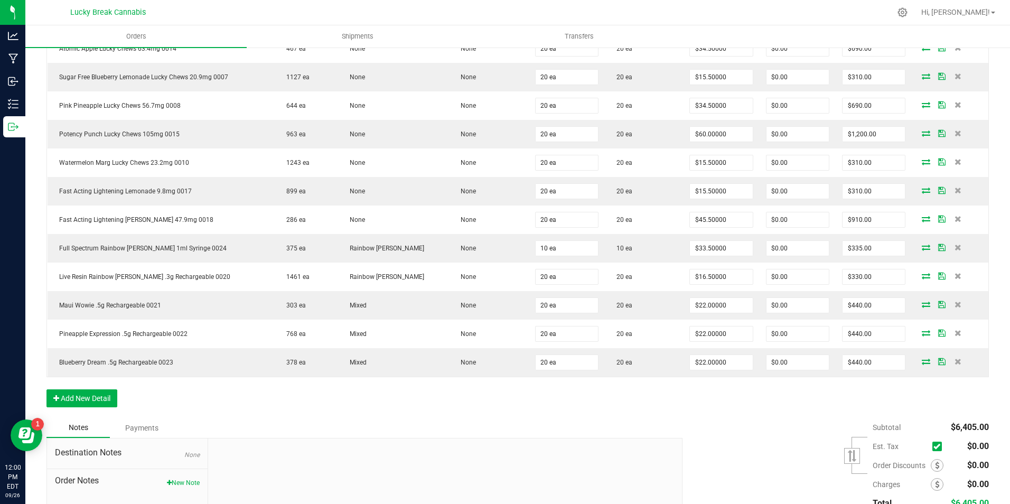
click at [702, 409] on div "Order Details Print All Labels Item Sellable Strain Lot Number Qty Ordered Qty …" at bounding box center [517, 202] width 943 height 431
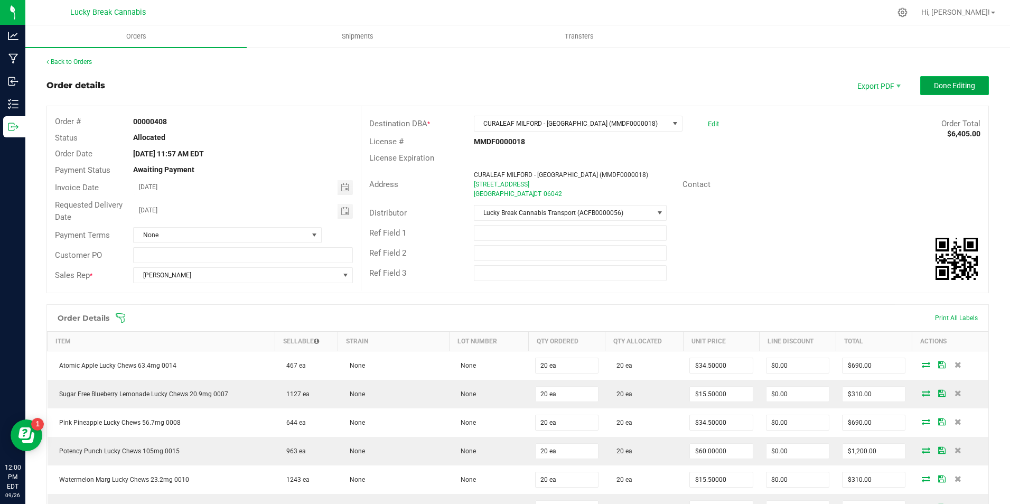
click at [938, 88] on span "Done Editing" at bounding box center [954, 85] width 41 height 8
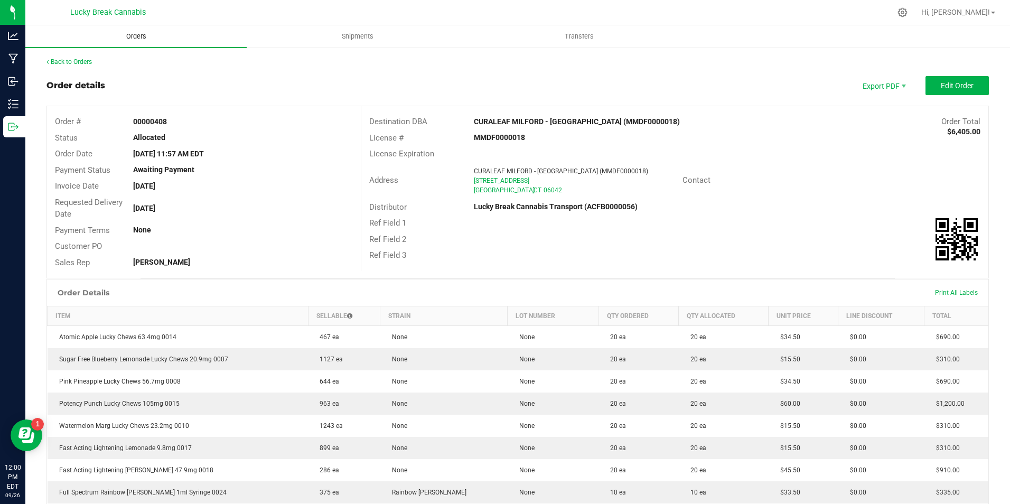
click at [139, 35] on span "Orders" at bounding box center [136, 37] width 49 height 10
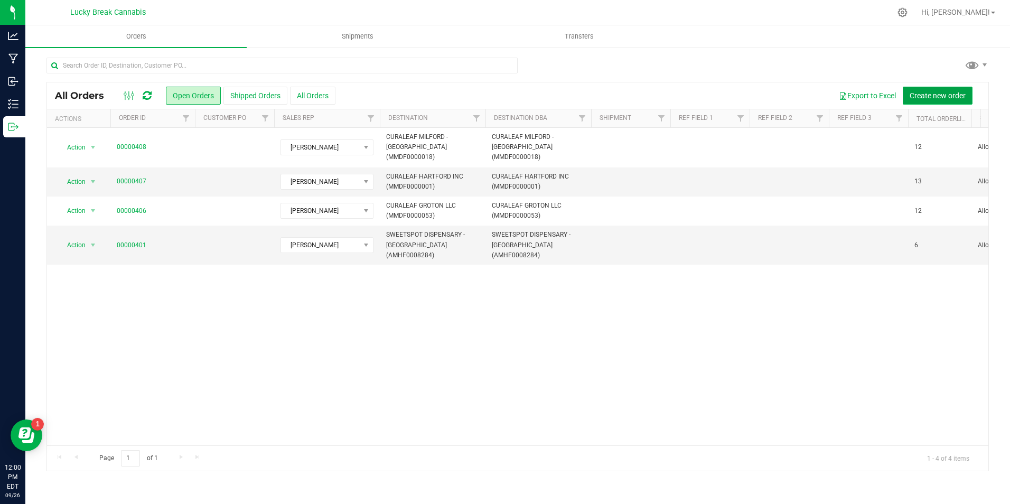
click at [928, 96] on span "Create new order" at bounding box center [938, 95] width 56 height 8
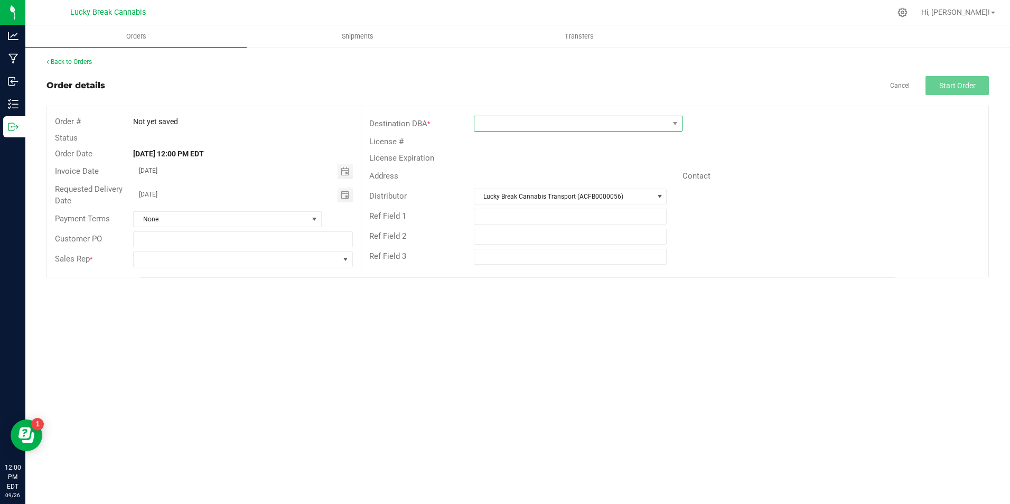
click at [635, 126] on span at bounding box center [571, 123] width 194 height 15
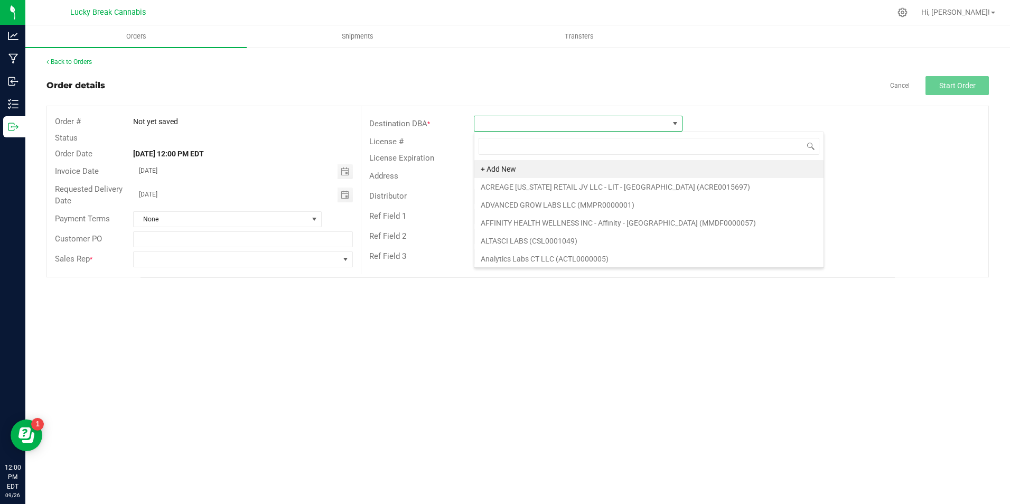
scroll to position [16, 209]
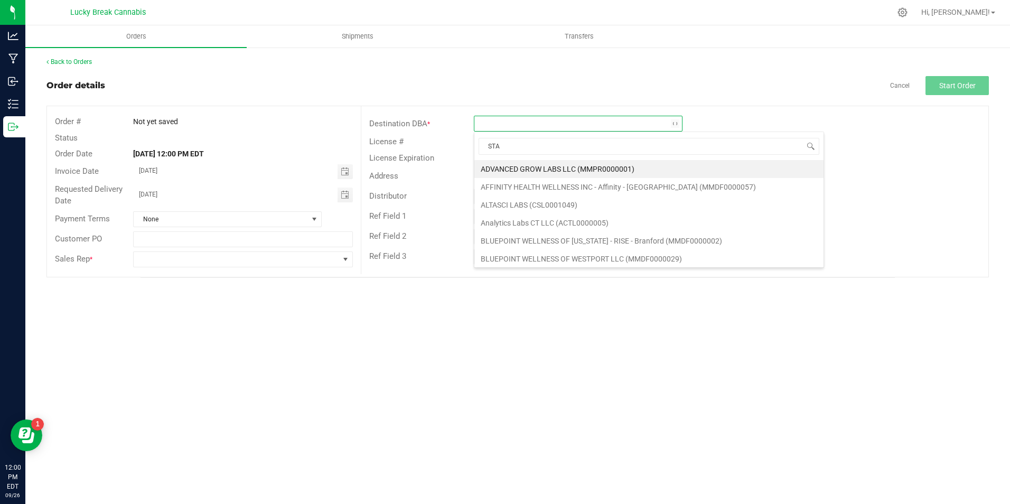
type input "STAM"
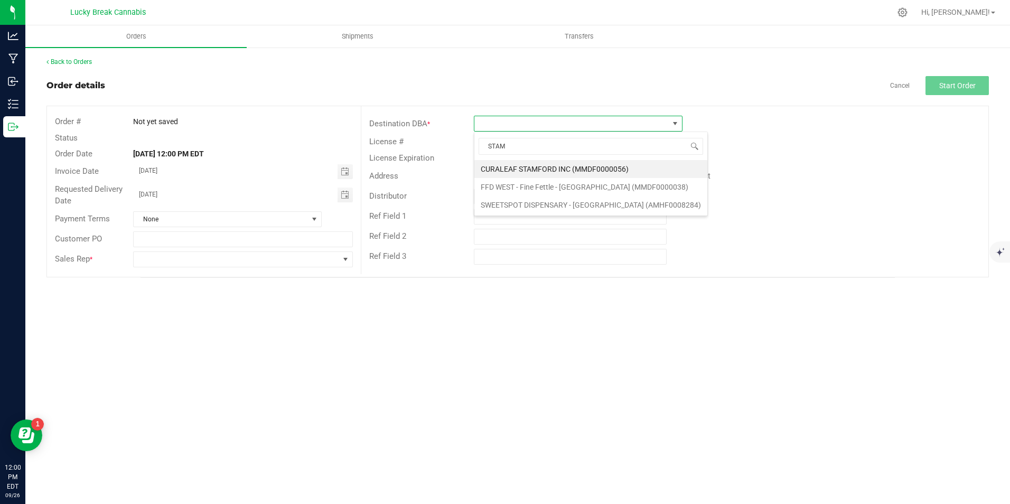
click at [572, 166] on li "CURALEAF STAMFORD INC (MMDF0000056)" at bounding box center [590, 169] width 233 height 18
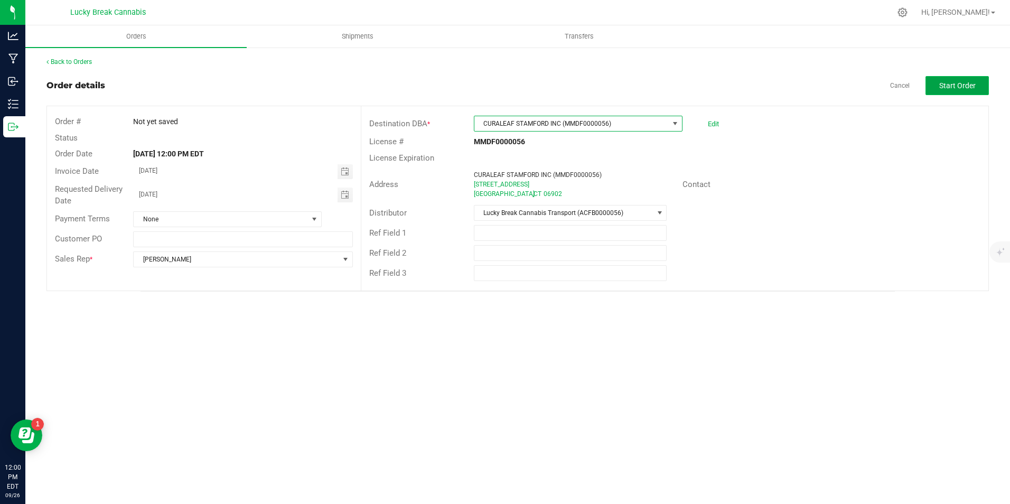
click at [951, 91] on button "Start Order" at bounding box center [957, 85] width 63 height 19
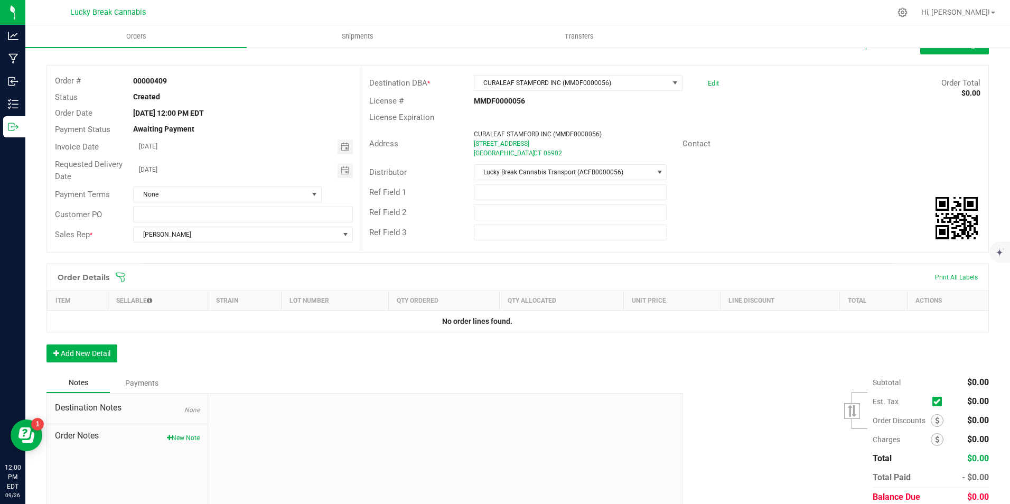
scroll to position [83, 0]
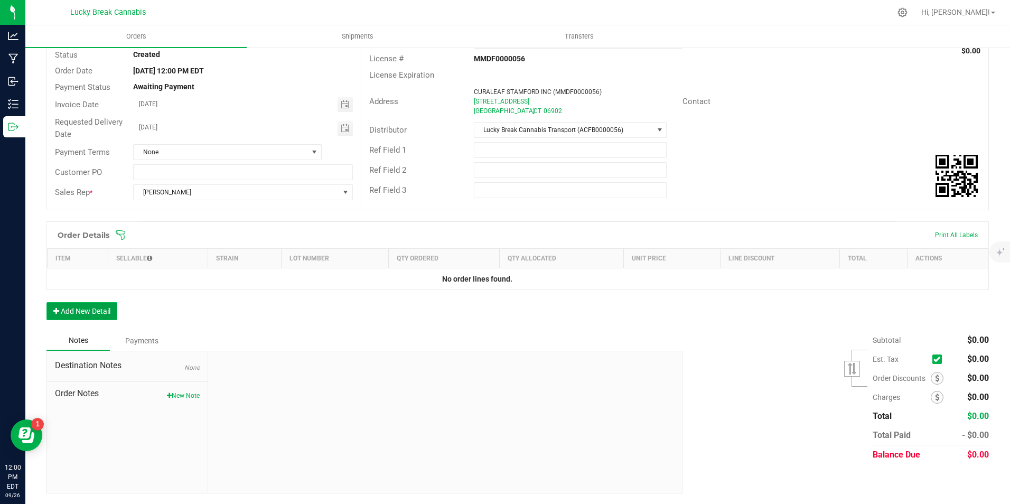
click at [108, 309] on button "Add New Detail" at bounding box center [81, 311] width 71 height 18
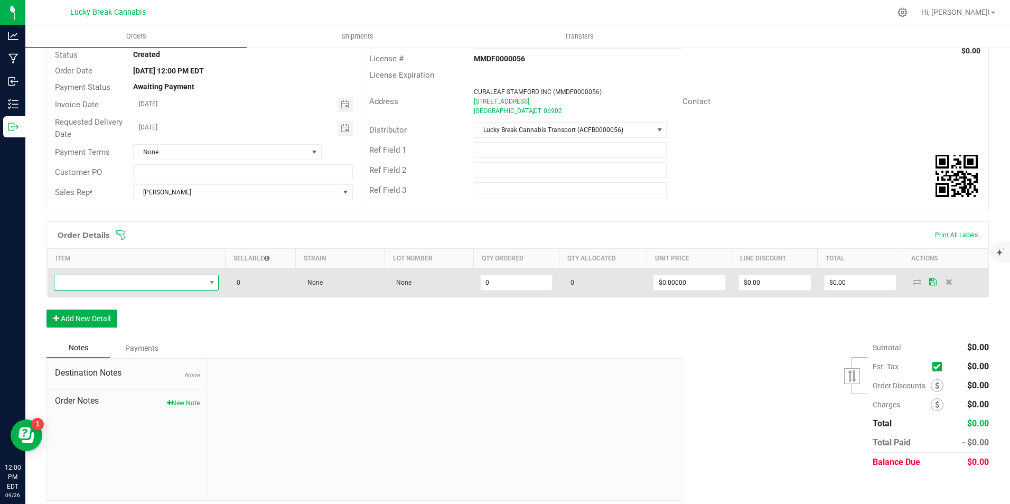
click at [131, 288] on span "NO DATA FOUND" at bounding box center [129, 282] width 151 height 15
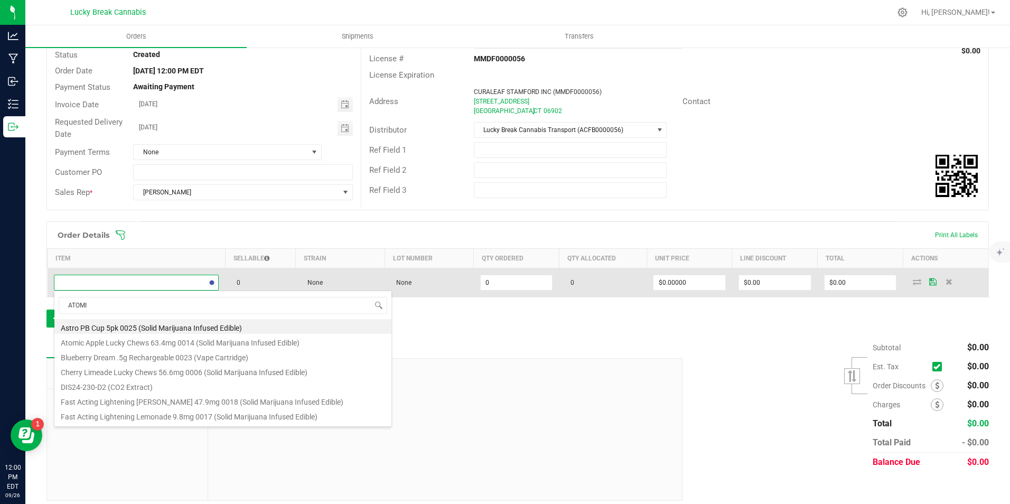
type input "ATOMIC"
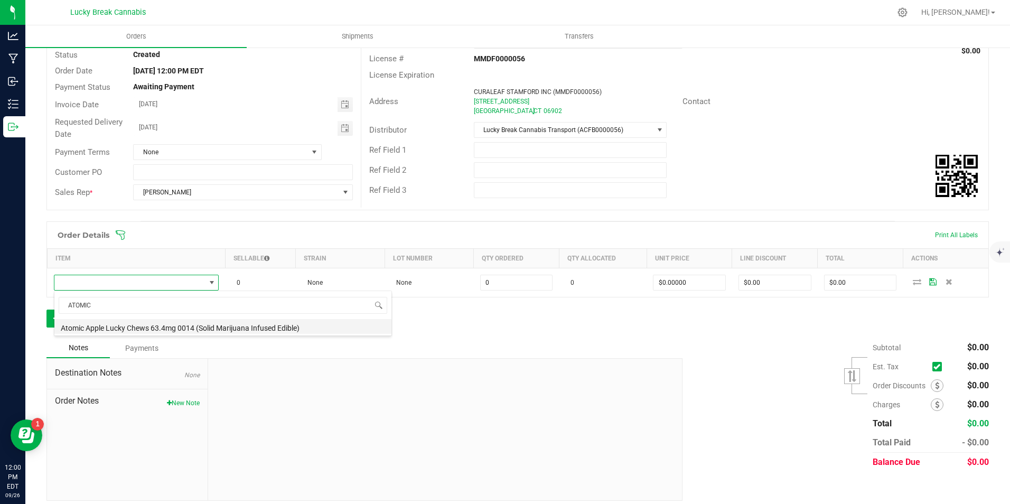
click at [138, 322] on li "Atomic Apple Lucky Chews 63.4mg 0014 (Solid Marijuana Infused Edible)" at bounding box center [222, 326] width 337 height 15
type input "0 ea"
type input "$34.50000"
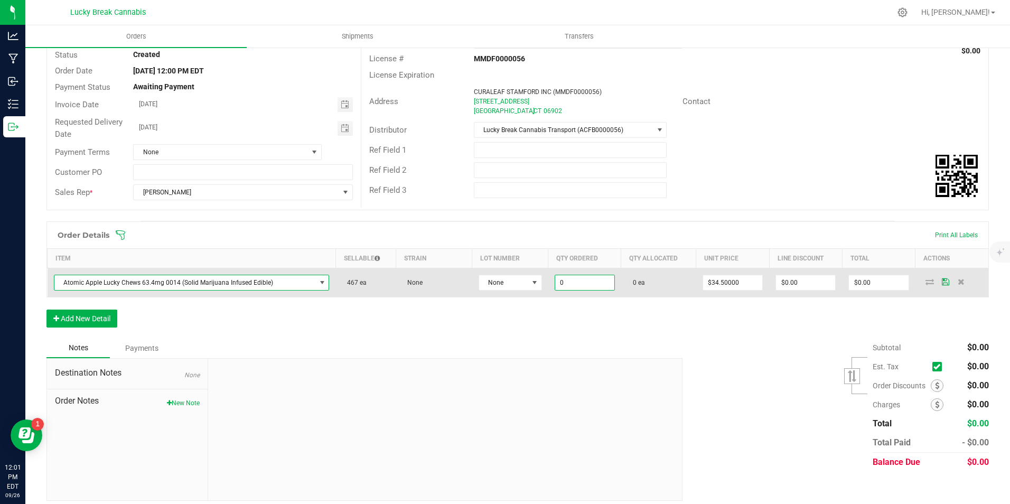
click at [569, 282] on input "0" at bounding box center [584, 282] width 59 height 15
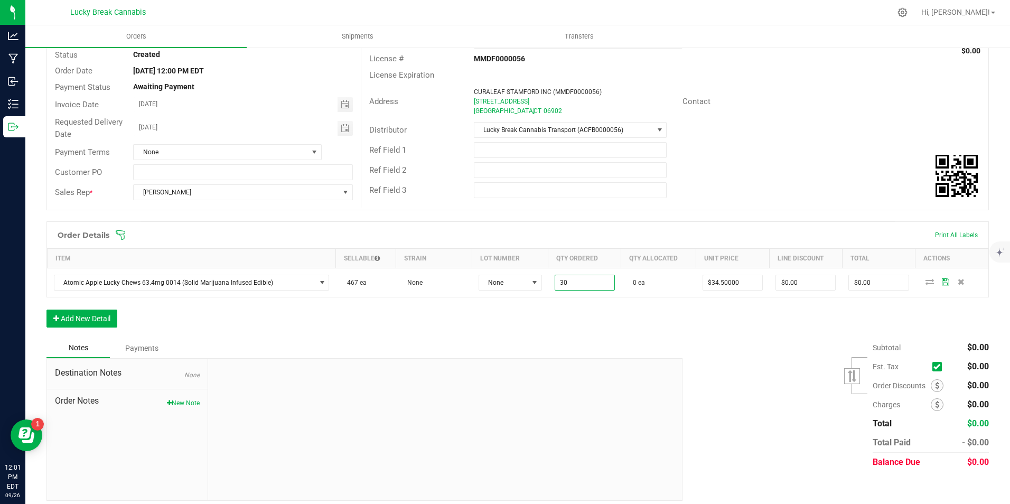
type input "30 ea"
type input "$1,035.00"
click at [611, 331] on div "Order Details Print All Labels Item Sellable Strain Lot Number Qty Ordered Qty …" at bounding box center [517, 279] width 943 height 117
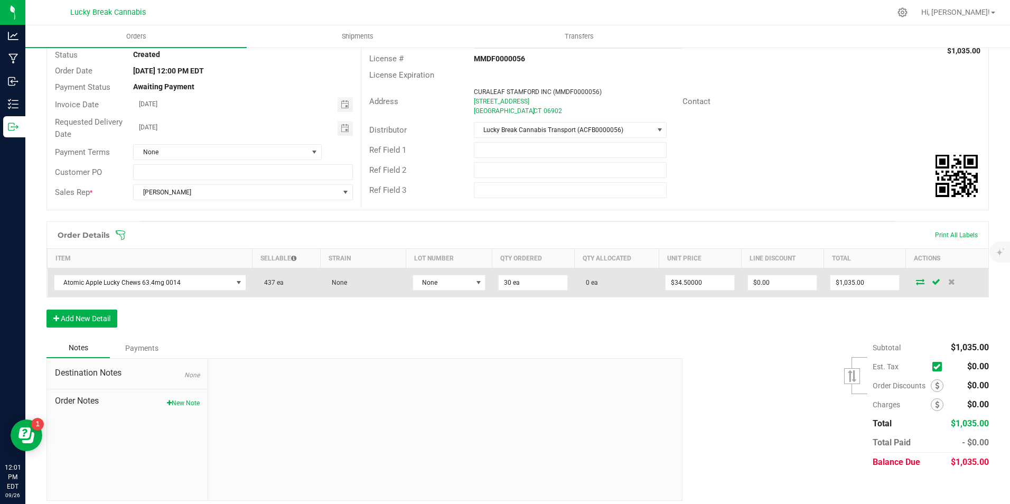
click at [917, 284] on icon at bounding box center [920, 281] width 8 height 6
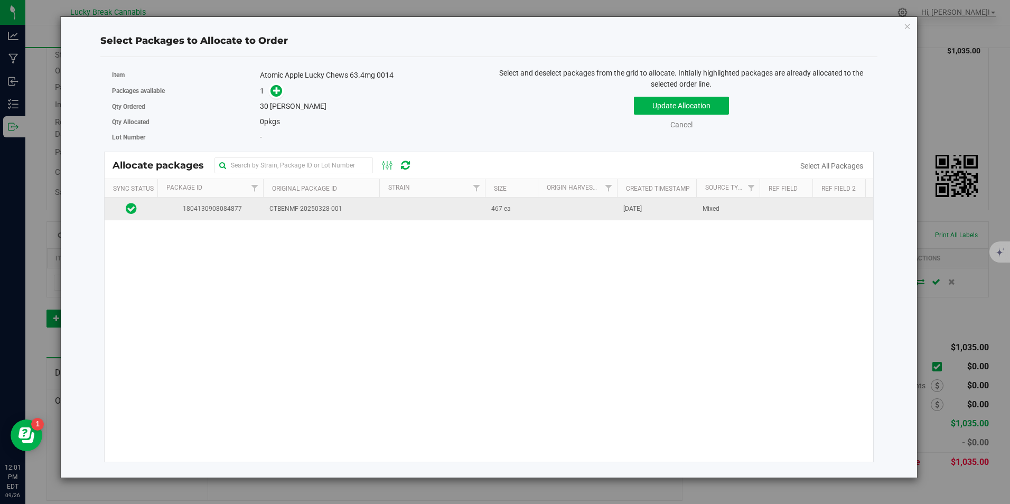
click at [471, 208] on td at bounding box center [432, 209] width 106 height 23
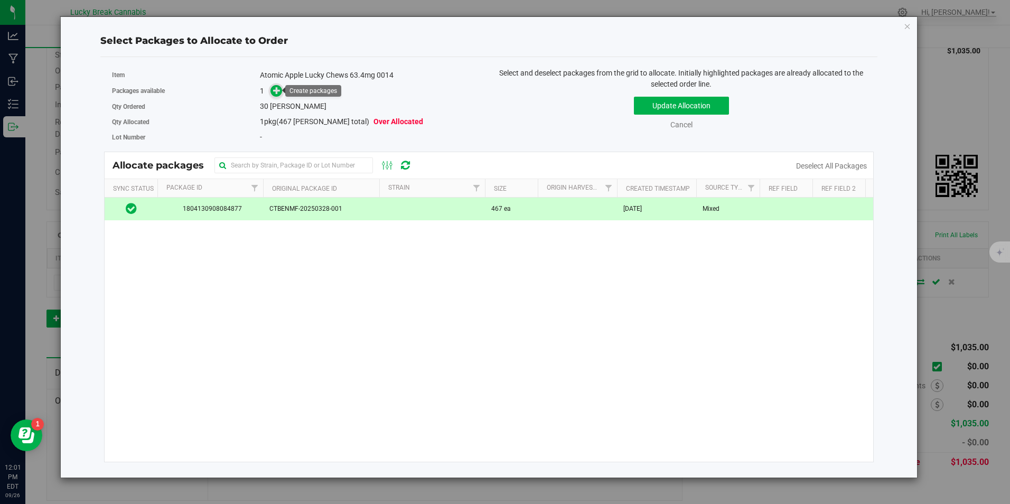
click at [280, 92] on icon at bounding box center [276, 90] width 7 height 7
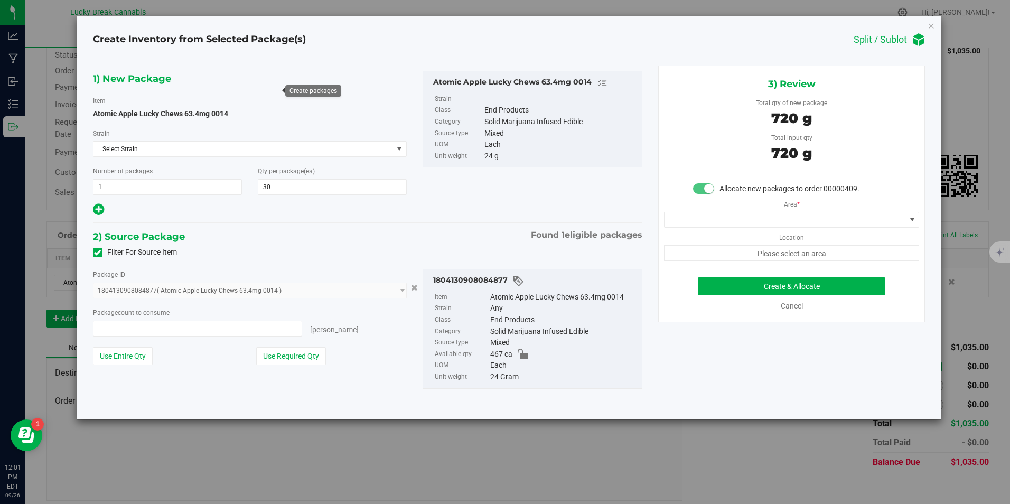
type input "30 ea"
click at [772, 219] on span at bounding box center [785, 219] width 241 height 15
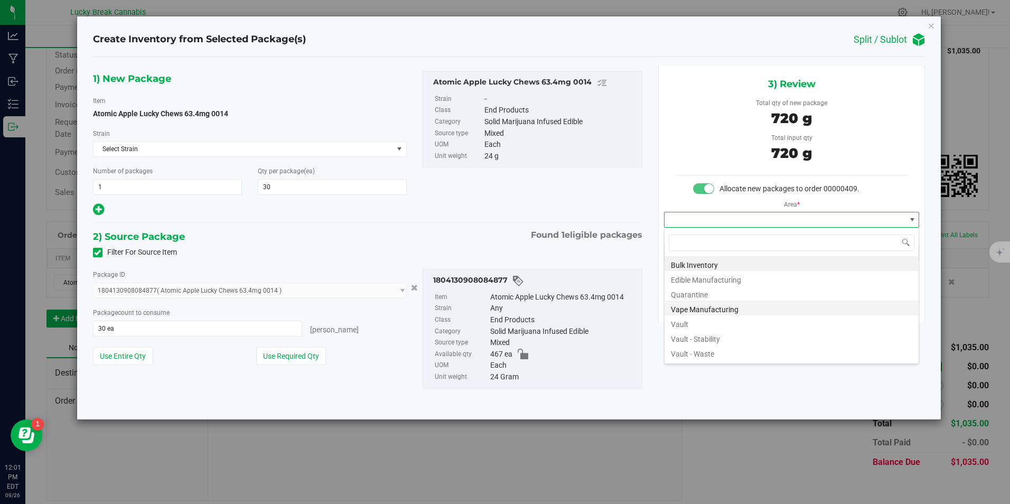
scroll to position [16, 256]
click at [683, 326] on li "Vault" at bounding box center [792, 322] width 254 height 15
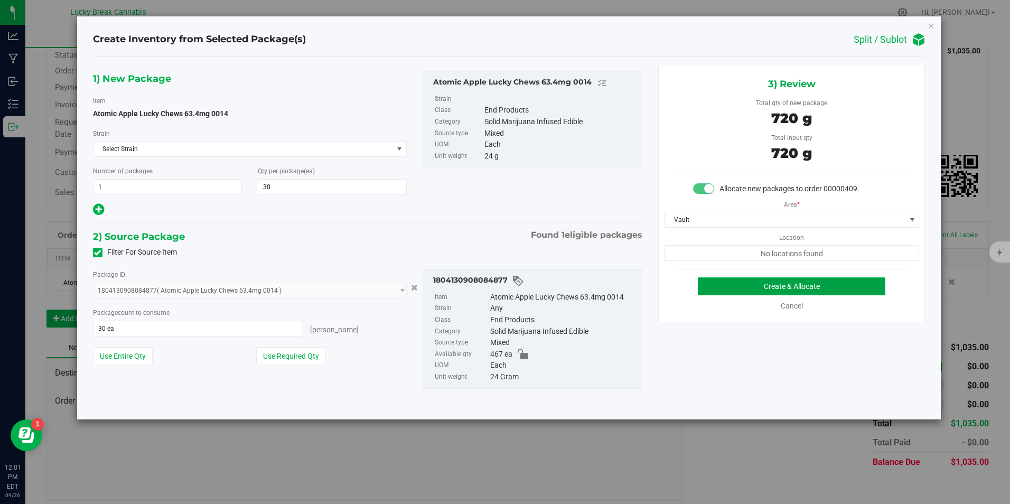
click at [747, 290] on button "Create & Allocate" at bounding box center [792, 286] width 188 height 18
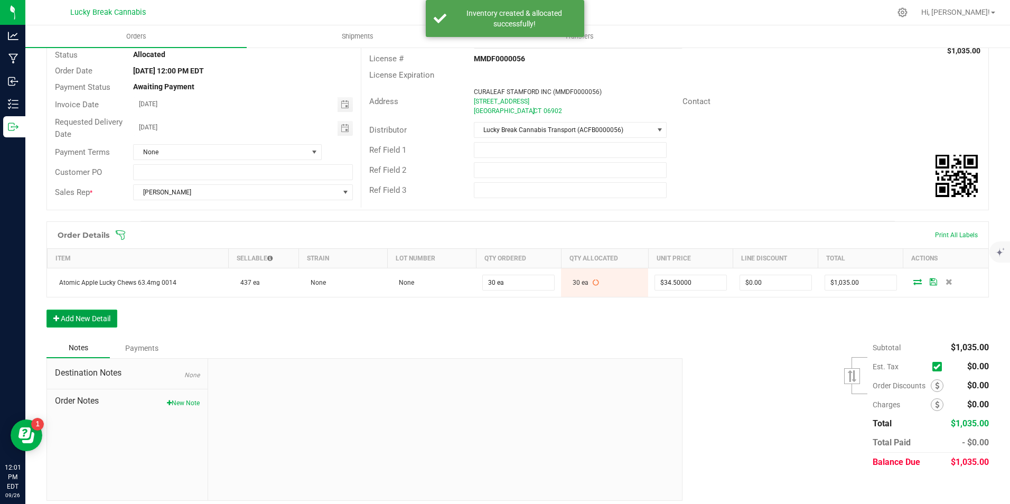
click at [94, 318] on button "Add New Detail" at bounding box center [81, 319] width 71 height 18
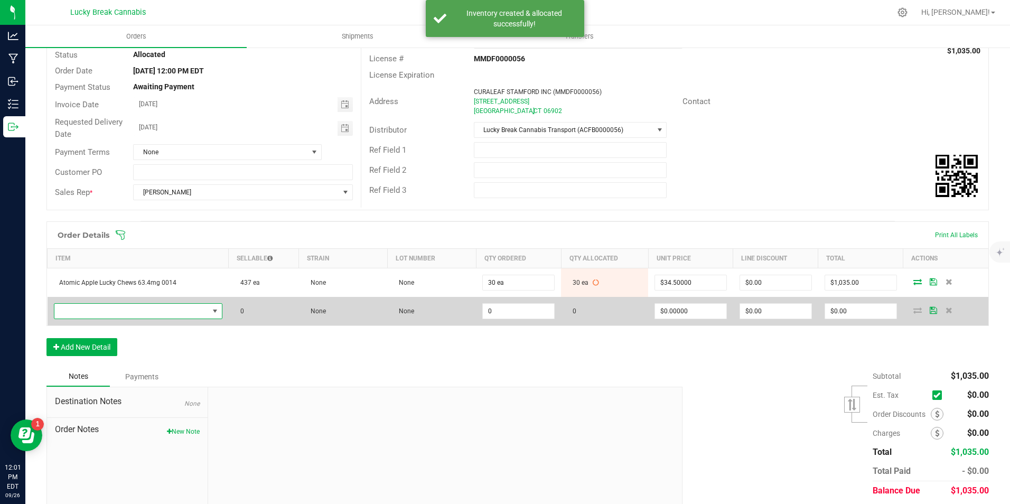
click at [129, 309] on span "NO DATA FOUND" at bounding box center [131, 311] width 154 height 15
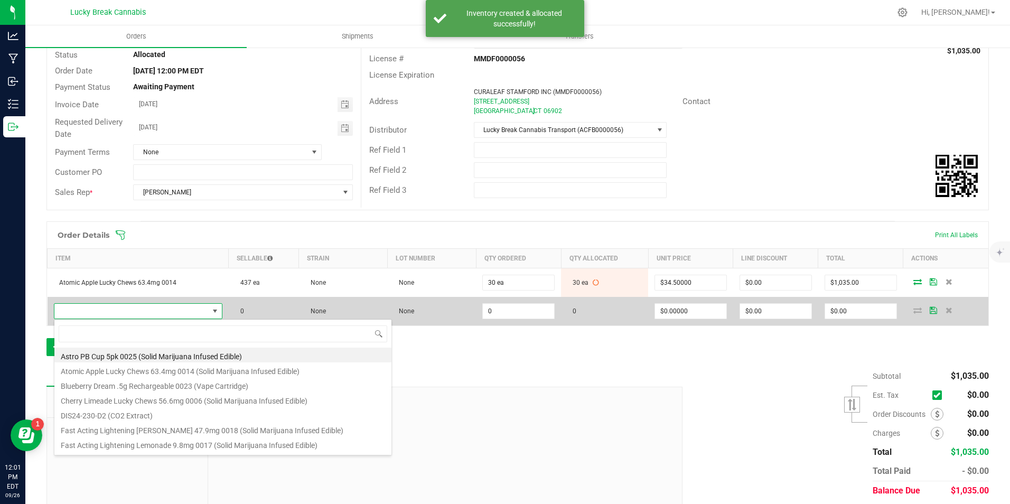
scroll to position [16, 163]
type input "BLUEBERRY LEMON"
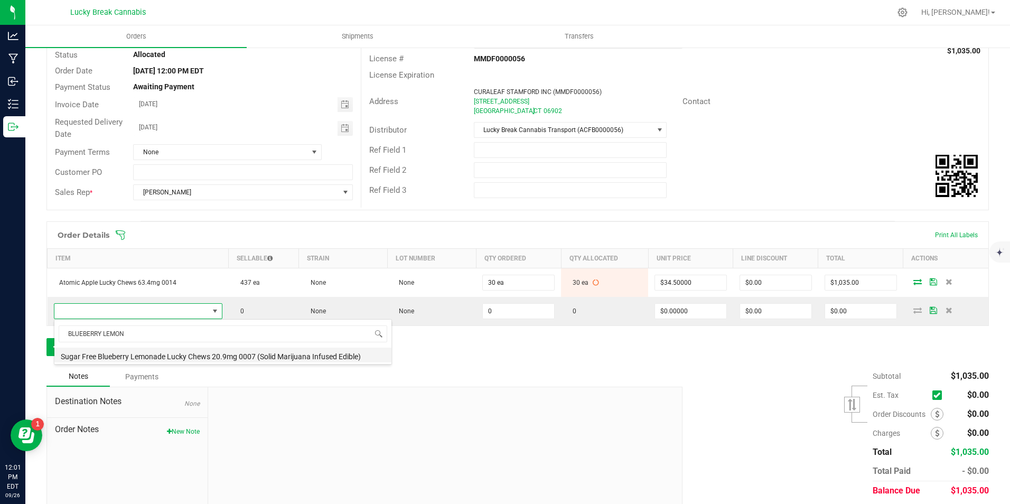
click at [141, 356] on li "Sugar Free Blueberry Lemonade Lucky Chews 20.9mg 0007 (Solid Marijuana Infused …" at bounding box center [222, 355] width 337 height 15
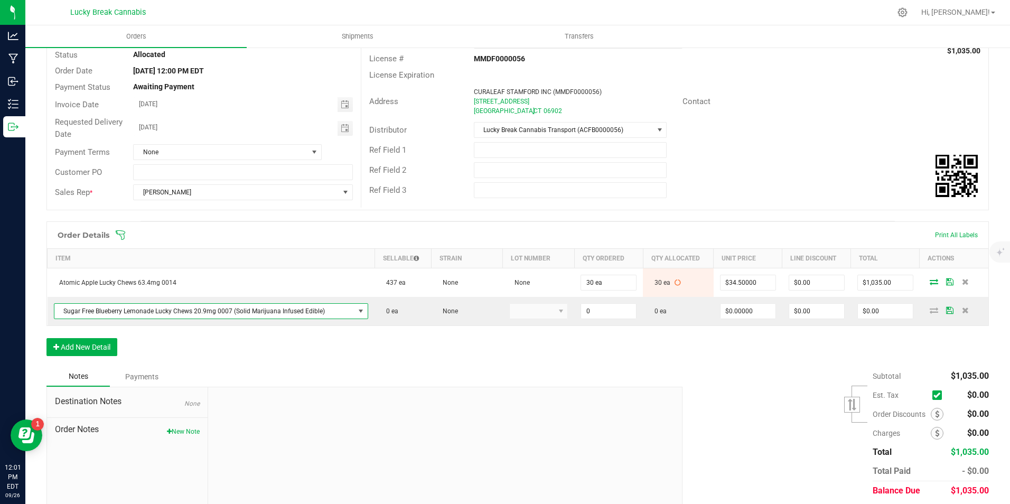
type input "0 ea"
type input "$15.50000"
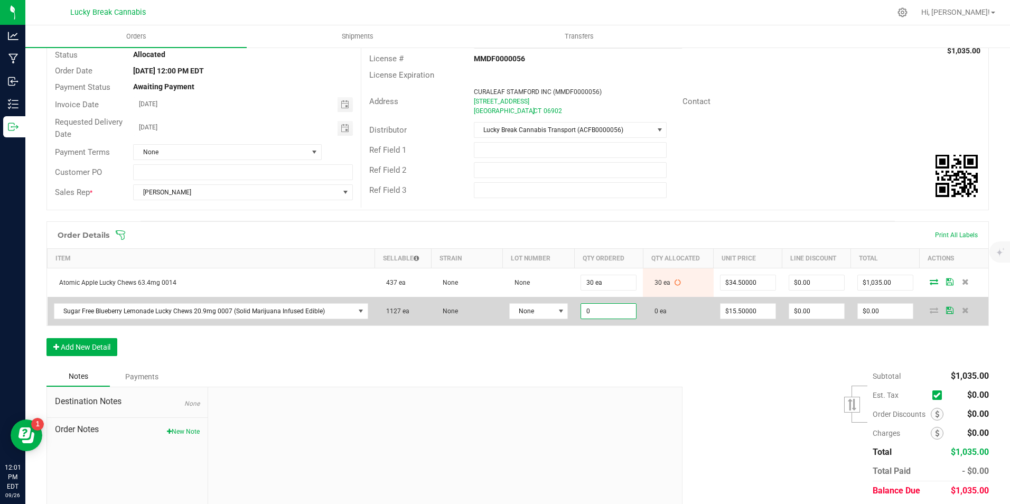
click at [616, 306] on input "0" at bounding box center [608, 311] width 55 height 15
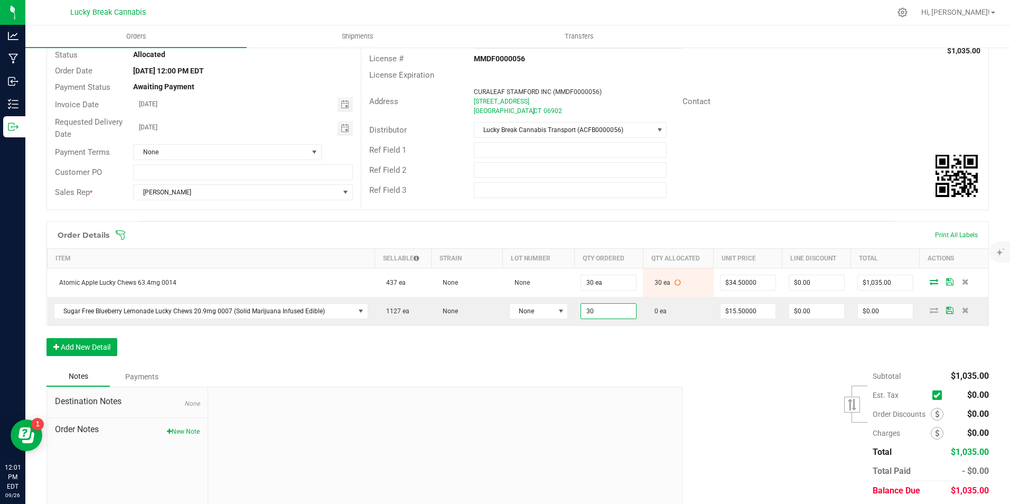
type input "30 ea"
type input "$465.00"
click at [620, 355] on div "Order Details Print All Labels Item Sellable Strain Lot Number Qty Ordered Qty …" at bounding box center [517, 293] width 943 height 145
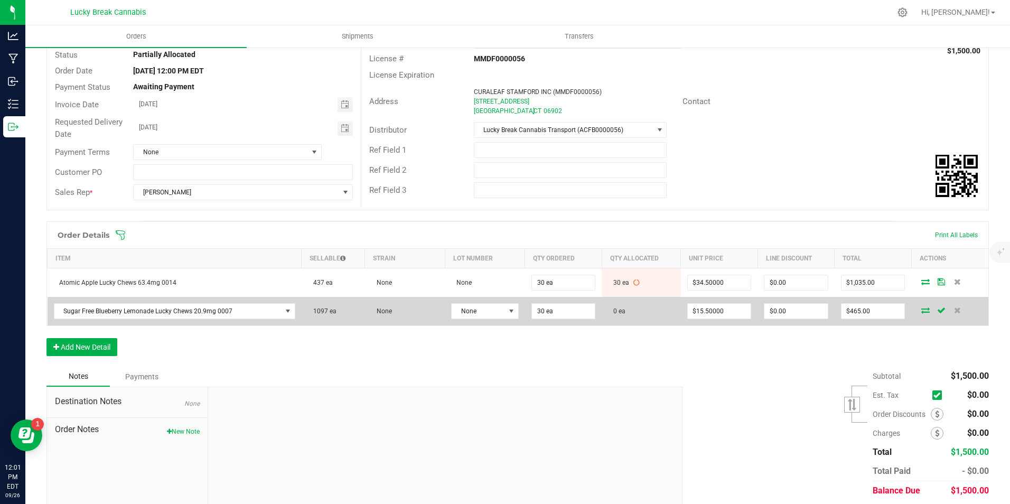
click at [921, 310] on icon at bounding box center [925, 310] width 8 height 6
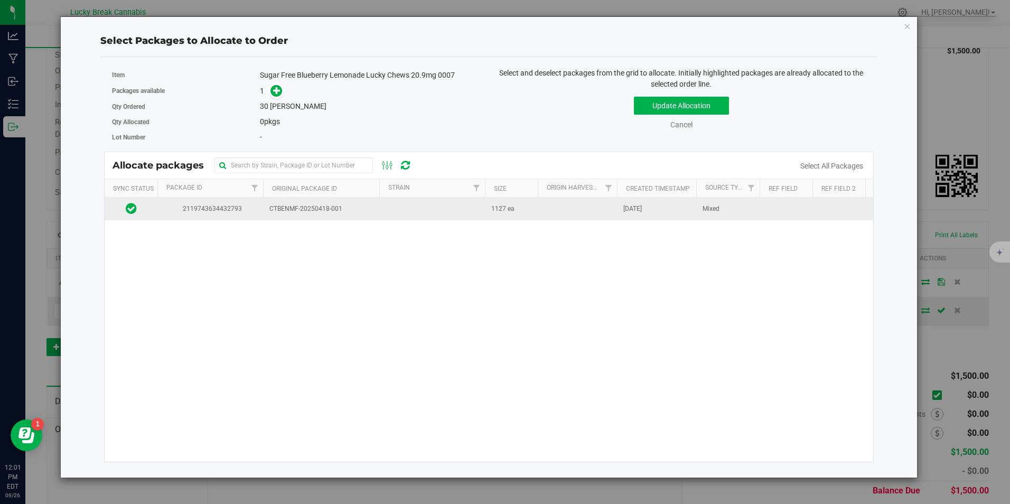
click at [325, 215] on td "CTBENMF-20250418-001" at bounding box center [321, 209] width 116 height 23
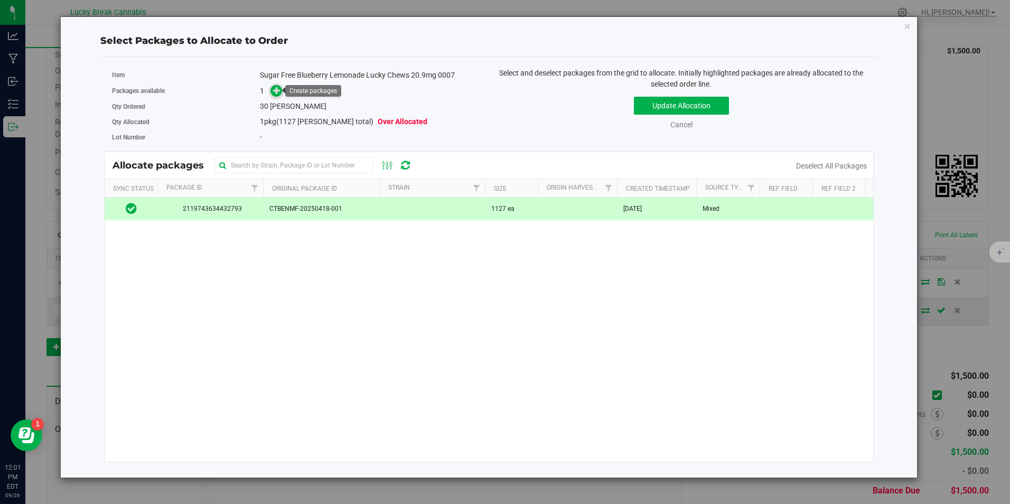
click at [274, 87] on icon at bounding box center [276, 90] width 7 height 7
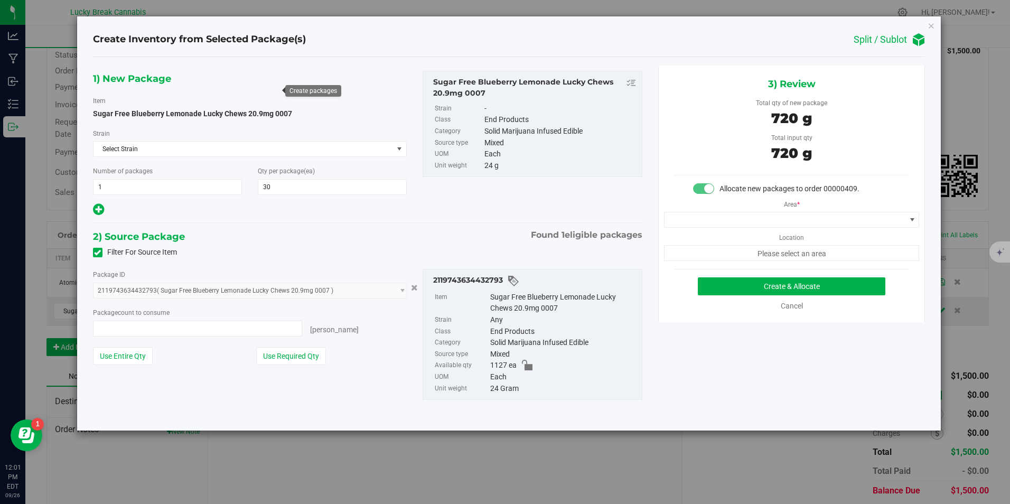
type input "30 ea"
click at [778, 220] on span at bounding box center [785, 219] width 241 height 15
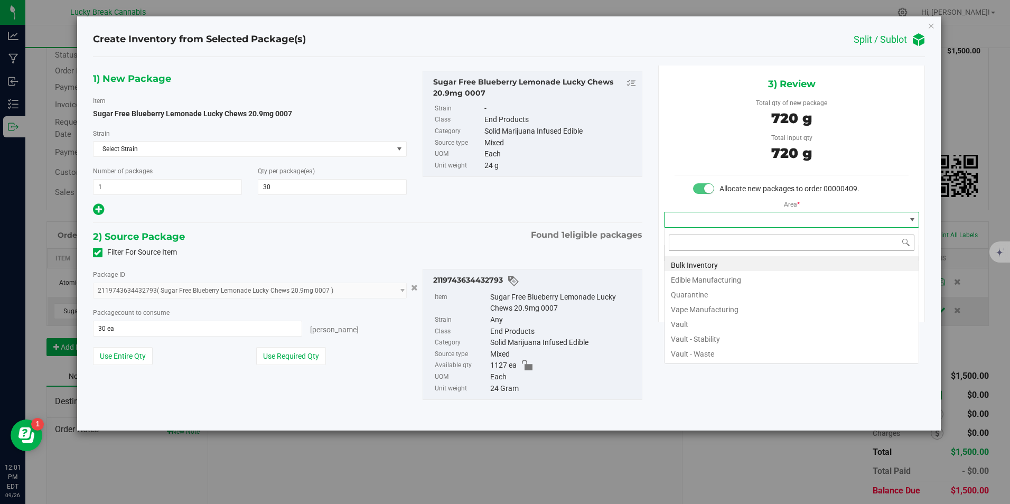
scroll to position [16, 256]
click at [707, 320] on li "Vault" at bounding box center [792, 322] width 254 height 15
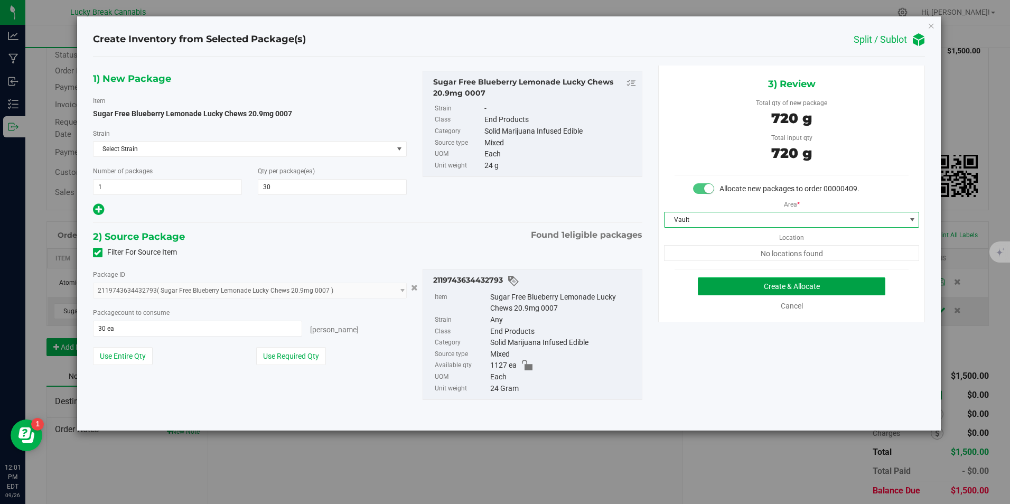
click at [723, 287] on button "Create & Allocate" at bounding box center [792, 286] width 188 height 18
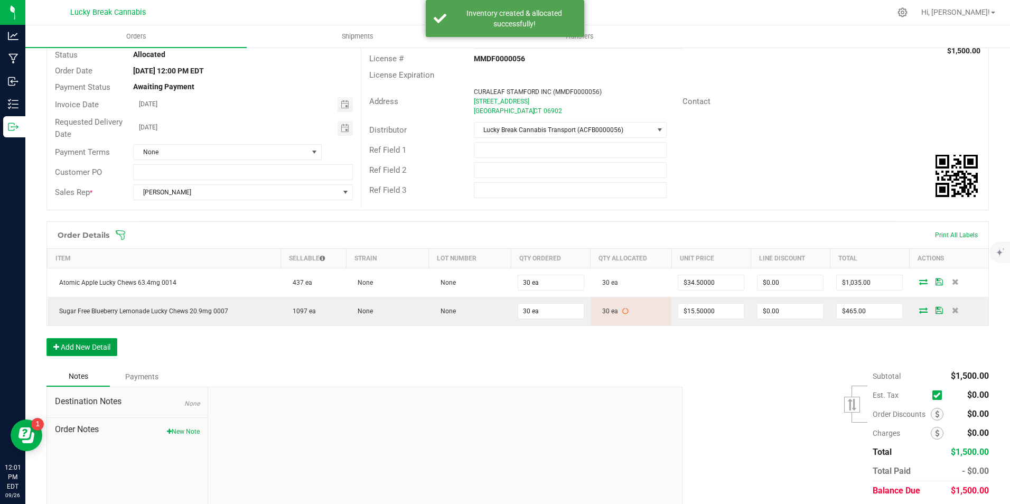
click at [85, 349] on button "Add New Detail" at bounding box center [81, 347] width 71 height 18
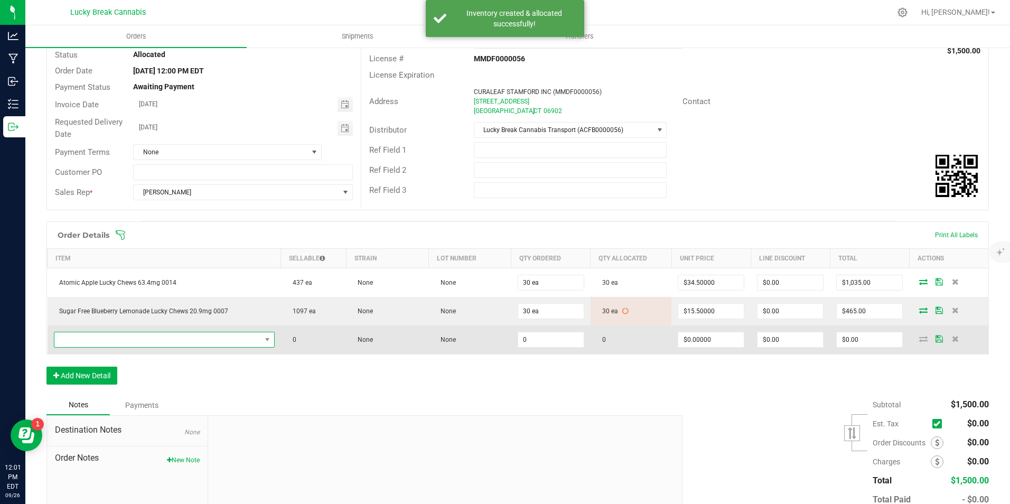
click at [104, 338] on span "NO DATA FOUND" at bounding box center [157, 339] width 207 height 15
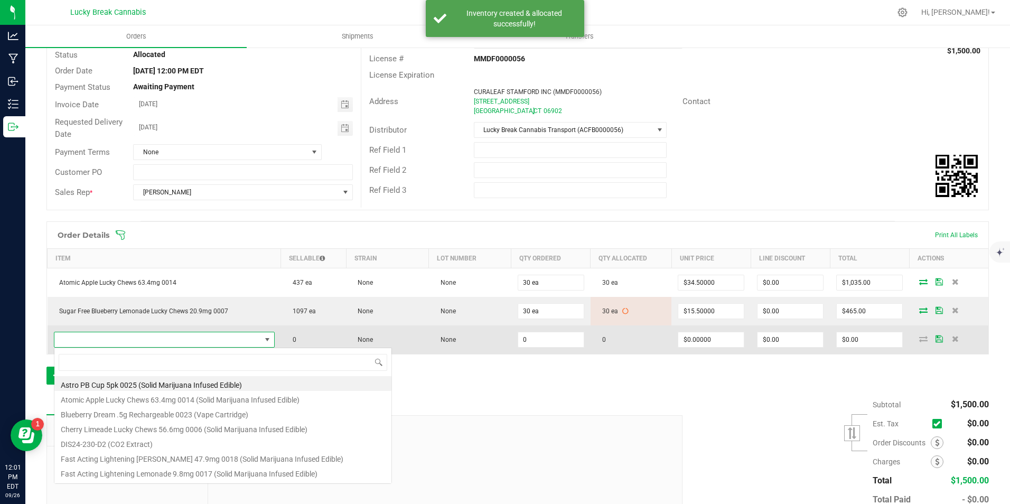
scroll to position [16, 215]
type input "PINK PINE"
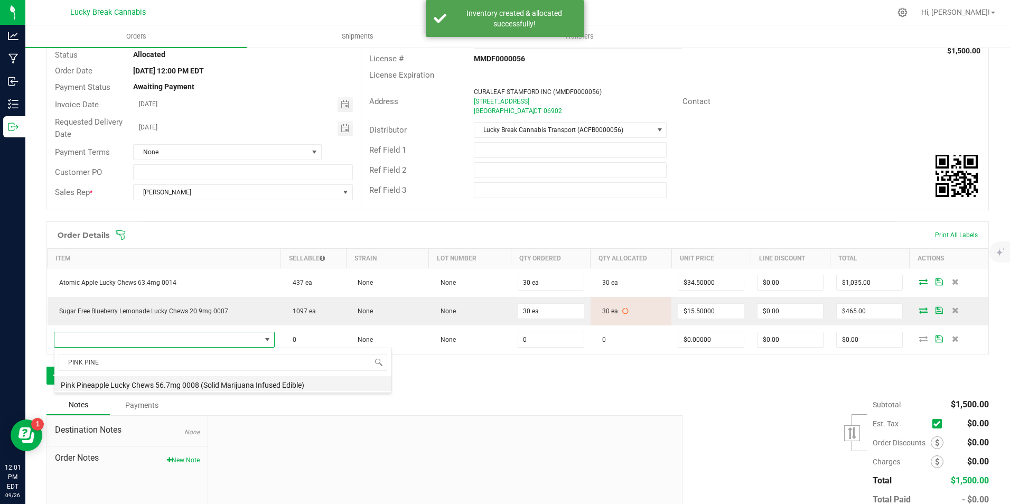
click at [109, 385] on li "Pink Pineapple Lucky Chews 56.7mg 0008 (Solid Marijuana Infused Edible)" at bounding box center [222, 383] width 337 height 15
type input "0 ea"
type input "$34.50000"
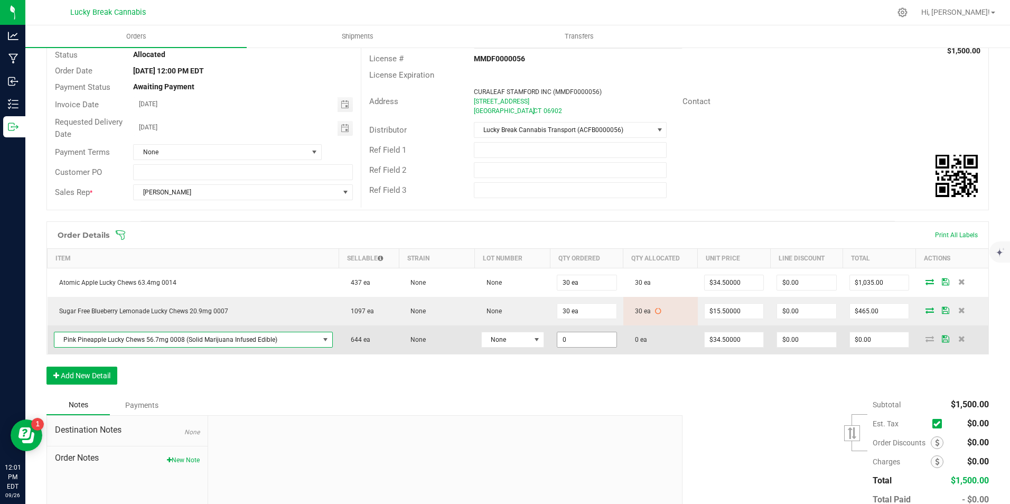
click at [587, 341] on input "0" at bounding box center [586, 339] width 59 height 15
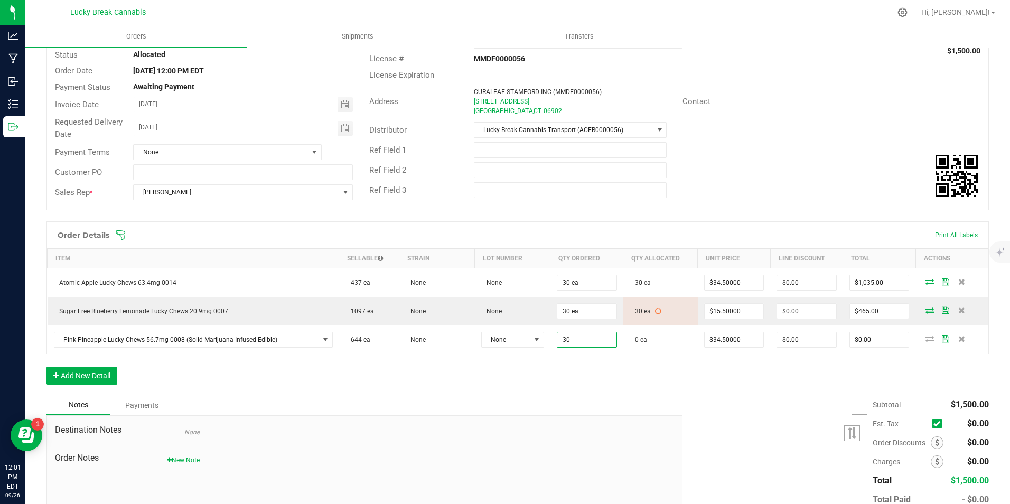
type input "30 ea"
type input "$1,035.00"
click at [588, 367] on div "Order Details Print All Labels Item Sellable Strain Lot Number Qty Ordered Qty …" at bounding box center [517, 308] width 943 height 174
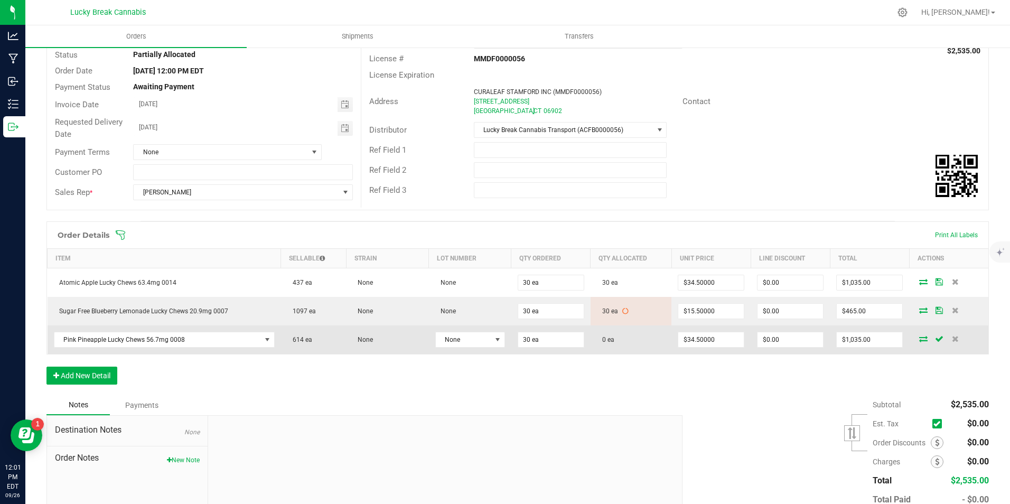
click at [919, 338] on icon at bounding box center [923, 339] width 8 height 6
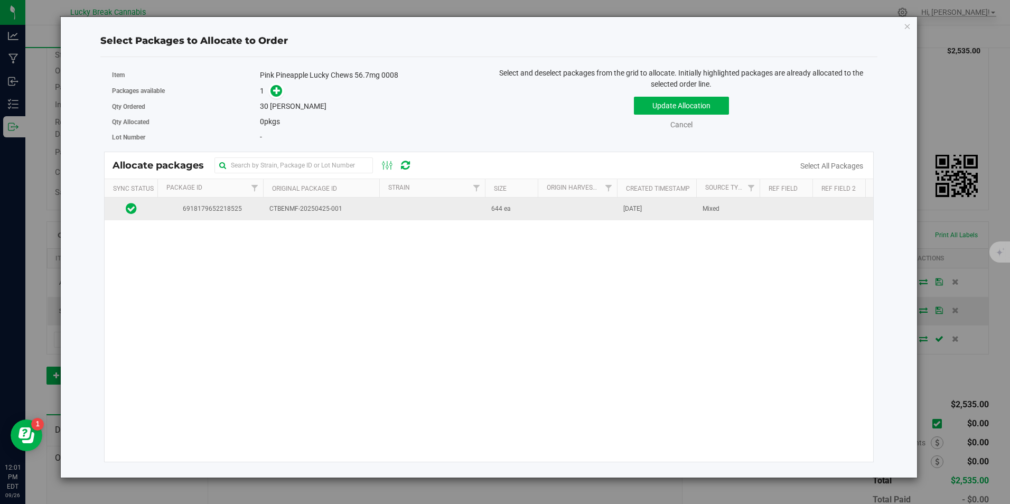
click at [299, 213] on span "CTBENMF-20250425-001" at bounding box center [321, 209] width 104 height 10
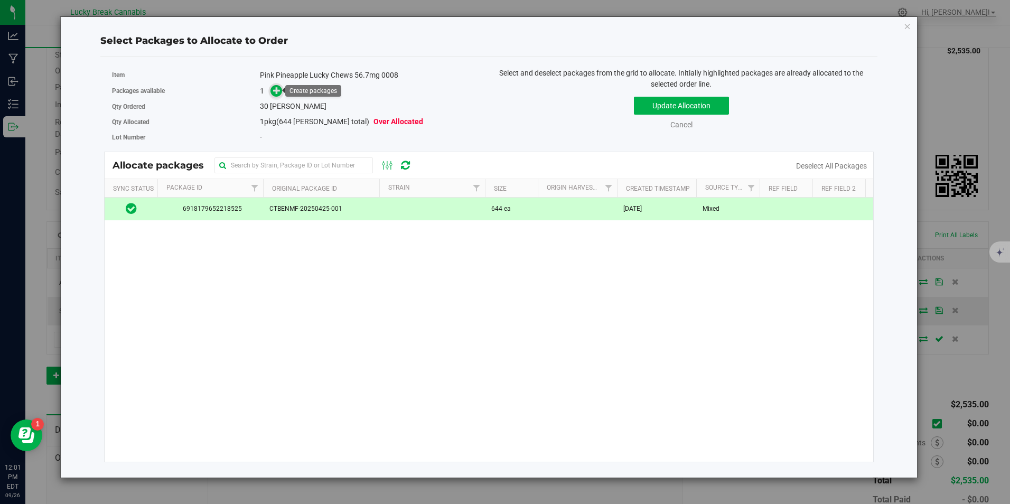
click at [279, 88] on icon at bounding box center [276, 90] width 7 height 7
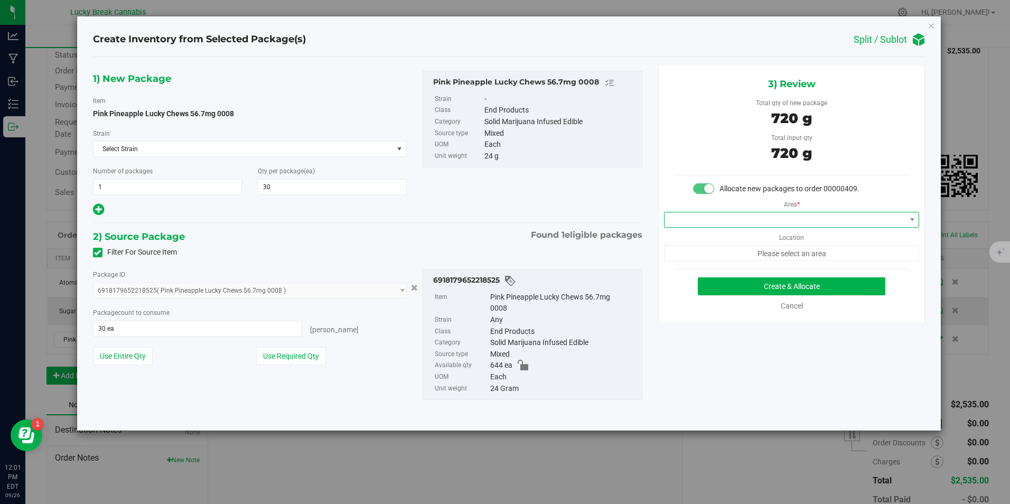
click at [728, 218] on span at bounding box center [785, 219] width 241 height 15
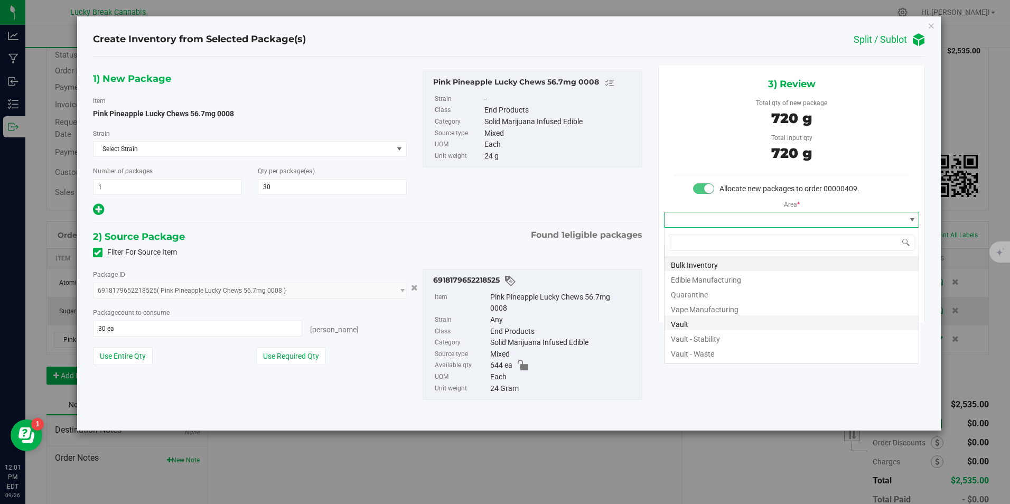
scroll to position [16, 256]
click at [695, 328] on li "Vault" at bounding box center [792, 322] width 254 height 15
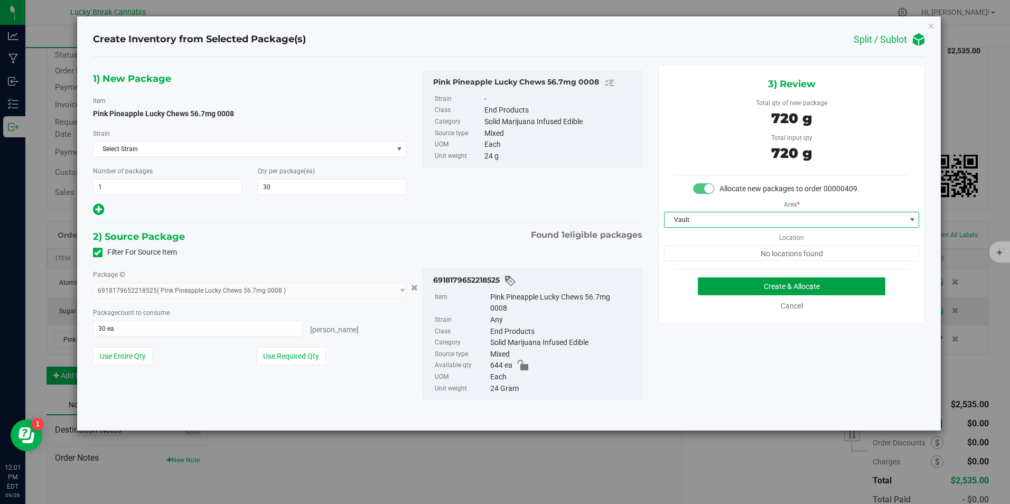
click at [751, 283] on button "Create & Allocate" at bounding box center [792, 286] width 188 height 18
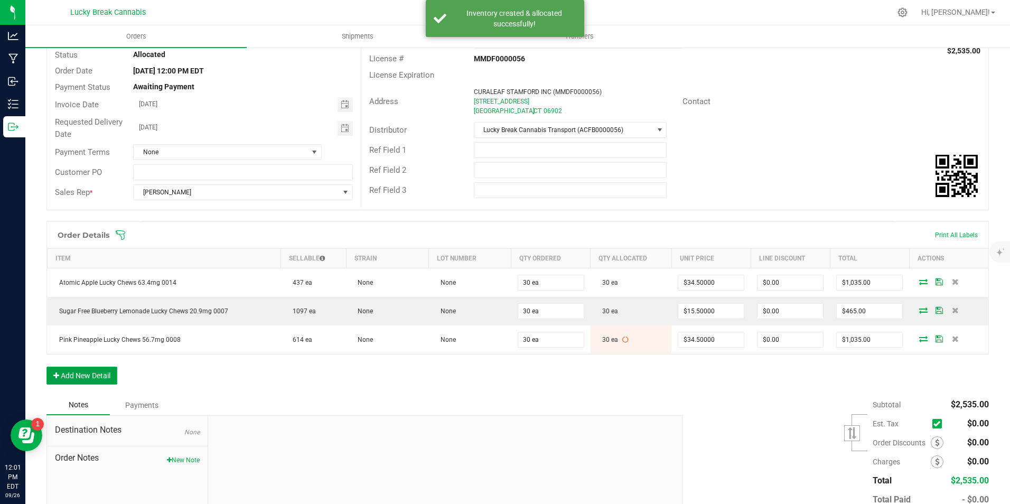
click at [83, 379] on button "Add New Detail" at bounding box center [81, 376] width 71 height 18
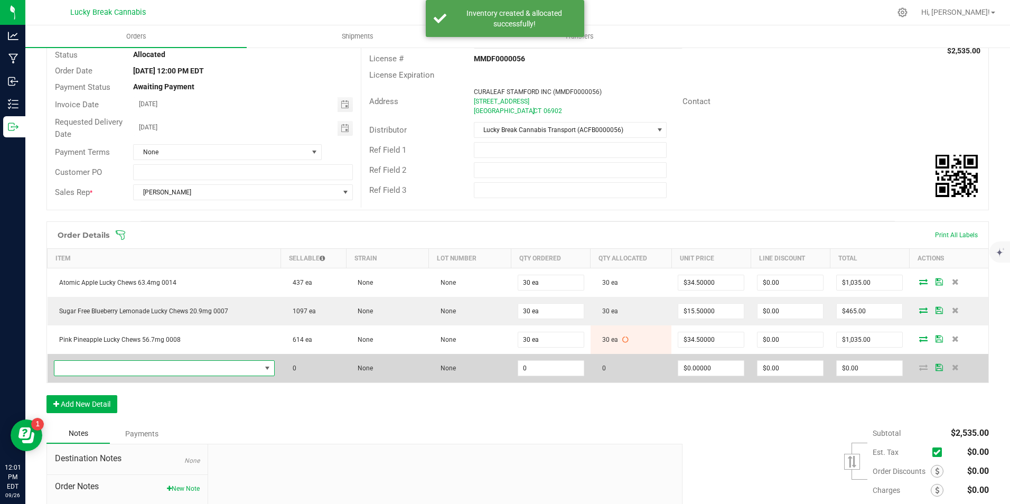
click at [92, 361] on span "NO DATA FOUND" at bounding box center [157, 368] width 207 height 15
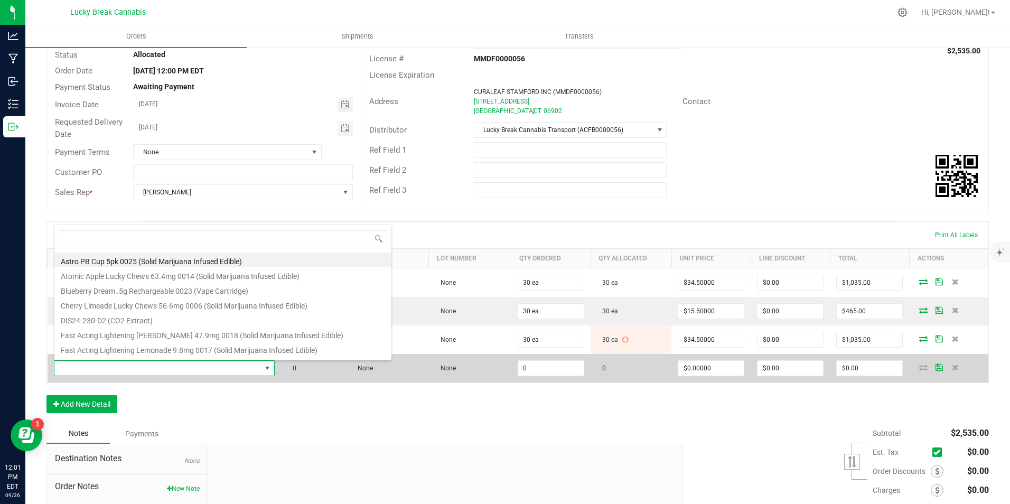
scroll to position [16, 215]
type input "105"
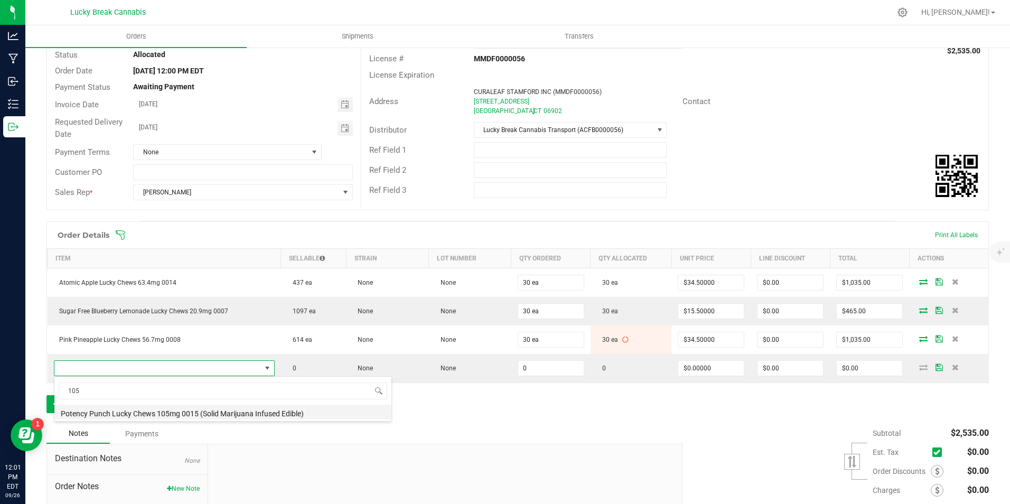
click at [124, 406] on li "Potency Punch Lucky Chews 105mg 0015 (Solid Marijuana Infused Edible)" at bounding box center [222, 412] width 337 height 15
type input "0 ea"
type input "$60.00000"
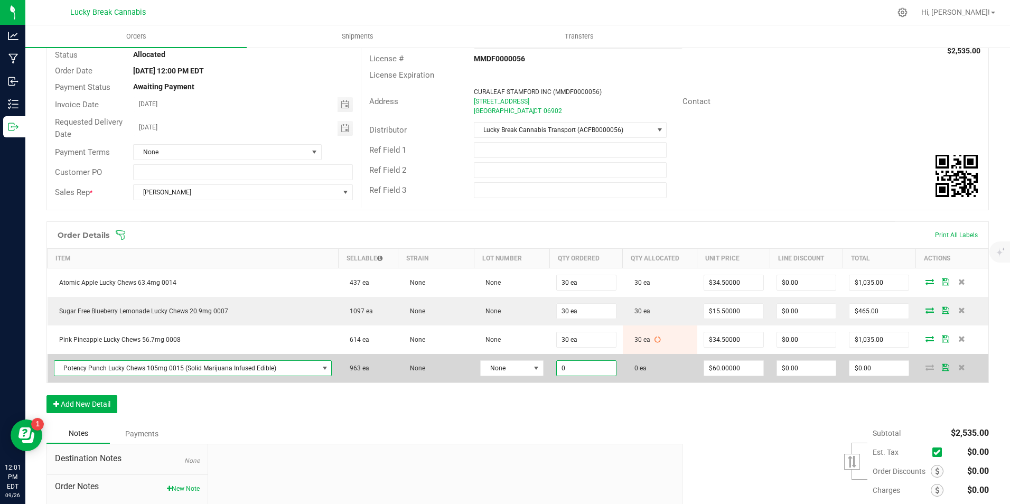
click at [587, 369] on input "0" at bounding box center [586, 368] width 59 height 15
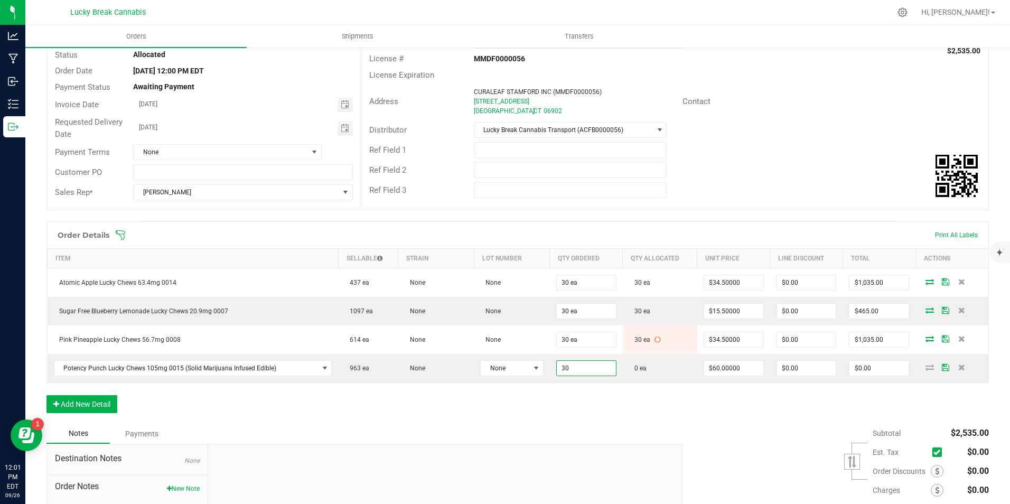
type input "30 ea"
type input "$1,800.00"
click at [595, 409] on div "Order Details Print All Labels Item Sellable Strain Lot Number Qty Ordered Qty …" at bounding box center [517, 322] width 943 height 202
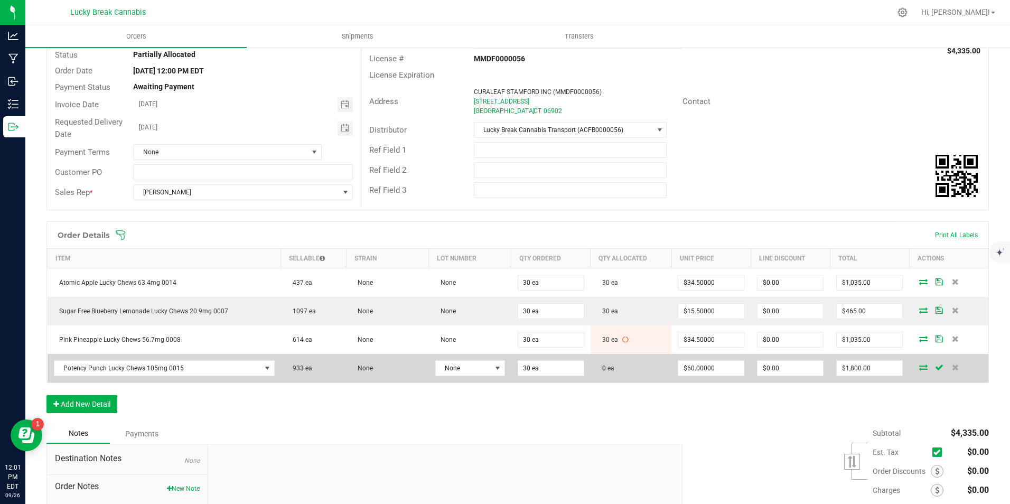
click at [919, 366] on icon at bounding box center [923, 367] width 8 height 6
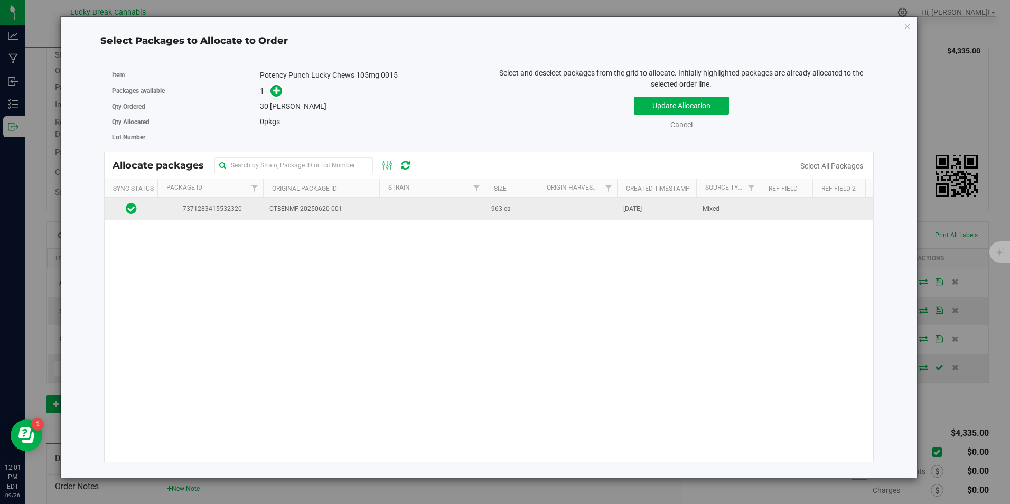
click at [310, 211] on span "CTBENMF-20250620-001" at bounding box center [321, 209] width 104 height 10
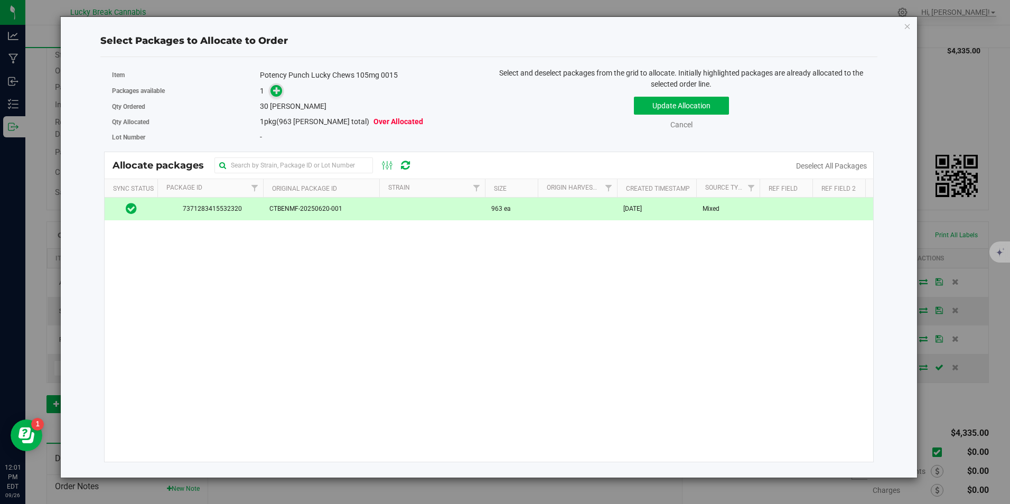
click at [275, 87] on icon at bounding box center [276, 90] width 7 height 7
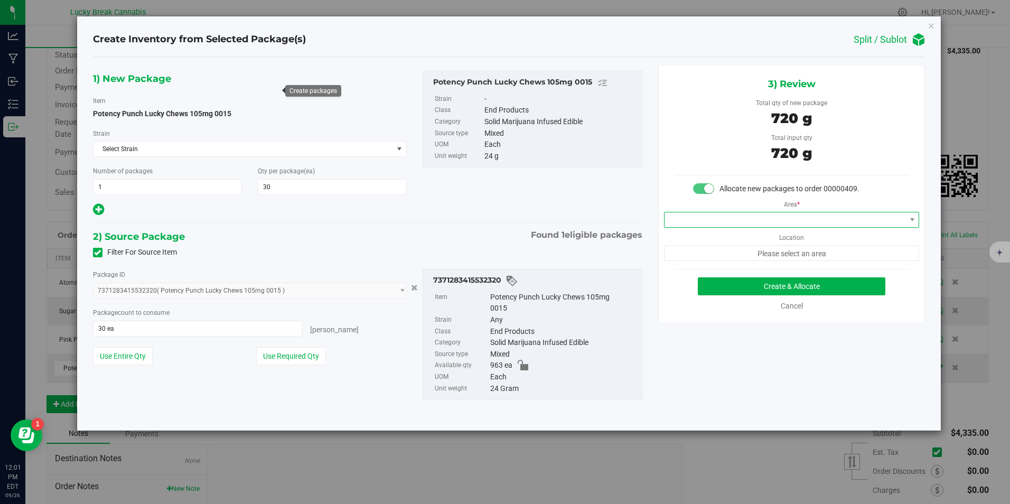
click at [838, 217] on span at bounding box center [785, 219] width 241 height 15
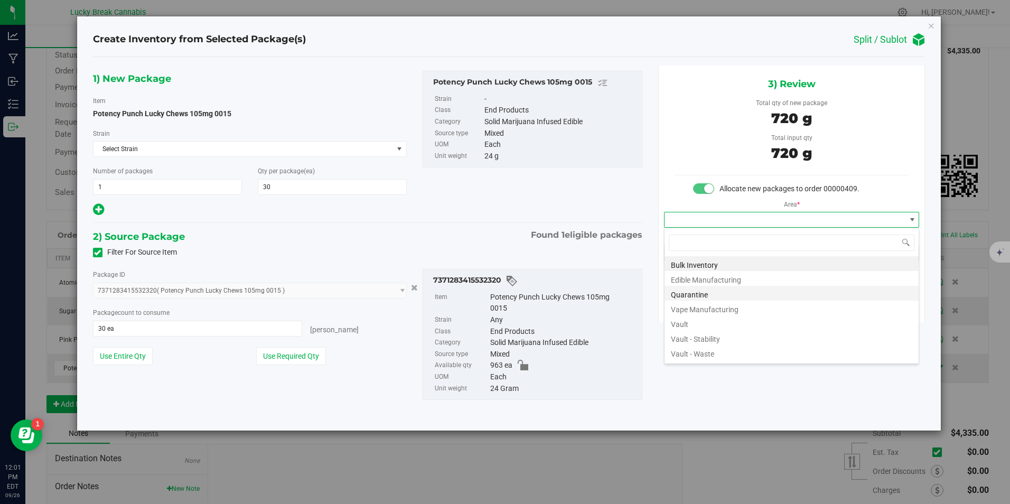
scroll to position [16, 256]
click at [705, 322] on li "Vault" at bounding box center [792, 322] width 254 height 15
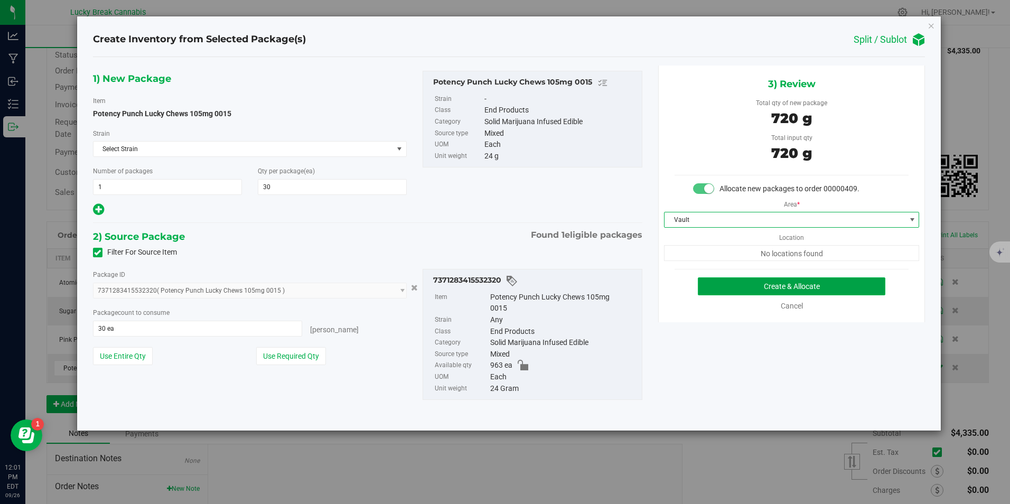
click at [741, 287] on button "Create & Allocate" at bounding box center [792, 286] width 188 height 18
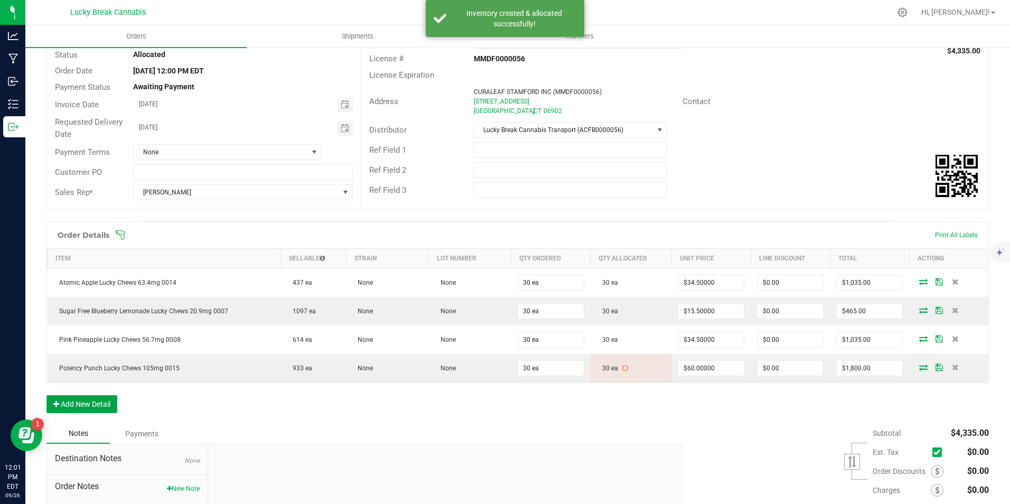
click at [77, 404] on button "Add New Detail" at bounding box center [81, 404] width 71 height 18
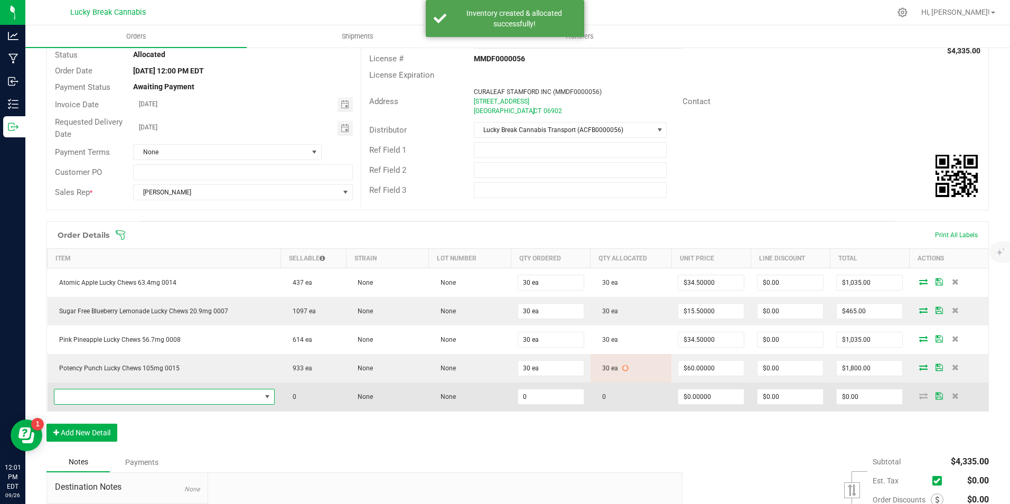
click at [101, 395] on span "NO DATA FOUND" at bounding box center [157, 396] width 207 height 15
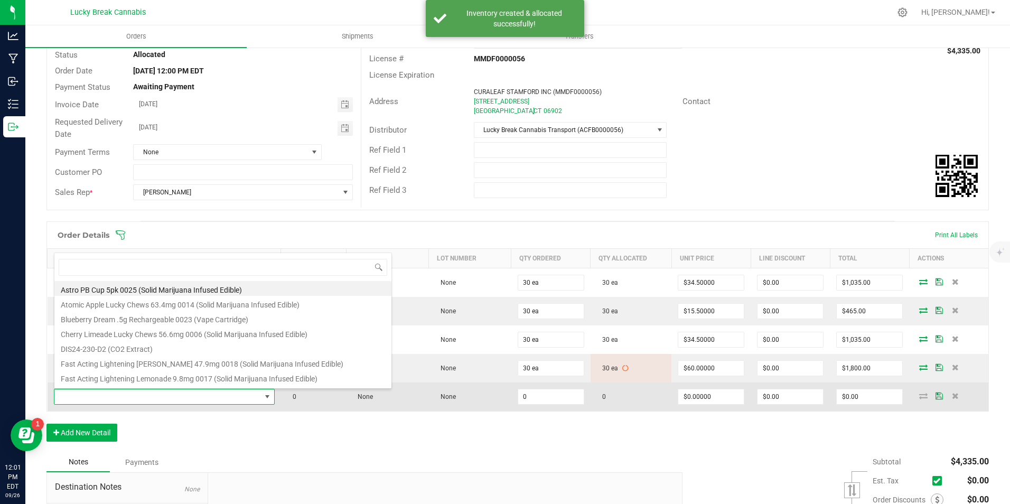
scroll to position [16, 215]
type input "MARG"
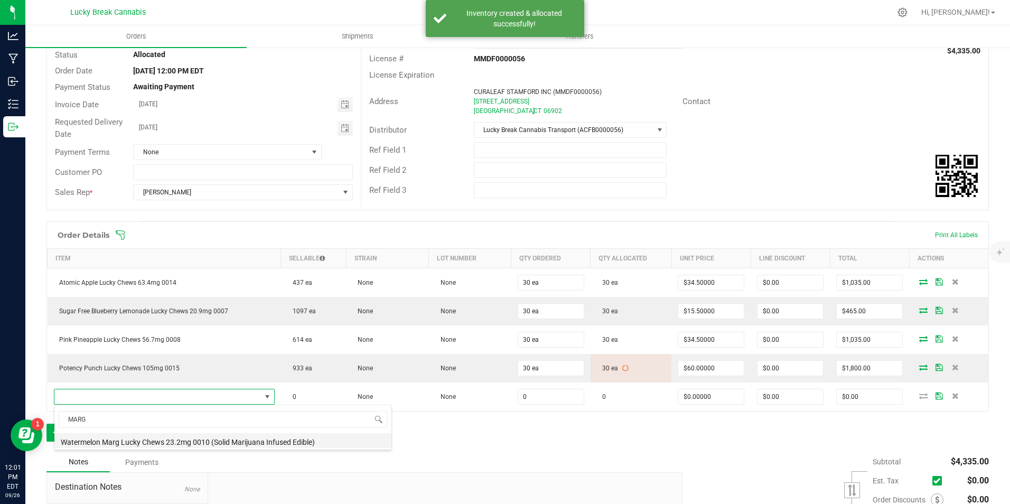
click at [134, 444] on li "Watermelon Marg Lucky Chews 23.2mg 0010 (Solid Marijuana Infused Edible)" at bounding box center [222, 440] width 337 height 15
type input "0 ea"
type input "$15.50000"
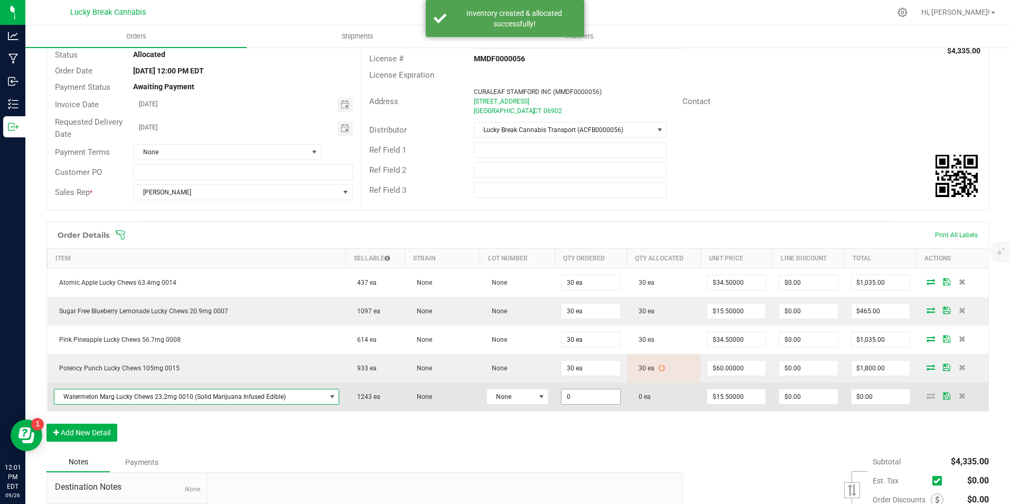
click at [597, 398] on input "0" at bounding box center [591, 396] width 58 height 15
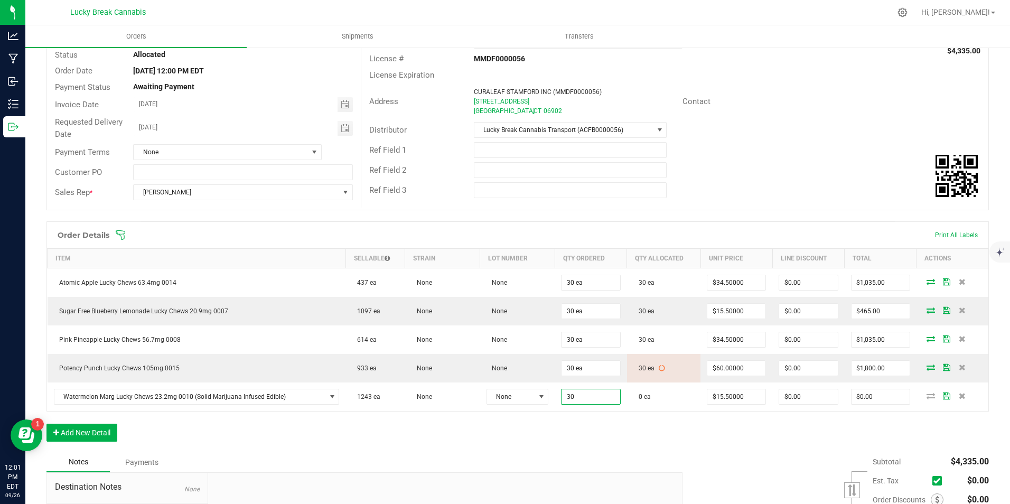
type input "30 ea"
type input "$465.00"
click at [604, 430] on div "Order Details Print All Labels Item Sellable Strain Lot Number Qty Ordered Qty …" at bounding box center [517, 336] width 943 height 231
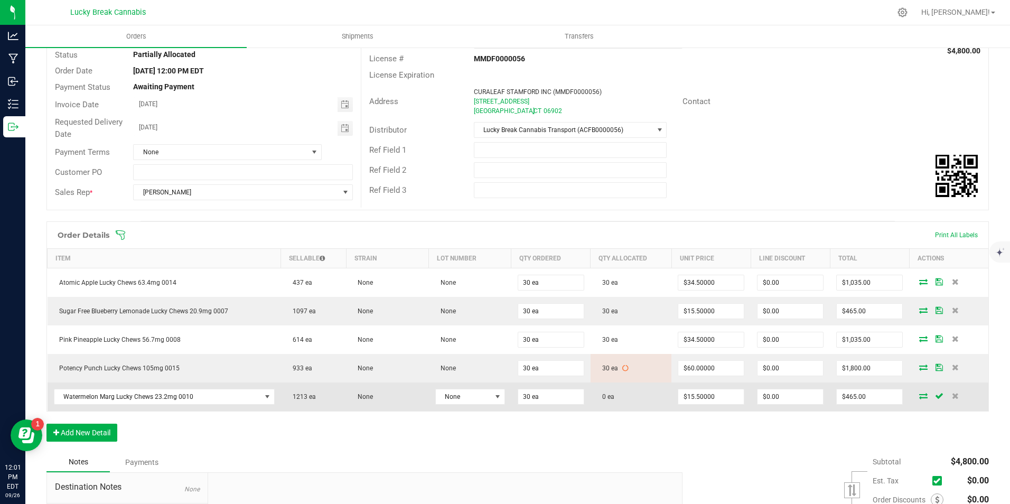
click at [919, 397] on icon at bounding box center [923, 396] width 8 height 6
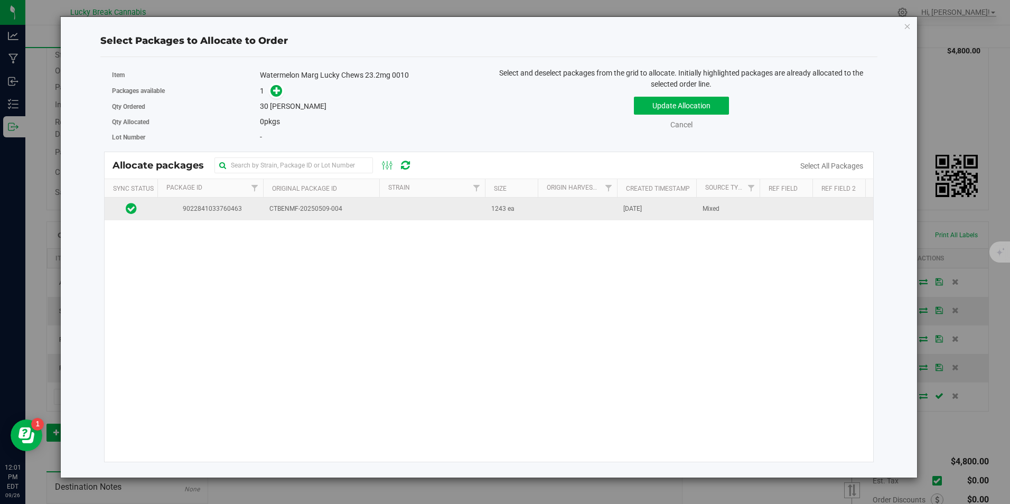
click at [282, 213] on span "CTBENMF-20250509-004" at bounding box center [321, 209] width 104 height 10
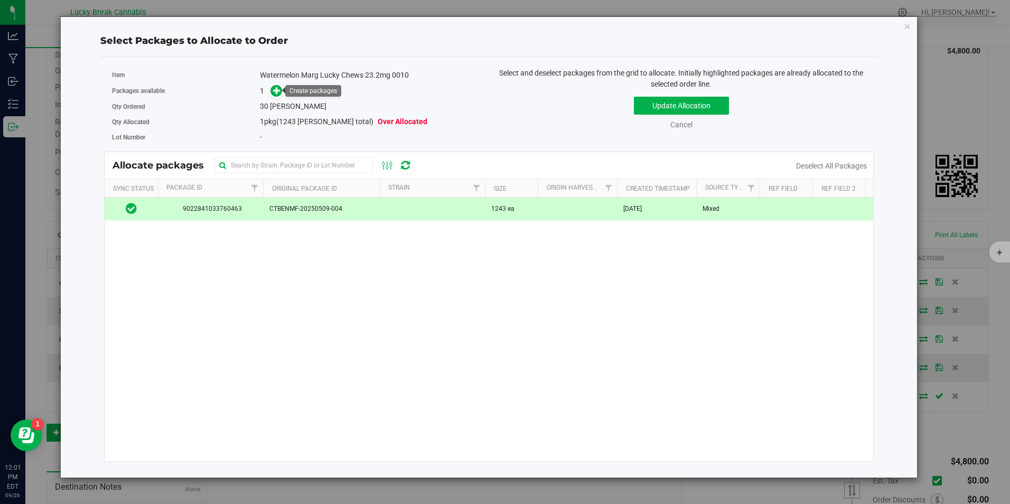
drag, startPoint x: 273, startPoint y: 87, endPoint x: 312, endPoint y: 95, distance: 39.9
click at [273, 87] on icon at bounding box center [276, 90] width 7 height 7
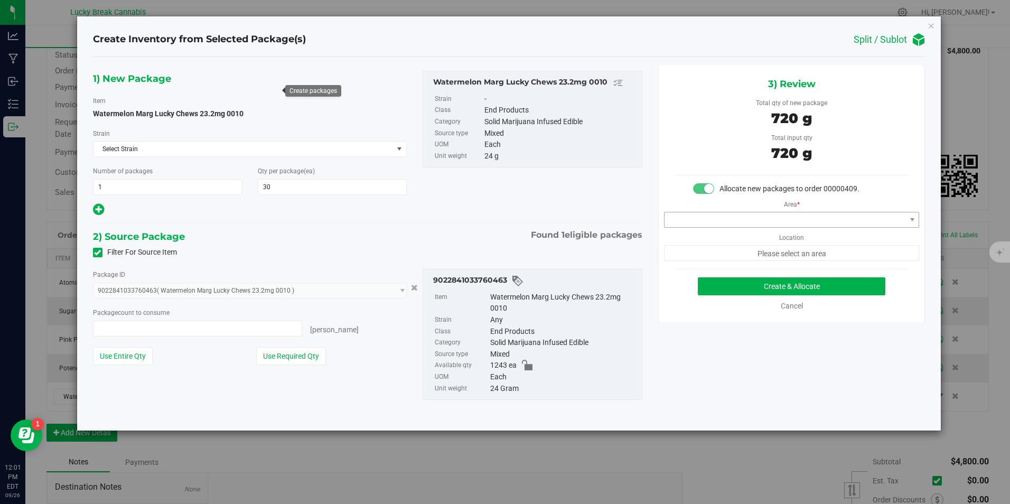
type input "30 ea"
click at [818, 218] on span at bounding box center [785, 219] width 241 height 15
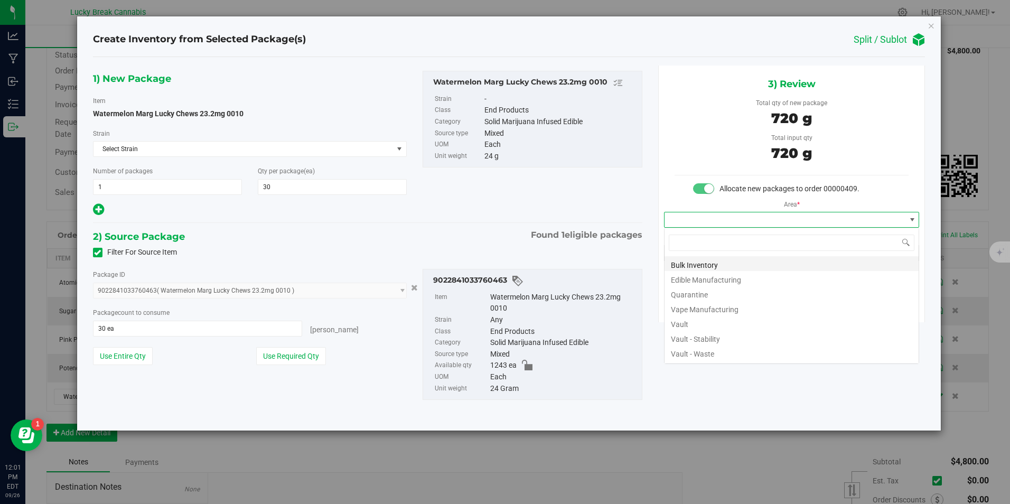
scroll to position [16, 256]
click at [701, 321] on li "Vault" at bounding box center [792, 322] width 254 height 15
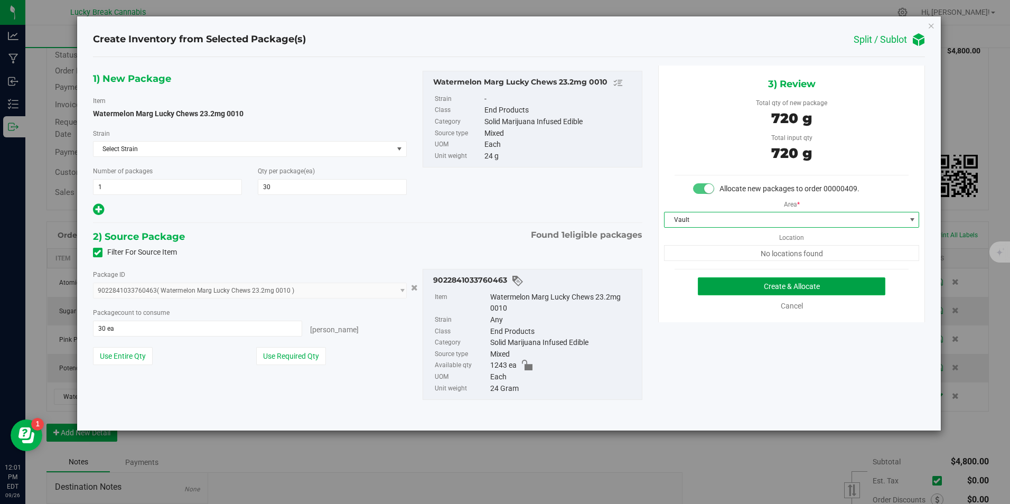
click at [742, 284] on button "Create & Allocate" at bounding box center [792, 286] width 188 height 18
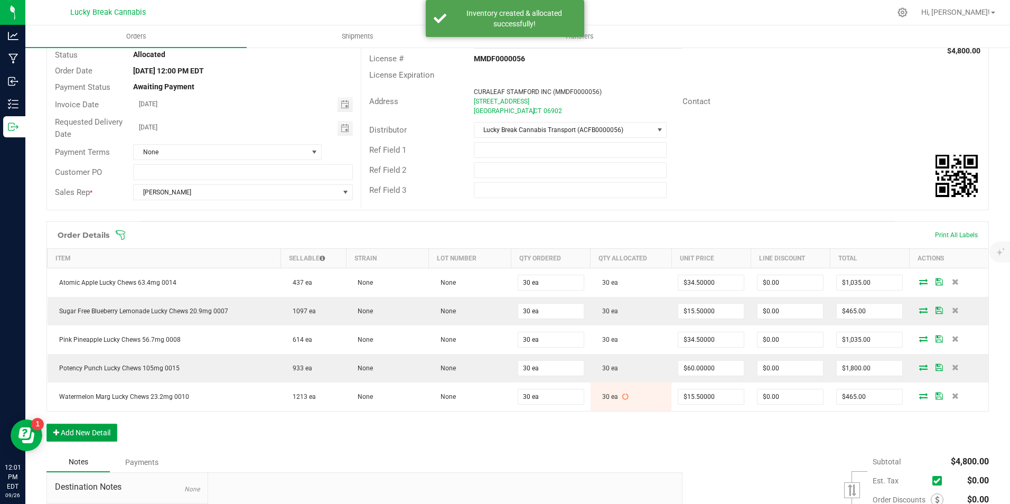
click at [100, 427] on button "Add New Detail" at bounding box center [81, 433] width 71 height 18
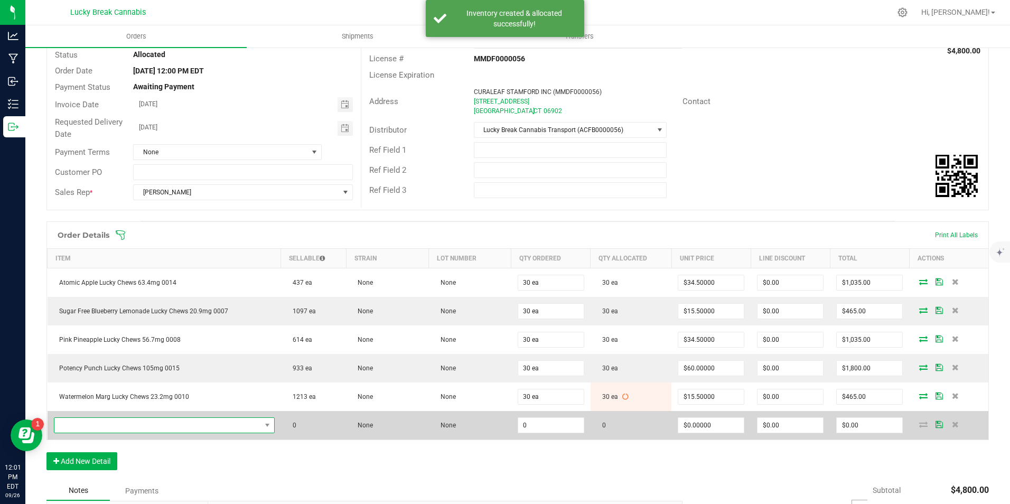
click at [110, 420] on span "NO DATA FOUND" at bounding box center [157, 425] width 207 height 15
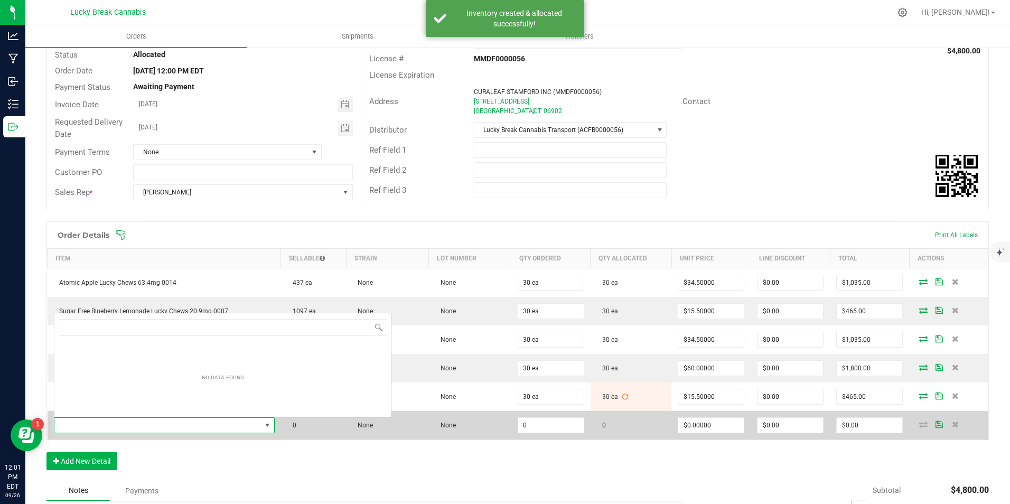
scroll to position [16, 215]
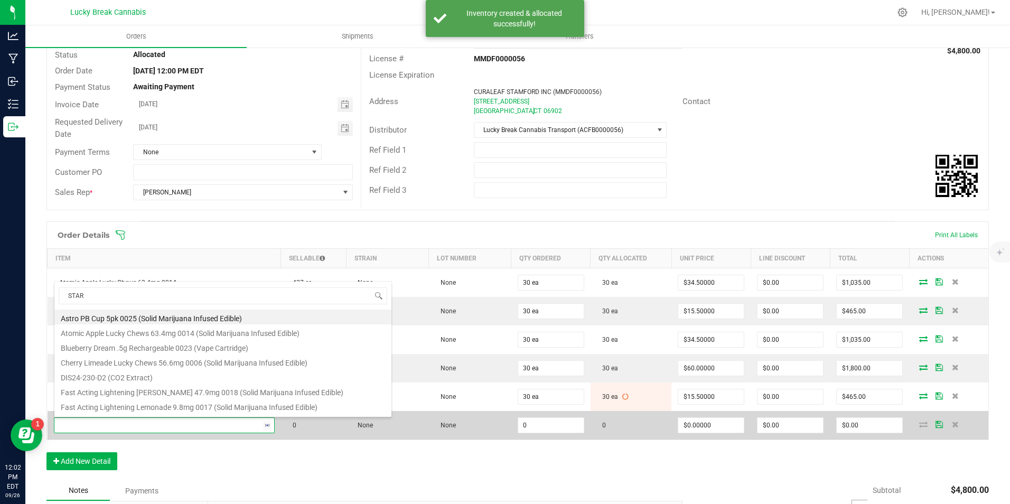
type input "STARS"
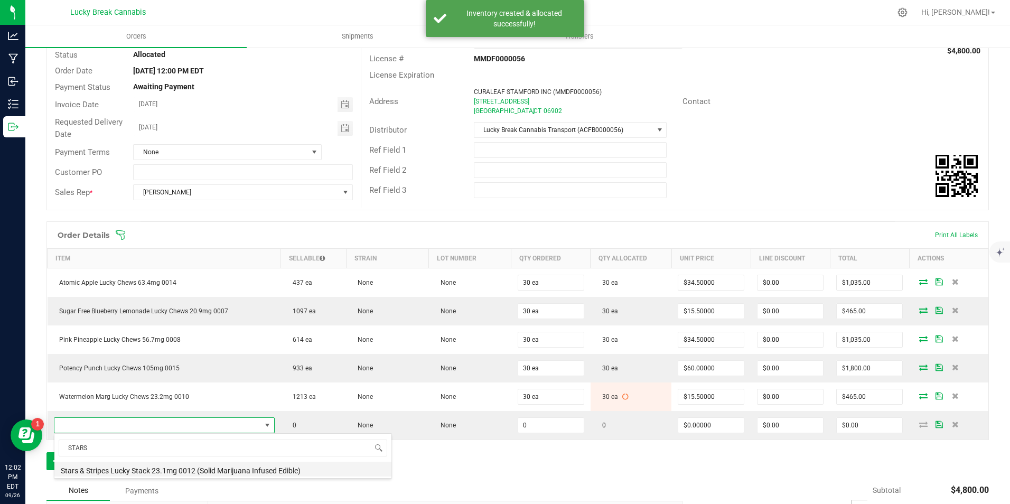
click at [146, 466] on li "Stars & Stripes Lucky Stack 23.1mg 0012 (Solid Marijuana Infused Edible)" at bounding box center [222, 469] width 337 height 15
type input "0 ea"
type input "$29.00000"
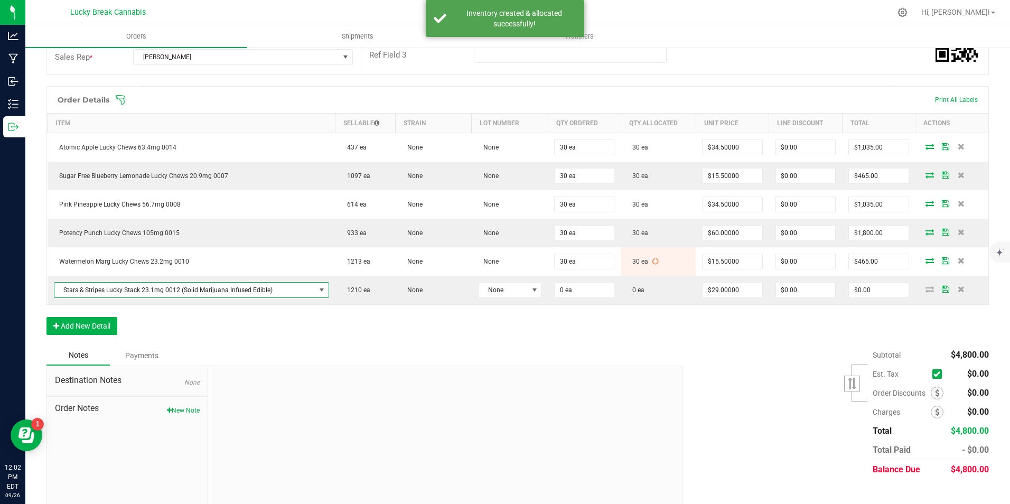
scroll to position [233, 0]
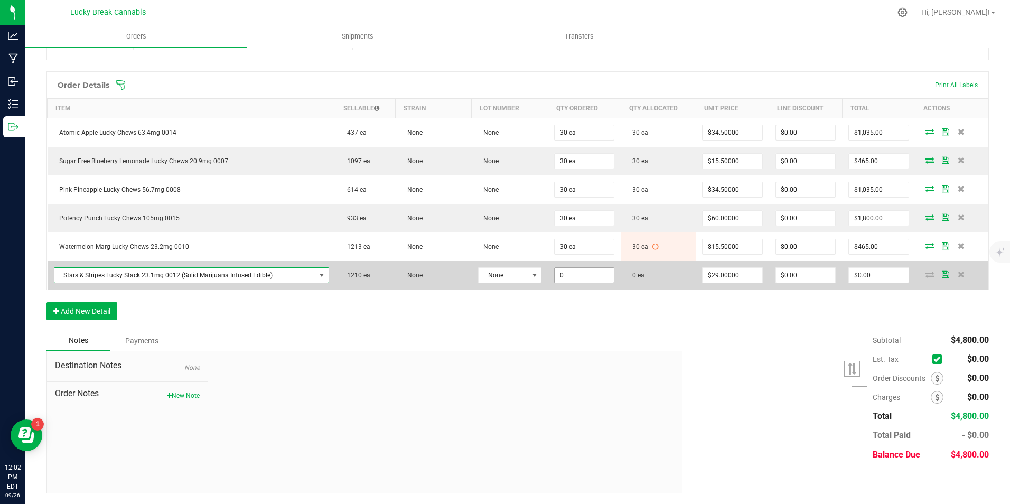
click at [581, 274] on input "0" at bounding box center [584, 275] width 59 height 15
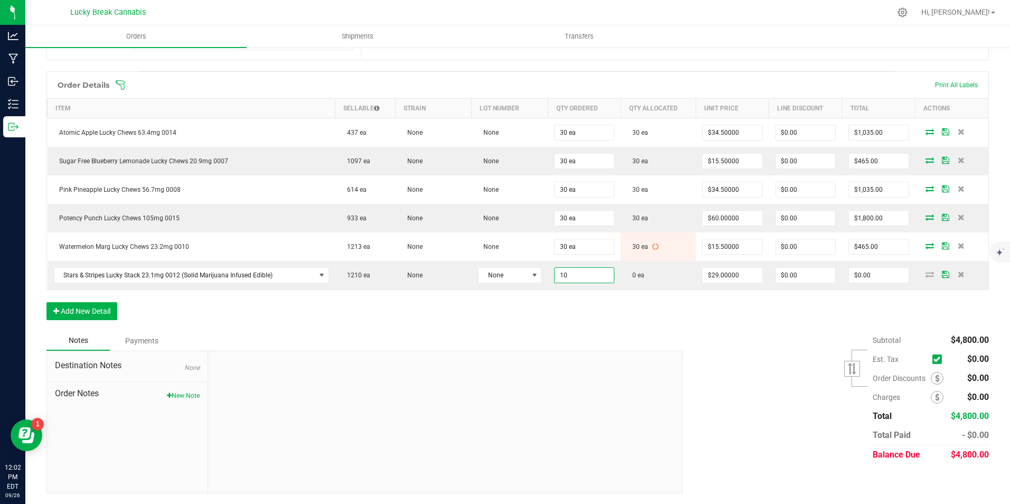
type input "10 ea"
type input "$290.00"
click at [645, 333] on div "Notes Payments" at bounding box center [360, 341] width 628 height 20
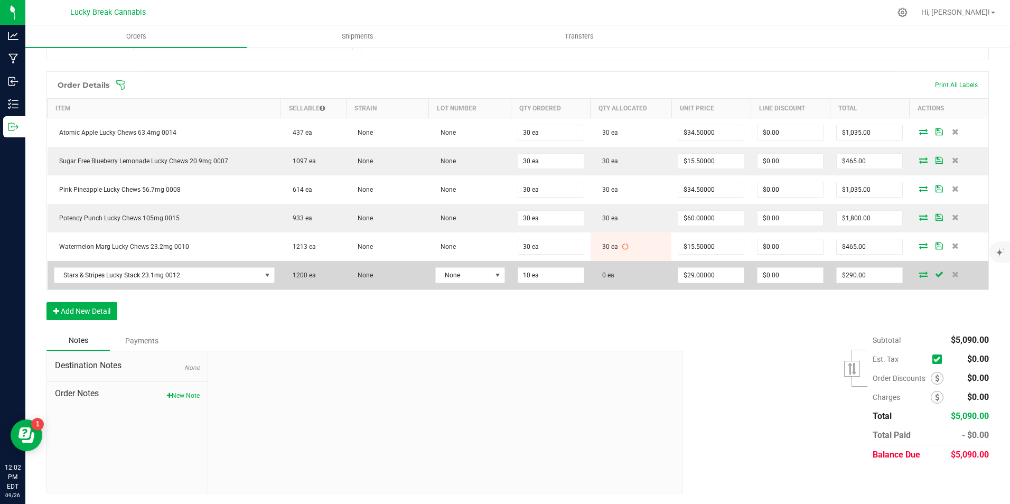
click at [919, 275] on icon at bounding box center [923, 274] width 8 height 6
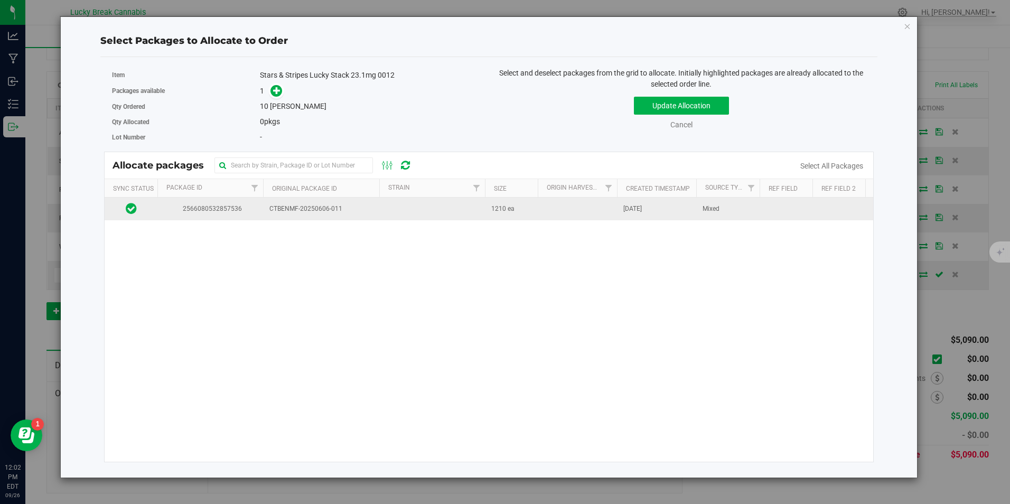
click at [484, 213] on td at bounding box center [432, 209] width 106 height 23
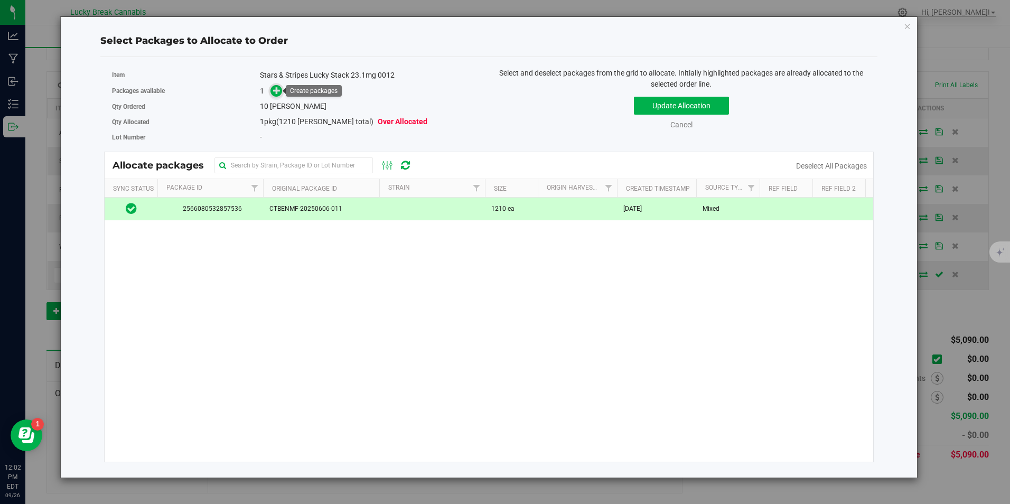
click at [276, 91] on icon at bounding box center [276, 90] width 7 height 7
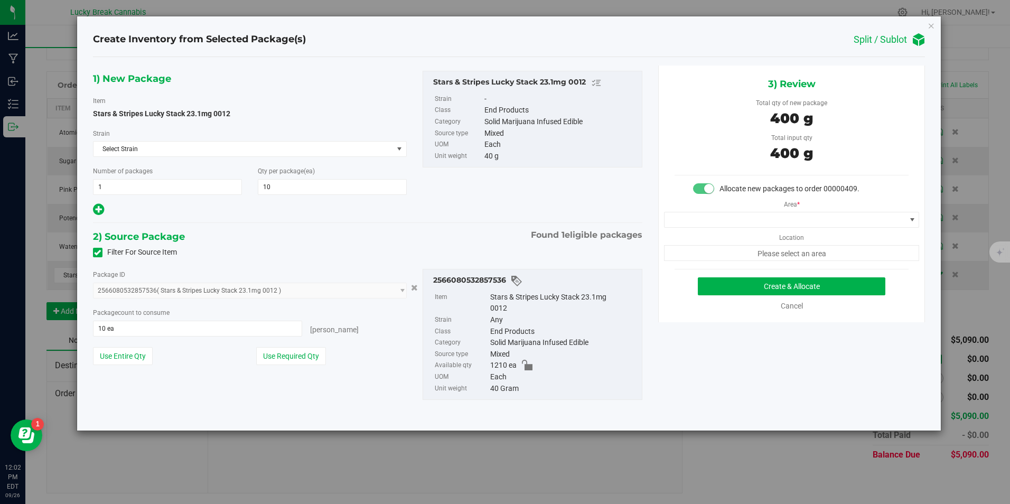
click at [712, 204] on div "Area * Location Please select an area" at bounding box center [792, 227] width 266 height 67
click at [713, 218] on span at bounding box center [785, 219] width 241 height 15
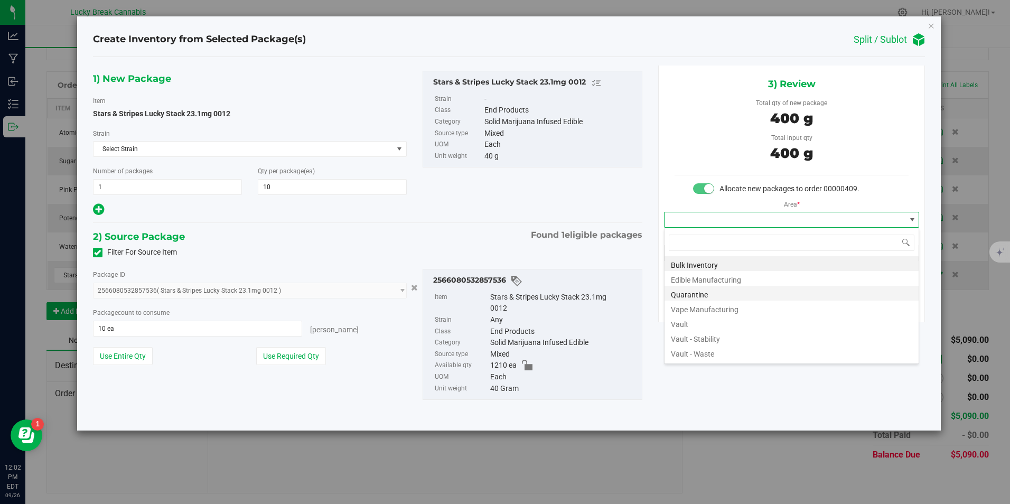
scroll to position [16, 256]
click at [696, 324] on li "Vault" at bounding box center [792, 322] width 254 height 15
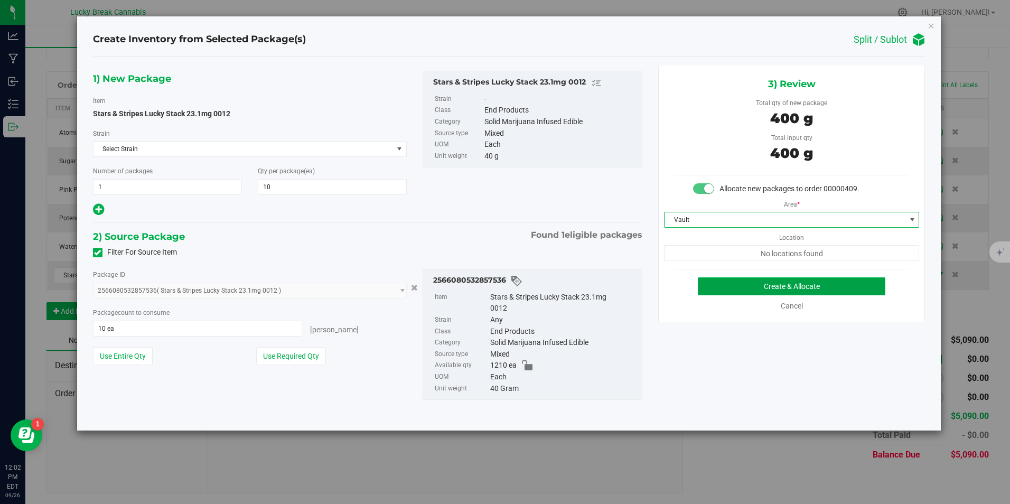
click at [735, 287] on button "Create & Allocate" at bounding box center [792, 286] width 188 height 18
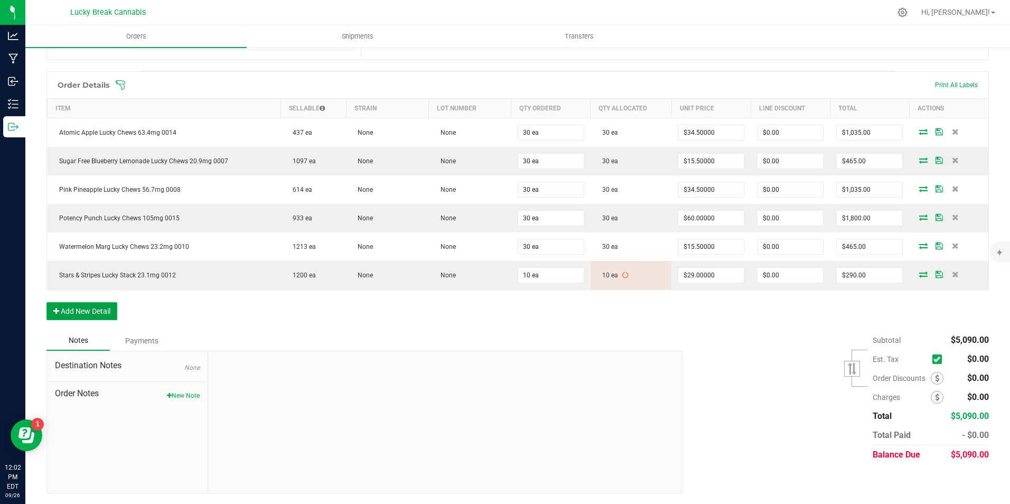
click at [92, 318] on button "Add New Detail" at bounding box center [81, 311] width 71 height 18
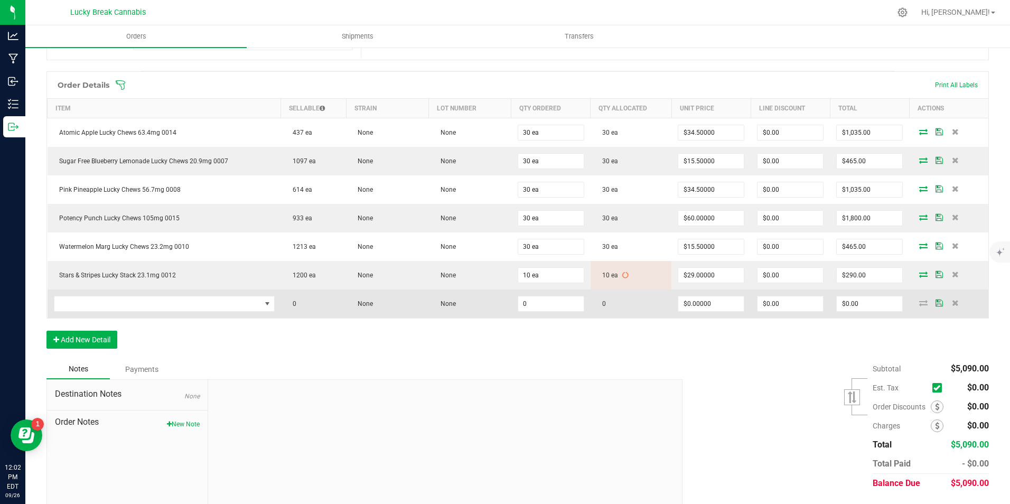
click at [113, 312] on td at bounding box center [165, 304] width 234 height 29
click at [118, 307] on span "NO DATA FOUND" at bounding box center [157, 303] width 207 height 15
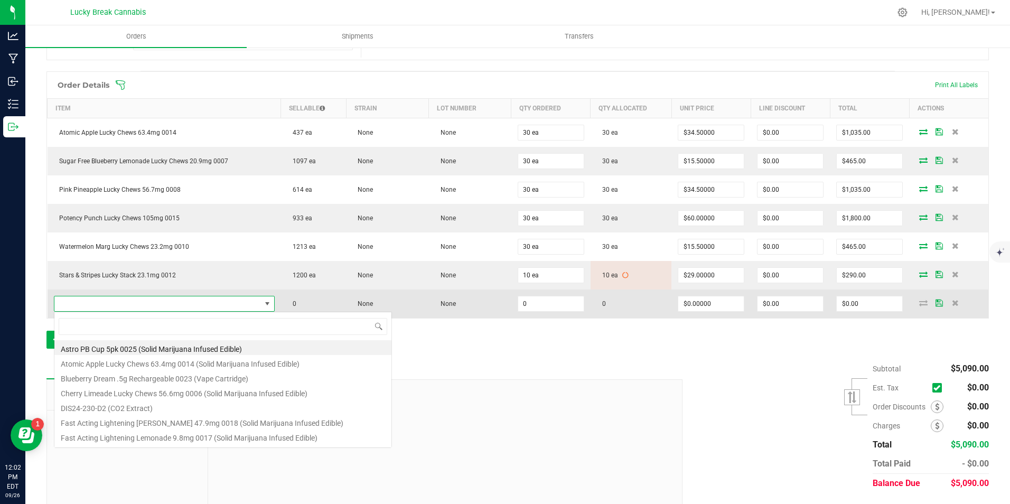
scroll to position [16, 215]
type input "0017"
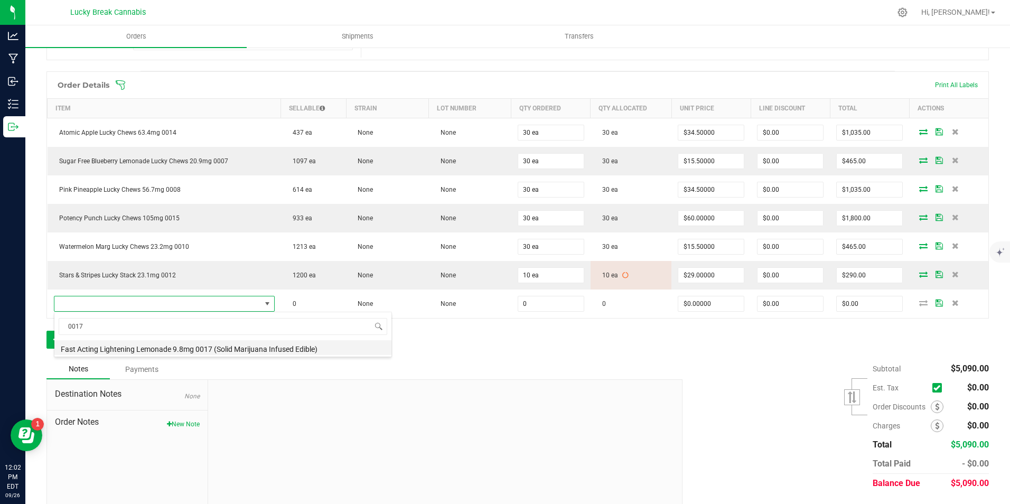
click at [110, 348] on li "Fast Acting Lightening Lemonade 9.8mg 0017 (Solid Marijuana Infused Edible)" at bounding box center [222, 347] width 337 height 15
type input "0 ea"
type input "$15.50000"
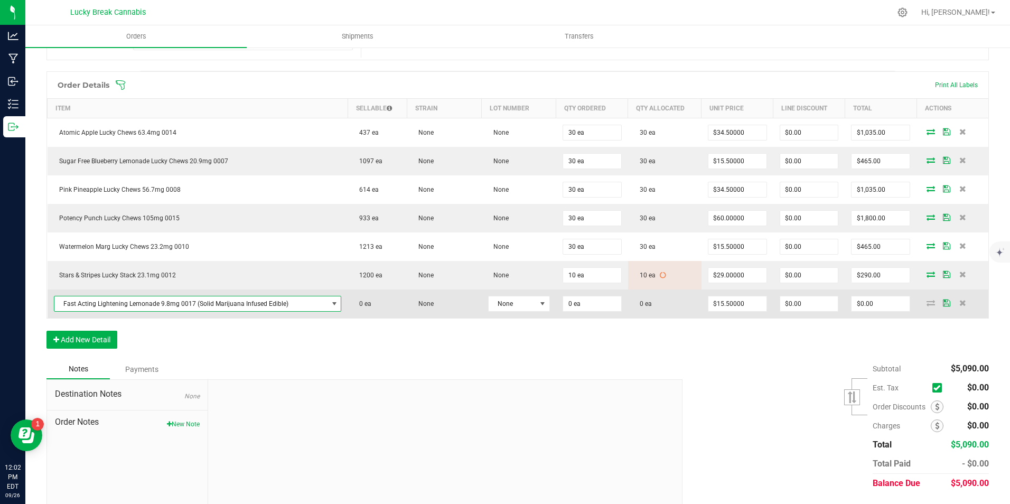
click at [613, 293] on td "0 ea" at bounding box center [592, 304] width 72 height 29
click at [606, 303] on input "0" at bounding box center [592, 303] width 58 height 15
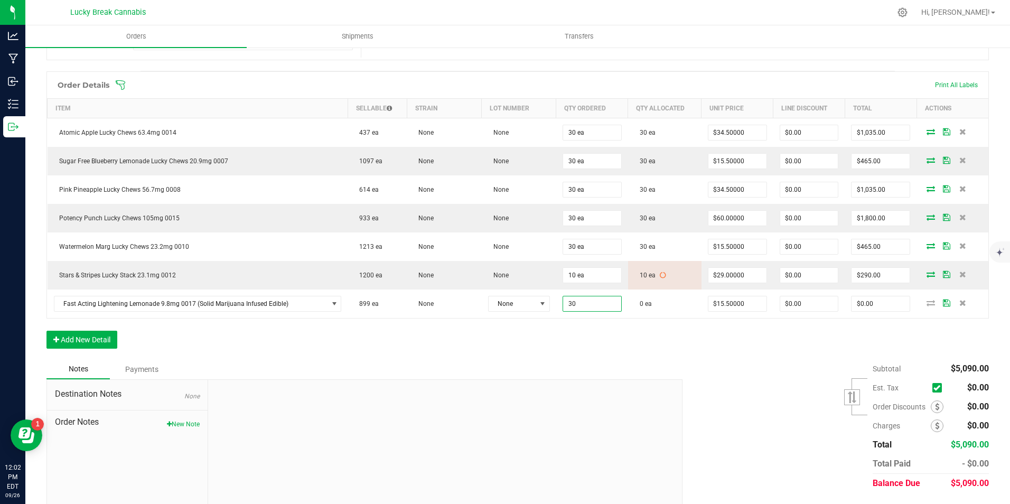
type input "30 ea"
type input "$465.00"
click at [606, 350] on div "Order Details Print All Labels Item Sellable Strain Lot Number Qty Ordered Qty …" at bounding box center [517, 215] width 943 height 288
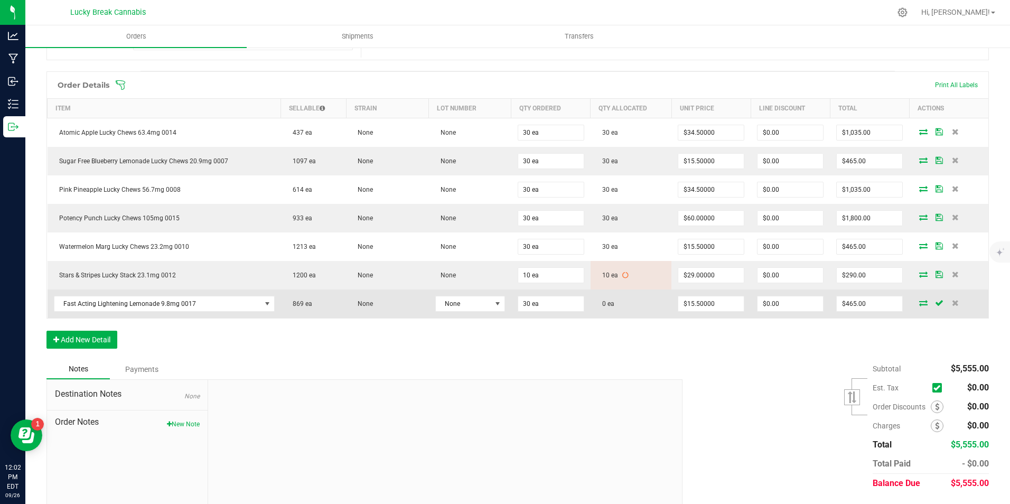
click at [919, 303] on icon at bounding box center [923, 303] width 8 height 6
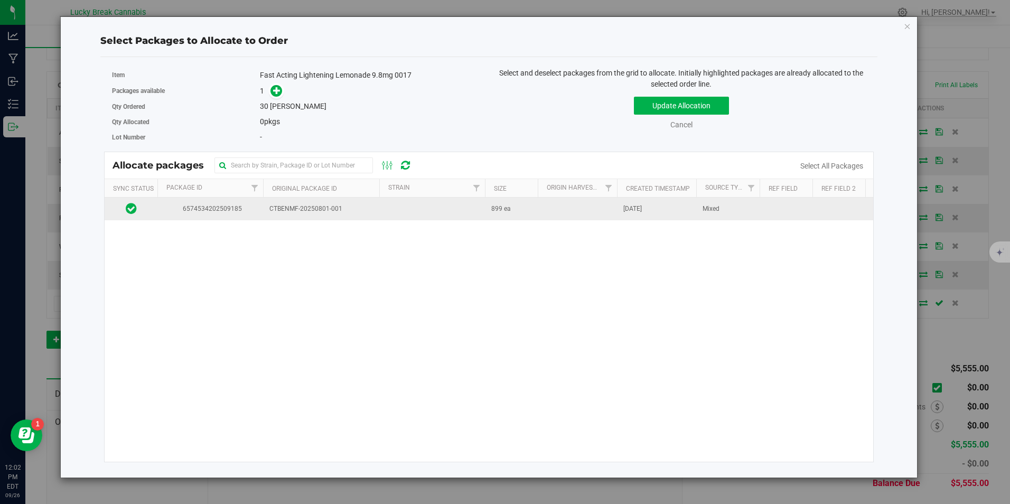
click at [402, 215] on td at bounding box center [432, 209] width 106 height 23
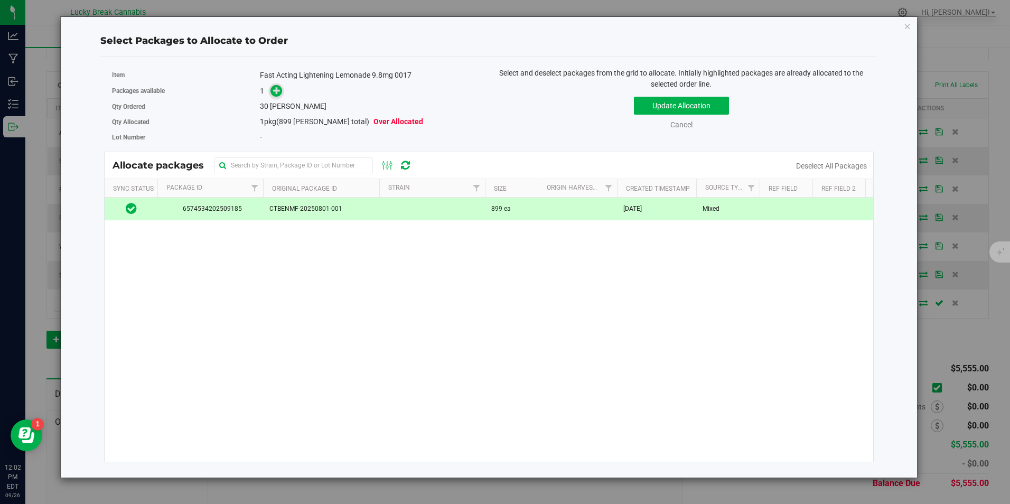
click at [279, 92] on icon at bounding box center [276, 90] width 7 height 7
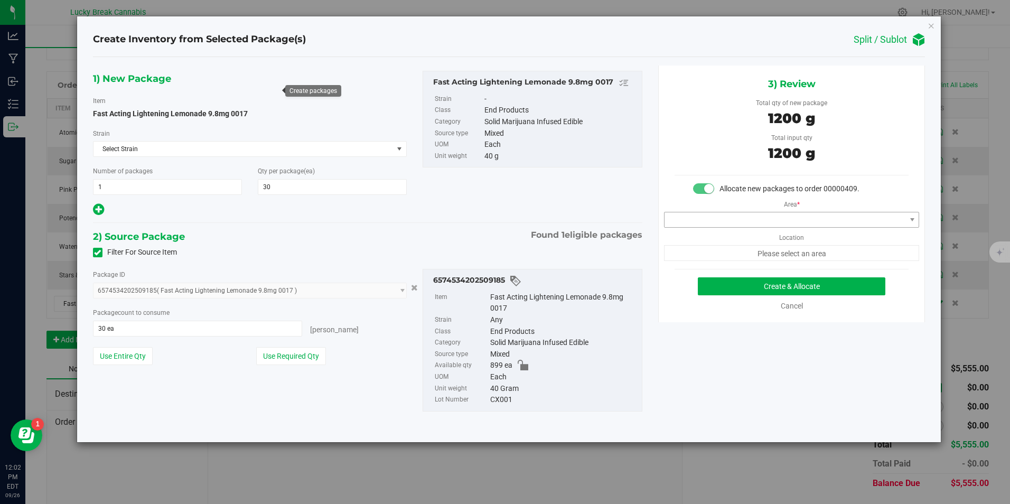
click at [781, 215] on div "Area * Location Please select an area" at bounding box center [792, 227] width 266 height 67
drag, startPoint x: 781, startPoint y: 215, endPoint x: 715, endPoint y: 231, distance: 67.4
click at [715, 232] on div "Area * Location Please select an area" at bounding box center [792, 227] width 266 height 67
click at [713, 223] on span at bounding box center [785, 219] width 241 height 15
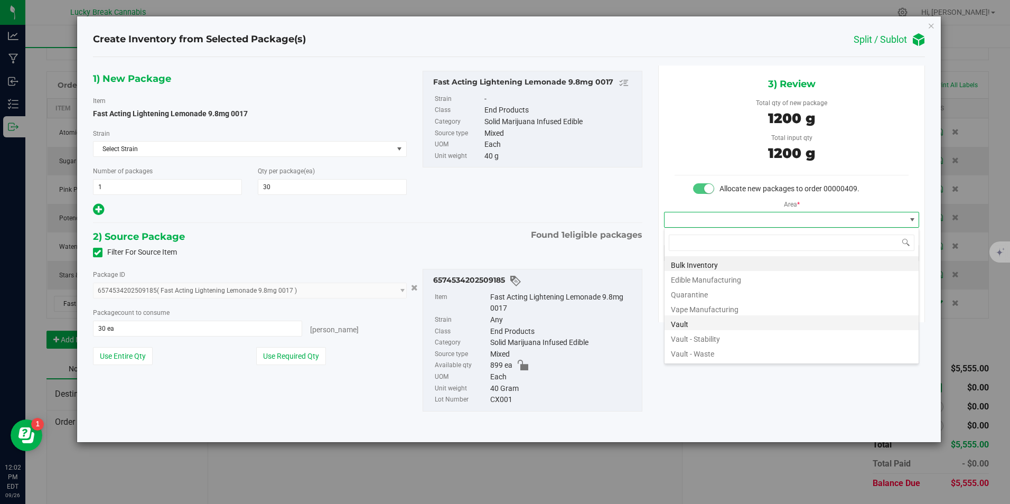
scroll to position [16, 256]
click at [703, 320] on li "Vault" at bounding box center [792, 322] width 254 height 15
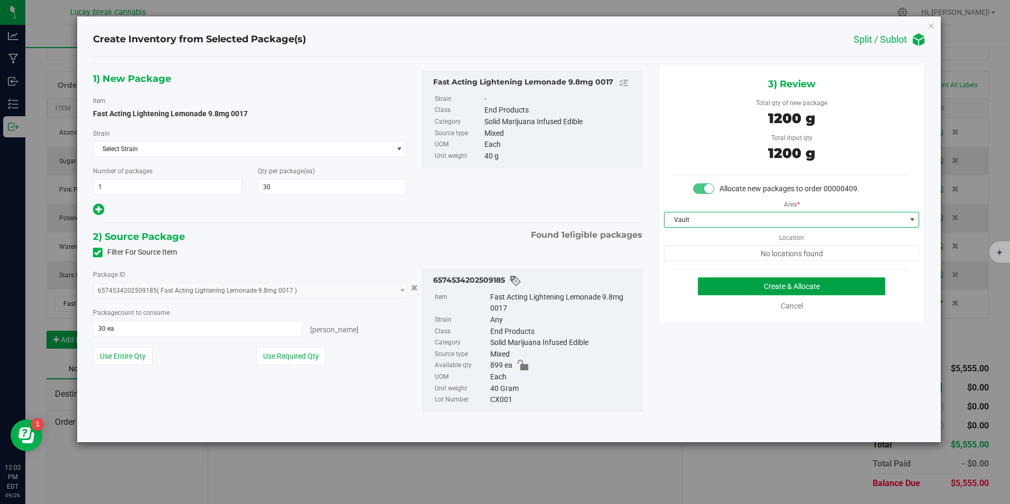
click at [760, 286] on button "Create & Allocate" at bounding box center [792, 286] width 188 height 18
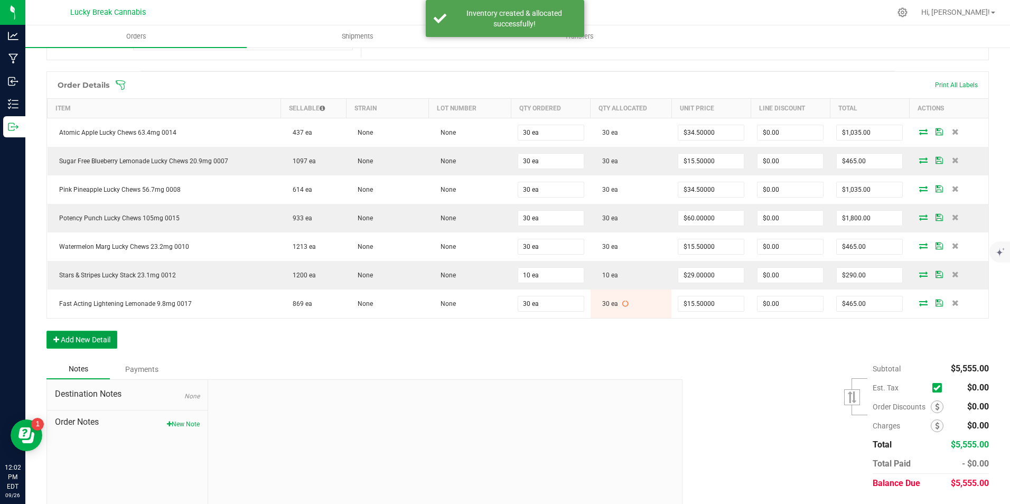
click at [87, 339] on button "Add New Detail" at bounding box center [81, 340] width 71 height 18
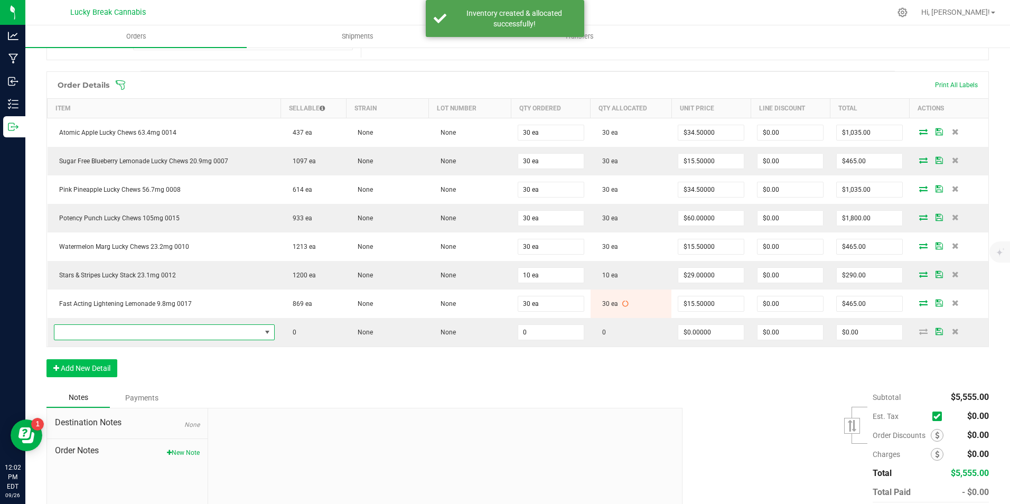
click at [108, 334] on span "NO DATA FOUND" at bounding box center [157, 332] width 207 height 15
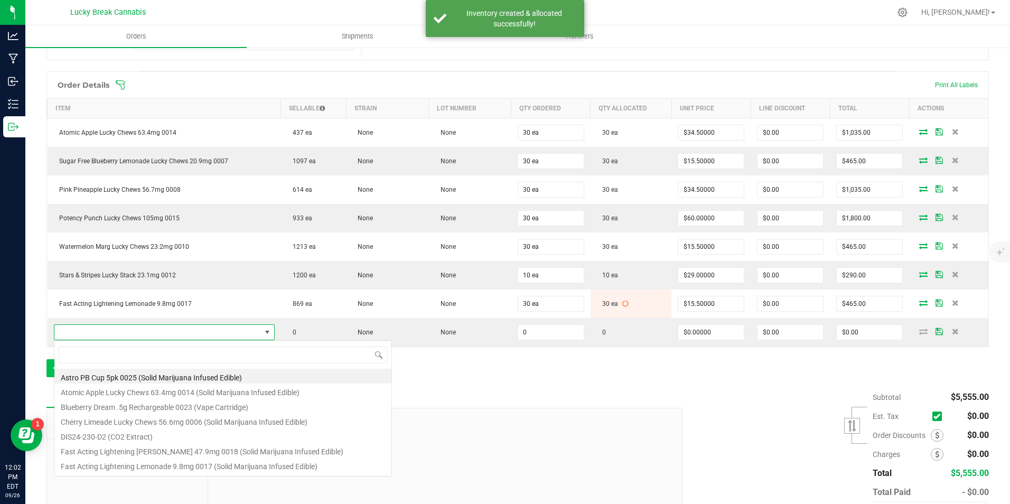
scroll to position [16, 215]
type input "0018"
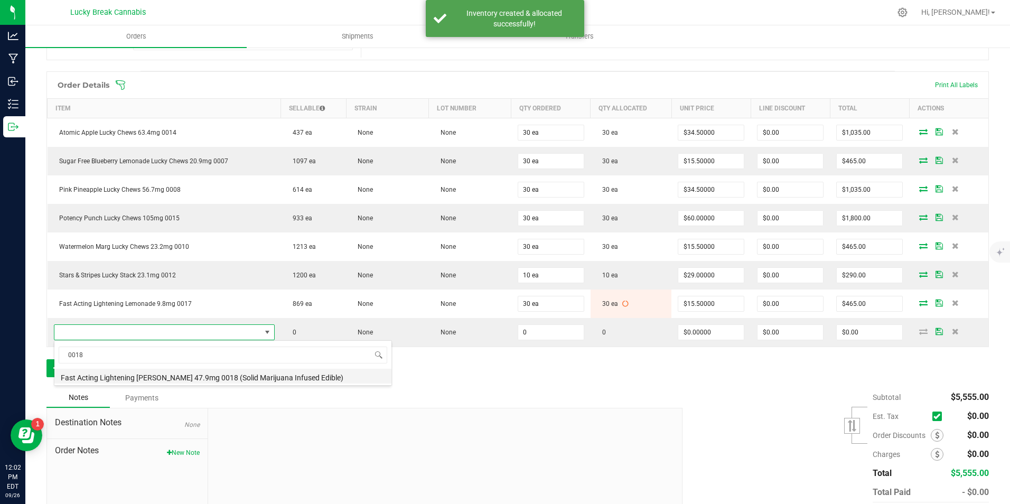
click at [117, 373] on li "Fast Acting Lightening Berry 47.9mg 0018 (Solid Marijuana Infused Edible)" at bounding box center [222, 376] width 337 height 15
type input "0 ea"
type input "$45.50000"
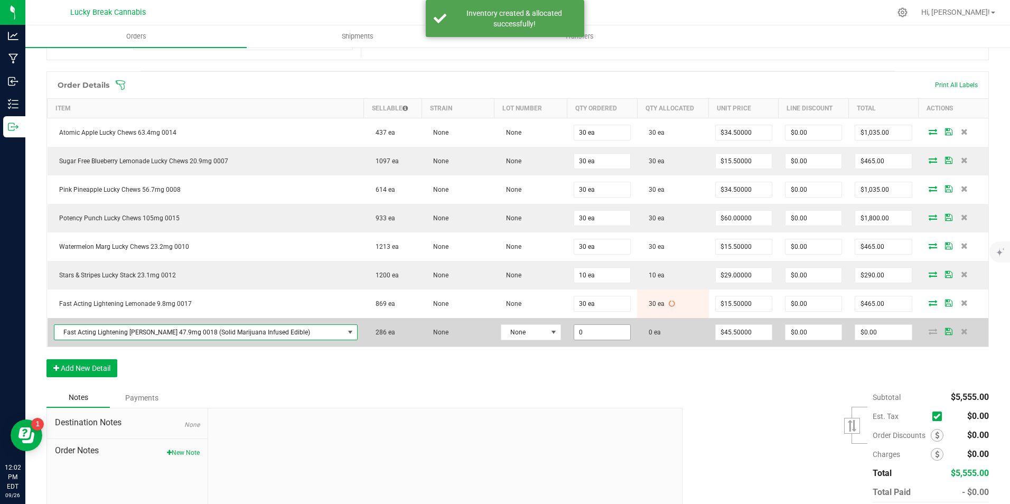
click at [582, 339] on input "0" at bounding box center [602, 332] width 56 height 15
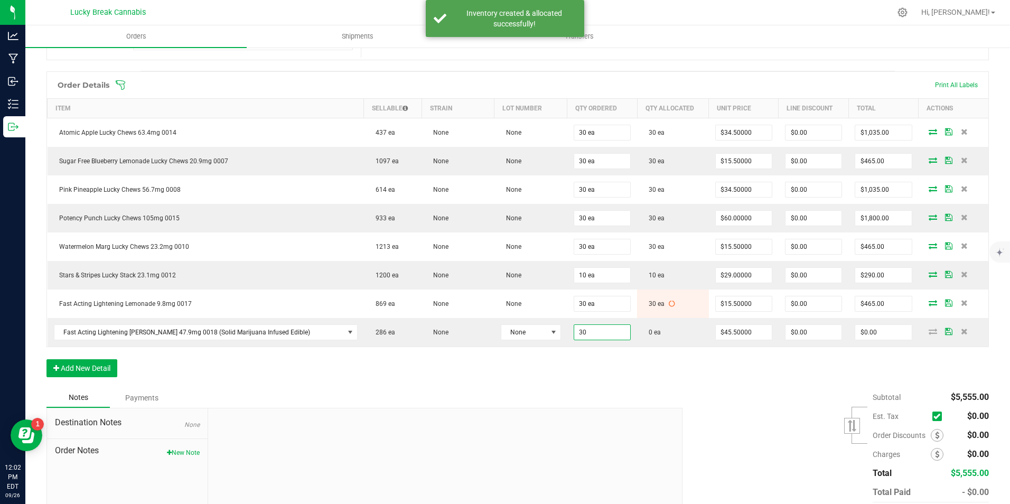
type input "30 ea"
type input "$1,365.00"
click at [590, 373] on div "Order Details Print All Labels Item Sellable Strain Lot Number Qty Ordered Qty …" at bounding box center [517, 229] width 943 height 316
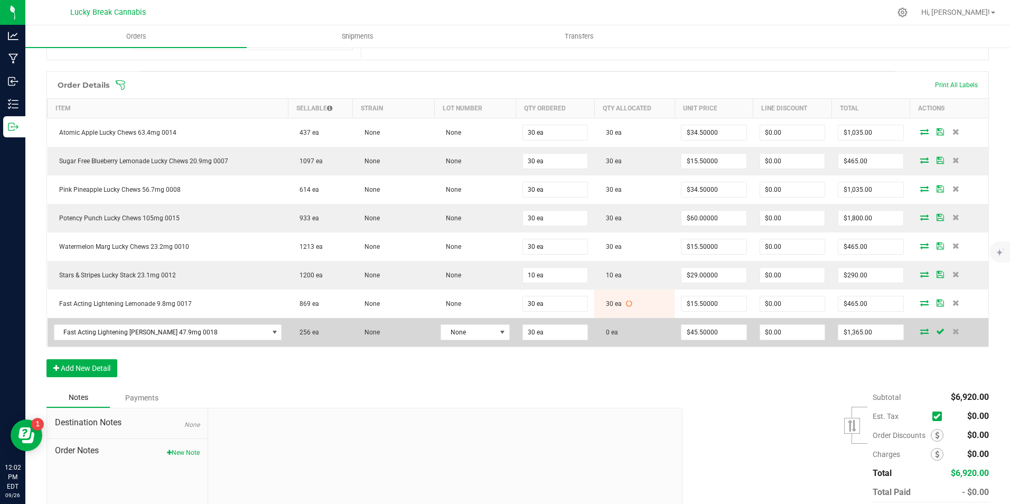
click at [920, 332] on icon at bounding box center [924, 331] width 8 height 6
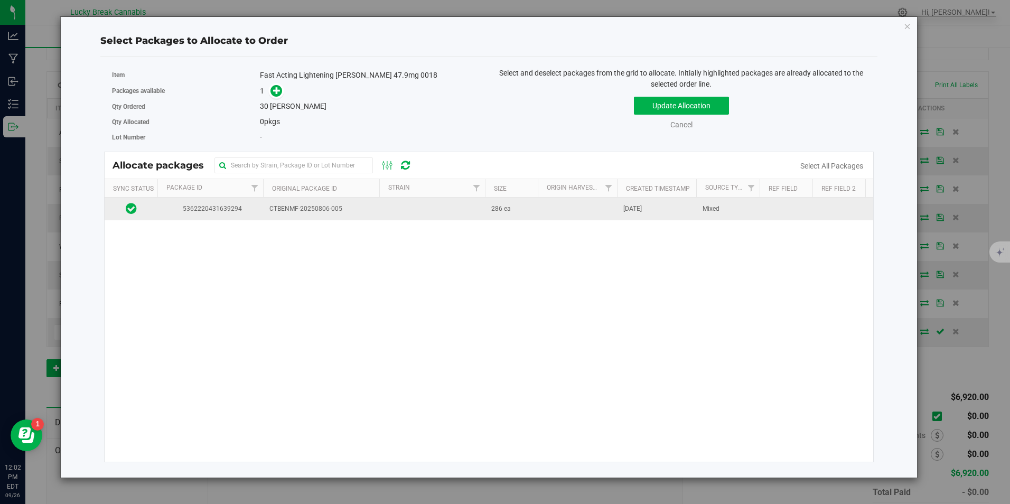
click at [376, 216] on td "CTBENMF-20250806-005" at bounding box center [321, 209] width 116 height 23
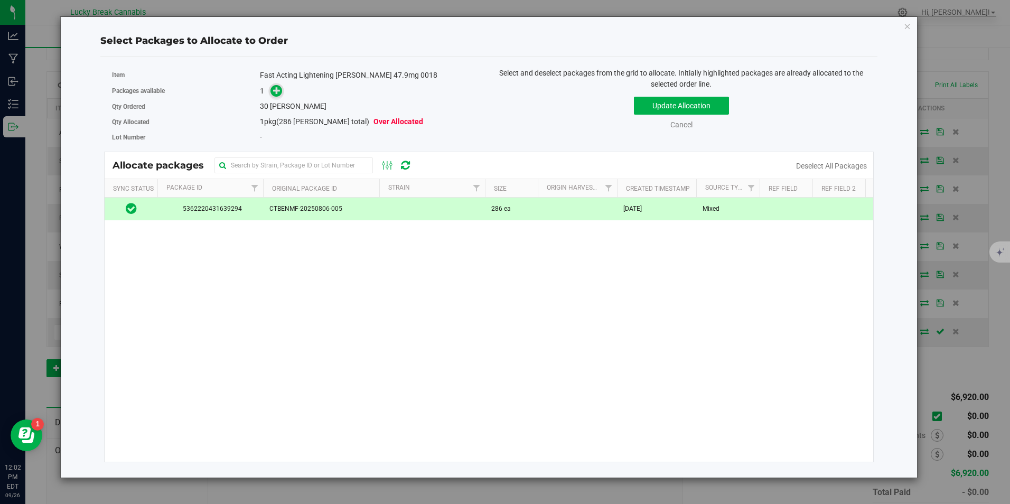
click at [273, 87] on icon at bounding box center [276, 90] width 7 height 7
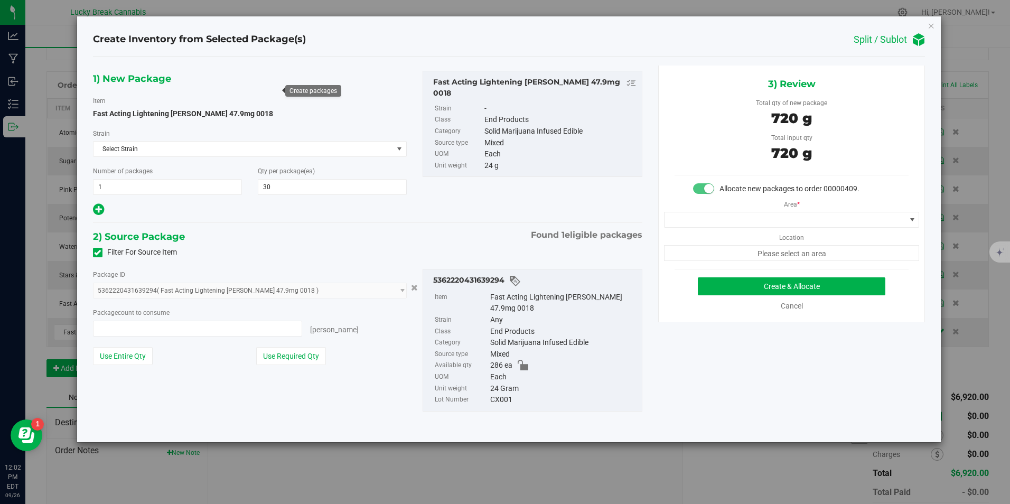
type input "30 ea"
click at [788, 227] on span at bounding box center [785, 219] width 241 height 15
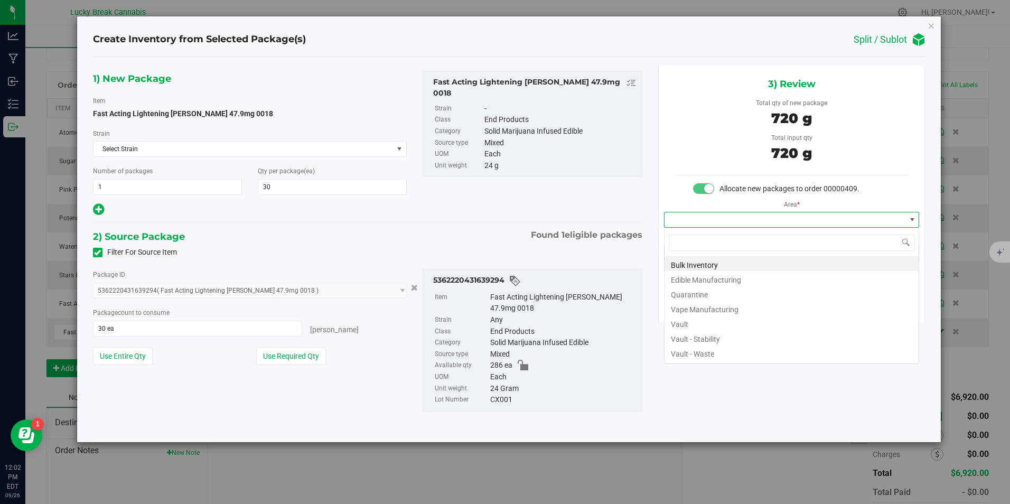
scroll to position [16, 256]
click at [716, 320] on li "Vault" at bounding box center [792, 322] width 254 height 15
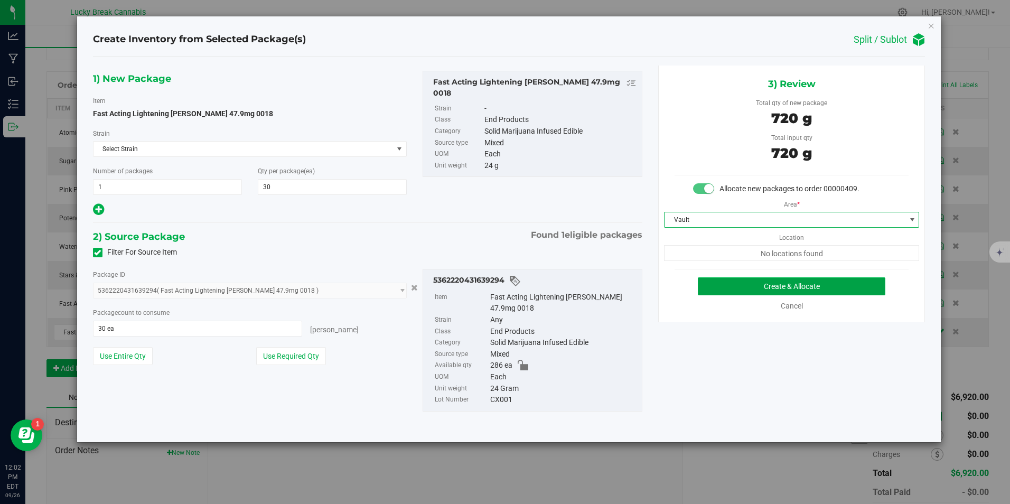
click at [746, 287] on button "Create & Allocate" at bounding box center [792, 286] width 188 height 18
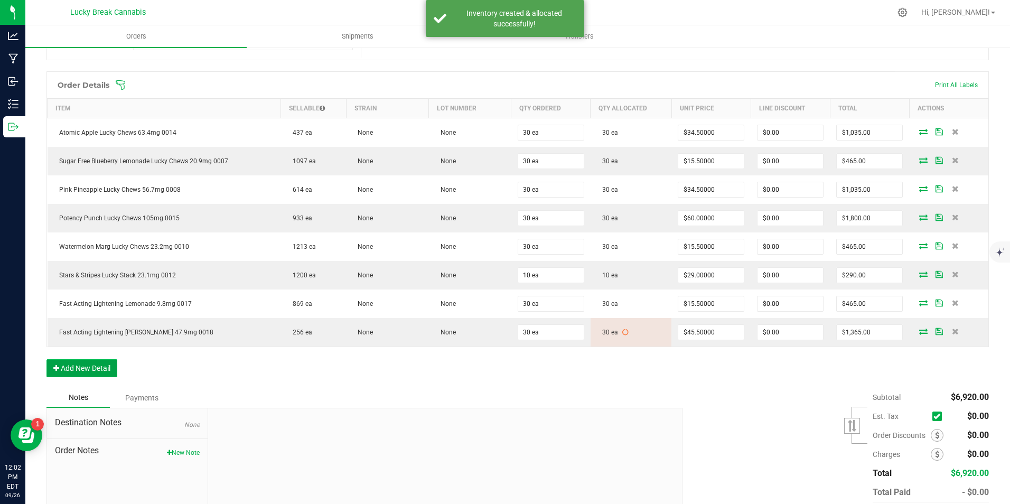
click at [85, 369] on button "Add New Detail" at bounding box center [81, 368] width 71 height 18
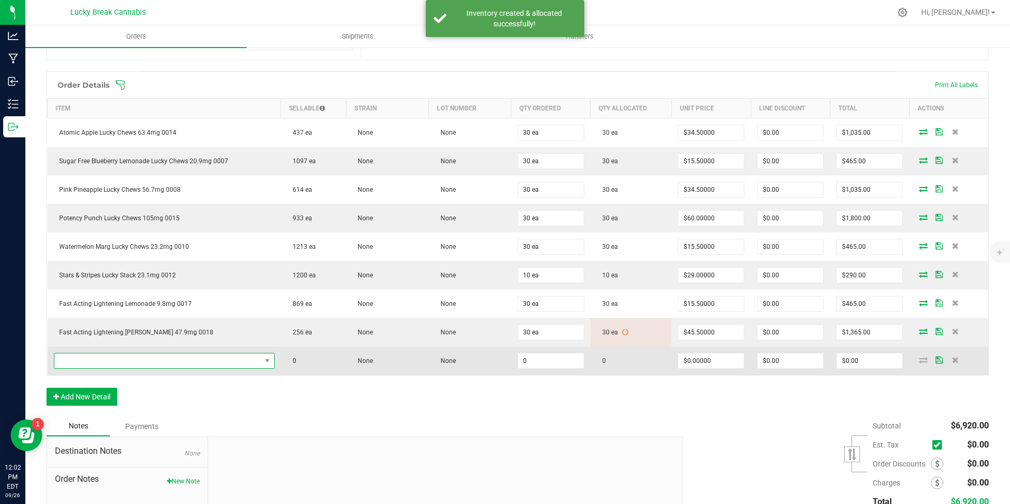
click at [95, 362] on span "NO DATA FOUND" at bounding box center [157, 360] width 207 height 15
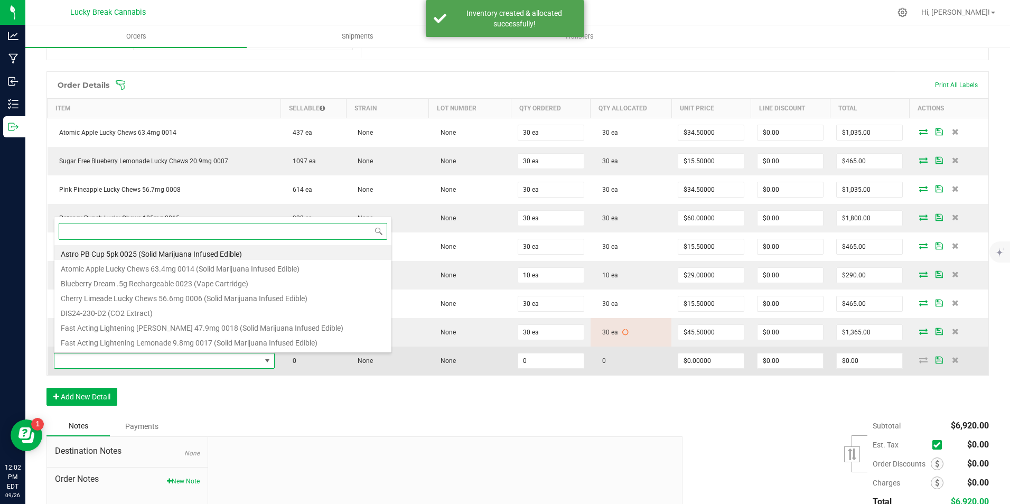
scroll to position [16, 215]
type input "SYRINGE"
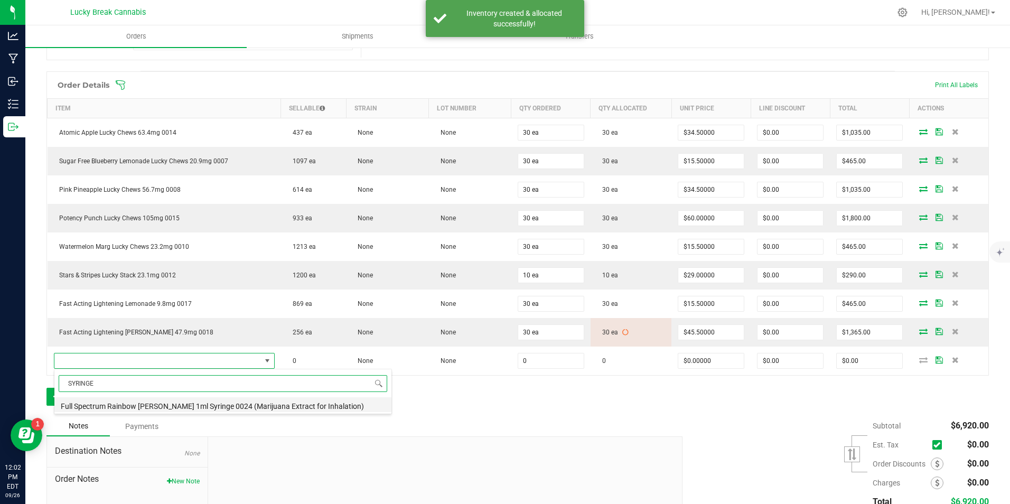
click at [120, 406] on li "Full Spectrum Rainbow Beltz 1ml Syringe 0024 (Marijuana Extract for Inhalation)" at bounding box center [222, 404] width 337 height 15
type input "0 ea"
type input "$33.50000"
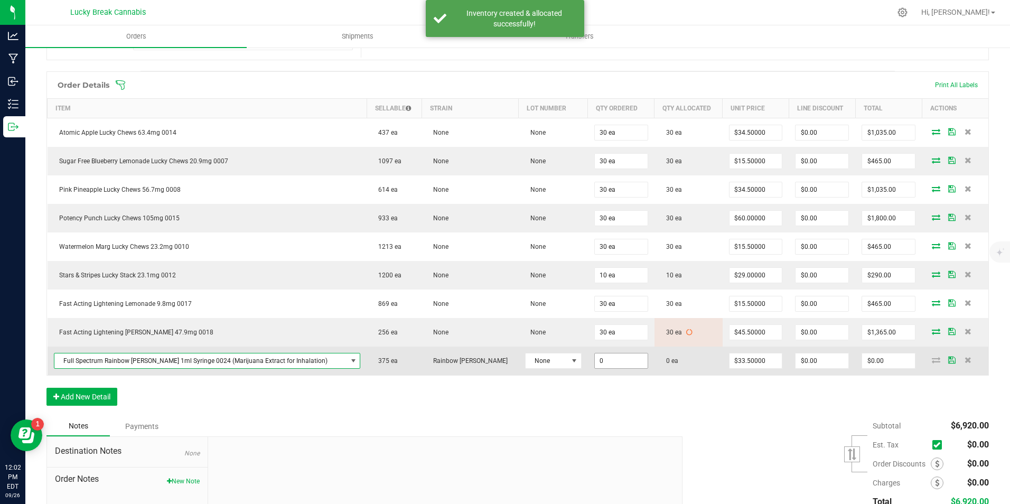
click at [595, 357] on input "0" at bounding box center [621, 360] width 53 height 15
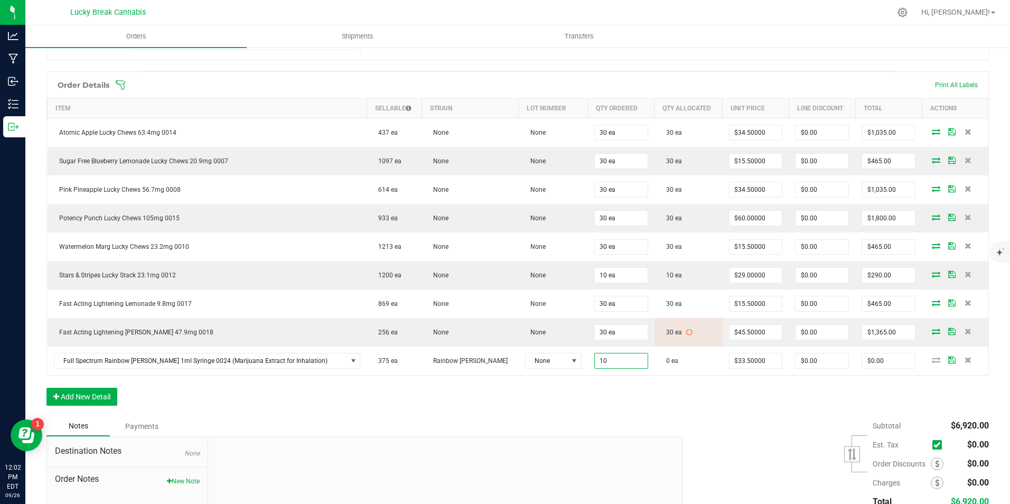
type input "10 ea"
type input "$335.00"
click at [607, 396] on div "Order Details Print All Labels Item Sellable Strain Lot Number Qty Ordered Qty …" at bounding box center [517, 243] width 943 height 345
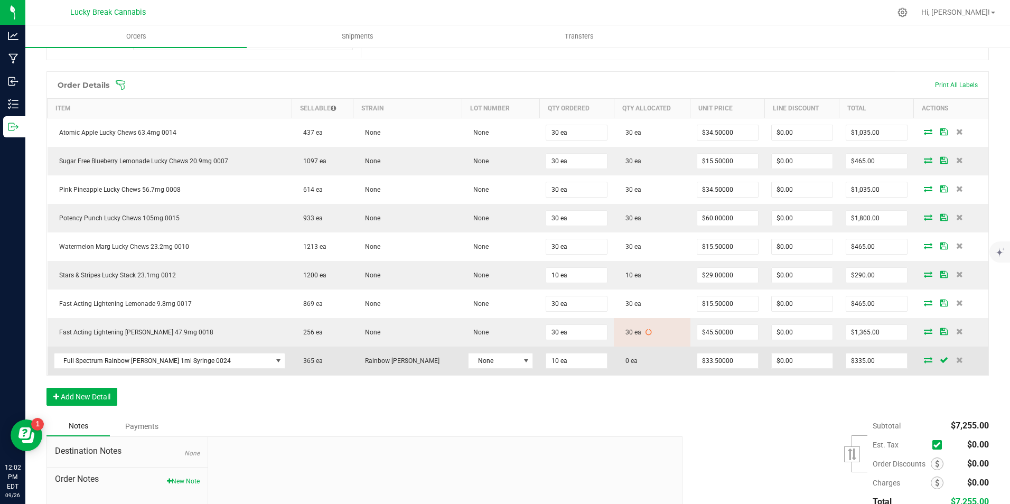
click at [924, 360] on icon at bounding box center [928, 360] width 8 height 6
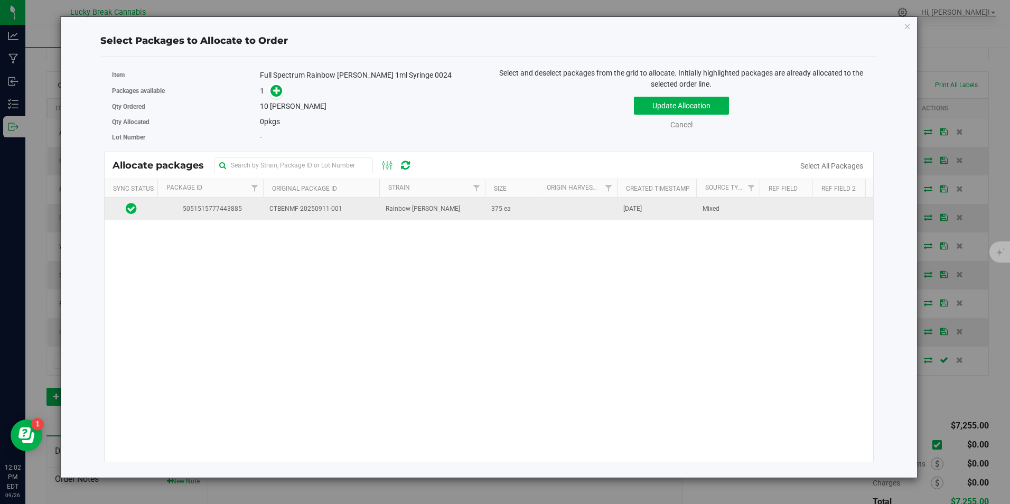
click at [338, 210] on span "CTBENMF-20250911-001" at bounding box center [321, 209] width 104 height 10
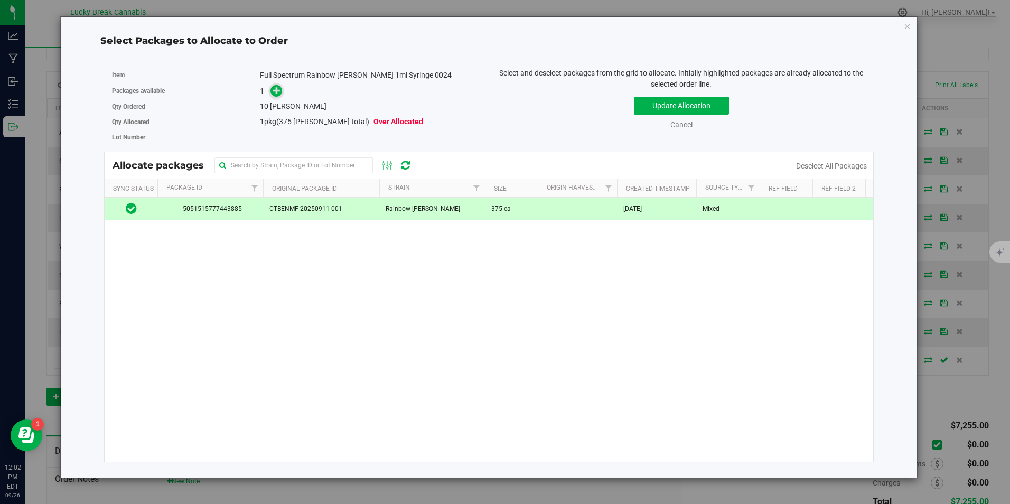
click at [282, 94] on span at bounding box center [277, 91] width 12 height 12
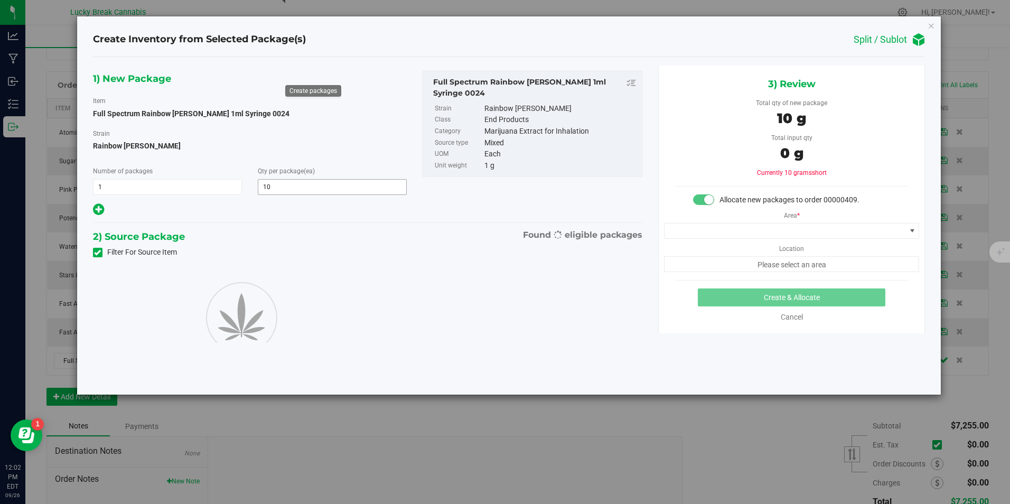
type input "10"
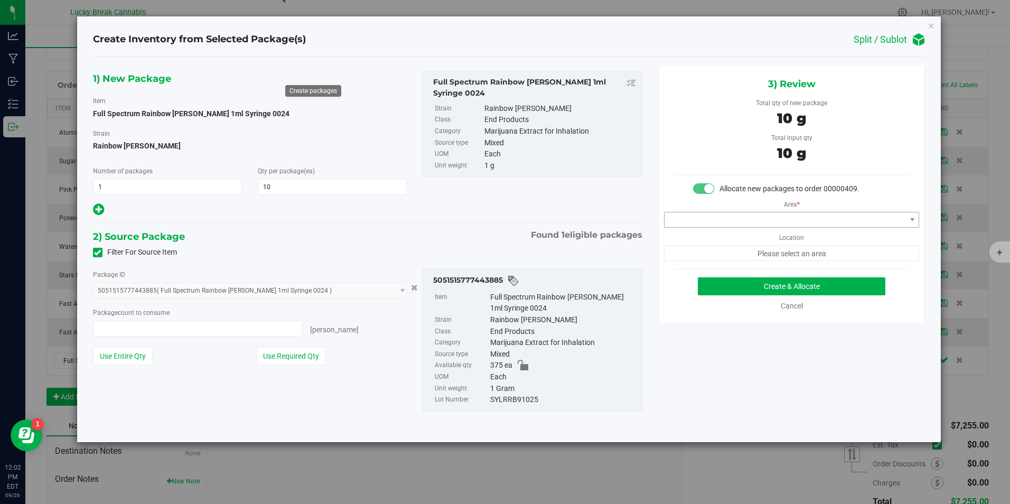
type input "10 ea"
click at [719, 215] on span at bounding box center [785, 219] width 241 height 15
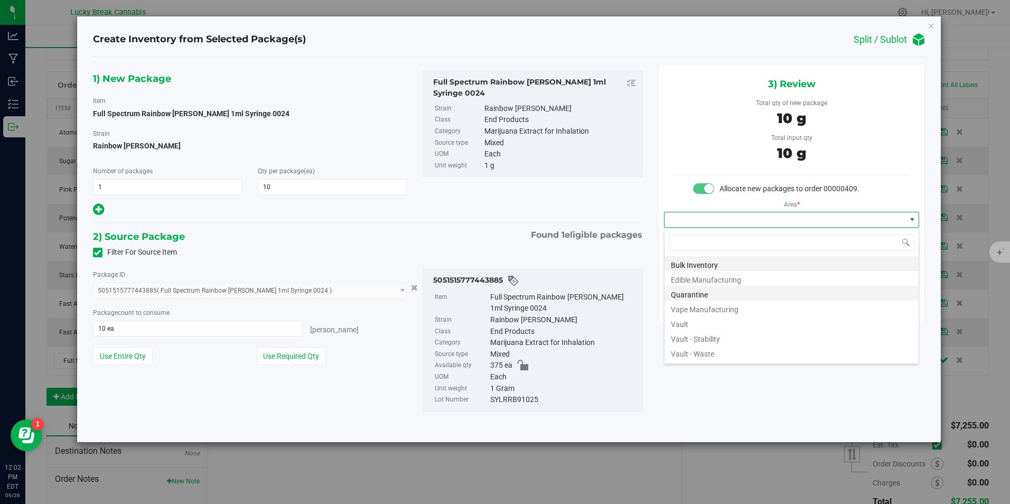
scroll to position [16, 256]
click at [711, 321] on li "Vault" at bounding box center [792, 322] width 254 height 15
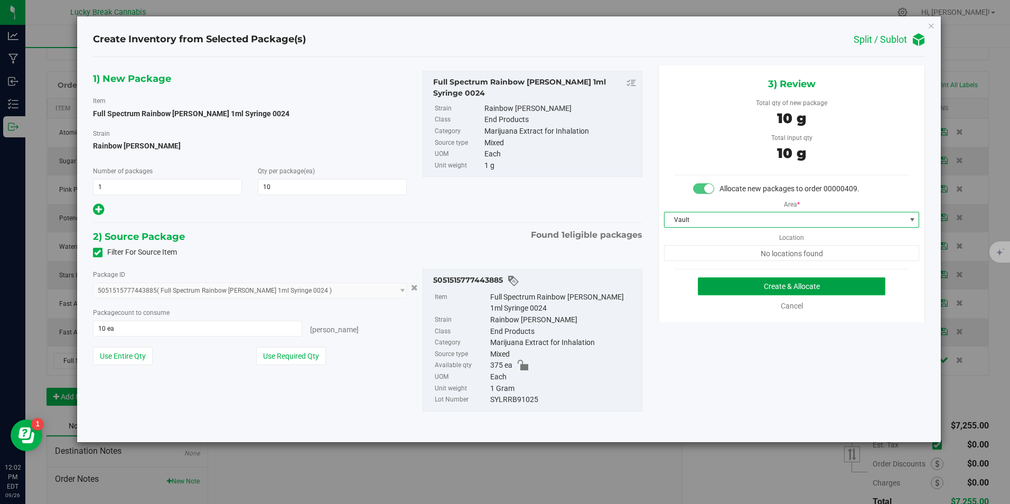
click at [748, 290] on button "Create & Allocate" at bounding box center [792, 286] width 188 height 18
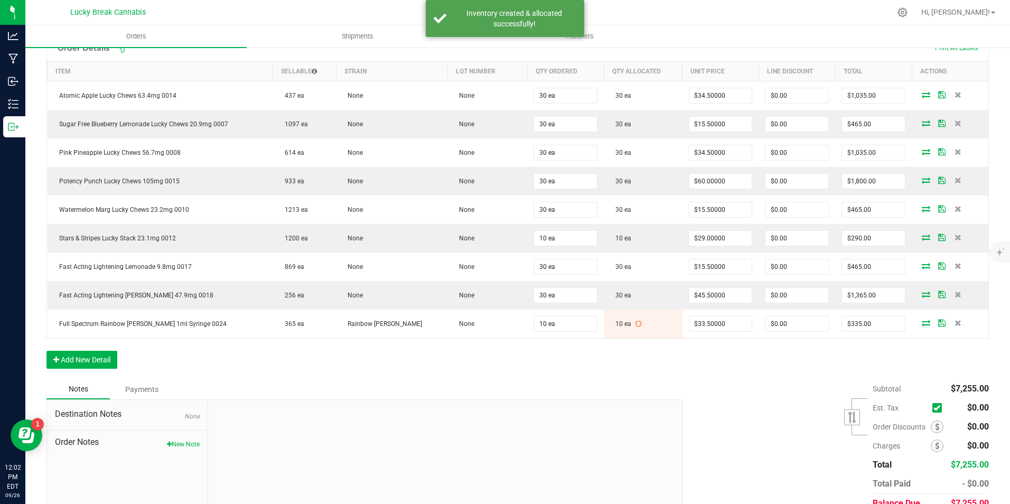
scroll to position [319, 0]
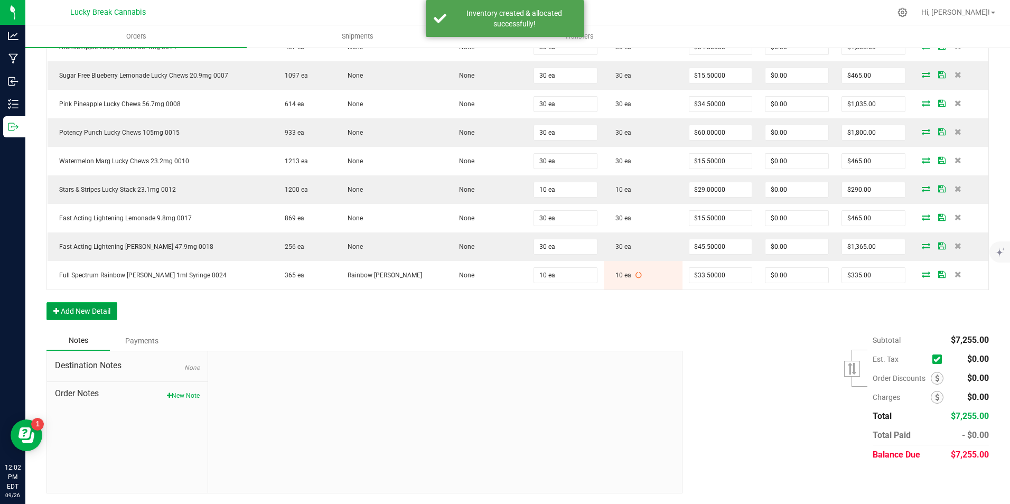
click at [91, 304] on button "Add New Detail" at bounding box center [81, 311] width 71 height 18
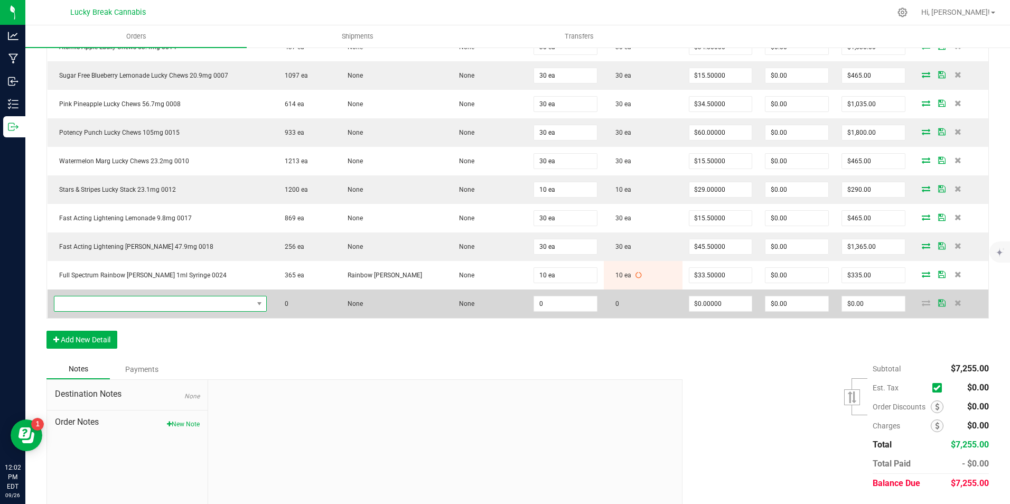
click at [117, 300] on span "NO DATA FOUND" at bounding box center [153, 303] width 199 height 15
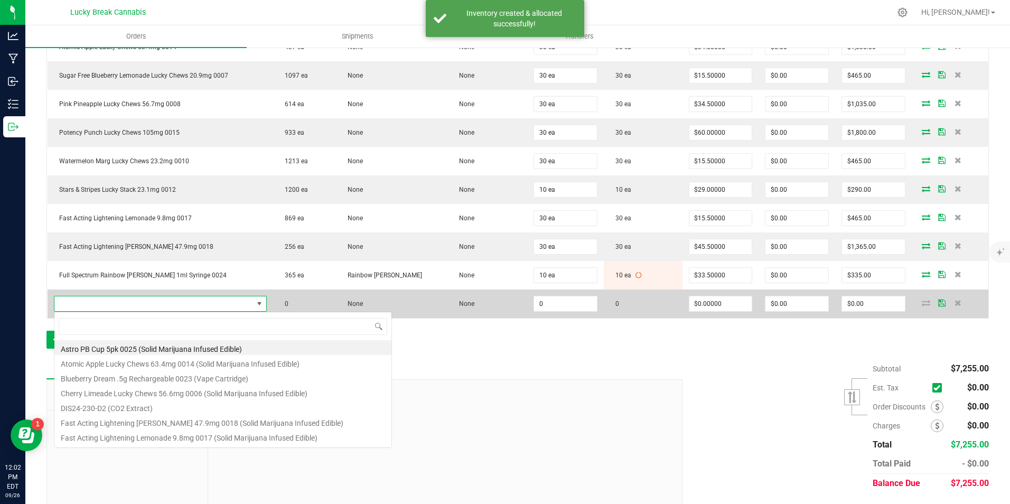
scroll to position [16, 215]
type input "0020"
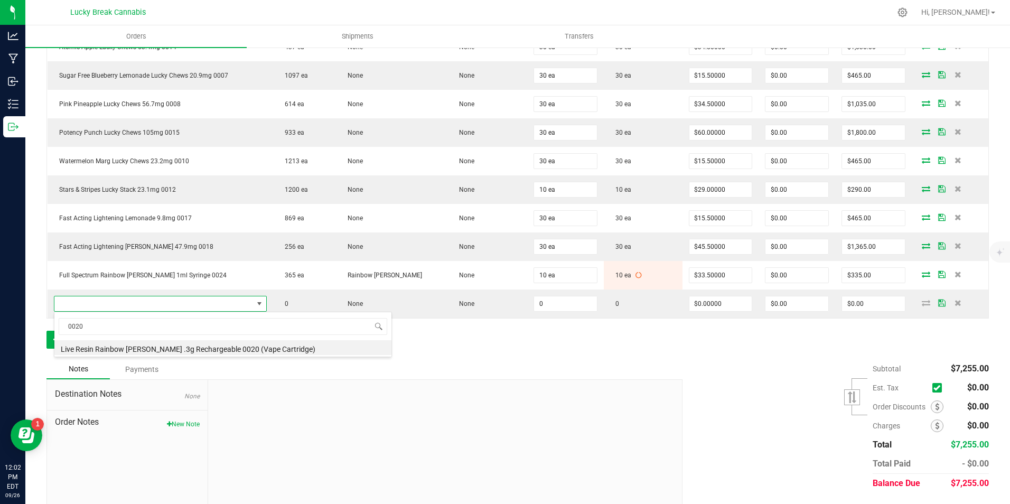
click at [122, 351] on li "Live Resin Rainbow Beltz .3g Rechargeable 0020 (Vape Cartridge)" at bounding box center [222, 347] width 337 height 15
type input "0 ea"
type input "$16.50000"
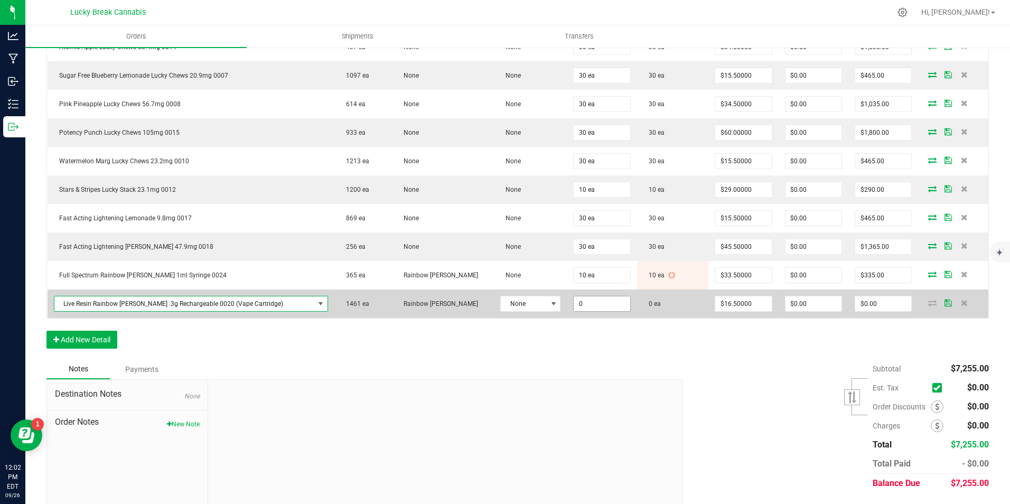
click at [575, 302] on input "0" at bounding box center [602, 303] width 56 height 15
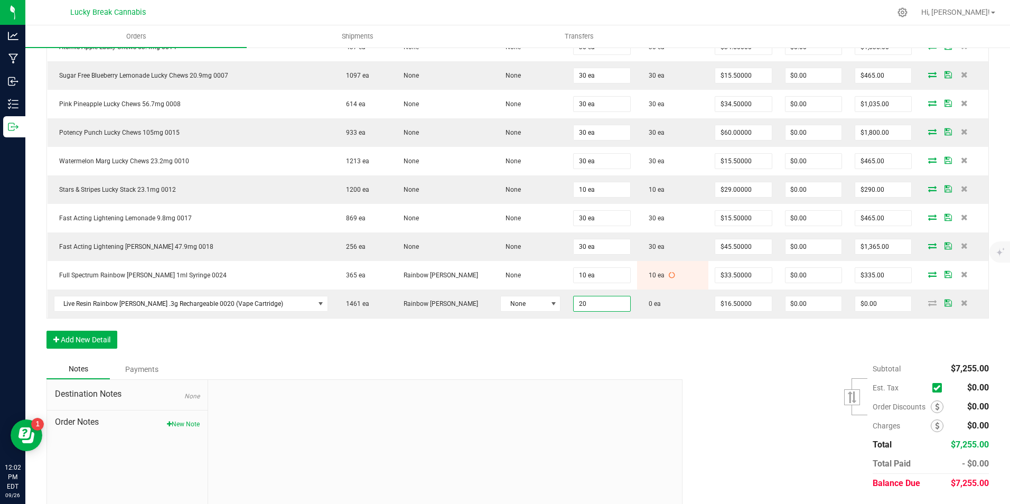
type input "20 ea"
type input "$330.00"
click at [582, 335] on div "Order Details Print All Labels Item Sellable Strain Lot Number Qty Ordered Qty …" at bounding box center [517, 173] width 943 height 374
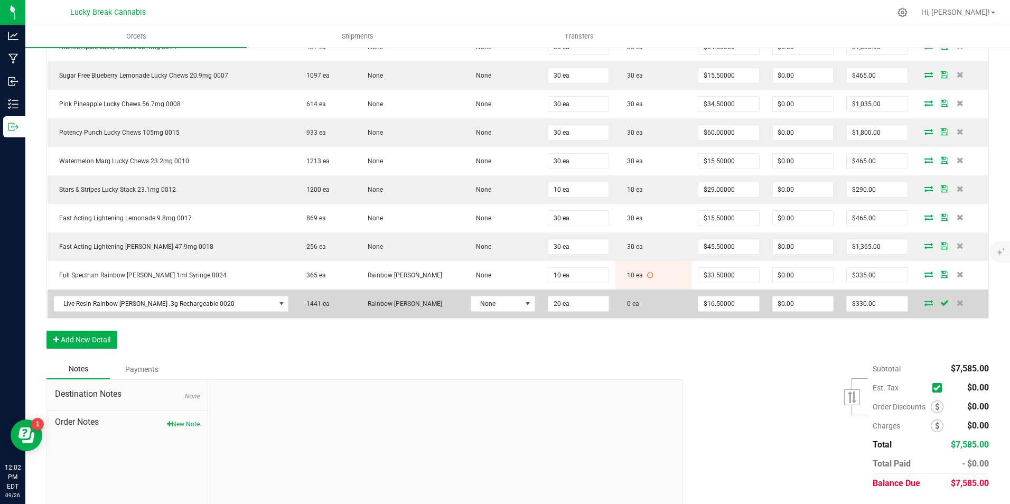
click at [925, 304] on icon at bounding box center [929, 303] width 8 height 6
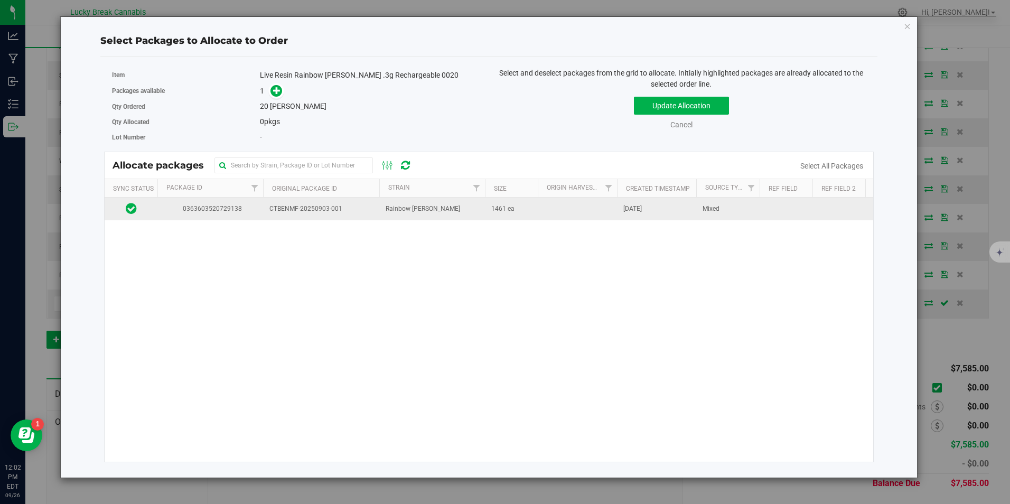
click at [310, 206] on td "CTBENMF-20250903-001" at bounding box center [321, 209] width 116 height 23
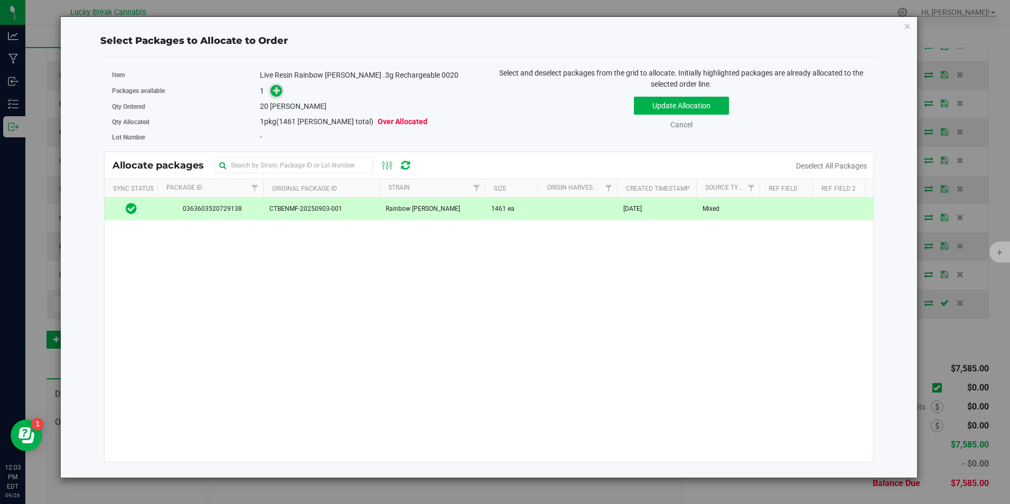
drag, startPoint x: 310, startPoint y: 206, endPoint x: 273, endPoint y: 87, distance: 124.0
click at [273, 87] on span at bounding box center [277, 91] width 12 height 12
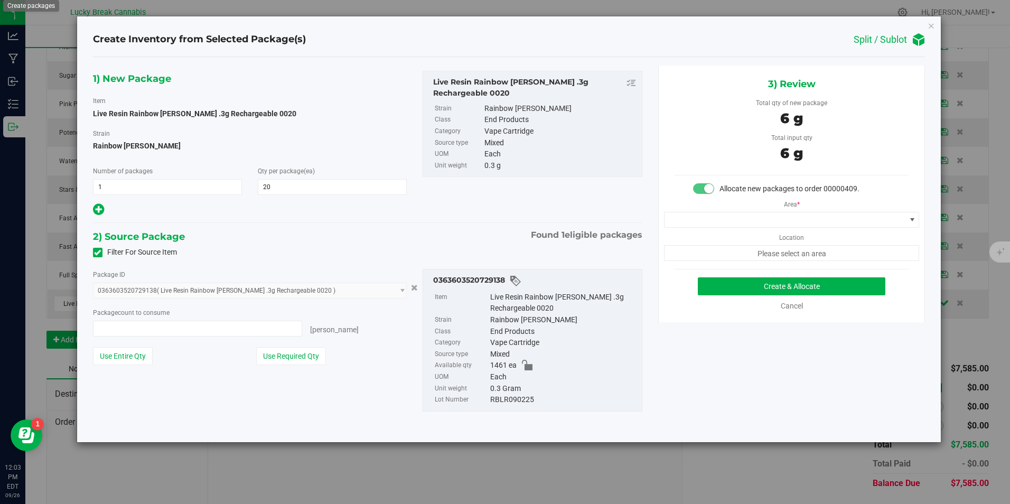
type input "20 ea"
click at [772, 222] on span at bounding box center [785, 219] width 241 height 15
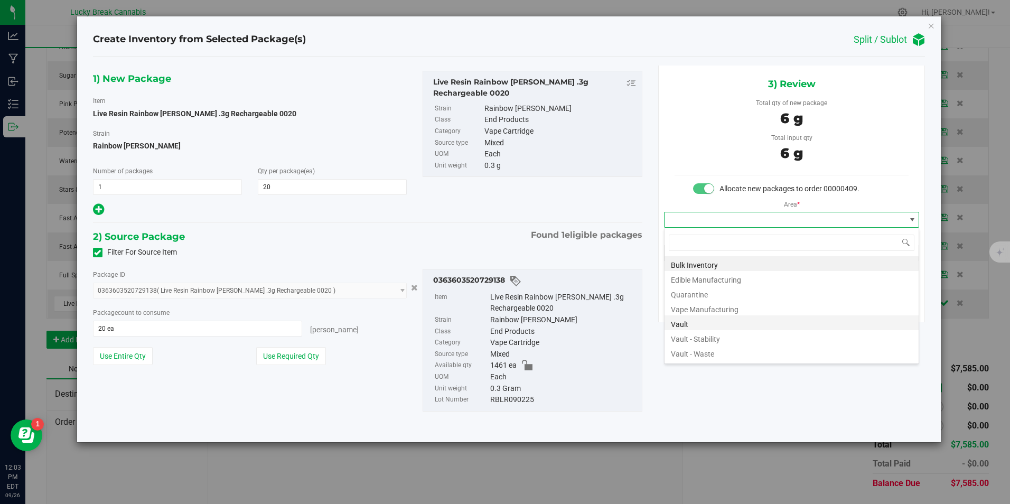
scroll to position [16, 256]
click at [693, 322] on li "Vault" at bounding box center [792, 322] width 254 height 15
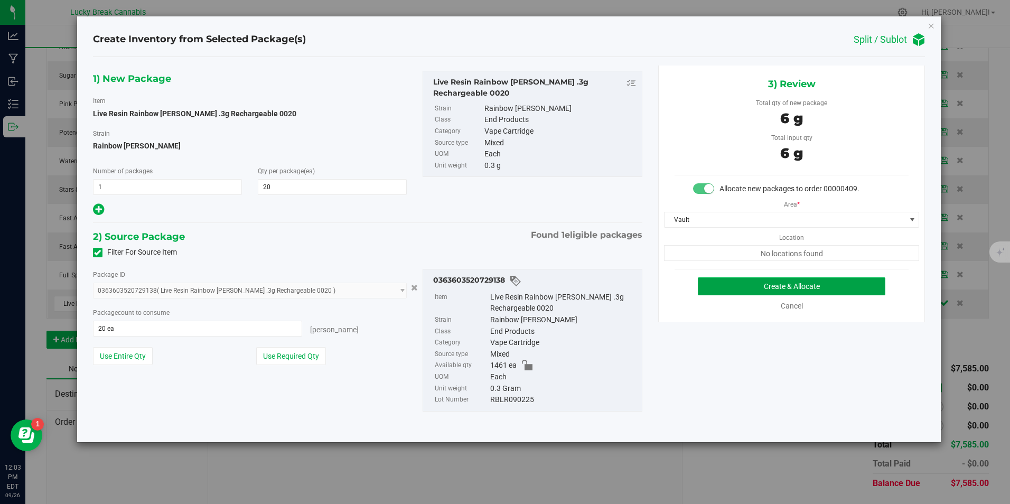
click at [750, 279] on button "Create & Allocate" at bounding box center [792, 286] width 188 height 18
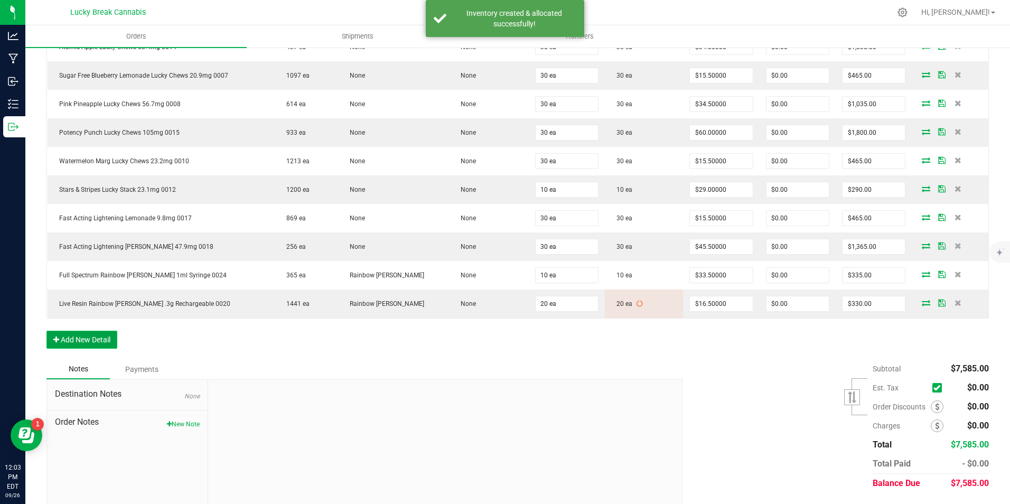
click at [78, 341] on button "Add New Detail" at bounding box center [81, 340] width 71 height 18
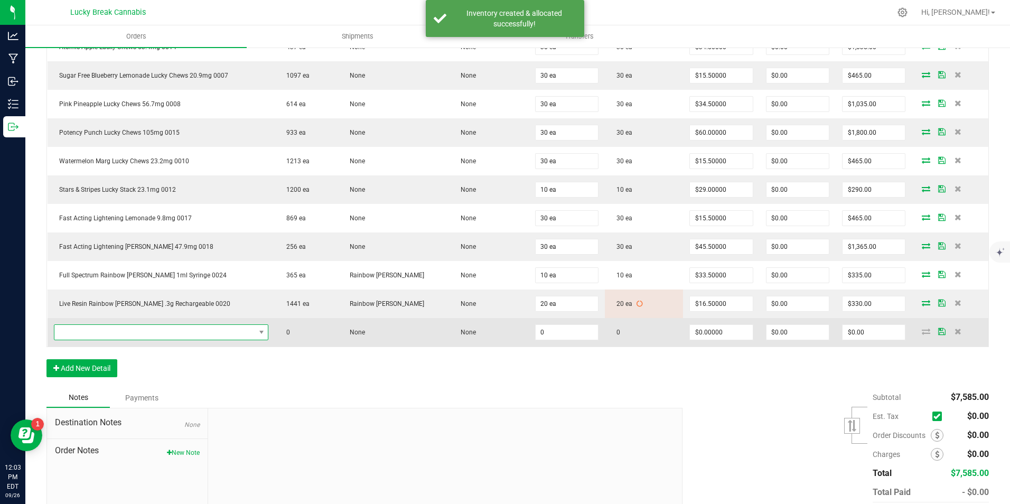
click at [116, 327] on span "NO DATA FOUND" at bounding box center [154, 332] width 201 height 15
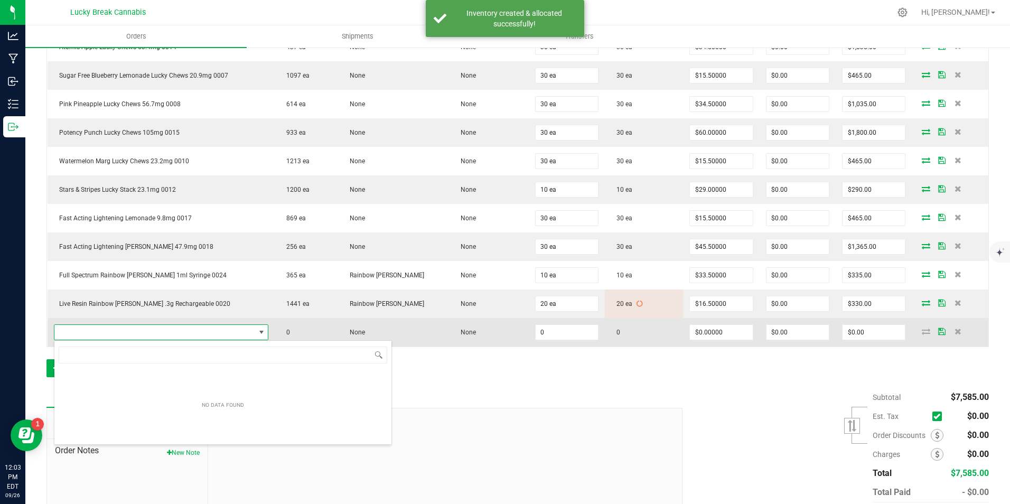
scroll to position [52822, 52620]
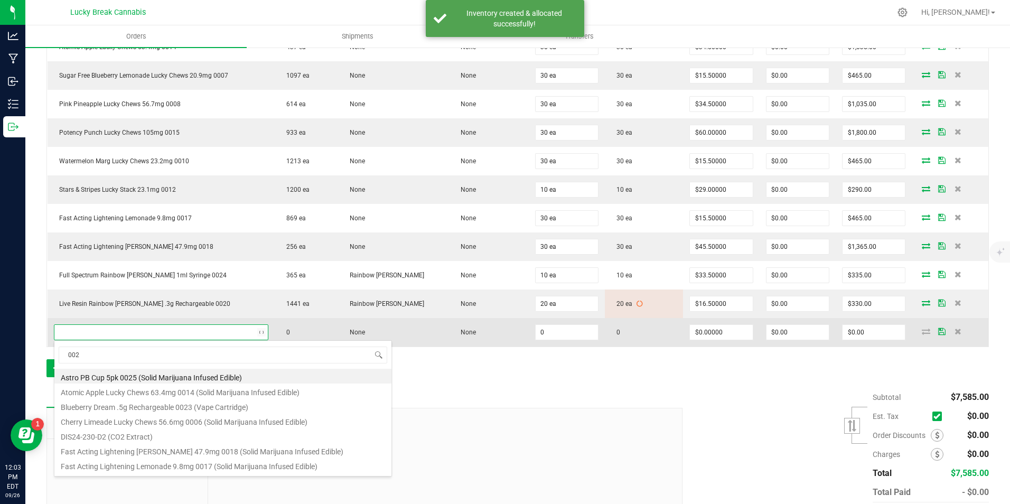
type input "0021"
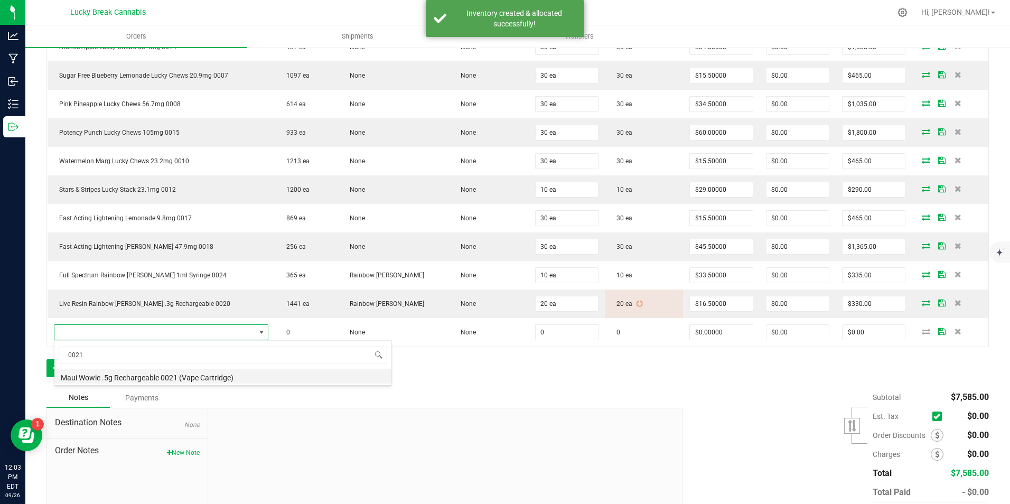
click at [123, 377] on li "Maui Wowie .5g Rechargeable 0021 (Vape Cartridge)" at bounding box center [222, 376] width 337 height 15
type input "0 ea"
type input "$22.00000"
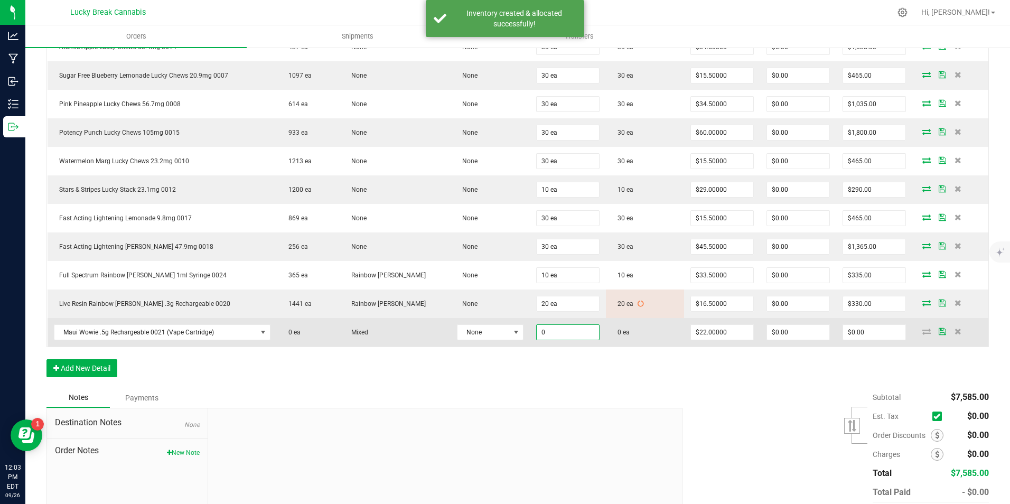
click at [567, 328] on input "0" at bounding box center [568, 332] width 62 height 15
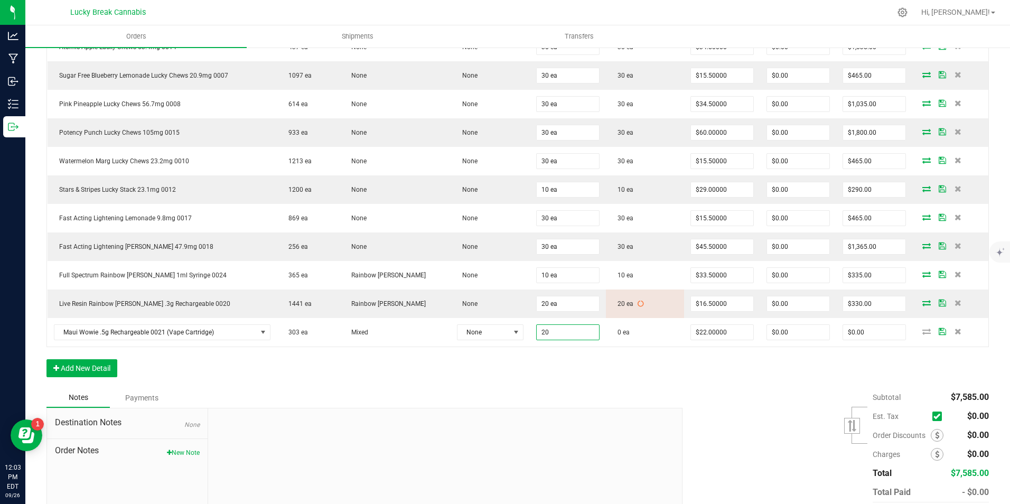
type input "20 ea"
type input "$440.00"
click at [568, 356] on div "Order Details Print All Labels Item Sellable Strain Lot Number Qty Ordered Qty …" at bounding box center [517, 187] width 943 height 402
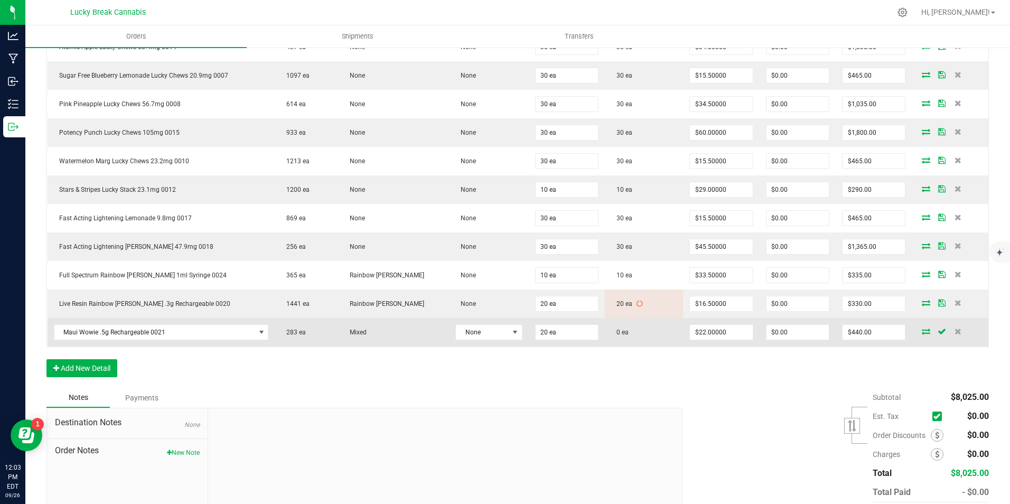
click at [922, 332] on icon at bounding box center [926, 331] width 8 height 6
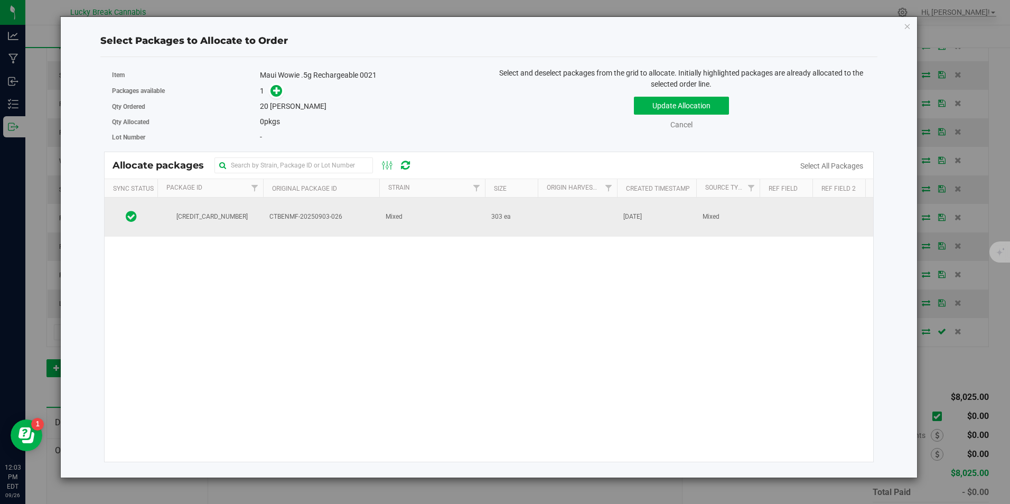
click at [283, 213] on span "CTBENMF-20250903-026" at bounding box center [321, 217] width 104 height 10
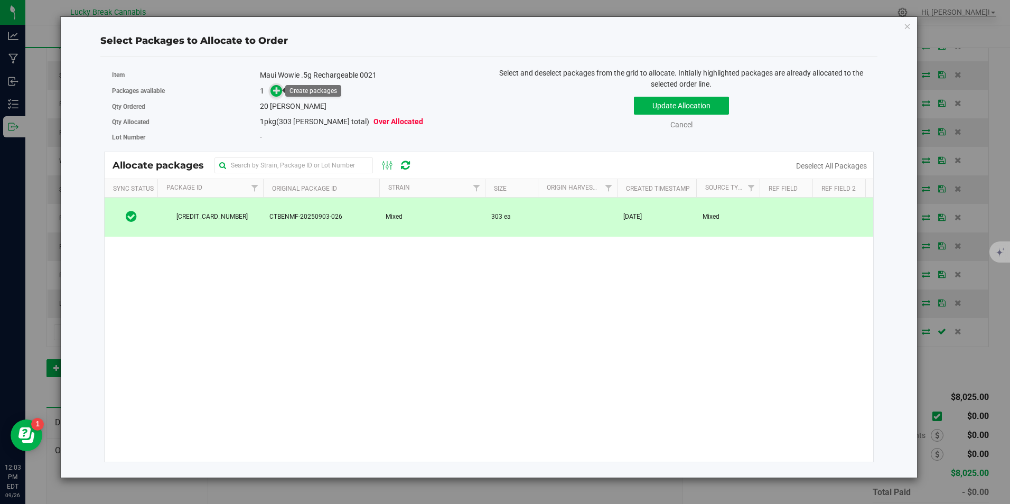
click at [277, 87] on icon at bounding box center [276, 90] width 7 height 7
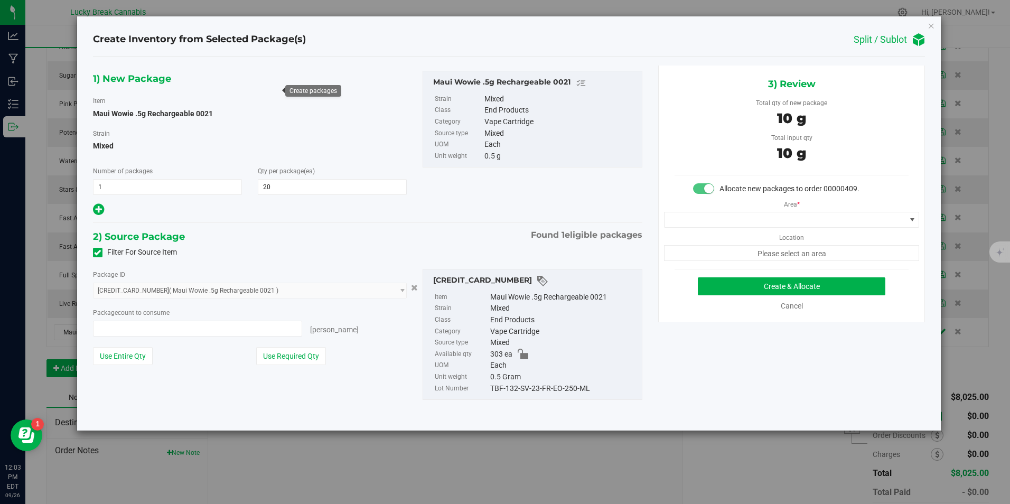
type input "20 ea"
click at [752, 218] on span at bounding box center [785, 219] width 241 height 15
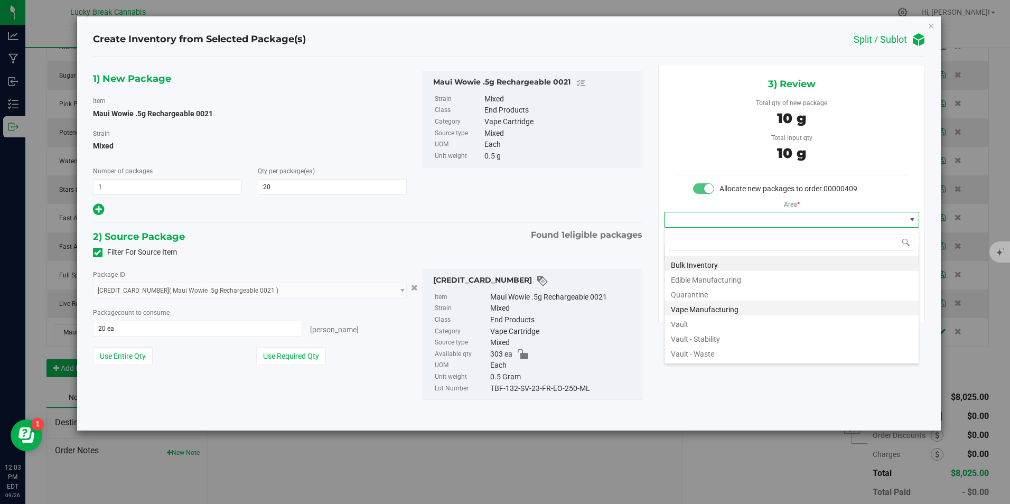
scroll to position [16, 256]
click at [704, 321] on li "Vault" at bounding box center [792, 322] width 254 height 15
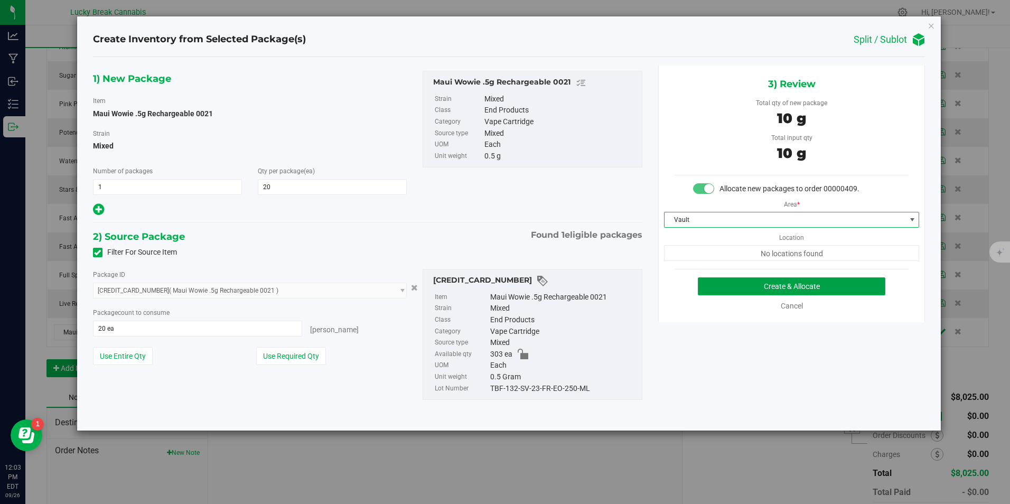
click at [752, 286] on button "Create & Allocate" at bounding box center [792, 286] width 188 height 18
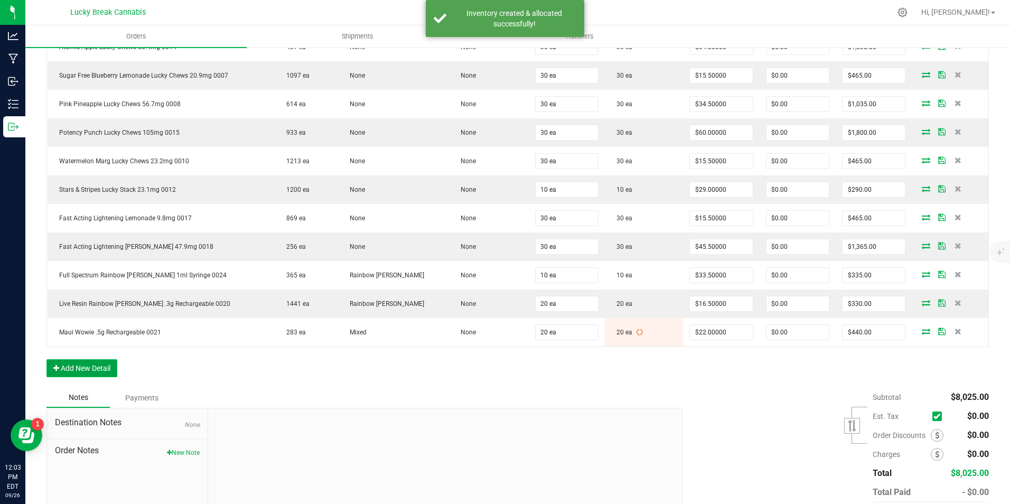
click at [101, 368] on button "Add New Detail" at bounding box center [81, 368] width 71 height 18
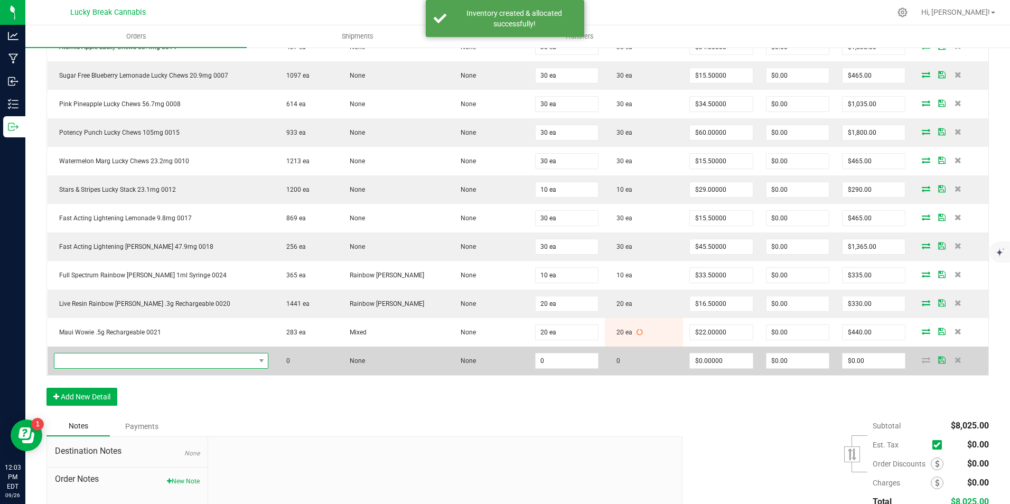
click at [118, 358] on span "NO DATA FOUND" at bounding box center [154, 360] width 201 height 15
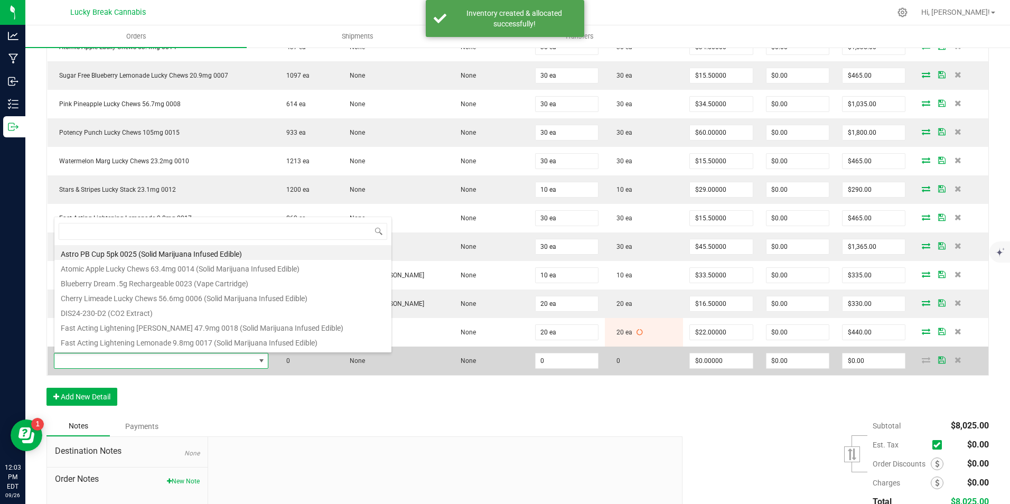
scroll to position [16, 215]
type input "0022"
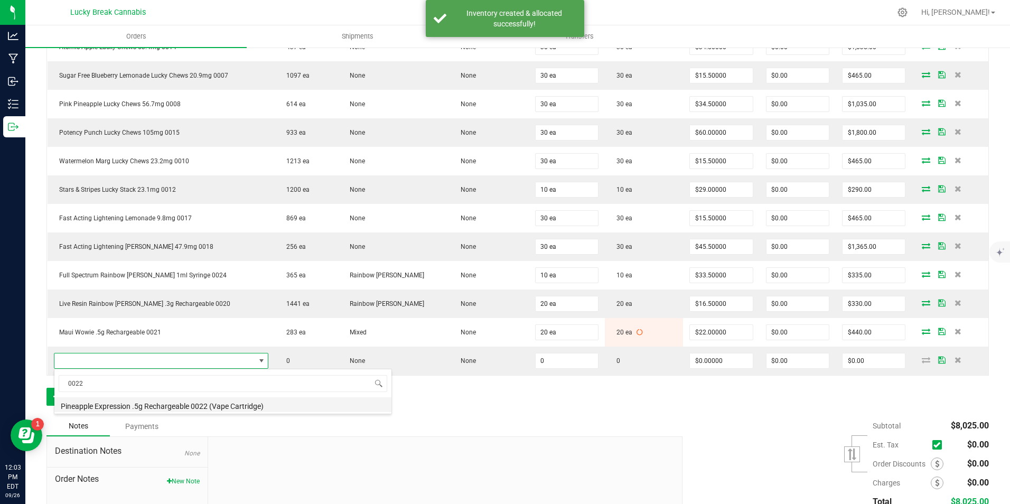
click at [137, 398] on li "Pineapple Expression .5g Rechargeable 0022 (Vape Cartridge)" at bounding box center [222, 404] width 337 height 15
type input "0 ea"
type input "$22.00000"
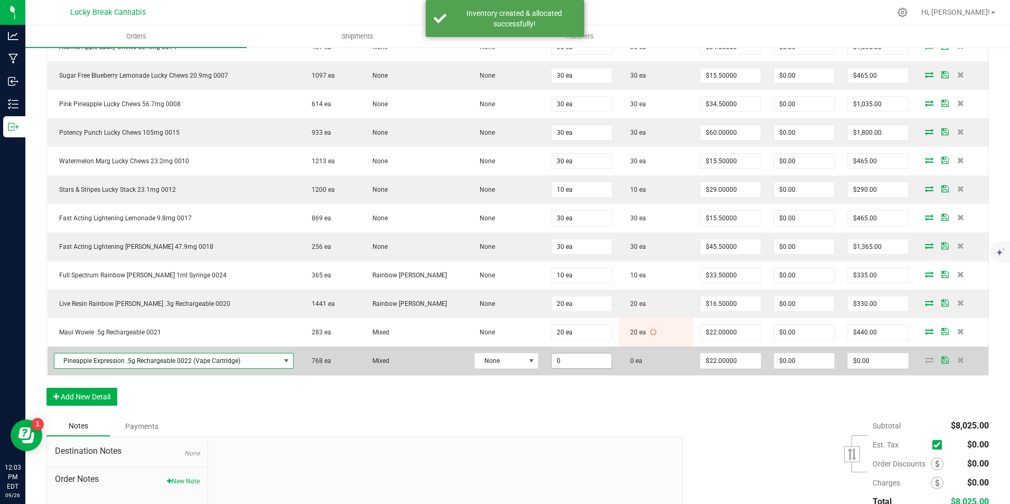
click at [569, 360] on input "0" at bounding box center [582, 360] width 60 height 15
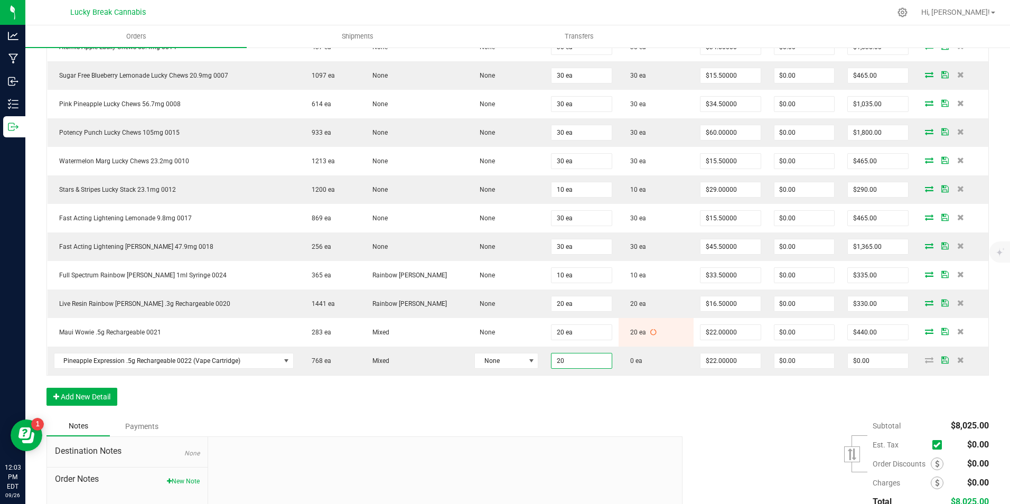
type input "20 ea"
type input "$440.00"
click at [580, 391] on div "Order Details Print All Labels Item Sellable Strain Lot Number Qty Ordered Qty …" at bounding box center [517, 201] width 943 height 431
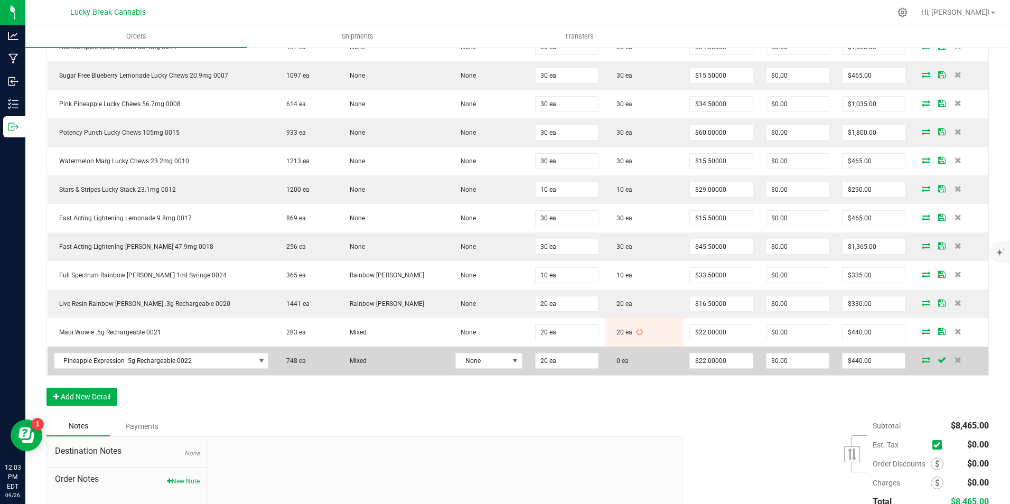
click at [922, 360] on icon at bounding box center [926, 360] width 8 height 6
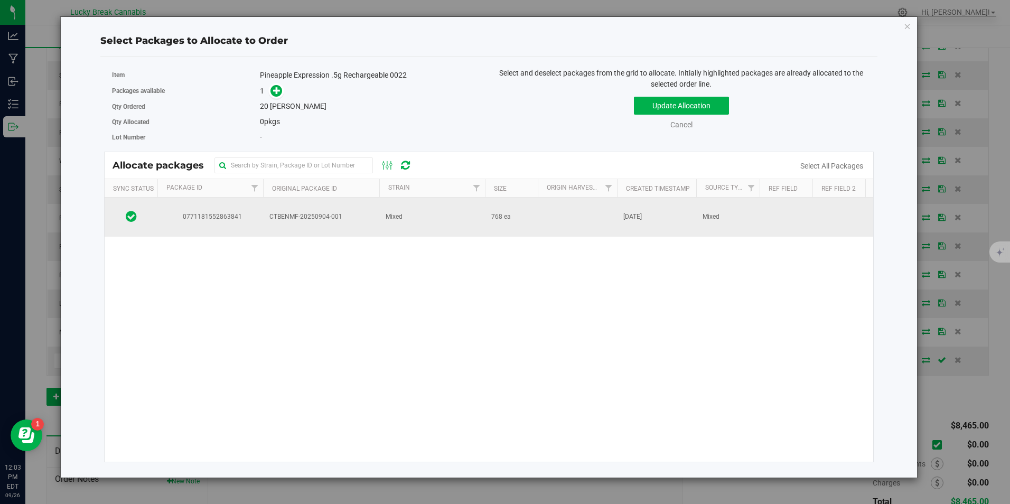
click at [391, 218] on span "Mixed" at bounding box center [394, 217] width 17 height 10
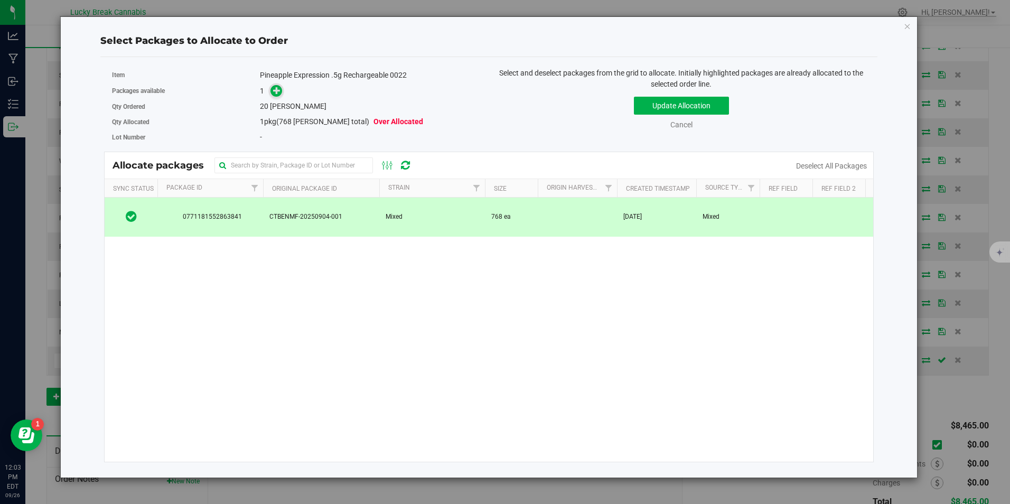
click at [274, 91] on icon at bounding box center [276, 90] width 7 height 7
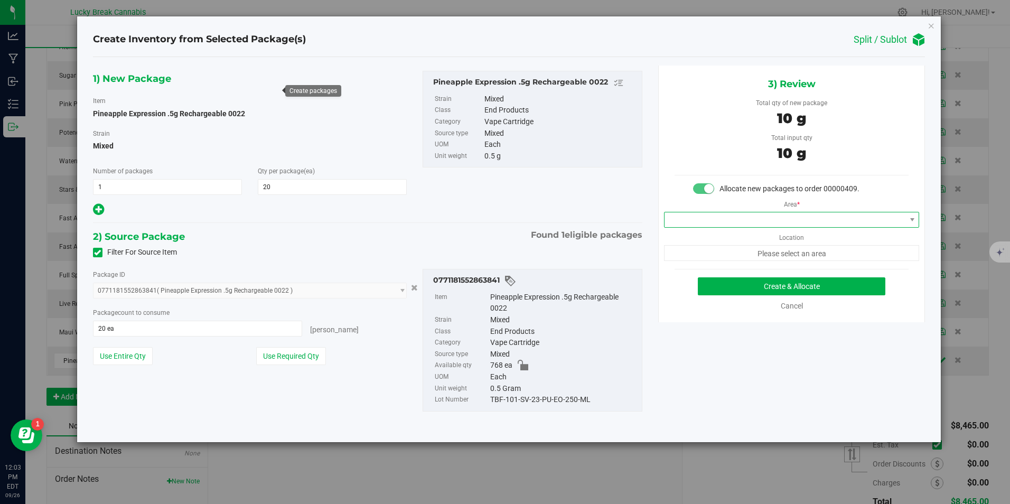
click at [748, 220] on span at bounding box center [785, 219] width 241 height 15
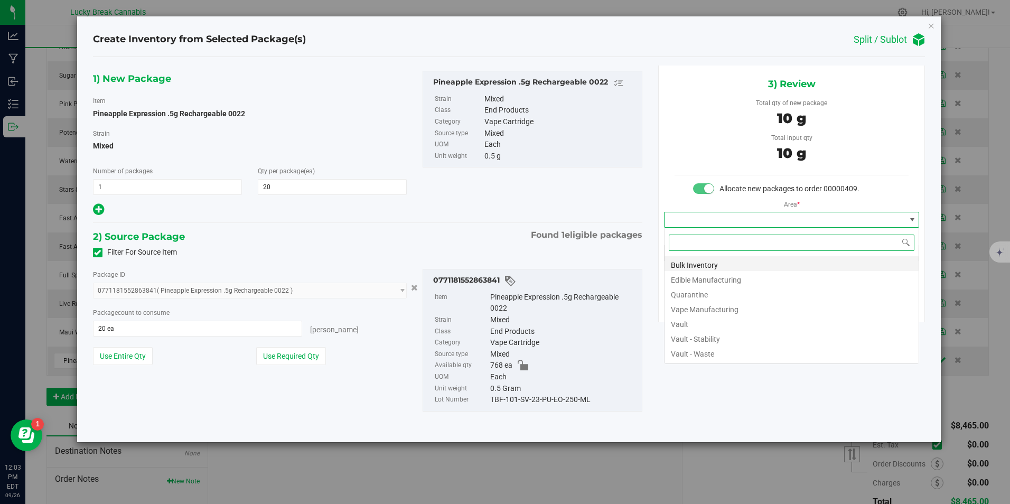
scroll to position [16, 256]
click at [688, 329] on li "Vault" at bounding box center [792, 322] width 254 height 15
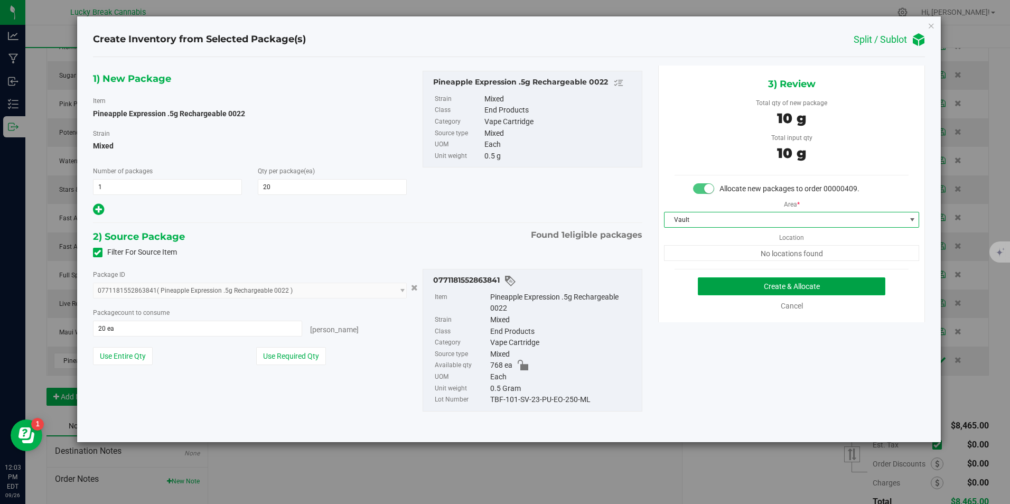
click at [741, 288] on button "Create & Allocate" at bounding box center [792, 286] width 188 height 18
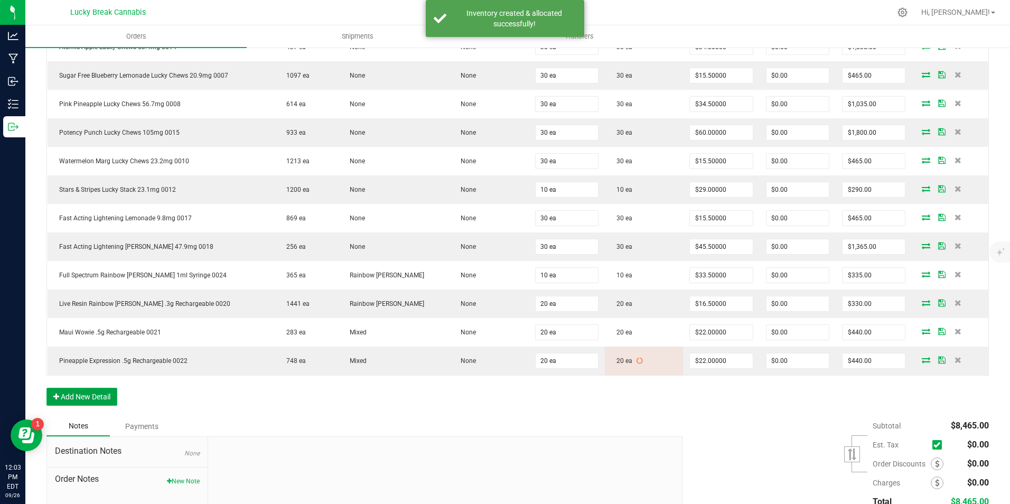
click at [94, 397] on button "Add New Detail" at bounding box center [81, 397] width 71 height 18
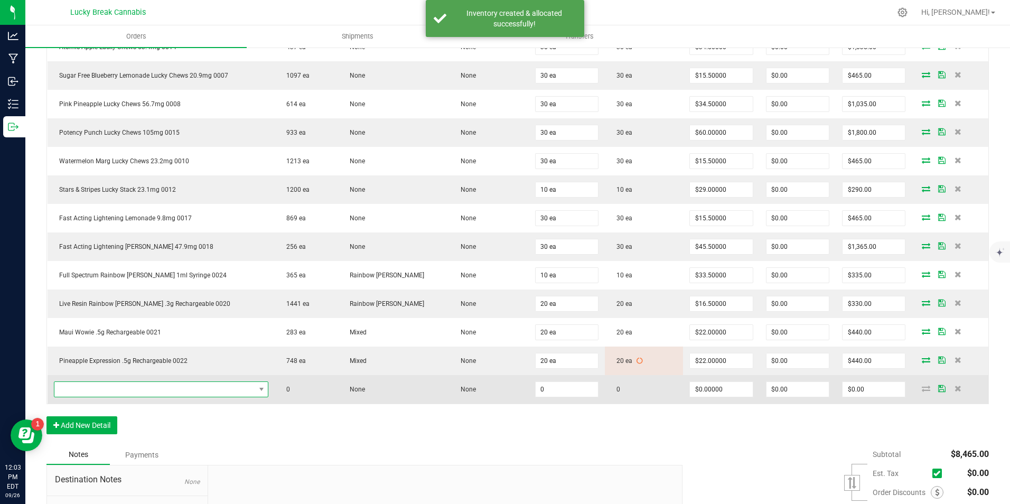
click at [115, 385] on span "NO DATA FOUND" at bounding box center [154, 389] width 201 height 15
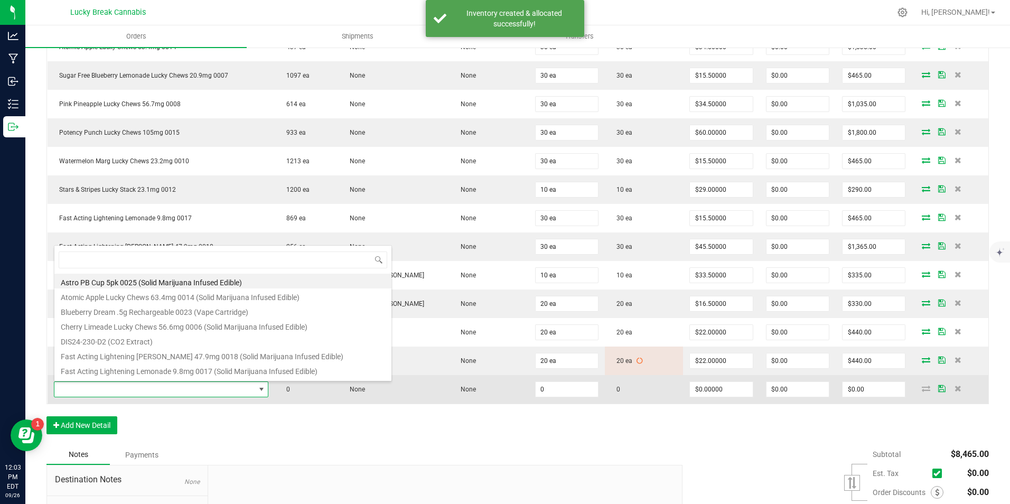
scroll to position [16, 215]
type input "0023"
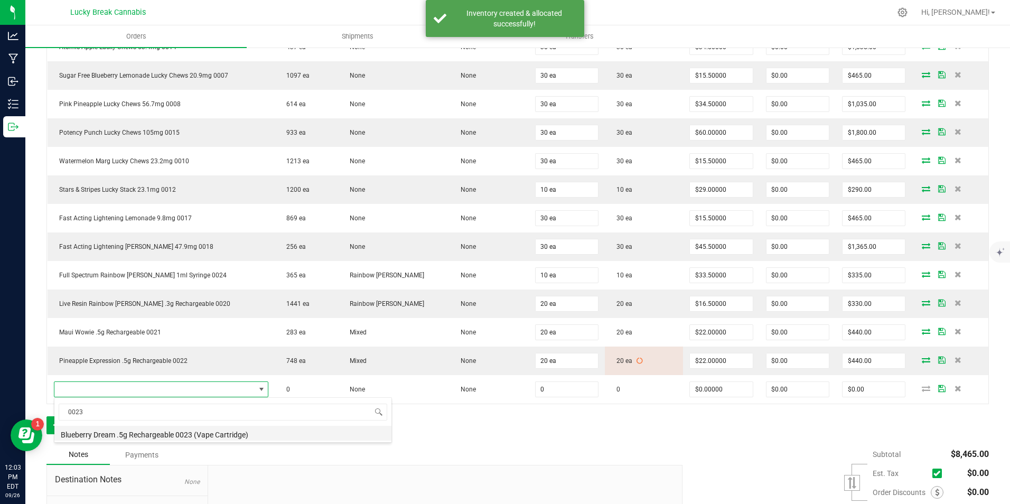
click at [126, 430] on li "Blueberry Dream .5g Rechargeable 0023 (Vape Cartridge)" at bounding box center [222, 433] width 337 height 15
type input "0 ea"
type input "$22.00000"
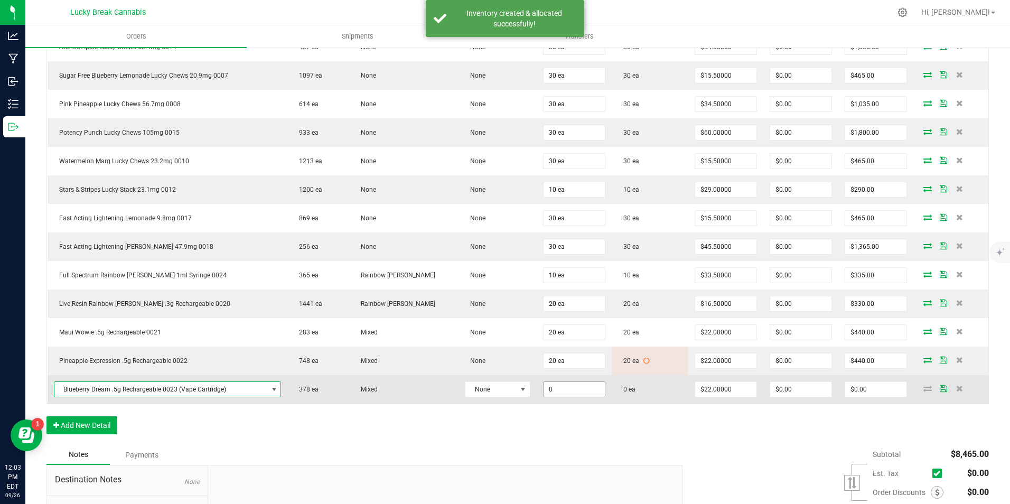
click at [553, 394] on input "0" at bounding box center [574, 389] width 61 height 15
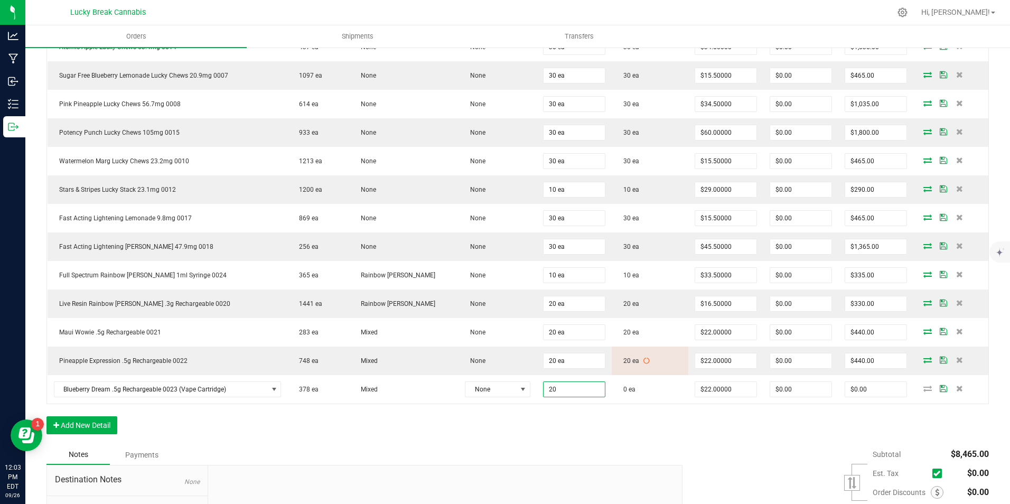
type input "20 ea"
type input "$440.00"
click at [553, 422] on div "Order Details Print All Labels Item Sellable Strain Lot Number Qty Ordered Qty …" at bounding box center [517, 215] width 943 height 459
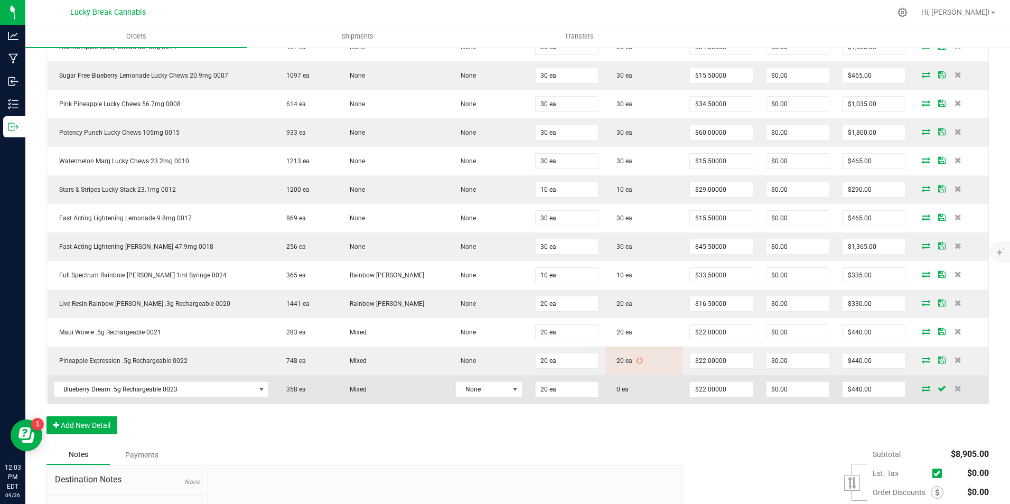
click at [922, 389] on icon at bounding box center [926, 388] width 8 height 6
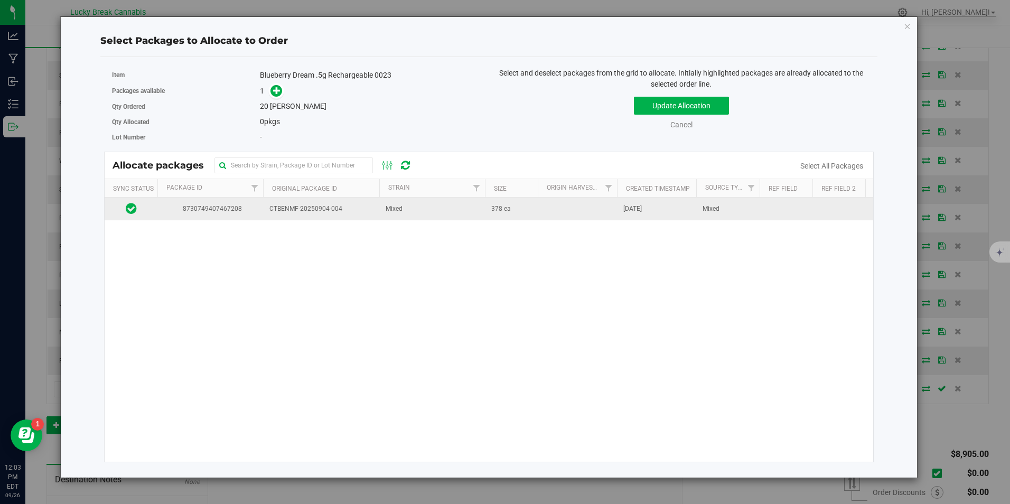
click at [342, 215] on td "CTBENMF-20250904-004" at bounding box center [321, 209] width 116 height 23
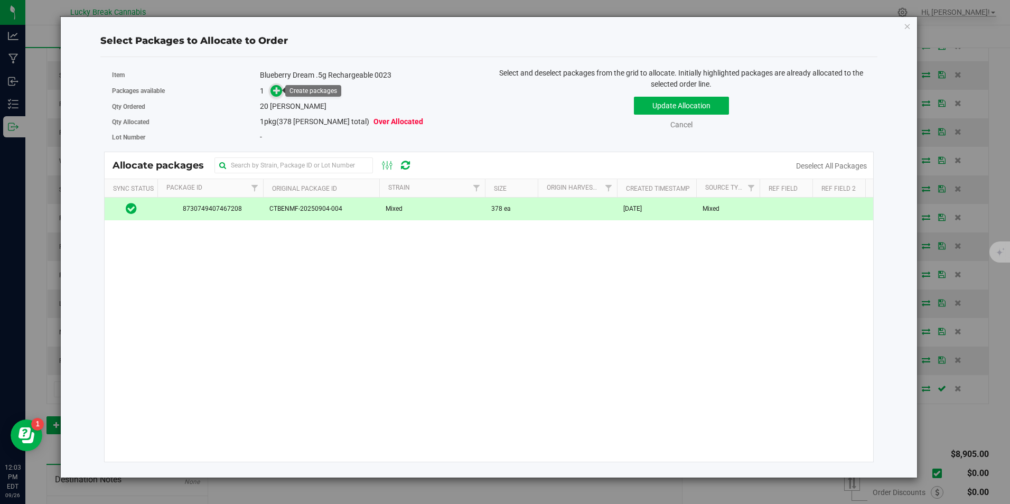
click at [272, 91] on span at bounding box center [277, 91] width 12 height 12
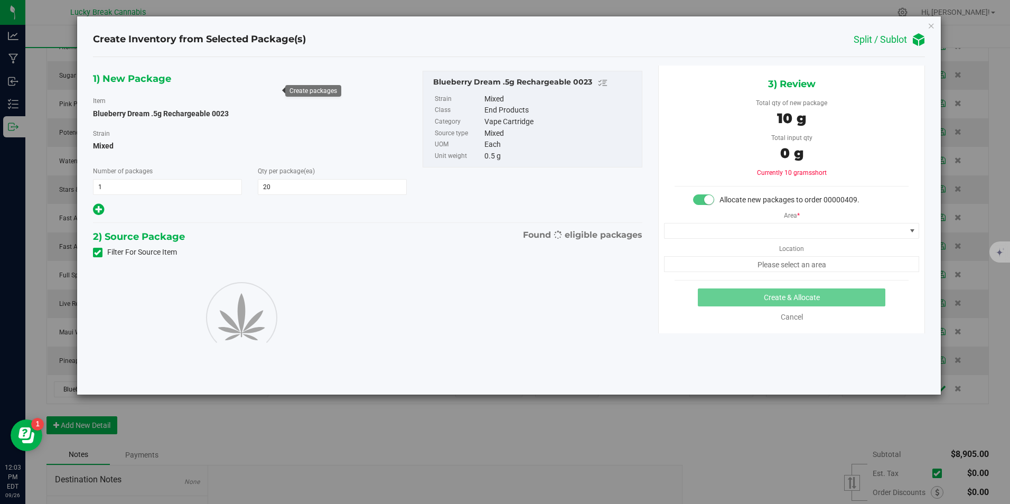
type input "20"
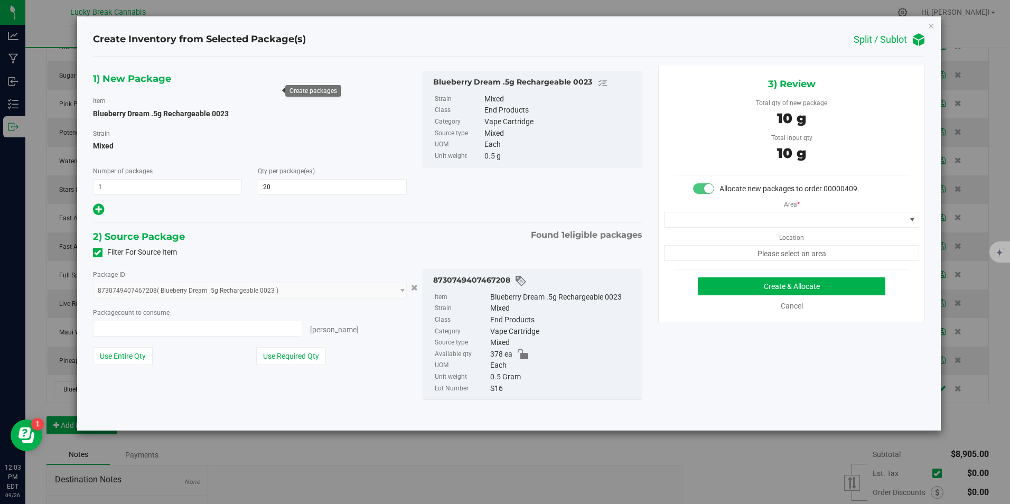
type input "20 ea"
click at [738, 228] on div "Area * Location Please select an area" at bounding box center [792, 227] width 266 height 67
click at [739, 220] on span at bounding box center [785, 219] width 241 height 15
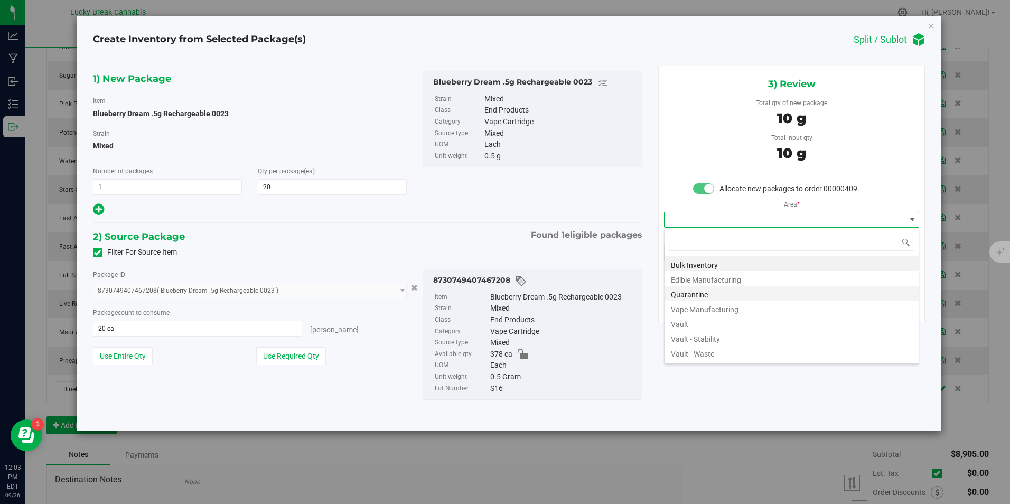
scroll to position [16, 256]
click at [699, 321] on li "Vault" at bounding box center [792, 322] width 254 height 15
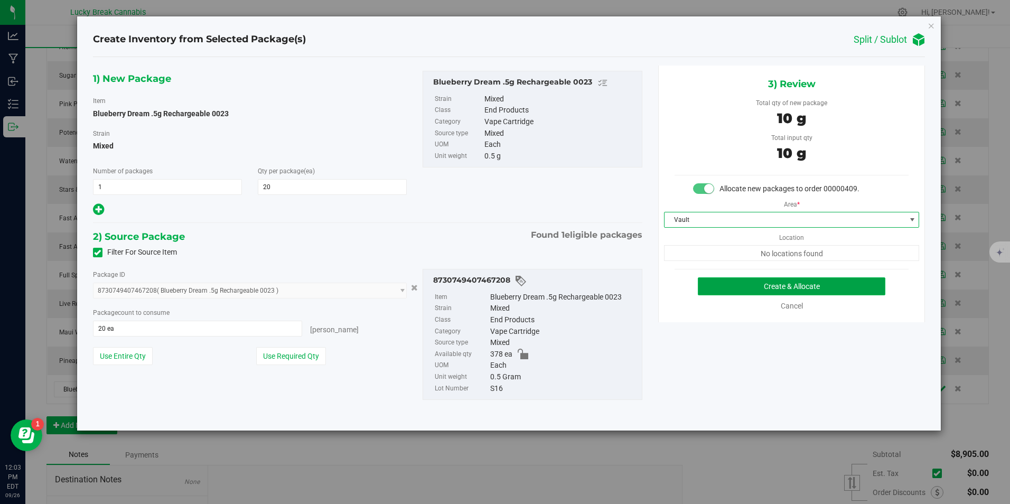
click at [742, 286] on button "Create & Allocate" at bounding box center [792, 286] width 188 height 18
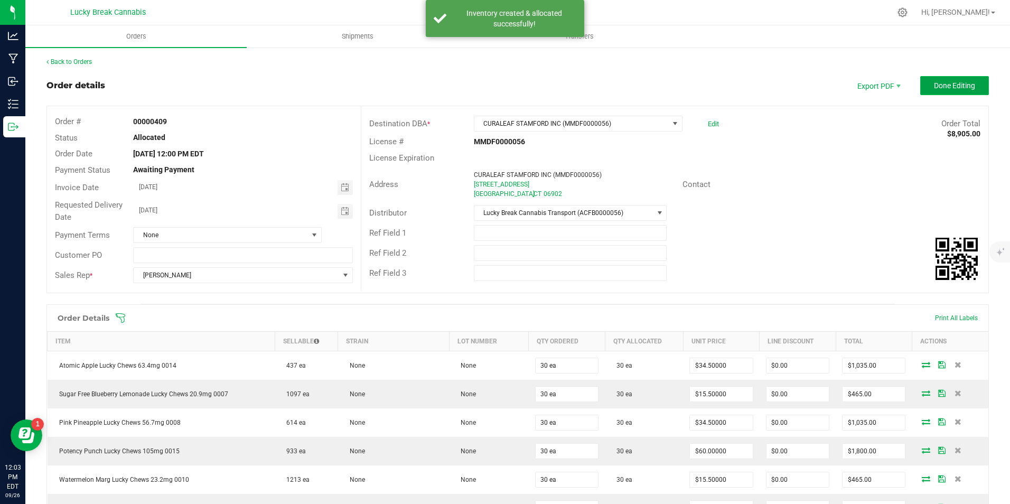
click at [950, 88] on span "Done Editing" at bounding box center [954, 85] width 41 height 8
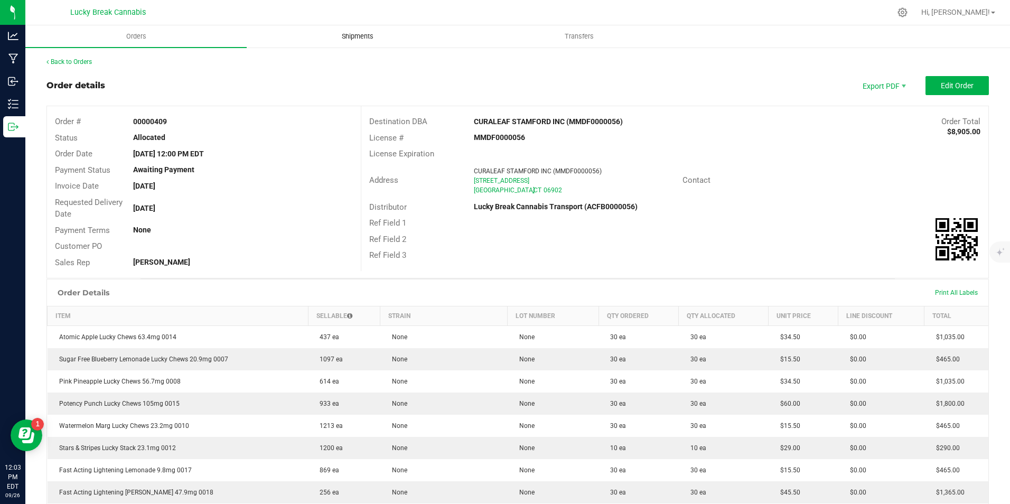
click at [364, 38] on span "Shipments" at bounding box center [358, 37] width 60 height 10
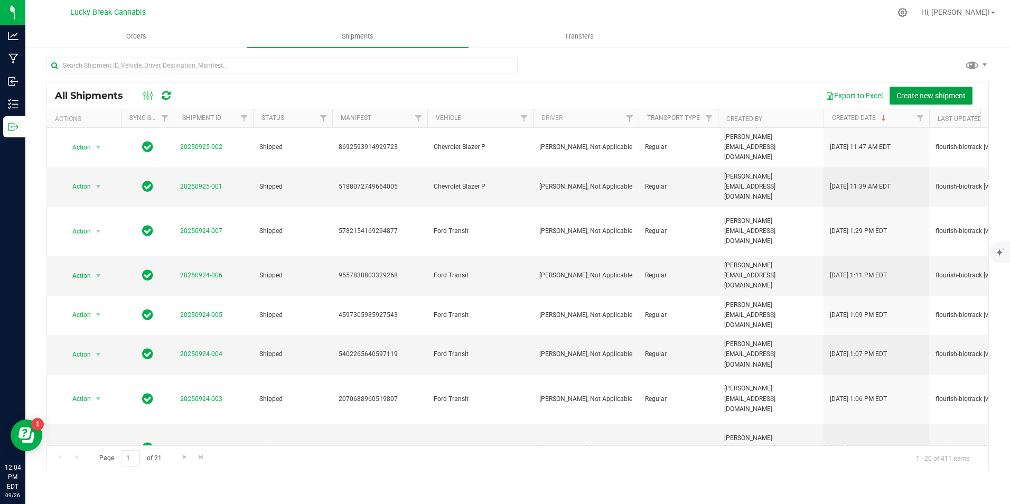
click at [911, 87] on button "Create new shipment" at bounding box center [931, 96] width 83 height 18
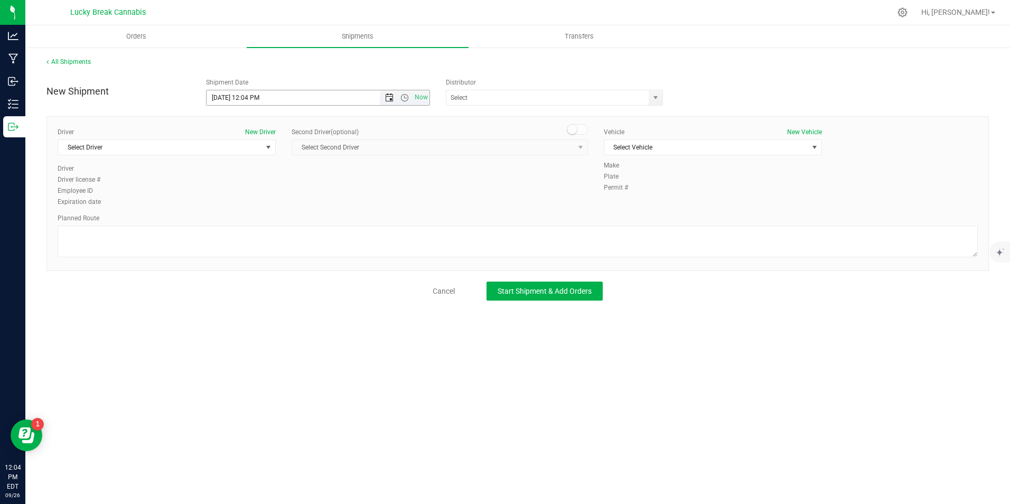
click at [392, 97] on span "Open the date view" at bounding box center [389, 98] width 8 height 8
click at [230, 222] on link "29" at bounding box center [231, 221] width 15 height 16
click at [392, 97] on span "Open the date view" at bounding box center [389, 98] width 8 height 8
click at [406, 96] on span "Open the time view" at bounding box center [405, 98] width 8 height 8
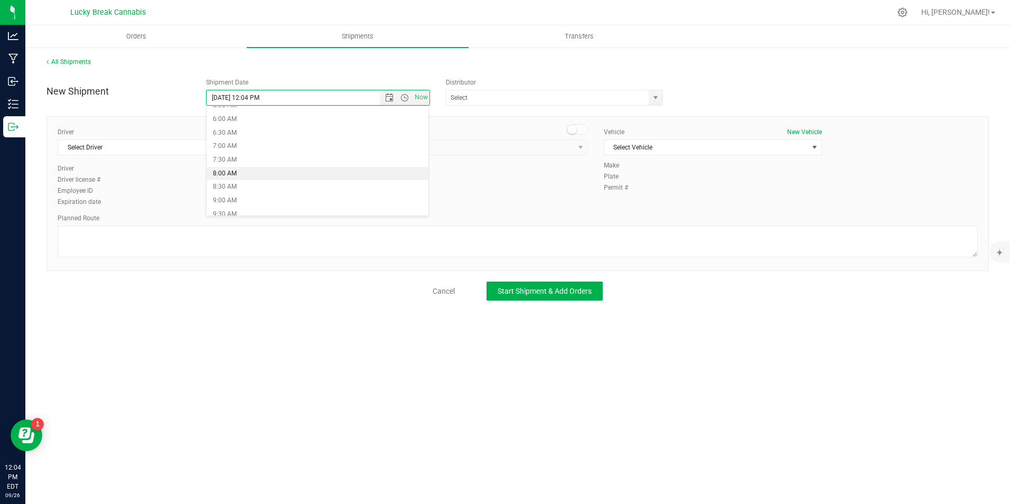
click at [248, 173] on li "8:00 AM" at bounding box center [318, 174] width 222 height 14
type input "9/29/2025 8:00 AM"
click at [658, 96] on span "select" at bounding box center [655, 98] width 8 height 8
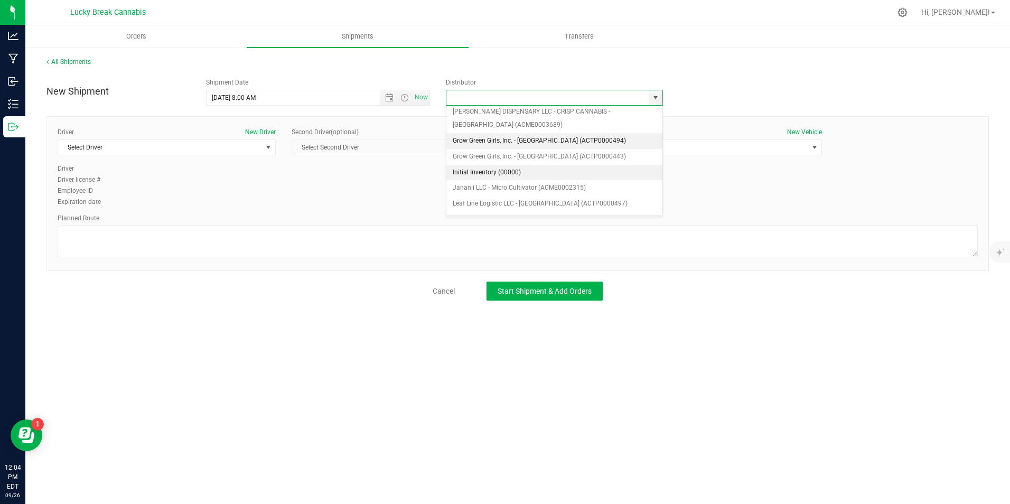
scroll to position [106, 0]
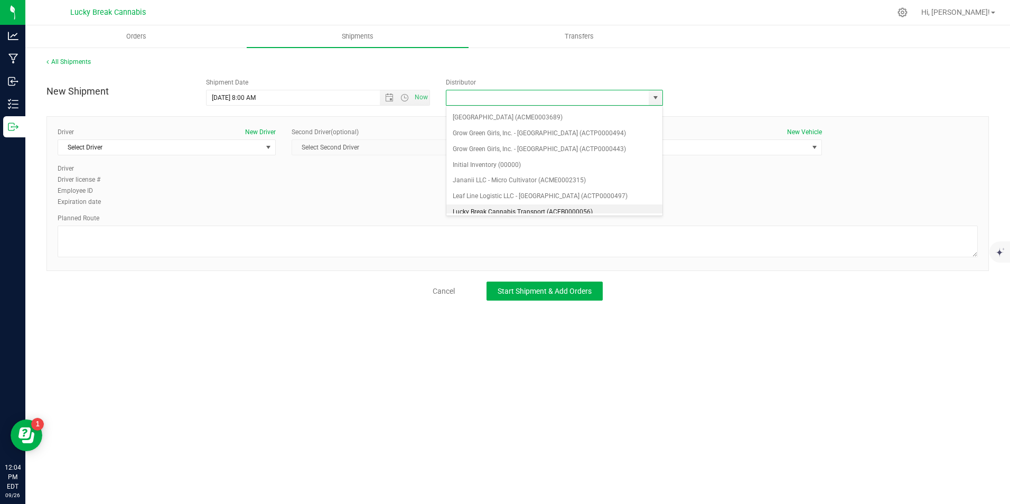
click at [505, 206] on li "Lucky Break Cannabis Transport (ACFB0000056)" at bounding box center [554, 212] width 216 height 16
type input "Lucky Break Cannabis Transport (ACFB0000056)"
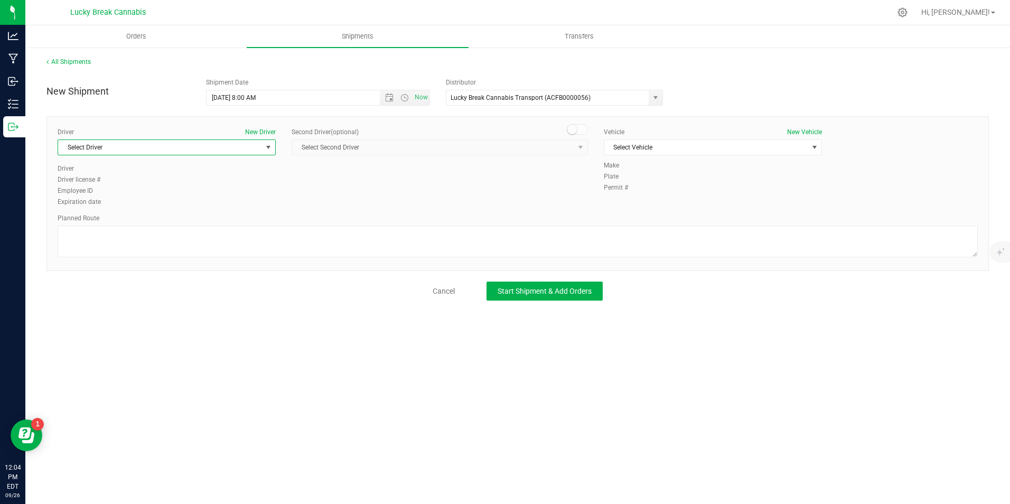
click at [258, 151] on span "Select Driver" at bounding box center [160, 147] width 204 height 15
click at [109, 266] on span "Christopher Mayle" at bounding box center [88, 270] width 48 height 14
click at [583, 133] on span at bounding box center [577, 129] width 21 height 11
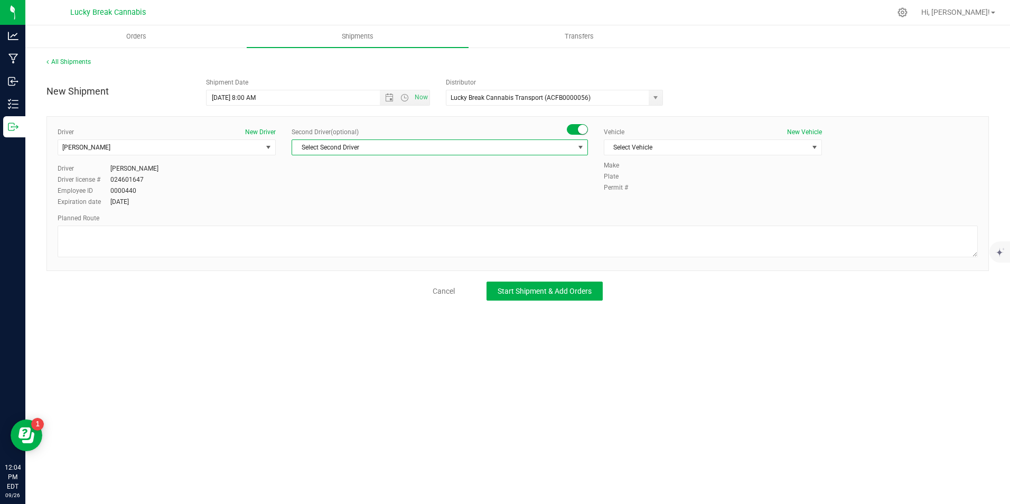
click at [573, 147] on span "Select Second Driver" at bounding box center [433, 147] width 282 height 15
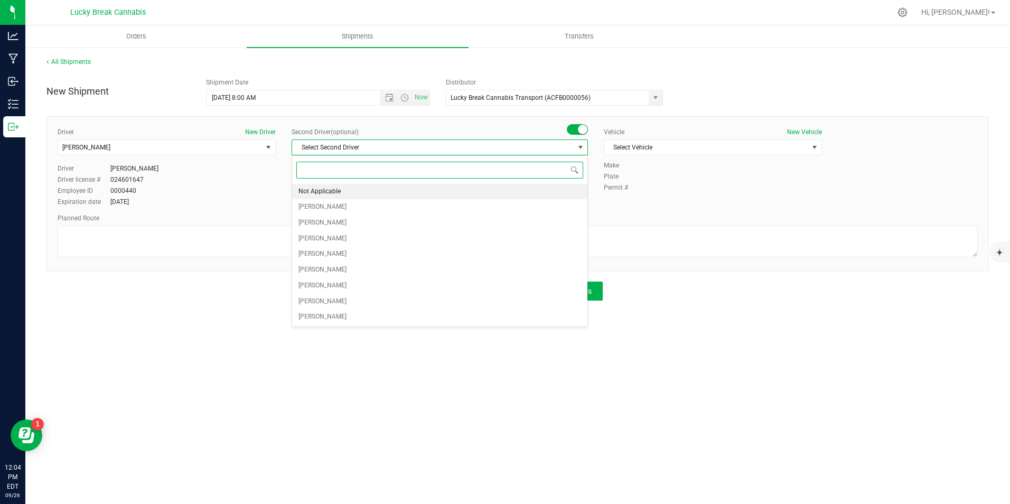
click at [329, 188] on span "Not Applicable" at bounding box center [320, 192] width 42 height 14
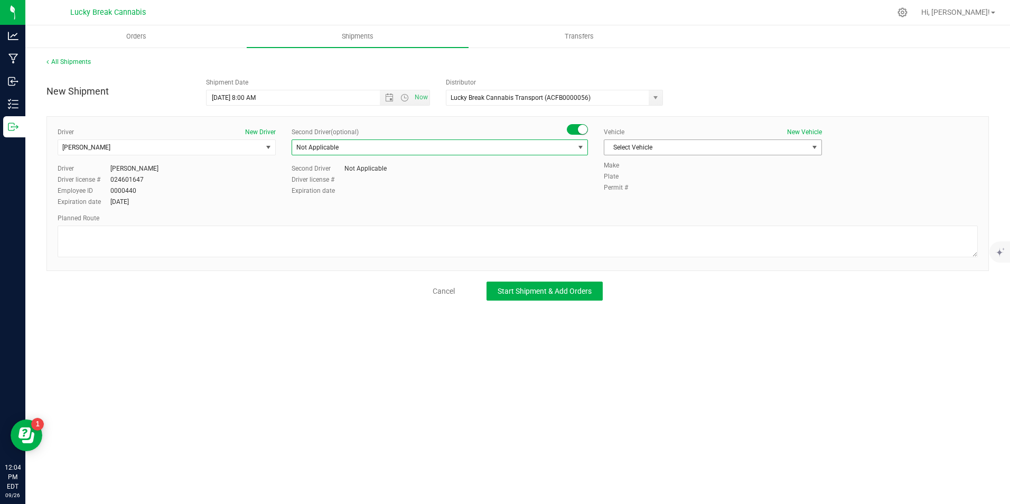
click at [697, 140] on span "Select Vehicle" at bounding box center [706, 147] width 204 height 15
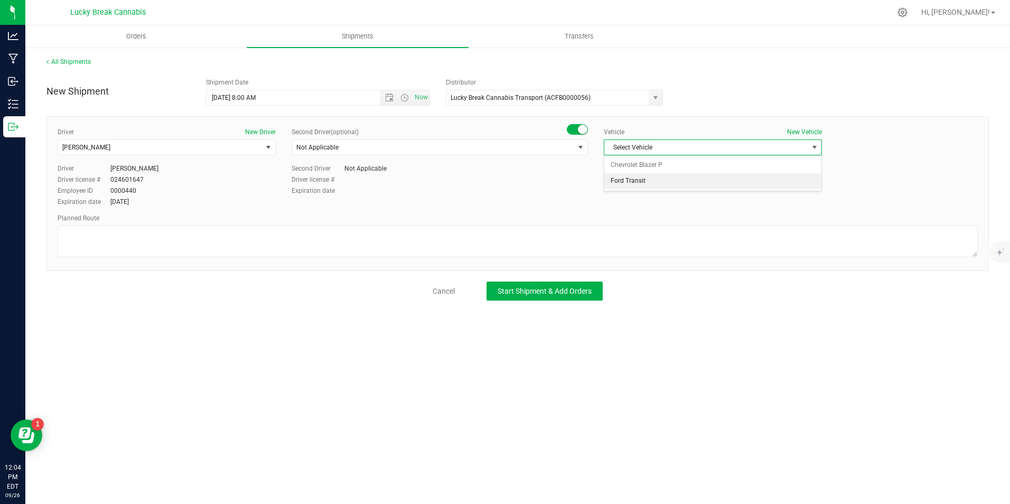
click at [662, 180] on li "Ford Transit" at bounding box center [712, 181] width 217 height 16
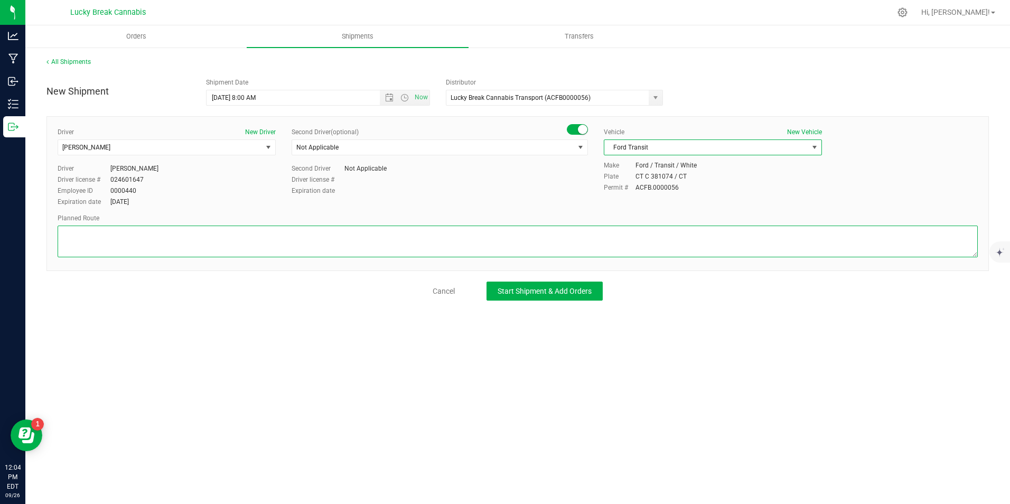
click at [308, 237] on textarea at bounding box center [518, 242] width 920 height 32
paste textarea "CT-32/Norwich New London Tpke, I-95 N/US-1 N toward Groton/Providence, Exit 86 …"
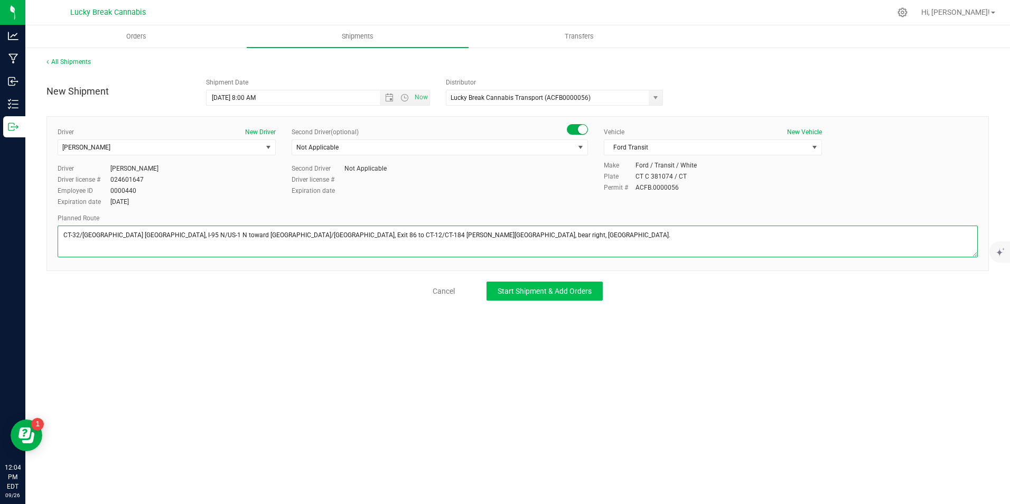
type textarea "CT-32/Norwich New London Tpke, I-95 N/US-1 N toward Groton/Providence, Exit 86 …"
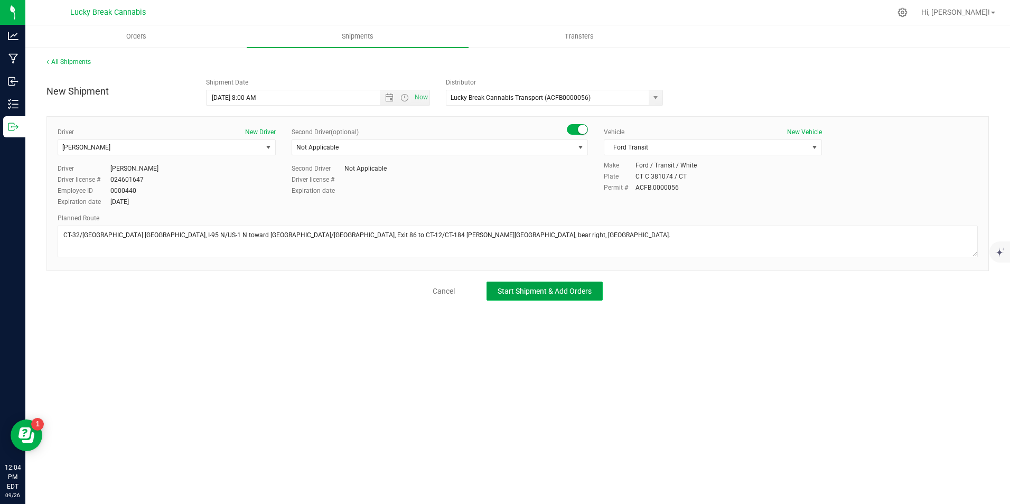
click at [515, 288] on span "Start Shipment & Add Orders" at bounding box center [545, 291] width 94 height 8
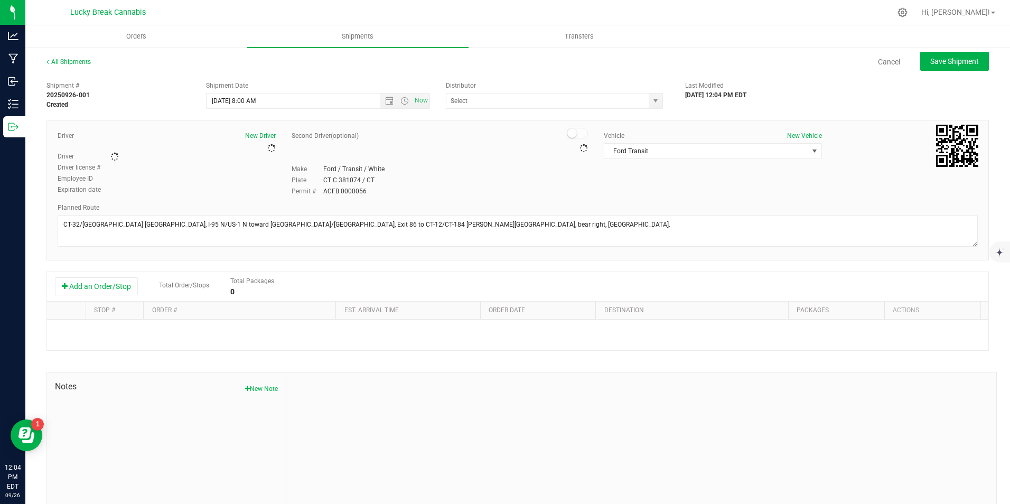
type input "Lucky Break Cannabis Transport (ACFB0000056)"
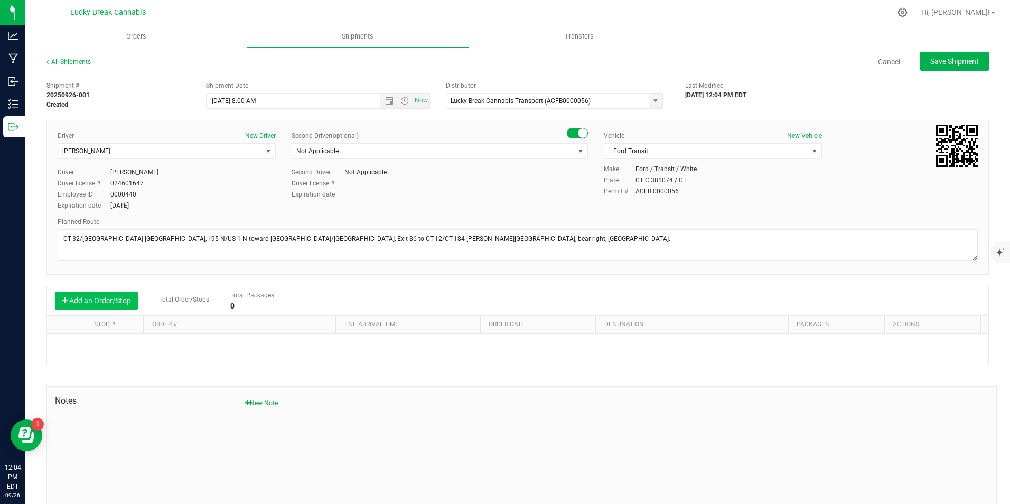
click at [105, 306] on button "Add an Order/Stop" at bounding box center [96, 301] width 83 height 18
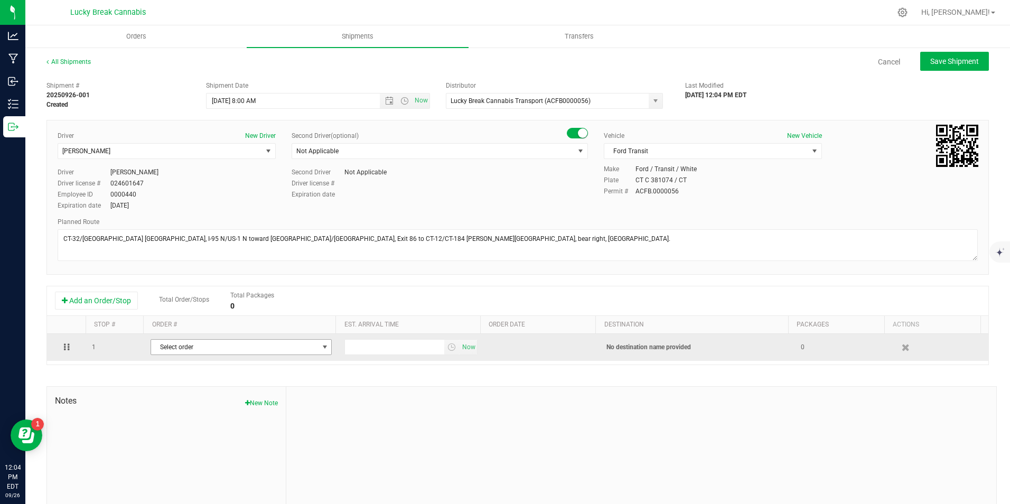
click at [193, 349] on span "Select order" at bounding box center [234, 347] width 167 height 15
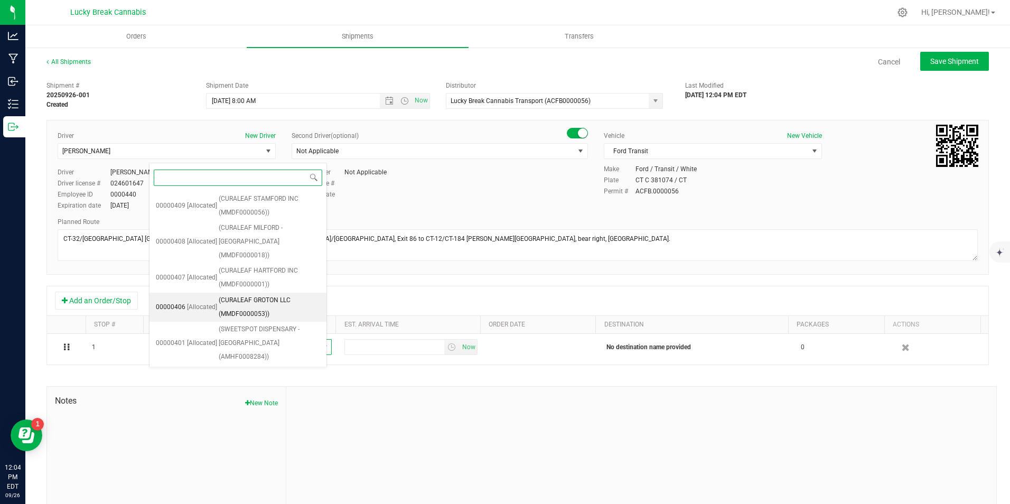
click at [260, 294] on span "(CURALEAF GROTON LLC (MMDF0000053))" at bounding box center [269, 307] width 101 height 27
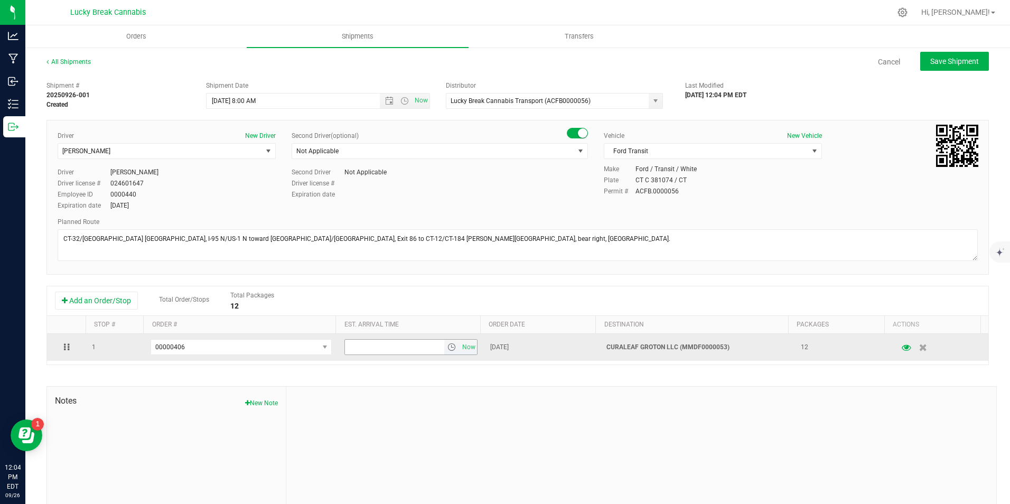
click at [448, 349] on span "select" at bounding box center [452, 347] width 8 height 8
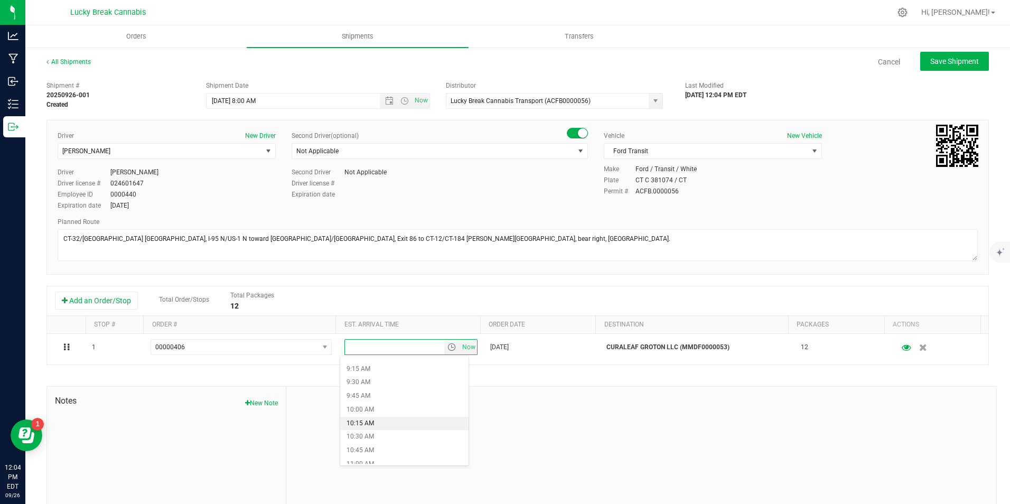
scroll to position [476, 0]
click at [372, 394] on li "9:15 AM" at bounding box center [404, 392] width 128 height 14
click at [930, 52] on button "Save Shipment" at bounding box center [954, 61] width 69 height 19
type input "9/29/2025 12:00 PM"
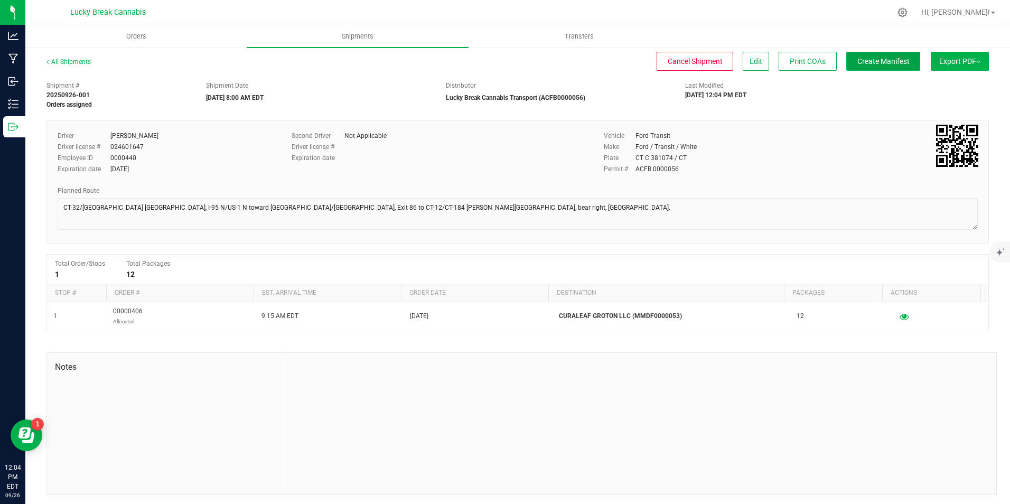
click at [858, 62] on span "Create Manifest" at bounding box center [884, 61] width 52 height 8
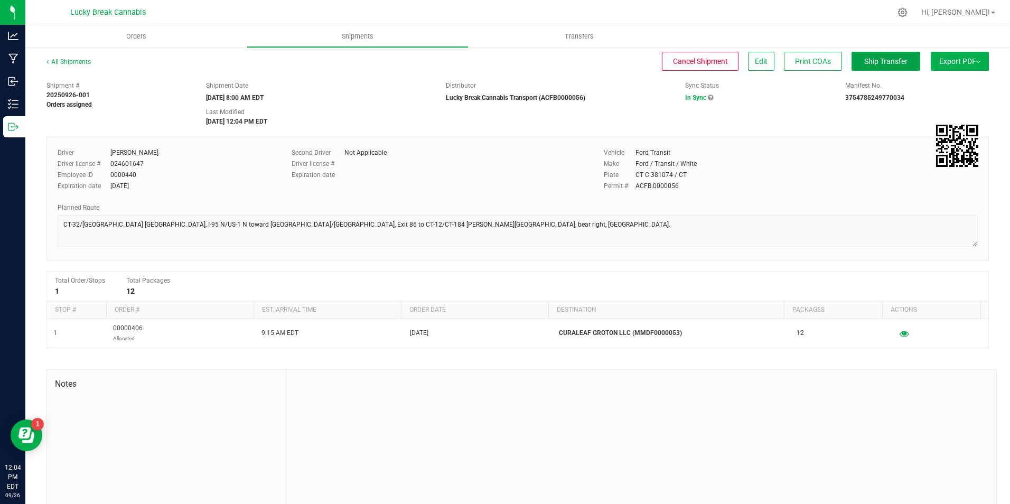
click at [873, 61] on span "Ship Transfer" at bounding box center [885, 61] width 43 height 8
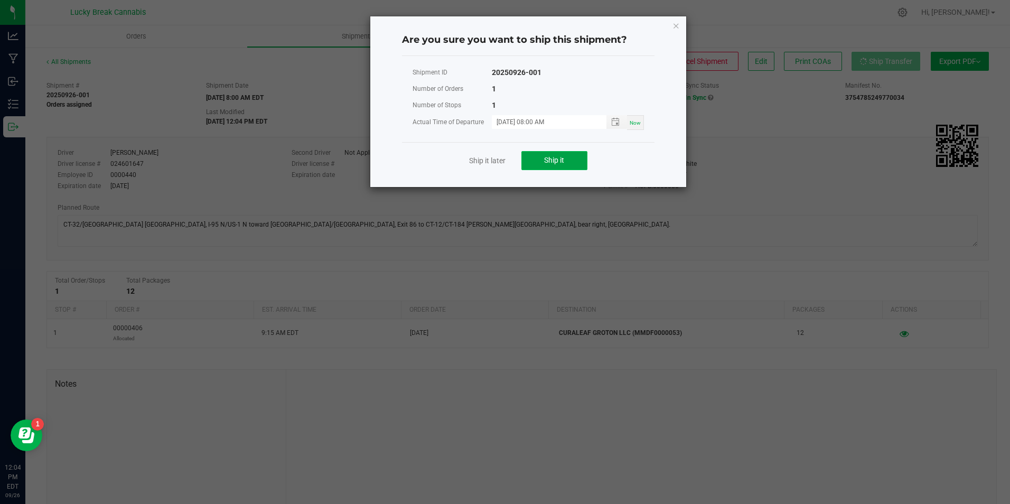
click at [559, 159] on span "Ship it" at bounding box center [554, 160] width 20 height 8
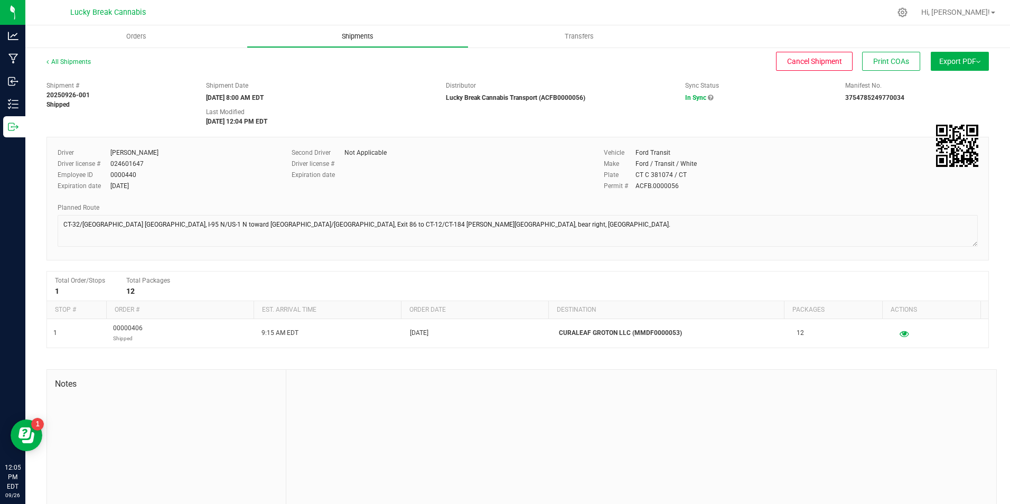
click at [371, 40] on span "Shipments" at bounding box center [358, 37] width 60 height 10
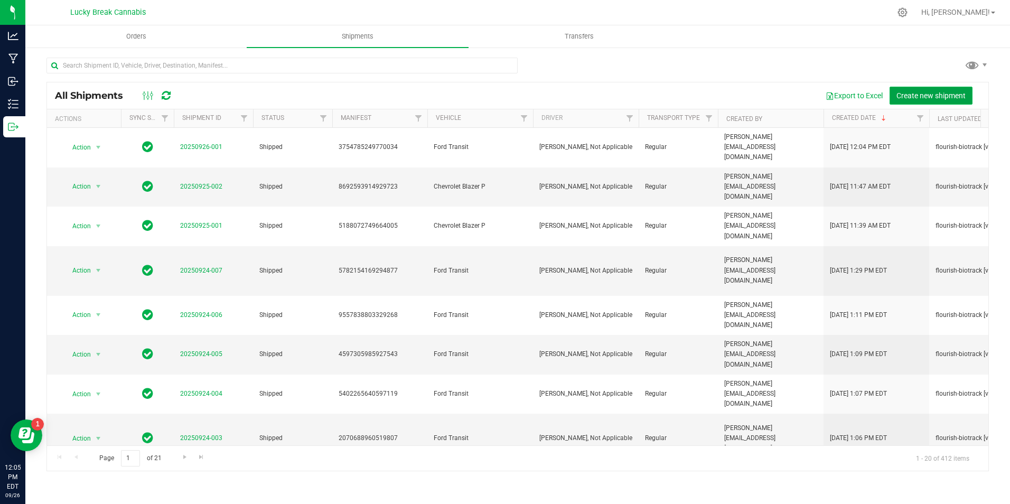
click at [904, 95] on span "Create new shipment" at bounding box center [931, 95] width 69 height 8
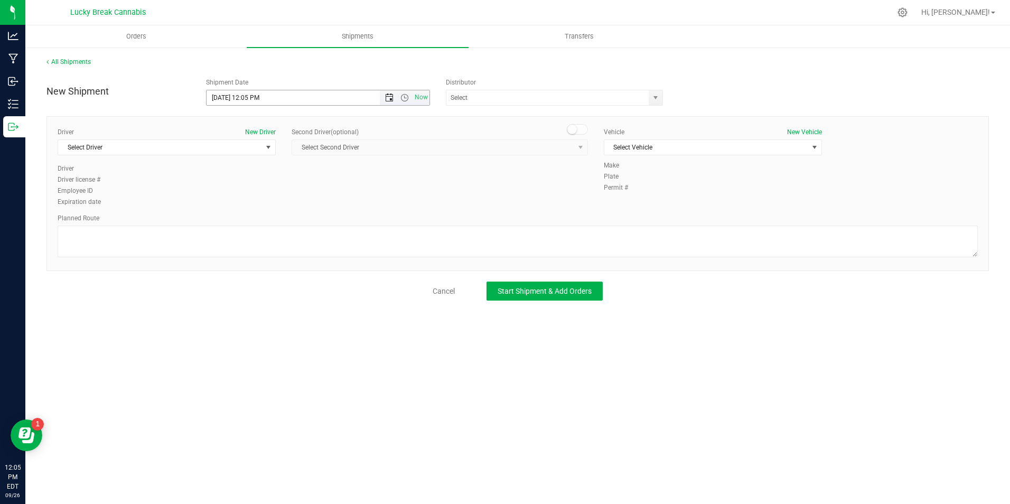
click at [388, 97] on span "Open the date view" at bounding box center [389, 98] width 8 height 8
click at [234, 219] on link "29" at bounding box center [231, 221] width 15 height 16
click at [404, 98] on span "Open the time view" at bounding box center [405, 98] width 8 height 8
click at [247, 164] on li "9:30 AM" at bounding box center [318, 162] width 222 height 14
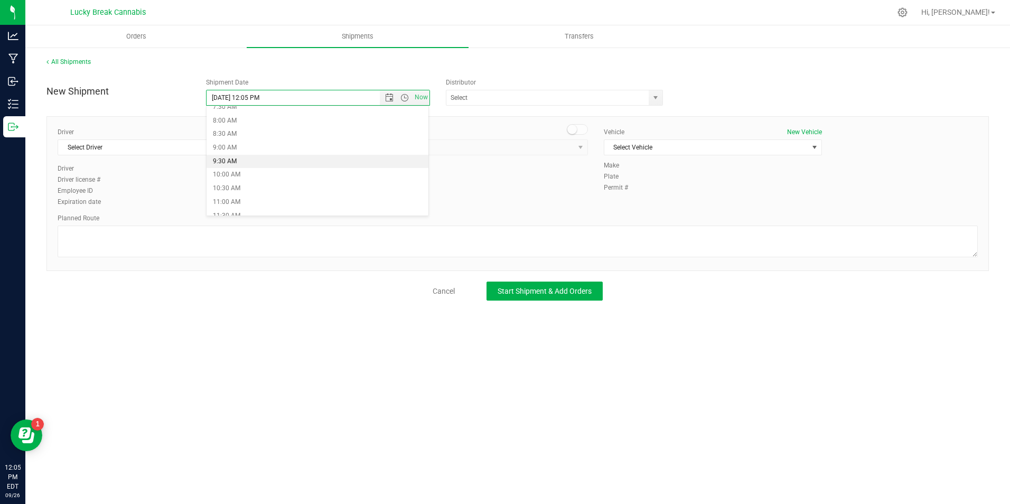
type input "9/29/2025 9:30 AM"
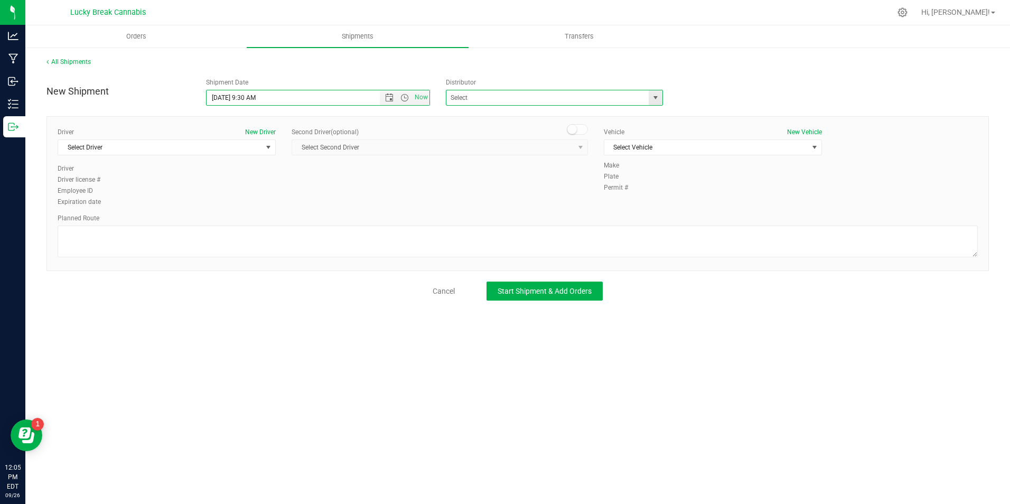
click at [663, 96] on span at bounding box center [554, 98] width 217 height 16
click at [658, 96] on span "select" at bounding box center [655, 98] width 8 height 8
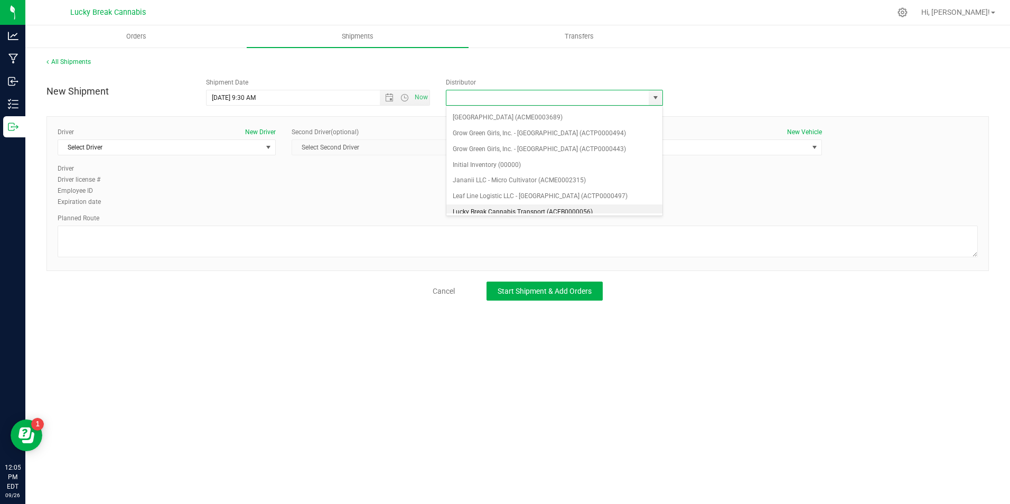
click at [496, 209] on li "Lucky Break Cannabis Transport (ACFB0000056)" at bounding box center [554, 212] width 216 height 16
type input "Lucky Break Cannabis Transport (ACFB0000056)"
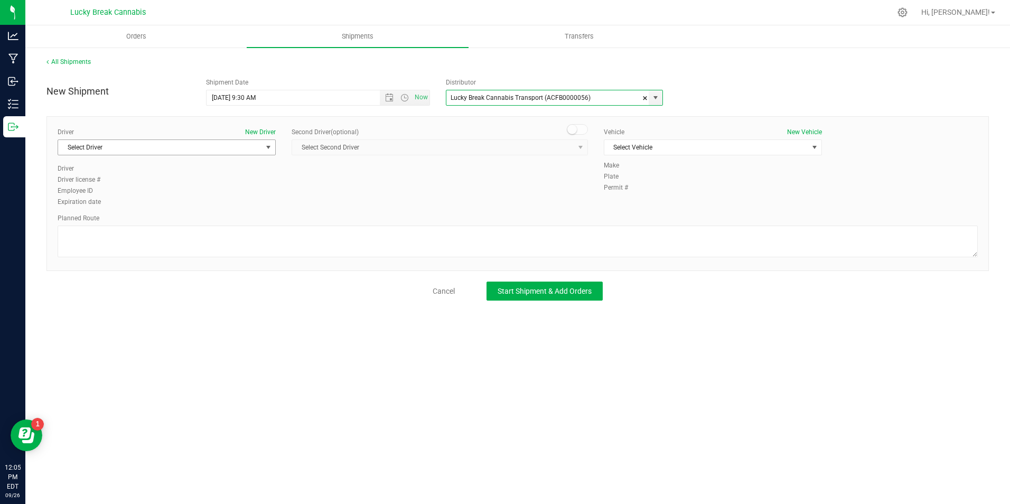
click at [259, 150] on span "Select Driver" at bounding box center [160, 147] width 204 height 15
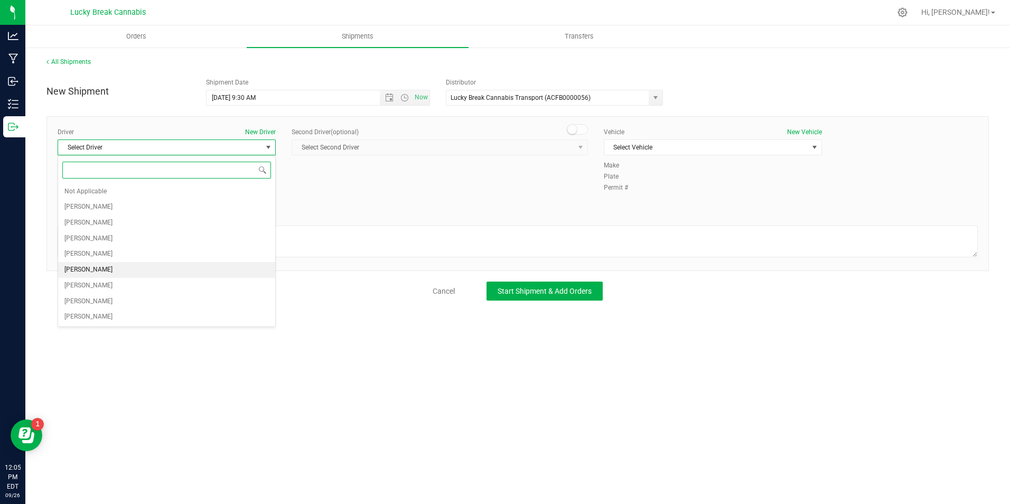
click at [161, 266] on li "Christopher Mayle" at bounding box center [166, 270] width 217 height 16
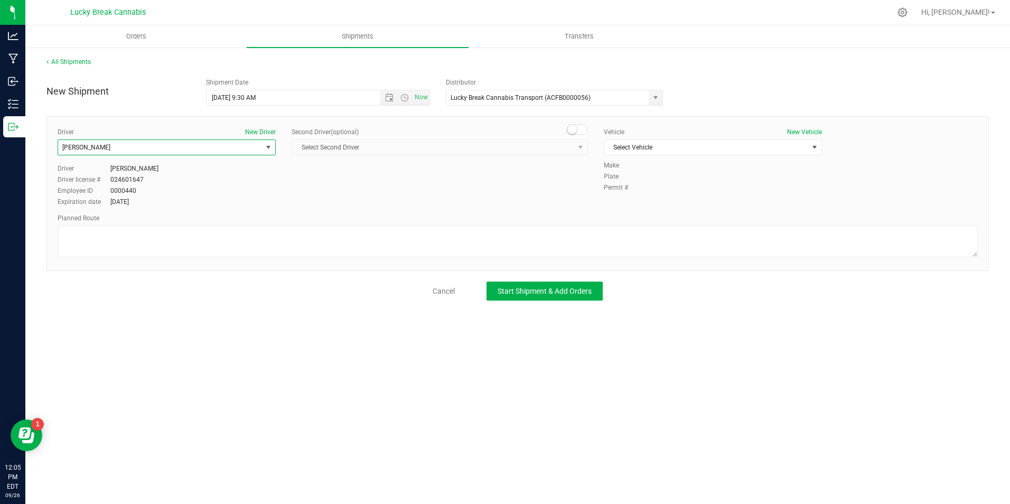
click at [583, 131] on span at bounding box center [577, 129] width 21 height 11
click at [576, 147] on span "select" at bounding box center [580, 147] width 13 height 15
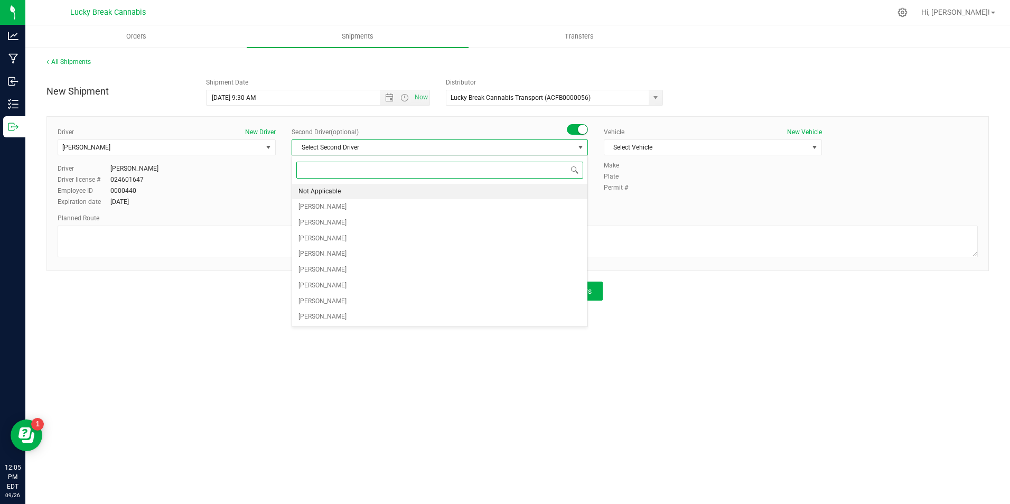
click at [363, 188] on li "Not Applicable" at bounding box center [439, 192] width 295 height 16
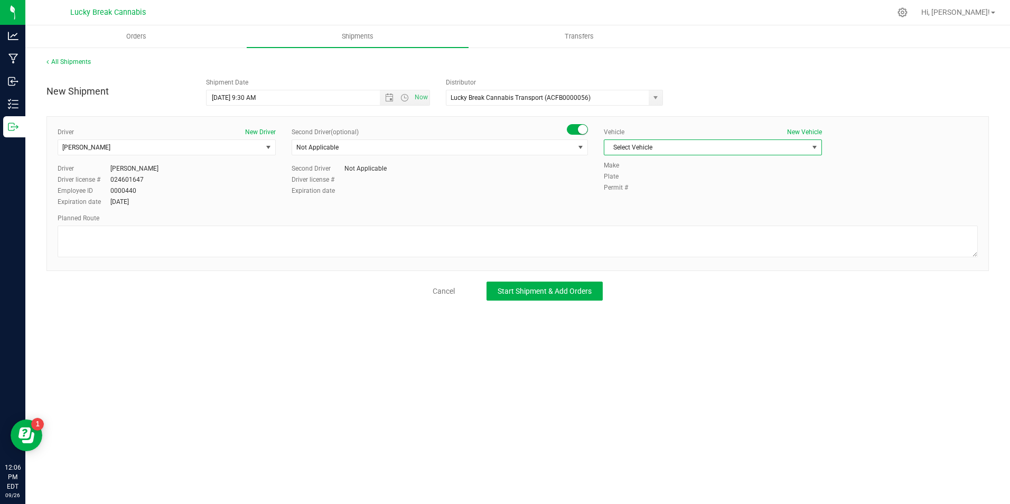
click at [705, 139] on span "Select Vehicle" at bounding box center [713, 147] width 218 height 16
click at [695, 178] on li "Ford Transit" at bounding box center [712, 181] width 217 height 16
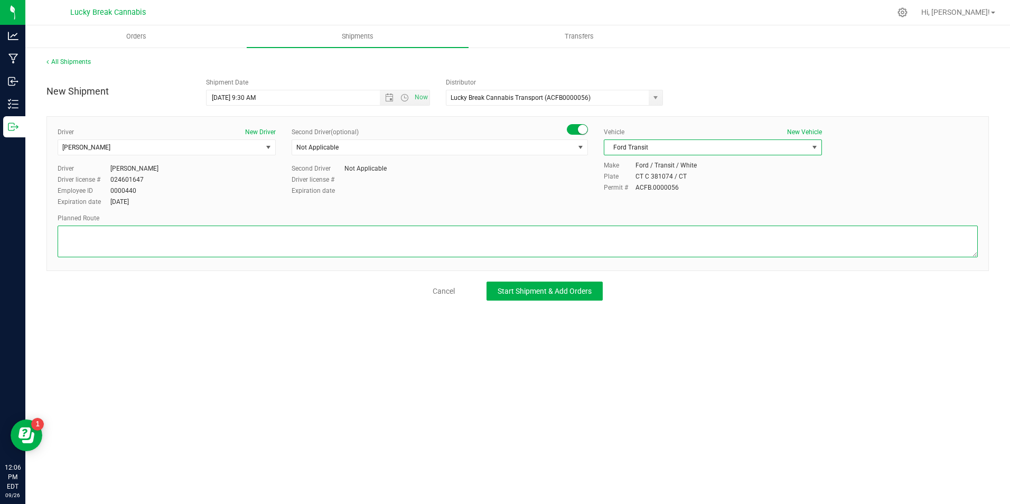
click at [688, 246] on textarea at bounding box center [518, 242] width 920 height 32
click at [387, 240] on textarea at bounding box center [518, 242] width 920 height 32
paste textarea "CT-83 to I-84W, Exit 62&60 to US-44 to Buckland St."
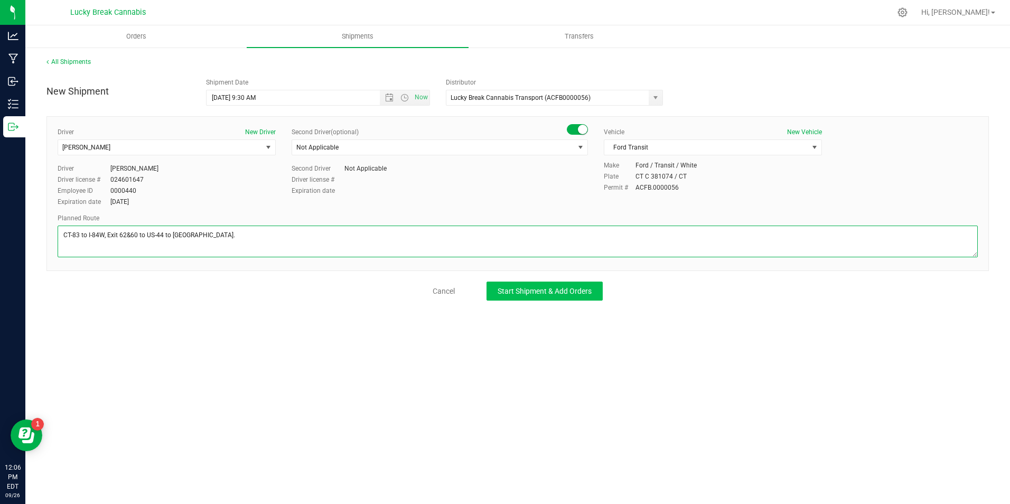
type textarea "CT-83 to I-84W, Exit 62&60 to US-44 to Buckland St."
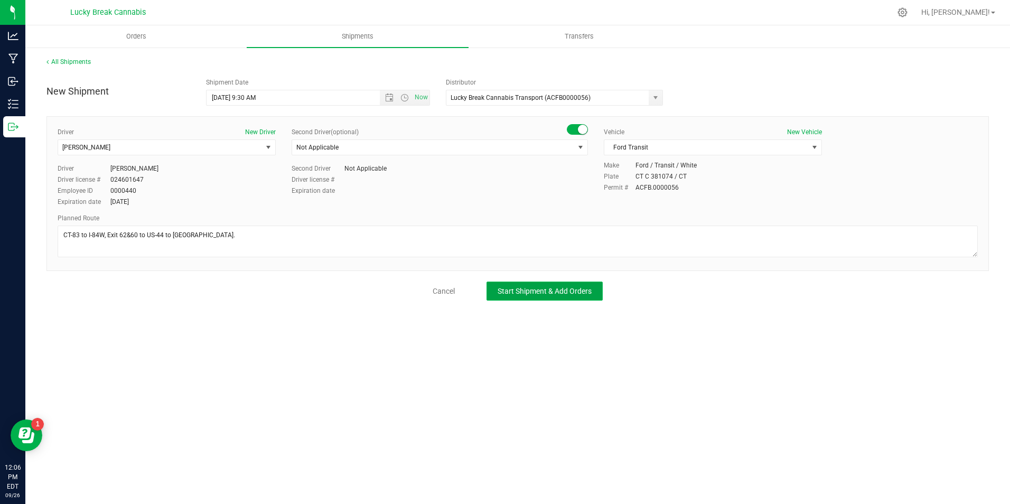
click at [534, 294] on span "Start Shipment & Add Orders" at bounding box center [545, 291] width 94 height 8
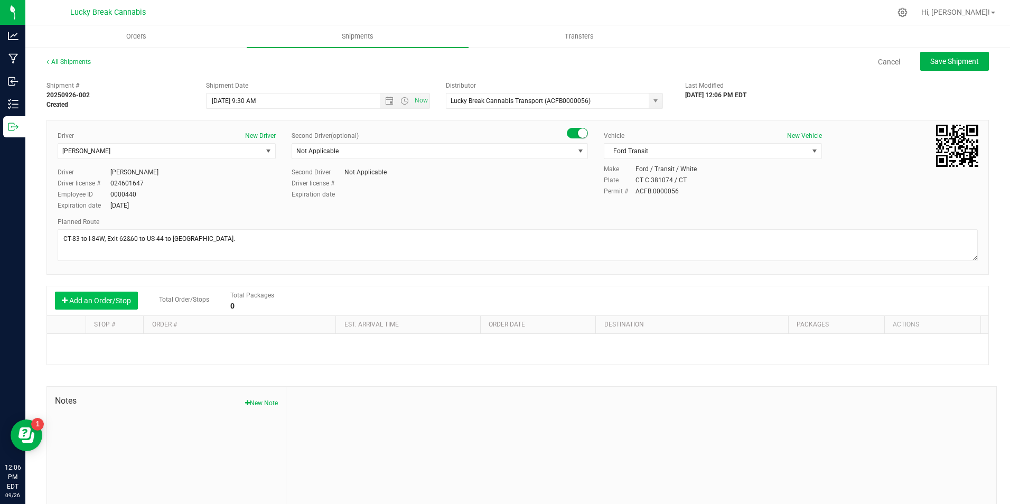
click at [96, 303] on button "Add an Order/Stop" at bounding box center [96, 301] width 83 height 18
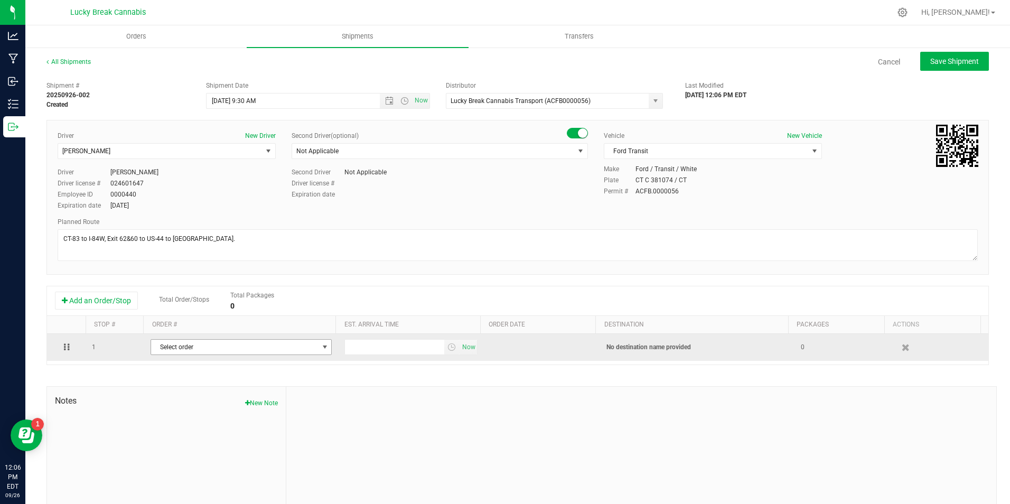
click at [194, 347] on span "Select order" at bounding box center [234, 347] width 167 height 15
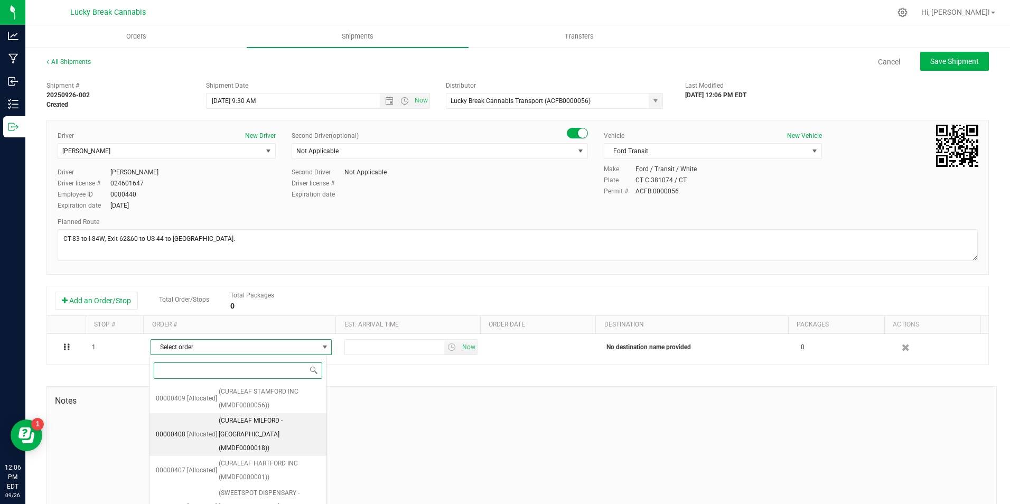
click at [282, 427] on span "(CURALEAF MILFORD - Manchester (MMDF0000018))" at bounding box center [269, 434] width 101 height 41
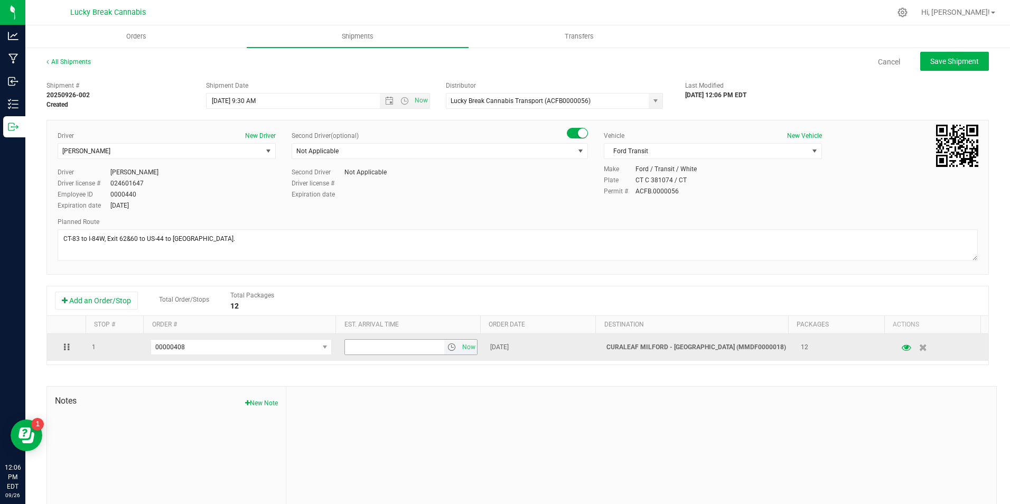
click at [448, 346] on span "select" at bounding box center [452, 347] width 8 height 8
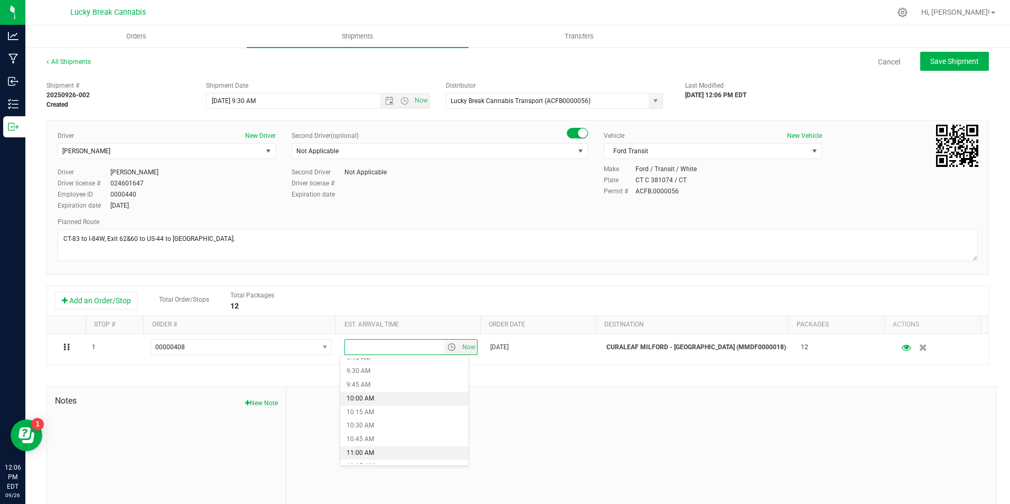
scroll to position [528, 0]
click at [379, 407] on li "10:30 AM" at bounding box center [404, 407] width 128 height 14
click at [951, 55] on button "Save Shipment" at bounding box center [954, 61] width 69 height 19
type input "9/29/2025 1:30 PM"
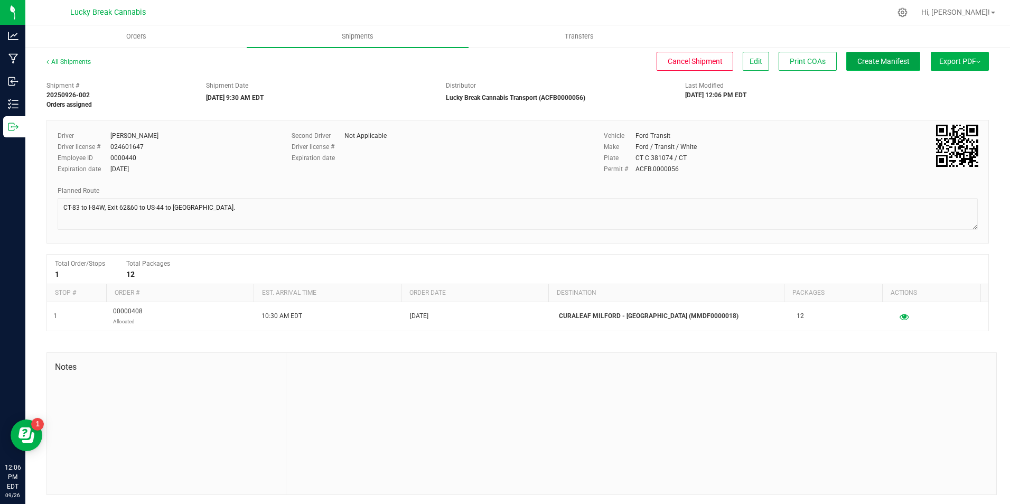
click at [897, 58] on span "Create Manifest" at bounding box center [884, 61] width 52 height 8
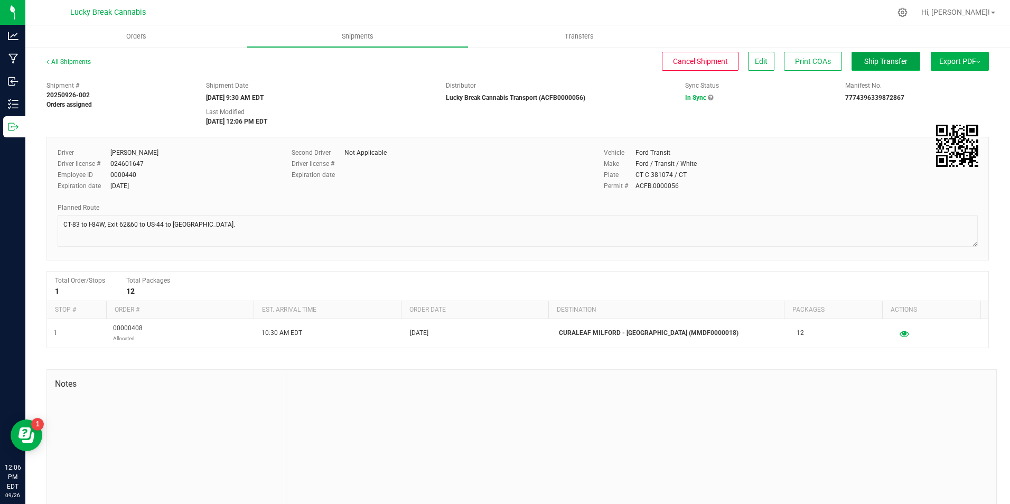
click at [869, 61] on span "Ship Transfer" at bounding box center [885, 61] width 43 height 8
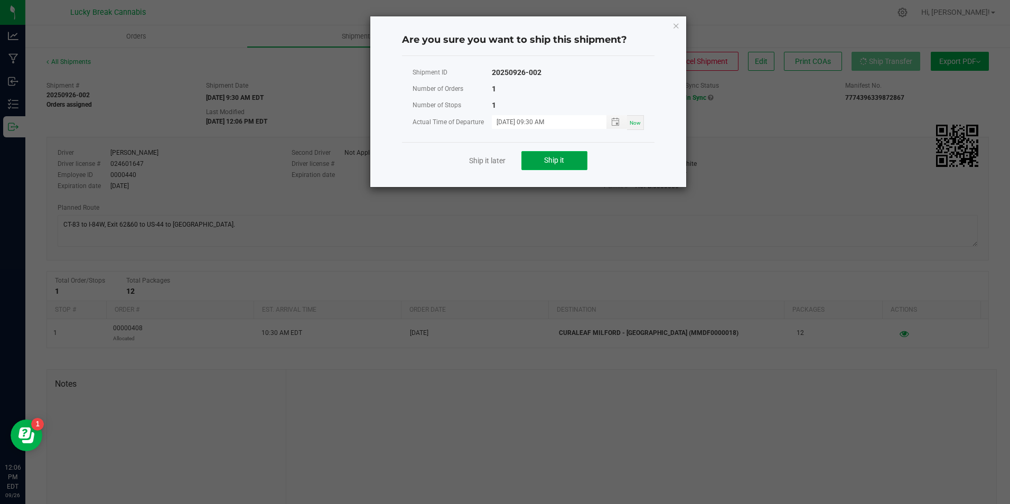
click at [566, 153] on button "Ship it" at bounding box center [555, 160] width 66 height 19
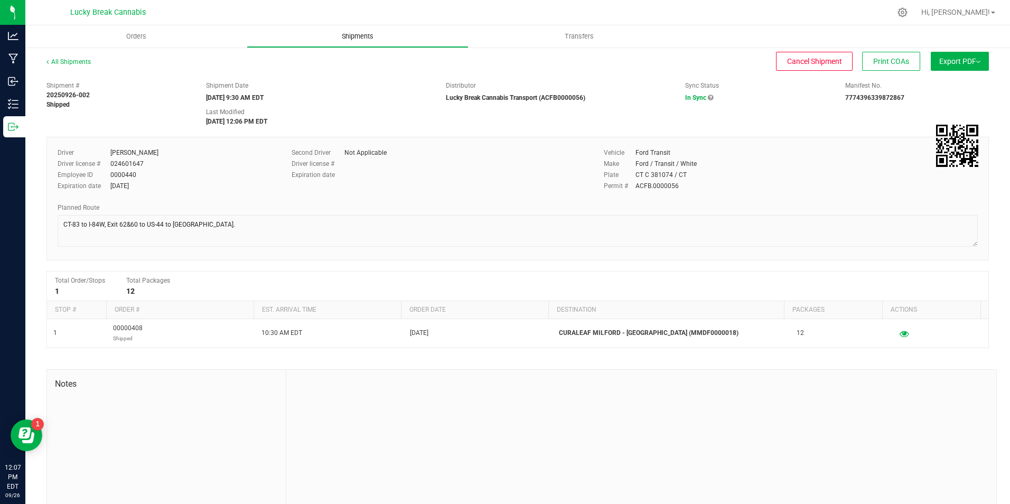
click at [360, 37] on span "Shipments" at bounding box center [358, 37] width 60 height 10
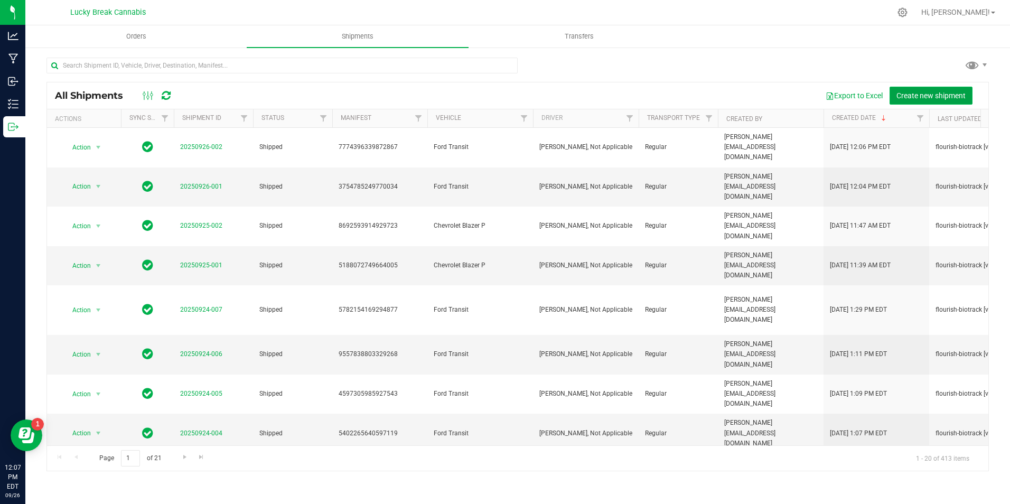
click at [930, 89] on button "Create new shipment" at bounding box center [931, 96] width 83 height 18
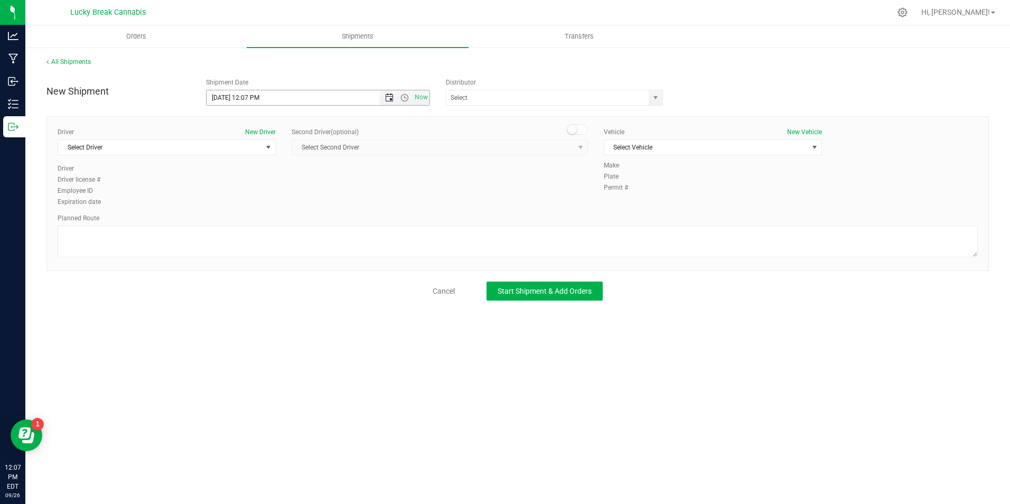
click at [391, 98] on span "Open the date view" at bounding box center [389, 98] width 8 height 8
click at [235, 219] on link "29" at bounding box center [231, 221] width 15 height 16
click at [405, 98] on span "Open the time view" at bounding box center [405, 98] width 8 height 8
click at [258, 199] on li "11:00 AM" at bounding box center [318, 202] width 222 height 14
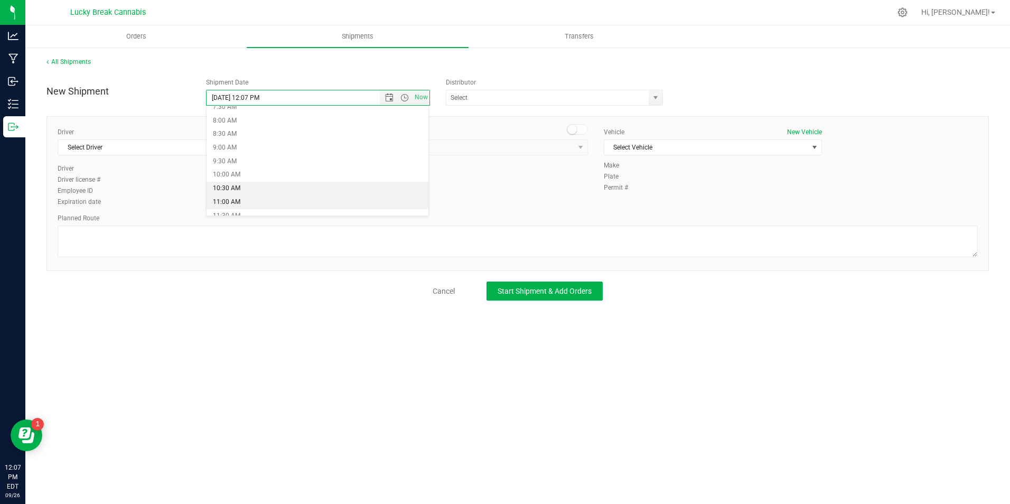
type input "9/29/2025 11:00 AM"
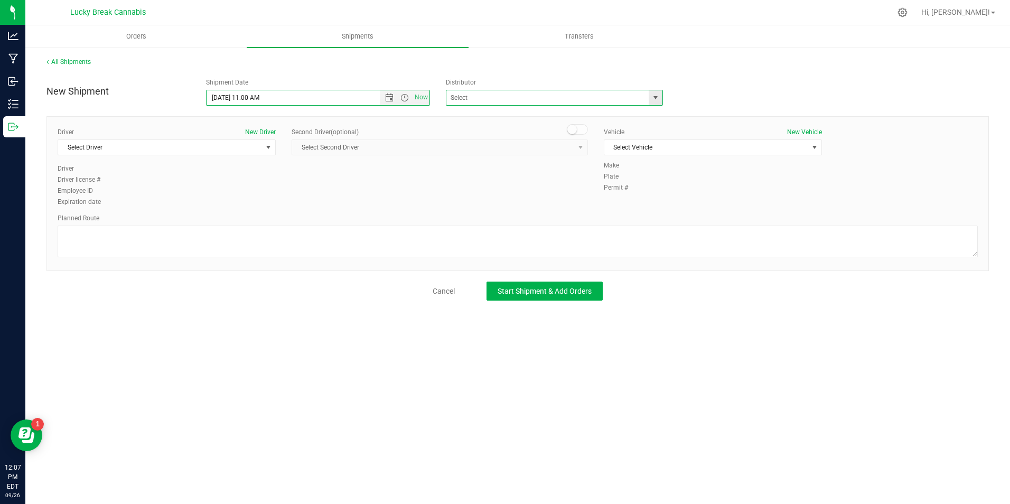
click at [647, 96] on span at bounding box center [554, 98] width 217 height 16
click at [654, 97] on span "select" at bounding box center [655, 98] width 8 height 8
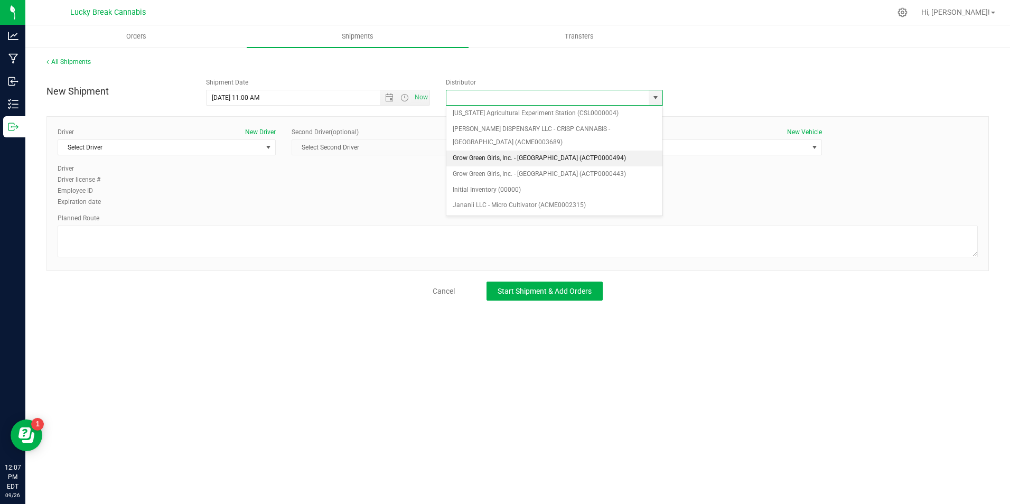
scroll to position [106, 0]
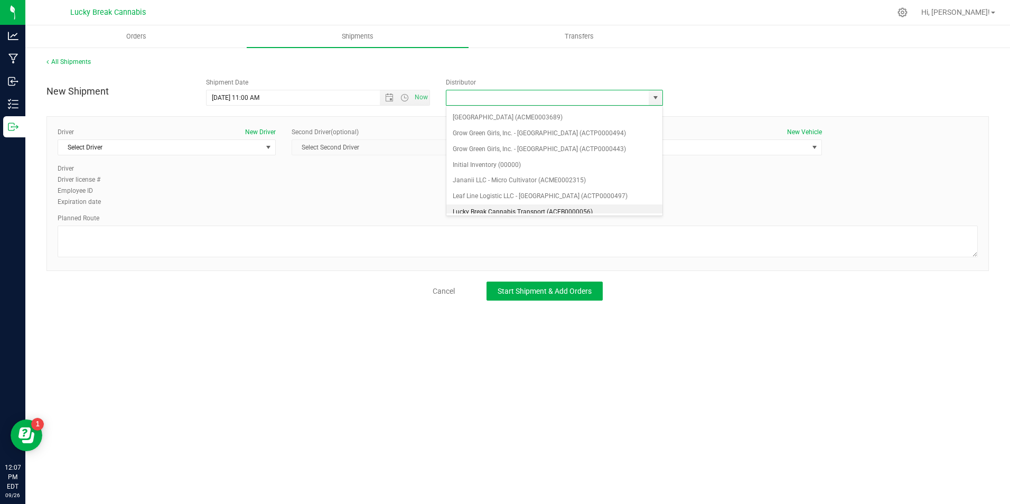
click at [510, 210] on li "Lucky Break Cannabis Transport (ACFB0000056)" at bounding box center [554, 212] width 216 height 16
type input "Lucky Break Cannabis Transport (ACFB0000056)"
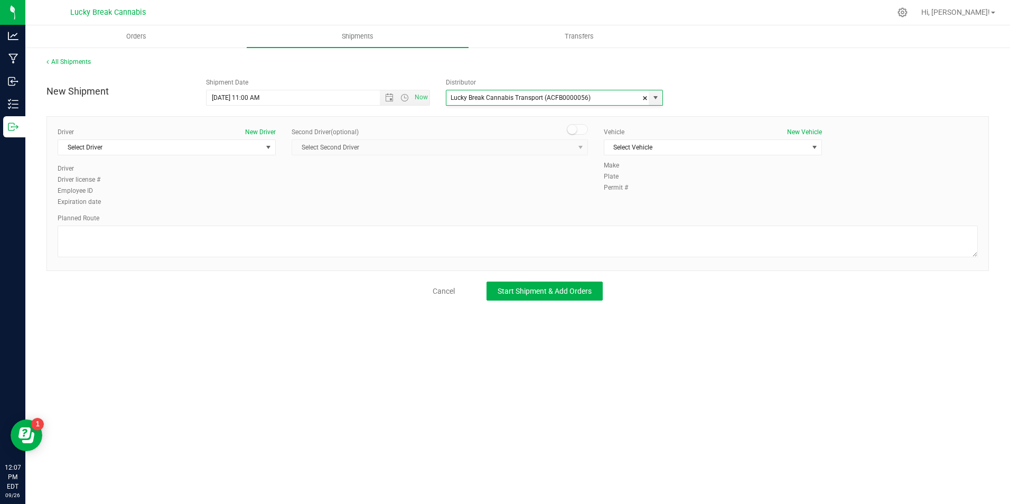
scroll to position [112, 0]
click at [262, 147] on span "select" at bounding box center [268, 147] width 13 height 15
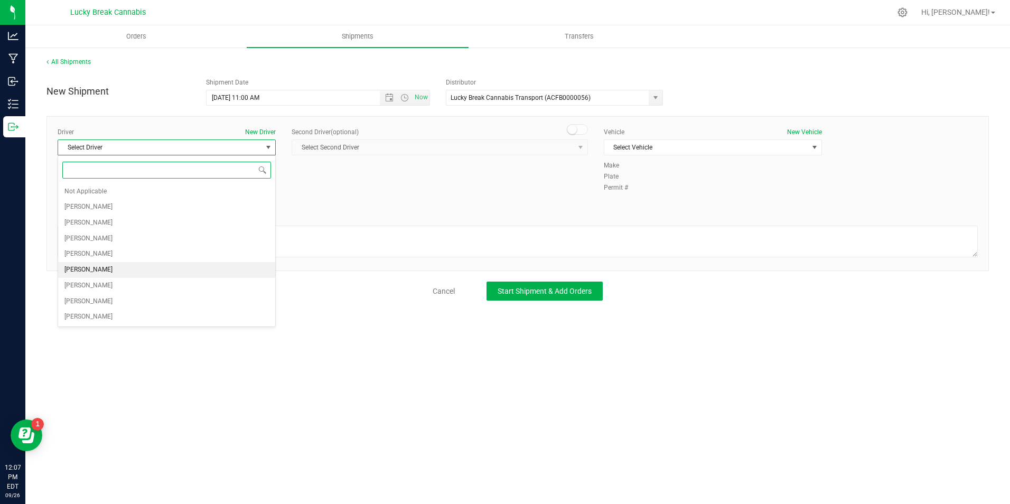
click at [144, 264] on li "[PERSON_NAME]" at bounding box center [166, 270] width 217 height 16
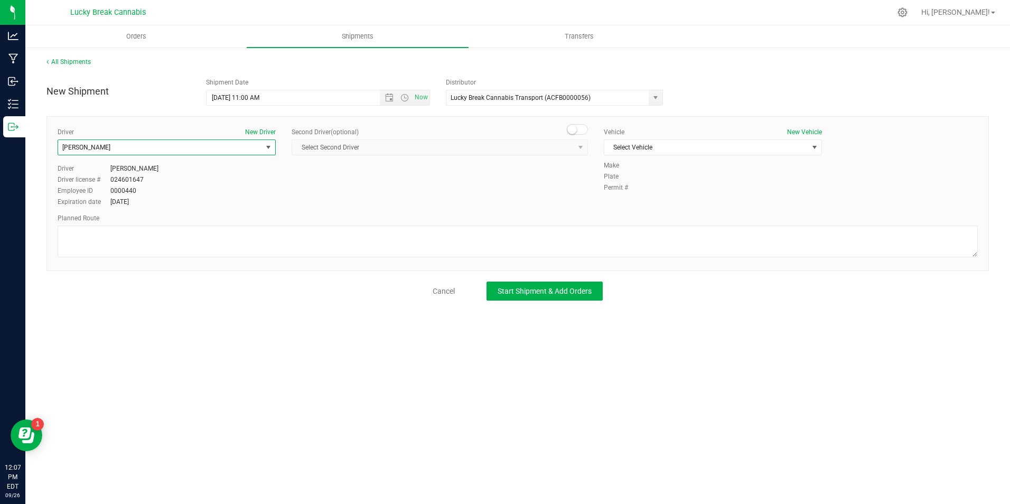
click at [569, 129] on small at bounding box center [572, 130] width 10 height 10
click at [567, 148] on span "Select Second Driver" at bounding box center [433, 147] width 282 height 15
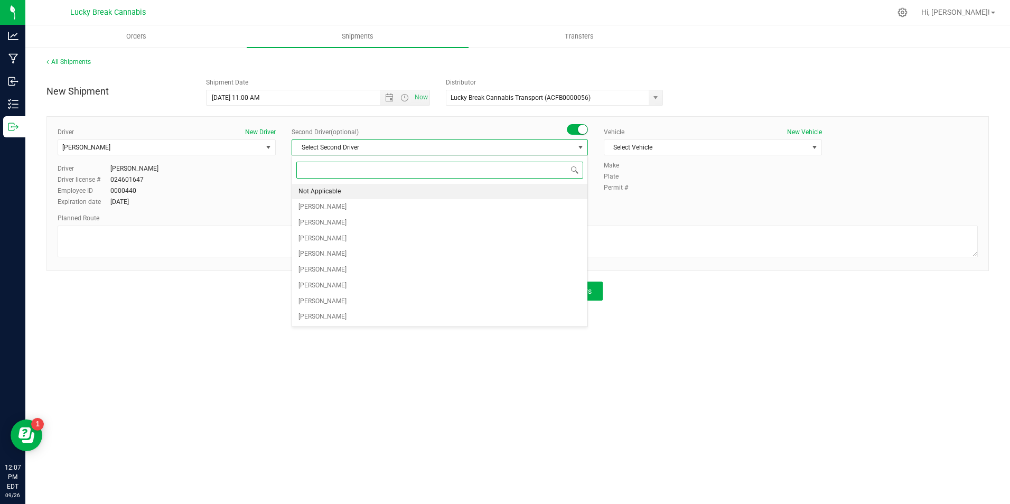
click at [387, 193] on li "Not Applicable" at bounding box center [439, 192] width 295 height 16
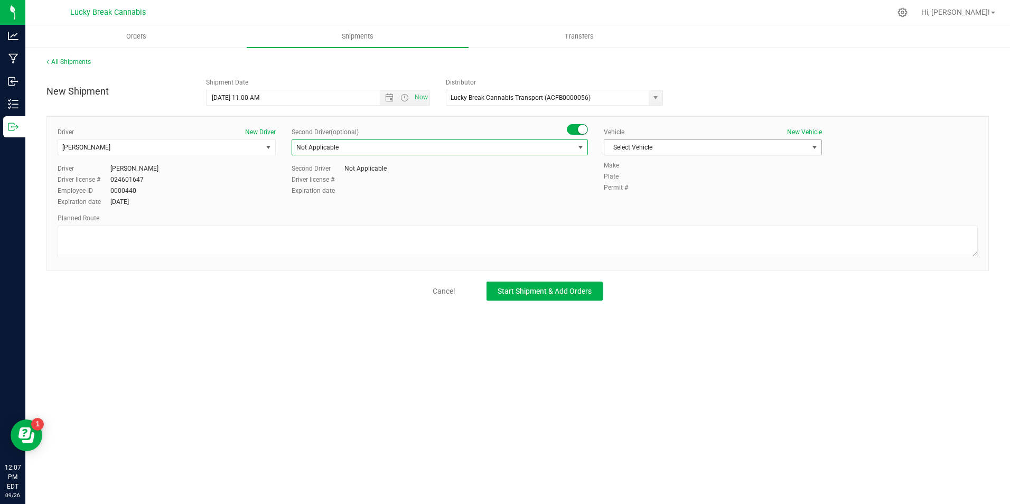
click at [707, 150] on span "Select Vehicle" at bounding box center [706, 147] width 204 height 15
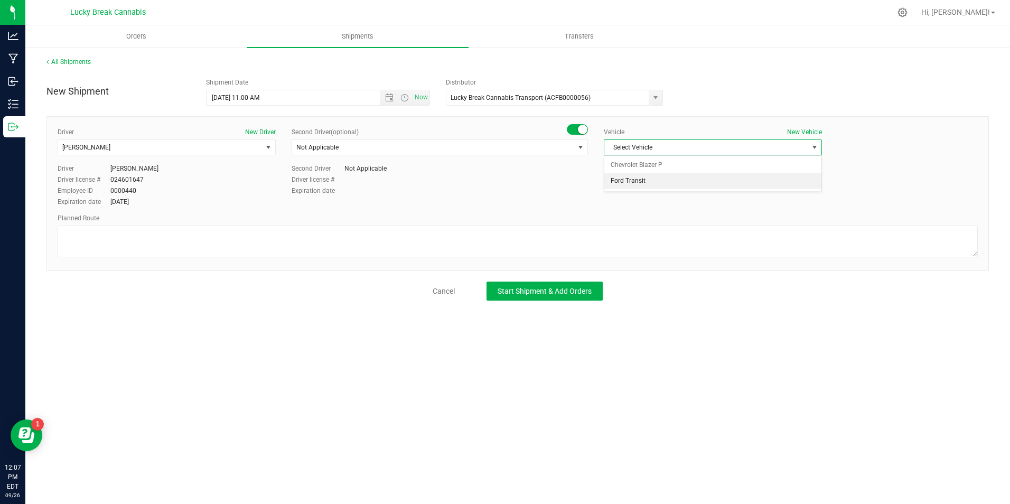
click at [687, 184] on li "Ford Transit" at bounding box center [712, 181] width 217 height 16
click at [266, 223] on div "Planned Route" at bounding box center [518, 236] width 920 height 46
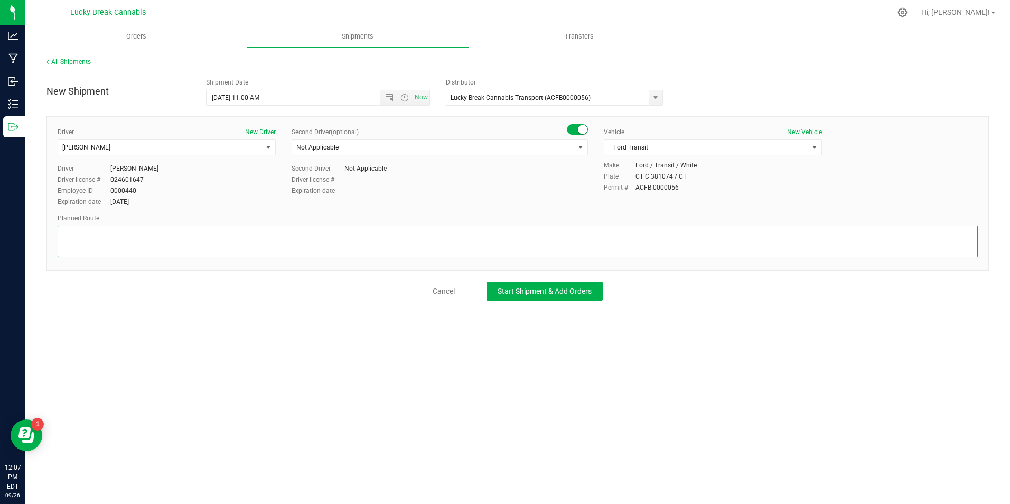
click at [271, 234] on textarea at bounding box center [518, 242] width 920 height 32
paste textarea "Buckland St, Pleasant Valley R, I 84-W, Exit 51 to I-91N, Exit 33, Jennings Rd,…"
type textarea "Buckland St, Pleasant Valley R, I 84-W, Exit 51 to I-91N, Exit 33, Jennings Rd,…"
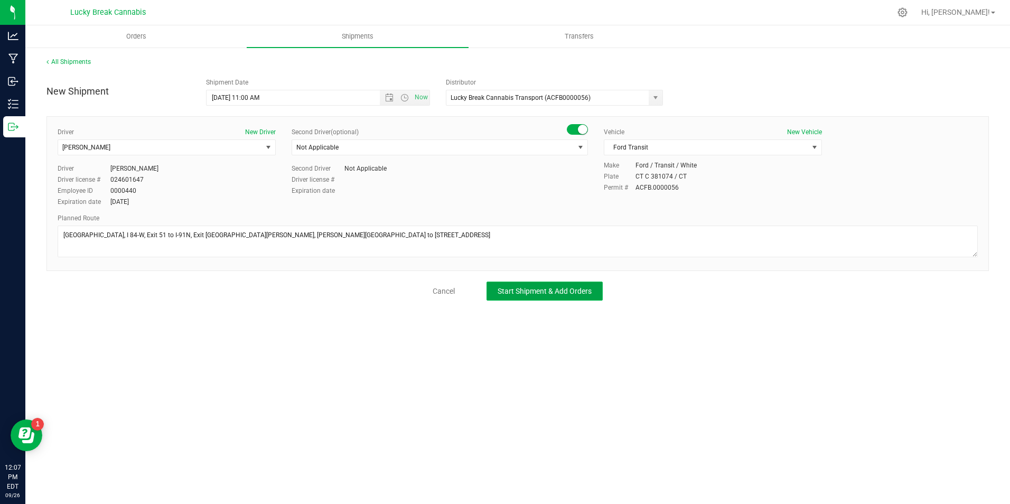
click at [516, 293] on span "Start Shipment & Add Orders" at bounding box center [545, 291] width 94 height 8
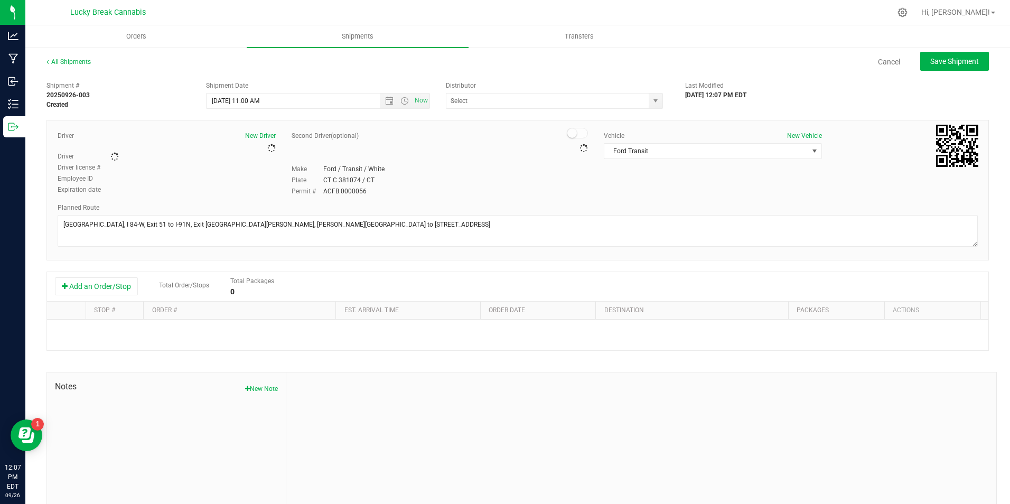
type input "Lucky Break Cannabis Transport (ACFB0000056)"
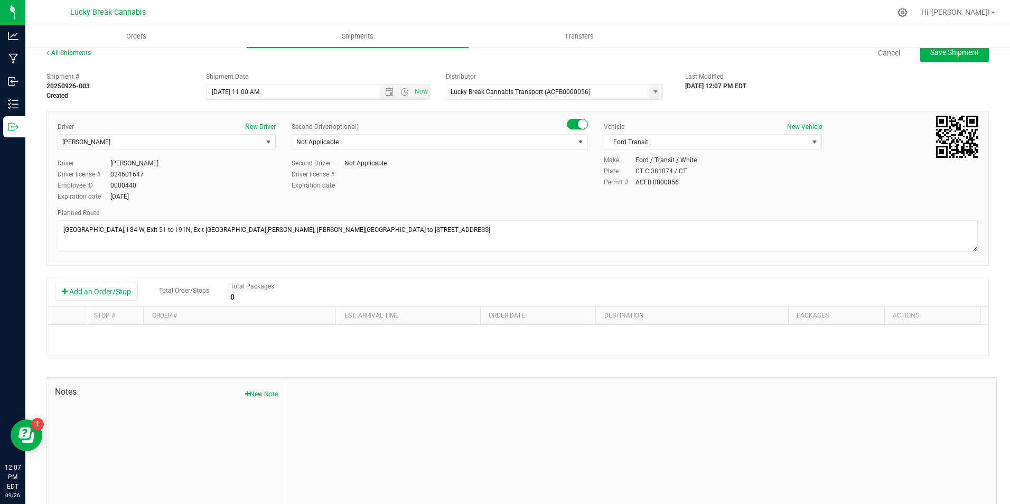
scroll to position [36, 0]
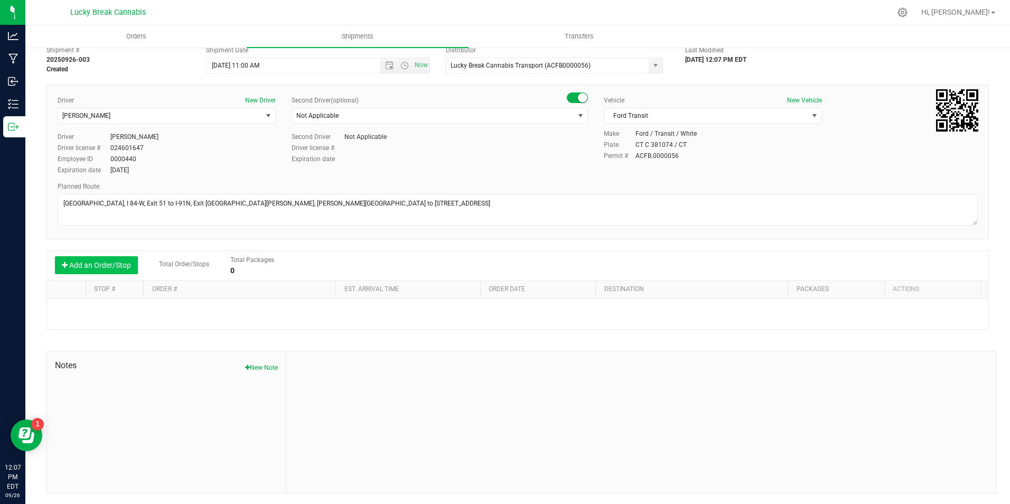
click at [113, 267] on button "Add an Order/Stop" at bounding box center [96, 265] width 83 height 18
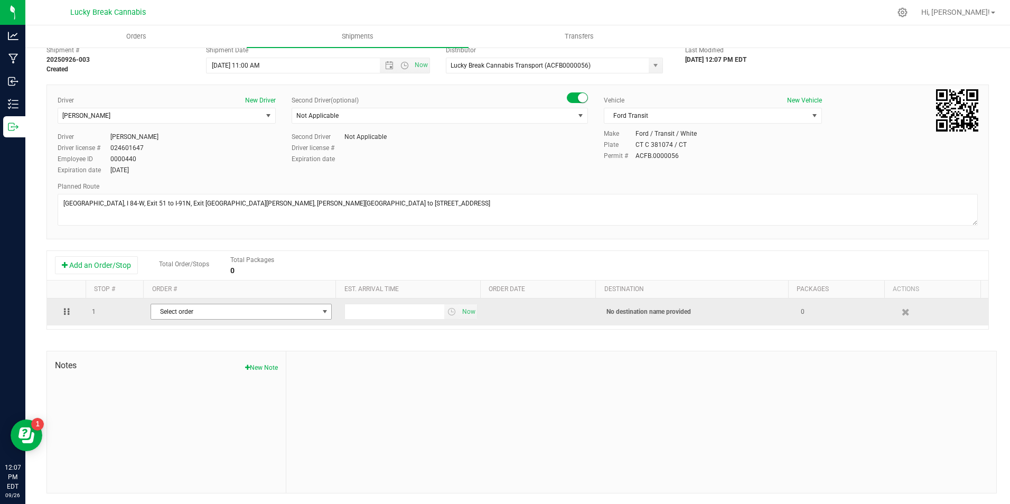
click at [198, 314] on span "Select order" at bounding box center [234, 311] width 167 height 15
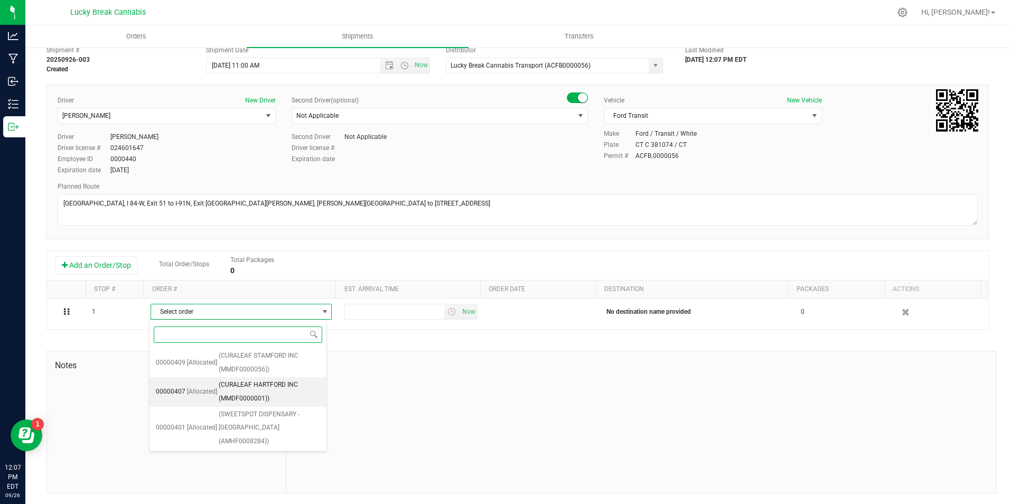
click at [294, 389] on span "(CURALEAF HARTFORD INC (MMDF0000001))" at bounding box center [269, 391] width 101 height 27
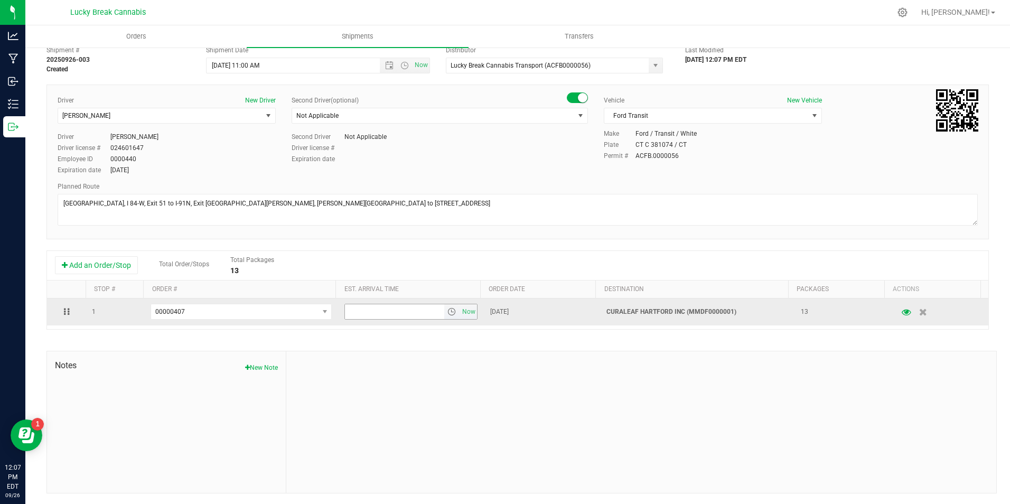
click at [448, 312] on span "select" at bounding box center [452, 312] width 8 height 8
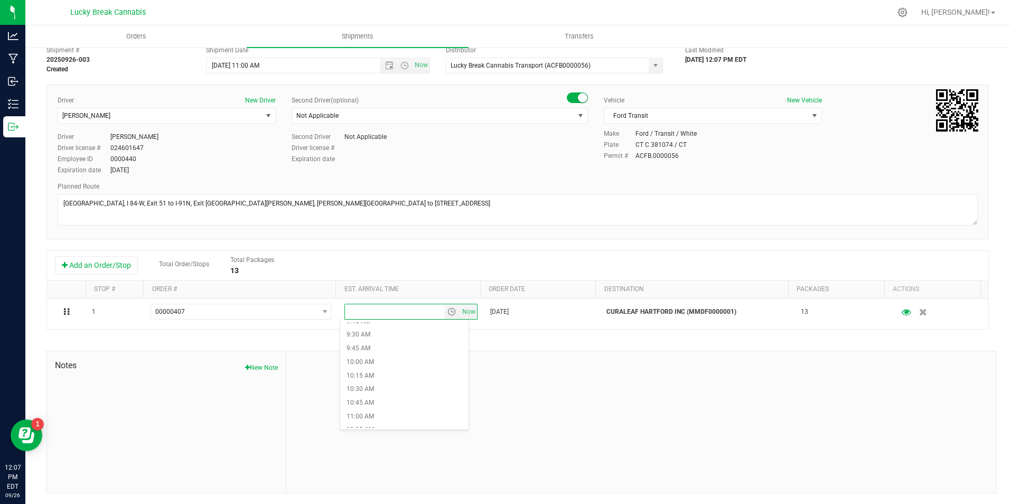
scroll to position [528, 0]
click at [380, 398] on li "11:00 AM" at bounding box center [404, 399] width 128 height 14
click at [571, 365] on div at bounding box center [641, 422] width 710 height 142
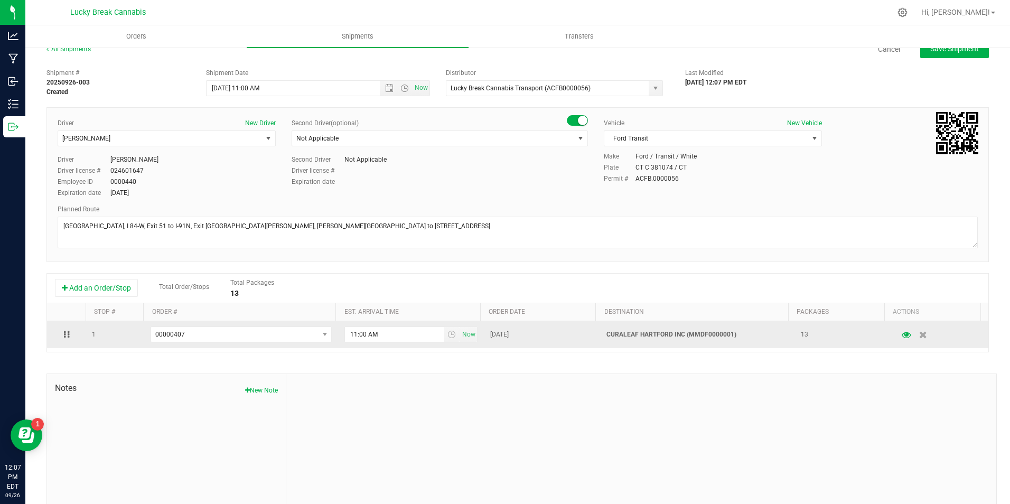
scroll to position [0, 0]
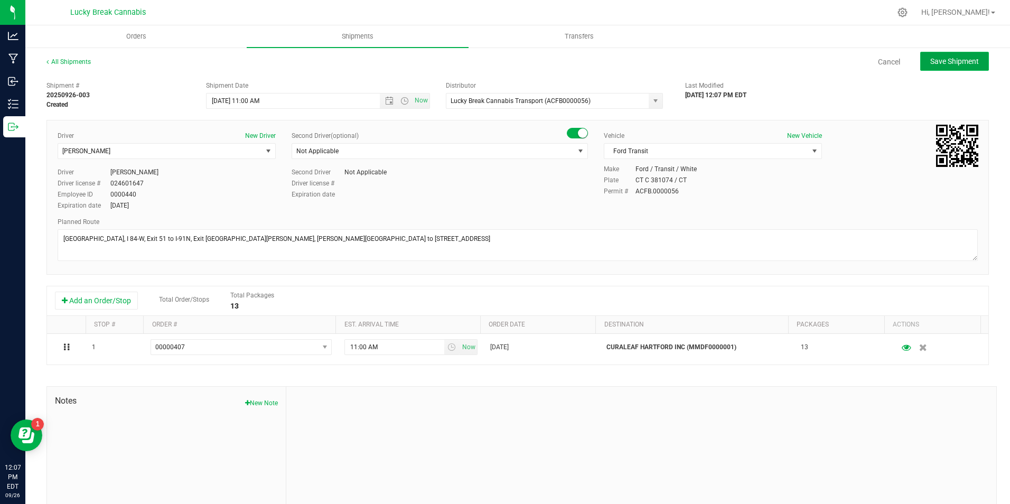
click at [944, 64] on span "Save Shipment" at bounding box center [954, 61] width 49 height 8
type input "9/29/2025 3:00 PM"
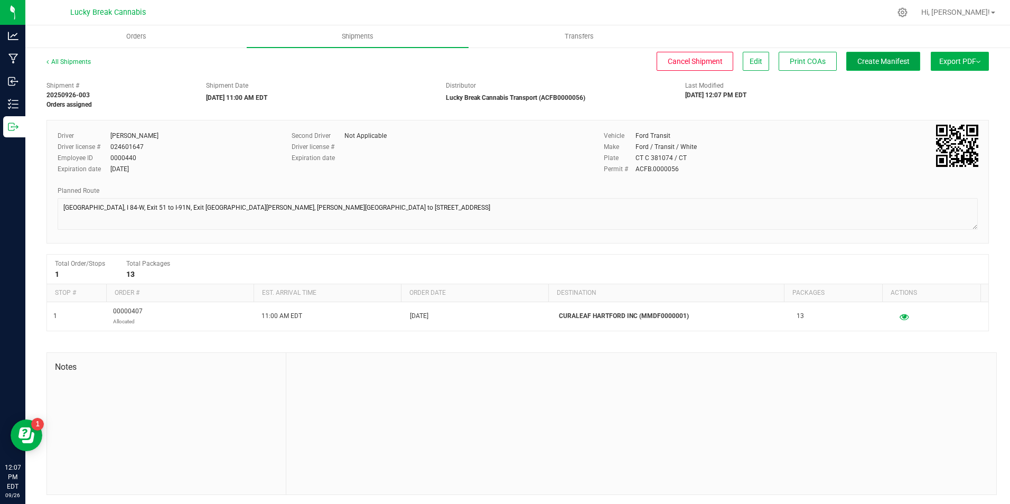
click at [894, 61] on span "Create Manifest" at bounding box center [884, 61] width 52 height 8
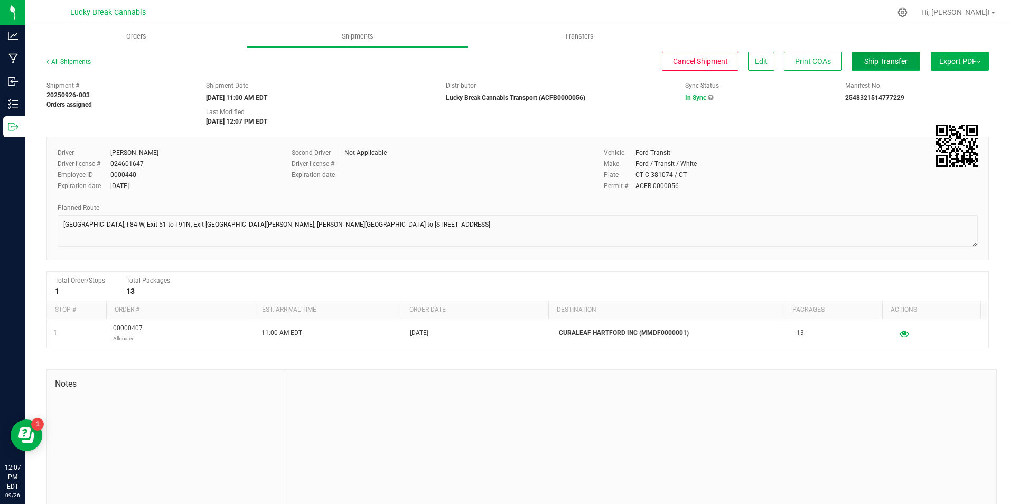
click at [879, 61] on span "Ship Transfer" at bounding box center [885, 61] width 43 height 8
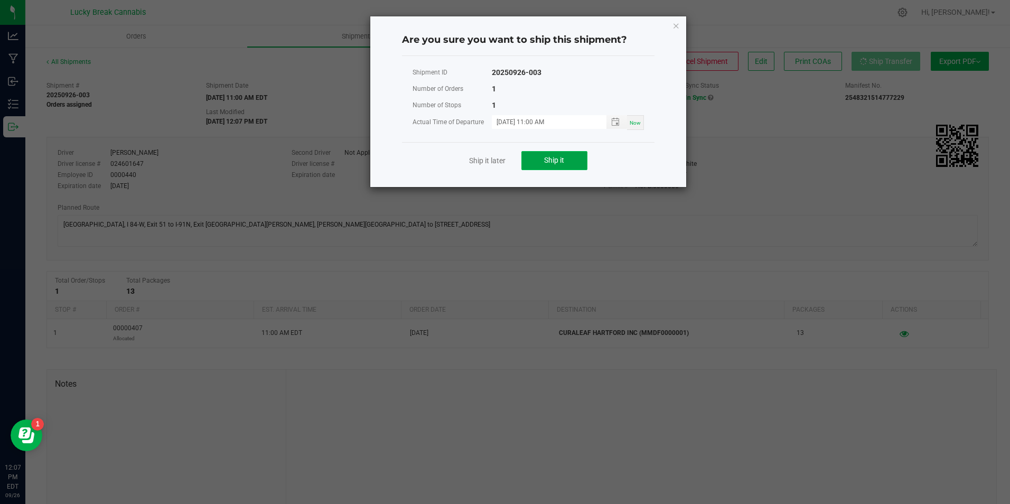
click at [572, 153] on button "Ship it" at bounding box center [555, 160] width 66 height 19
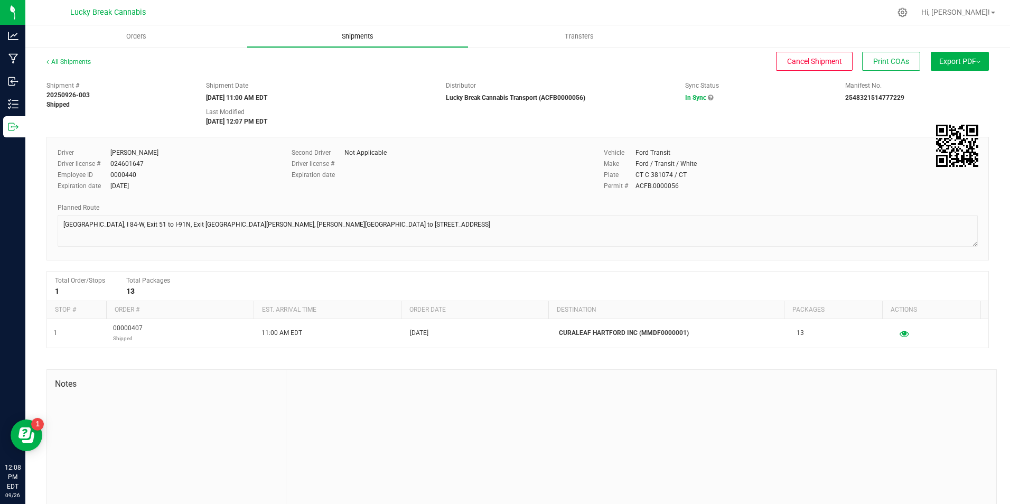
click at [375, 41] on span "Shipments" at bounding box center [358, 37] width 60 height 10
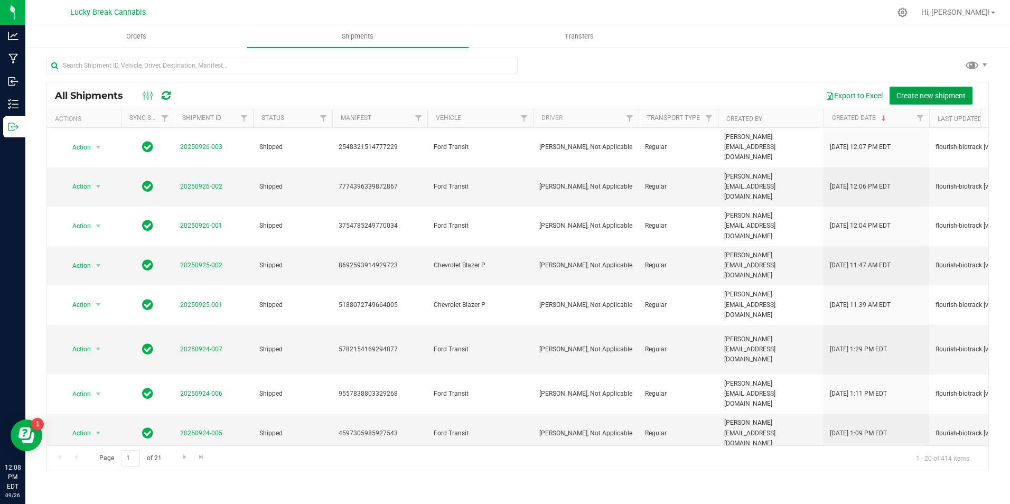
click at [911, 95] on span "Create new shipment" at bounding box center [931, 95] width 69 height 8
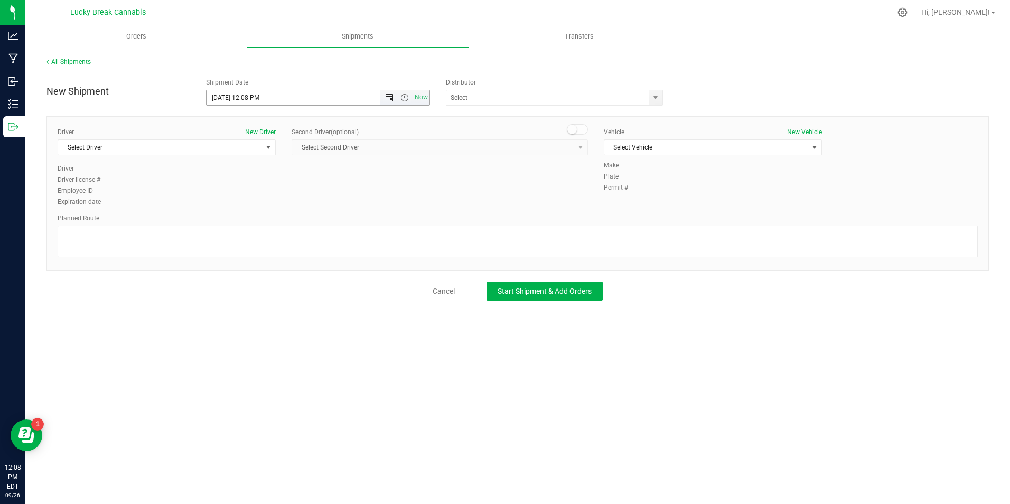
click at [387, 95] on span "Open the date view" at bounding box center [389, 98] width 8 height 8
click at [235, 221] on link "29" at bounding box center [231, 221] width 15 height 16
click at [406, 95] on span "Open the time view" at bounding box center [405, 98] width 8 height 8
click at [259, 191] on li "12:30 PM" at bounding box center [318, 190] width 222 height 14
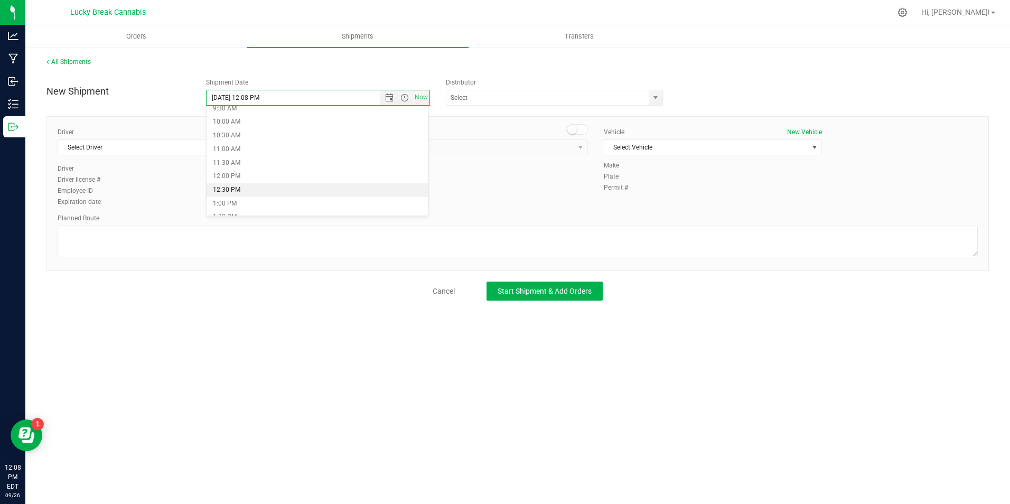
type input "[DATE] 12:30 PM"
click at [656, 92] on span "select" at bounding box center [655, 97] width 13 height 15
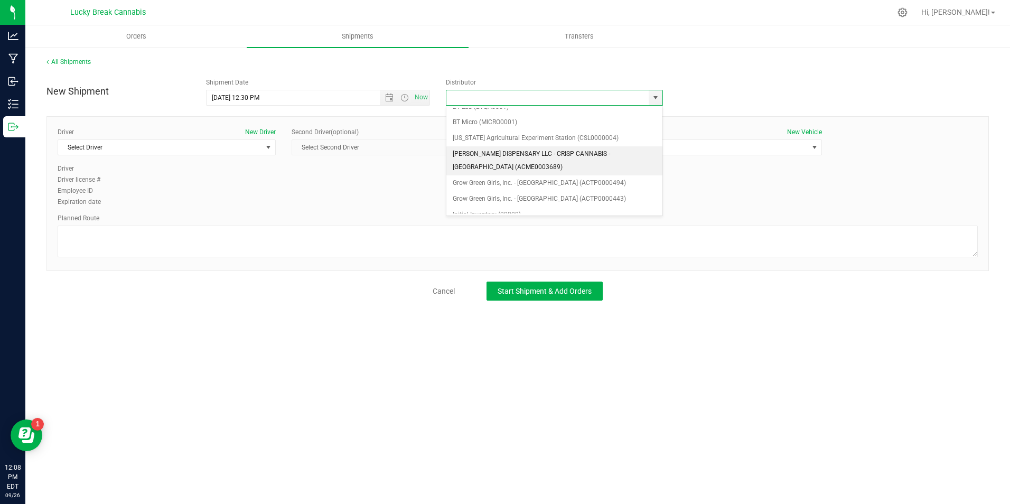
scroll to position [106, 0]
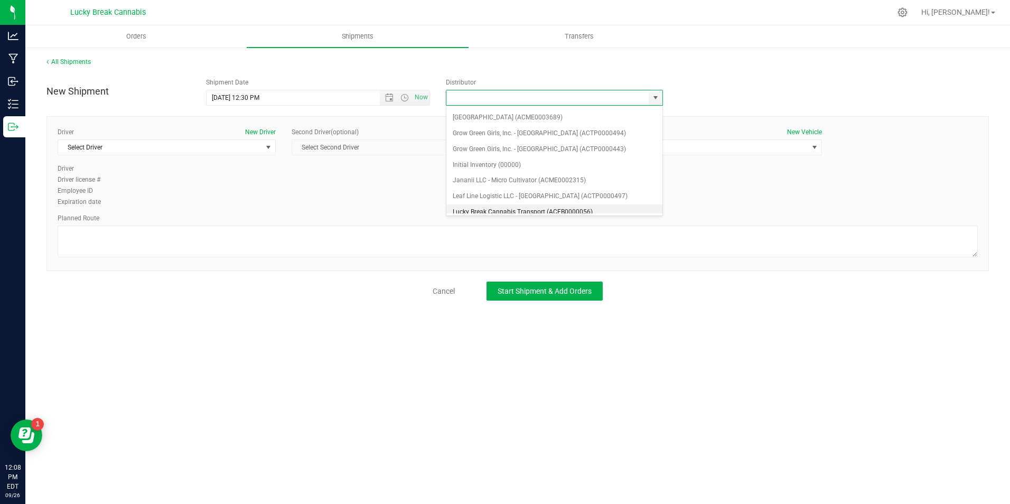
click at [493, 207] on li "Lucky Break Cannabis Transport (ACFB0000056)" at bounding box center [554, 212] width 216 height 16
type input "Lucky Break Cannabis Transport (ACFB0000056)"
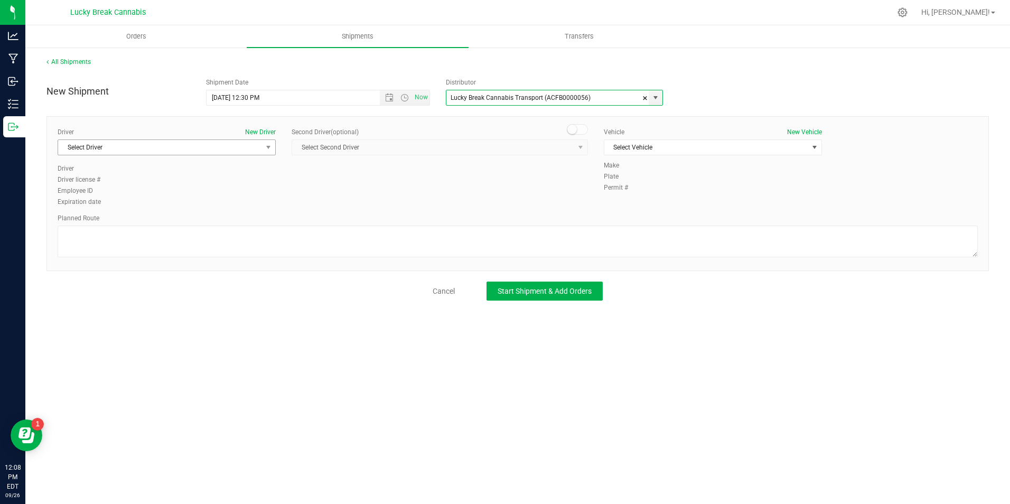
click at [259, 150] on span "Select Driver" at bounding box center [160, 147] width 204 height 15
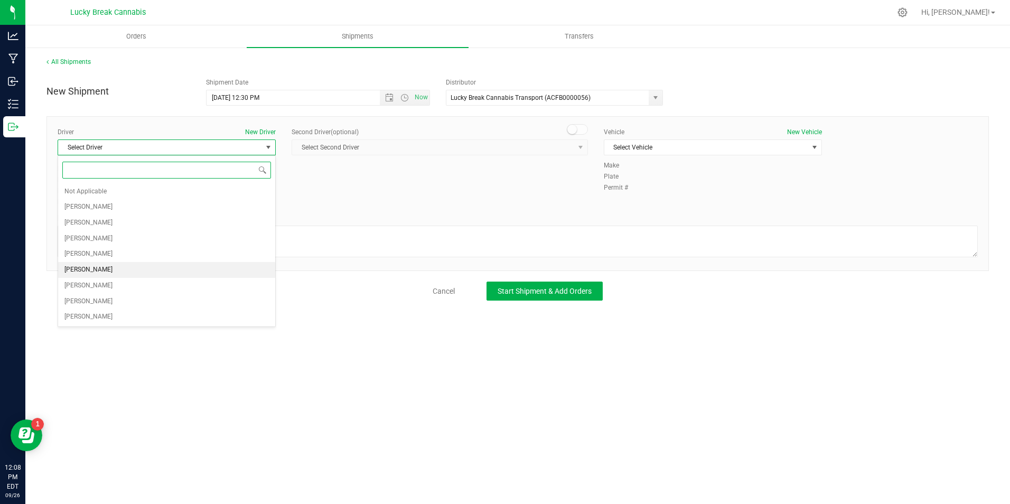
click at [111, 270] on span "[PERSON_NAME]" at bounding box center [88, 270] width 48 height 14
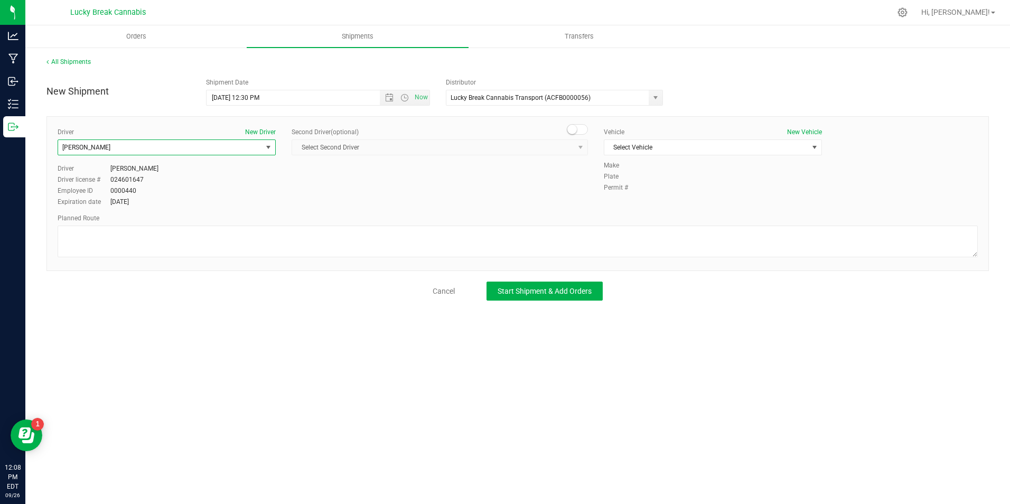
click at [581, 123] on div "Driver New Driver [PERSON_NAME] Select Driver Not Applicable [PERSON_NAME] [PER…" at bounding box center [517, 193] width 943 height 155
click at [581, 128] on span at bounding box center [577, 129] width 21 height 11
click at [556, 154] on span "Select Second Driver" at bounding box center [433, 147] width 282 height 15
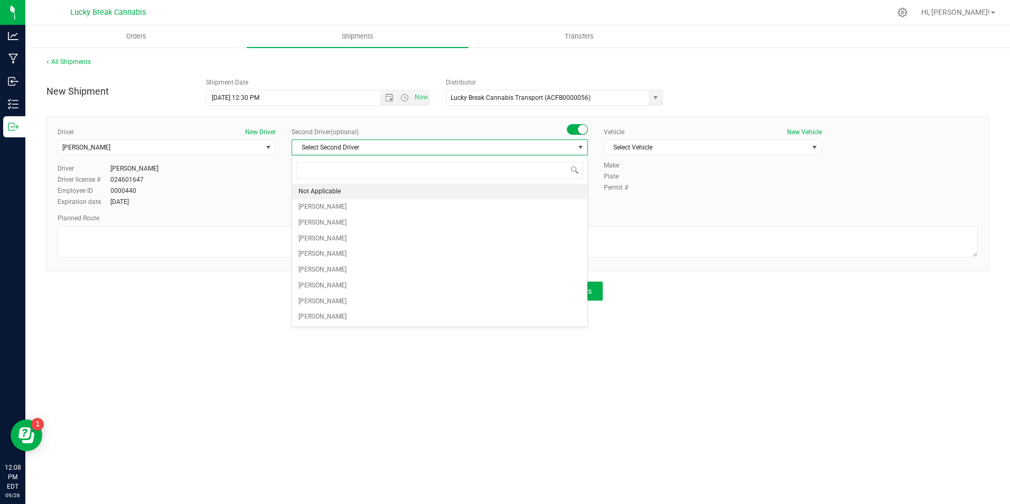
click at [439, 193] on li "Not Applicable" at bounding box center [439, 192] width 295 height 16
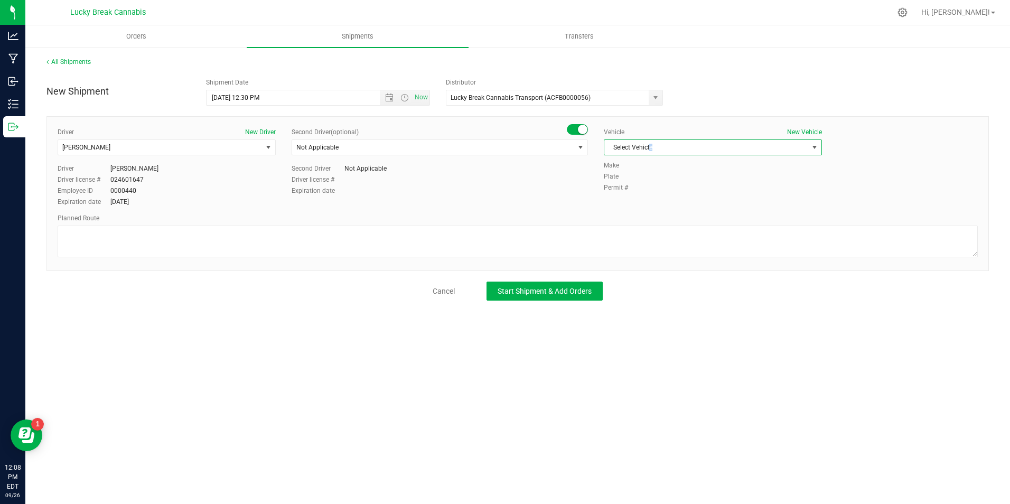
click at [651, 146] on span "Select Vehicle" at bounding box center [706, 147] width 204 height 15
click at [644, 178] on li "Ford Transit" at bounding box center [712, 181] width 217 height 16
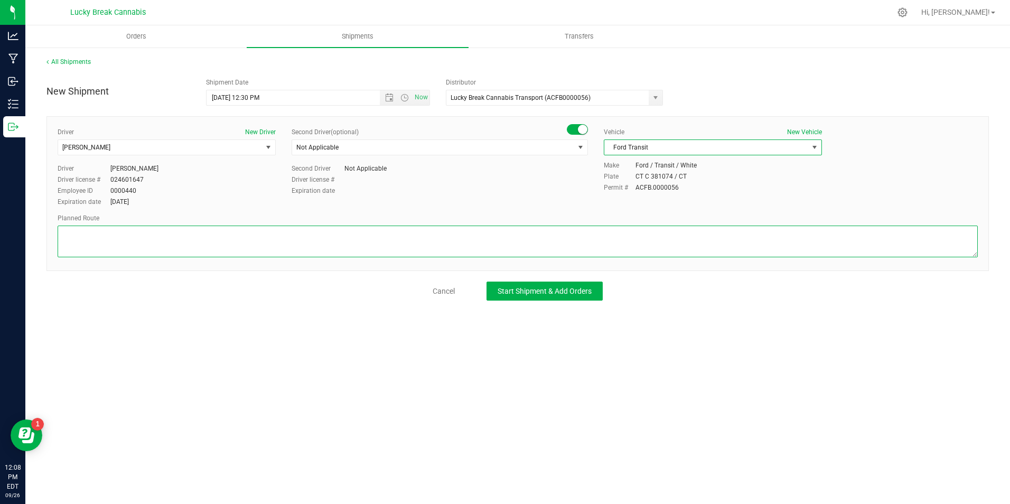
click at [434, 244] on textarea at bounding box center [518, 242] width 920 height 32
paste textarea "[GEOGRAPHIC_DATA][PERSON_NAME][PERSON_NAME]."
type textarea "[GEOGRAPHIC_DATA][PERSON_NAME][PERSON_NAME]."
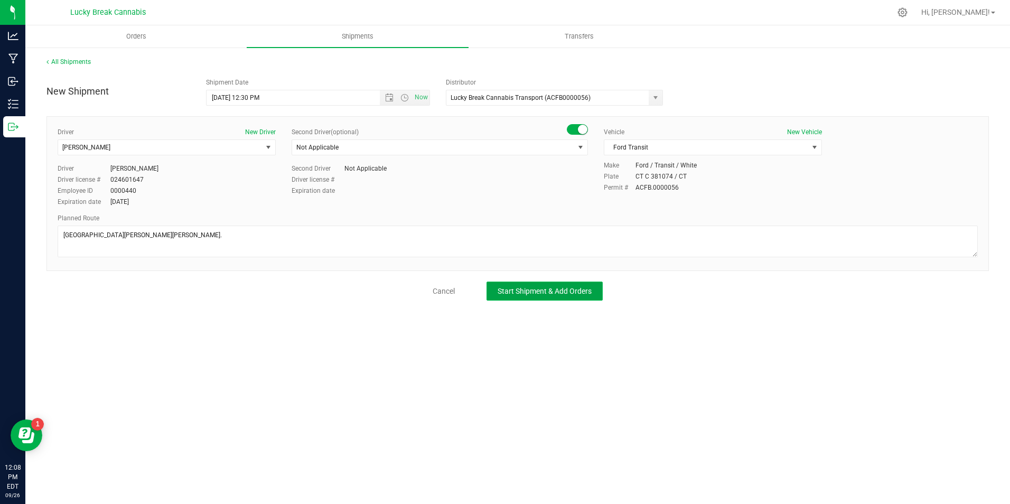
click at [534, 288] on span "Start Shipment & Add Orders" at bounding box center [545, 291] width 94 height 8
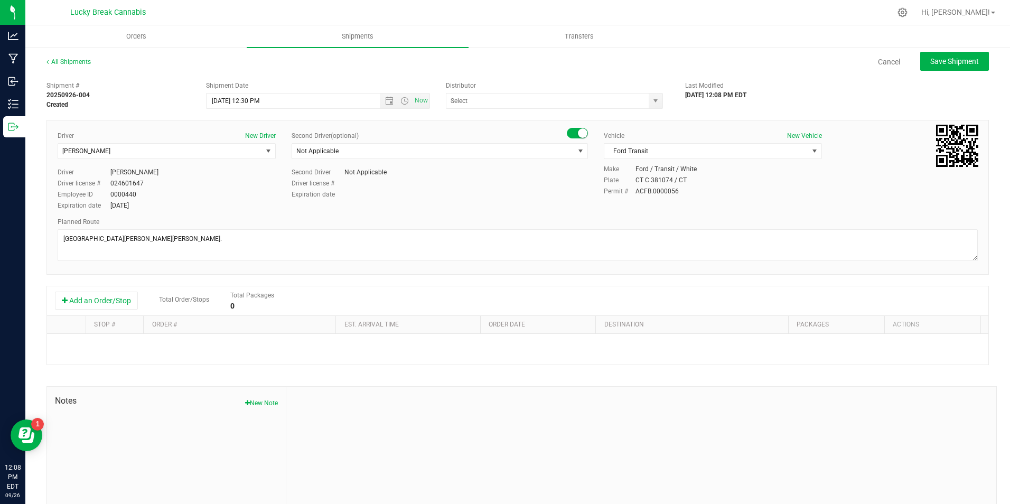
type input "Lucky Break Cannabis Transport (ACFB0000056)"
click at [104, 304] on button "Add an Order/Stop" at bounding box center [96, 301] width 83 height 18
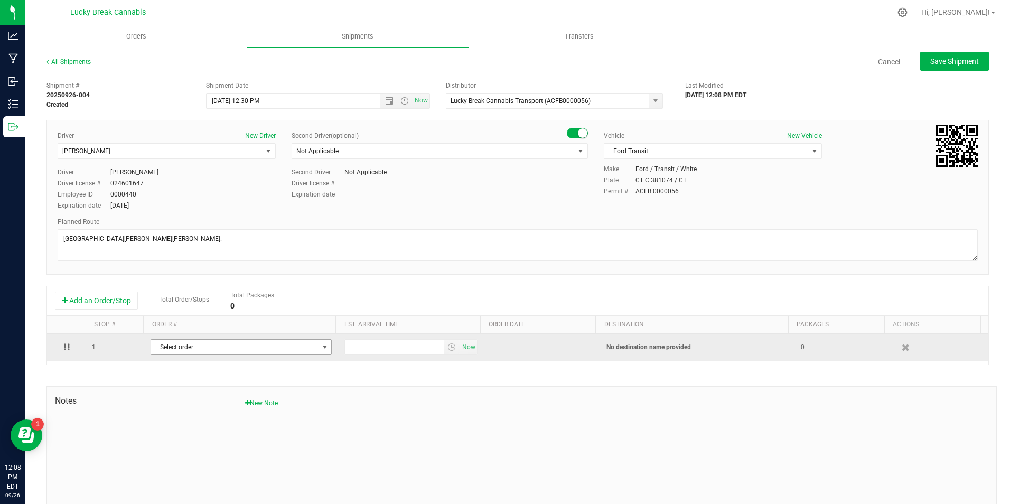
click at [176, 345] on span "Select order" at bounding box center [234, 347] width 167 height 15
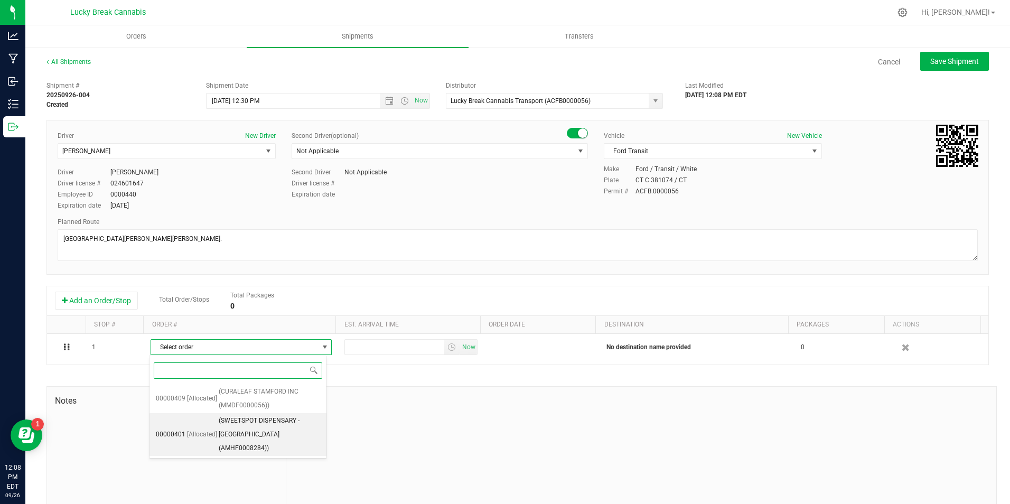
click at [258, 425] on span "(SWEETSPOT DISPENSARY - [GEOGRAPHIC_DATA] (AMHF0008284))" at bounding box center [269, 434] width 101 height 41
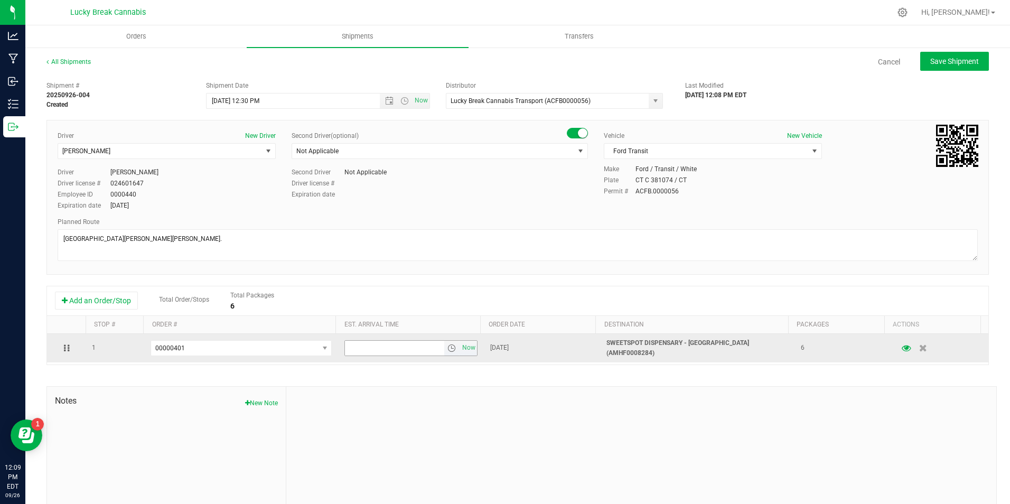
click at [448, 347] on span "select" at bounding box center [452, 348] width 8 height 8
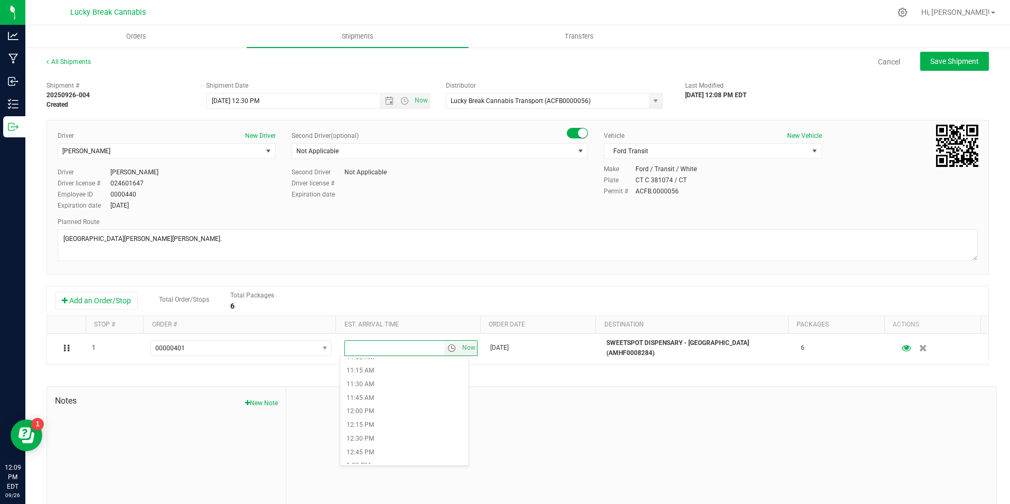
scroll to position [634, 0]
click at [399, 433] on li "1:00 PM" at bounding box center [404, 437] width 128 height 14
click at [932, 63] on span "Save Shipment" at bounding box center [954, 61] width 49 height 8
type input "[DATE] 4:30 PM"
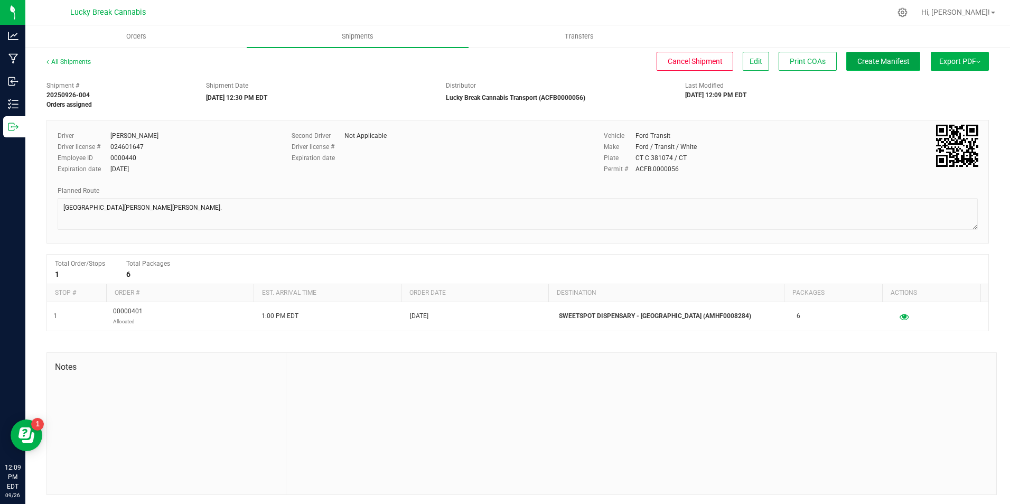
click at [889, 60] on span "Create Manifest" at bounding box center [884, 61] width 52 height 8
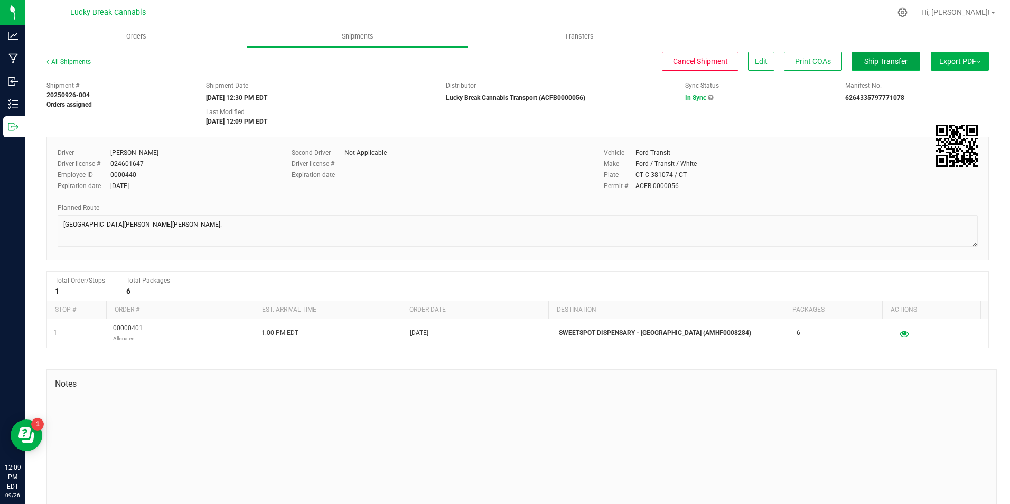
click at [878, 60] on span "Ship Transfer" at bounding box center [885, 61] width 43 height 8
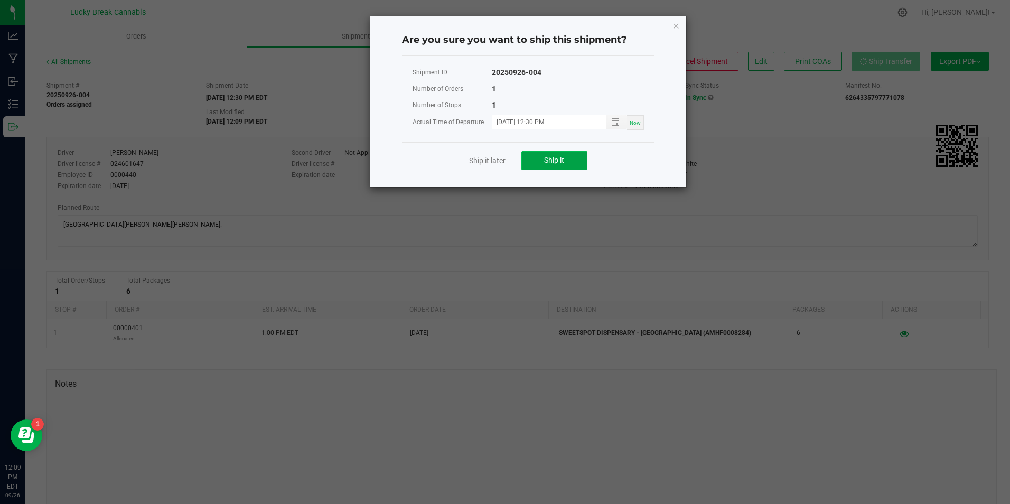
click at [564, 159] on span "Ship it" at bounding box center [554, 160] width 20 height 8
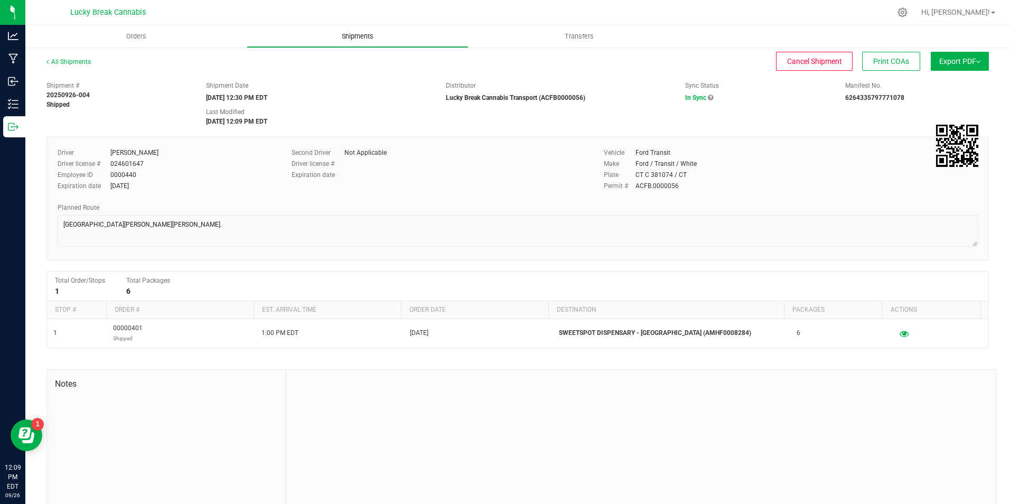
click at [353, 35] on span "Shipments" at bounding box center [358, 37] width 60 height 10
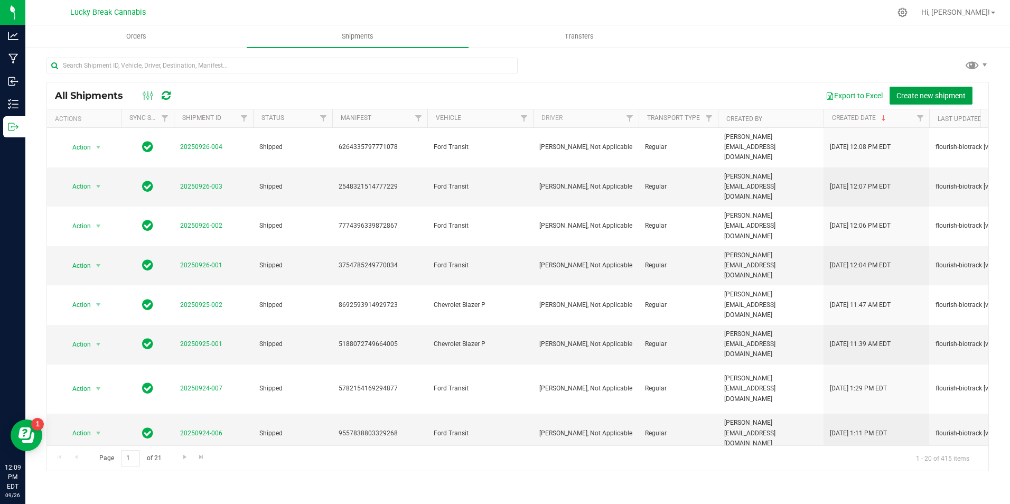
click at [925, 94] on span "Create new shipment" at bounding box center [931, 95] width 69 height 8
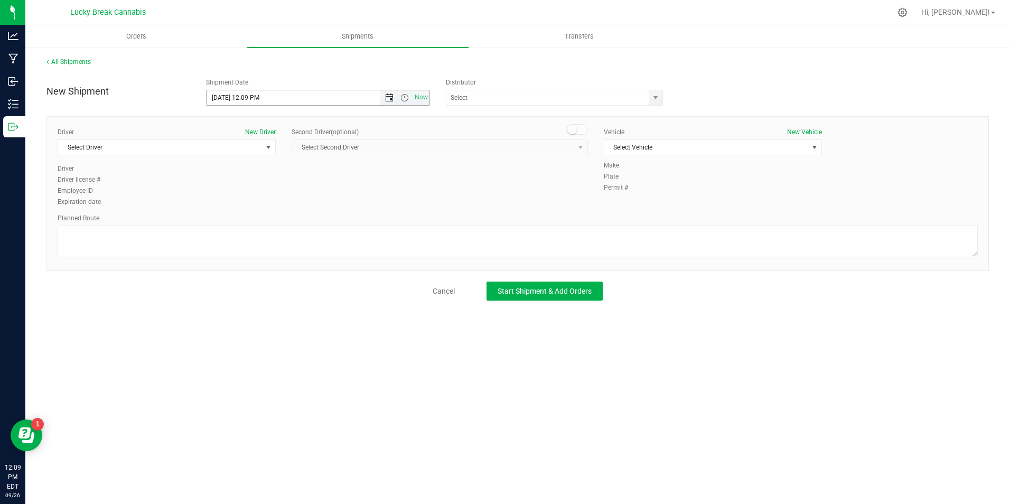
click at [386, 95] on span "Open the date view" at bounding box center [389, 98] width 8 height 8
click at [232, 220] on link "29" at bounding box center [231, 221] width 15 height 16
click at [407, 97] on span "Open the time view" at bounding box center [405, 98] width 8 height 8
click at [263, 152] on li "1:00 PM" at bounding box center [318, 151] width 222 height 14
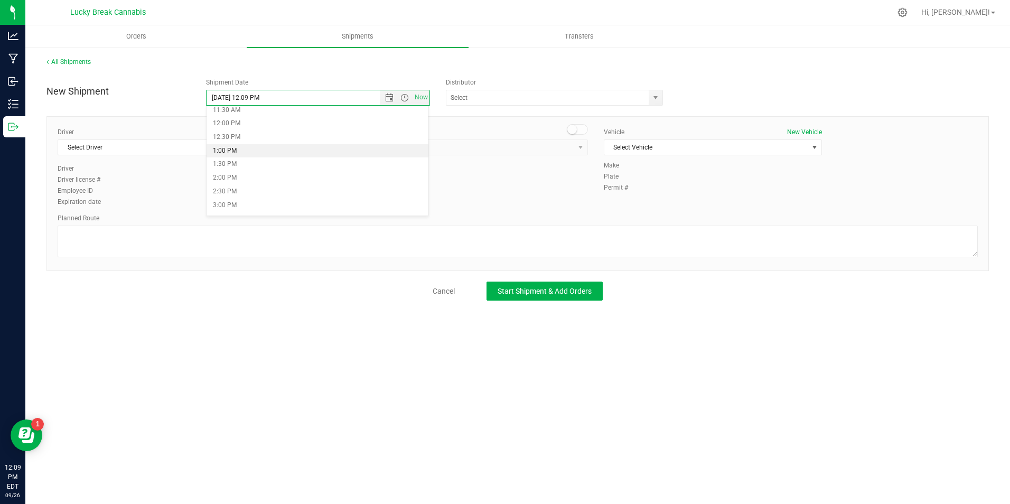
type input "[DATE] 1:00 PM"
click at [654, 98] on span "select" at bounding box center [655, 98] width 8 height 8
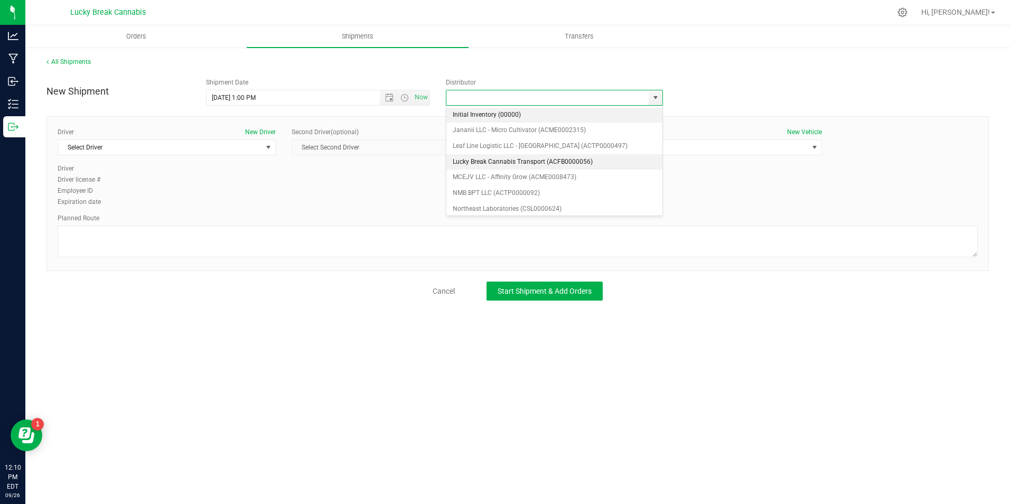
scroll to position [159, 0]
click at [505, 159] on li "Lucky Break Cannabis Transport (ACFB0000056)" at bounding box center [554, 160] width 216 height 16
type input "Lucky Break Cannabis Transport (ACFB0000056)"
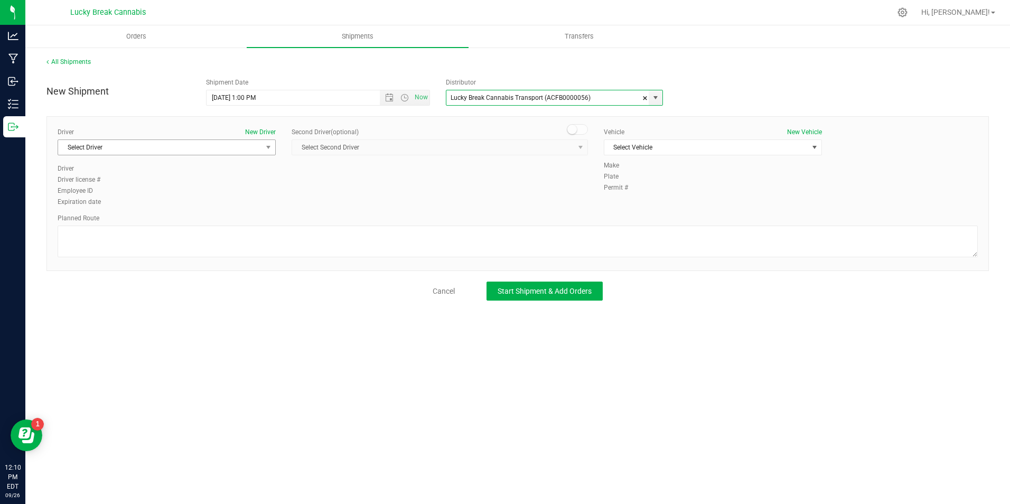
click at [250, 152] on span "Select Driver" at bounding box center [160, 147] width 204 height 15
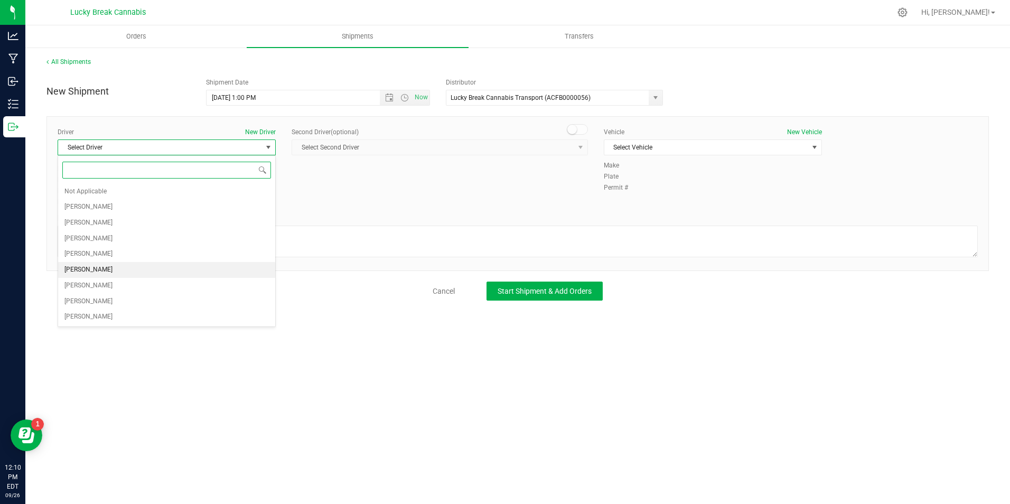
click at [104, 269] on span "[PERSON_NAME]" at bounding box center [88, 270] width 48 height 14
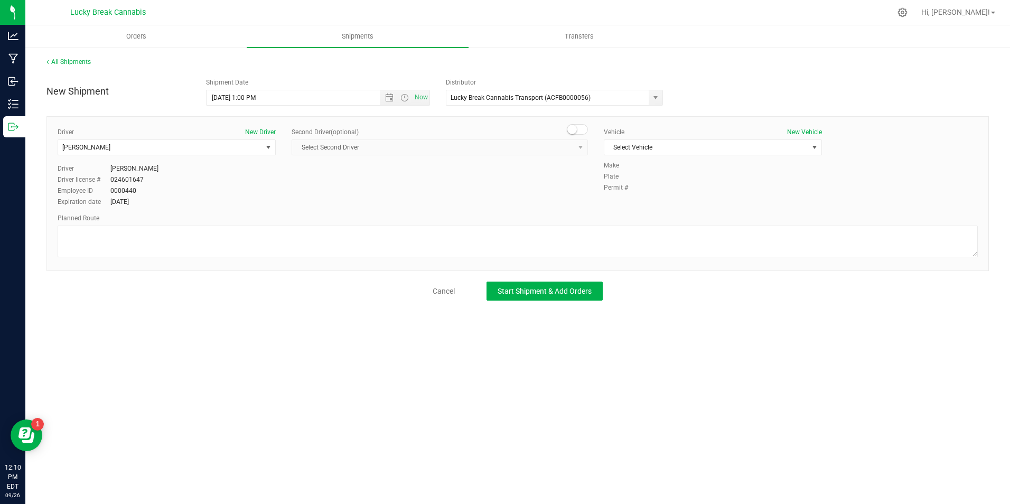
click at [569, 133] on small at bounding box center [572, 130] width 10 height 10
click at [567, 150] on span "Select Second Driver" at bounding box center [433, 147] width 282 height 15
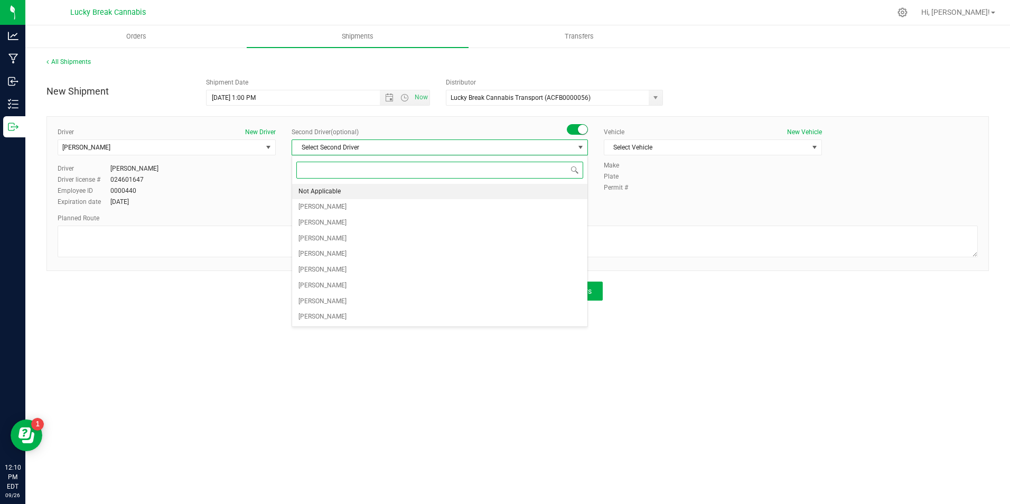
click at [486, 190] on li "Not Applicable" at bounding box center [439, 192] width 295 height 16
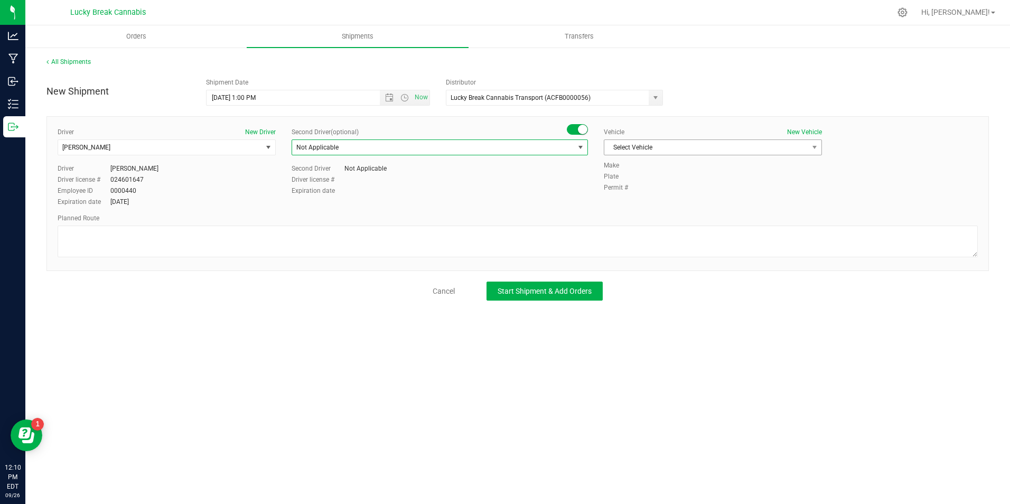
click at [681, 147] on span "Select Vehicle" at bounding box center [706, 147] width 204 height 15
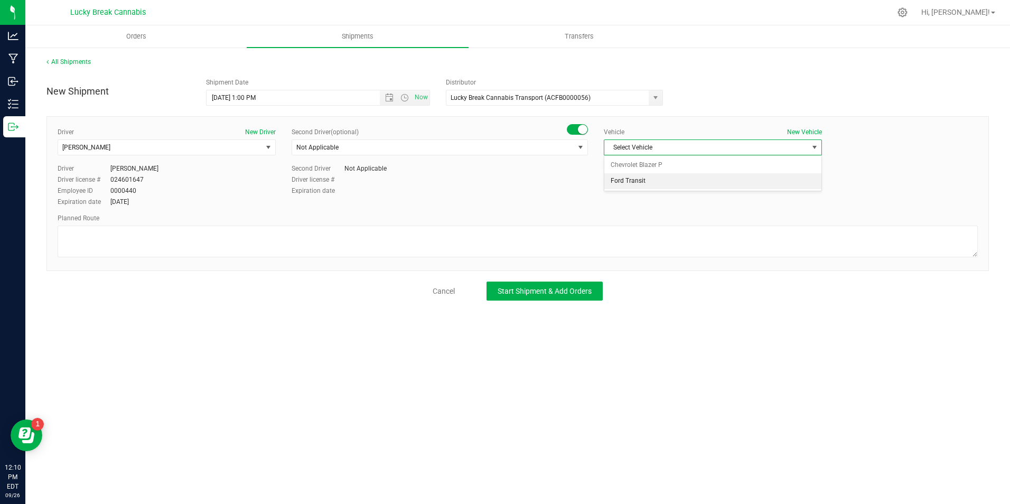
click at [676, 181] on li "Ford Transit" at bounding box center [712, 181] width 217 height 16
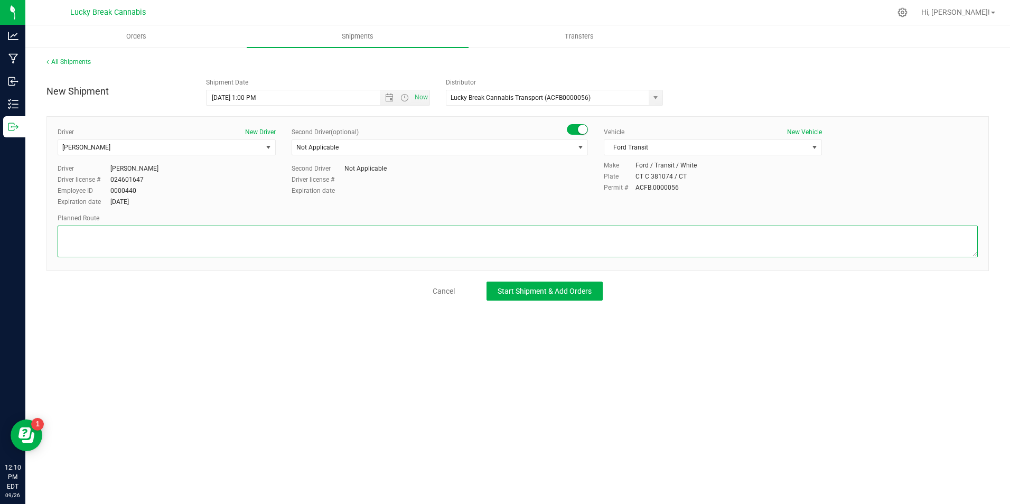
click at [644, 234] on textarea at bounding box center [518, 242] width 920 height 32
click at [325, 251] on textarea at bounding box center [518, 242] width 920 height 32
paste textarea "CT-[STREET_ADDRESS][PERSON_NAME][PERSON_NAME] [GEOGRAPHIC_DATA]."
type textarea "CT-[STREET_ADDRESS][PERSON_NAME][PERSON_NAME] [GEOGRAPHIC_DATA]."
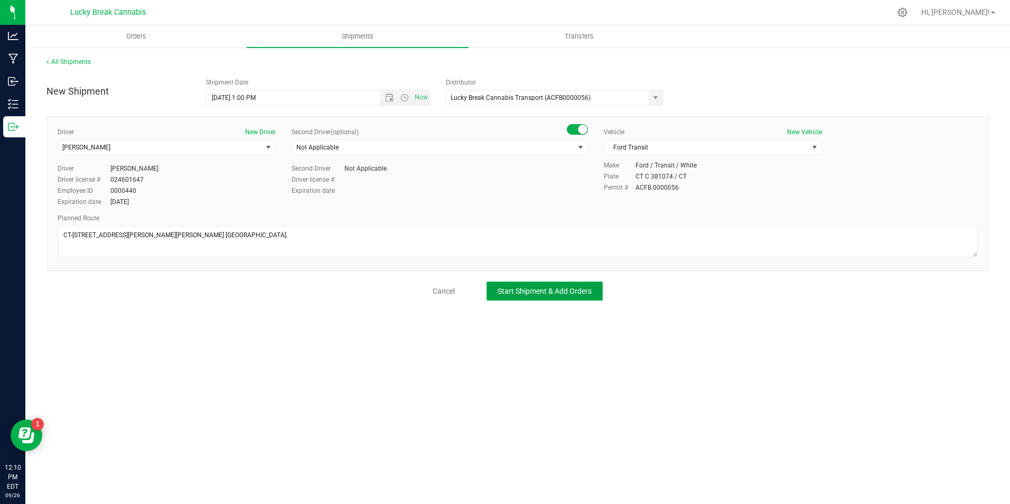
click at [529, 297] on button "Start Shipment & Add Orders" at bounding box center [545, 291] width 116 height 19
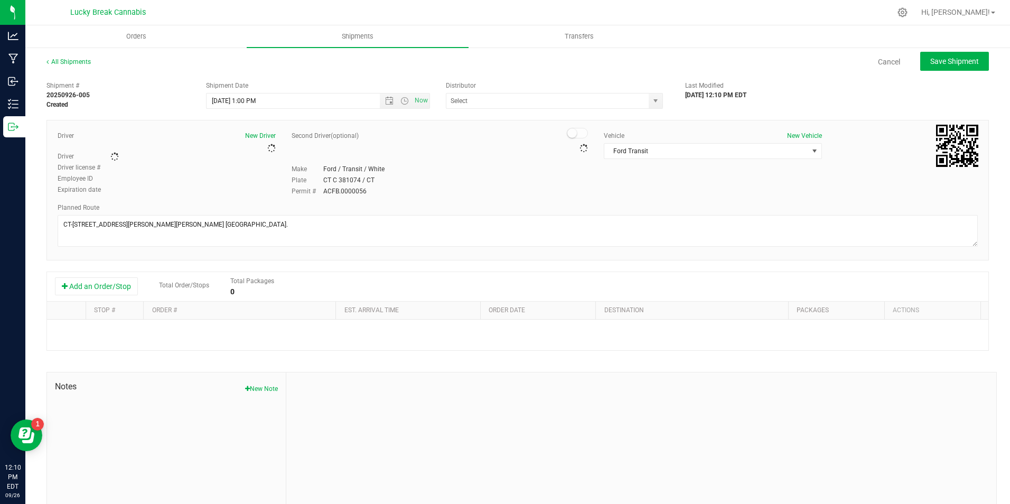
type input "Lucky Break Cannabis Transport (ACFB0000056)"
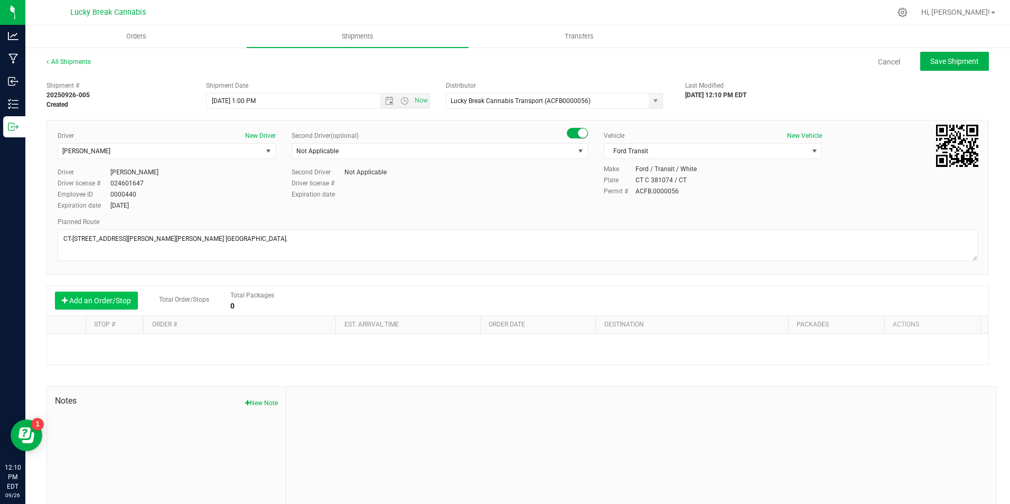
click at [94, 300] on button "Add an Order/Stop" at bounding box center [96, 301] width 83 height 18
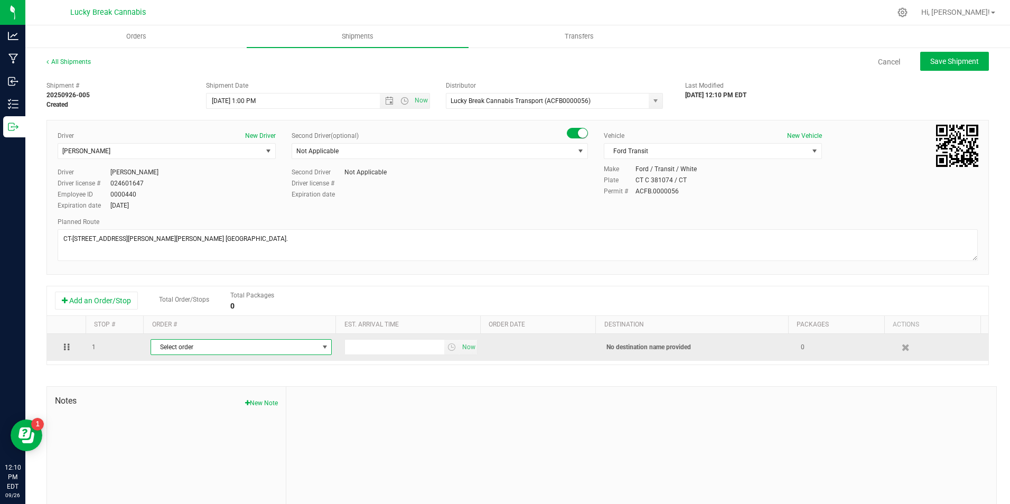
click at [169, 347] on span "Select order" at bounding box center [234, 347] width 167 height 15
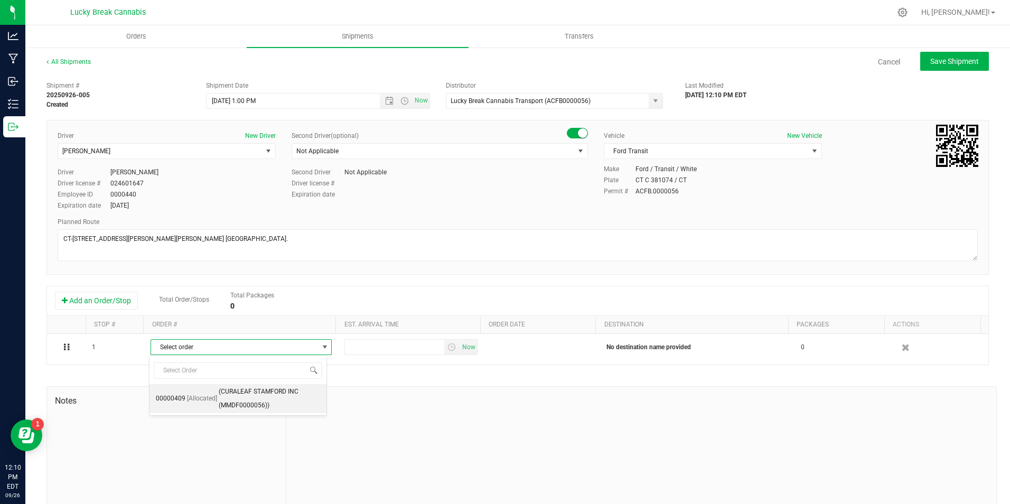
click at [231, 395] on span "(CURALEAF STAMFORD INC (MMDF0000056))" at bounding box center [269, 398] width 101 height 27
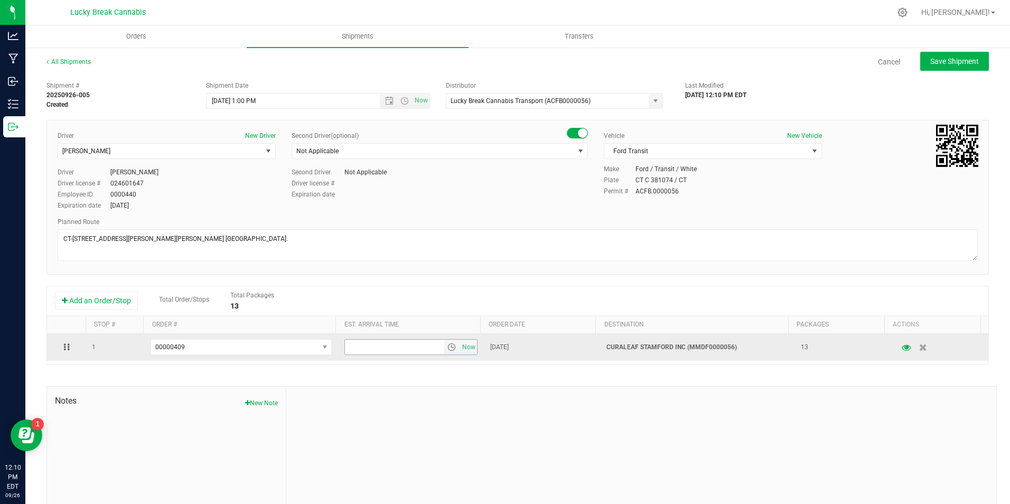
click at [448, 347] on span "select" at bounding box center [452, 347] width 8 height 8
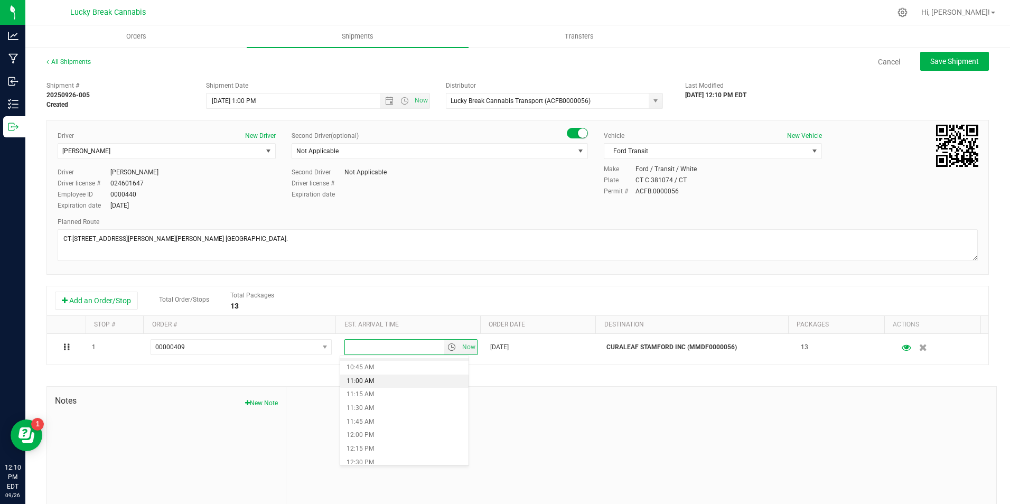
scroll to position [634, 0]
click at [381, 448] on li "1:15 PM" at bounding box center [404, 451] width 128 height 14
click at [935, 43] on ul "Orders Shipments Transfers" at bounding box center [530, 36] width 1010 height 23
click at [935, 58] on button "Save Shipment" at bounding box center [954, 61] width 69 height 19
type input "[DATE] 5:00 PM"
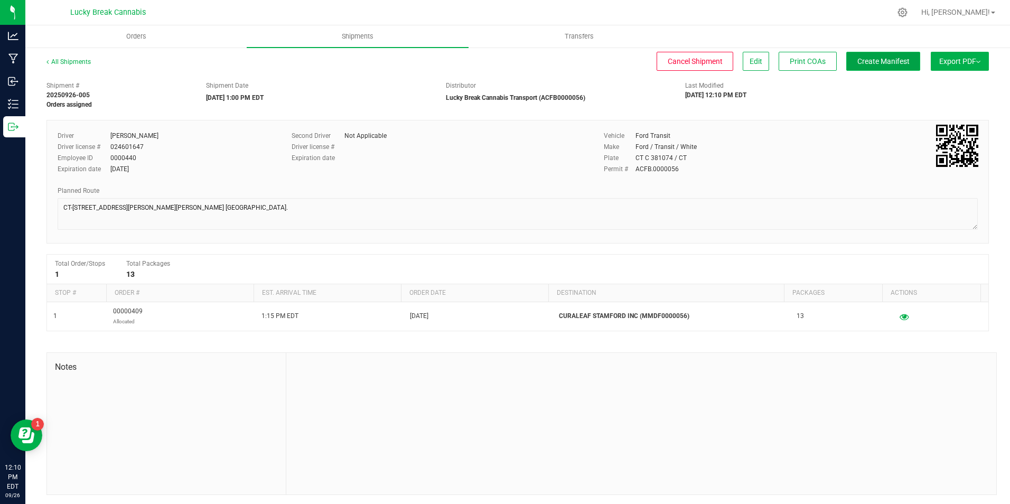
click at [886, 61] on span "Create Manifest" at bounding box center [884, 61] width 52 height 8
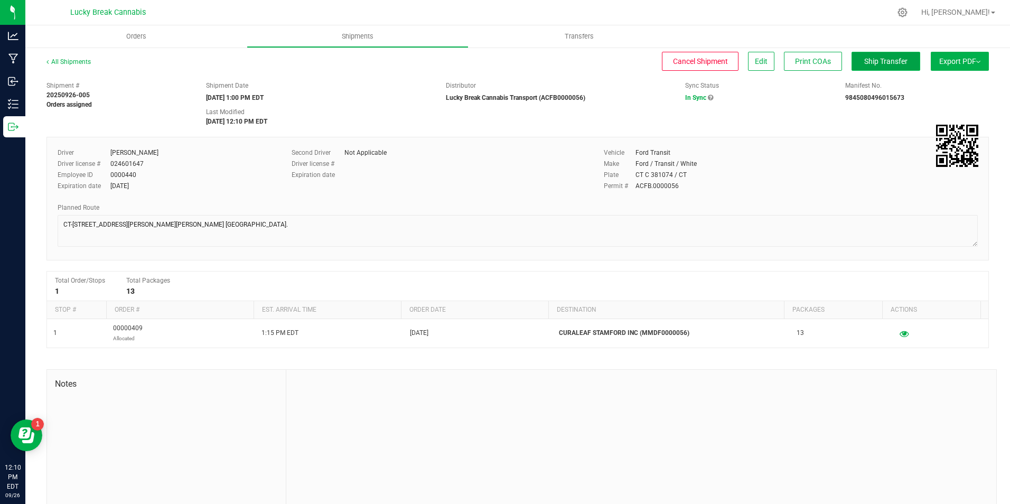
click at [883, 61] on span "Ship Transfer" at bounding box center [885, 61] width 43 height 8
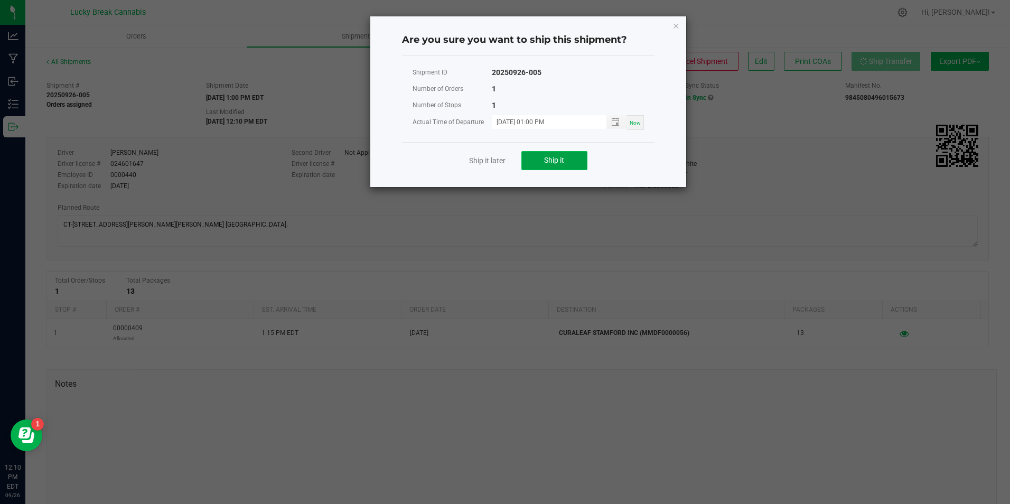
click at [553, 165] on button "Ship it" at bounding box center [555, 160] width 66 height 19
